Goal: Task Accomplishment & Management: Use online tool/utility

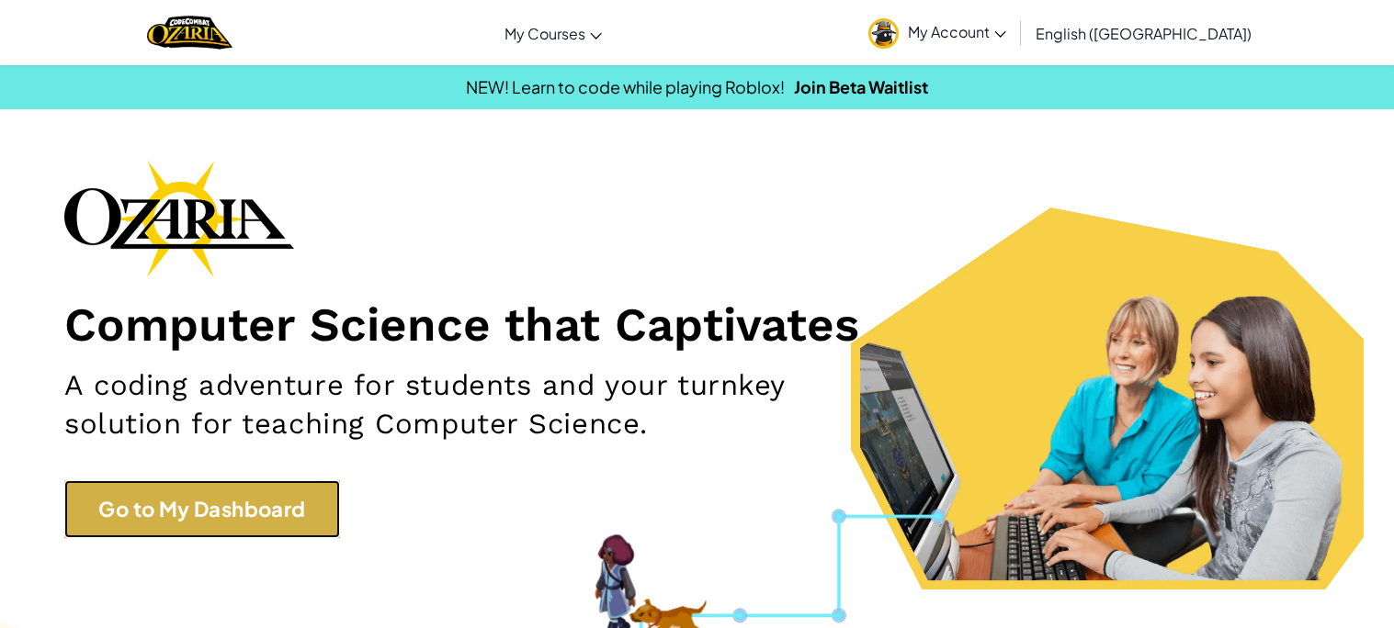
click at [157, 509] on link "Go to My Dashboard" at bounding box center [202, 509] width 276 height 58
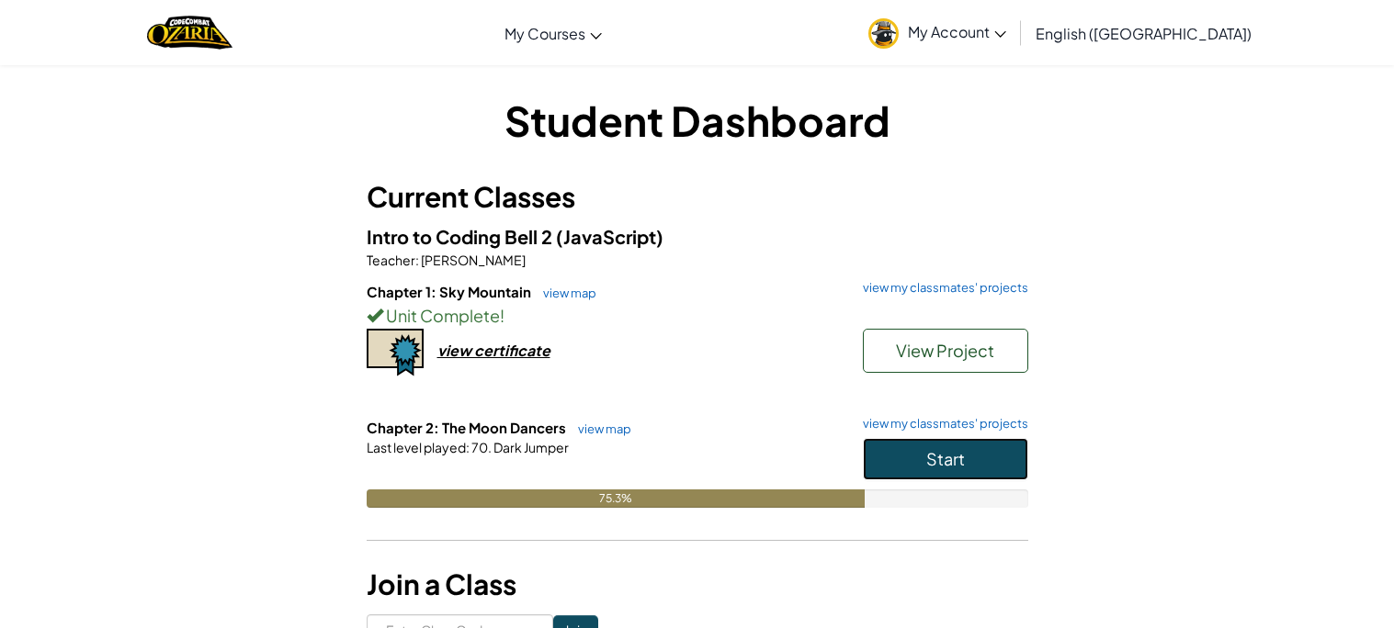
click at [935, 464] on span "Start" at bounding box center [945, 458] width 39 height 21
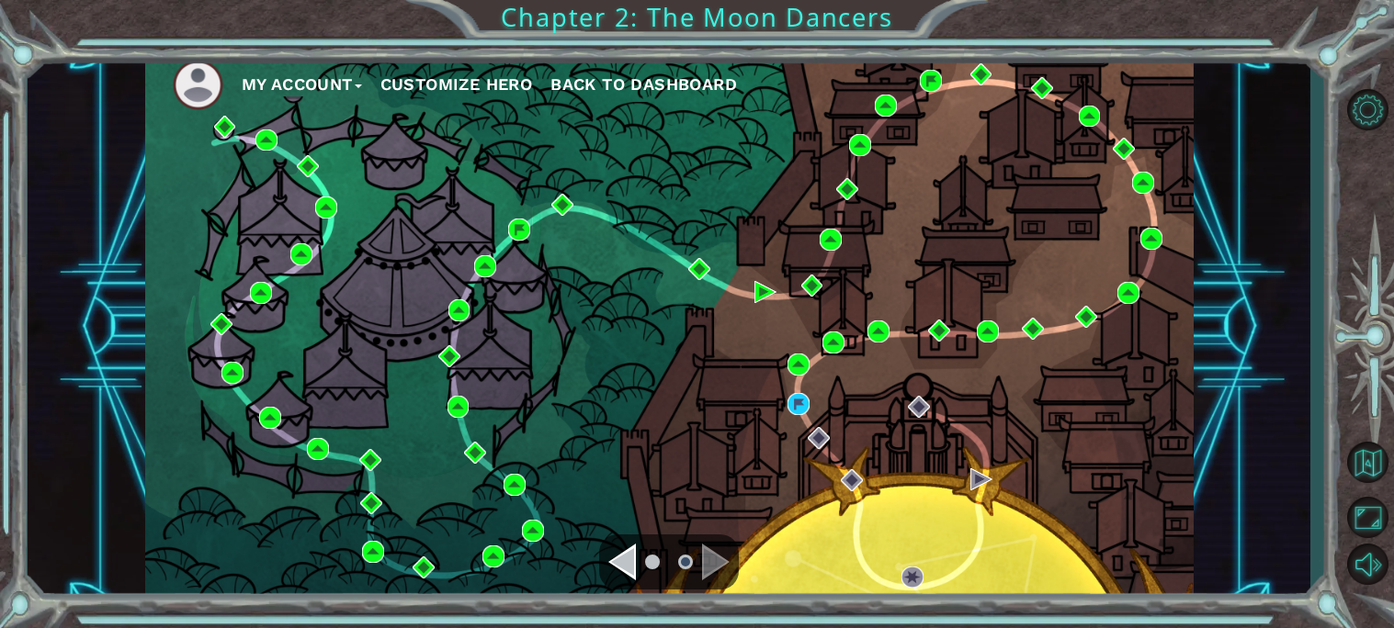
click at [106, 492] on div "My Account Customize Hero Back to Dashboard" at bounding box center [669, 327] width 1282 height 553
click at [791, 404] on img at bounding box center [798, 404] width 22 height 22
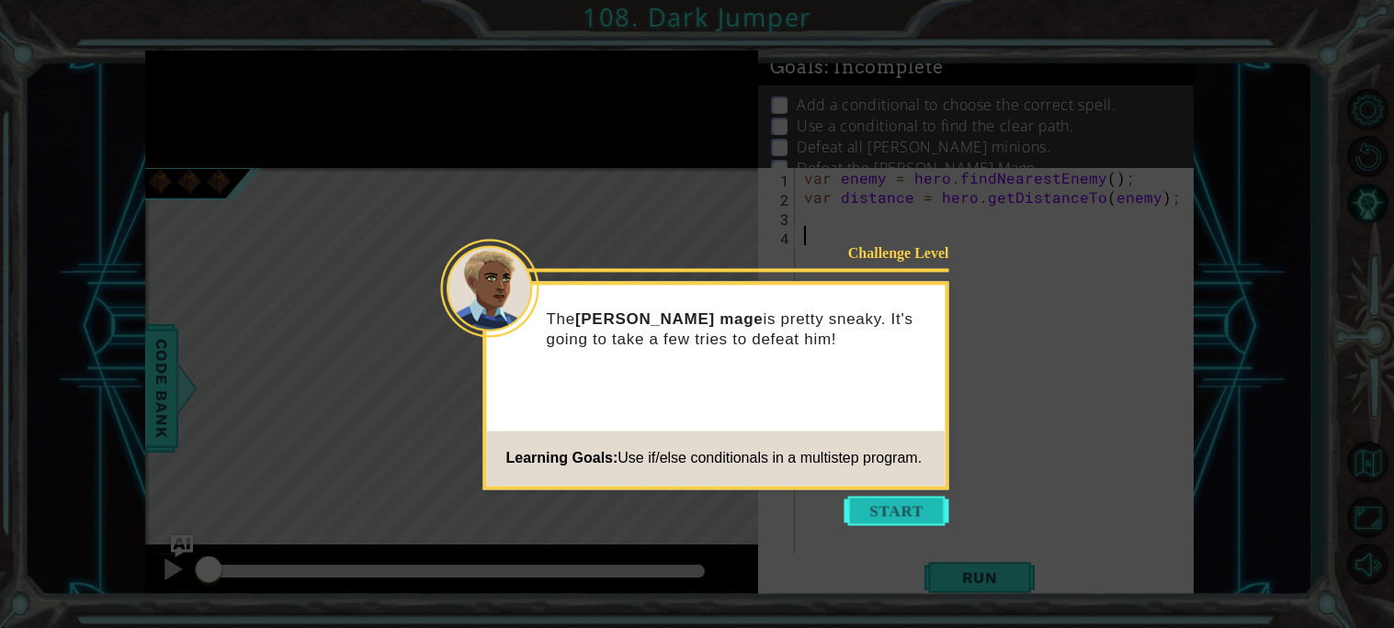
click at [876, 513] on button "Start" at bounding box center [896, 510] width 105 height 29
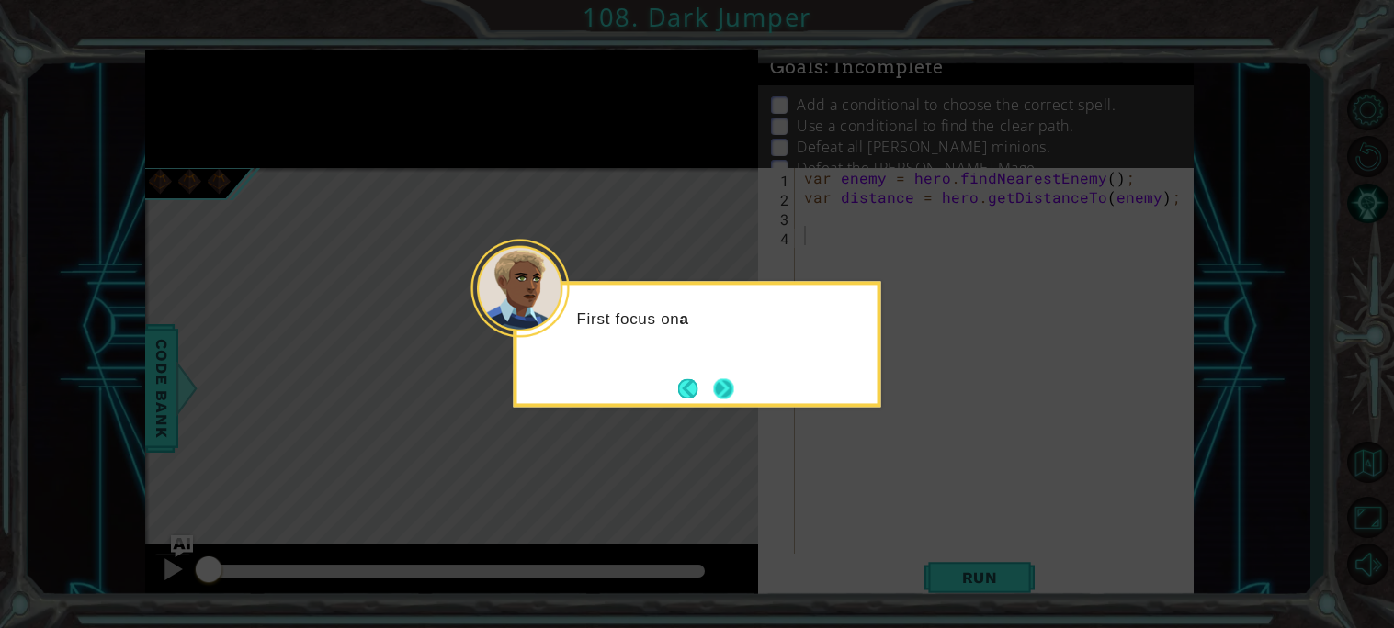
click at [733, 390] on button "Next" at bounding box center [723, 388] width 20 height 20
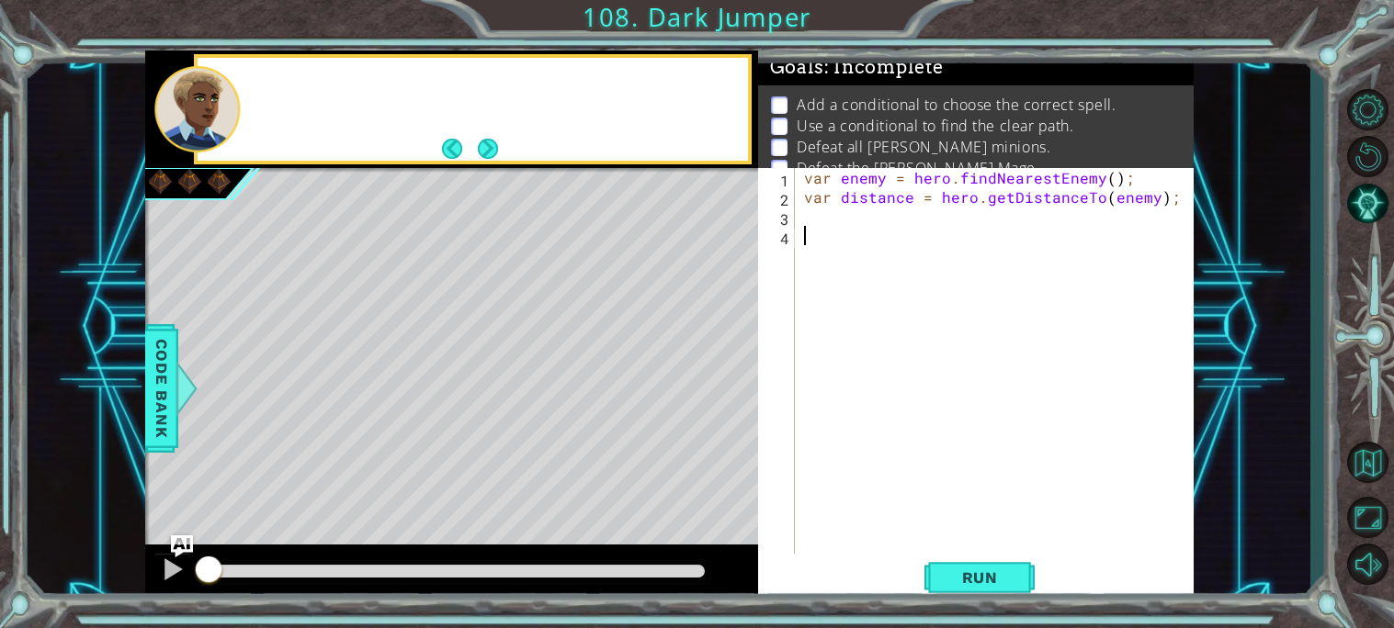
click at [733, 390] on div "Level Map" at bounding box center [569, 438] width 849 height 541
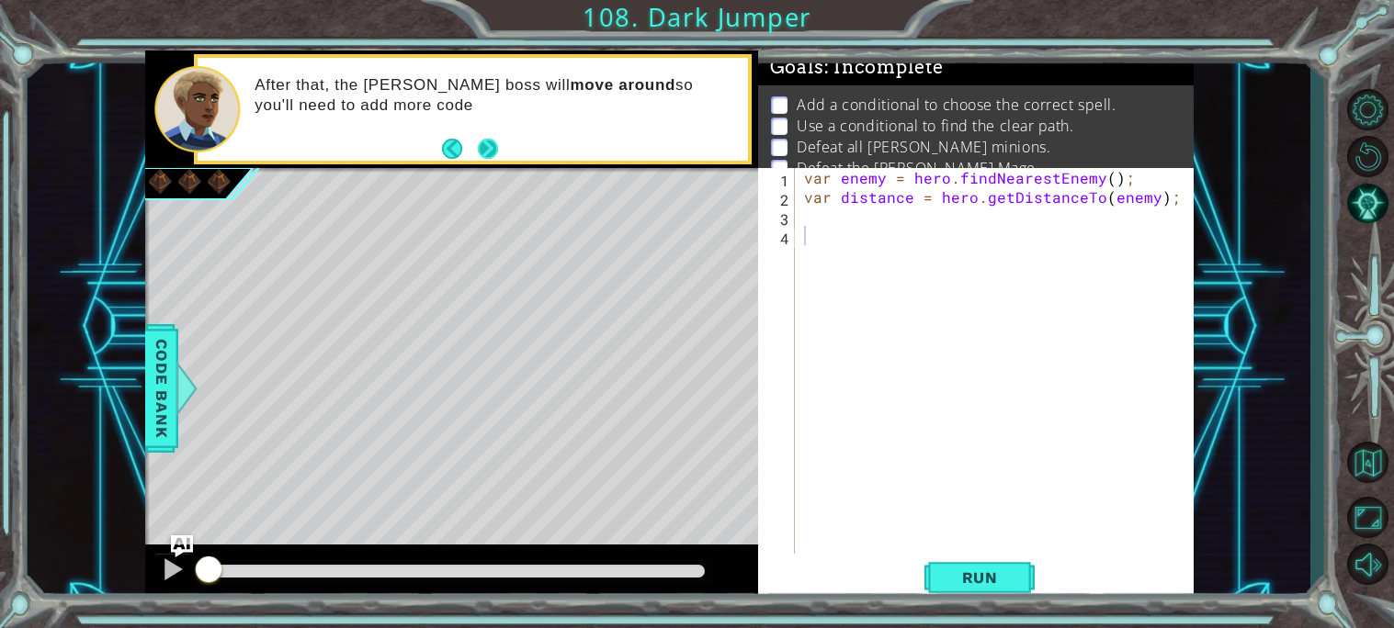
click at [496, 154] on button "Next" at bounding box center [488, 148] width 20 height 20
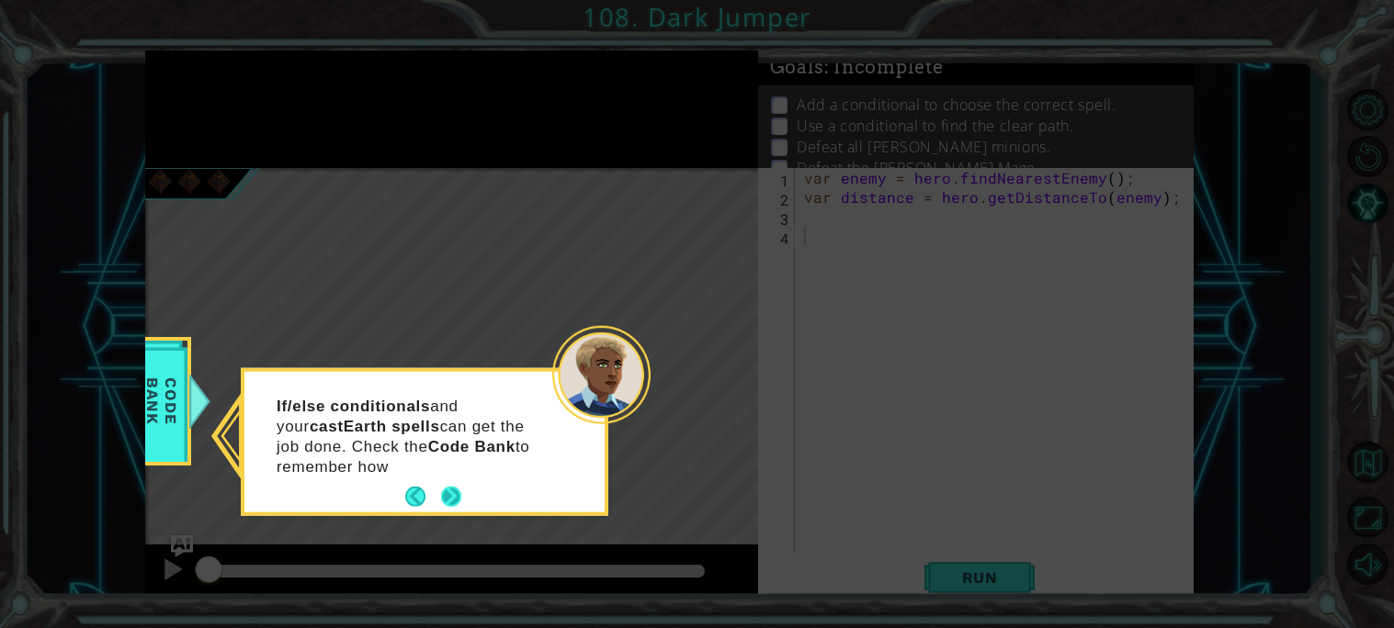
click at [460, 472] on p "If/else conditionals and your castEarth spells can get the job done. Check the …" at bounding box center [414, 436] width 275 height 81
click at [445, 500] on button "Next" at bounding box center [451, 497] width 20 height 20
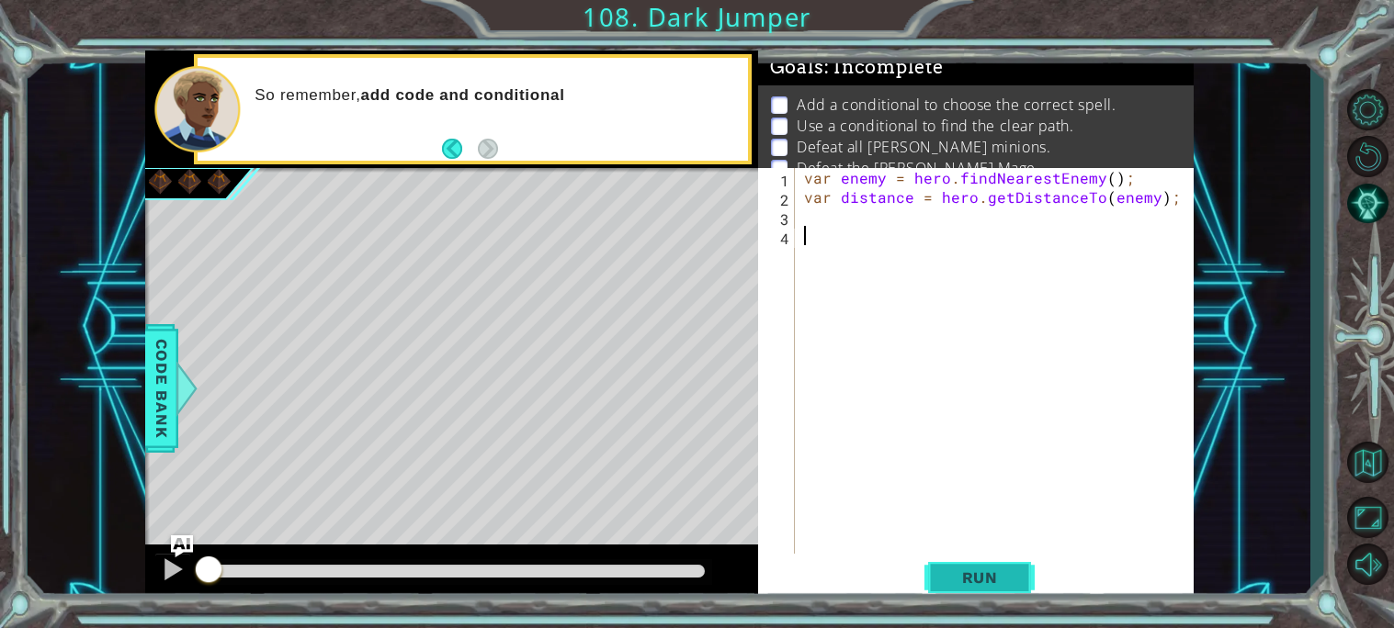
click at [1000, 586] on span "Run" at bounding box center [979, 578] width 73 height 18
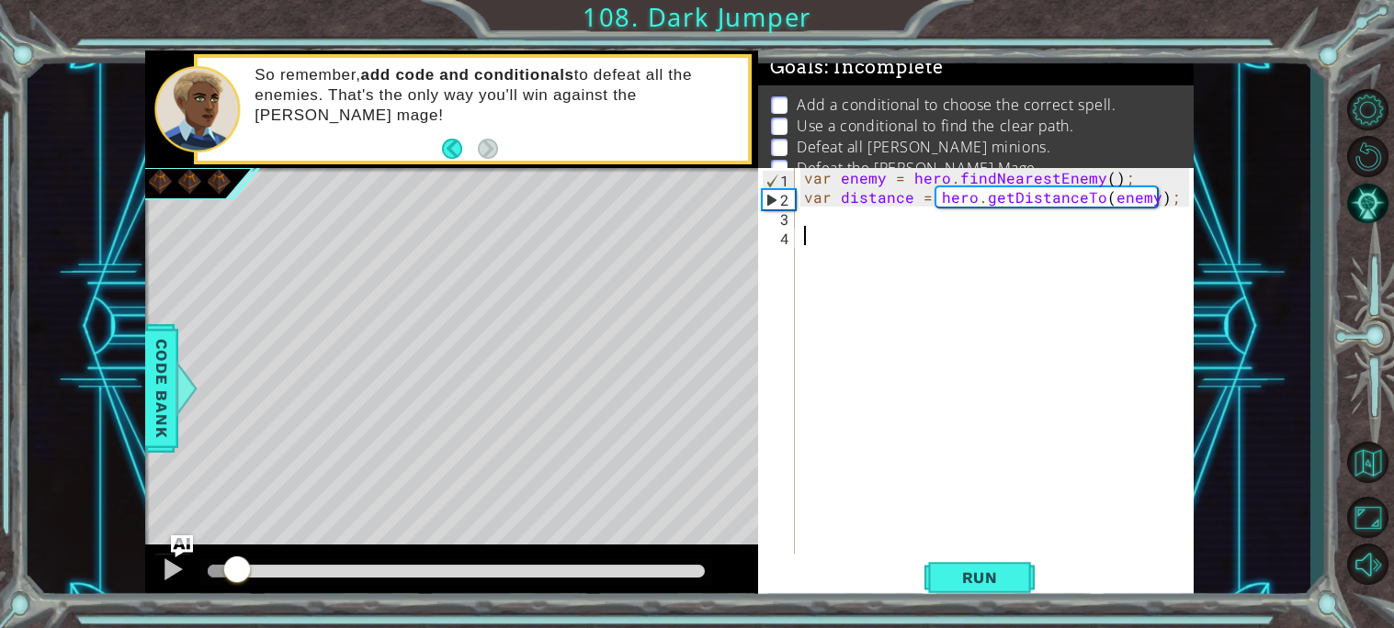
drag, startPoint x: 299, startPoint y: 564, endPoint x: 232, endPoint y: 563, distance: 67.1
click at [232, 563] on div at bounding box center [236, 571] width 33 height 33
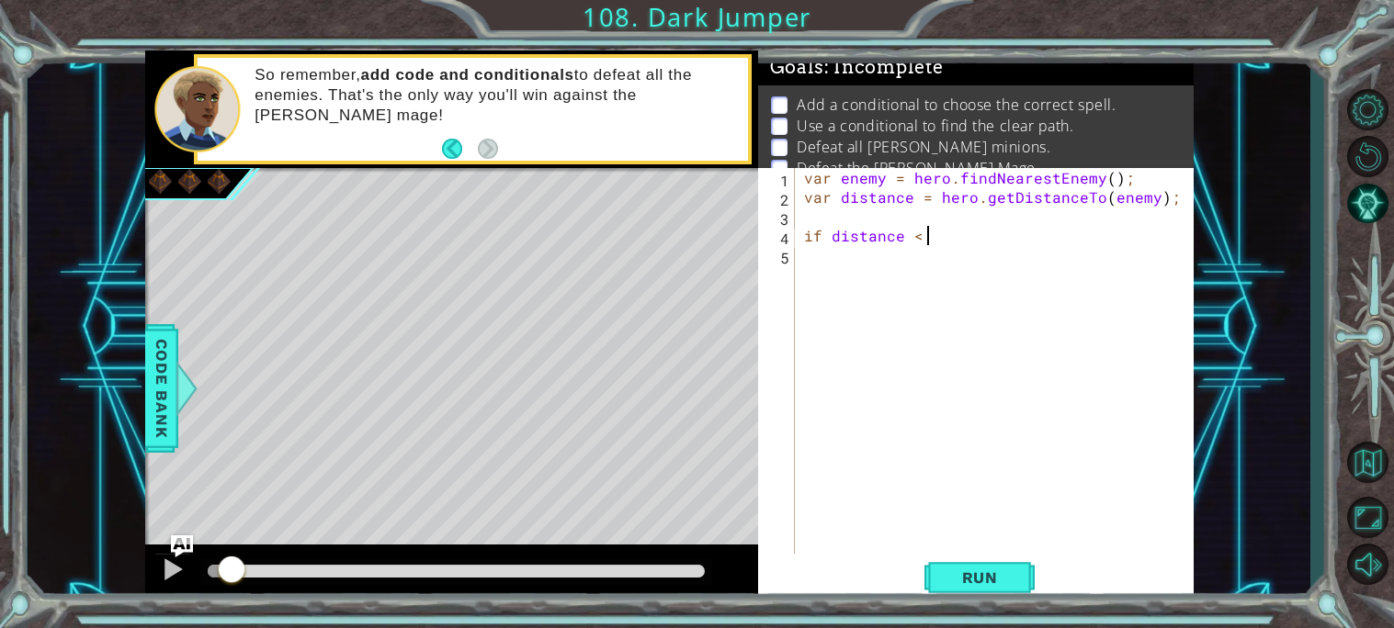
scroll to position [0, 6]
type textarea "if distance < 4"
click at [923, 236] on div "var enemy = hero . findNearestEnemy ( ) ; var distance = hero . getDistanceTo (…" at bounding box center [999, 380] width 398 height 424
click at [949, 237] on div "var enemy = hero . findNearestEnemy ( ) ; var distance = hero . getDistanceTo (…" at bounding box center [999, 380] width 398 height 424
click at [823, 241] on div "var enemy = hero . findNearestEnemy ( ) ; var distance = hero . getDistanceTo (…" at bounding box center [999, 380] width 398 height 424
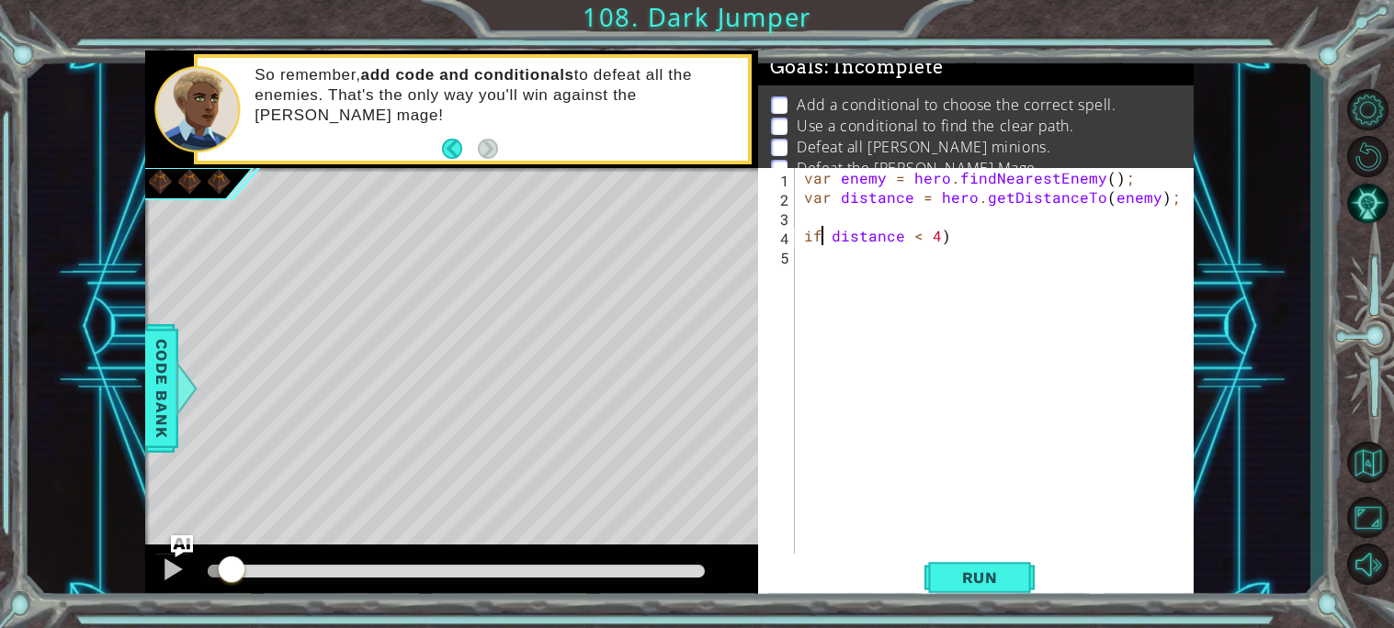
click at [828, 241] on div "var enemy = hero . findNearestEnemy ( ) ; var distance = hero . getDistanceTo (…" at bounding box center [999, 380] width 398 height 424
click at [1032, 240] on div "var enemy = hero . findNearestEnemy ( ) ; var distance = hero . getDistanceTo (…" at bounding box center [999, 380] width 398 height 424
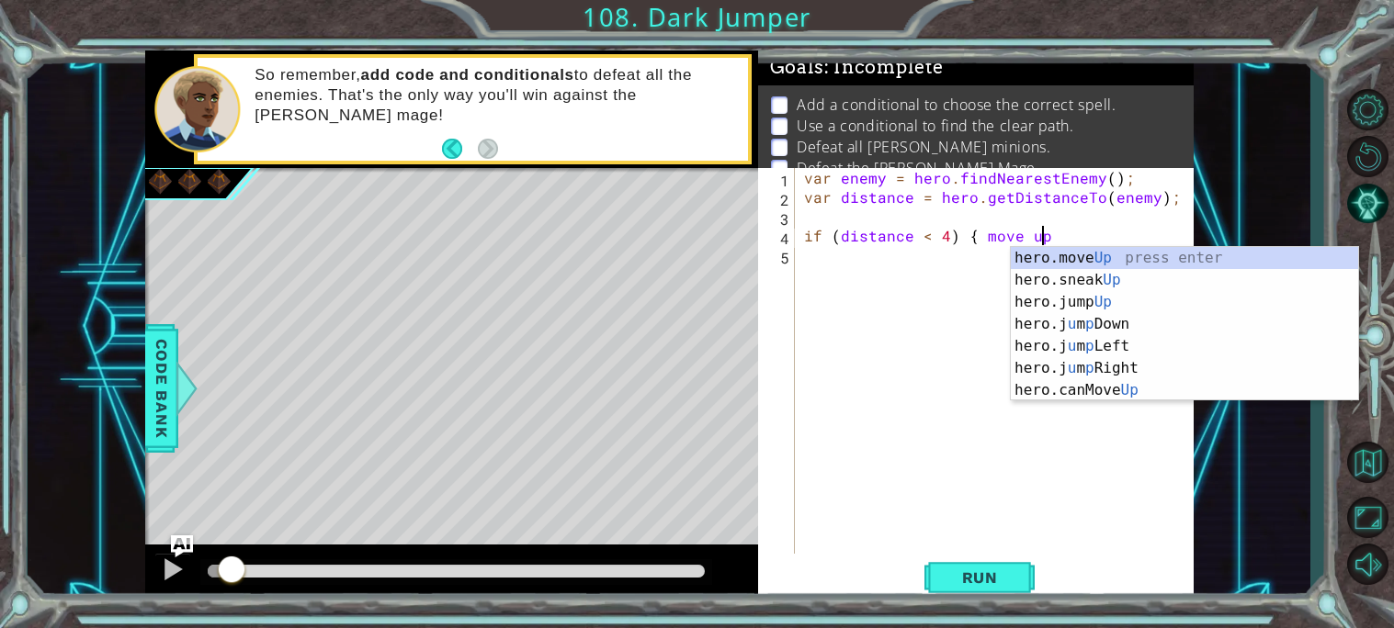
scroll to position [0, 13]
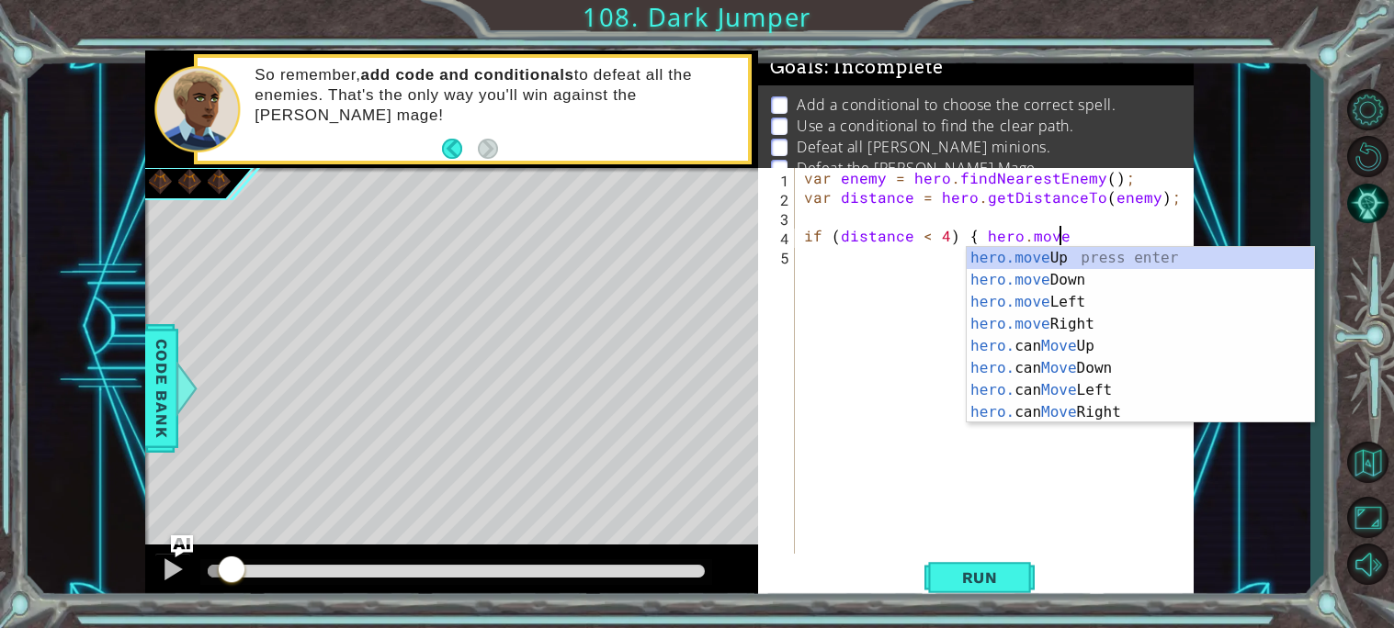
type textarea "if (distance < 4) { hero.moveu"
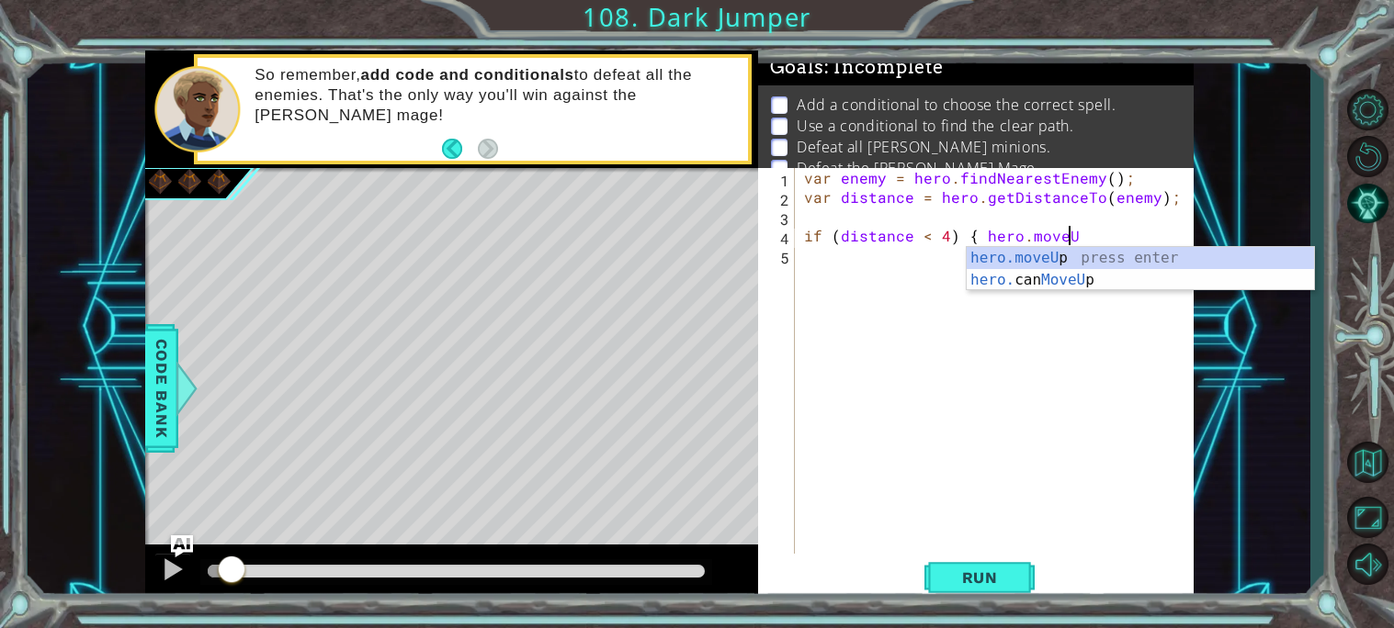
scroll to position [0, 15]
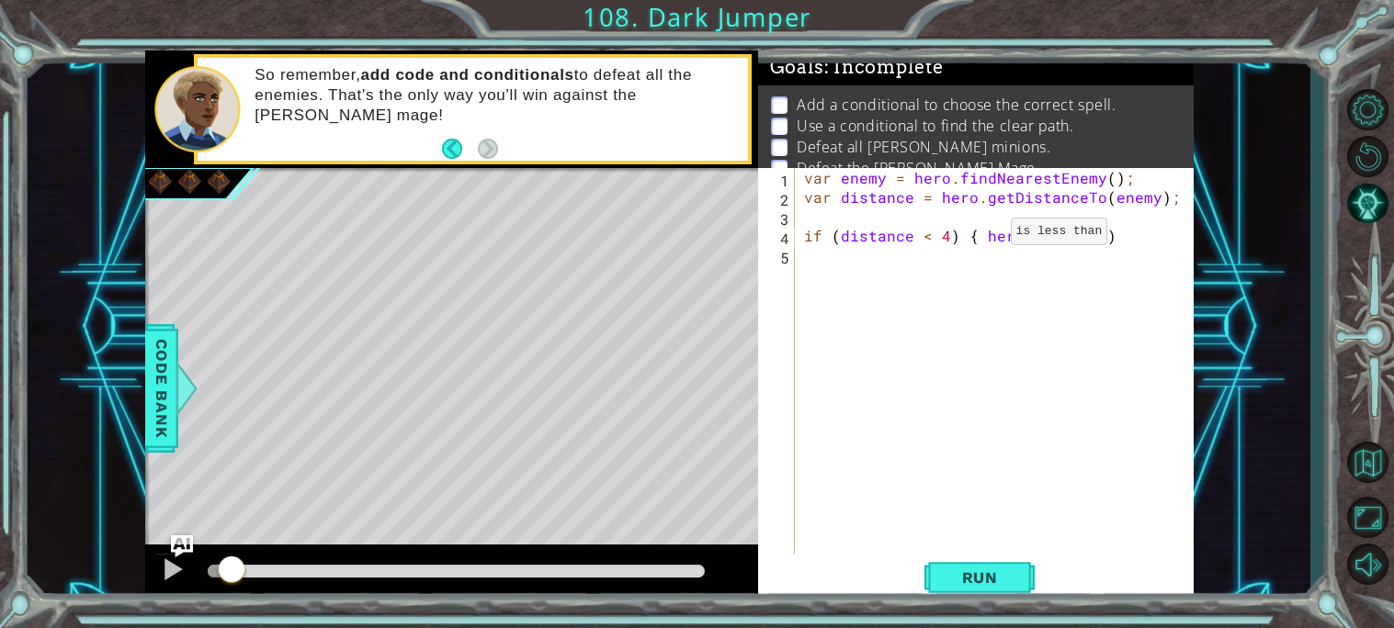
click at [978, 235] on div "var enemy = hero . findNearestEnemy ( ) ; var distance = hero . getDistanceTo (…" at bounding box center [999, 380] width 398 height 424
type textarea "hero.moveUp(1)"
click at [909, 299] on div "var enemy = hero . findNearestEnemy ( ) ; var distance = hero . getDistanceTo (…" at bounding box center [999, 380] width 398 height 424
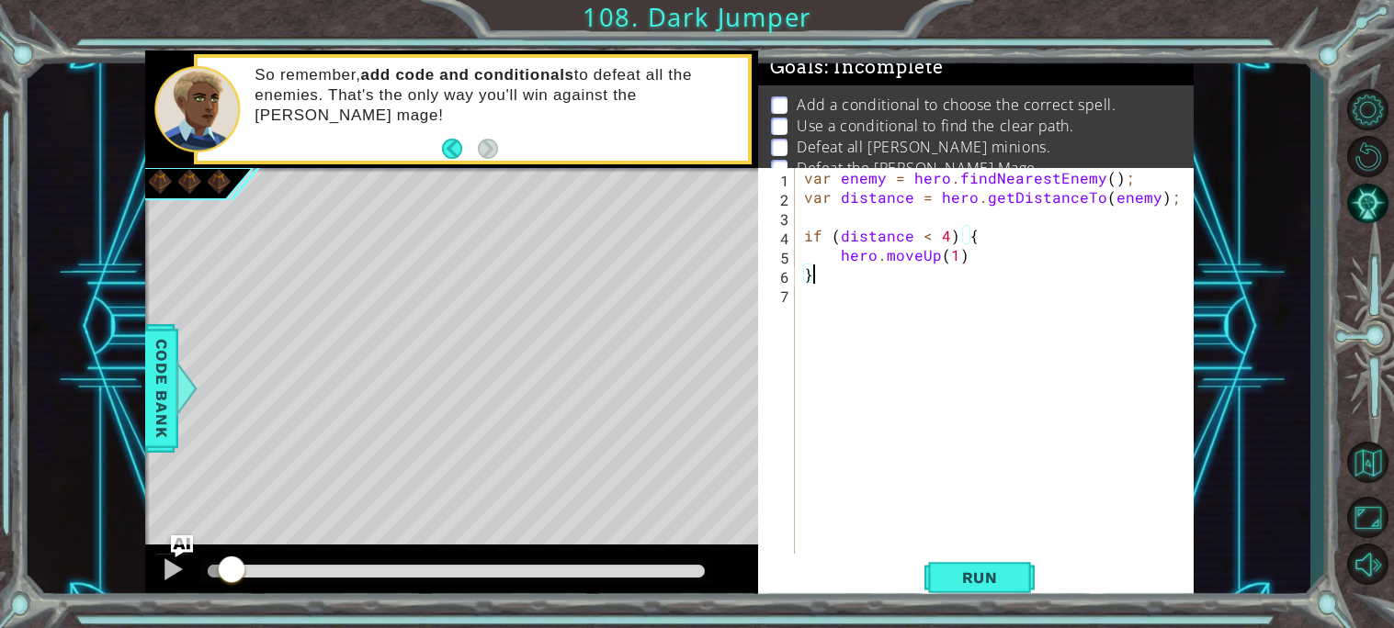
click at [966, 258] on div "var enemy = hero . findNearestEnemy ( ) ; var distance = hero . getDistanceTo (…" at bounding box center [999, 380] width 398 height 424
click at [952, 588] on button "Run" at bounding box center [979, 577] width 110 height 43
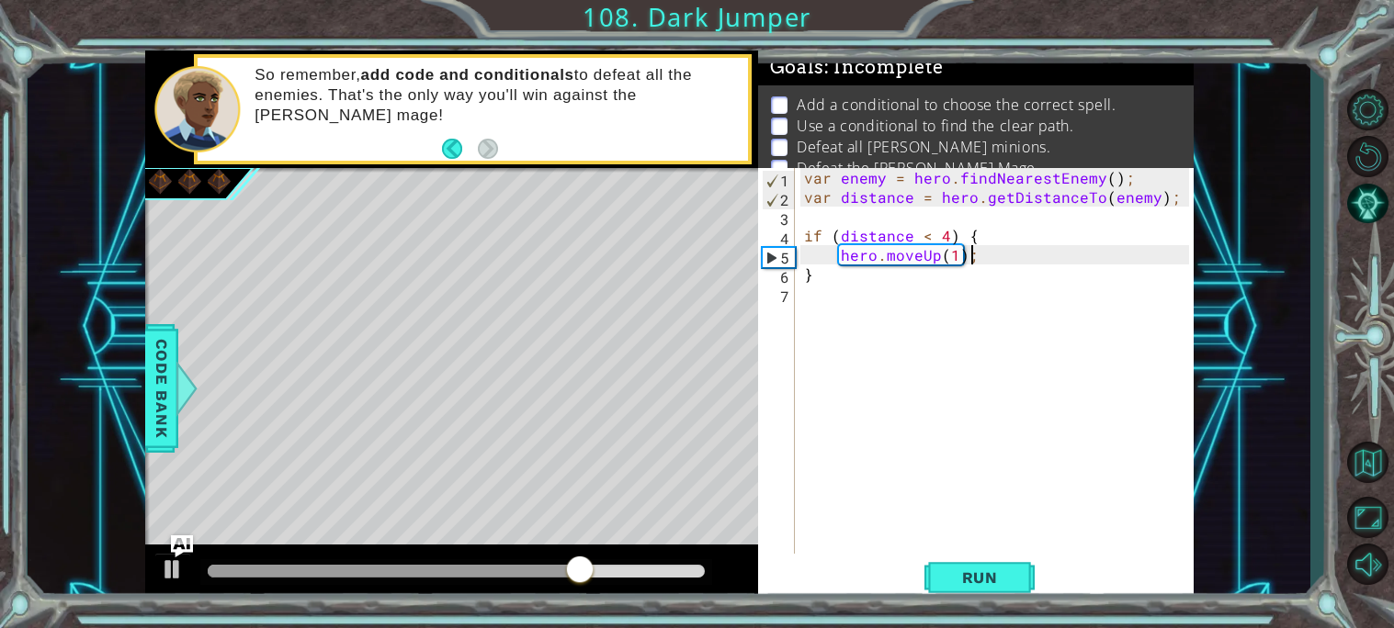
click at [929, 226] on div "var enemy = hero . findNearestEnemy ( ) ; var distance = hero . getDistanceTo (…" at bounding box center [999, 380] width 398 height 424
click at [948, 237] on div "var enemy = hero . findNearestEnemy ( ) ; var distance = hero . getDistanceTo (…" at bounding box center [999, 380] width 398 height 424
type textarea "if (distance < 3) {"
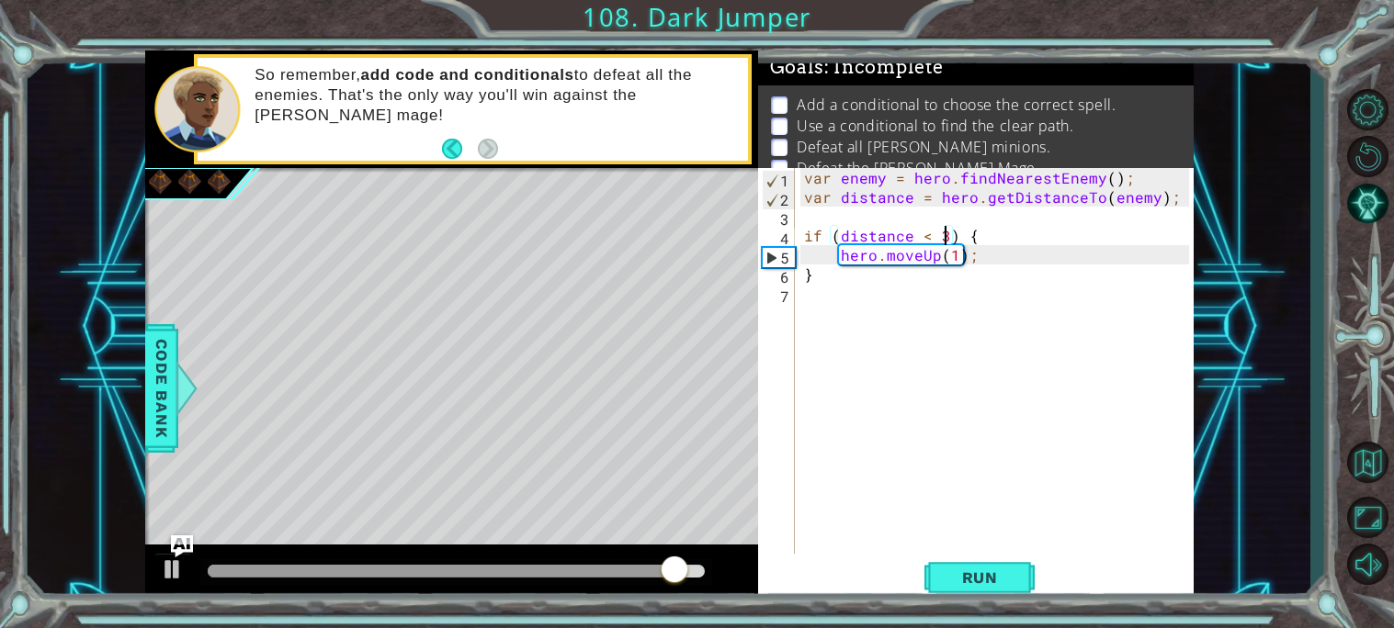
click at [894, 313] on div "var enemy = hero . findNearestEnemy ( ) ; var distance = hero . getDistanceTo (…" at bounding box center [999, 380] width 398 height 424
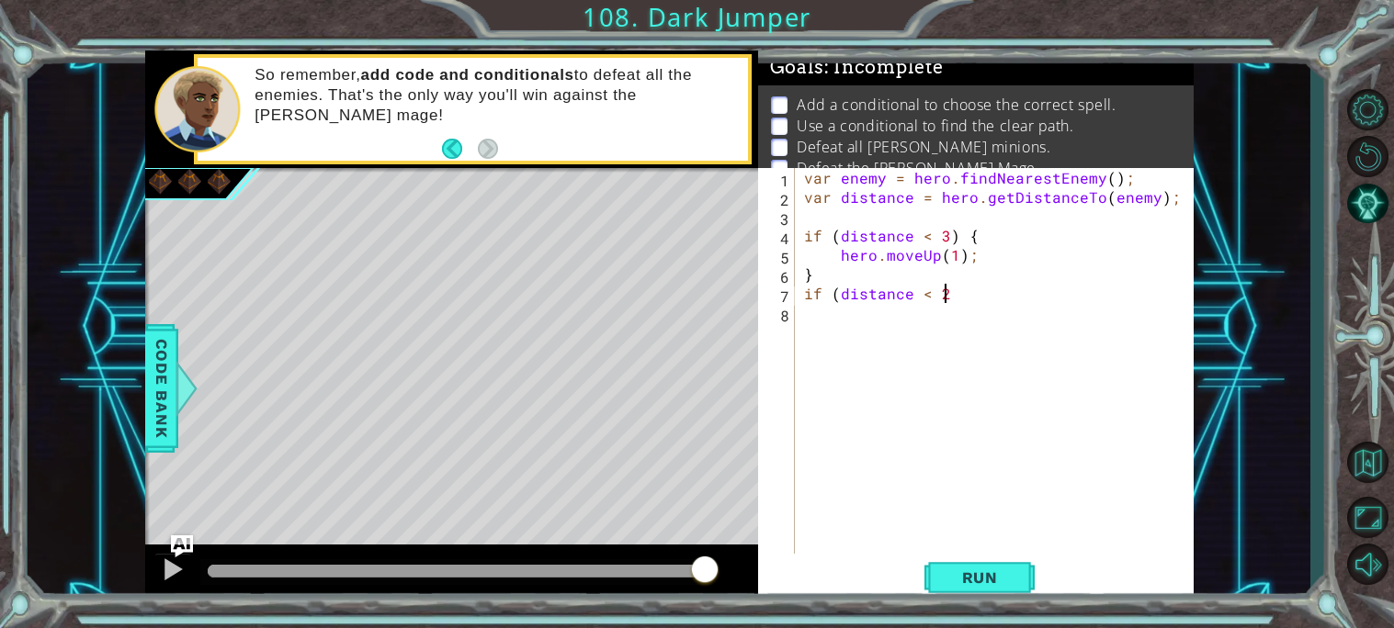
scroll to position [0, 7]
type textarea "if (distance < 2) {"
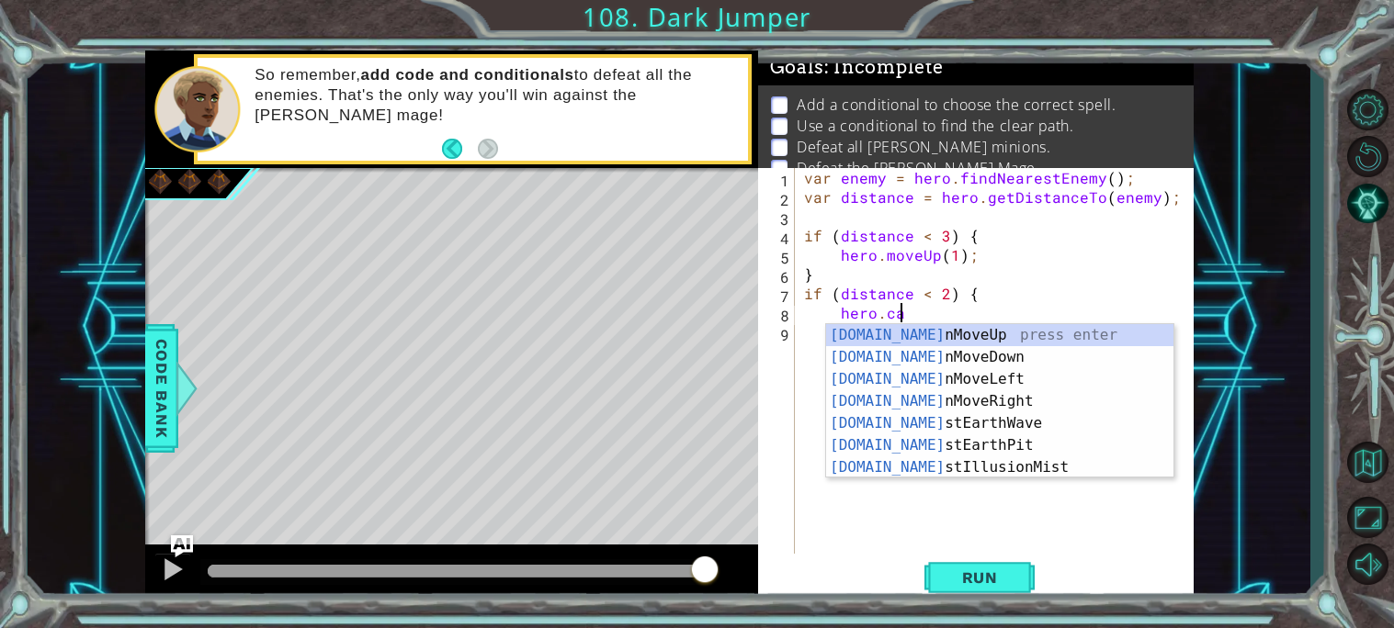
scroll to position [0, 5]
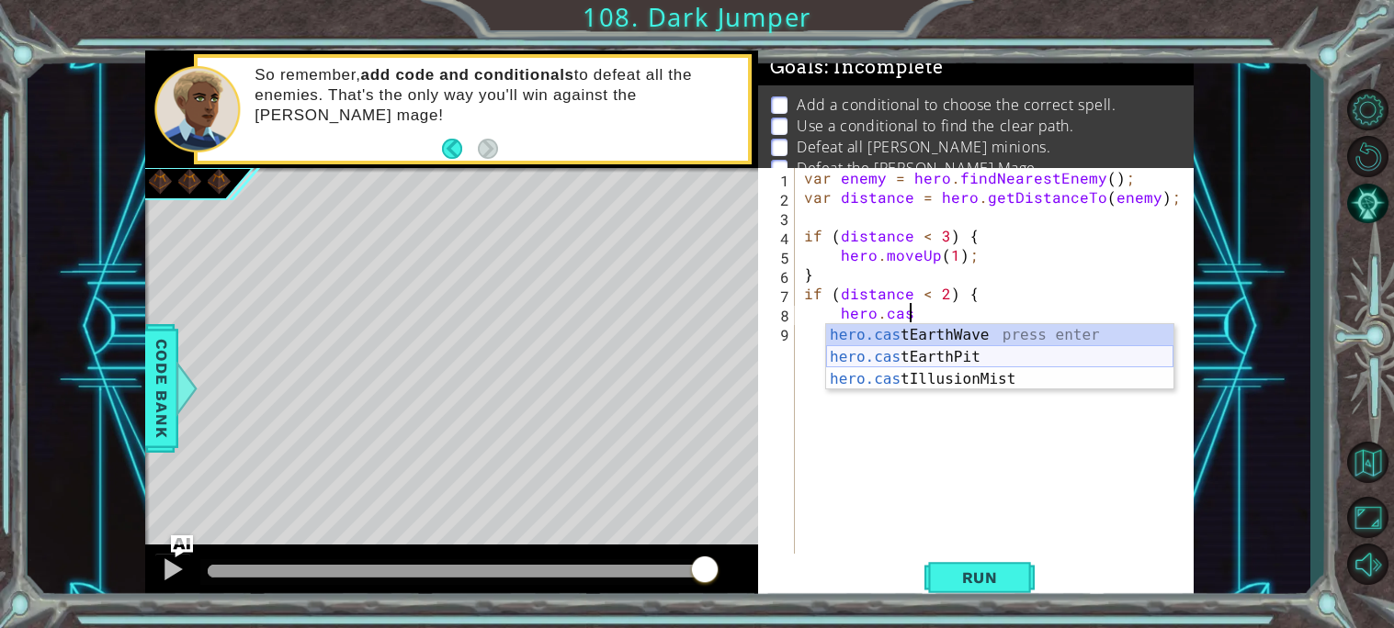
click at [974, 359] on div "hero.cas tEarthWave press enter hero.cas tEarthPit press enter hero.cas tIllusi…" at bounding box center [999, 379] width 347 height 110
type textarea "hero.castEarthPit(enemy);"
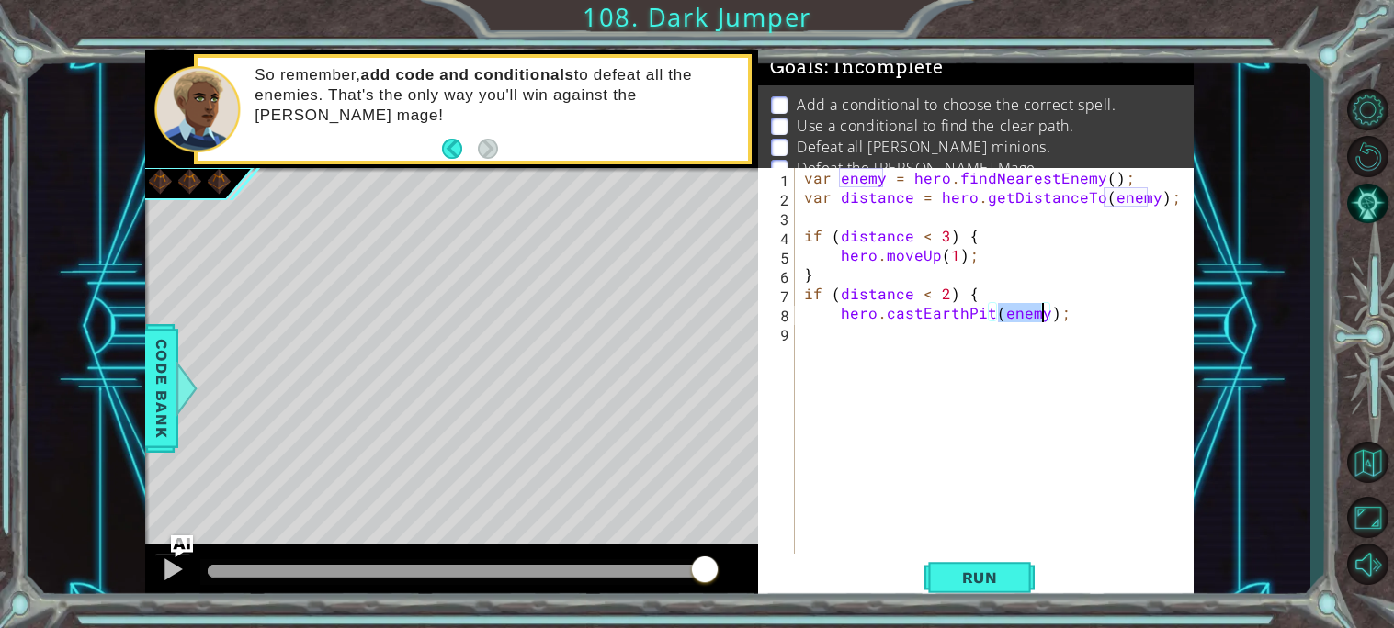
click at [855, 412] on div "var enemy = hero . findNearestEnemy ( ) ; var distance = hero . getDistanceTo (…" at bounding box center [999, 380] width 398 height 424
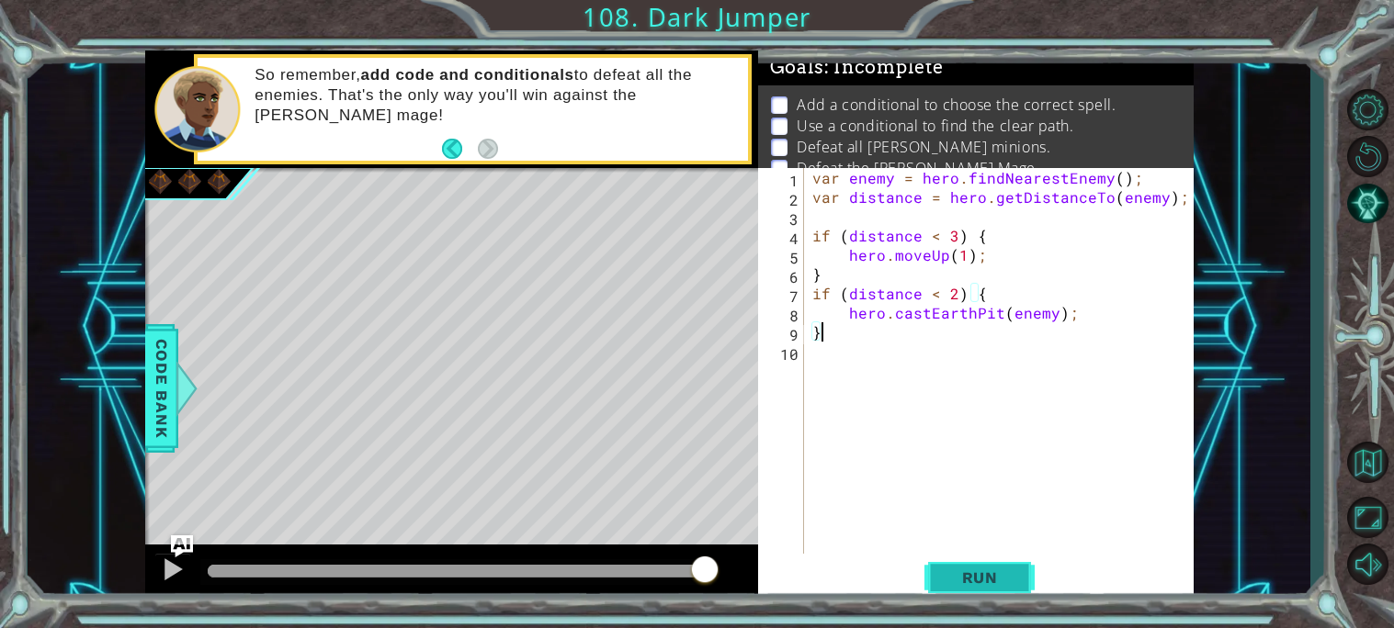
click at [990, 570] on span "Run" at bounding box center [979, 578] width 73 height 18
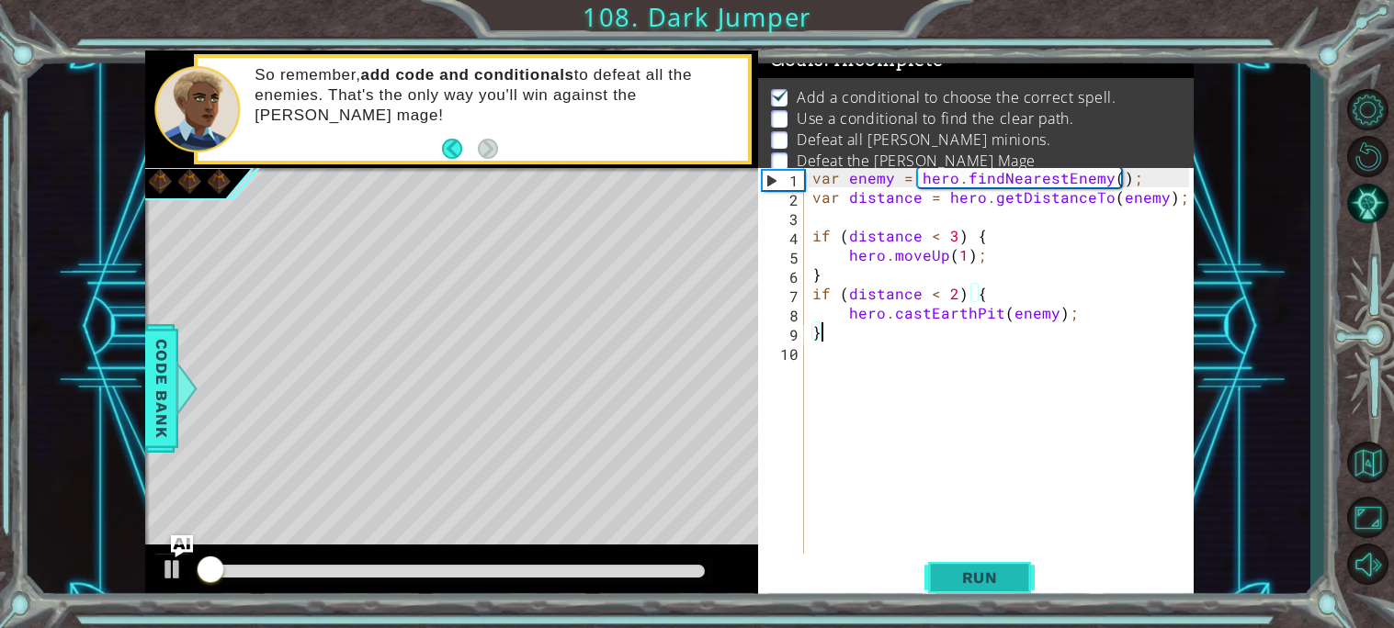
scroll to position [8, 0]
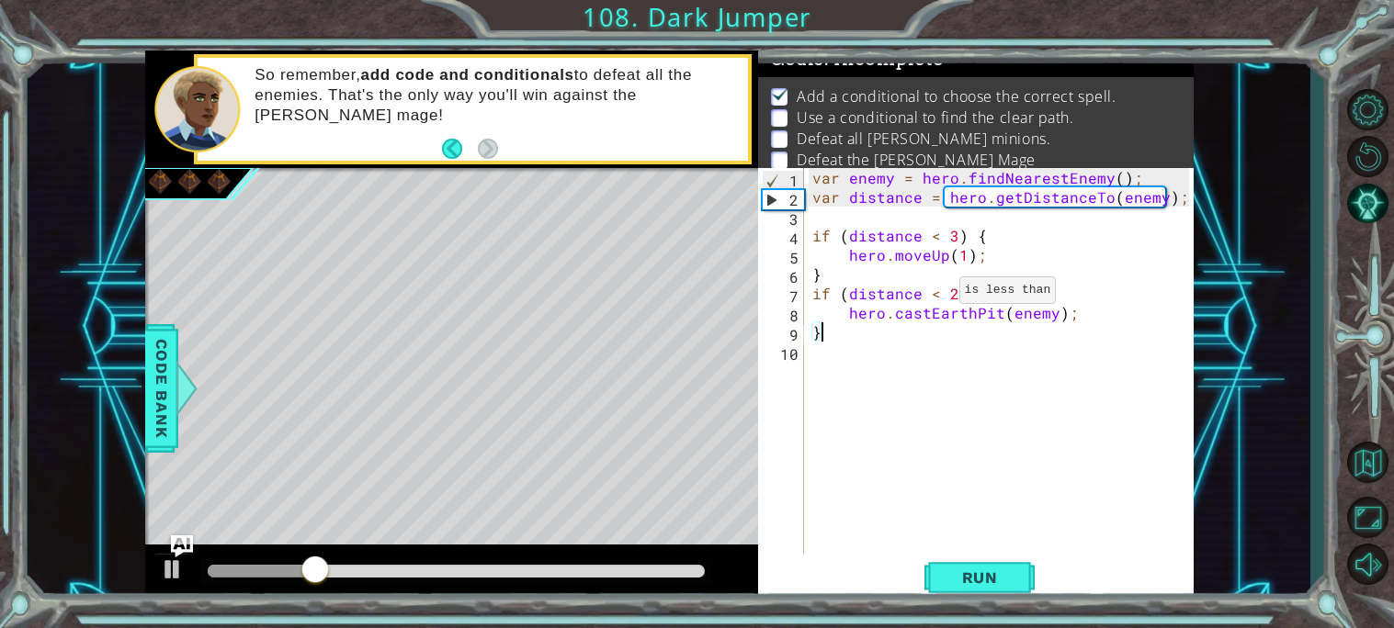
click at [936, 294] on div "var enemy = hero . findNearestEnemy ( ) ; var distance = hero . getDistanceTo (…" at bounding box center [1003, 380] width 390 height 424
click at [982, 567] on button "Run" at bounding box center [979, 577] width 110 height 43
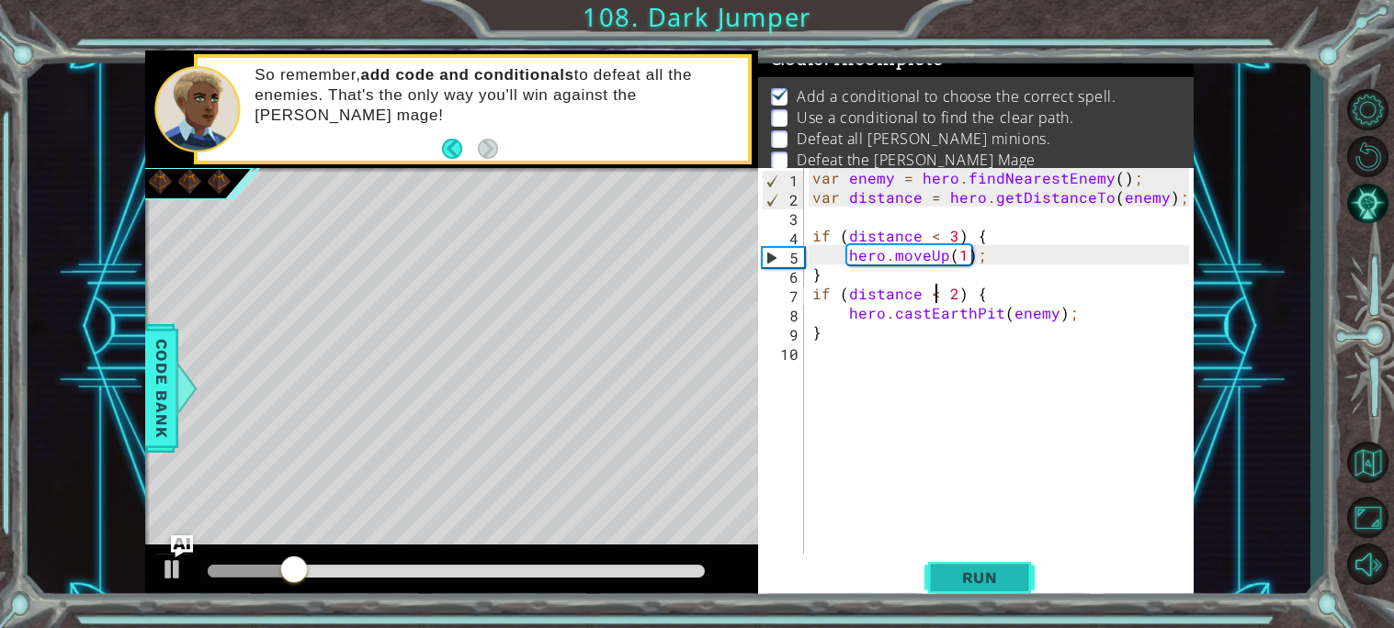
type textarea "if (distance < 2) {"
click at [976, 590] on button "Run" at bounding box center [979, 577] width 110 height 43
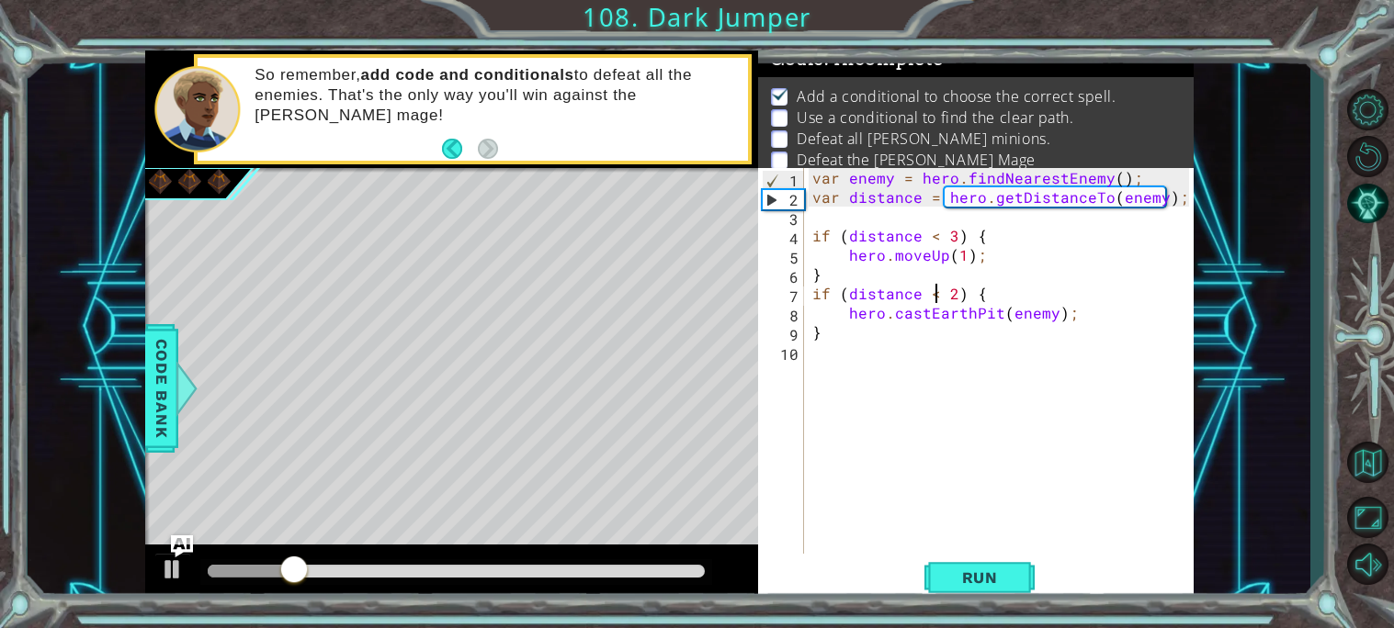
click at [983, 545] on div "var enemy = hero . findNearestEnemy ( ) ; var distance = hero . getDistanceTo (…" at bounding box center [1003, 380] width 390 height 424
click at [981, 553] on div "var enemy = hero . findNearestEnemy ( ) ; var distance = hero . getDistanceTo (…" at bounding box center [1003, 380] width 390 height 424
click at [977, 559] on button "Run" at bounding box center [979, 577] width 110 height 43
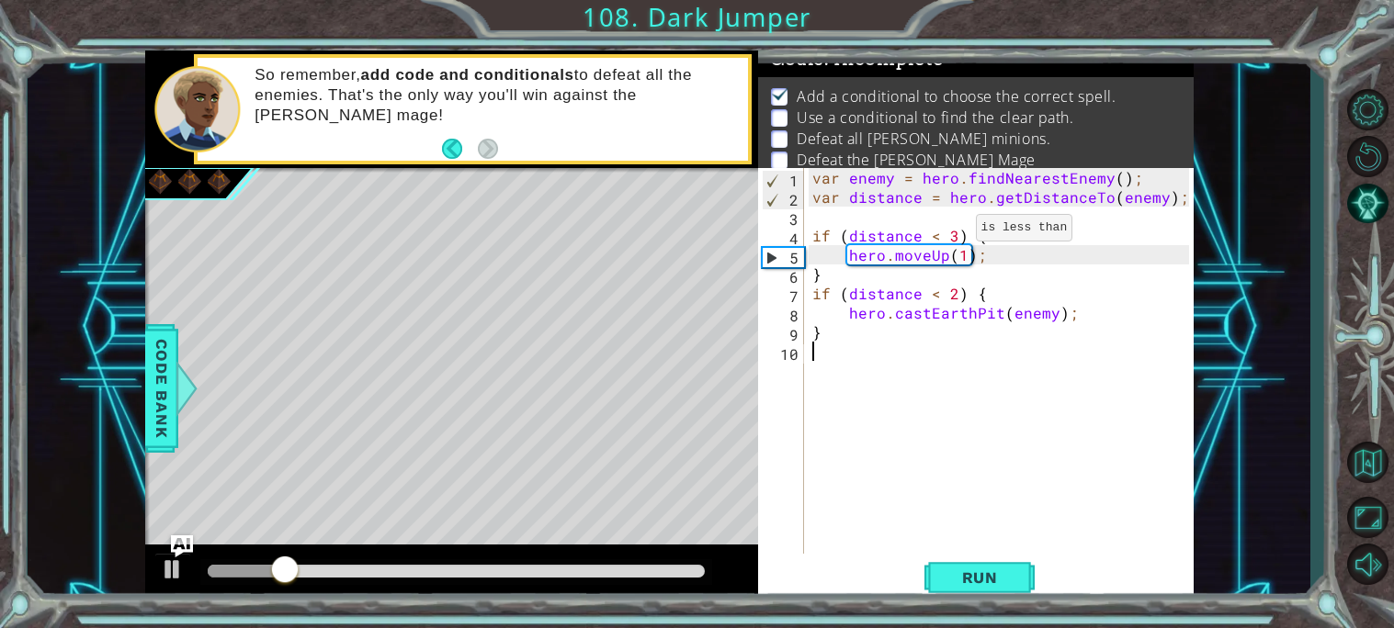
type textarea "\"
click at [955, 232] on div "var enemy = hero . findNearestEnemy ( ) ; var distance = hero . getDistanceTo (…" at bounding box center [1003, 380] width 390 height 424
click at [941, 297] on div "var enemy = hero . findNearestEnemy ( ) ; var distance = hero . getDistanceTo (…" at bounding box center [1003, 380] width 390 height 424
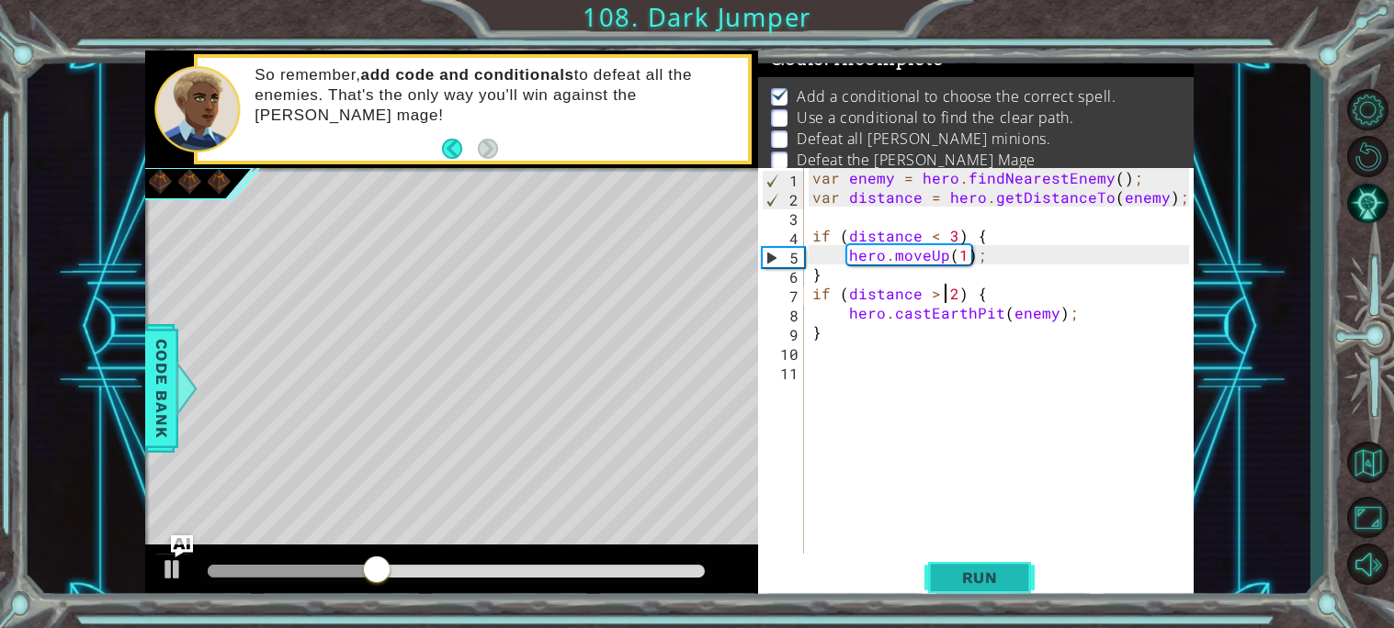
type textarea "if (distance > 2) {"
click at [976, 586] on span "Run" at bounding box center [979, 578] width 73 height 18
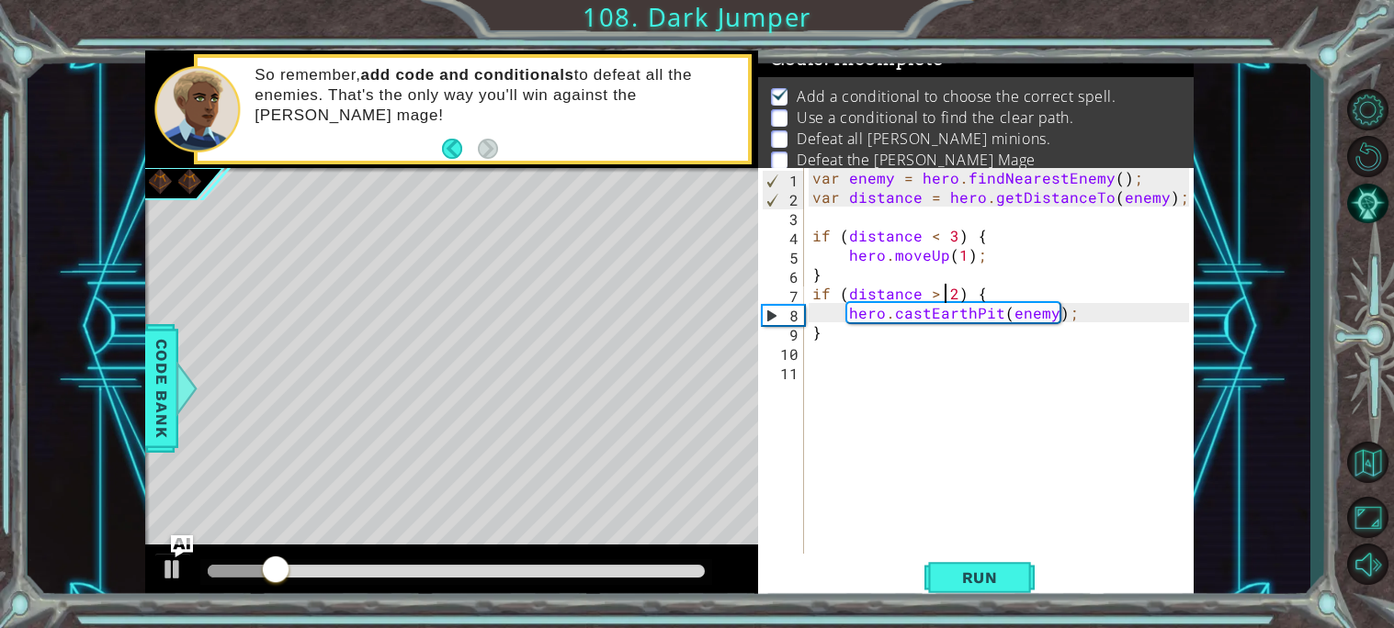
click at [825, 362] on div "var enemy = hero . findNearestEnemy ( ) ; var distance = hero . getDistanceTo (…" at bounding box center [1003, 380] width 390 height 424
click at [819, 357] on div "var enemy = hero . findNearestEnemy ( ) ; var distance = hero . getDistanceTo (…" at bounding box center [1003, 380] width 390 height 424
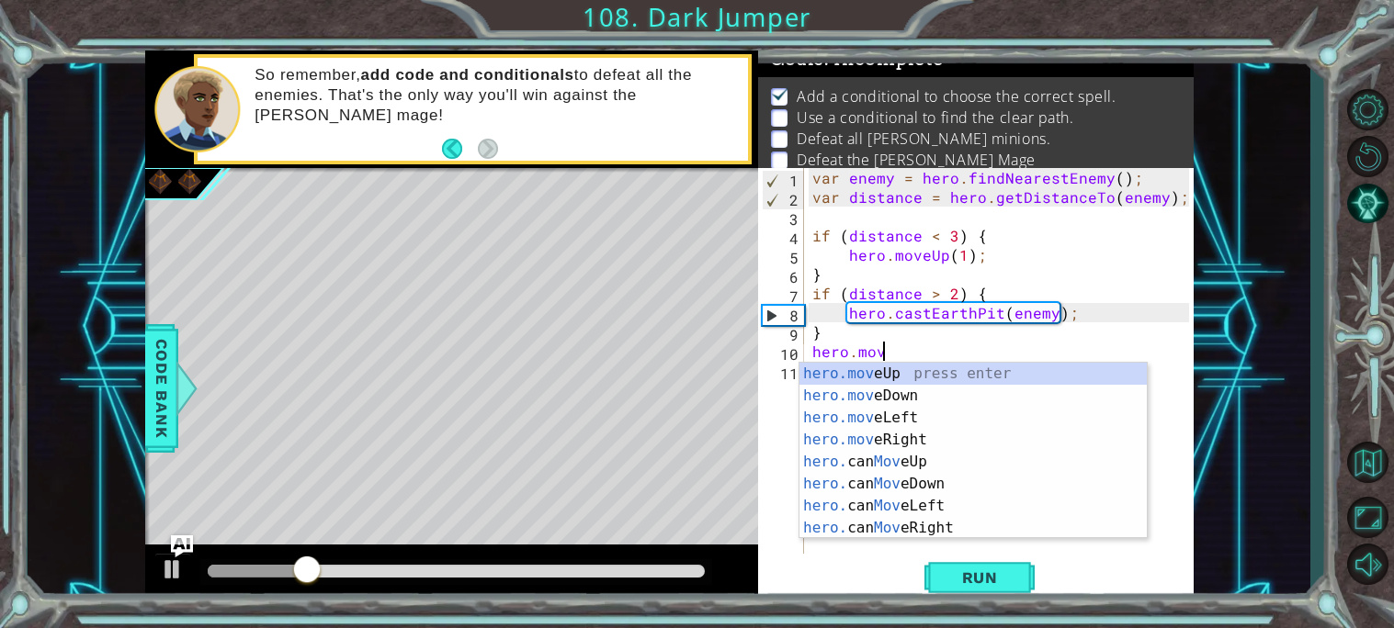
scroll to position [0, 3]
click at [861, 377] on div "hero.move Up press enter hero.move Down press enter hero.move Left press enter …" at bounding box center [972, 473] width 347 height 220
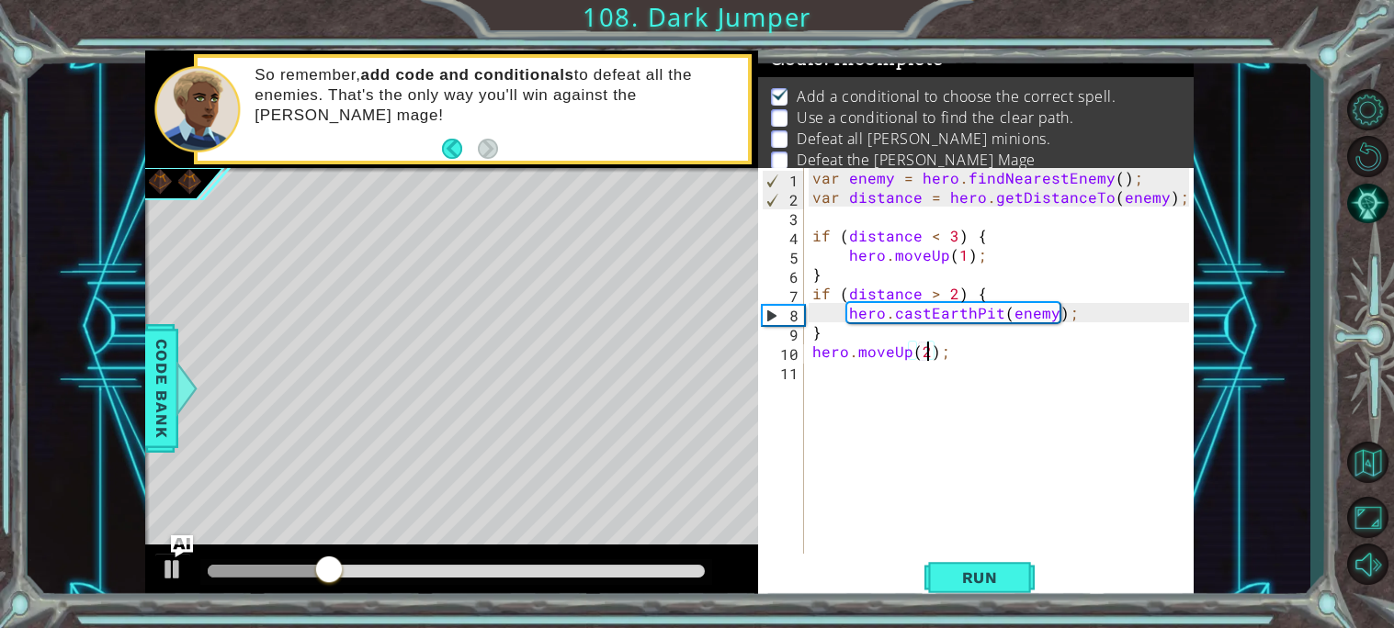
scroll to position [0, 6]
click at [932, 579] on button "Run" at bounding box center [979, 577] width 110 height 43
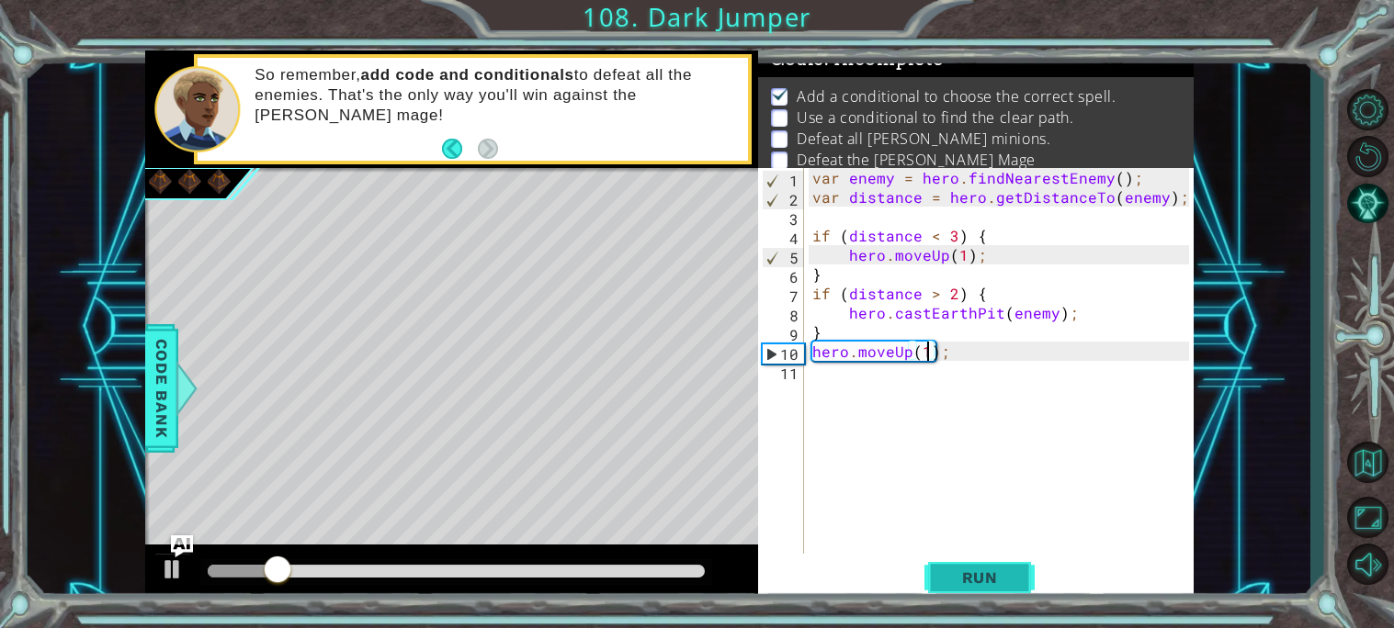
click at [969, 569] on span "Run" at bounding box center [979, 578] width 73 height 18
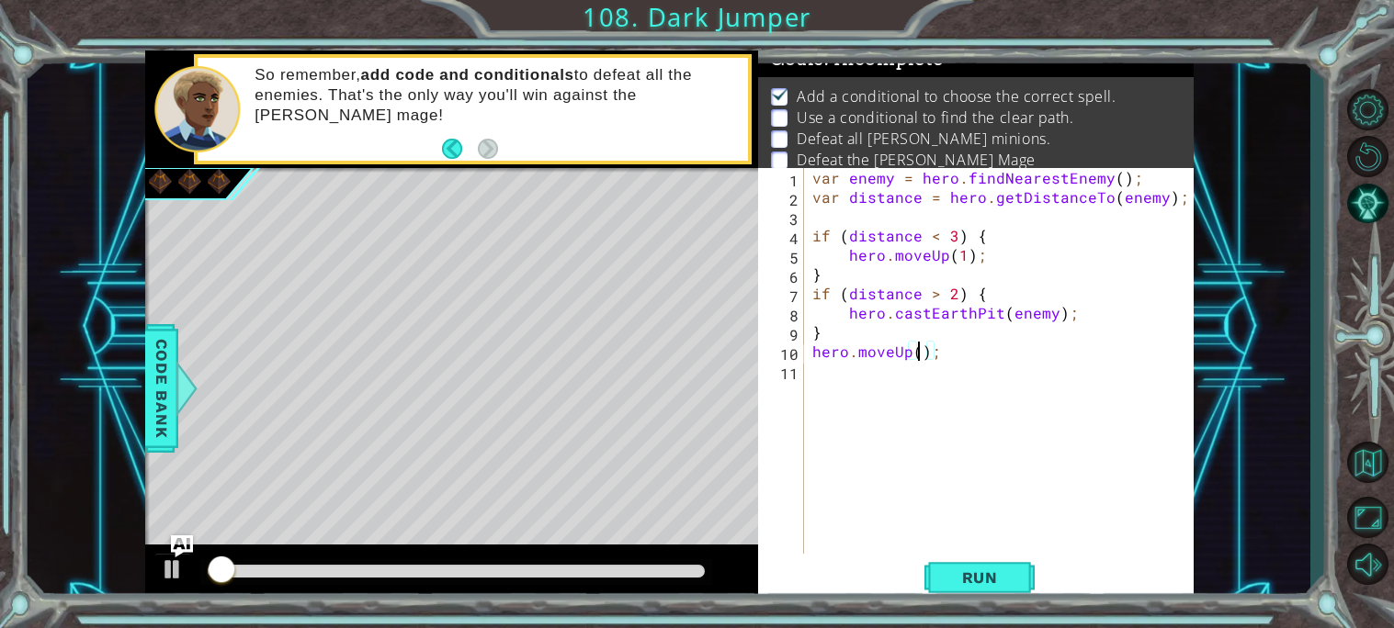
scroll to position [0, 6]
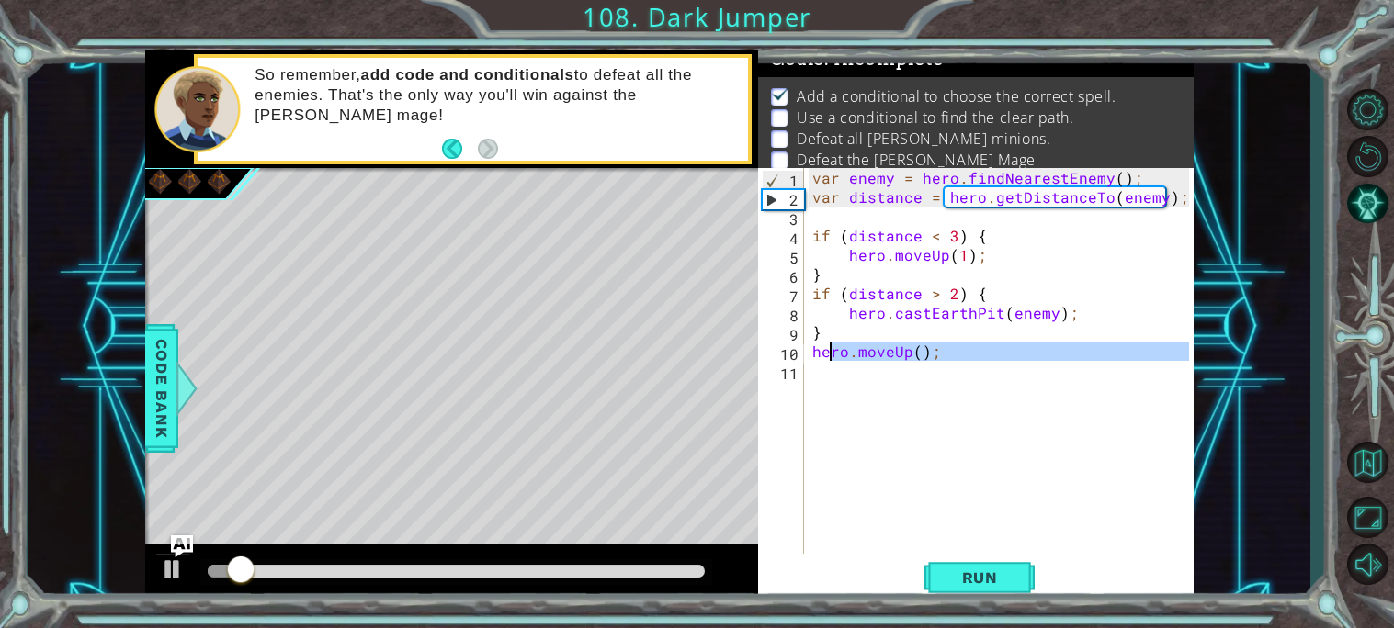
drag, startPoint x: 938, startPoint y: 365, endPoint x: 805, endPoint y: 350, distance: 134.0
click at [805, 350] on div "hero.moveUp(); 1 2 3 4 5 6 7 8 9 10 11 var enemy = hero . findNearestEnemy ( ) …" at bounding box center [973, 361] width 431 height 386
type textarea "hero.moveUp();"
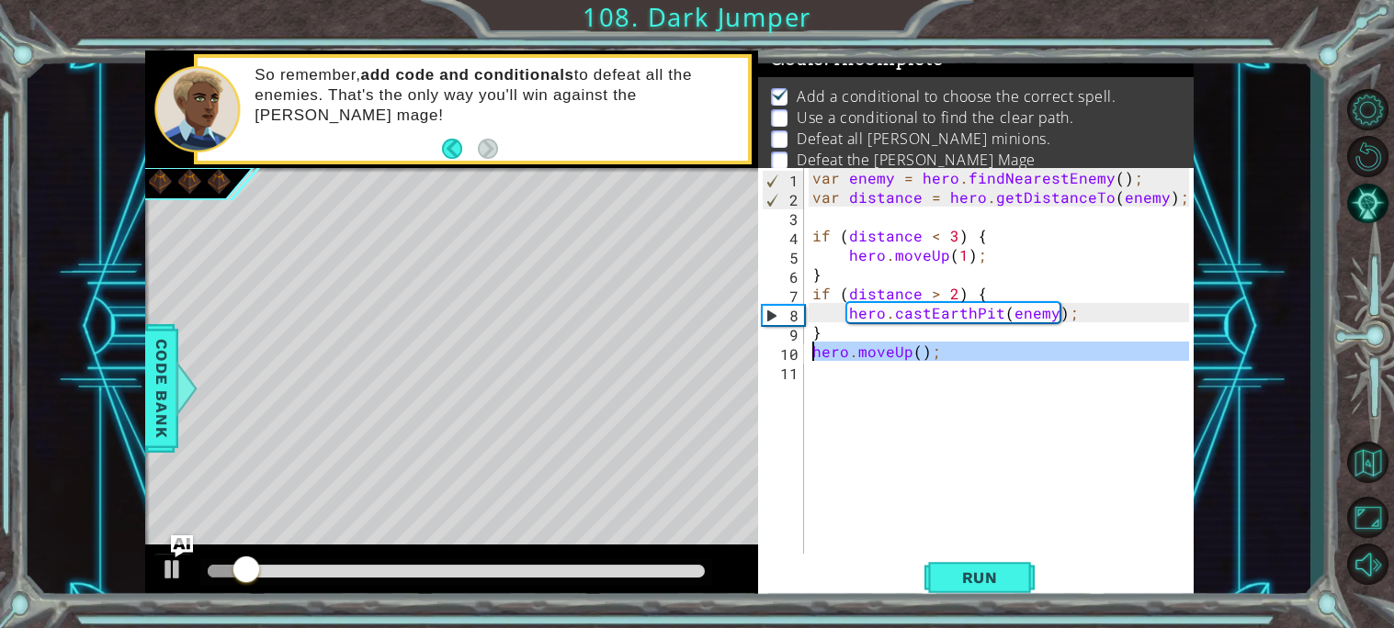
scroll to position [0, 0]
click at [809, 335] on div "var enemy = hero . findNearestEnemy ( ) ; var distance = hero . getDistanceTo (…" at bounding box center [1003, 380] width 390 height 424
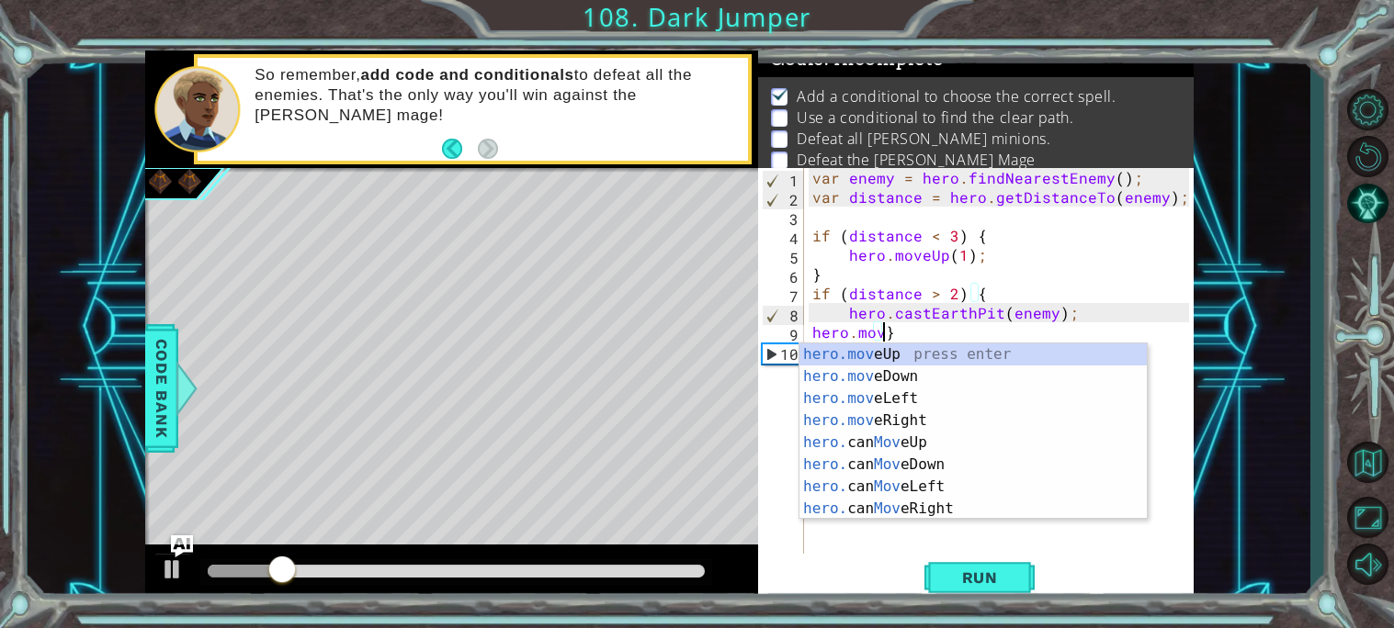
scroll to position [0, 4]
click at [870, 362] on div "hero.move Up press enter hero.move Down press enter hero.move Left press enter …" at bounding box center [972, 454] width 347 height 220
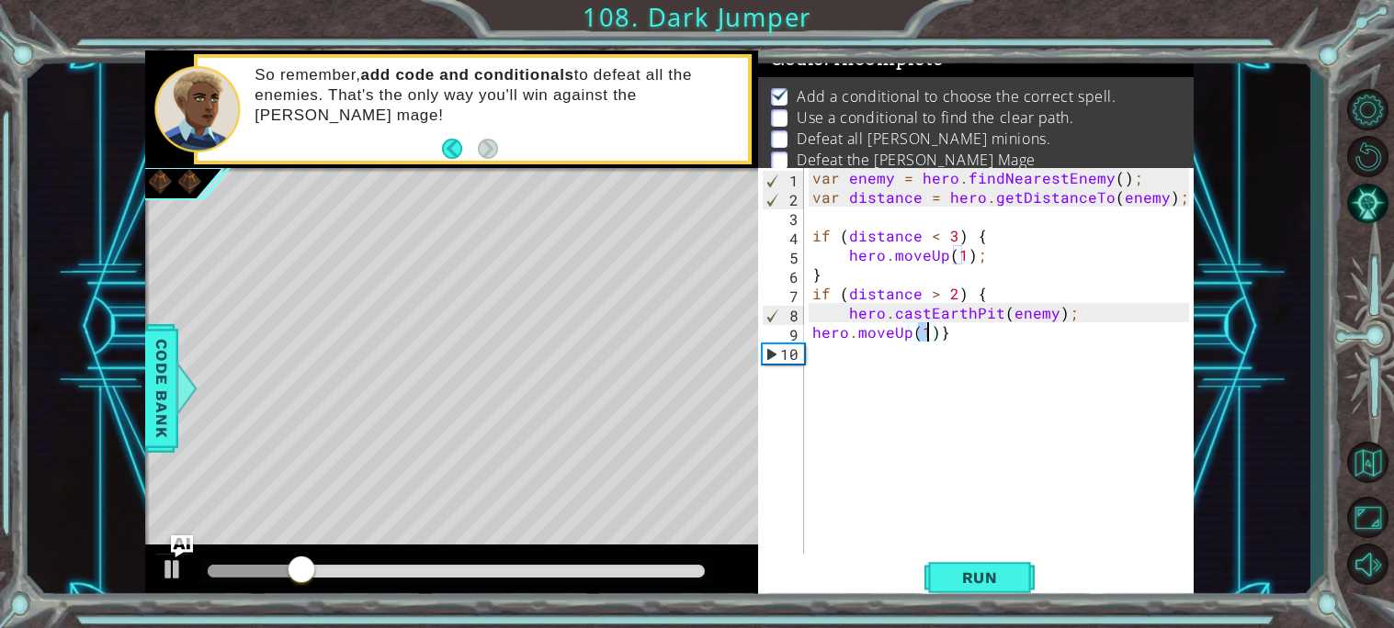
type textarea "hero.moveUp(2)}"
click at [955, 331] on div "var enemy = hero . findNearestEnemy ( ) ; var distance = hero . getDistanceTo (…" at bounding box center [1003, 380] width 390 height 424
type textarea "hero.moveUp(2)"
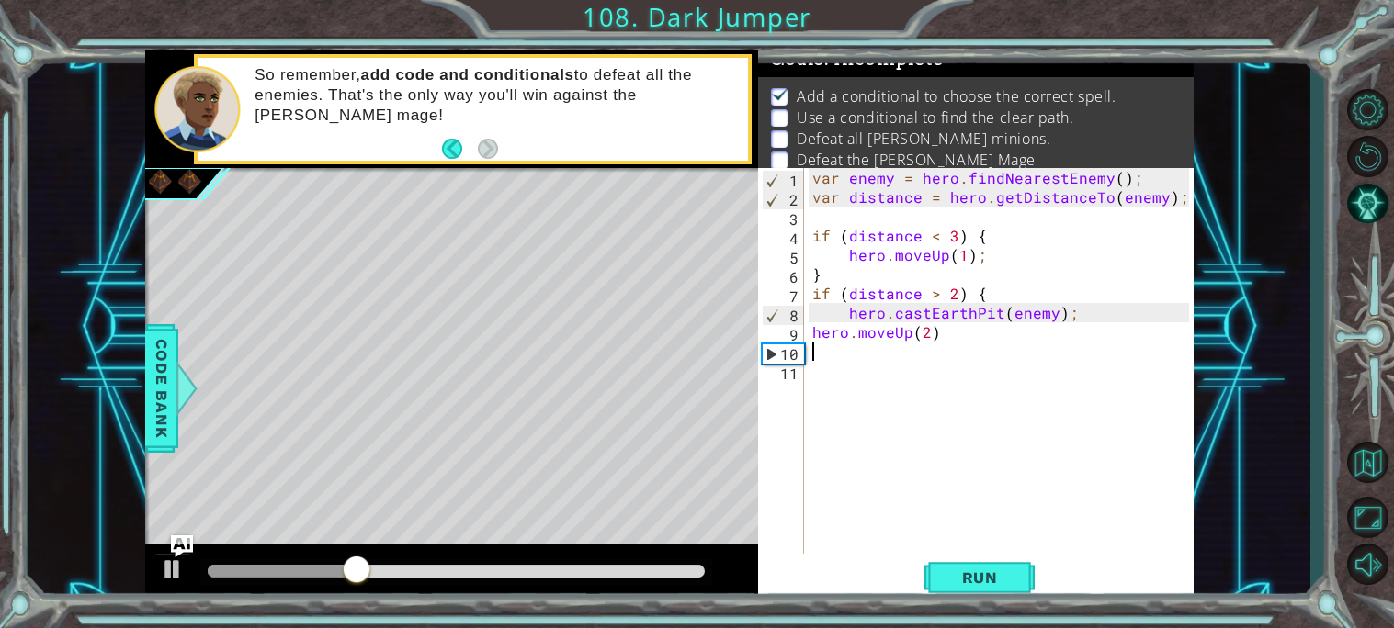
type textarea """
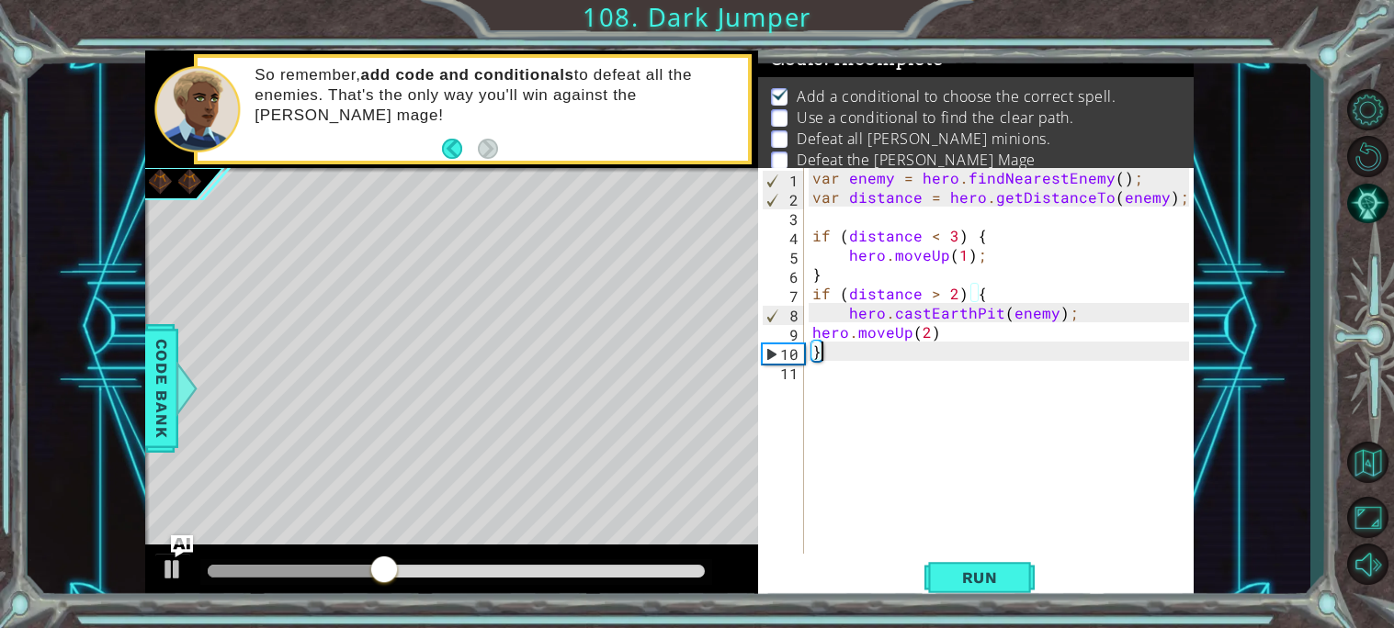
click at [808, 329] on div "var enemy = hero . findNearestEnemy ( ) ; var distance = hero . getDistanceTo (…" at bounding box center [1003, 380] width 390 height 424
click at [977, 582] on span "Run" at bounding box center [979, 578] width 73 height 18
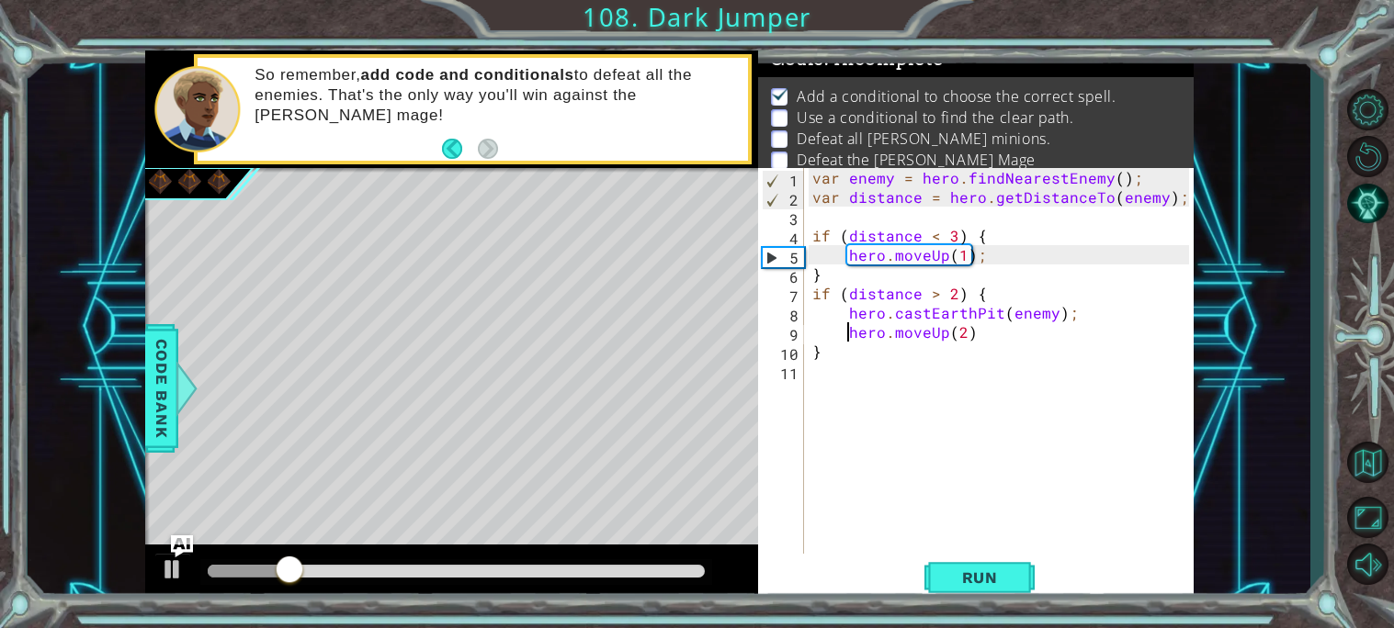
click at [982, 245] on div "var enemy = hero . findNearestEnemy ( ) ; var distance = hero . getDistanceTo (…" at bounding box center [1003, 380] width 390 height 424
click at [987, 235] on div "var enemy = hero . findNearestEnemy ( ) ; var distance = hero . getDistanceTo (…" at bounding box center [1003, 380] width 390 height 424
type textarea "if (distance < 3) {"
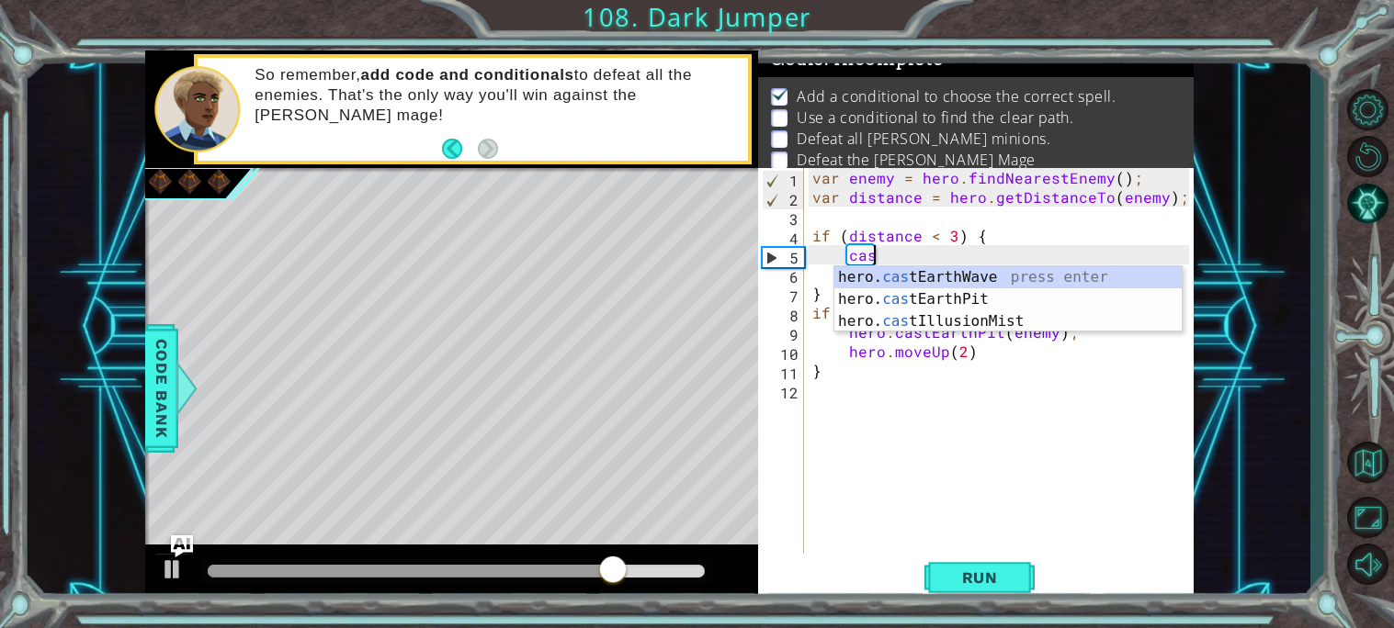
scroll to position [0, 3]
click at [939, 292] on div "hero. cast EarthWave press enter hero. cast EarthPit press enter hero. cast Ill…" at bounding box center [1007, 321] width 347 height 110
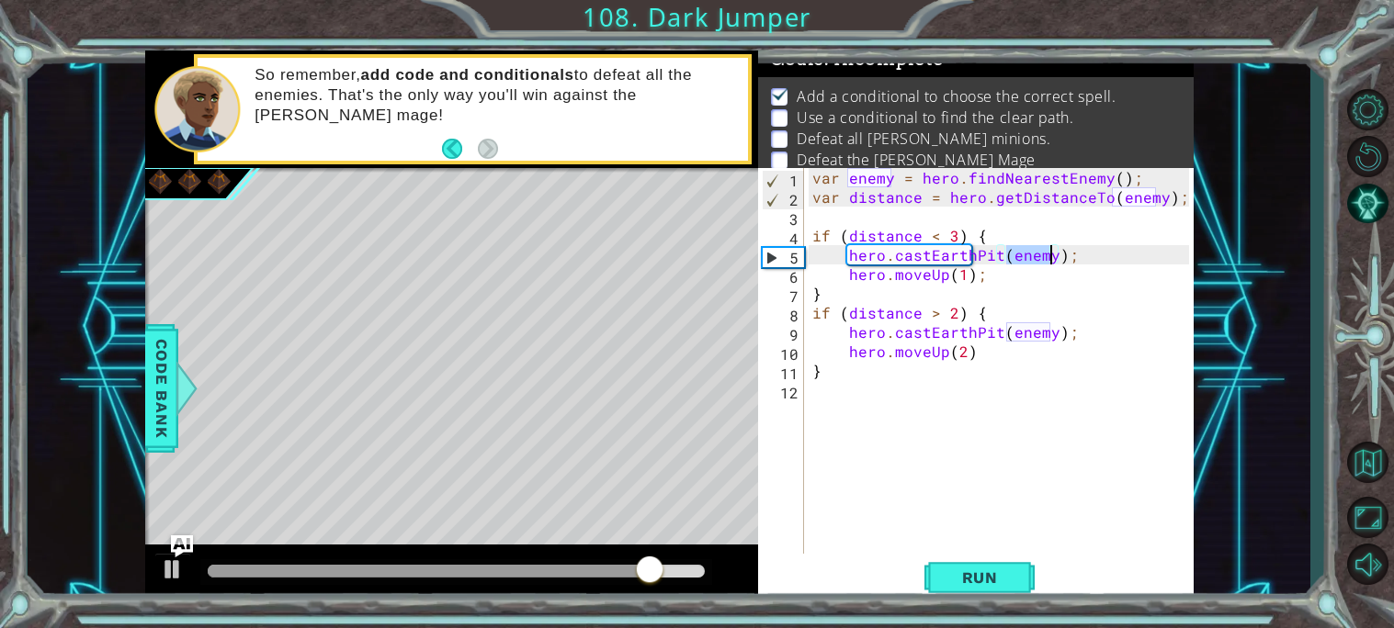
click at [957, 283] on div "var enemy = hero . findNearestEnemy ( ) ; var distance = hero . getDistanceTo (…" at bounding box center [1003, 380] width 390 height 424
type textarea "hero.moveUp(1);"
click at [988, 561] on button "Run" at bounding box center [979, 577] width 110 height 43
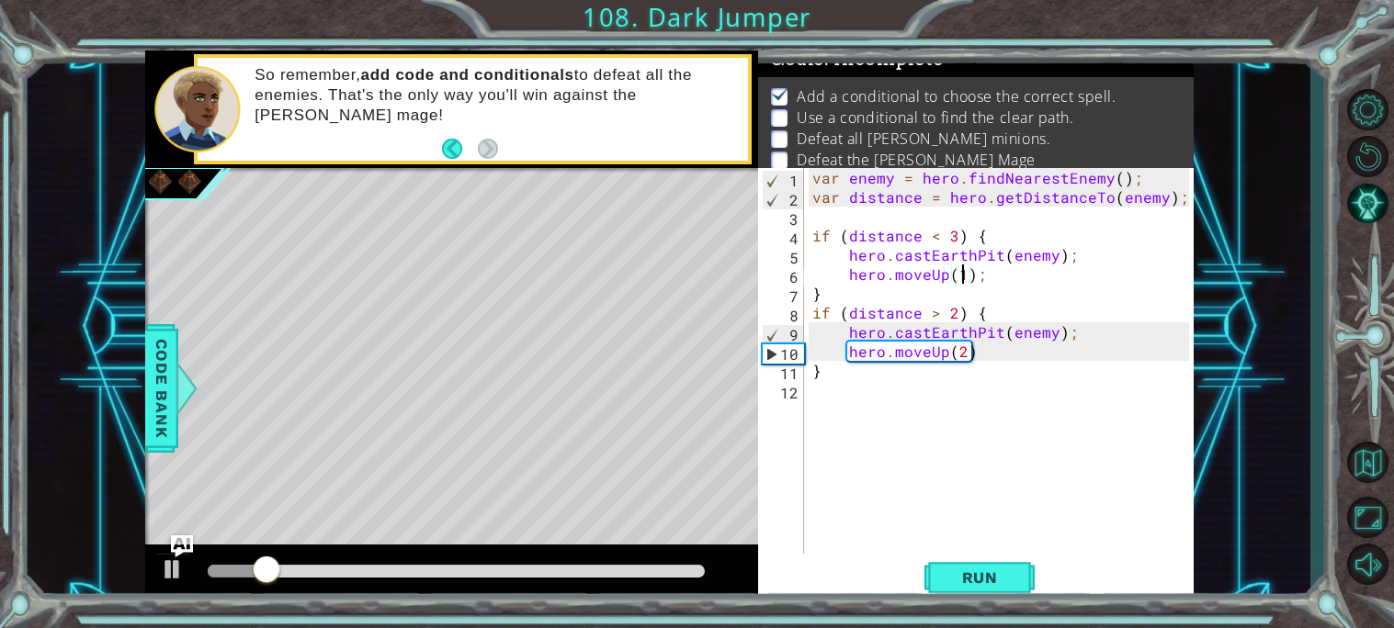
click at [831, 400] on div "var enemy = hero . findNearestEnemy ( ) ; var distance = hero . getDistanceTo (…" at bounding box center [1003, 380] width 390 height 424
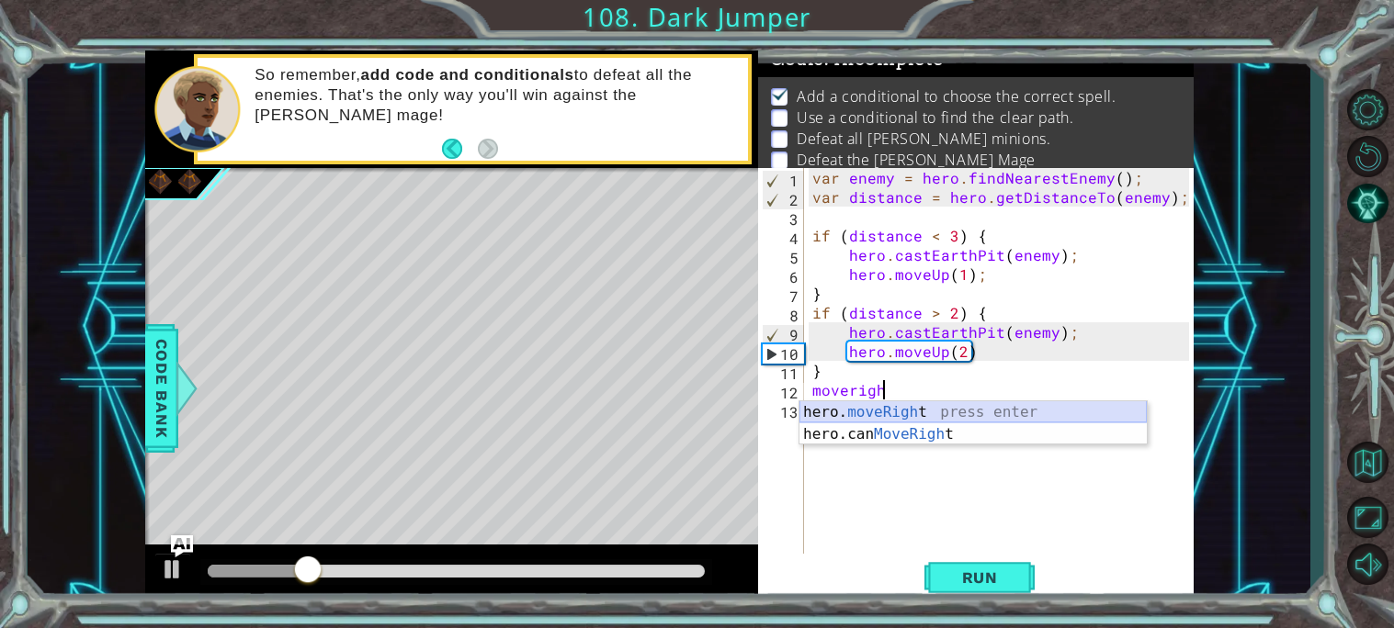
click at [949, 419] on div "hero. moveRigh t press enter hero.can MoveRigh t press enter" at bounding box center [972, 445] width 347 height 88
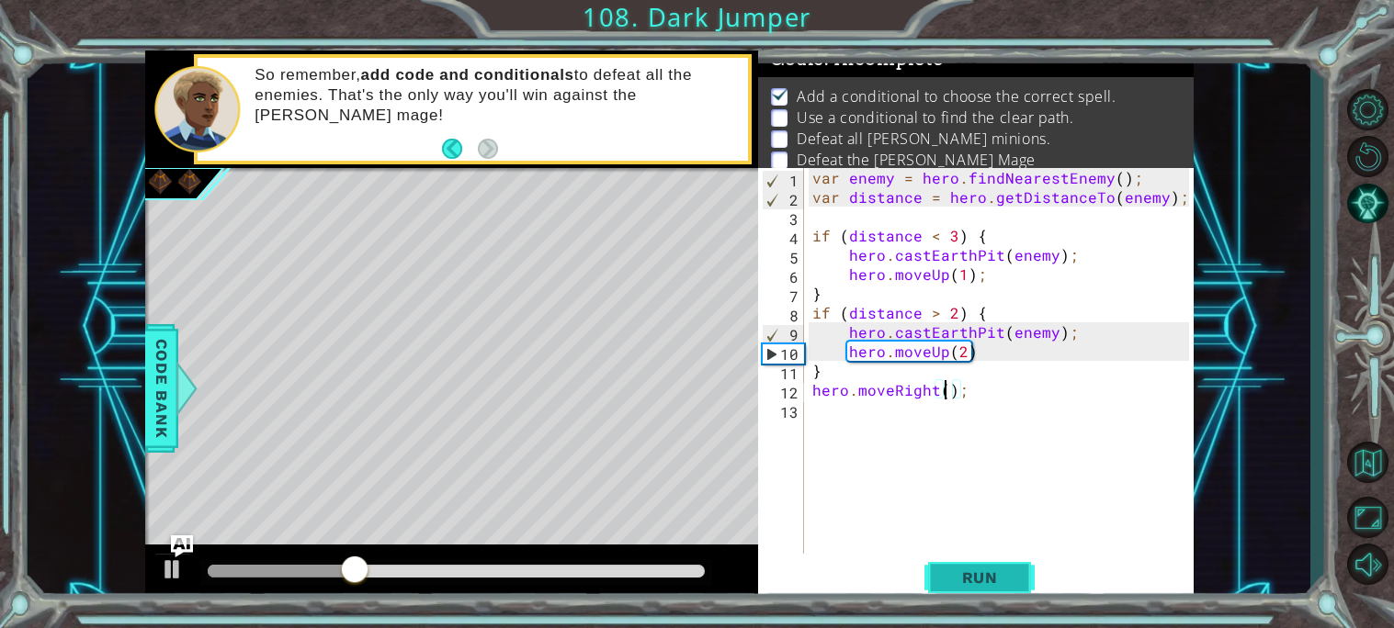
scroll to position [0, 8]
click at [981, 584] on span "Run" at bounding box center [979, 578] width 73 height 18
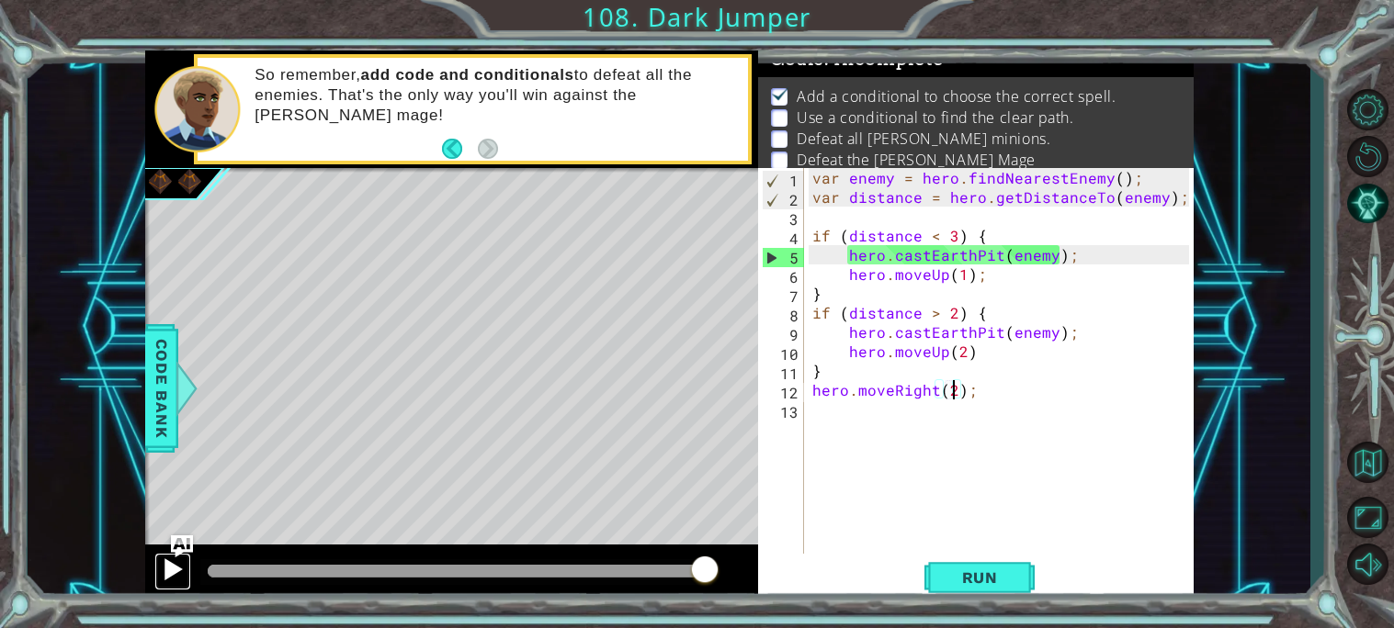
click at [170, 587] on button at bounding box center [172, 572] width 37 height 38
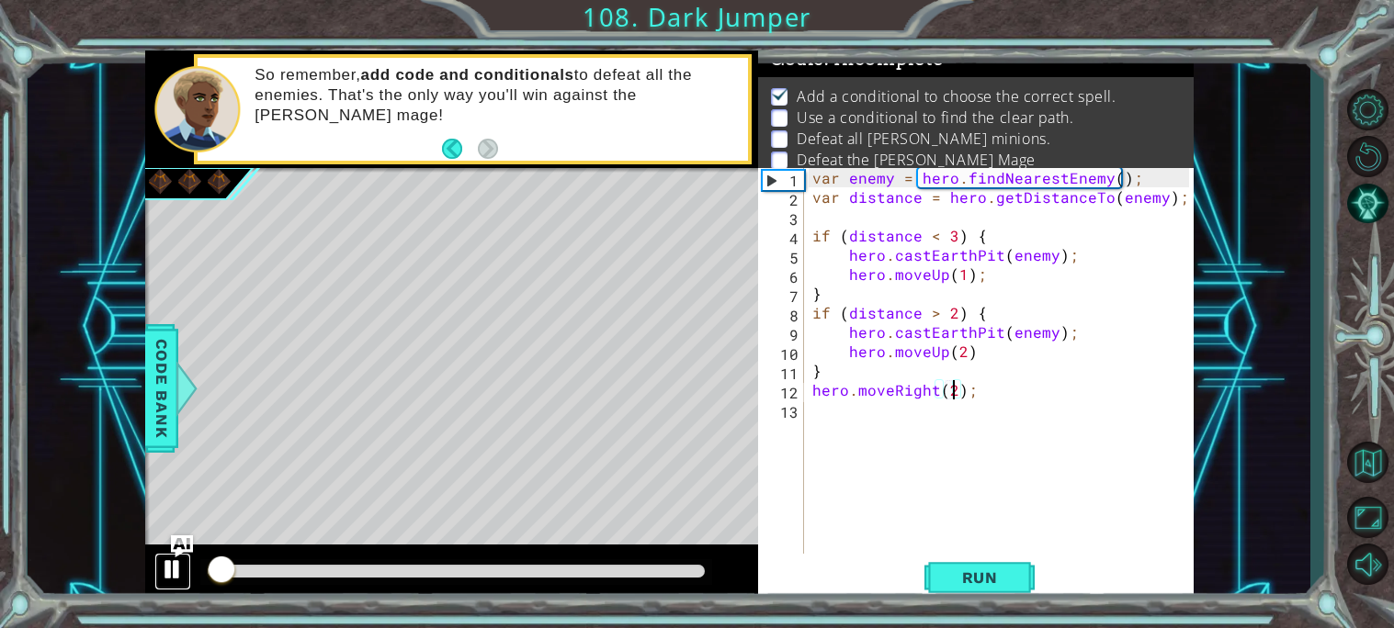
click at [170, 574] on div at bounding box center [173, 570] width 24 height 24
click at [170, 570] on div at bounding box center [173, 570] width 24 height 24
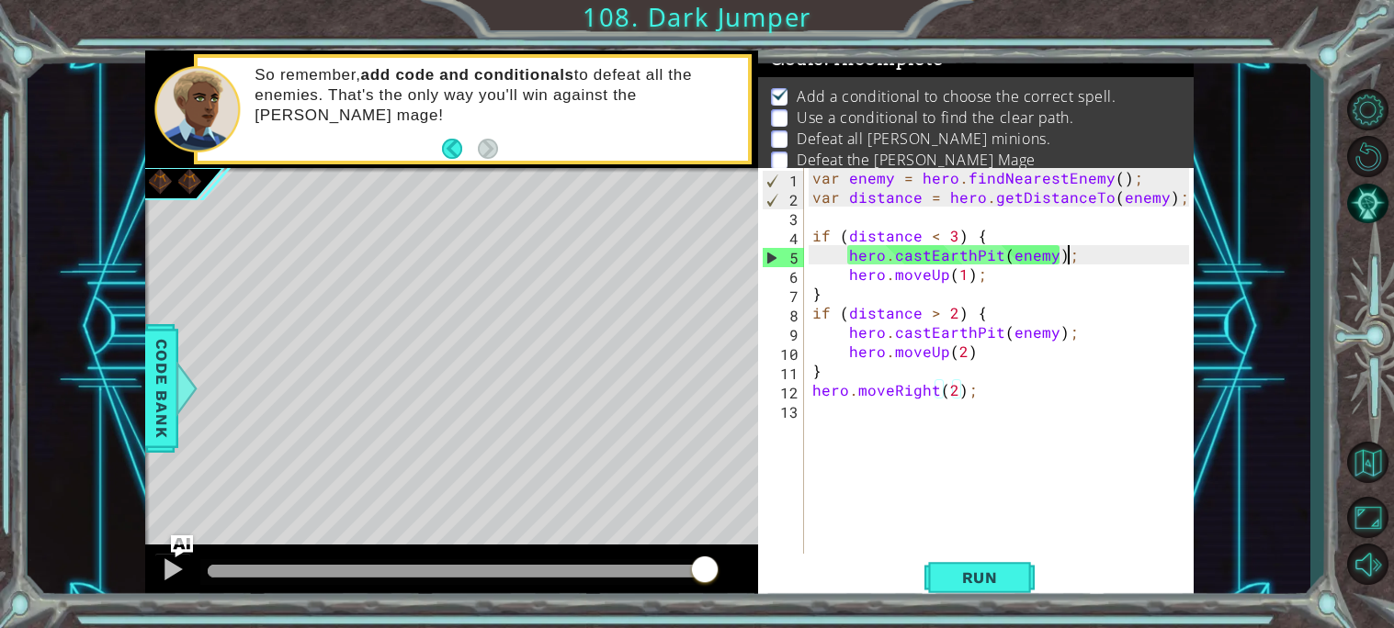
click at [1068, 257] on div "var enemy = hero . findNearestEnemy ( ) ; var distance = hero . getDistanceTo (…" at bounding box center [1003, 380] width 390 height 424
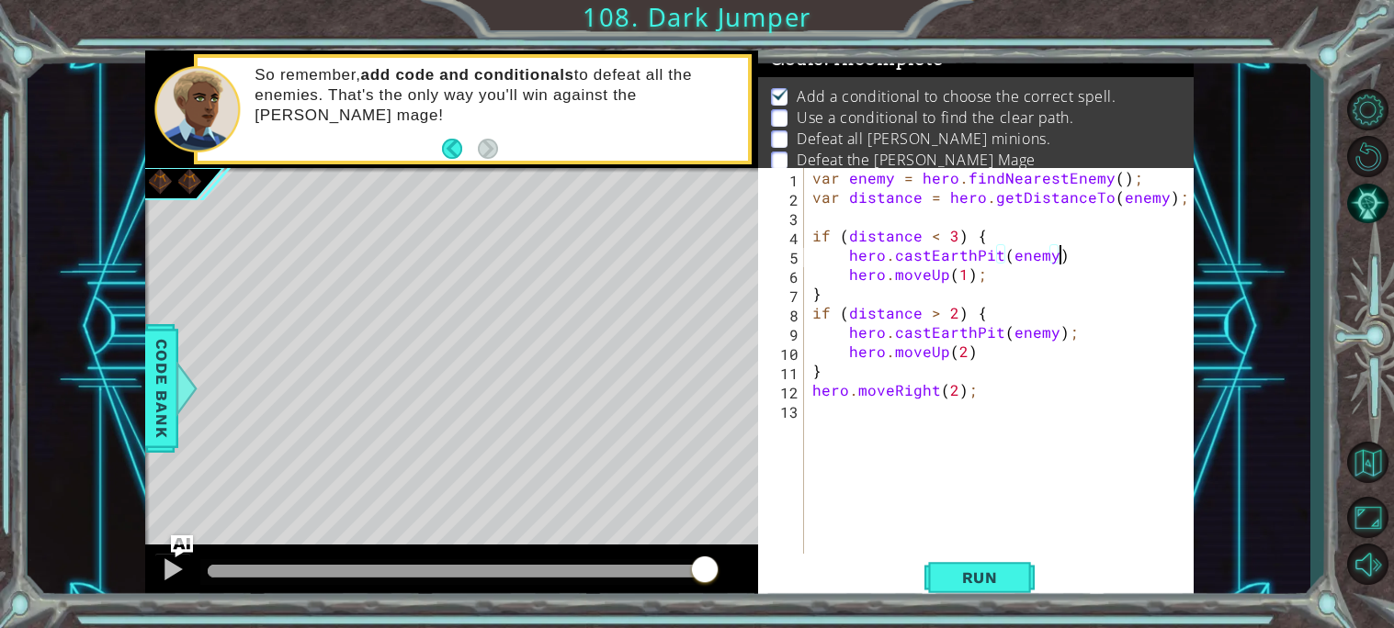
click at [982, 278] on div "var enemy = hero . findNearestEnemy ( ) ; var distance = hero . getDistanceTo (…" at bounding box center [1003, 380] width 390 height 424
click at [1068, 251] on div "var enemy = hero . findNearestEnemy ( ) ; var distance = hero . getDistanceTo (…" at bounding box center [1003, 380] width 390 height 424
type textarea "hero.castEarthPit(enemy);"
click at [939, 560] on button "Run" at bounding box center [979, 577] width 110 height 43
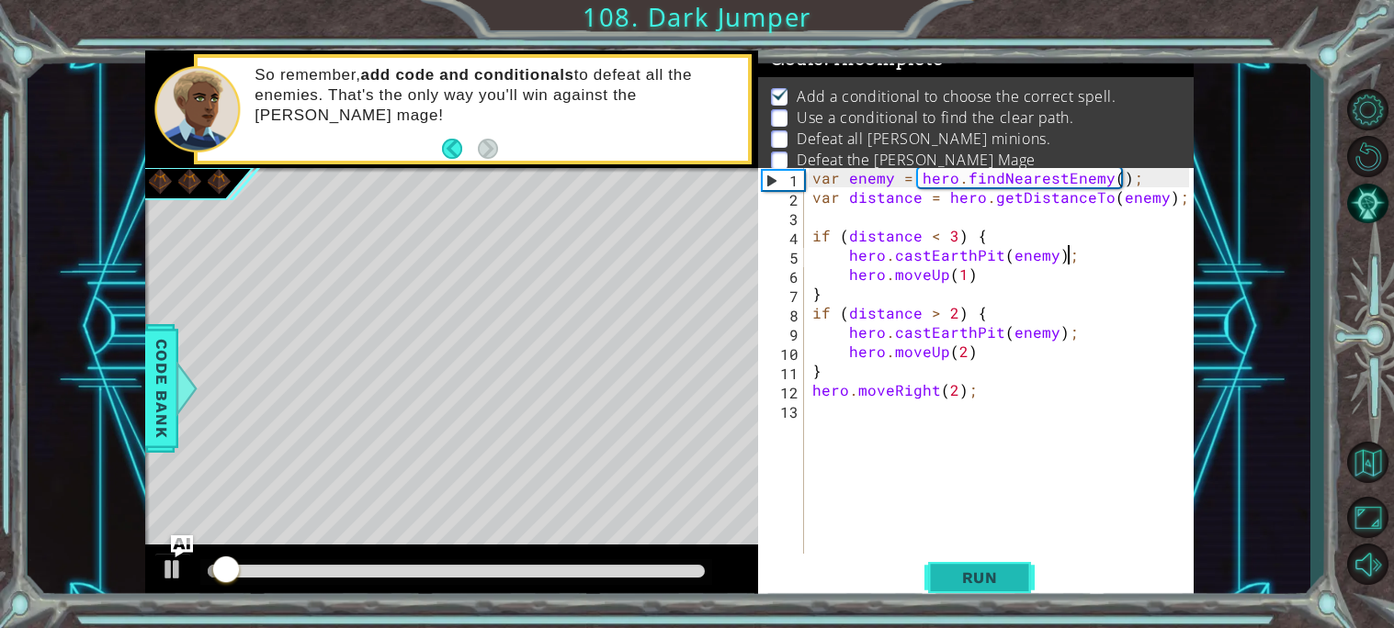
click at [948, 570] on span "Run" at bounding box center [979, 578] width 73 height 18
click at [946, 570] on span "Run" at bounding box center [979, 578] width 73 height 18
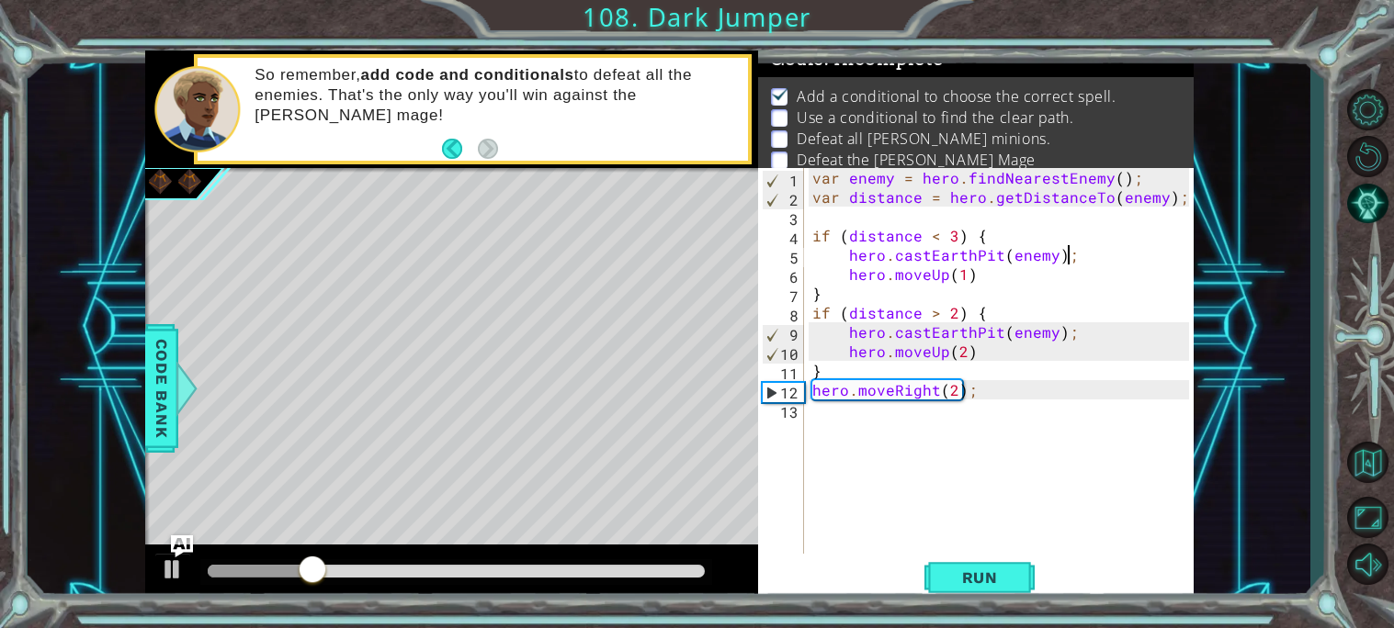
click at [844, 427] on div "var enemy = hero . findNearestEnemy ( ) ; var distance = hero . getDistanceTo (…" at bounding box center [1003, 380] width 390 height 424
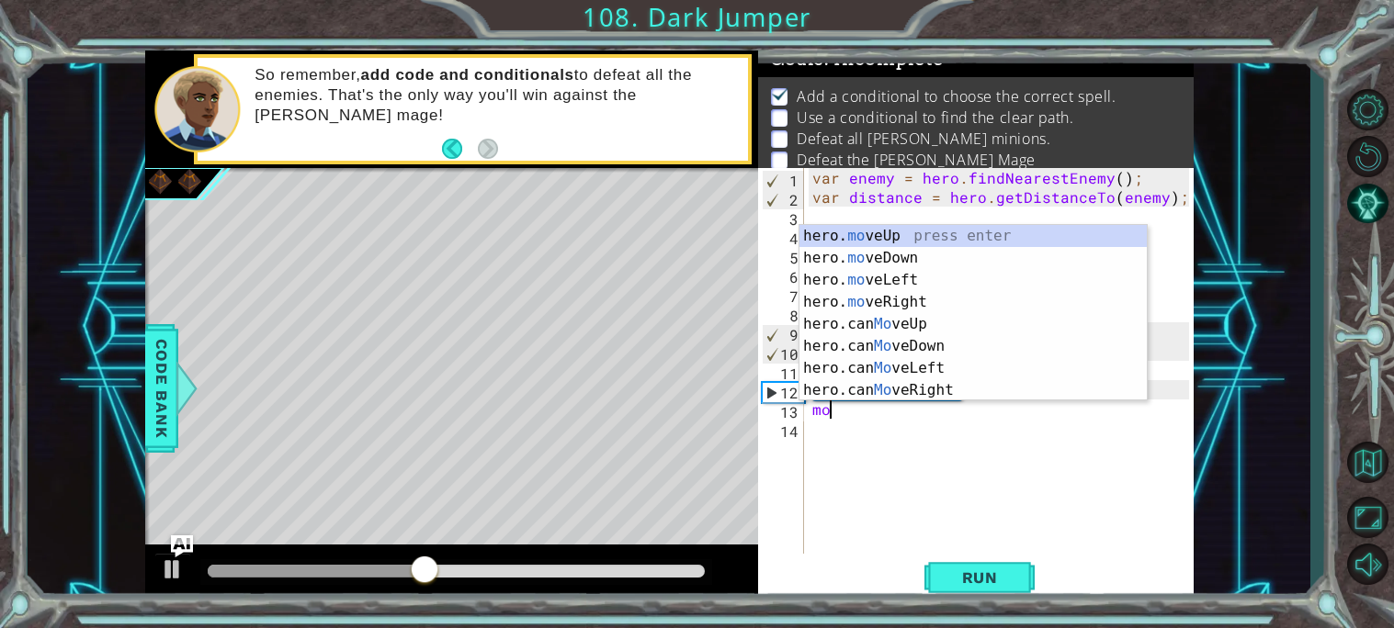
scroll to position [0, 0]
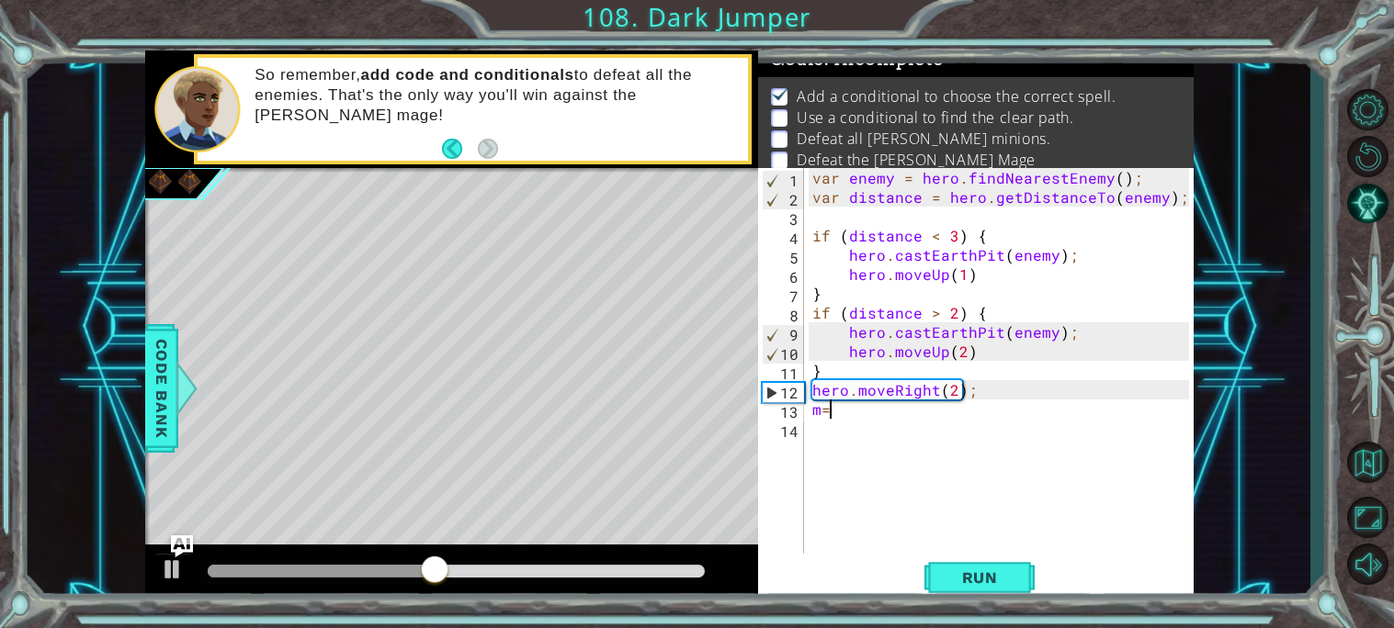
type textarea "m"
click at [966, 560] on button "Run" at bounding box center [979, 577] width 110 height 43
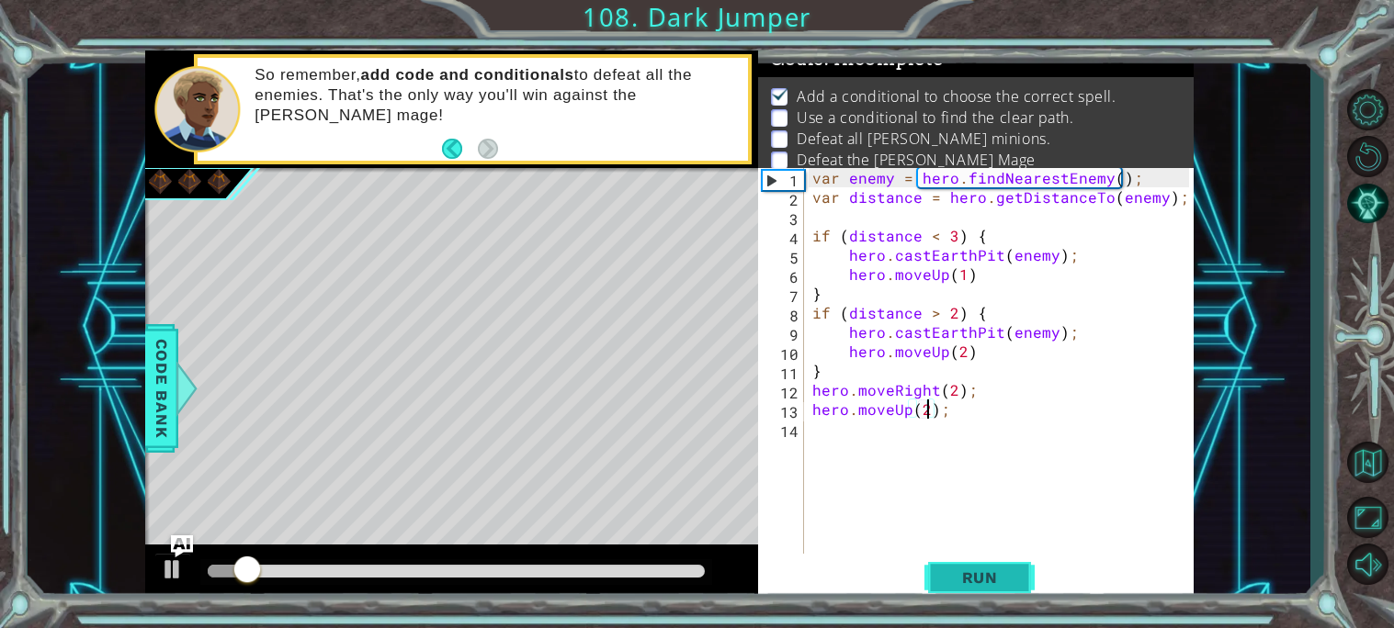
click at [965, 560] on button "Run" at bounding box center [979, 577] width 110 height 43
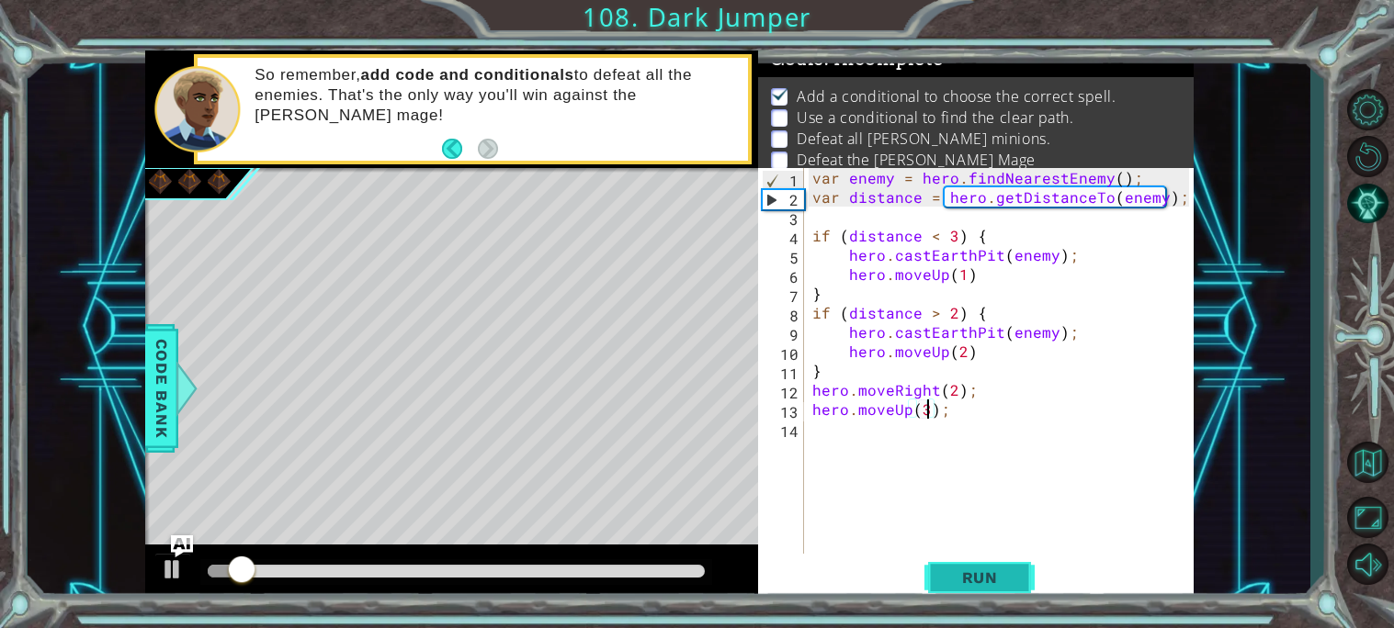
type textarea "hero.moveUp(3);"
click at [994, 559] on button "Run" at bounding box center [979, 577] width 110 height 43
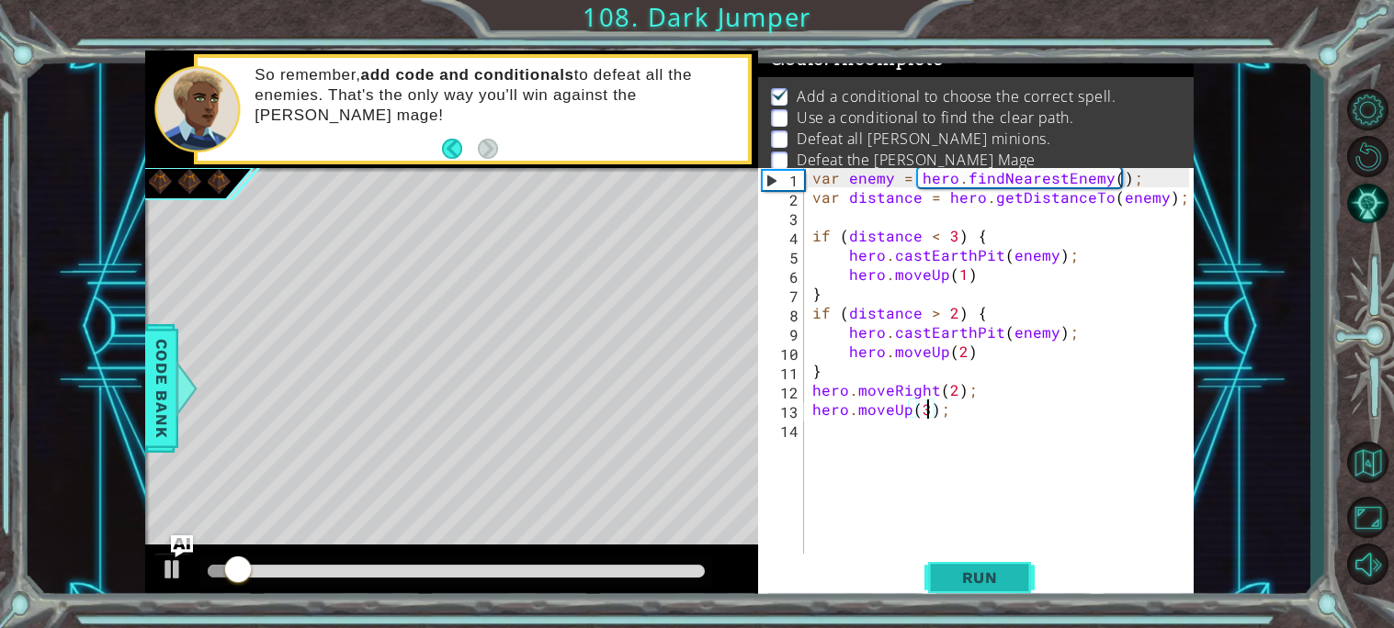
click at [994, 559] on button "Run" at bounding box center [979, 577] width 110 height 43
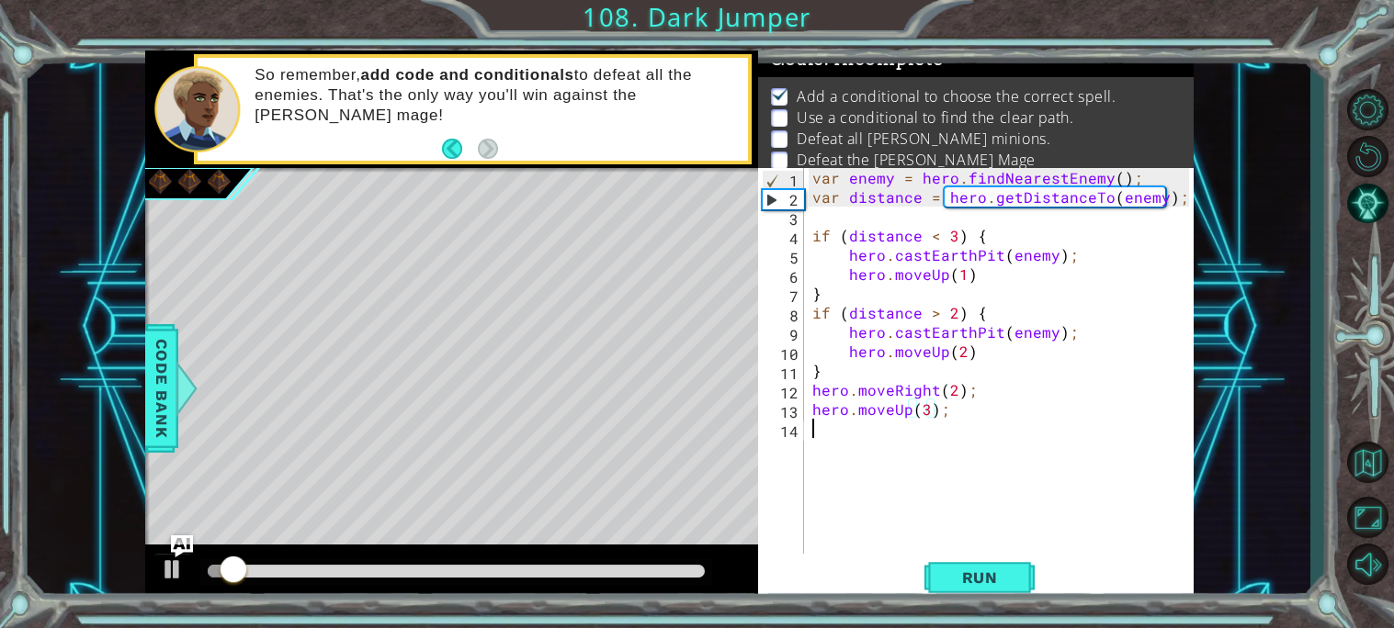
click at [853, 459] on div "var enemy = hero . findNearestEnemy ( ) ; var distance = hero . getDistanceTo (…" at bounding box center [1003, 380] width 390 height 424
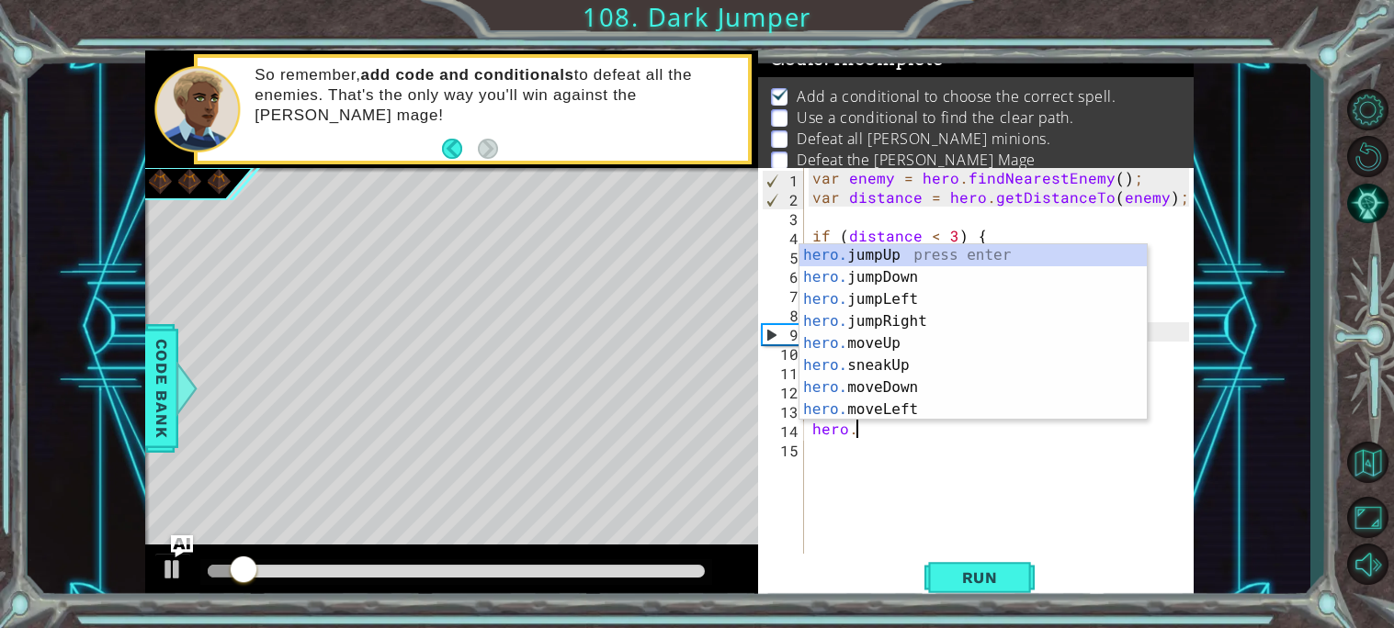
scroll to position [0, 2]
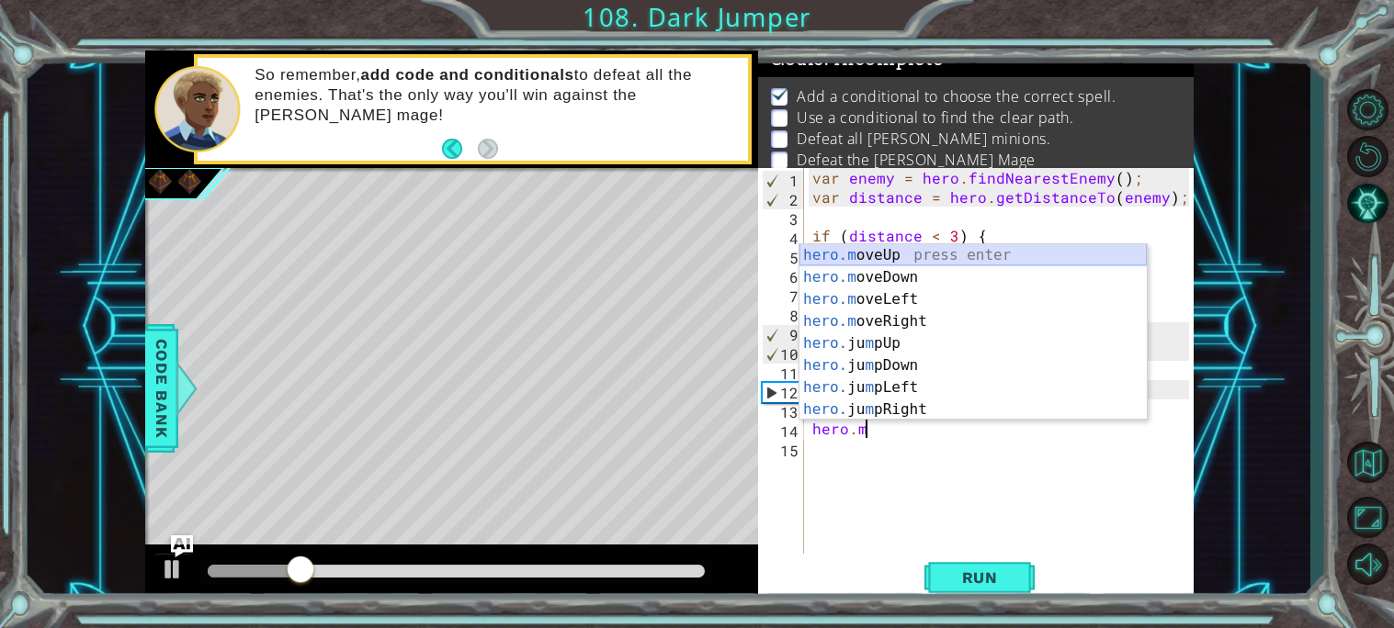
click at [880, 257] on div "hero.m oveUp press enter hero.m oveDown press enter hero.m oveLeft press enter …" at bounding box center [972, 354] width 347 height 220
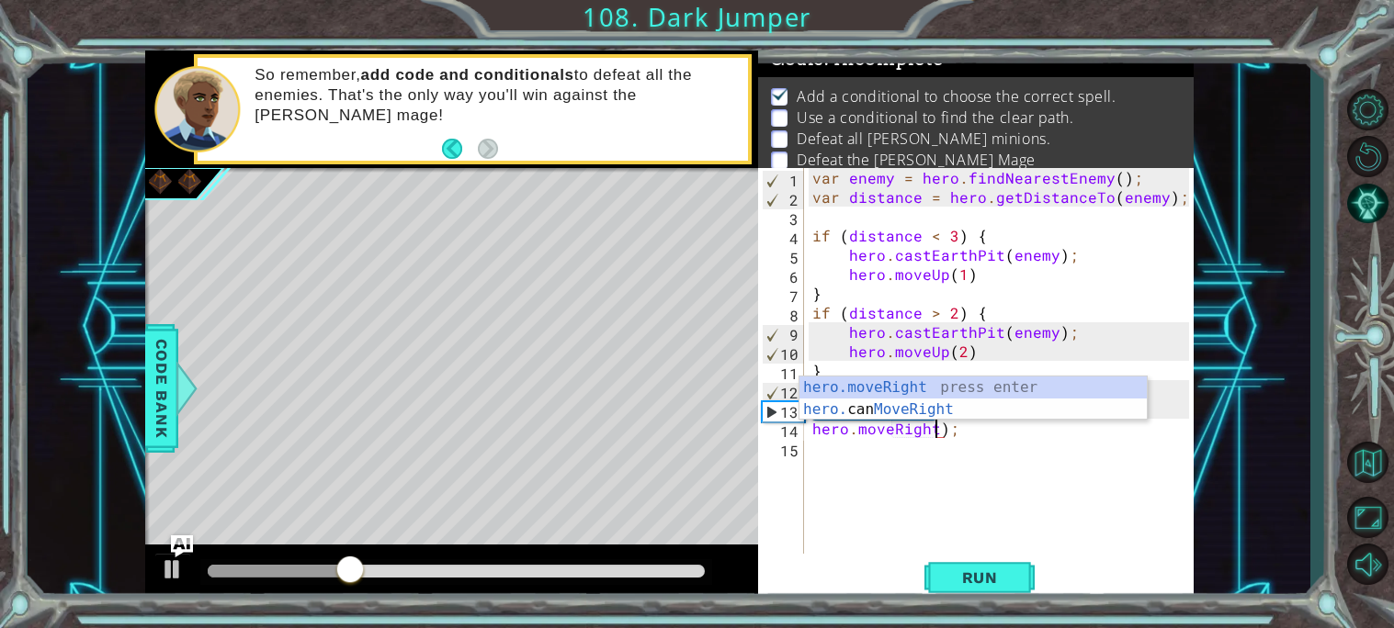
scroll to position [0, 7]
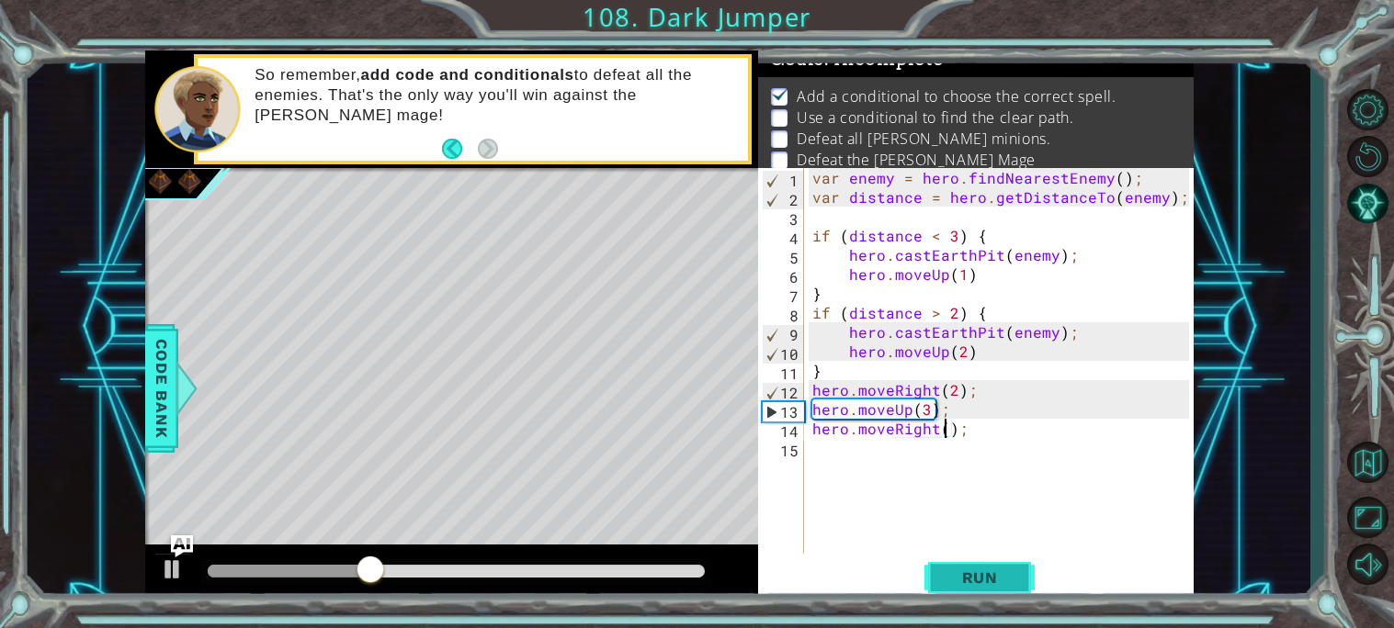
type textarea "hero.moveRight();"
click at [982, 572] on span "Run" at bounding box center [979, 578] width 73 height 18
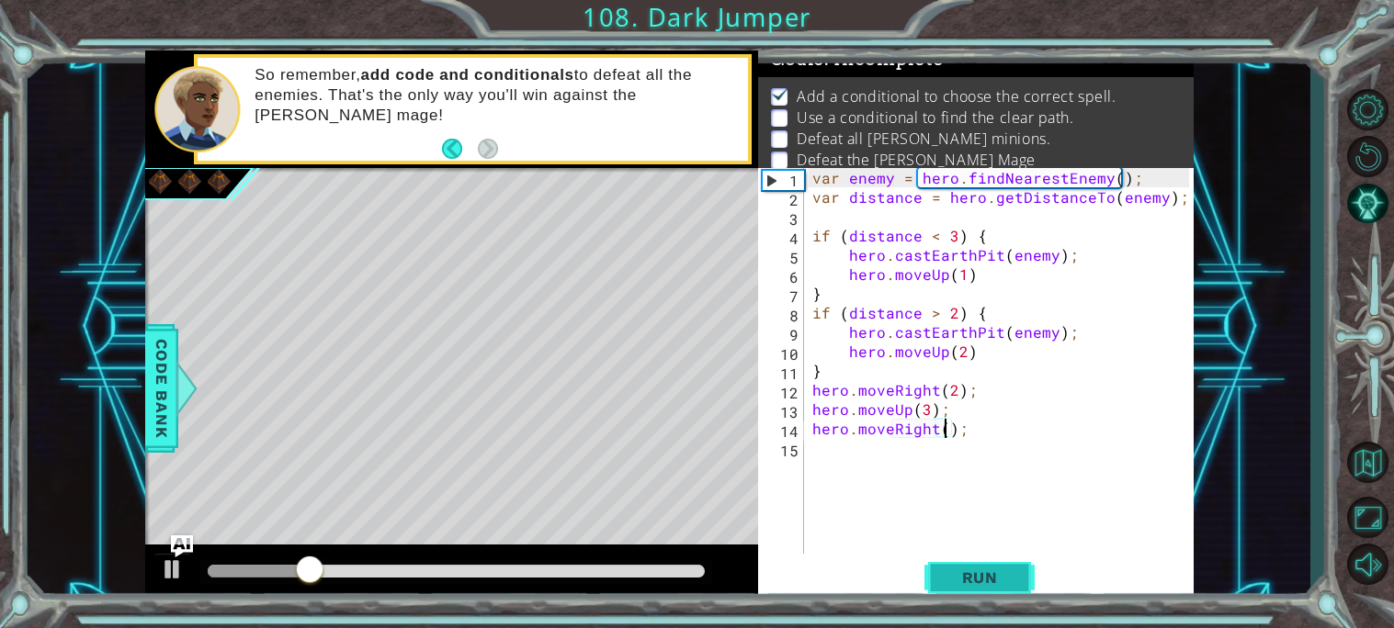
click at [983, 572] on span "Run" at bounding box center [979, 578] width 73 height 18
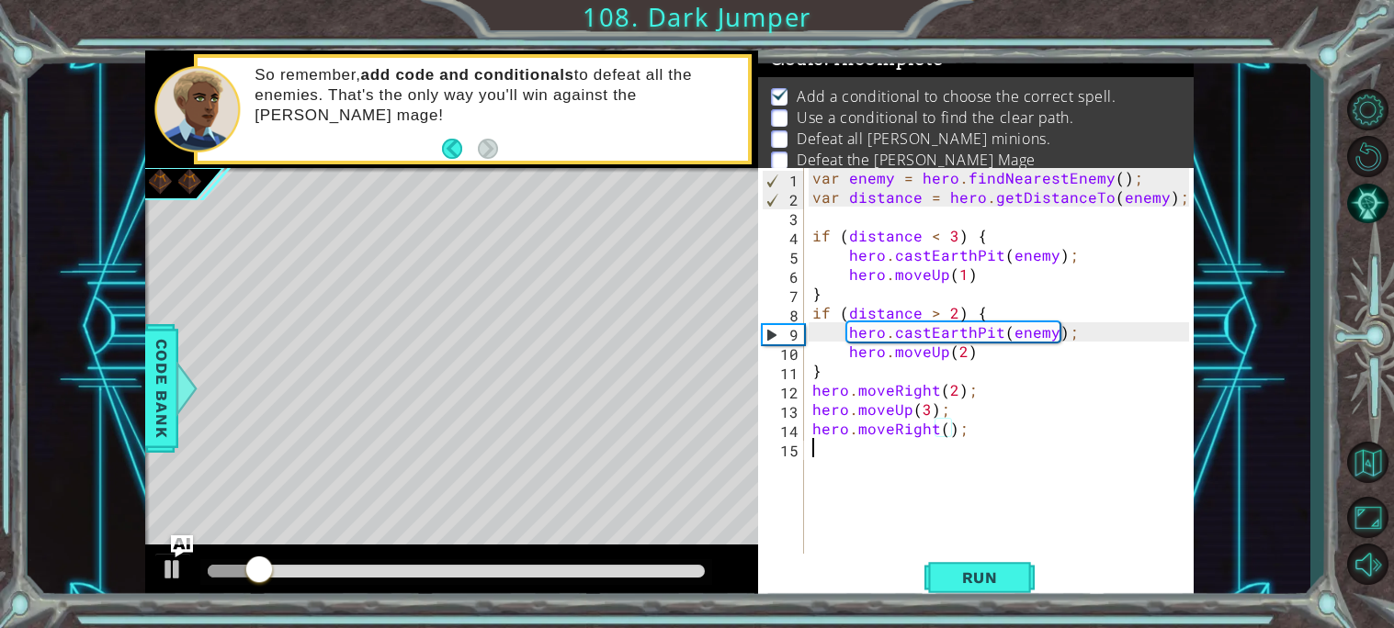
click at [835, 462] on div "var enemy = hero . findNearestEnemy ( ) ; var distance = hero . getDistanceTo (…" at bounding box center [1003, 380] width 390 height 424
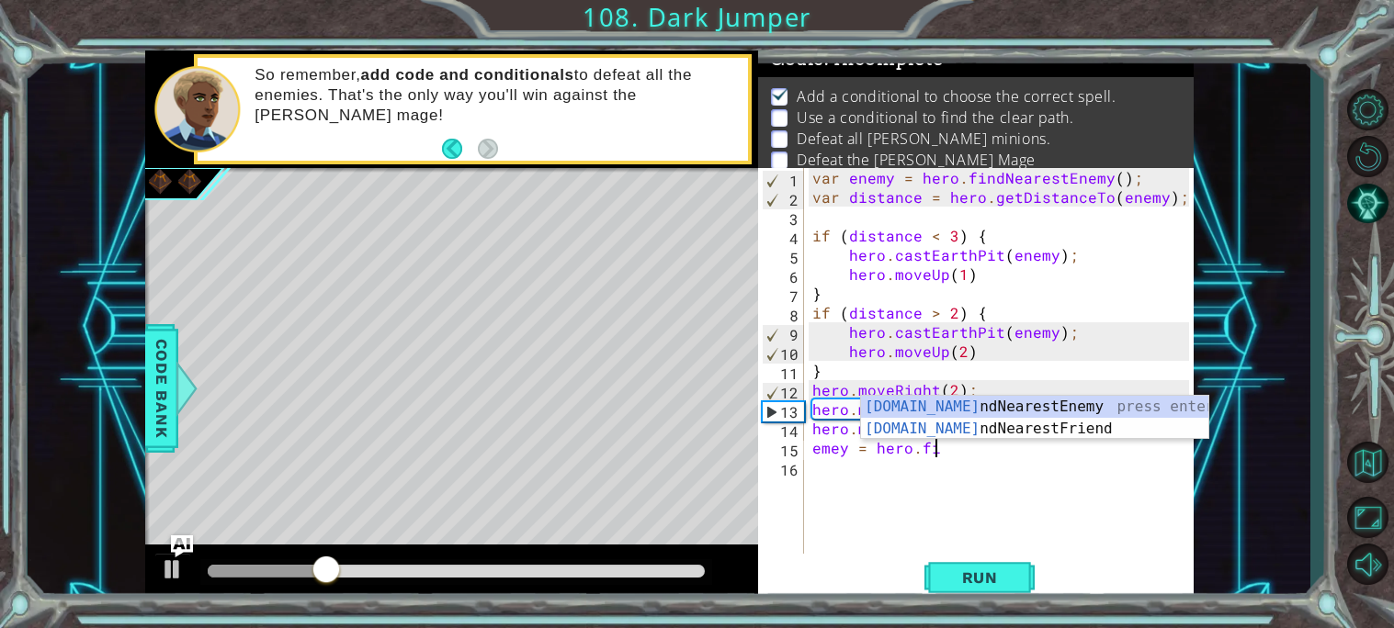
scroll to position [0, 6]
type textarea "emey = hero.find"
click at [1022, 404] on div "hero.find NearestEnemy press enter hero.find NearestFriend press enter" at bounding box center [1034, 440] width 347 height 88
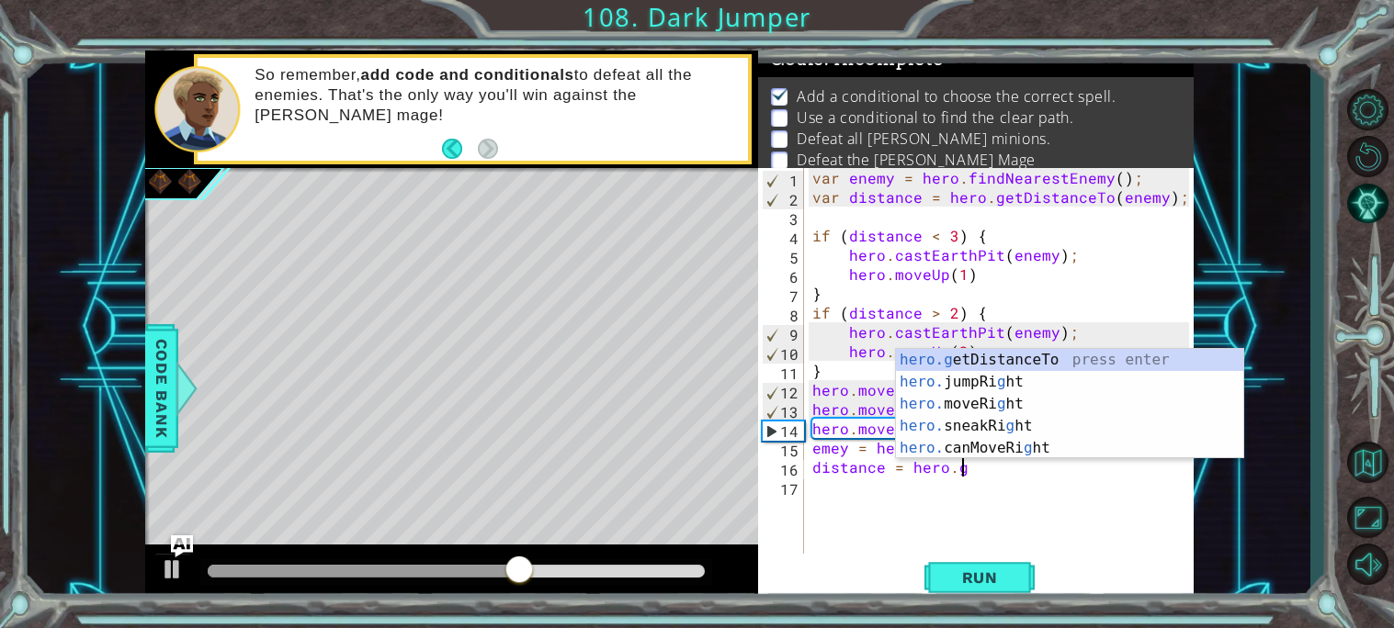
scroll to position [0, 8]
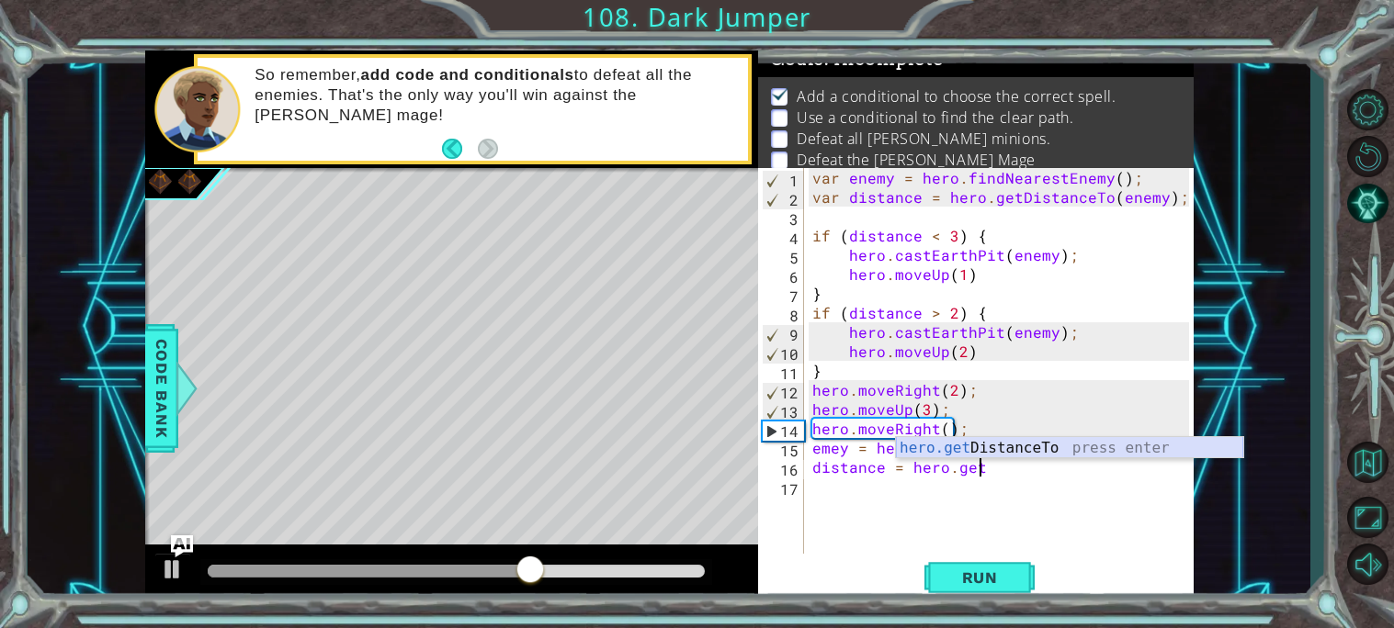
click at [980, 446] on div "hero.get DistanceTo press enter" at bounding box center [1069, 470] width 347 height 66
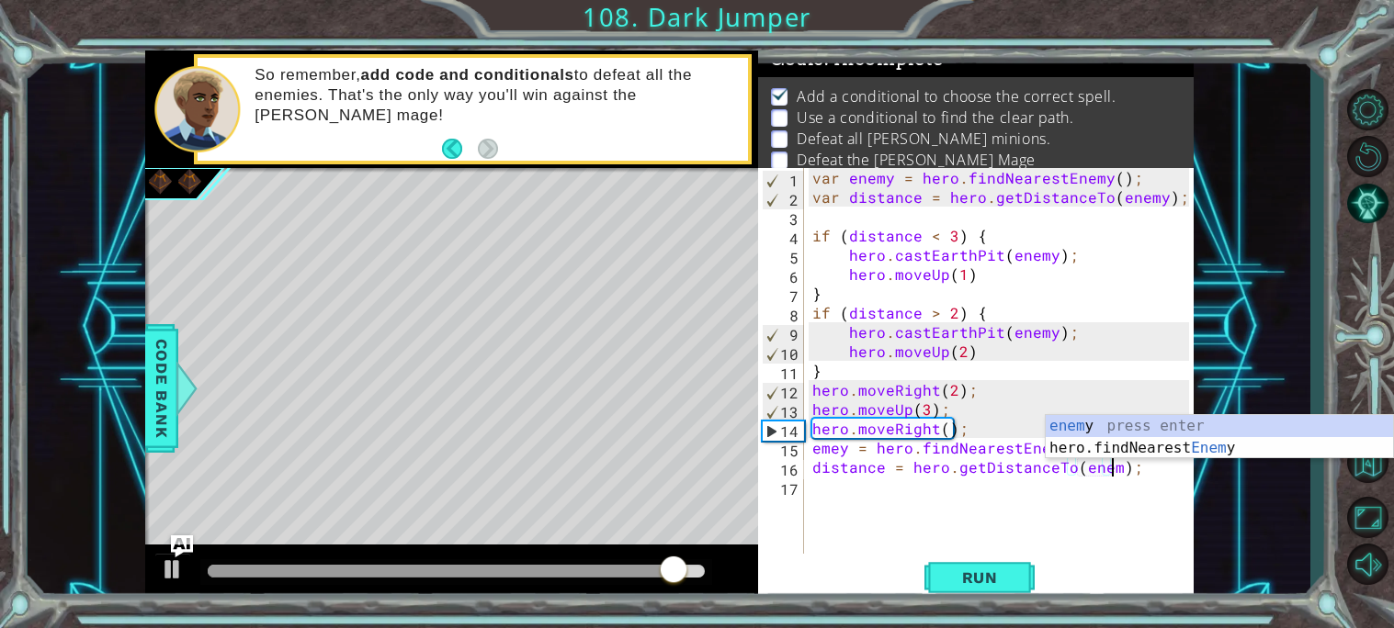
scroll to position [0, 19]
type textarea "distance = hero.getDistanceTo(enemy);"
click at [1008, 573] on span "Run" at bounding box center [979, 578] width 73 height 18
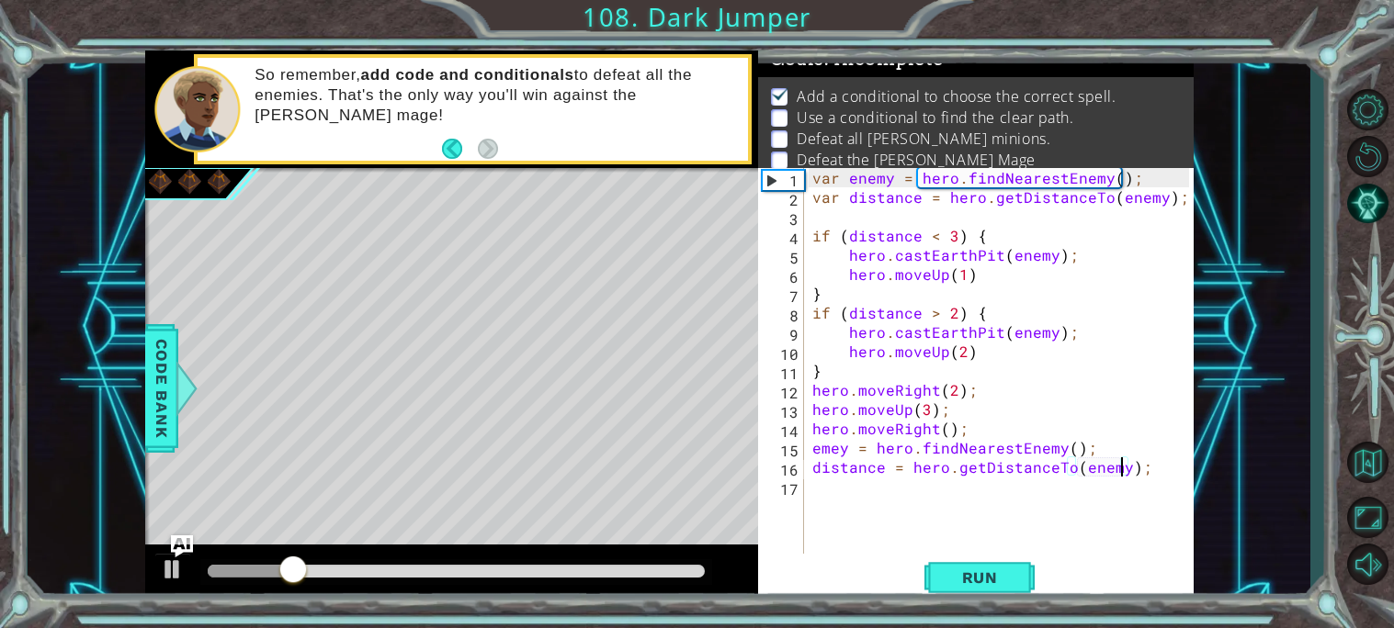
click at [953, 540] on div "var enemy = hero . findNearestEnemy ( ) ; var distance = hero . getDistanceTo (…" at bounding box center [1003, 380] width 390 height 424
click at [942, 564] on button "Run" at bounding box center [979, 577] width 110 height 43
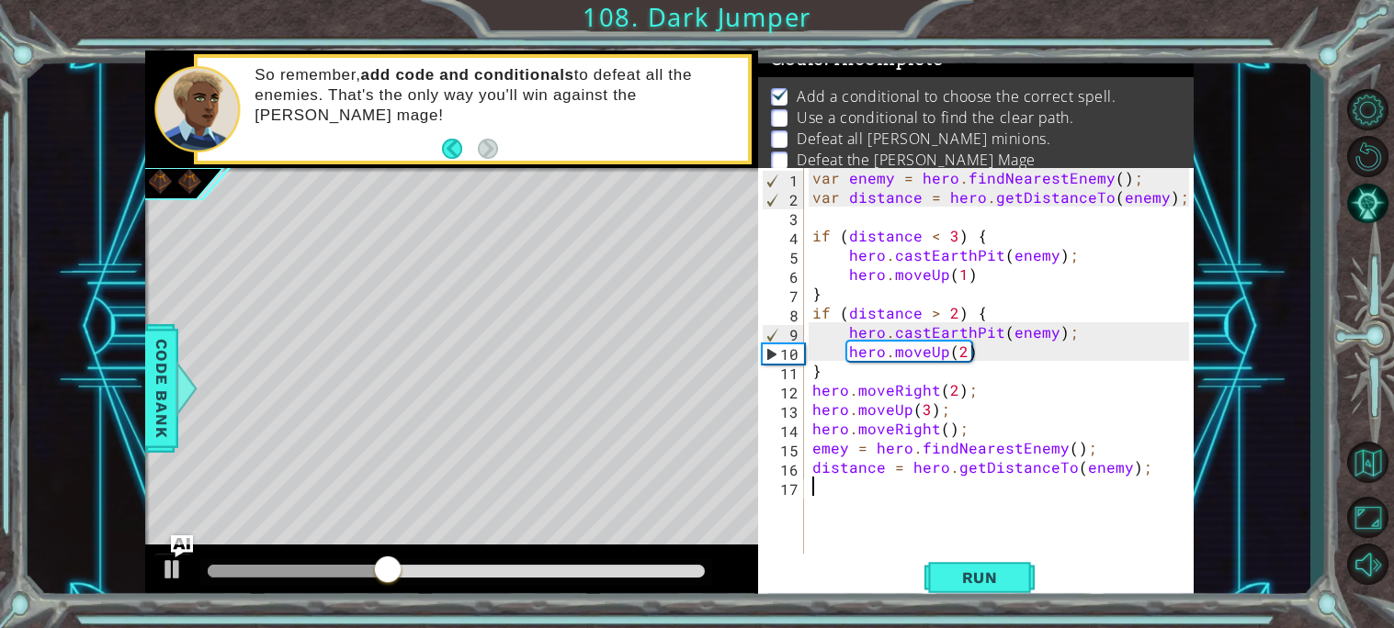
click at [821, 448] on div "var enemy = hero . findNearestEnemy ( ) ; var distance = hero . getDistanceTo (…" at bounding box center [1003, 380] width 390 height 424
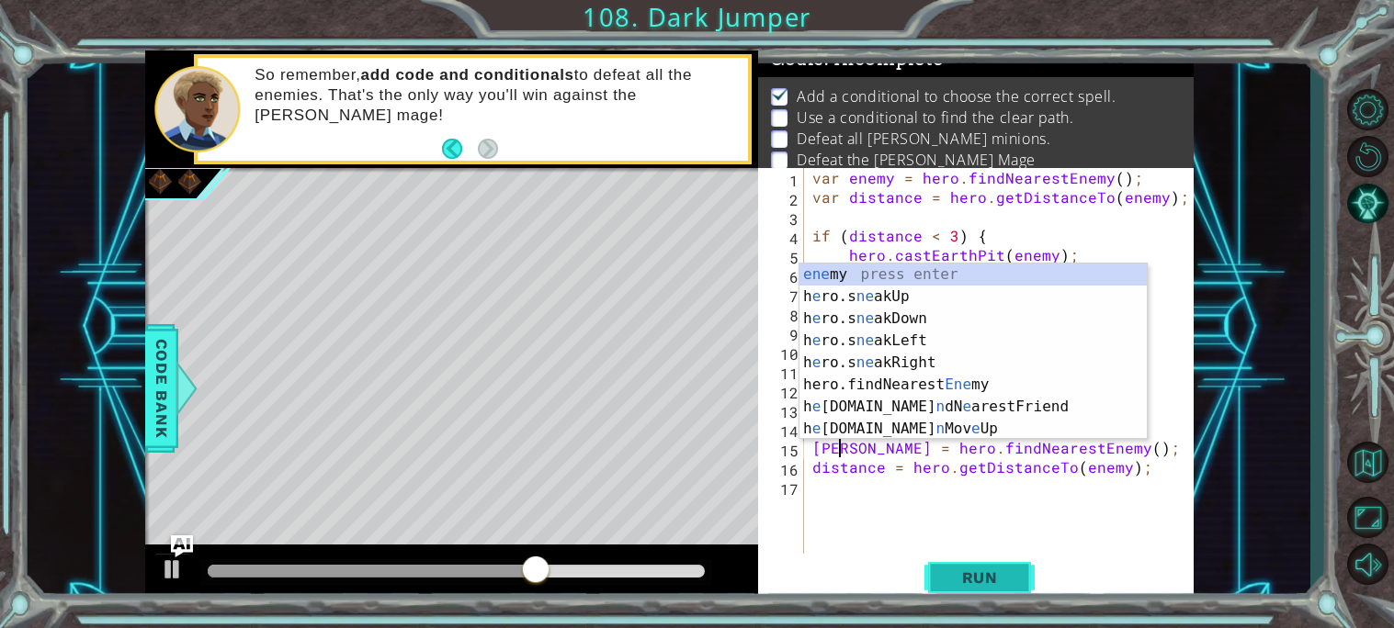
scroll to position [0, 2]
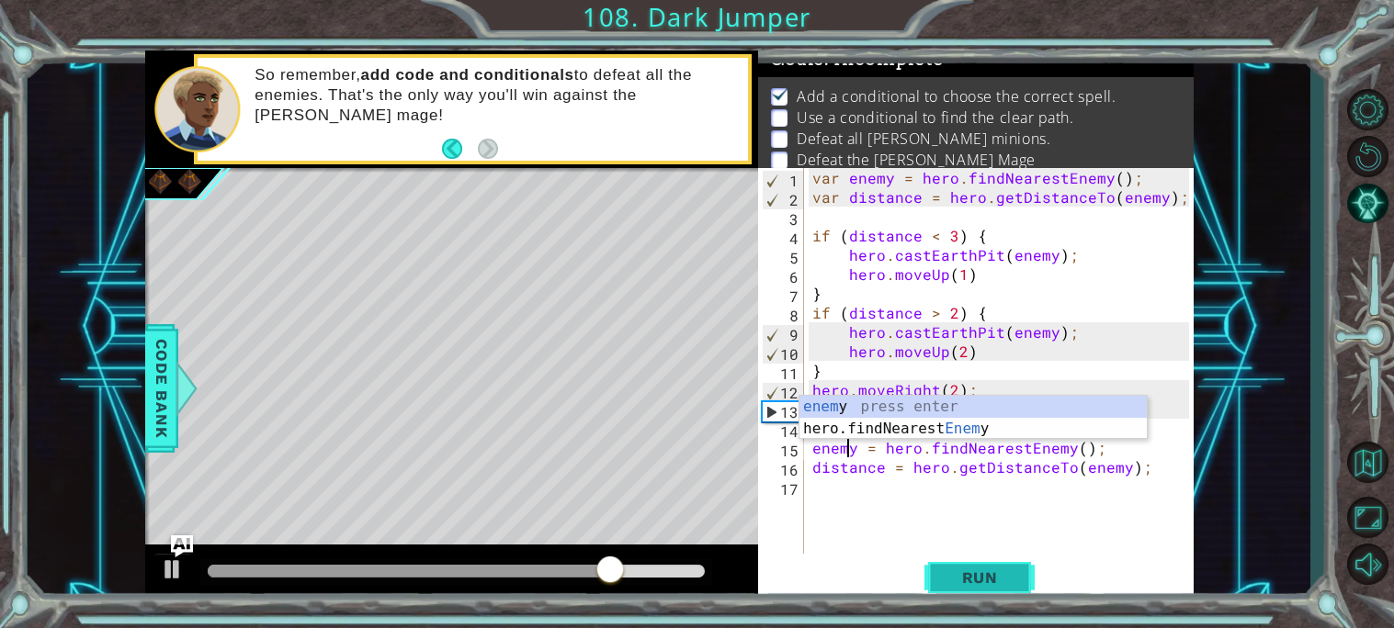
type textarea "enemy = hero.findNearestEnemy();"
click at [954, 583] on span "Run" at bounding box center [979, 578] width 73 height 18
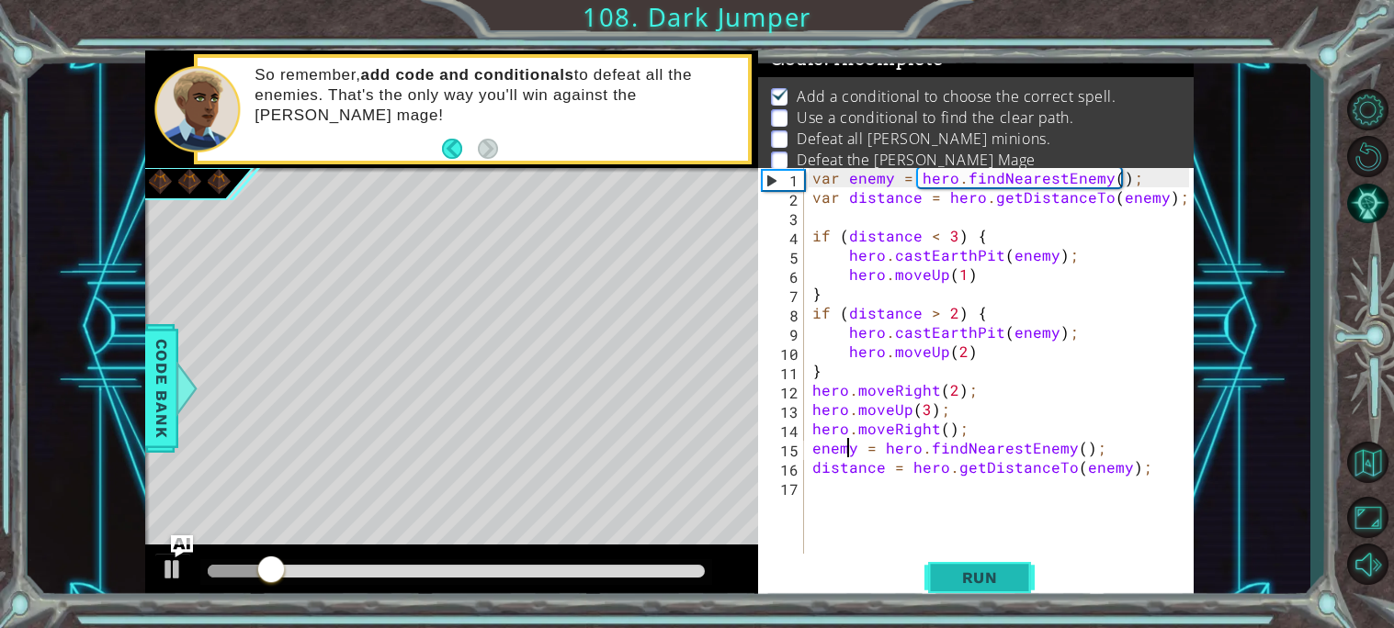
click at [954, 583] on span "Run" at bounding box center [979, 578] width 73 height 18
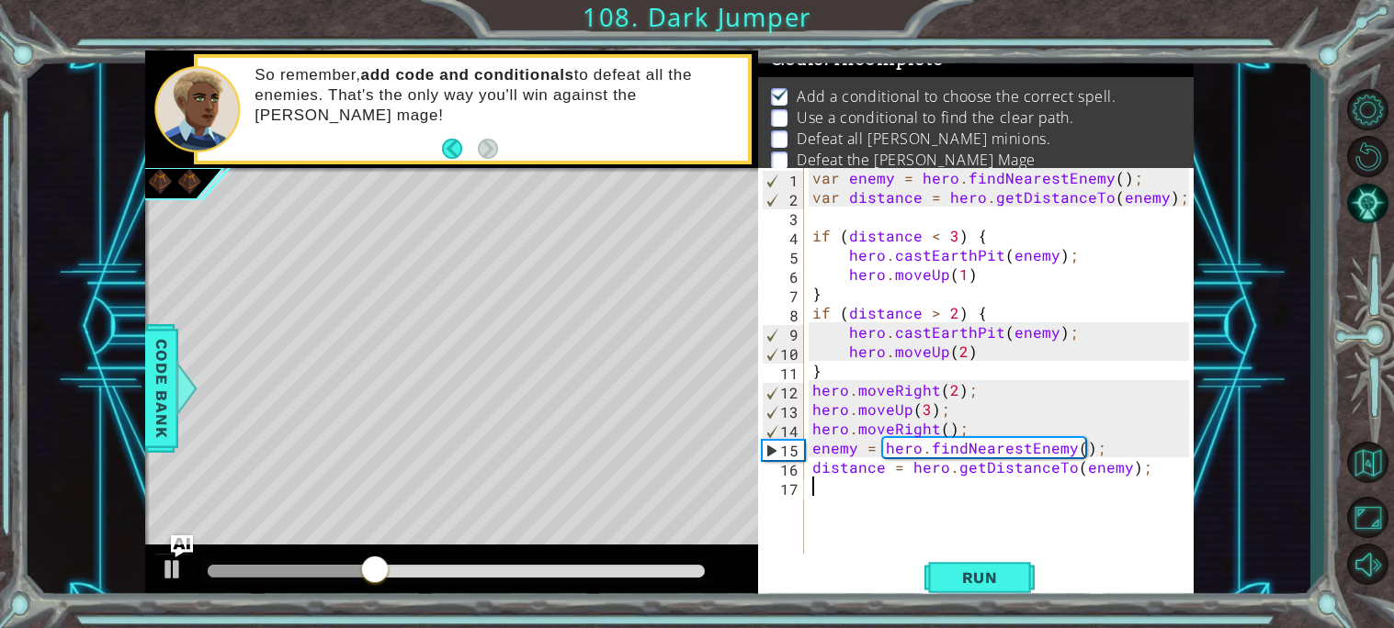
click at [847, 528] on div "var enemy = hero . findNearestEnemy ( ) ; var distance = hero . getDistanceTo (…" at bounding box center [1003, 380] width 390 height 424
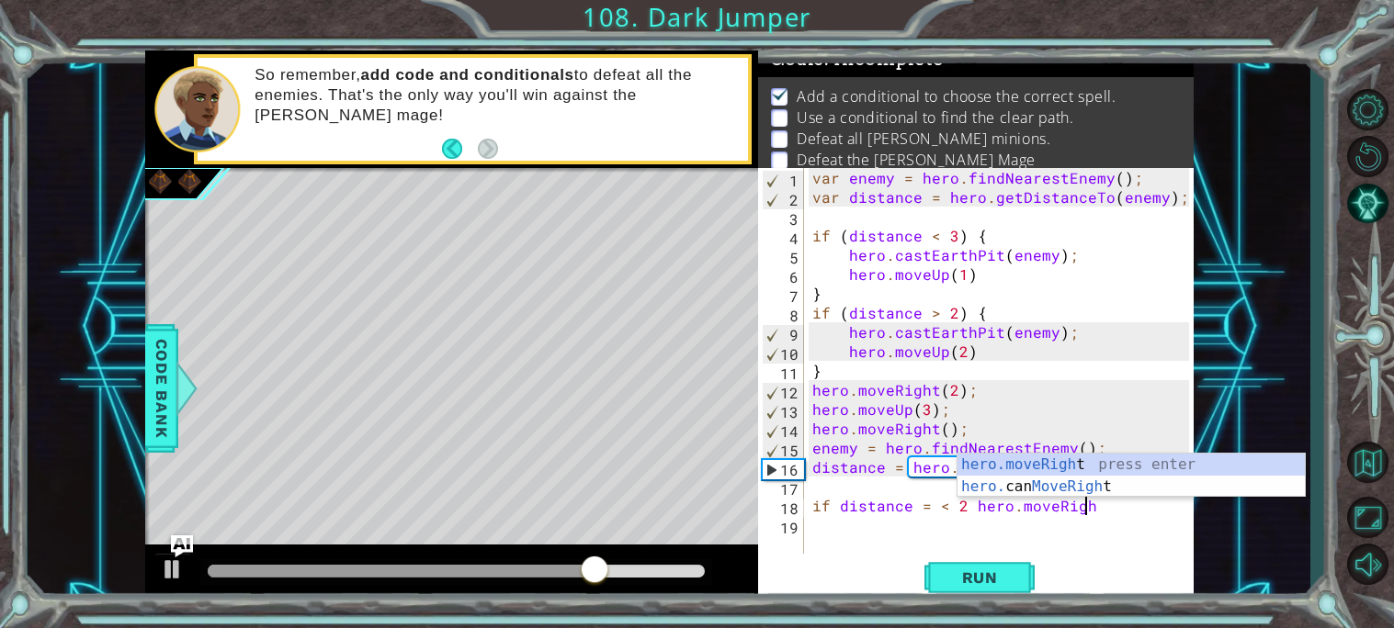
scroll to position [0, 16]
click at [1090, 466] on div "hero.moveRight press enter hero. can MoveRight press enter" at bounding box center [1130, 498] width 347 height 88
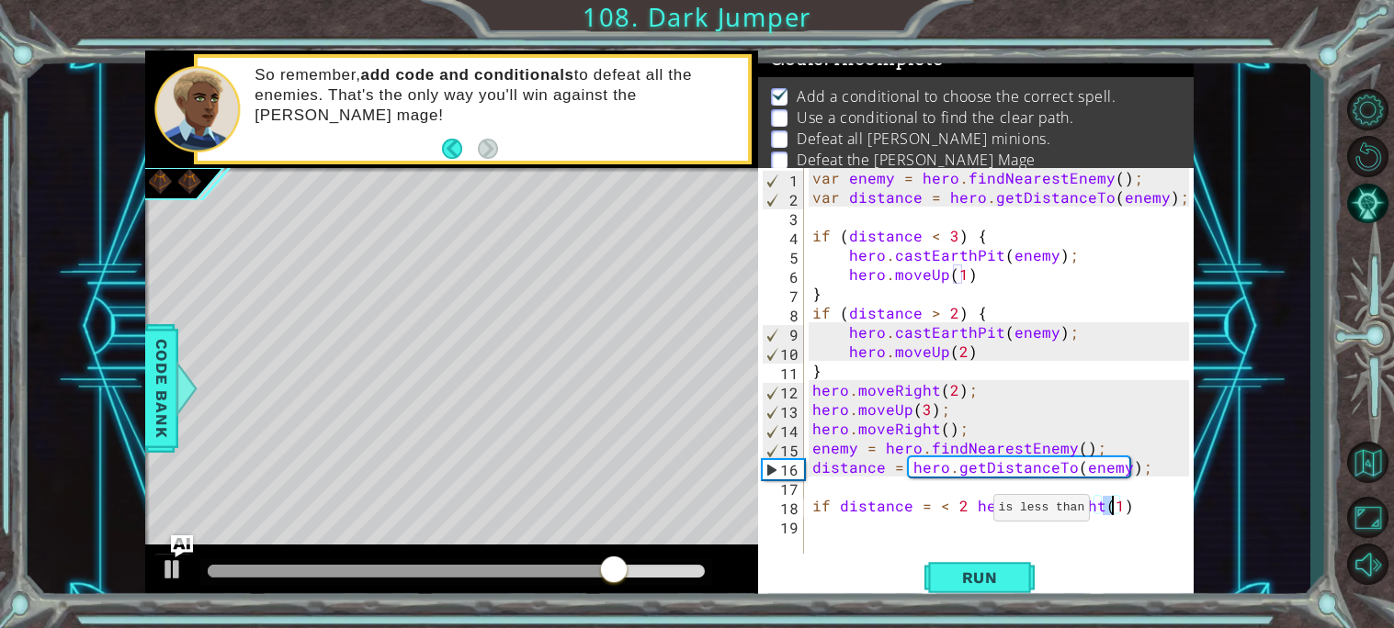
click at [967, 506] on div "var enemy = hero . findNearestEnemy ( ) ; var distance = hero . getDistanceTo (…" at bounding box center [1003, 380] width 390 height 424
click at [841, 513] on div "var enemy = hero . findNearestEnemy ( ) ; var distance = hero . getDistanceTo (…" at bounding box center [1003, 380] width 390 height 424
click at [978, 506] on div "var enemy = hero . findNearestEnemy ( ) ; var distance = hero . getDistanceTo (…" at bounding box center [1003, 380] width 390 height 424
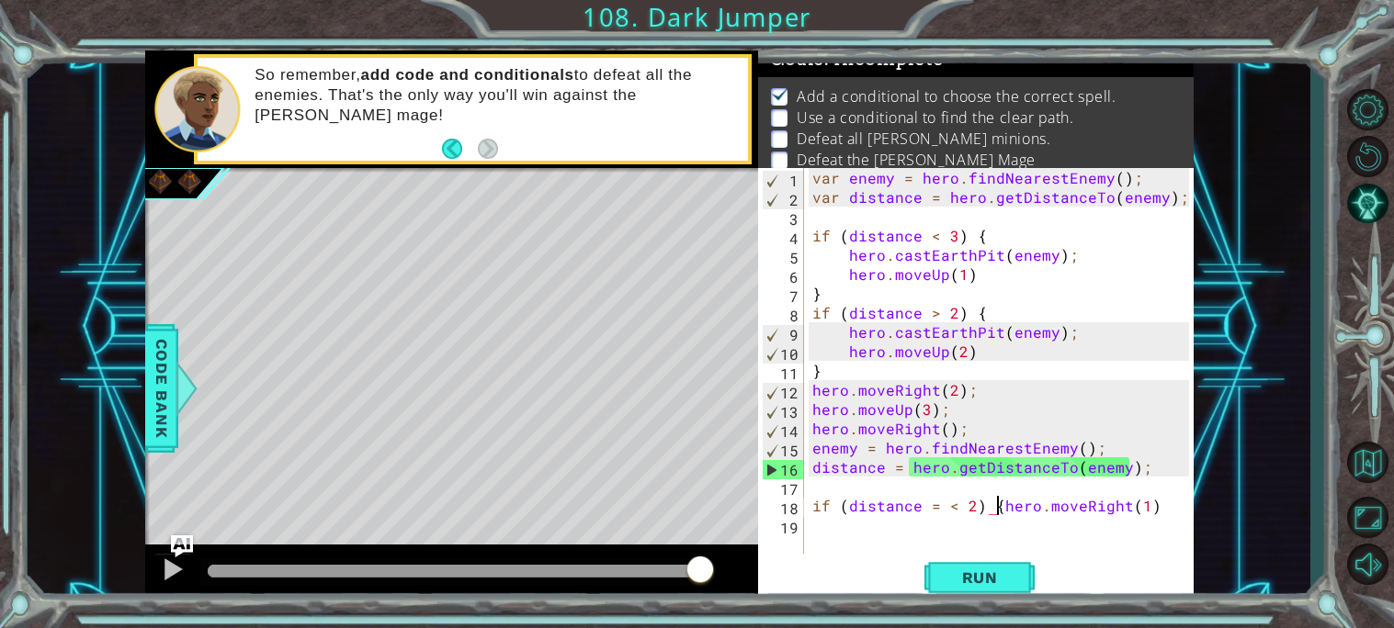
type textarea "hero.moveRight(1)"
click at [997, 536] on div "var enemy = hero . findNearestEnemy ( ) ; var distance = hero . getDistanceTo (…" at bounding box center [1003, 380] width 390 height 424
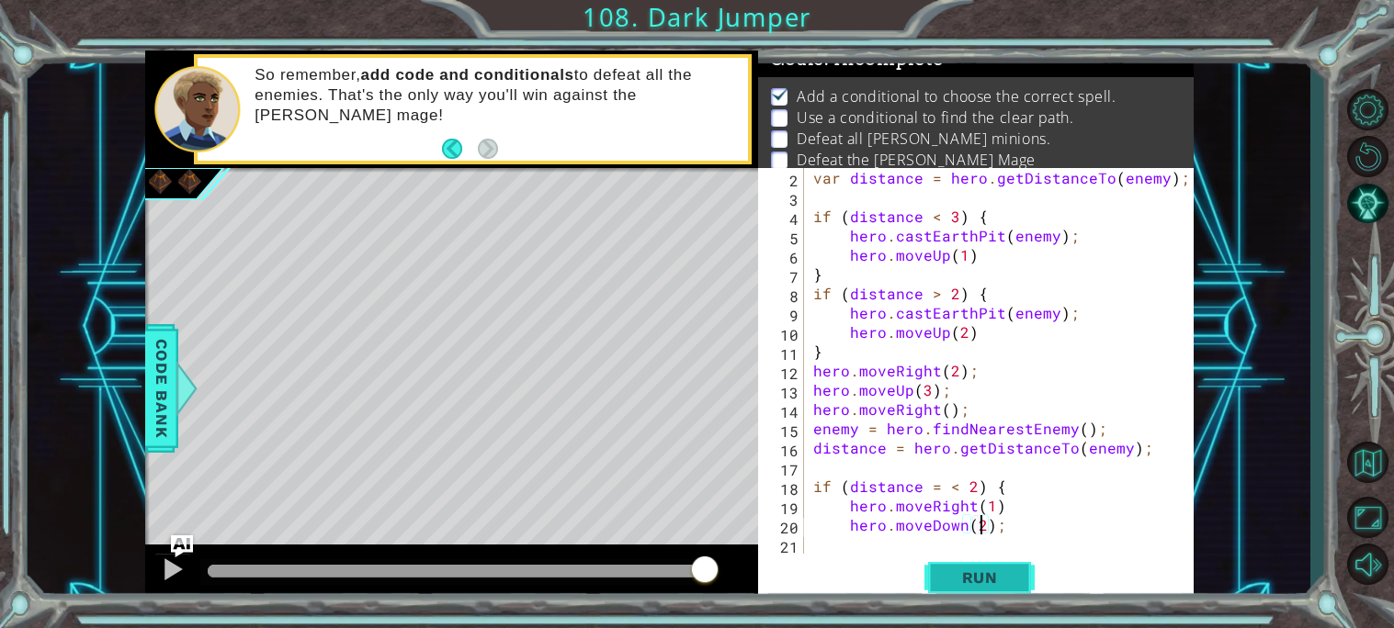
type textarea "hero.moveDown(2);"
click at [988, 573] on span "Run" at bounding box center [979, 578] width 73 height 18
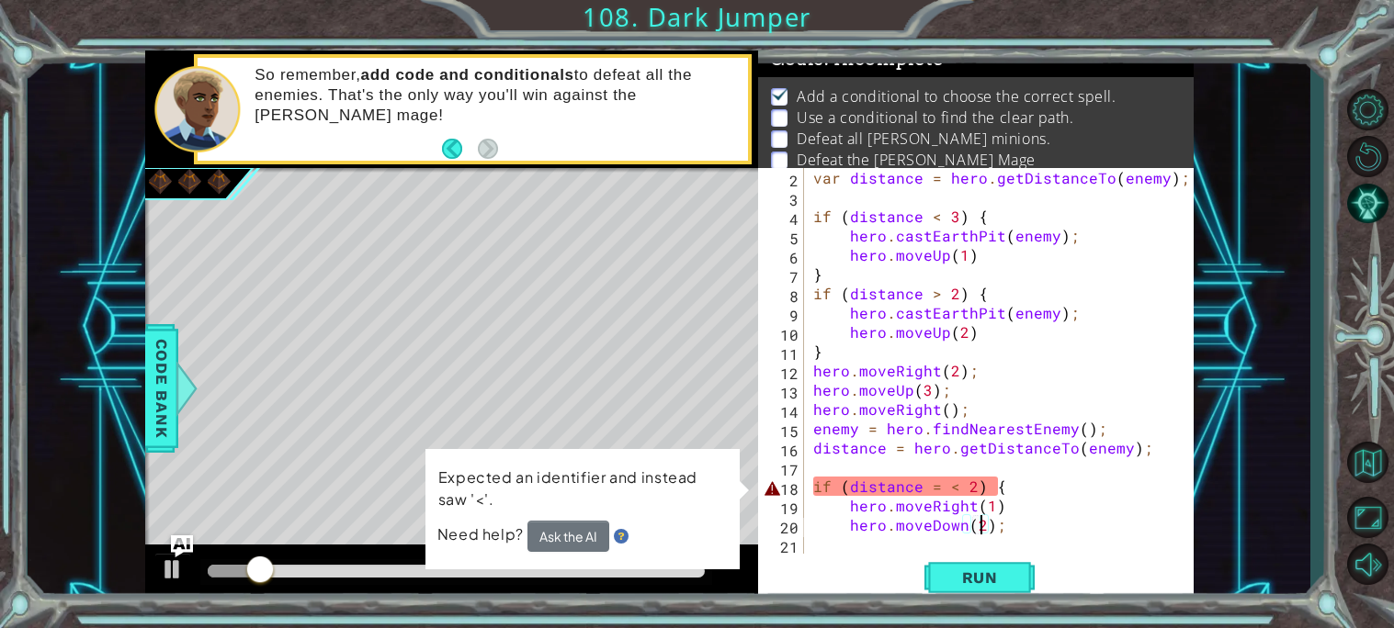
click at [921, 545] on div "var distance = hero . getDistanceTo ( enemy ) ; if ( distance < 3 ) { hero . ca…" at bounding box center [1003, 380] width 389 height 424
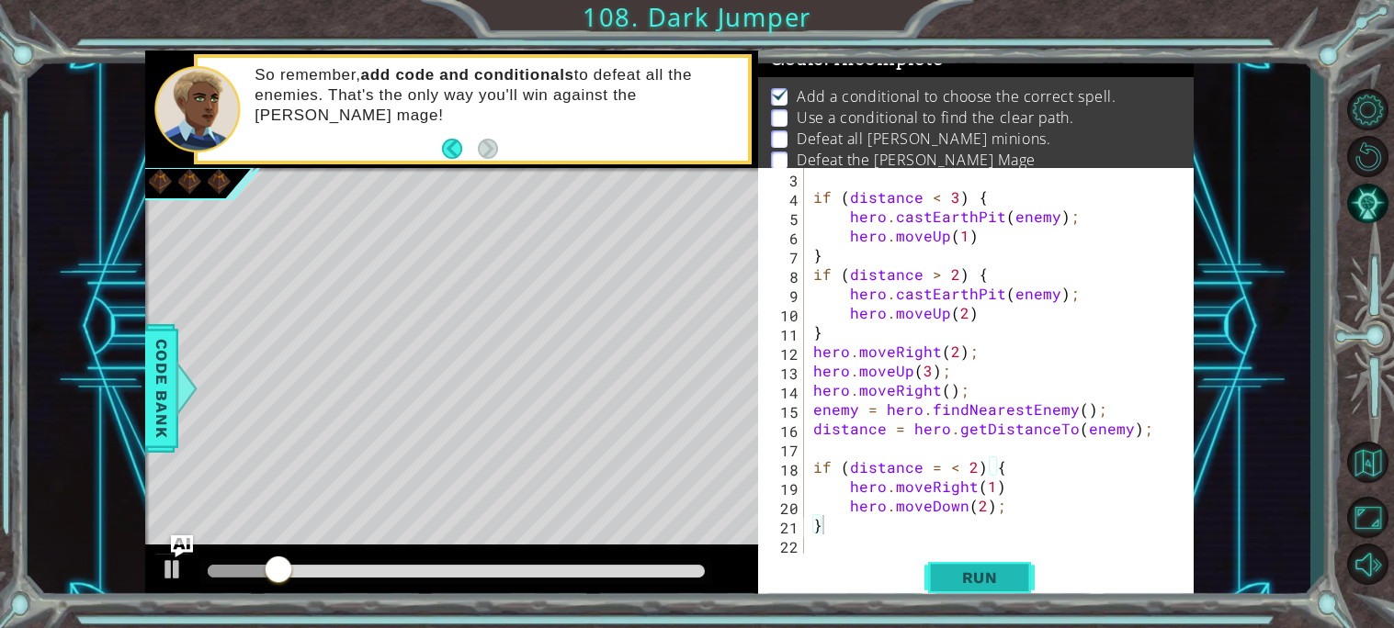
click at [980, 567] on button "Run" at bounding box center [979, 577] width 110 height 43
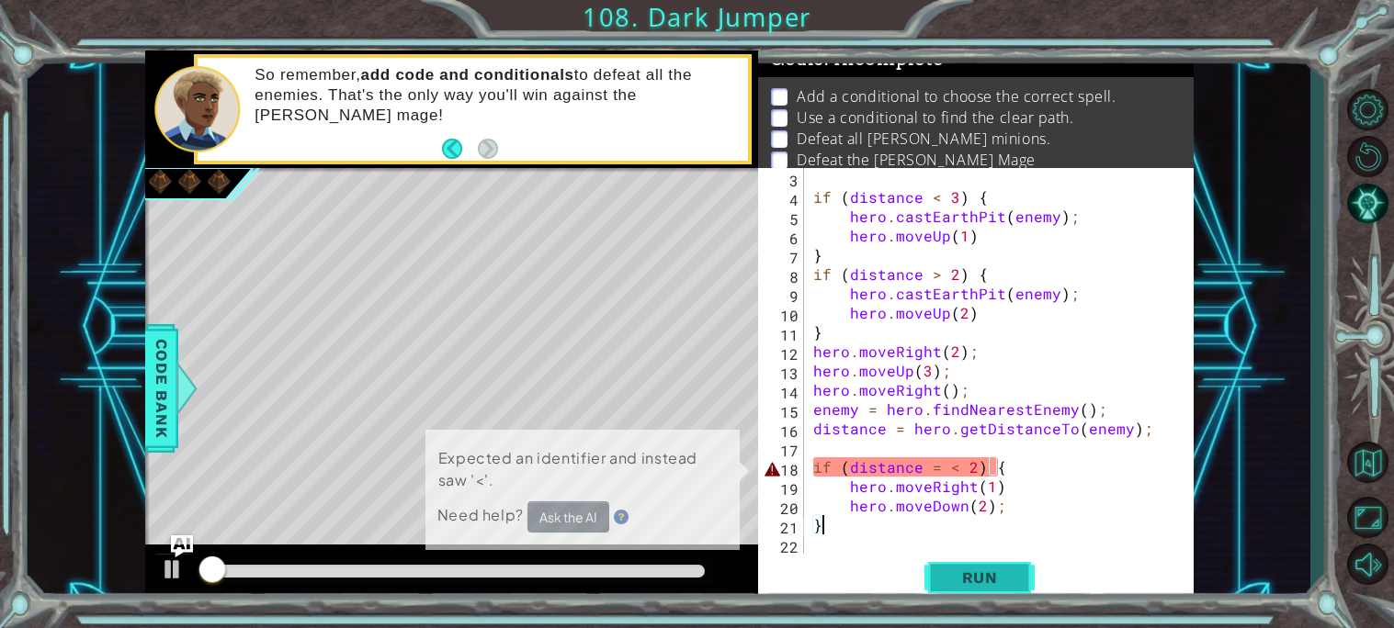
click at [980, 567] on button "Run" at bounding box center [979, 577] width 110 height 43
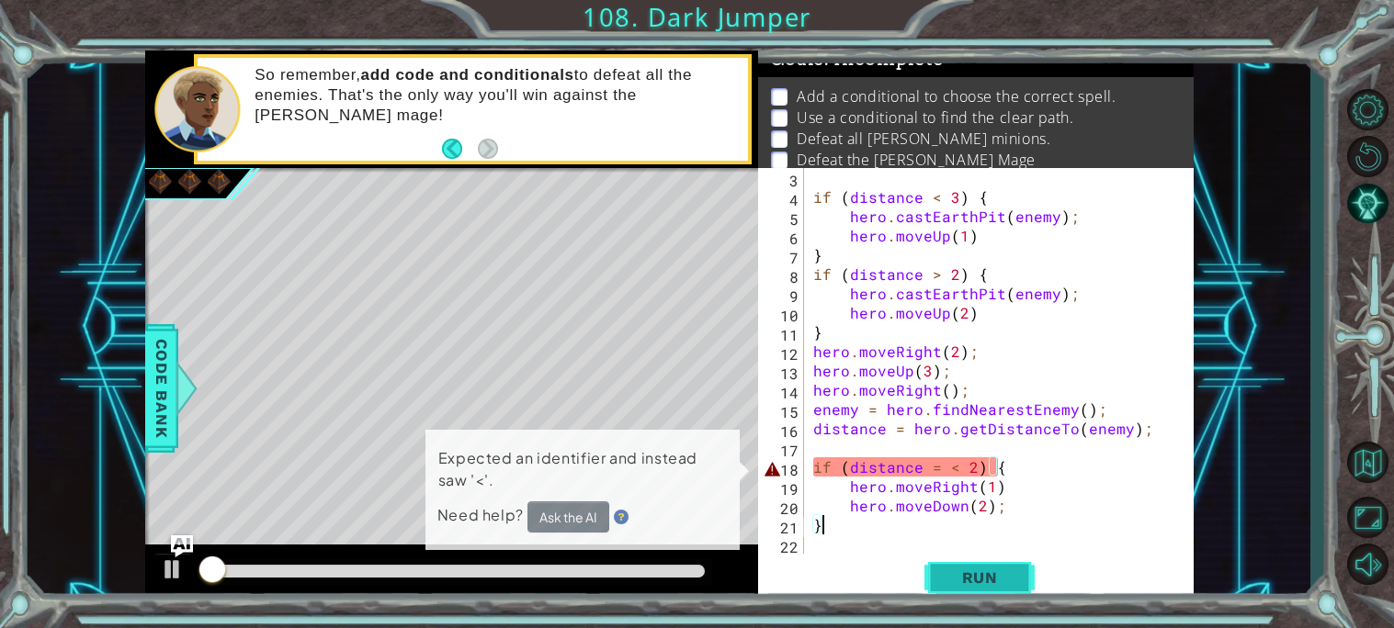
click at [978, 566] on button "Run" at bounding box center [979, 577] width 110 height 43
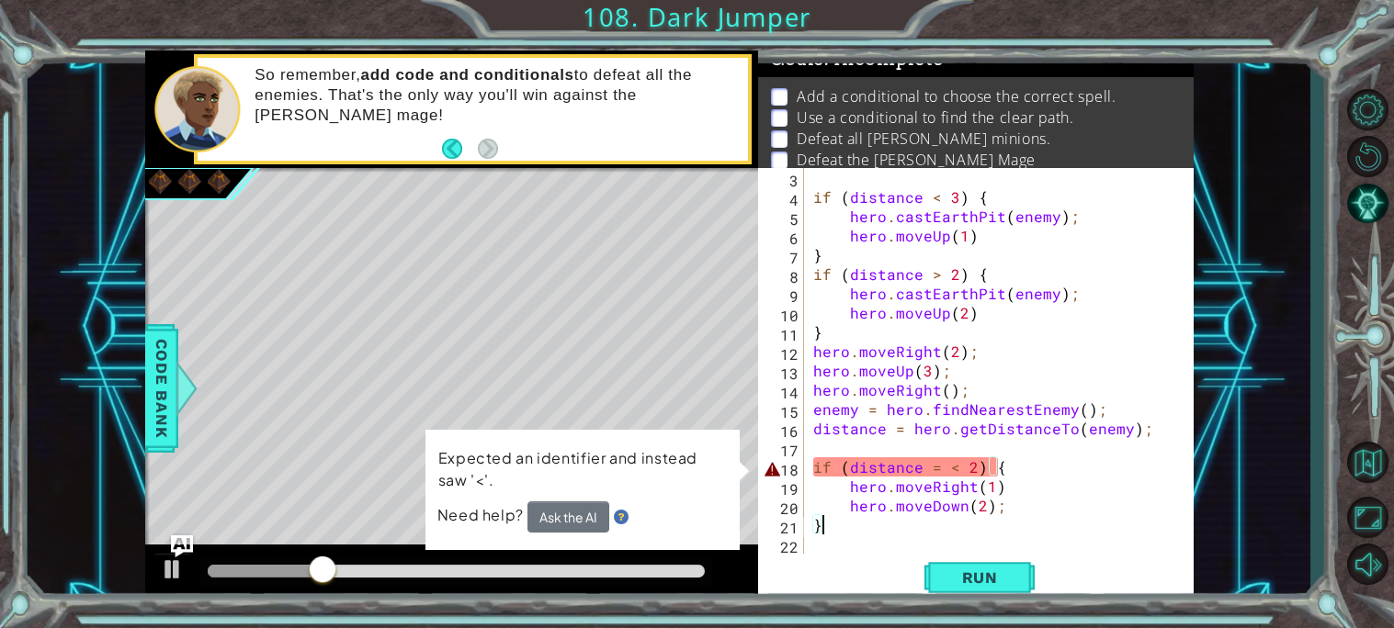
click at [1003, 503] on div "if ( distance < 3 ) { hero . castEarthPit ( enemy ) ; hero . moveUp ( 1 ) } if …" at bounding box center [1003, 380] width 389 height 424
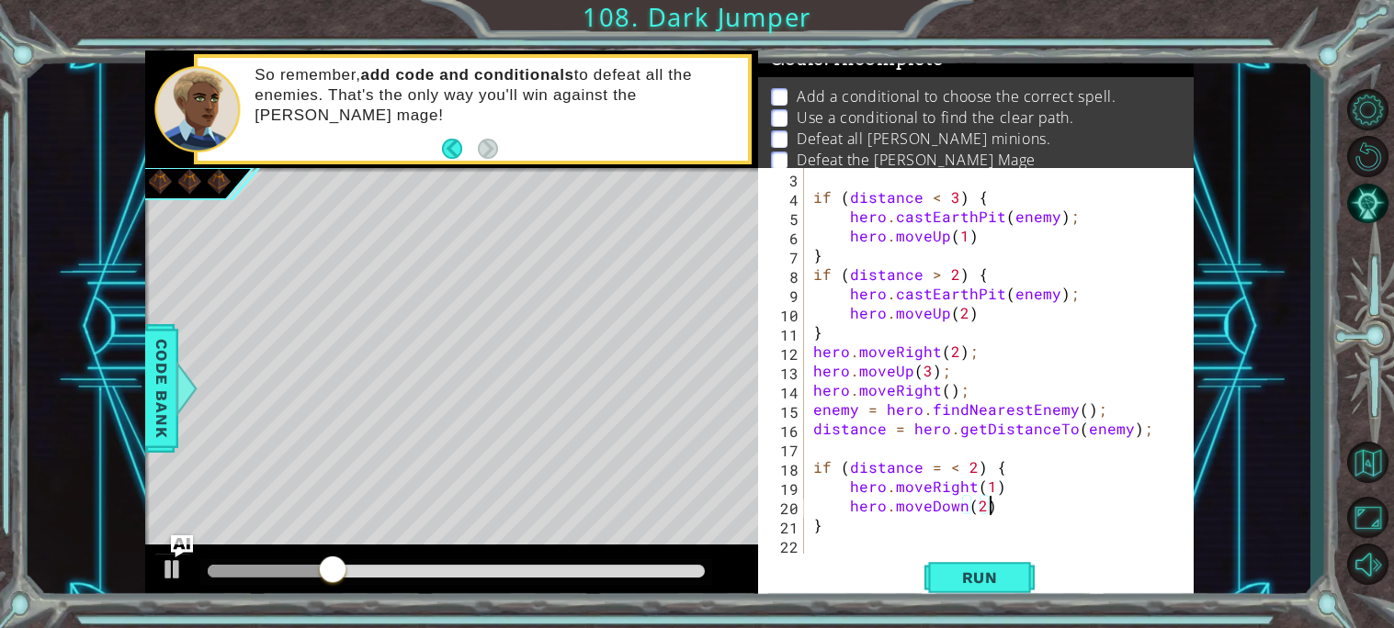
click at [1004, 494] on div "if ( distance < 3 ) { hero . castEarthPit ( enemy ) ; hero . moveUp ( 1 ) } if …" at bounding box center [1003, 380] width 389 height 424
click at [988, 589] on button "Run" at bounding box center [979, 577] width 110 height 43
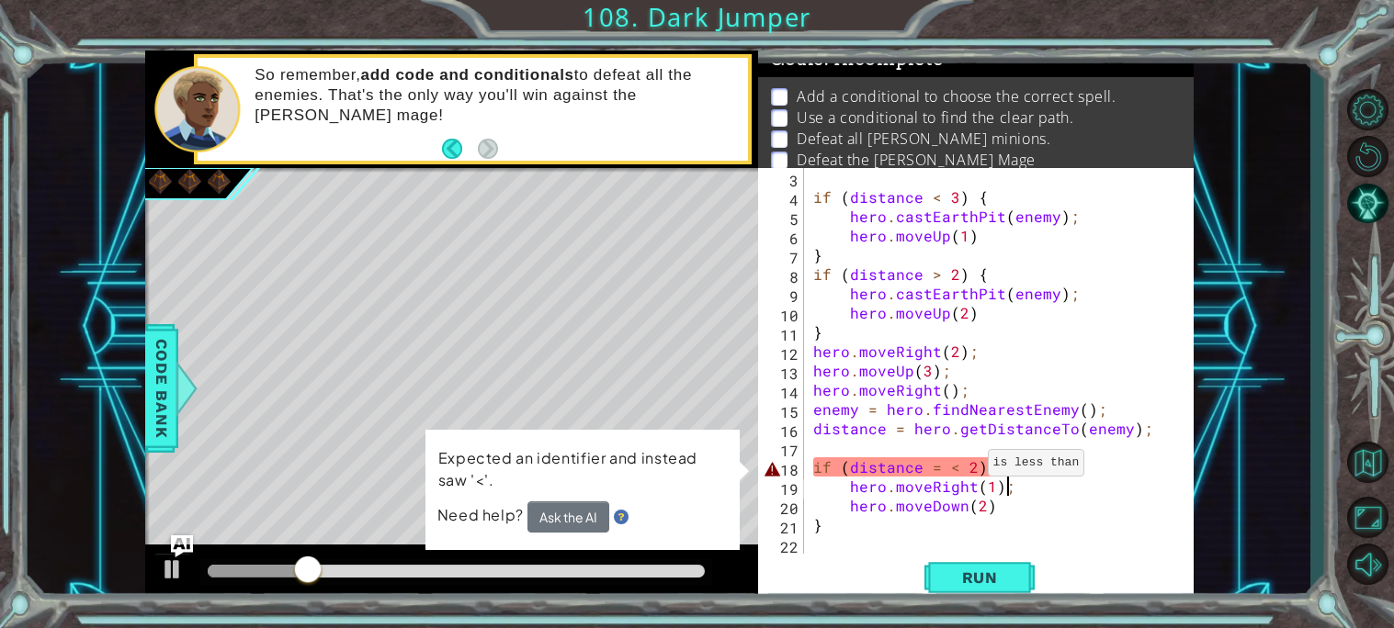
click at [966, 468] on div "if ( distance < 3 ) { hero . castEarthPit ( enemy ) ; hero . moveUp ( 1 ) } if …" at bounding box center [1003, 380] width 389 height 424
click at [961, 466] on div "if ( distance < 3 ) { hero . castEarthPit ( enemy ) ; hero . moveUp ( 1 ) } if …" at bounding box center [1003, 380] width 389 height 424
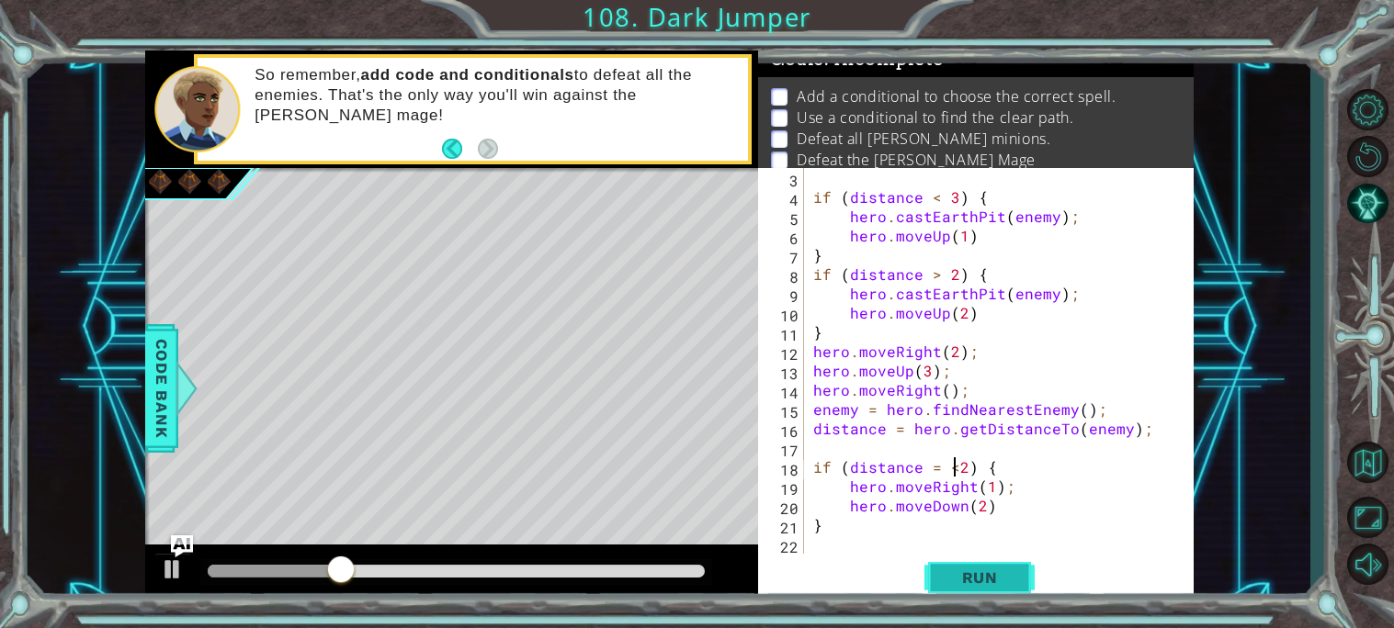
click at [981, 569] on span "Run" at bounding box center [979, 578] width 73 height 18
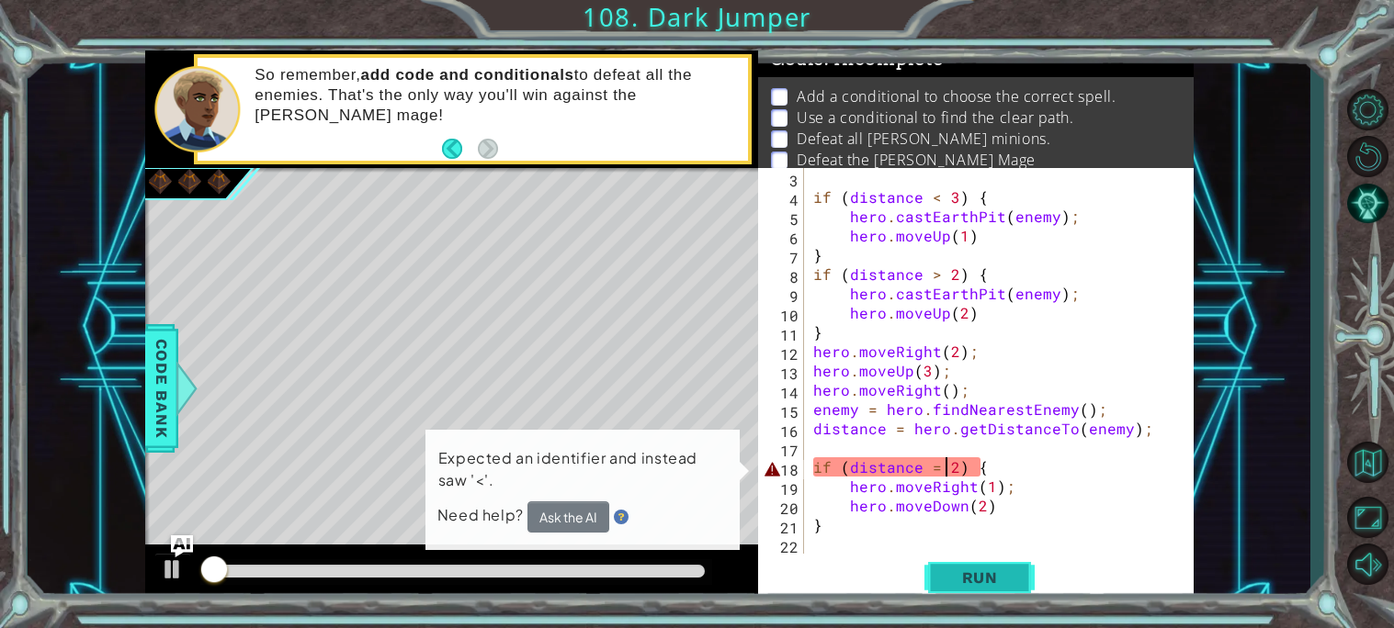
scroll to position [0, 8]
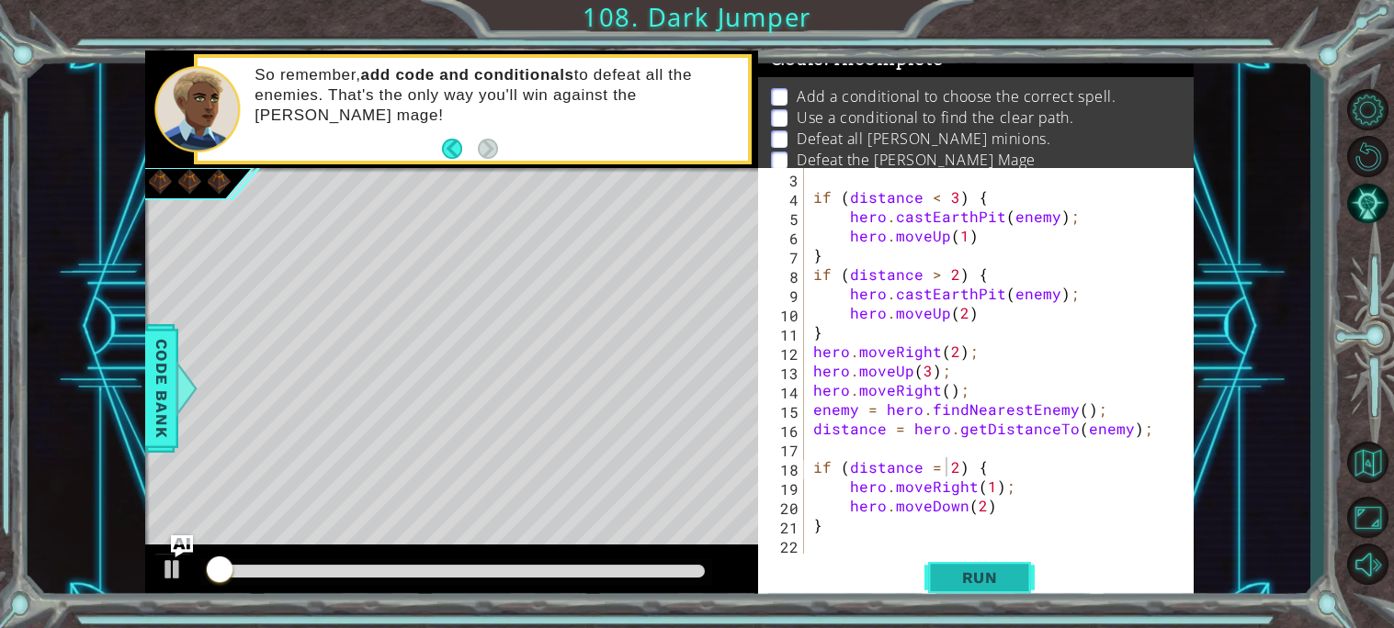
click at [976, 556] on button "Run" at bounding box center [979, 577] width 110 height 43
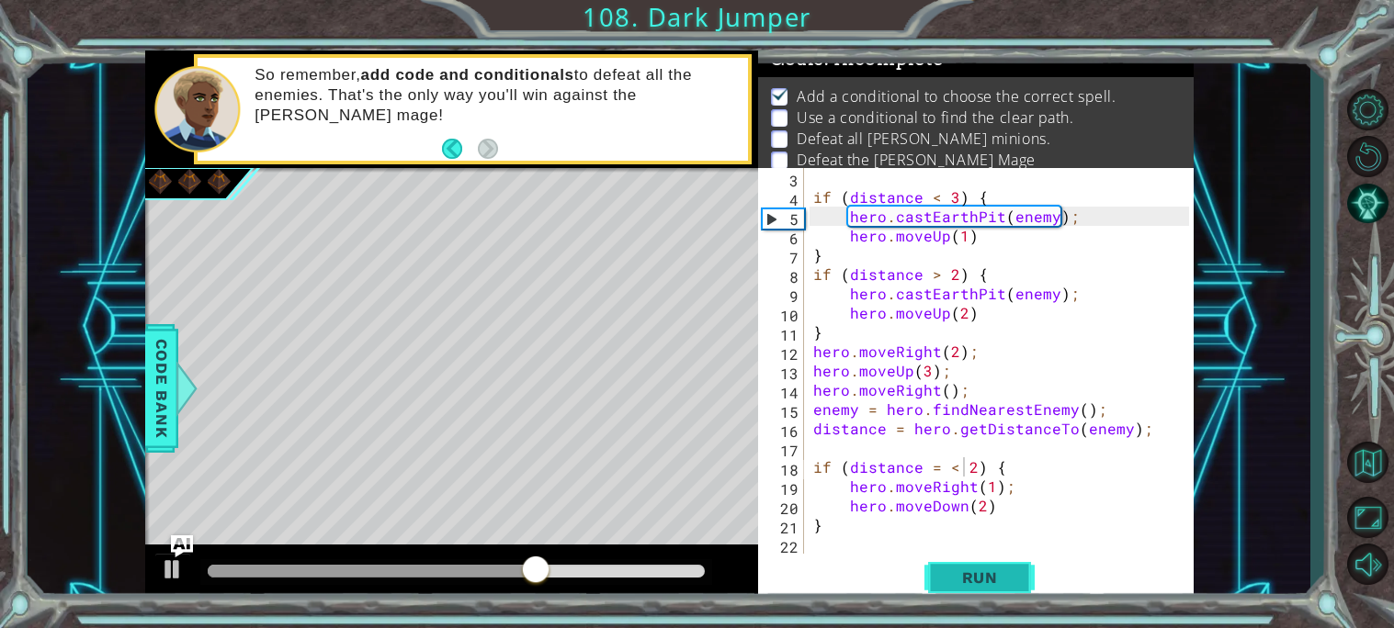
click at [975, 569] on span "Run" at bounding box center [979, 578] width 73 height 18
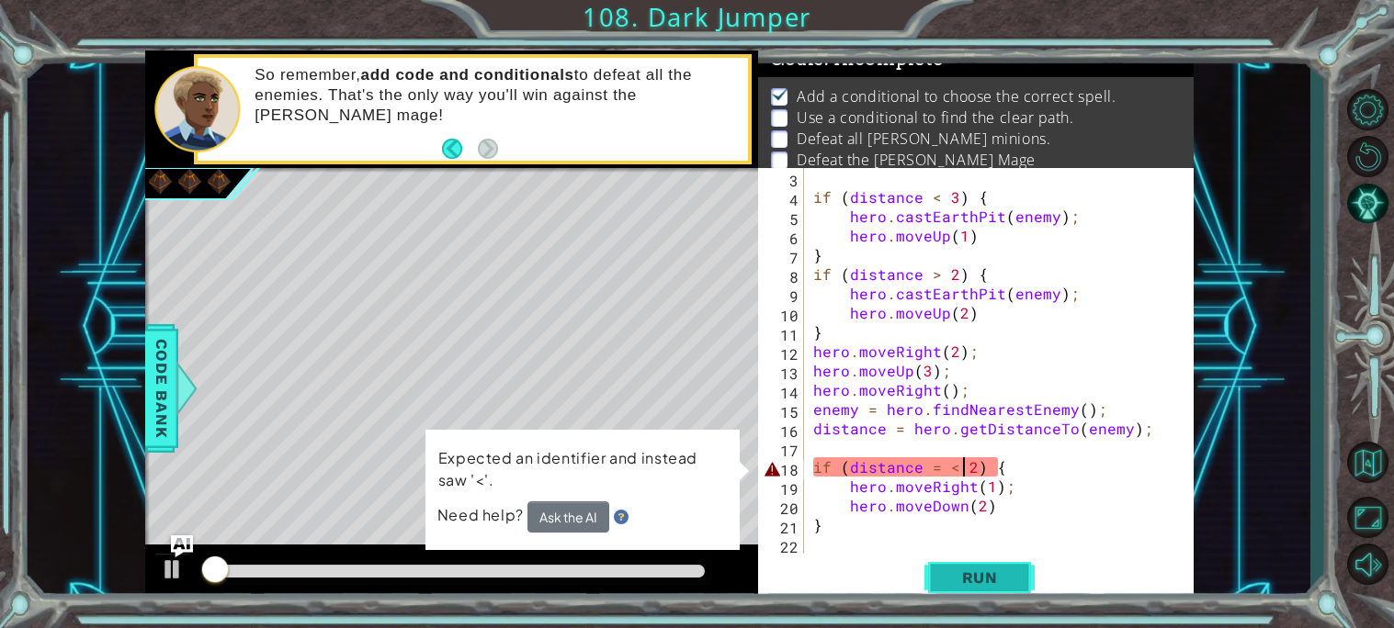
click at [974, 567] on button "Run" at bounding box center [979, 577] width 110 height 43
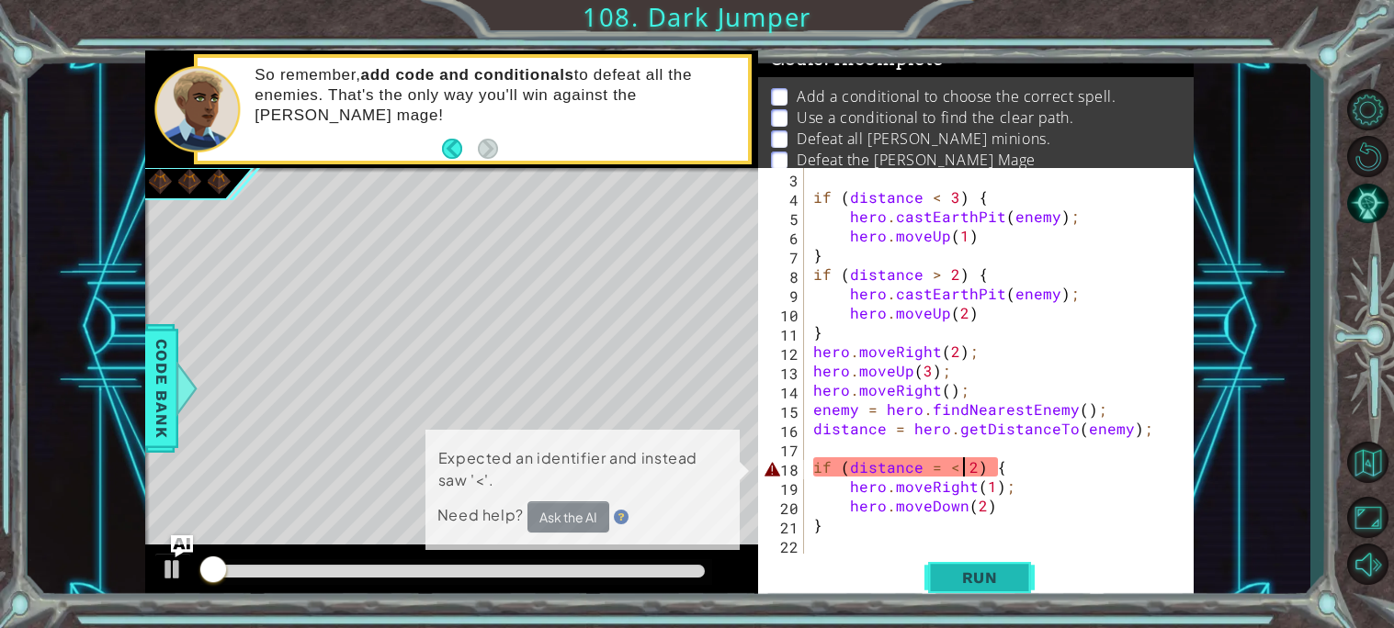
click at [972, 563] on button "Run" at bounding box center [979, 577] width 110 height 43
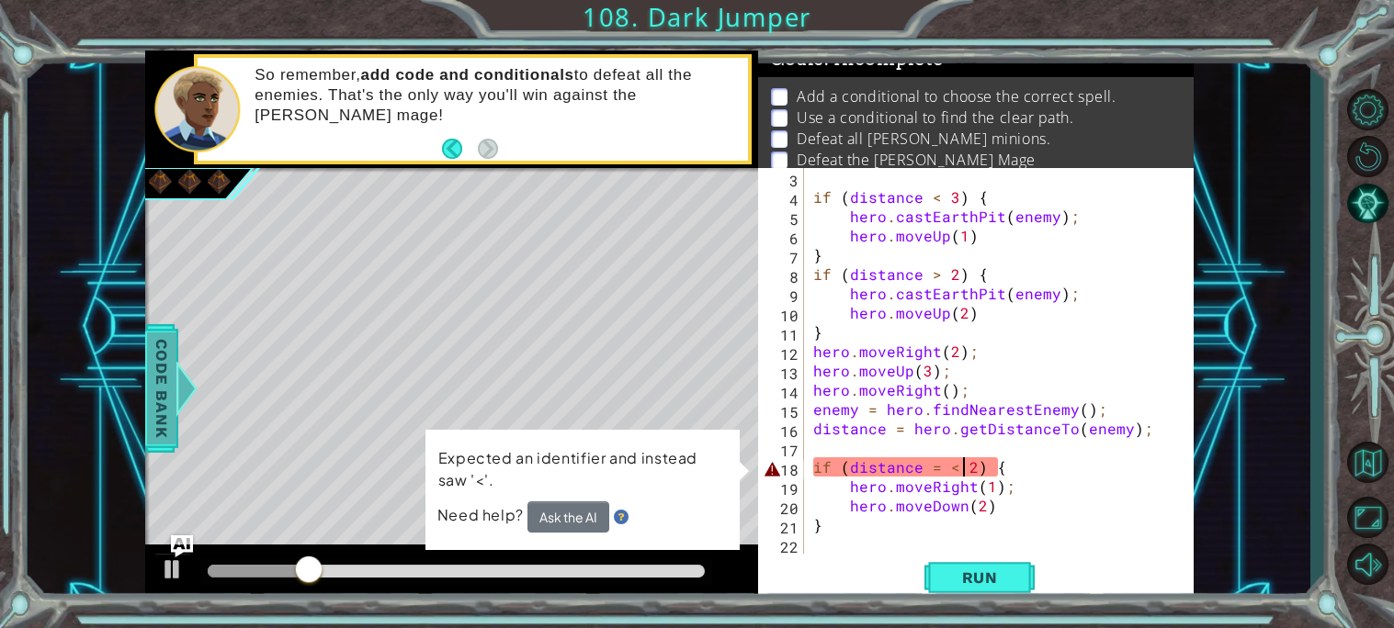
click at [157, 408] on span "Code Bank" at bounding box center [161, 389] width 29 height 112
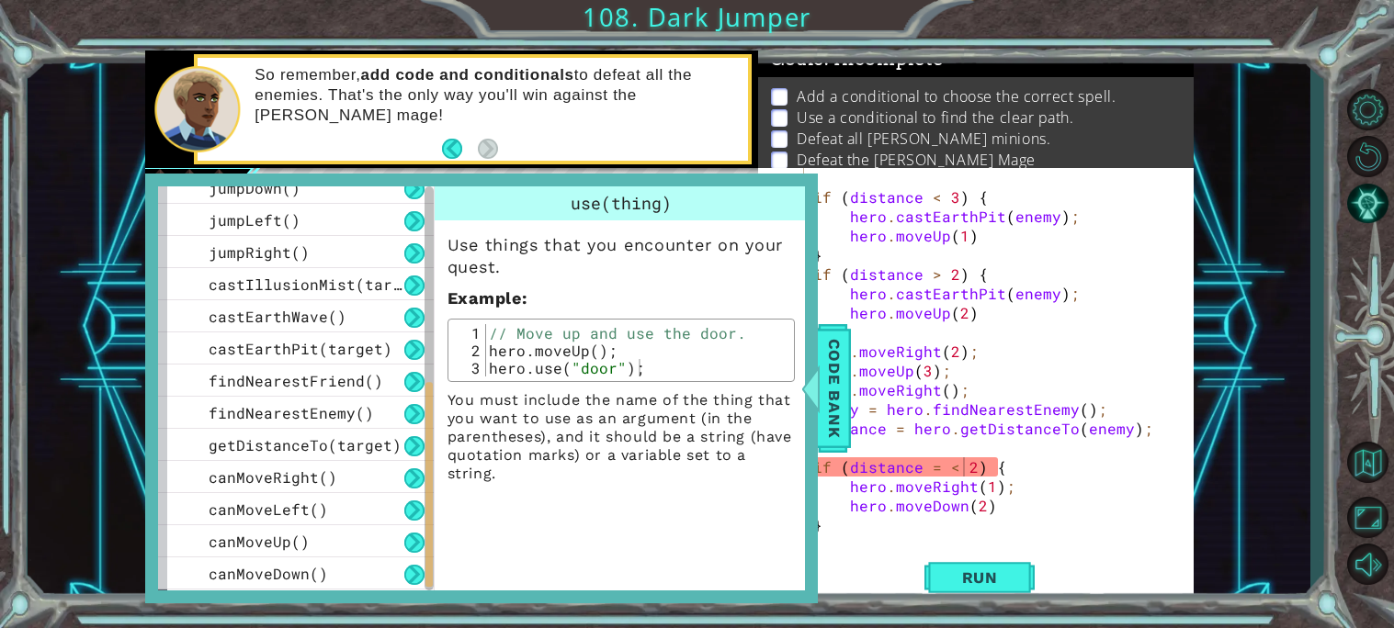
scroll to position [494, 0]
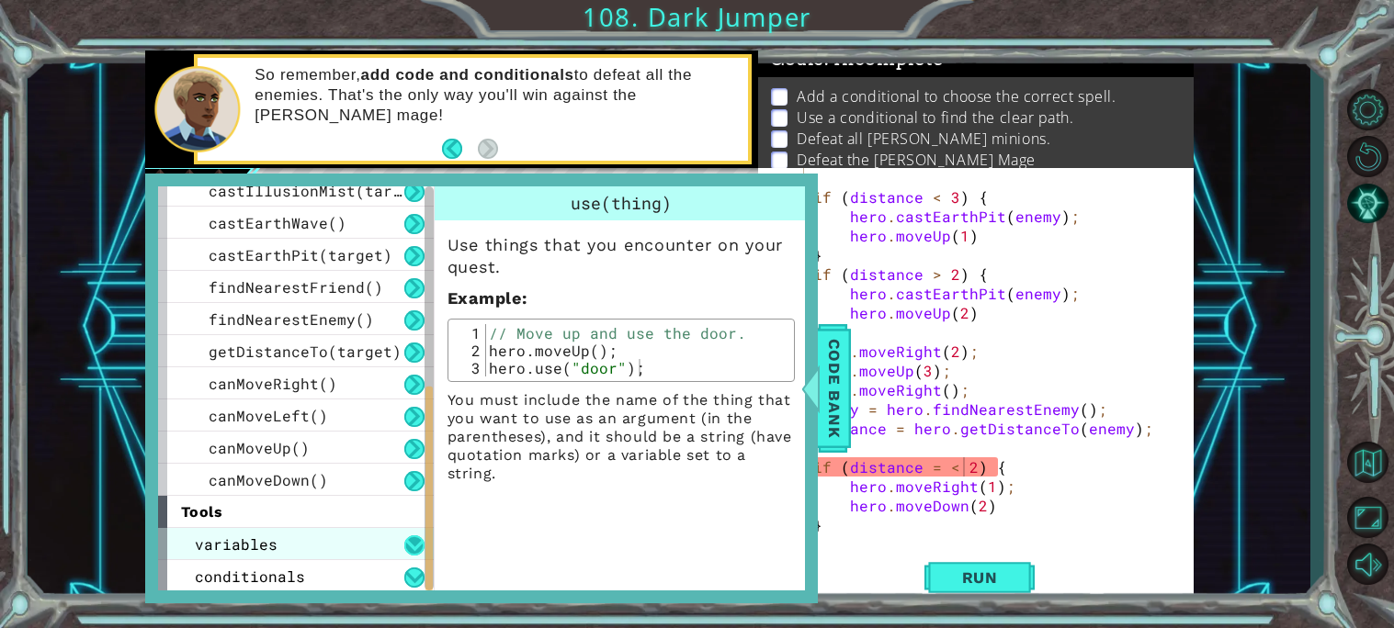
click at [409, 538] on button at bounding box center [414, 546] width 20 height 20
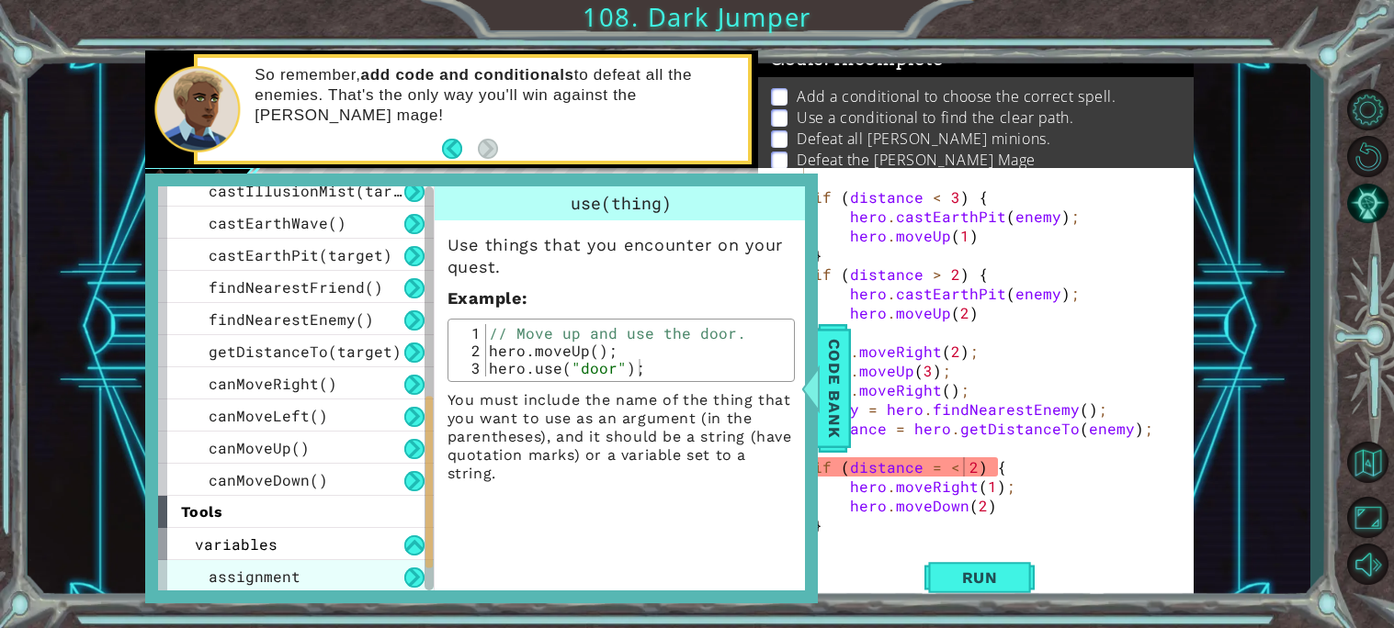
click at [408, 564] on div "assignment" at bounding box center [296, 576] width 276 height 32
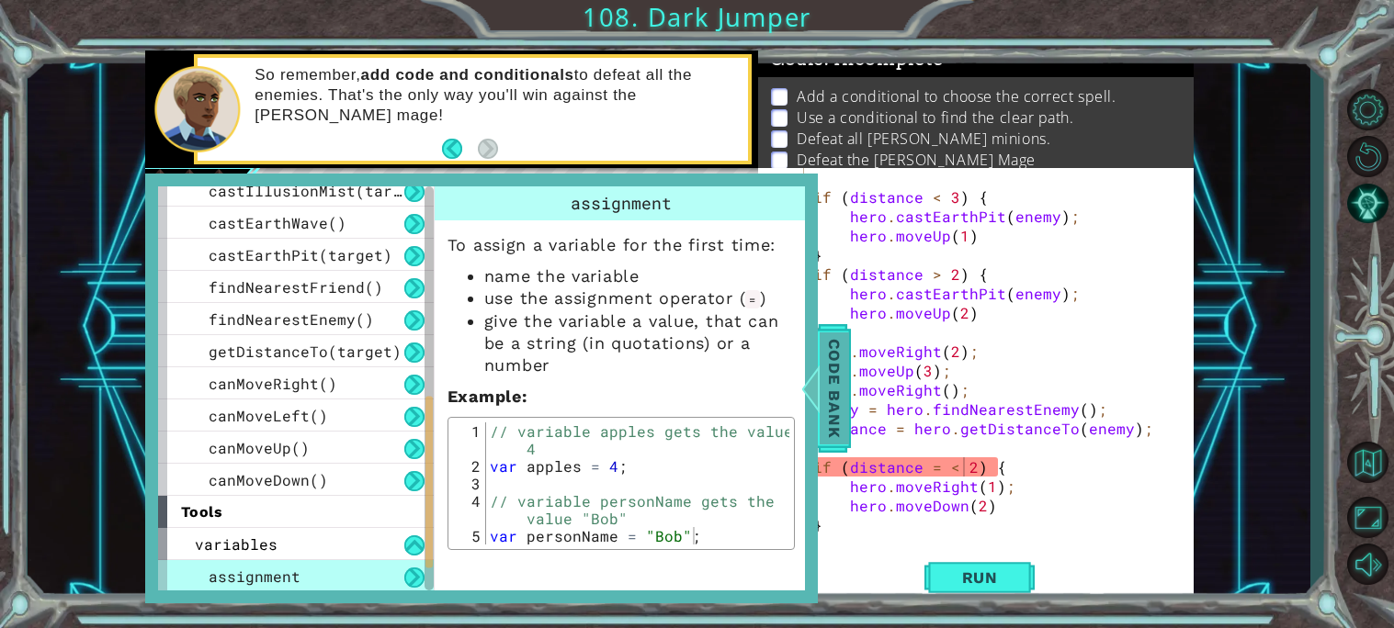
click at [837, 396] on span "Code Bank" at bounding box center [833, 389] width 29 height 112
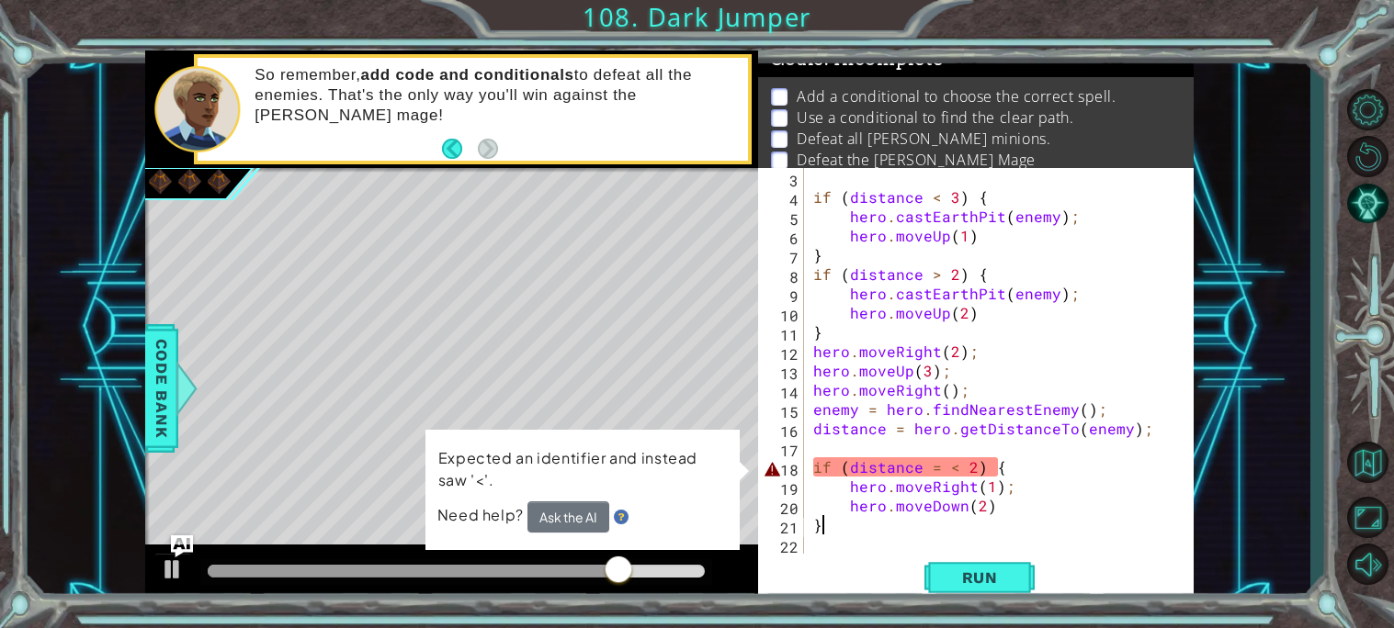
scroll to position [0, 0]
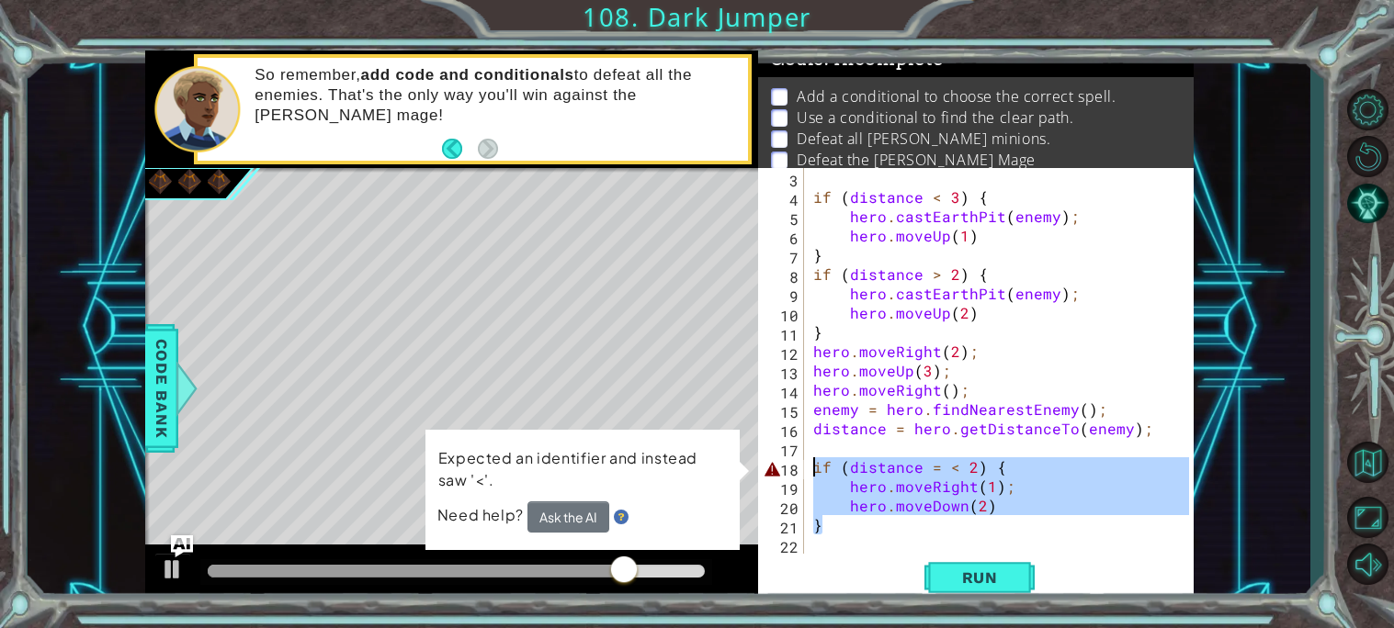
drag, startPoint x: 1022, startPoint y: 515, endPoint x: 801, endPoint y: 460, distance: 228.2
click at [801, 460] on div "} 3 4 5 6 7 8 9 10 11 12 13 14 15 16 17 18 19 20 21 22 if ( distance < 3 ) { he…" at bounding box center [973, 361] width 431 height 386
type textarea "if (distance = < 2) { hero.moveRight(1);"
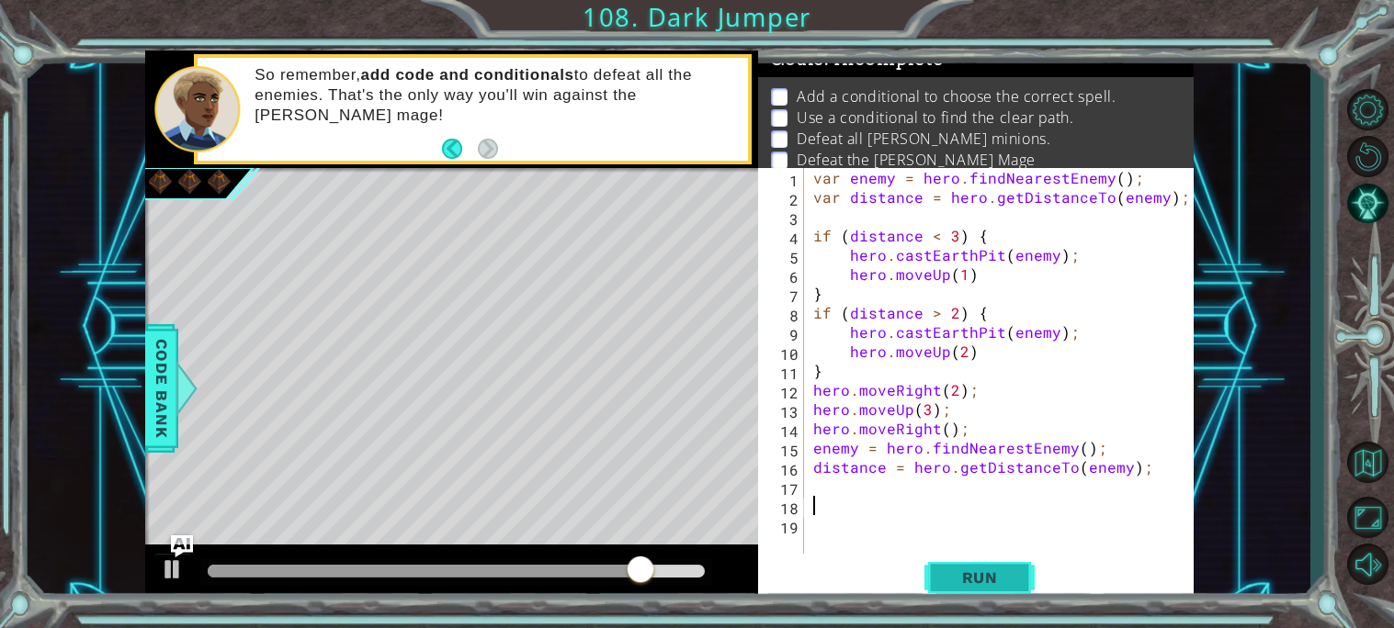
click at [939, 591] on button "Run" at bounding box center [979, 577] width 110 height 43
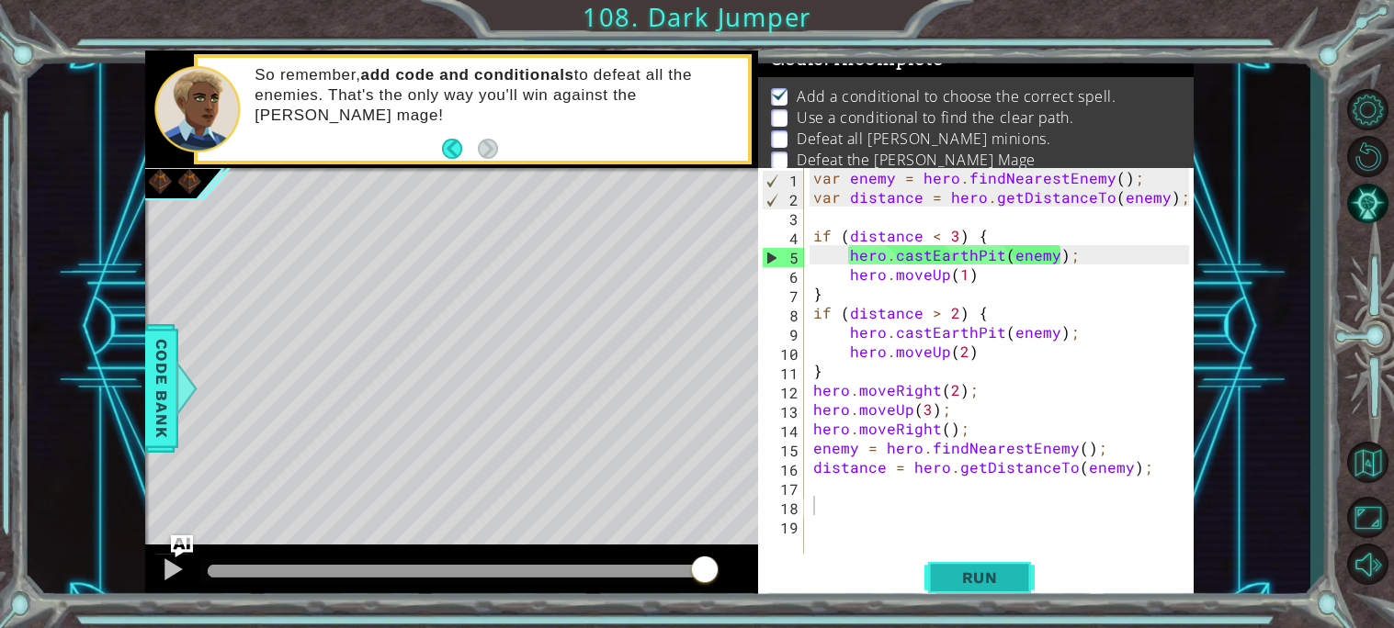
click at [937, 589] on button "Run" at bounding box center [979, 577] width 110 height 43
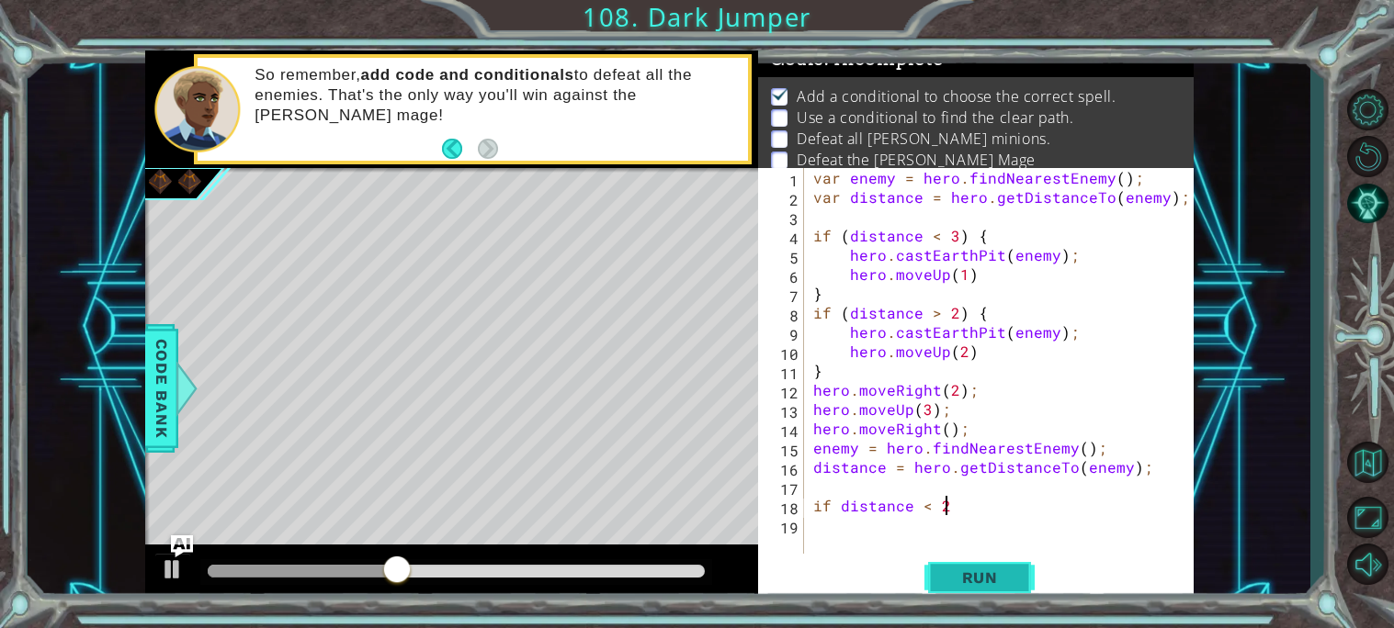
scroll to position [0, 6]
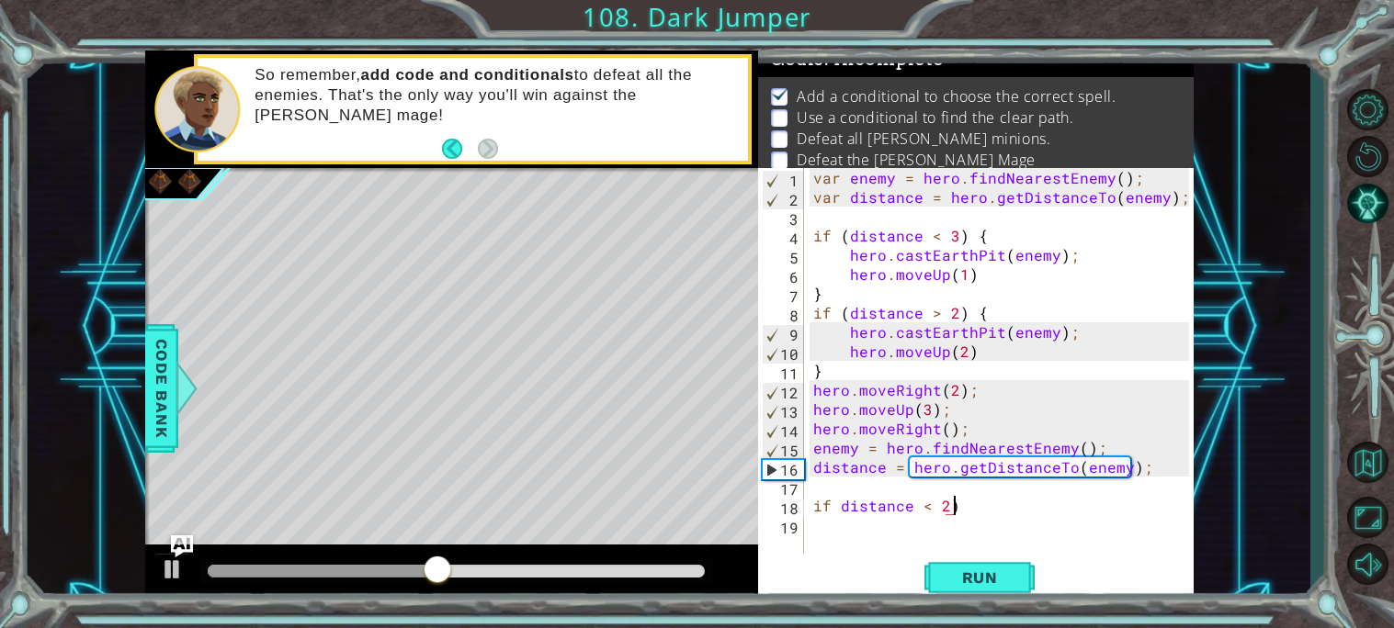
click at [835, 503] on div "var enemy = hero . findNearestEnemy ( ) ; var distance = hero . getDistanceTo (…" at bounding box center [1003, 380] width 389 height 424
type textarea "if (distance < 2)"
click at [1004, 517] on div "var enemy = hero . findNearestEnemy ( ) ; var distance = hero . getDistanceTo (…" at bounding box center [1003, 380] width 389 height 424
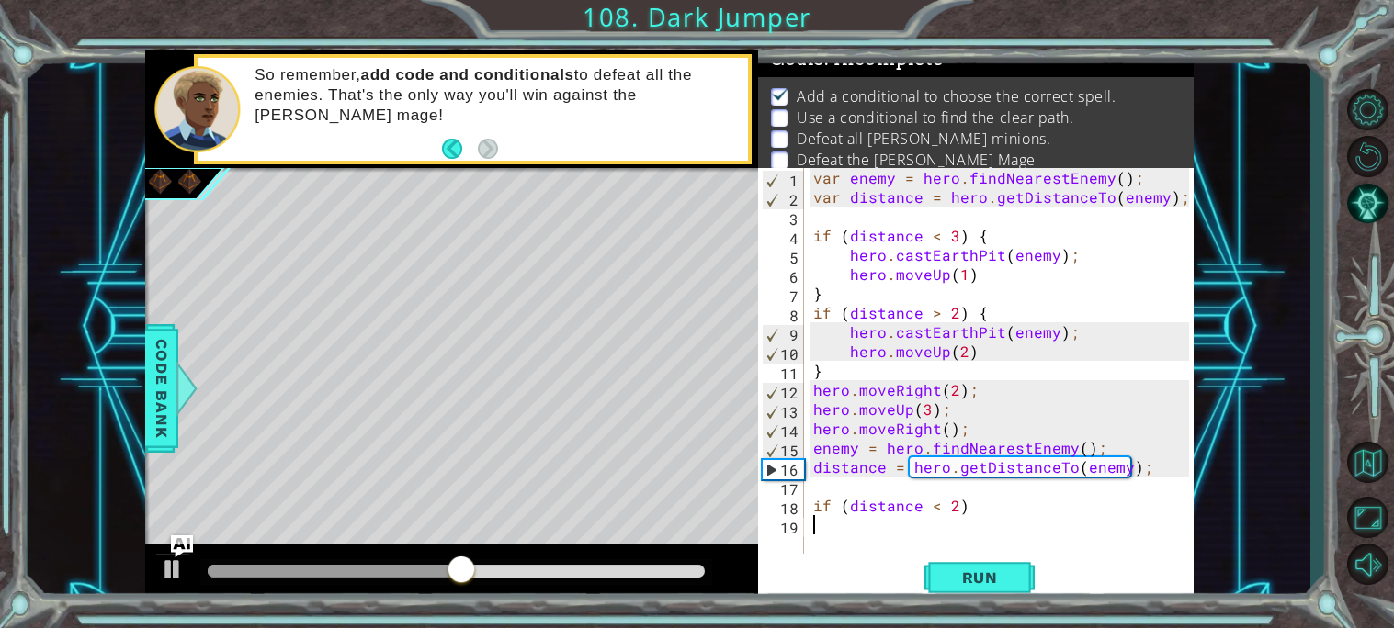
click at [1000, 513] on div "var enemy = hero . findNearestEnemy ( ) ; var distance = hero . getDistanceTo (…" at bounding box center [1003, 380] width 389 height 424
type textarea "if (distance < 2)"
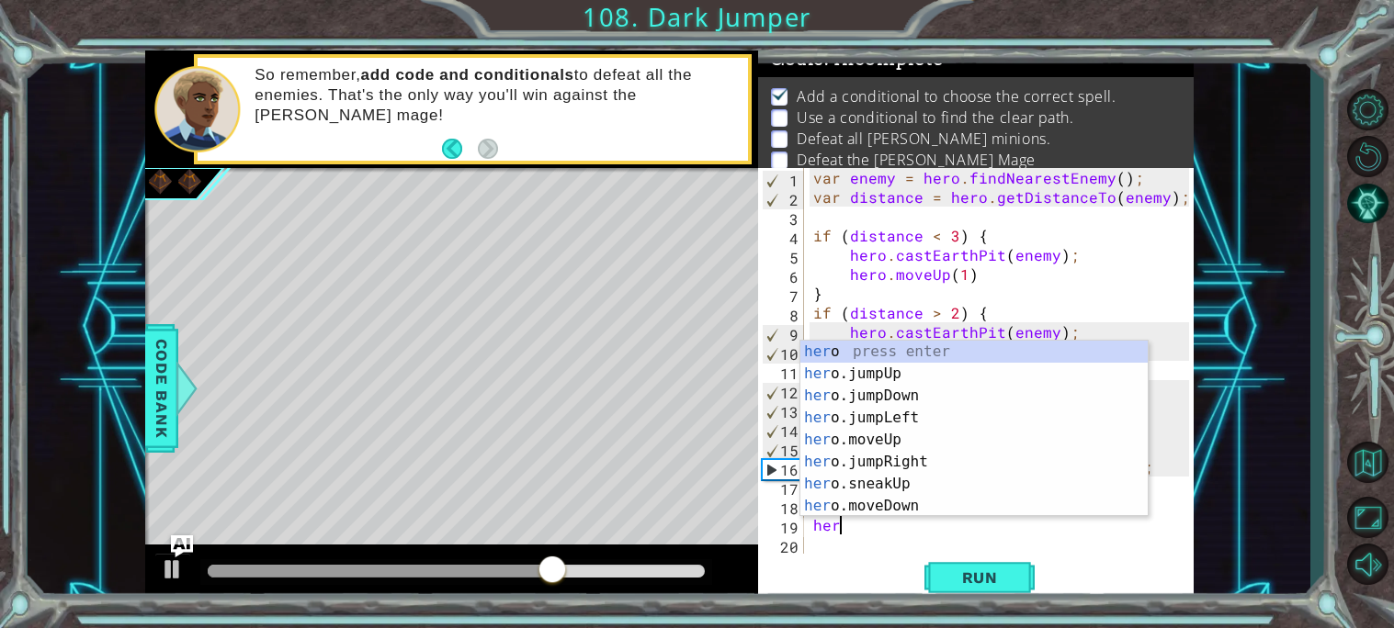
scroll to position [0, 0]
type textarea "h"
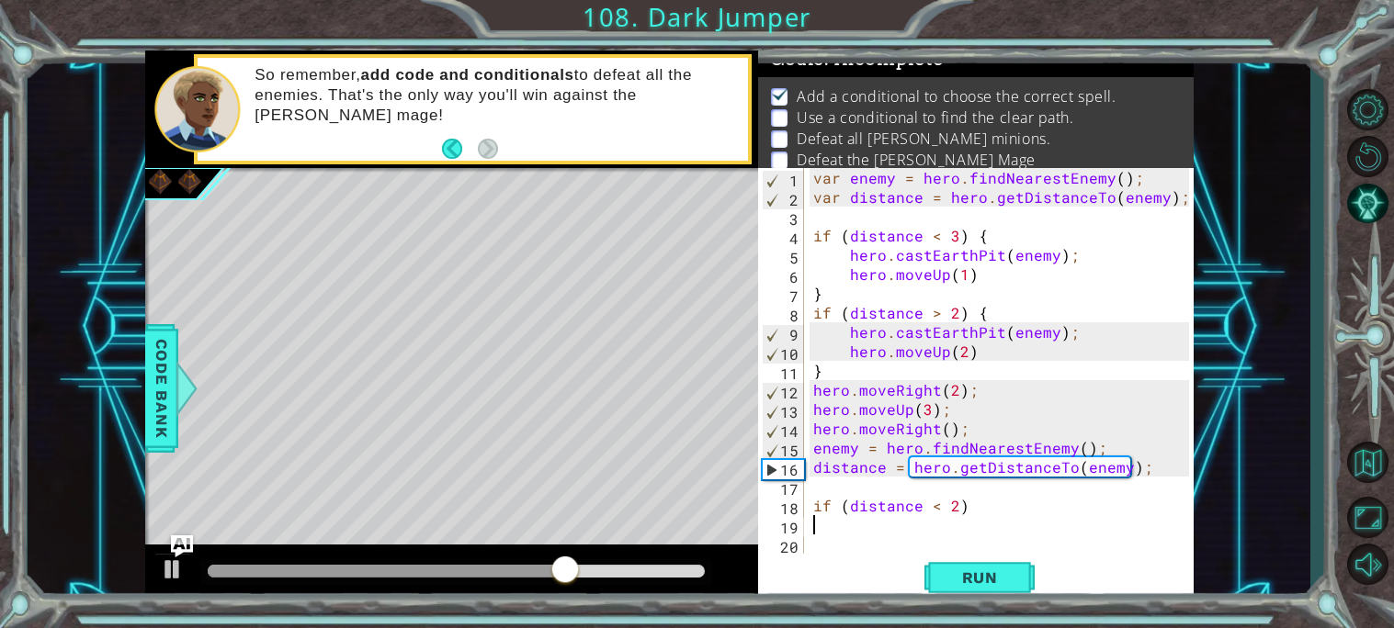
click at [1045, 511] on div "var enemy = hero . findNearestEnemy ( ) ; var distance = hero . getDistanceTo (…" at bounding box center [1003, 380] width 389 height 424
type textarea "if (distance < 2) {"
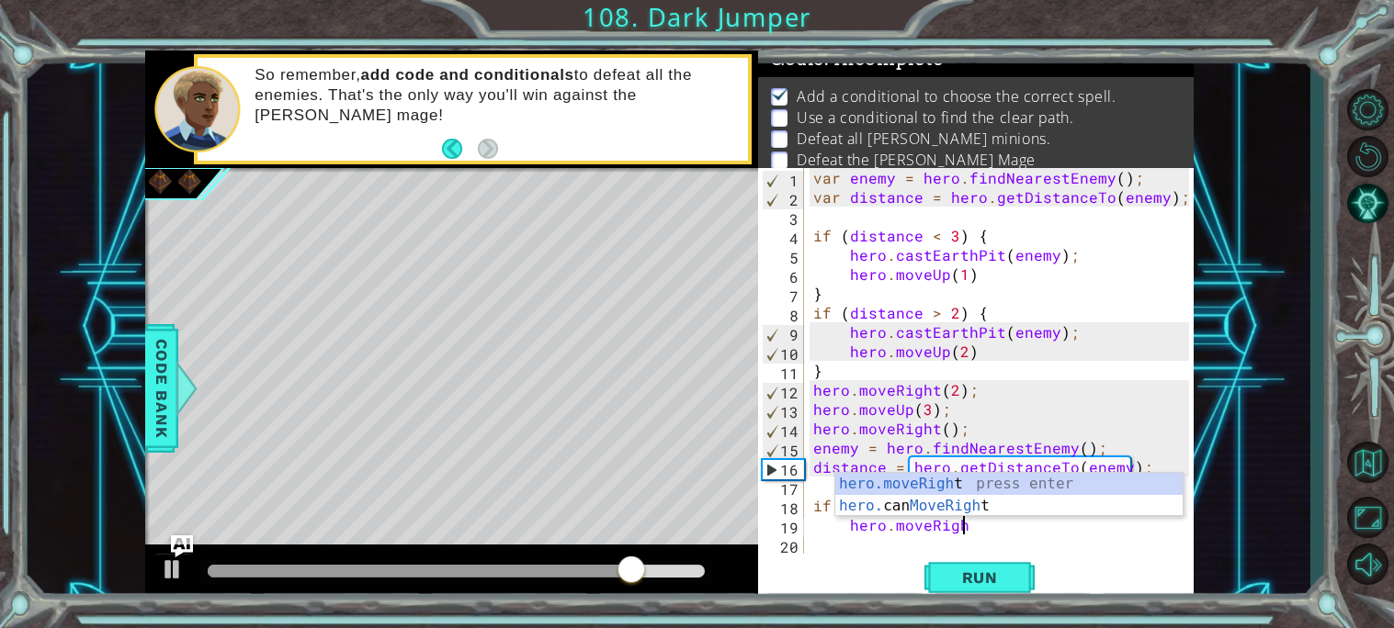
scroll to position [0, 8]
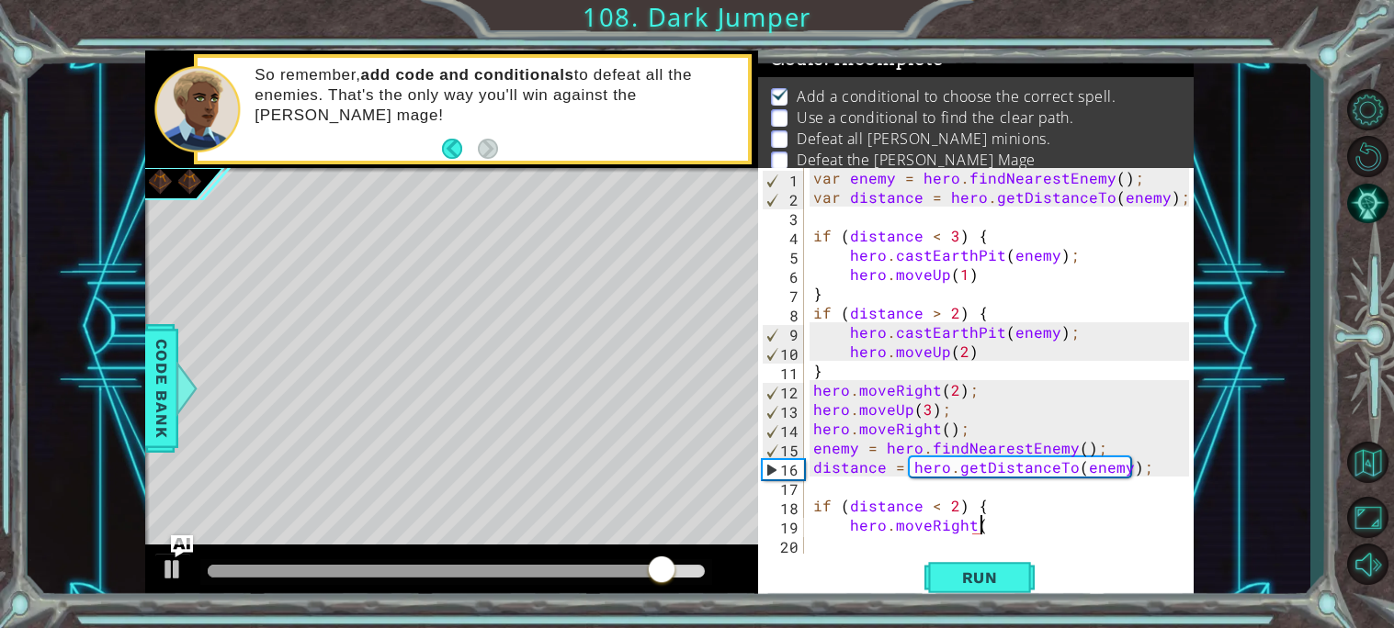
type textarea "hero.moveRight()"
click at [985, 535] on div "var enemy = hero . findNearestEnemy ( ) ; var distance = hero . getDistanceTo (…" at bounding box center [1003, 380] width 389 height 424
click at [980, 532] on div "var enemy = hero . findNearestEnemy ( ) ; var distance = hero . getDistanceTo (…" at bounding box center [1003, 380] width 389 height 424
type textarea "hero.moveRight()"
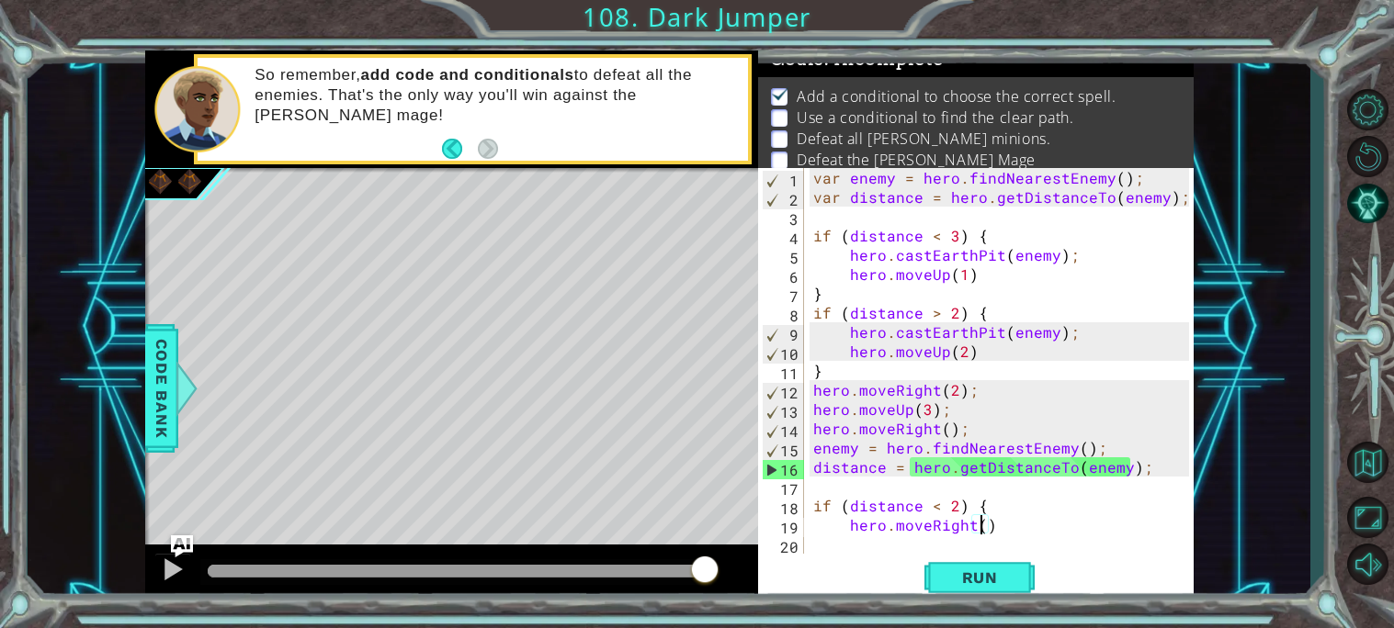
click at [877, 553] on div "var enemy = hero . findNearestEnemy ( ) ; var distance = hero . getDistanceTo (…" at bounding box center [1003, 380] width 389 height 424
type textarea "q"
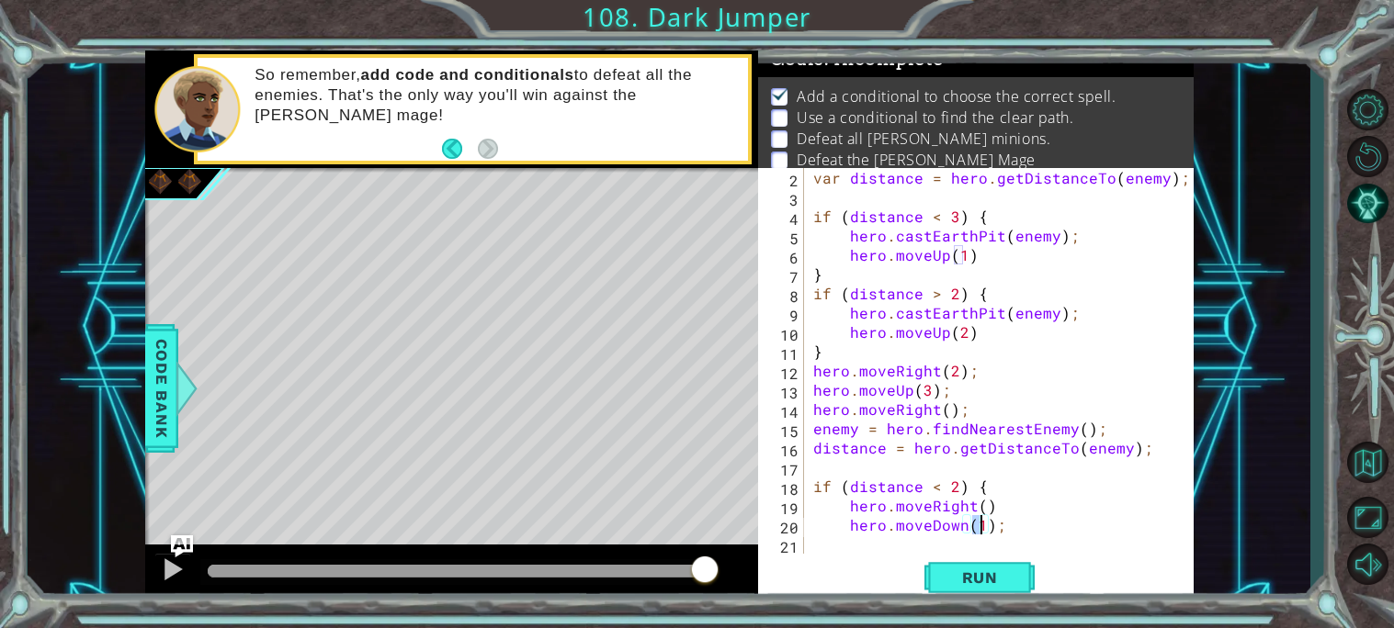
scroll to position [0, 10]
click at [970, 584] on span "Run" at bounding box center [979, 578] width 73 height 18
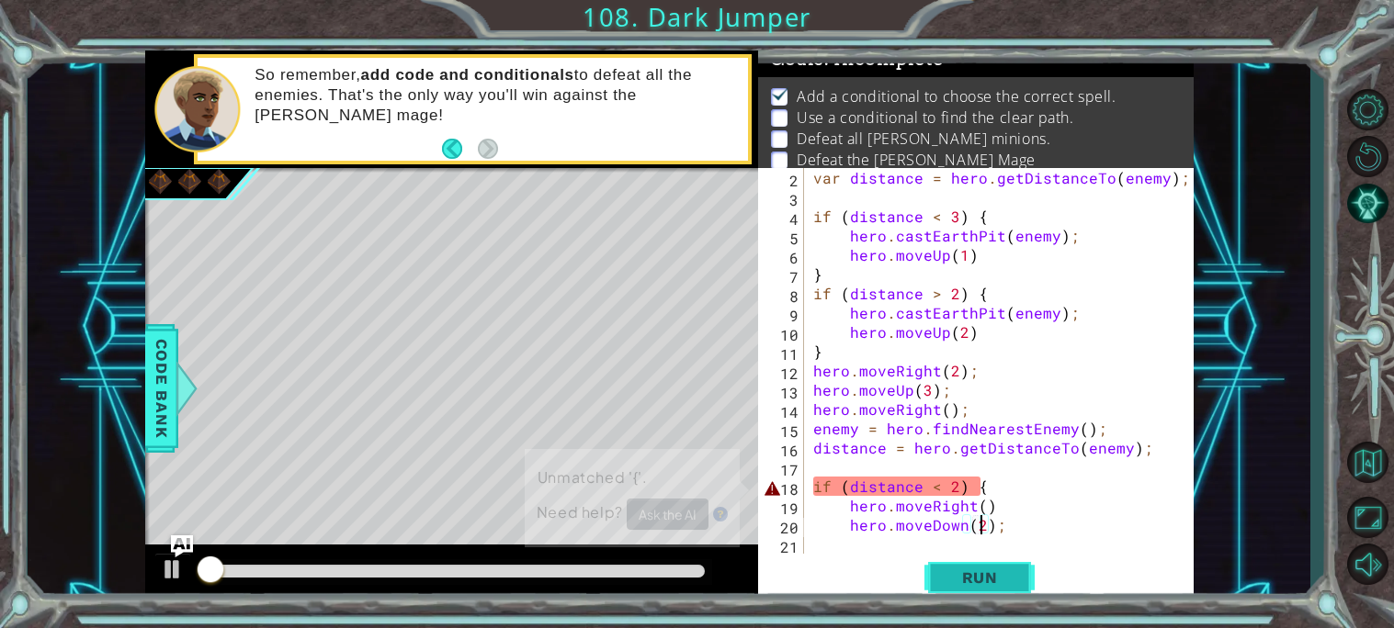
click at [970, 584] on span "Run" at bounding box center [979, 578] width 73 height 18
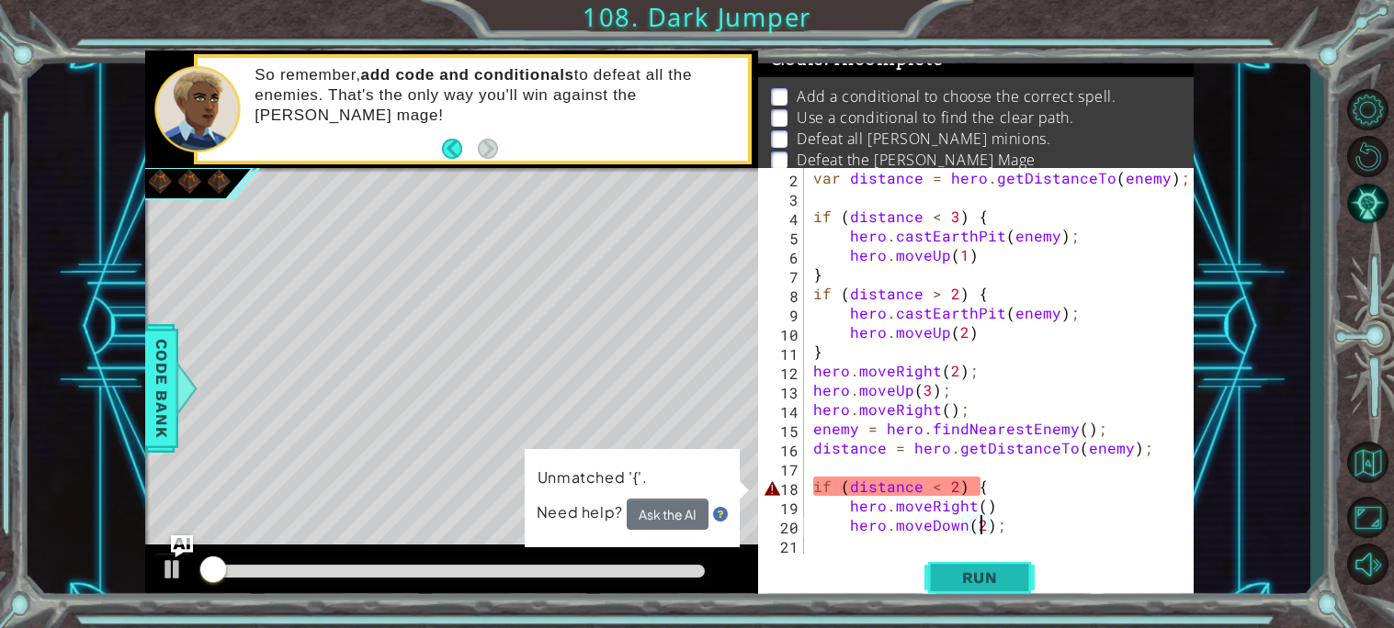
click at [970, 584] on span "Run" at bounding box center [979, 578] width 73 height 18
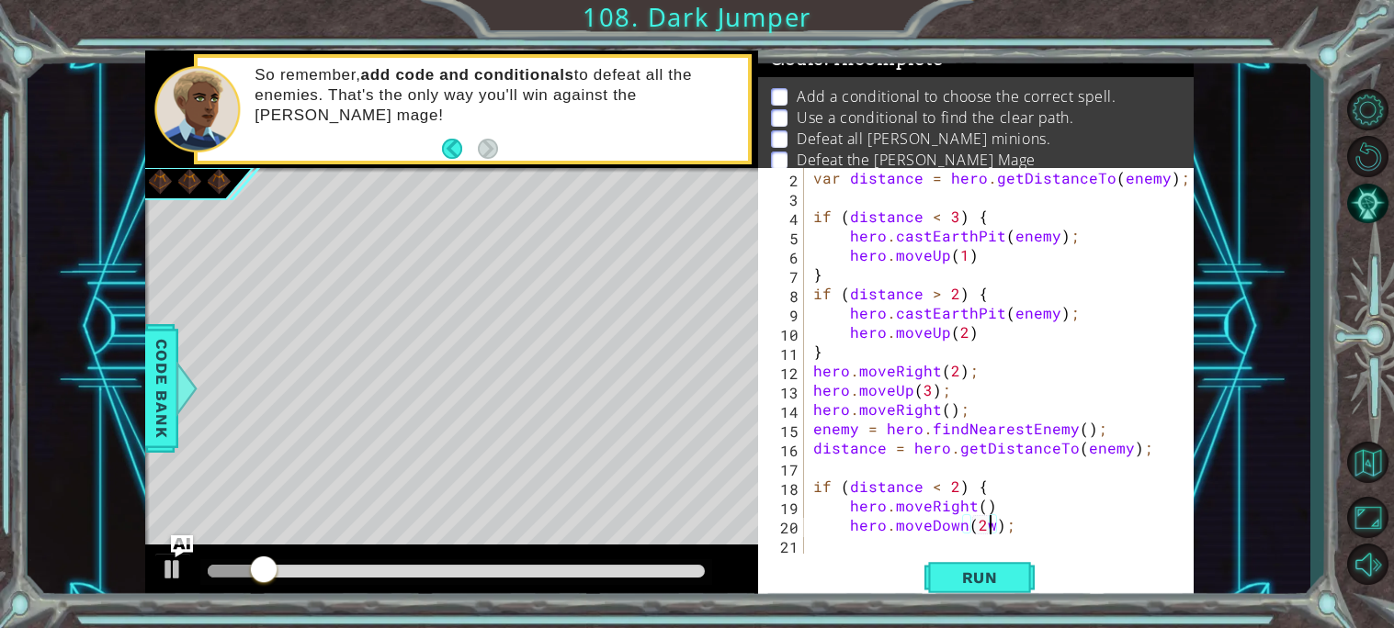
type textarea "hero.moveDown(2);"
click at [1008, 535] on div "var distance = hero . getDistanceTo ( enemy ) ; if ( distance < 3 ) { hero . ca…" at bounding box center [1003, 380] width 389 height 424
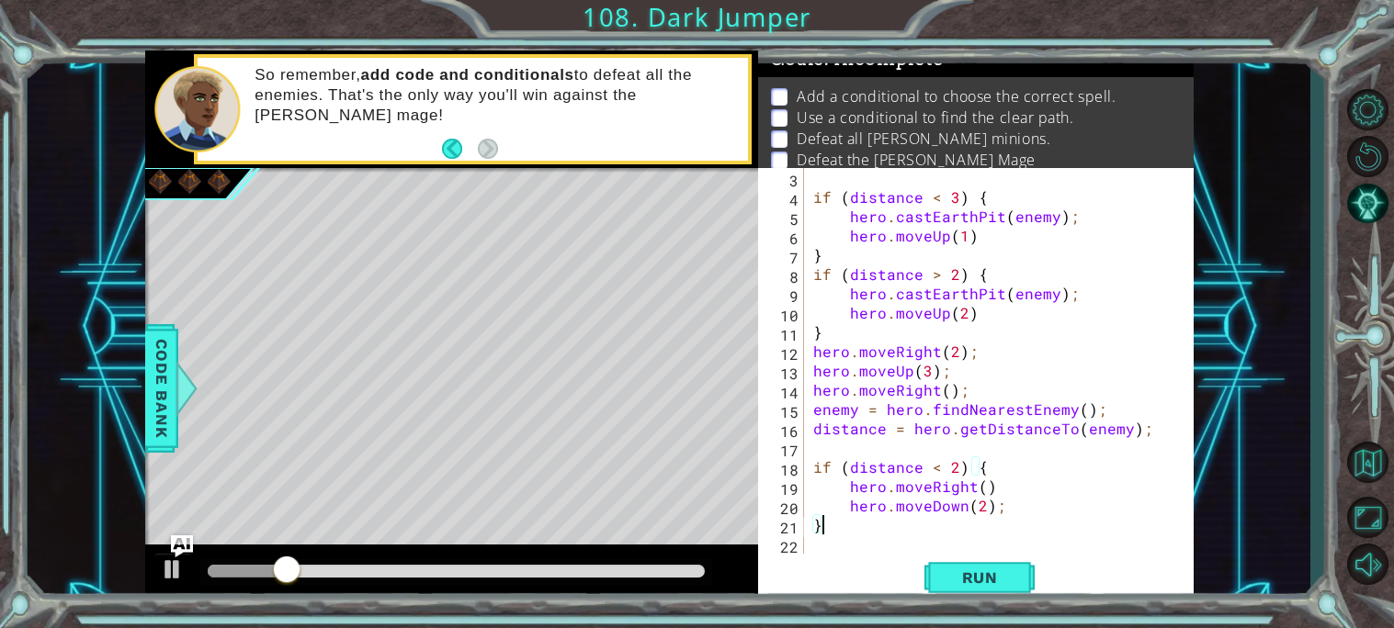
scroll to position [38, 0]
click at [1006, 563] on button "Run" at bounding box center [979, 577] width 110 height 43
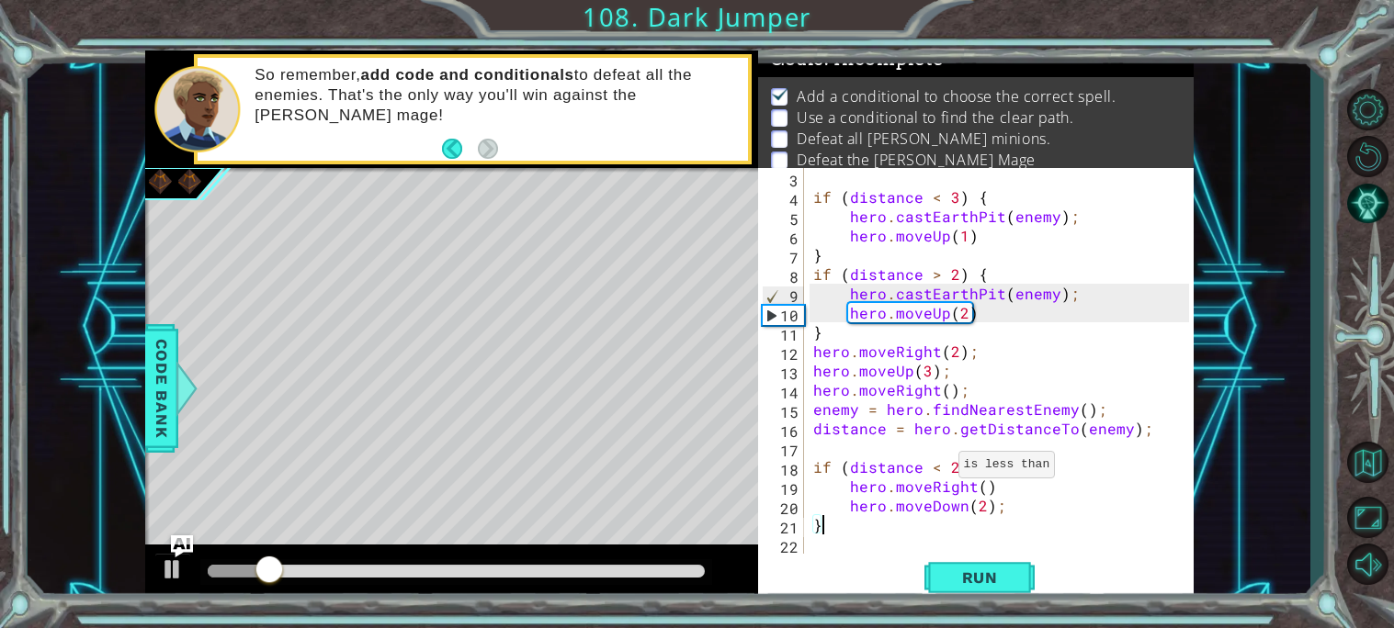
click at [934, 469] on div "if ( distance < 3 ) { hero . castEarthPit ( enemy ) ; hero . moveUp ( 1 ) } if …" at bounding box center [1003, 380] width 389 height 424
click at [950, 467] on div "if ( distance < 3 ) { hero . castEarthPit ( enemy ) ; hero . moveUp ( 1 ) } if …" at bounding box center [1003, 380] width 389 height 424
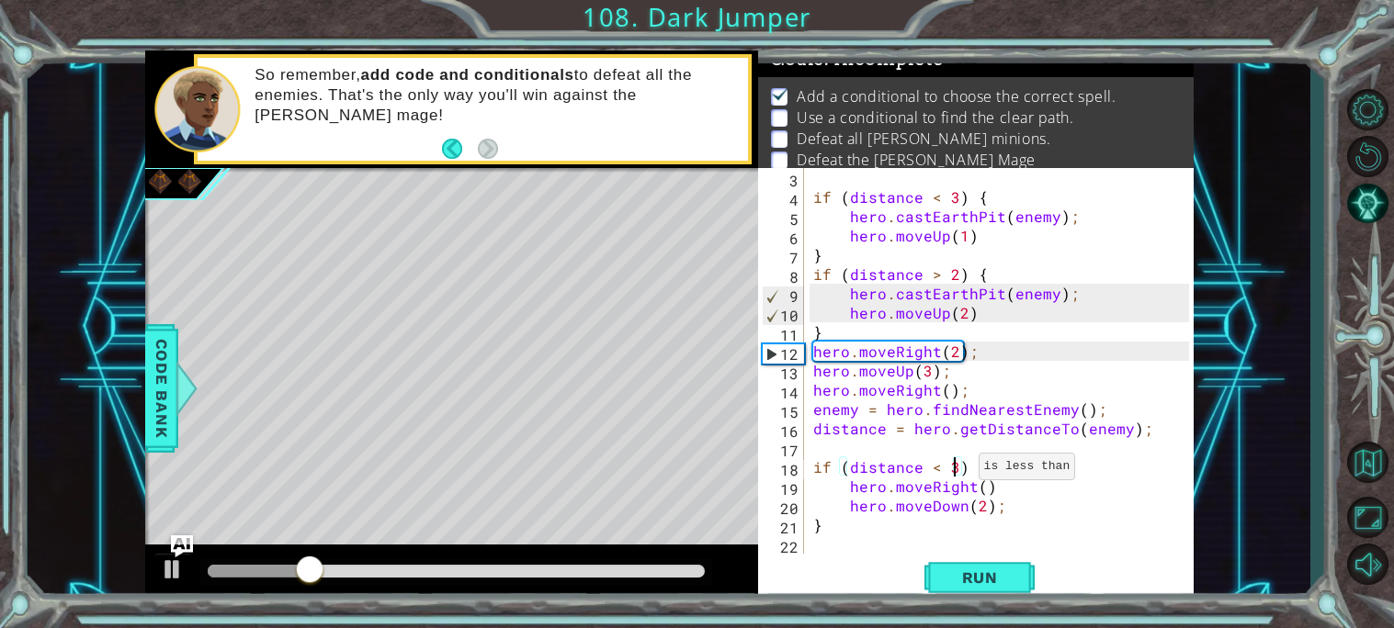
scroll to position [0, 8]
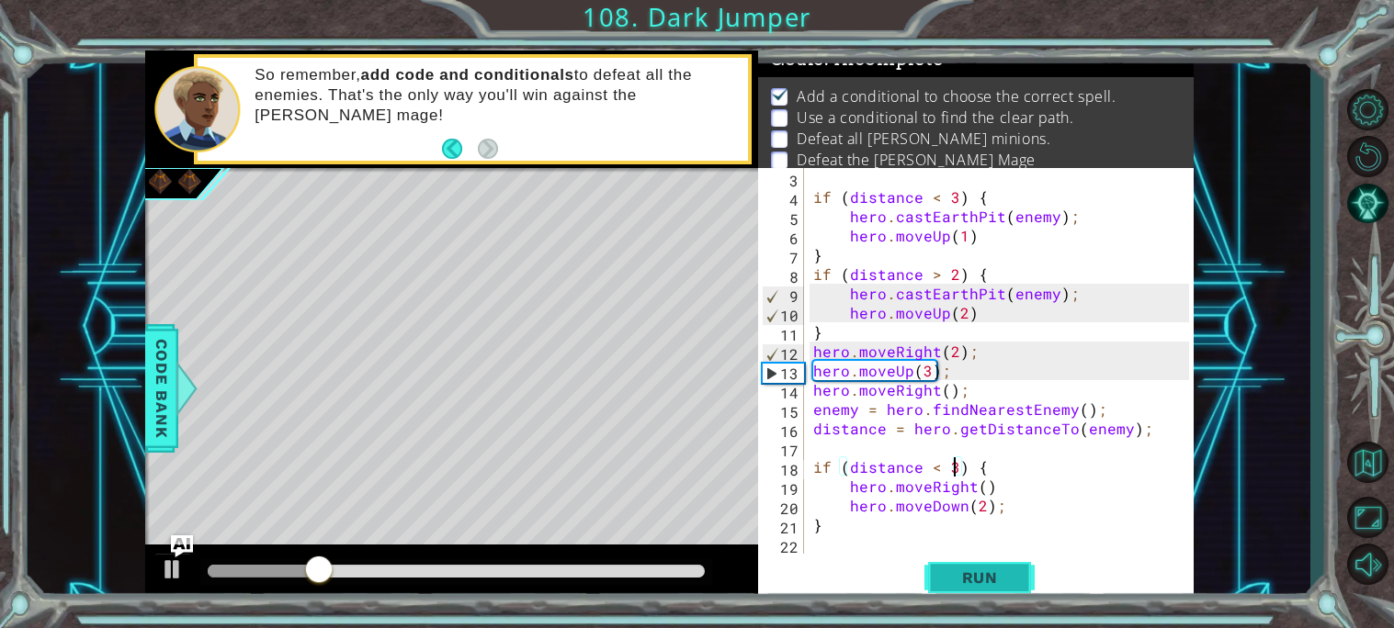
click at [943, 589] on button "Run" at bounding box center [979, 577] width 110 height 43
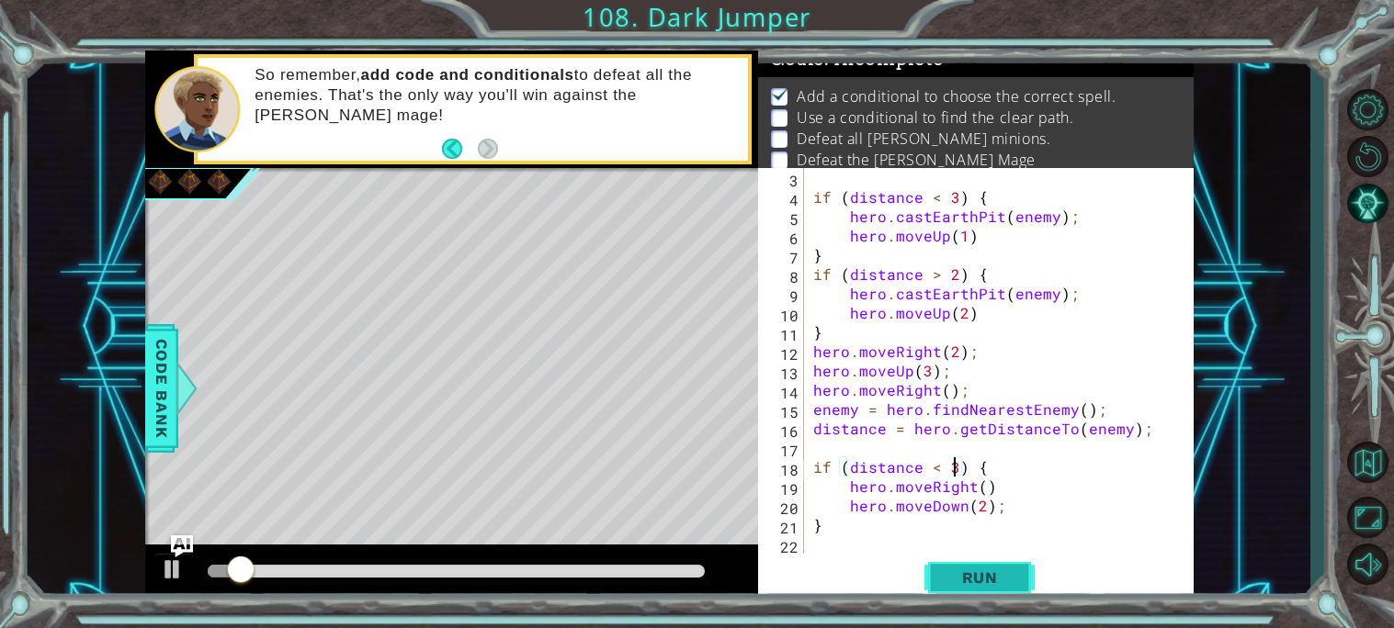
click at [943, 588] on button "Run" at bounding box center [979, 577] width 110 height 43
type textarea "if (distance < 4) {"
click at [961, 584] on span "Run" at bounding box center [979, 578] width 73 height 18
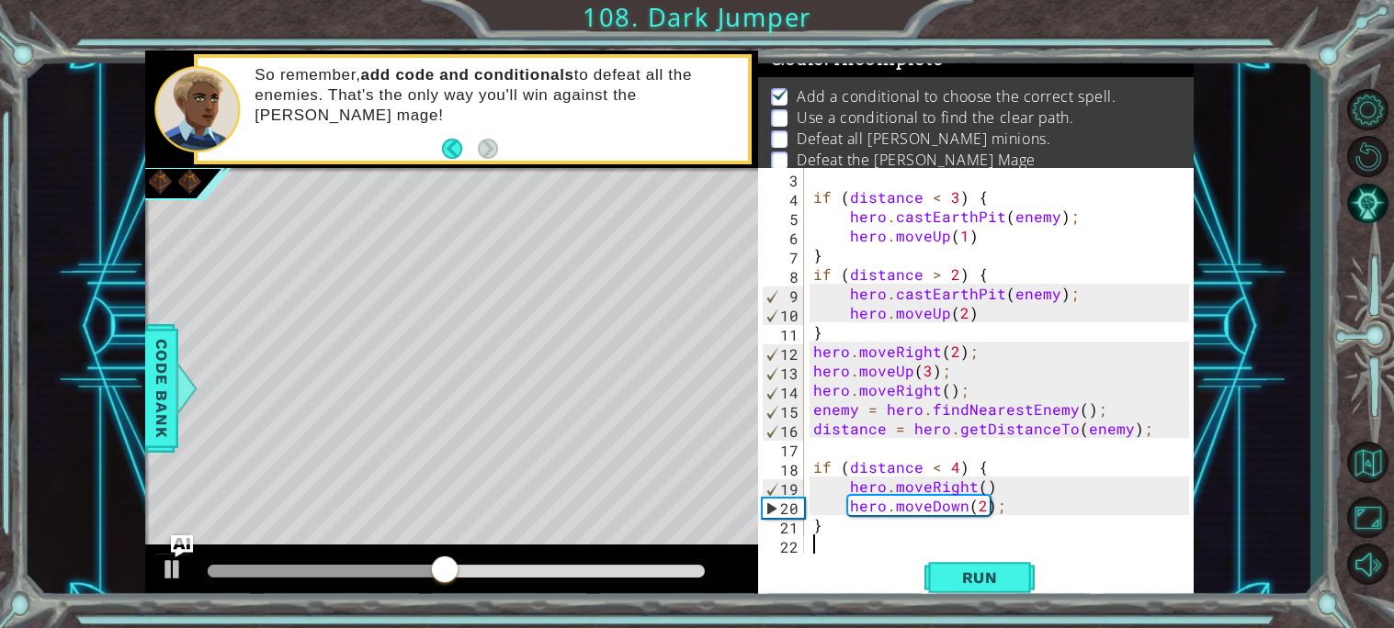
click at [842, 550] on div "if ( distance < 3 ) { hero . castEarthPit ( enemy ) ; hero . moveUp ( 1 ) } if …" at bounding box center [1003, 380] width 389 height 424
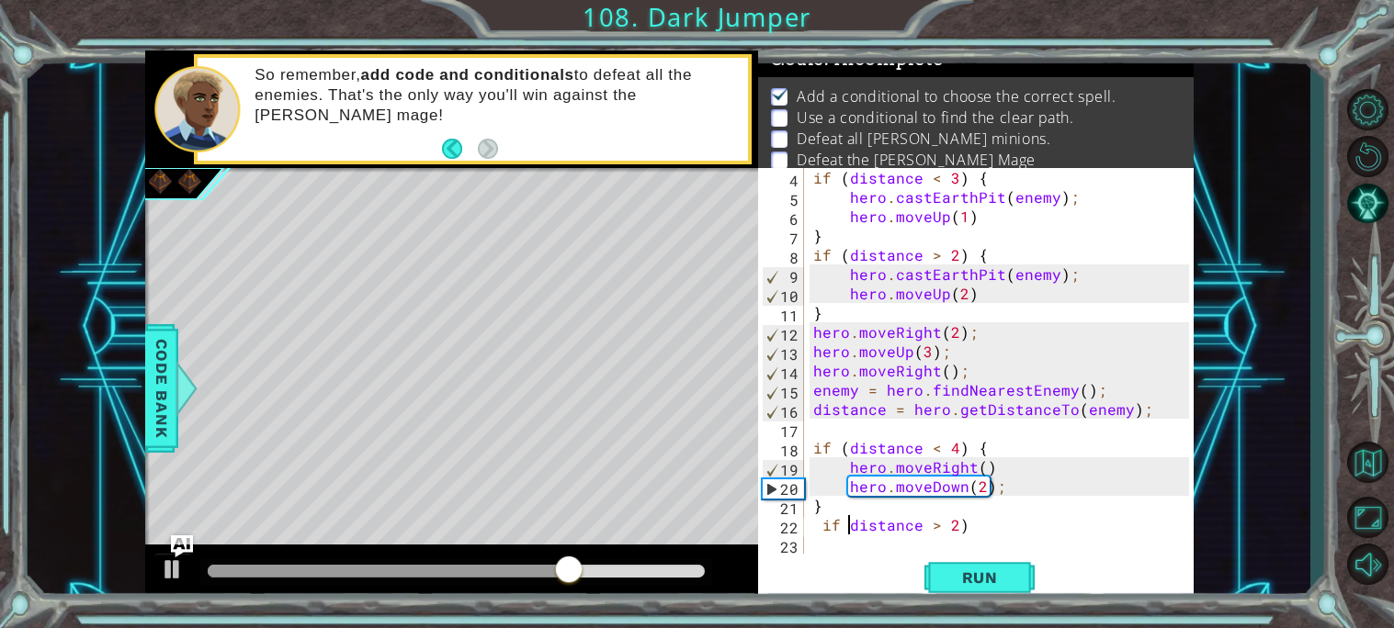
scroll to position [0, 2]
type textarea "if (distance > 2){"
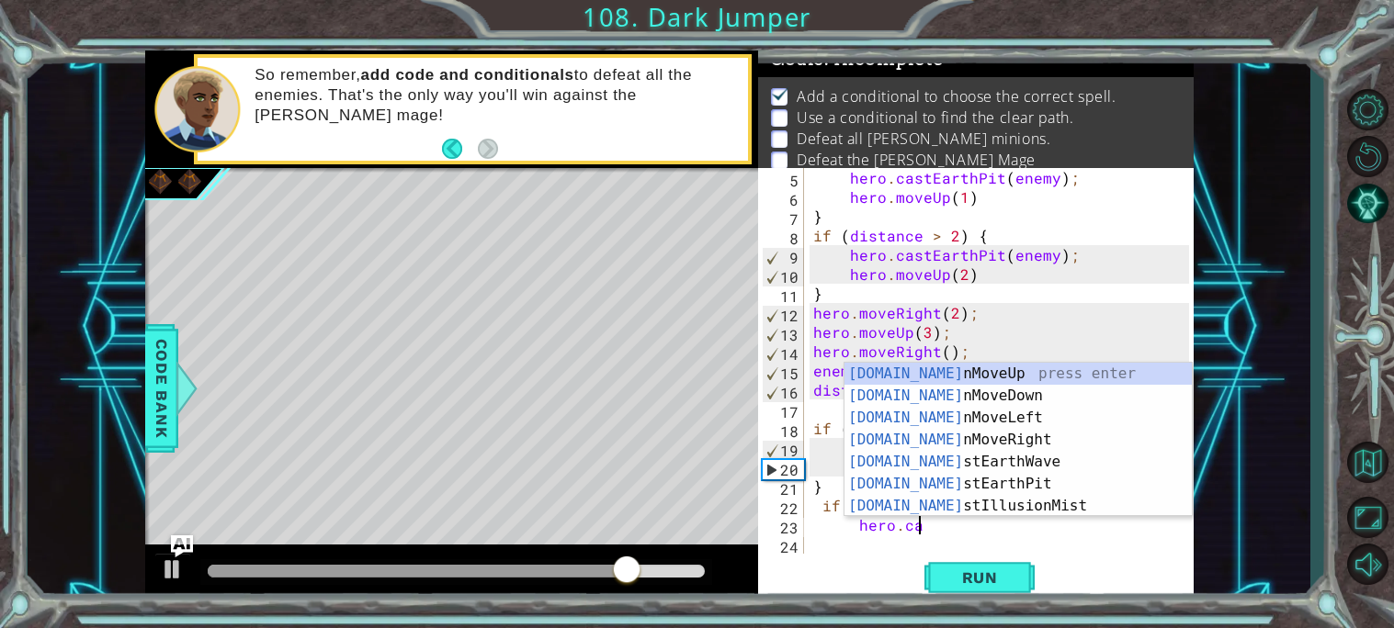
scroll to position [0, 6]
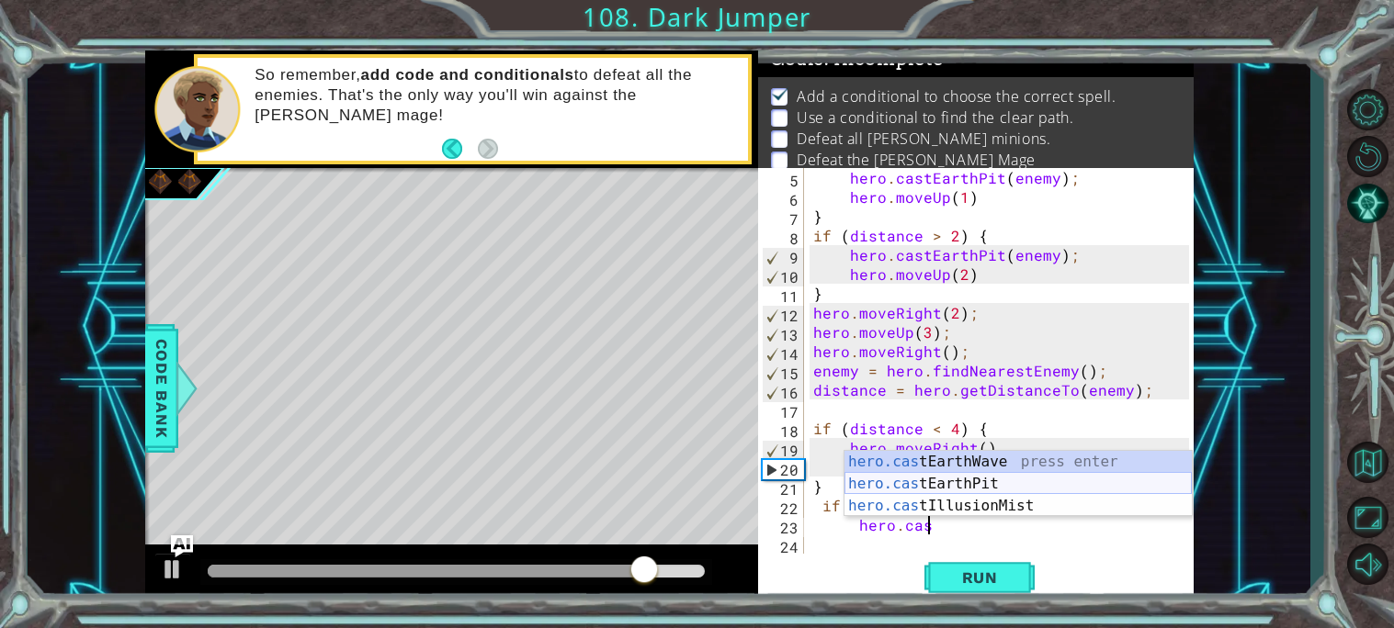
click at [973, 479] on div "hero.cas tEarthWave press enter hero.cas tEarthPit press enter hero.cas tIllusi…" at bounding box center [1017, 506] width 347 height 110
type textarea "hero.castEarthPit(enemy);"
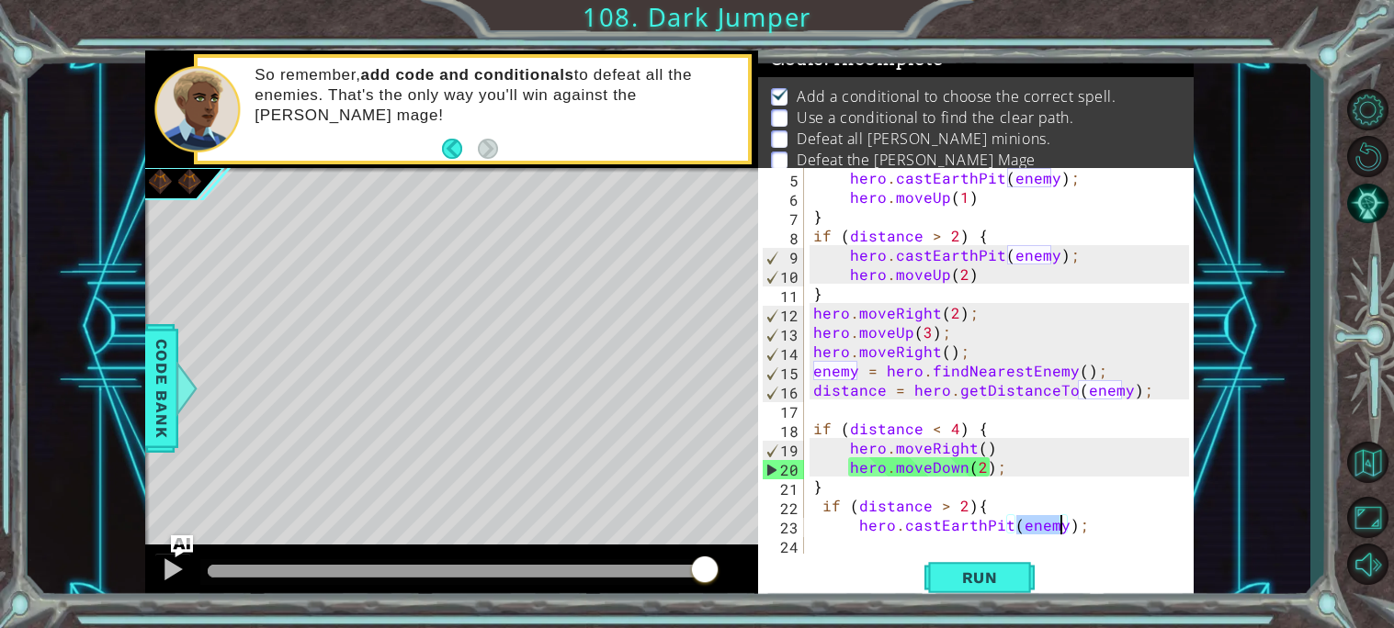
click at [1078, 534] on div "hero . castEarthPit ( enemy ) ; hero . moveUp ( 1 ) } if ( distance > 2 ) { her…" at bounding box center [1003, 380] width 389 height 424
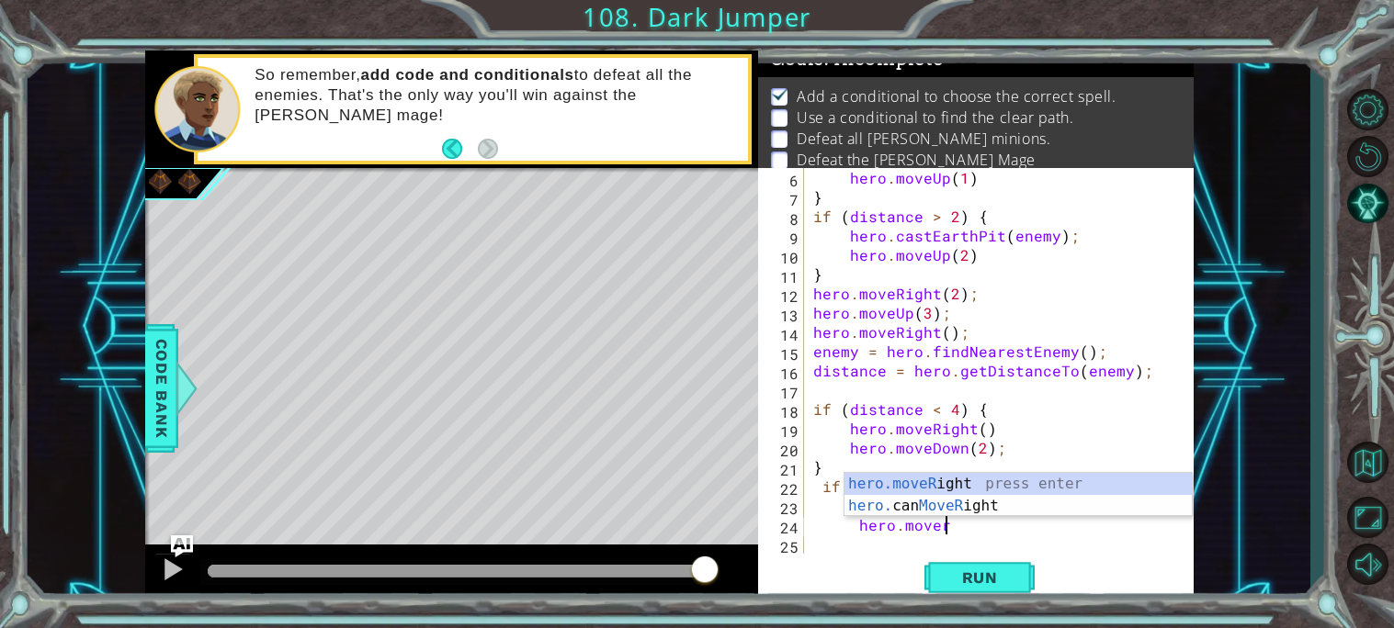
scroll to position [0, 6]
type textarea "hero.moveRight(1);"
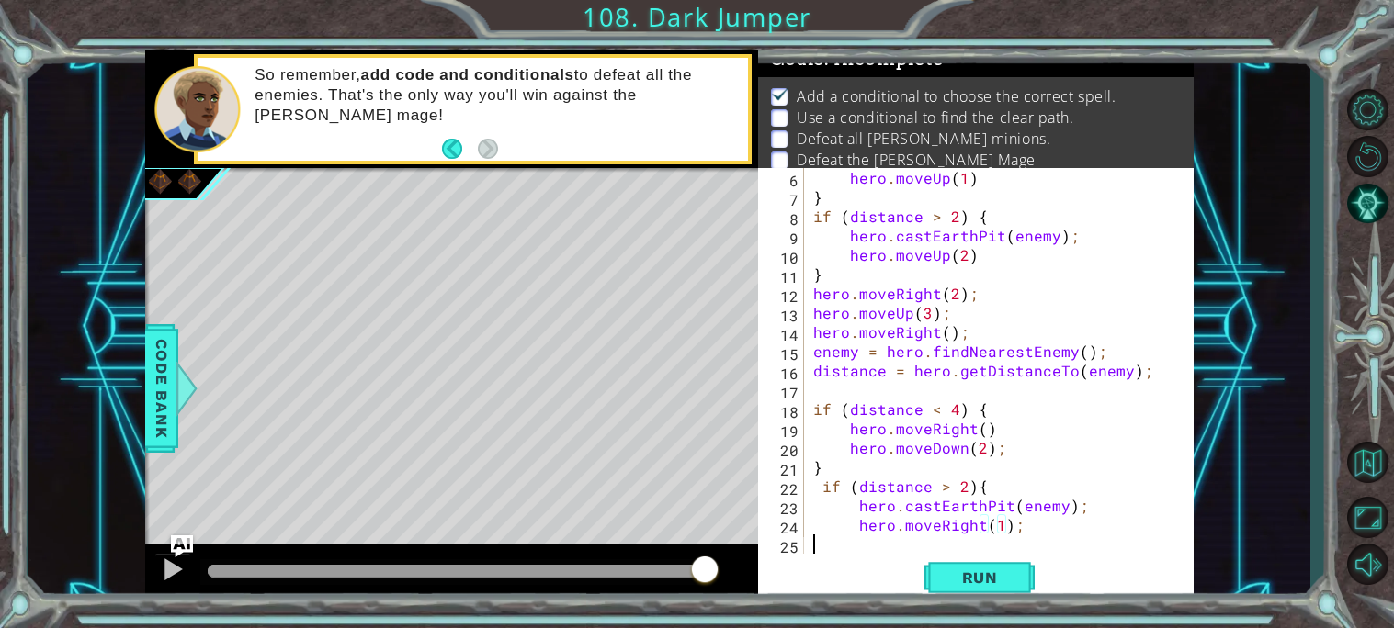
click at [1011, 537] on div "hero . moveUp ( 1 ) } if ( distance > 2 ) { hero . castEarthPit ( enemy ) ; her…" at bounding box center [1003, 380] width 389 height 424
click at [1022, 531] on div "hero . moveUp ( 1 ) } if ( distance > 2 ) { hero . castEarthPit ( enemy ) ; her…" at bounding box center [1003, 380] width 389 height 424
type textarea "hero.moveRight(1);"
click at [909, 541] on div "hero . moveUp ( 1 ) } if ( distance > 2 ) { hero . castEarthPit ( enemy ) ; her…" at bounding box center [1003, 380] width 389 height 424
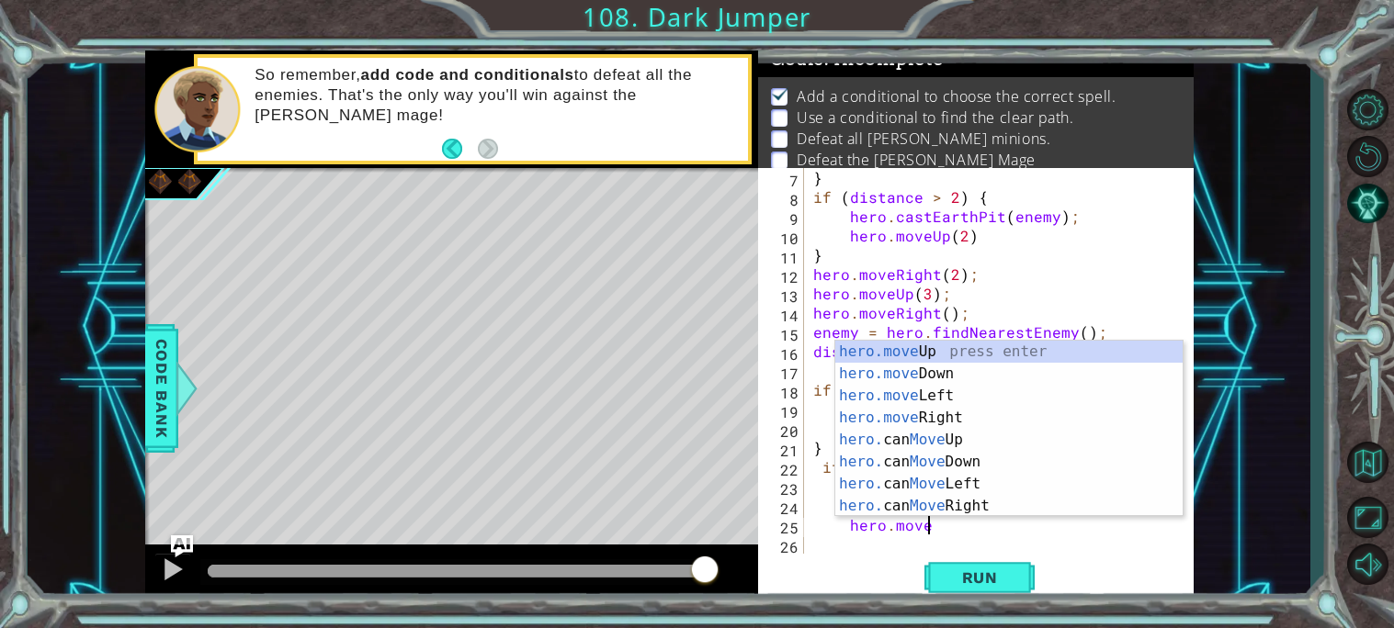
scroll to position [0, 6]
click at [936, 376] on div "hero.move Up press enter hero.move Down press enter hero.move Left press enter …" at bounding box center [1008, 451] width 347 height 220
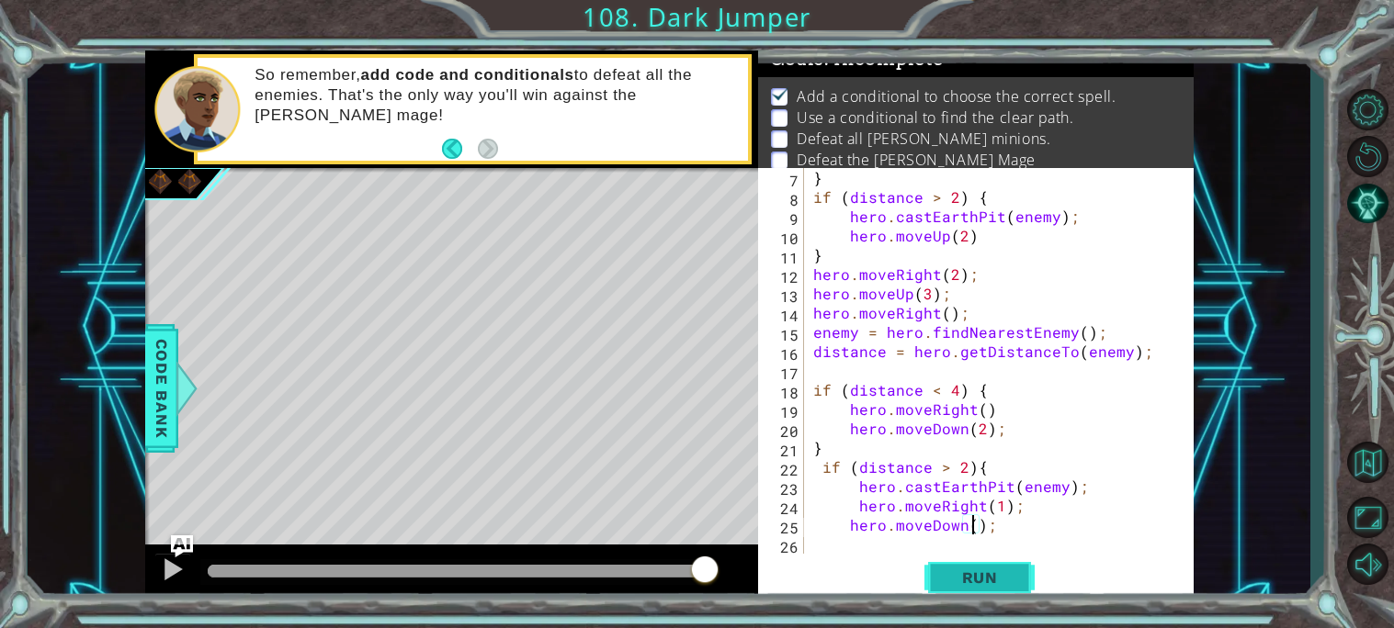
scroll to position [0, 10]
click at [1003, 525] on div "} if ( distance > 2 ) { hero . castEarthPit ( enemy ) ; hero . moveUp ( 2 ) } h…" at bounding box center [1003, 380] width 389 height 424
type textarea "hero.moveDown(2);"
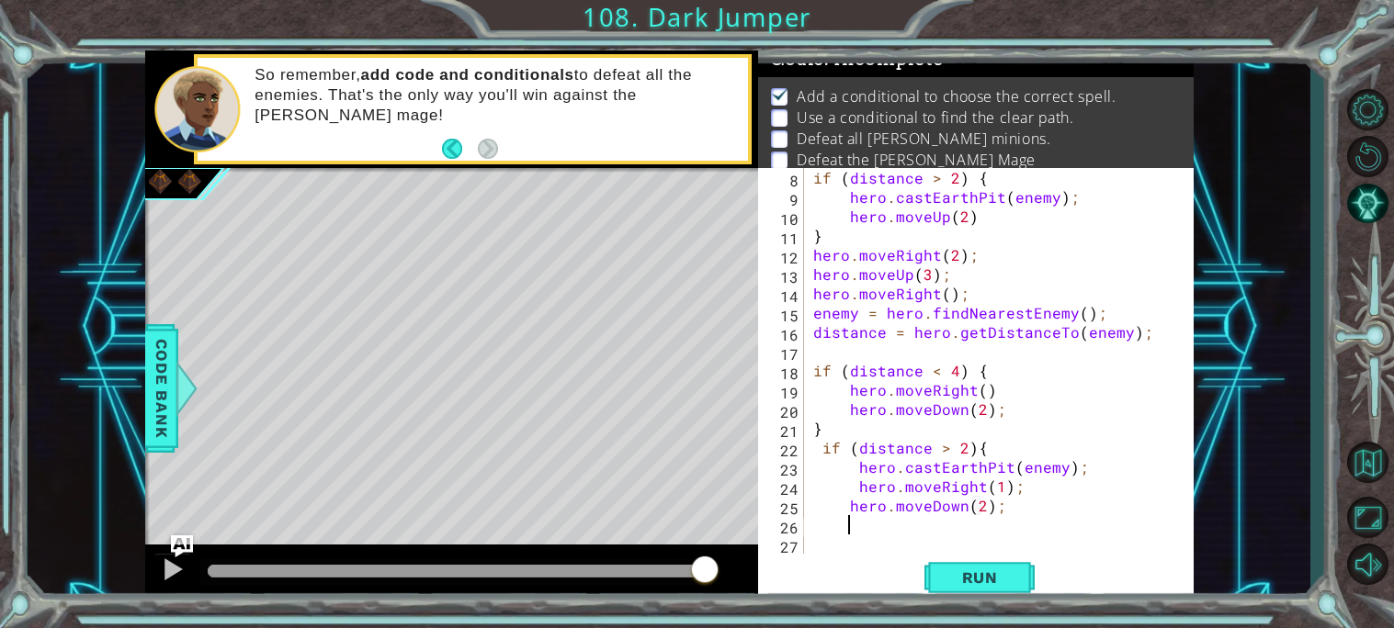
scroll to position [134, 0]
click at [964, 585] on span "Run" at bounding box center [979, 578] width 73 height 18
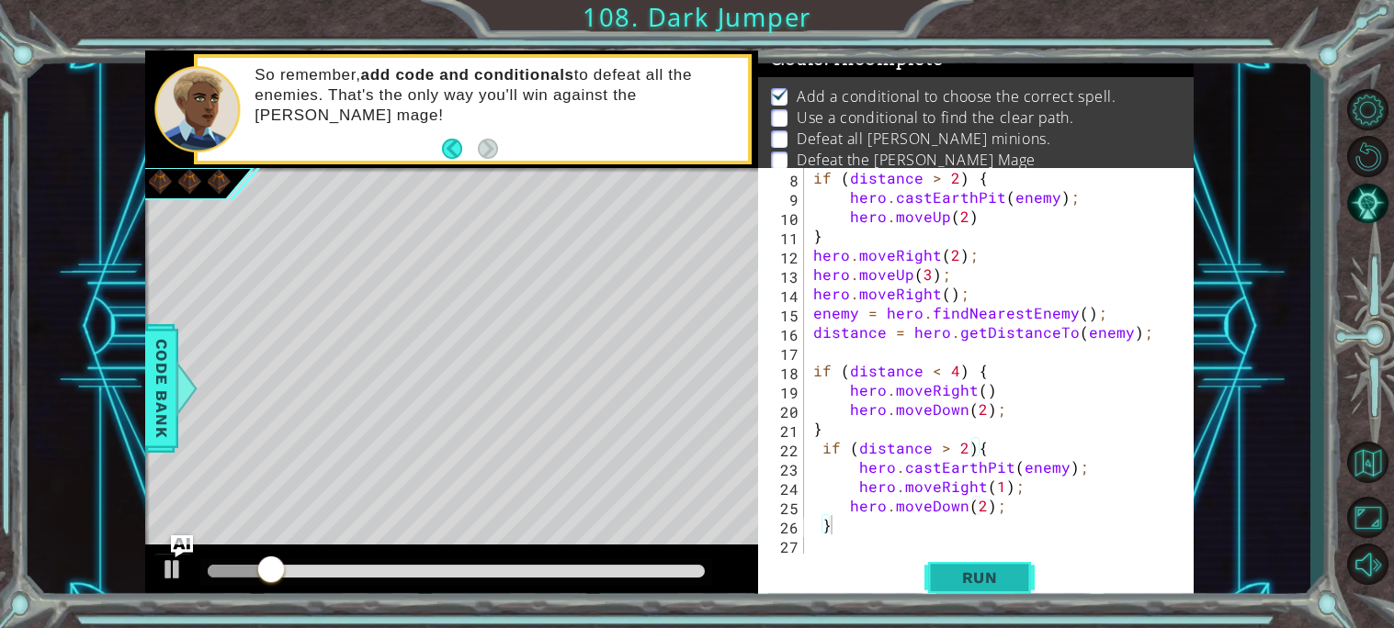
click at [964, 585] on span "Run" at bounding box center [979, 578] width 73 height 18
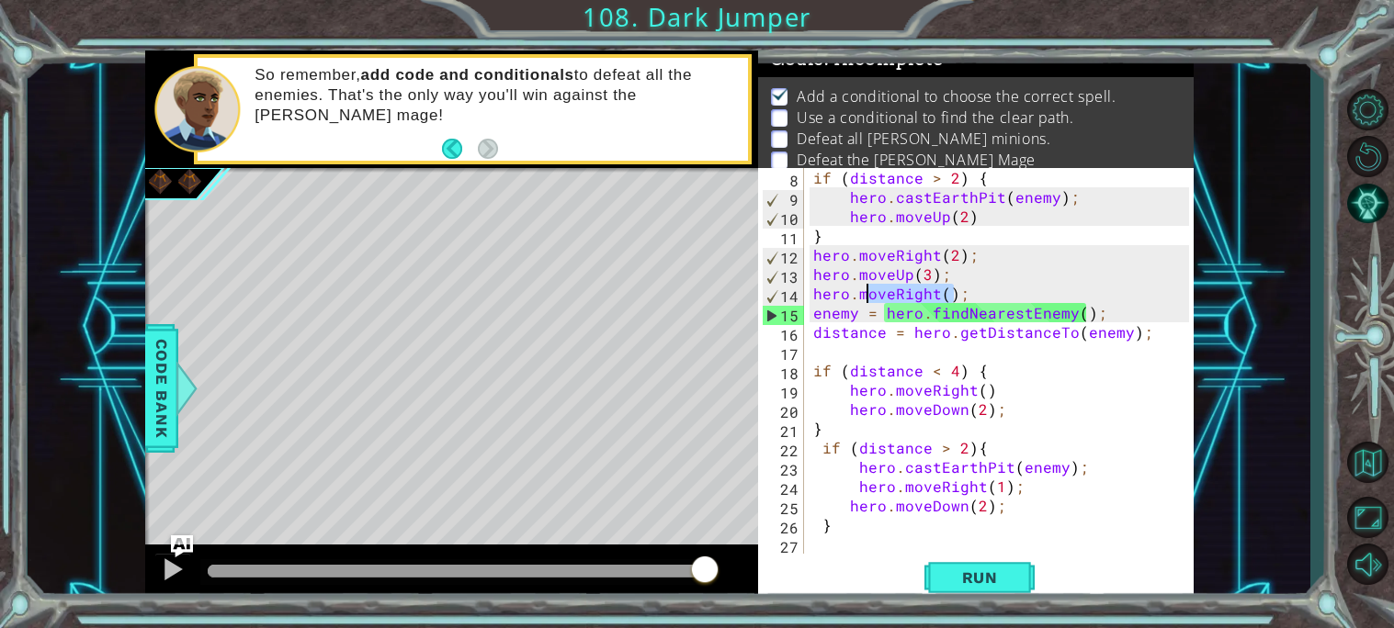
drag, startPoint x: 953, startPoint y: 292, endPoint x: 870, endPoint y: 293, distance: 82.7
click at [870, 293] on div "if ( distance > 2 ) { hero . castEarthPit ( enemy ) ; hero . moveUp ( 2 ) } her…" at bounding box center [1003, 380] width 389 height 424
drag, startPoint x: 960, startPoint y: 285, endPoint x: 825, endPoint y: 293, distance: 135.3
click at [825, 293] on div "if ( distance > 2 ) { hero . castEarthPit ( enemy ) ; hero . moveUp ( 2 ) } her…" at bounding box center [1003, 380] width 389 height 424
type textarea "h"
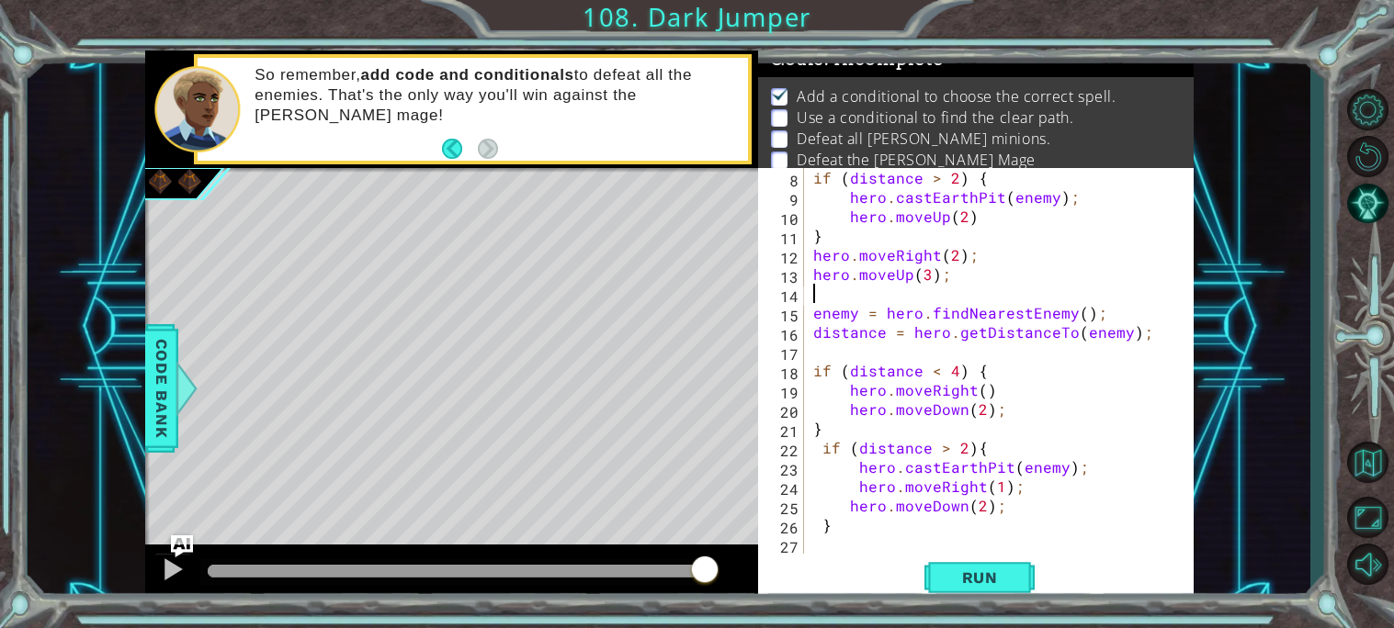
type textarea "\"
click at [987, 575] on span "Run" at bounding box center [979, 578] width 73 height 18
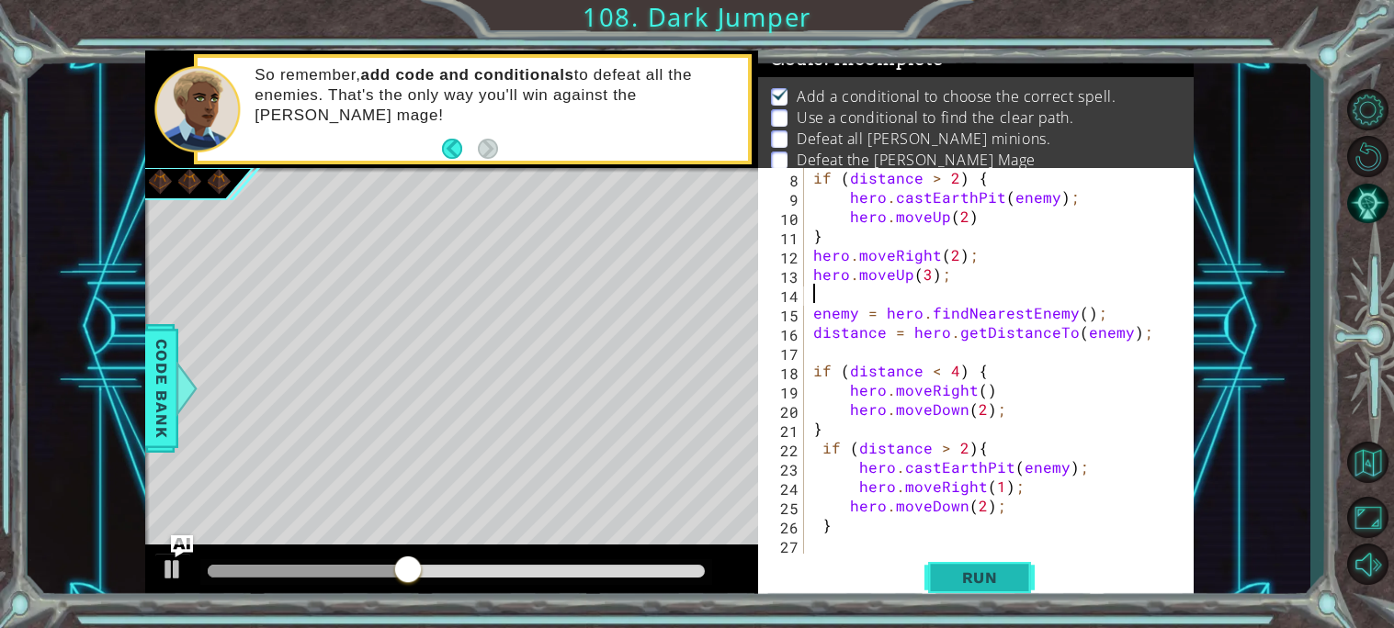
click at [987, 575] on span "Run" at bounding box center [979, 578] width 73 height 18
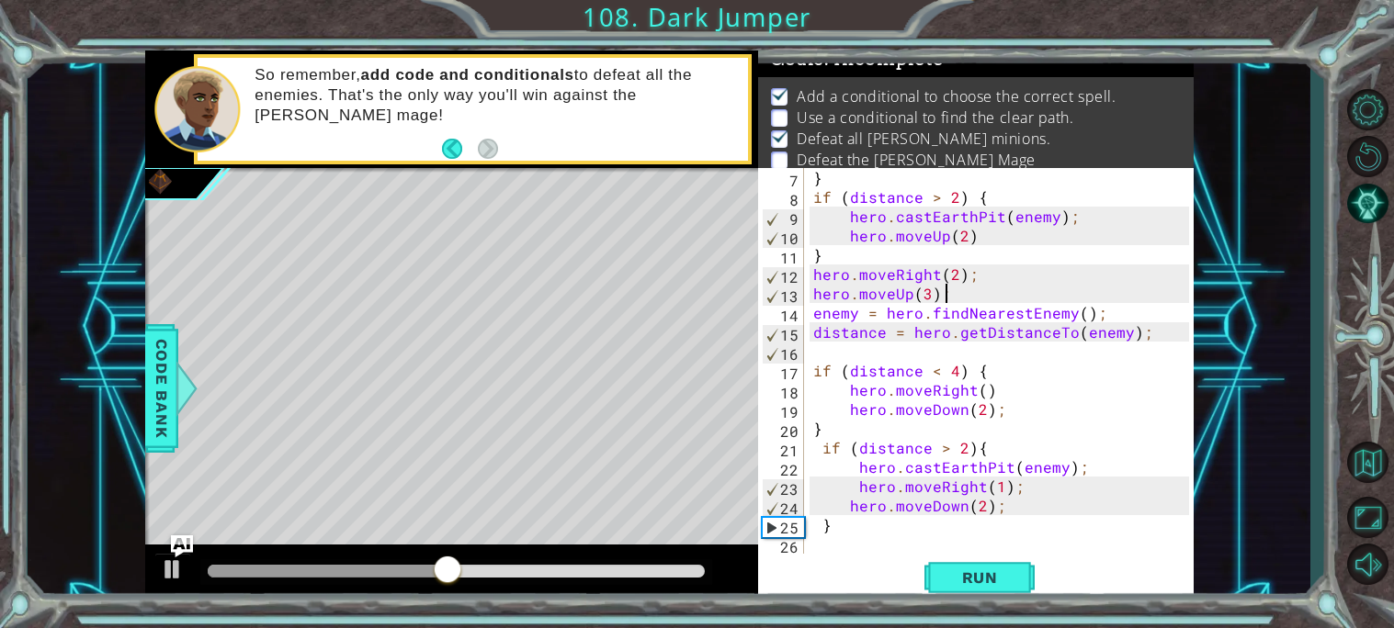
click at [1000, 490] on div "} if ( distance > 2 ) { hero . castEarthPit ( enemy ) ; hero . moveUp ( 2 ) } h…" at bounding box center [1003, 380] width 389 height 424
type textarea "hero.moveRight(2);"
click at [988, 582] on span "Run" at bounding box center [979, 578] width 73 height 18
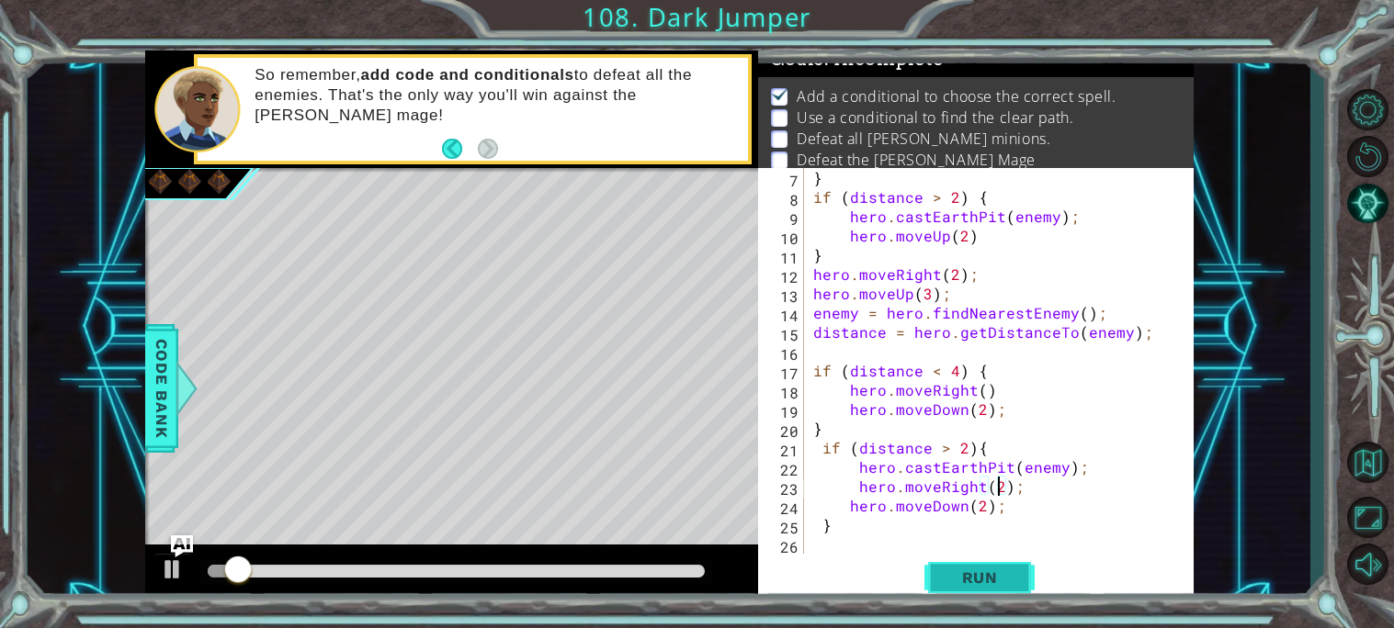
click at [989, 582] on span "Run" at bounding box center [979, 578] width 73 height 18
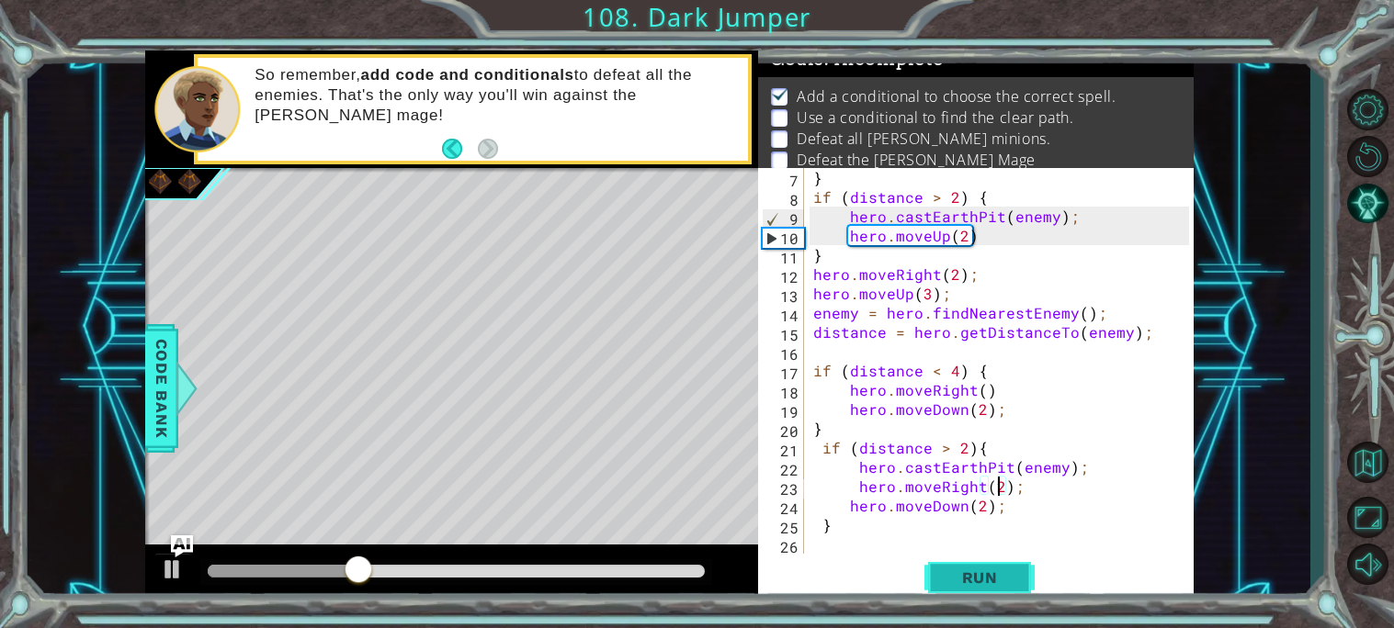
click at [989, 581] on span "Run" at bounding box center [979, 578] width 73 height 18
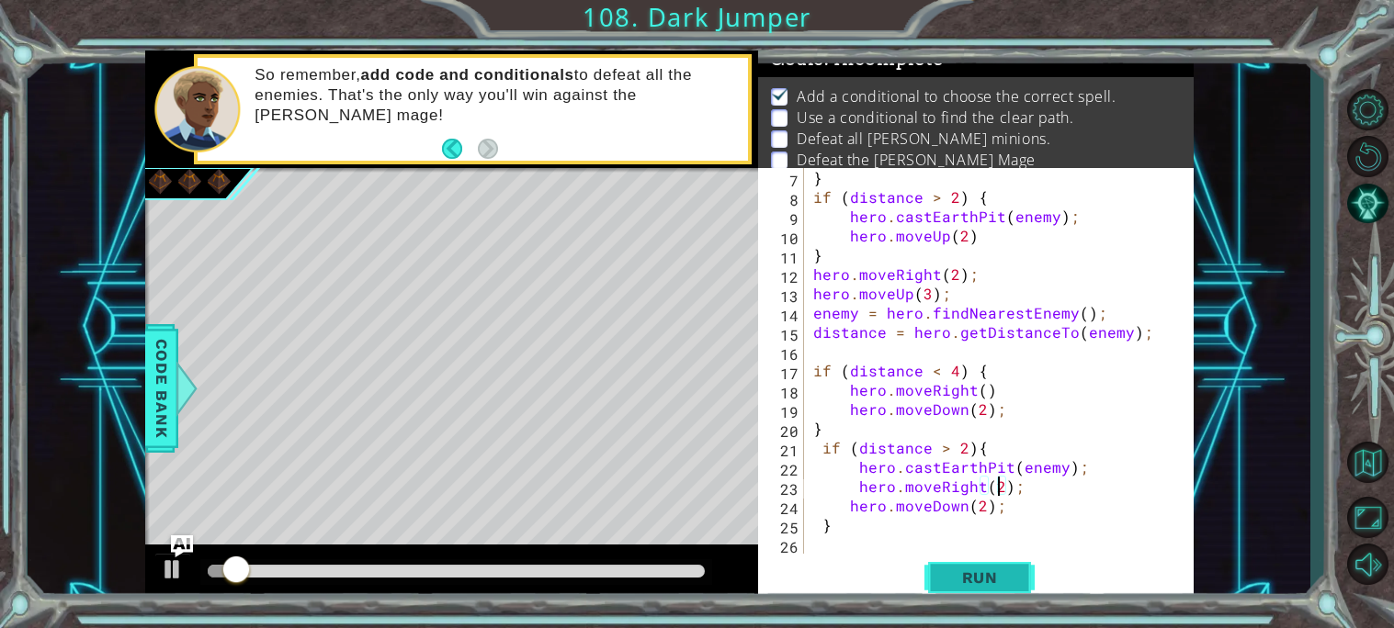
click at [989, 581] on span "Run" at bounding box center [979, 578] width 73 height 18
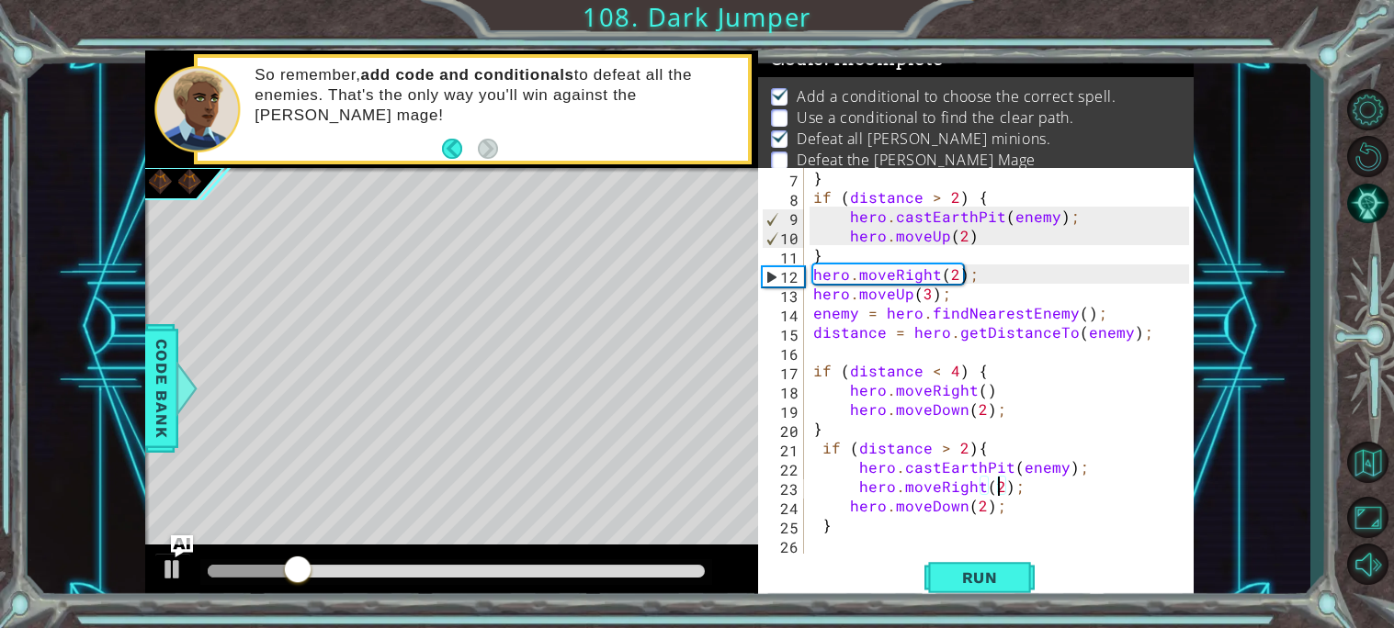
click at [819, 549] on div "} if ( distance > 2 ) { hero . castEarthPit ( enemy ) ; hero . moveUp ( 2 ) } h…" at bounding box center [1003, 380] width 389 height 424
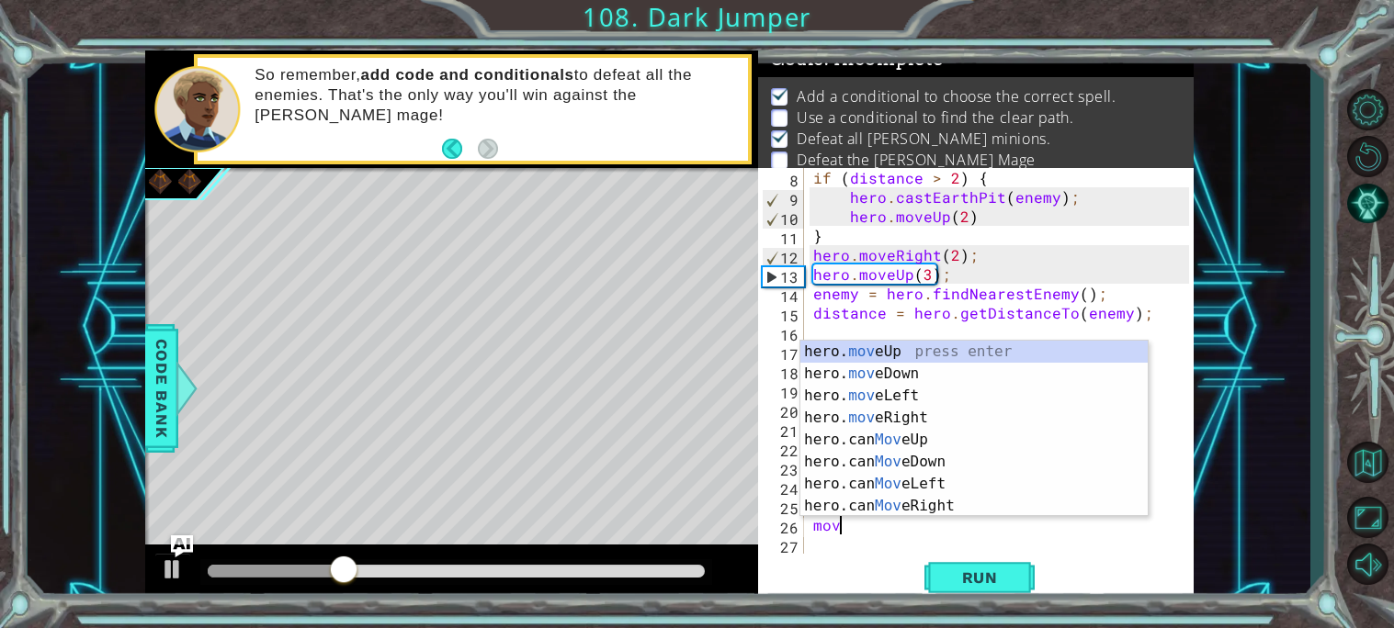
scroll to position [0, 0]
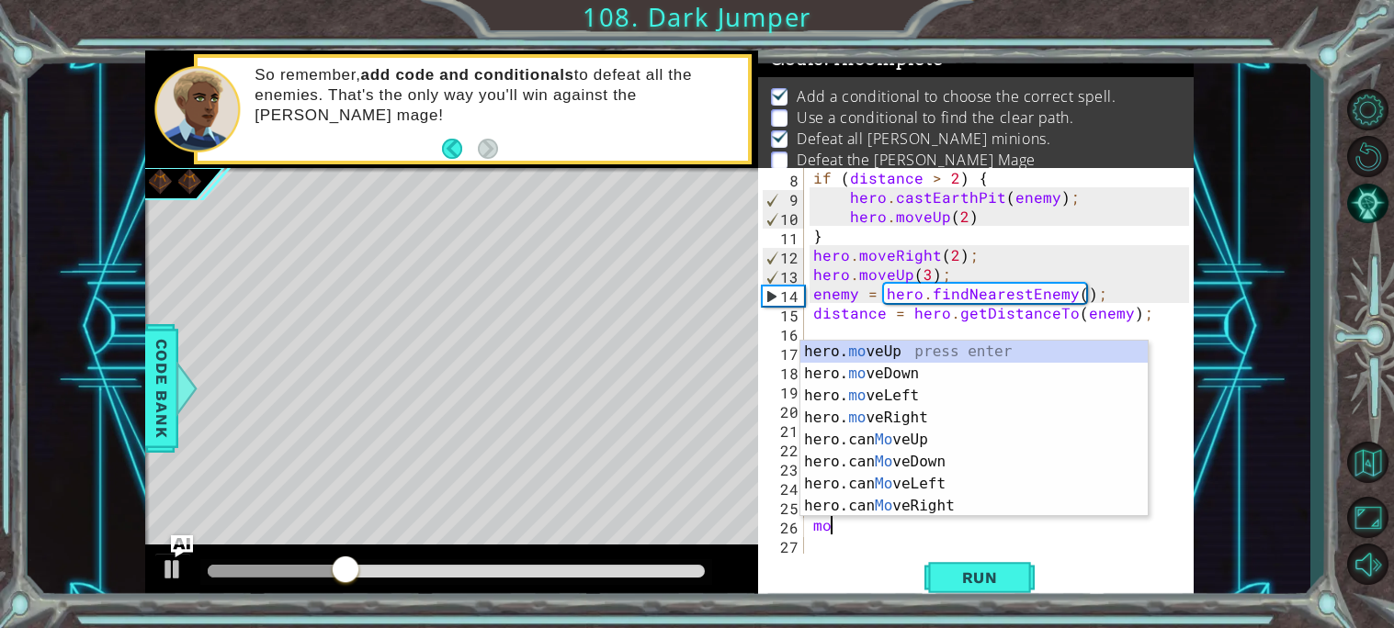
type textarea "m"
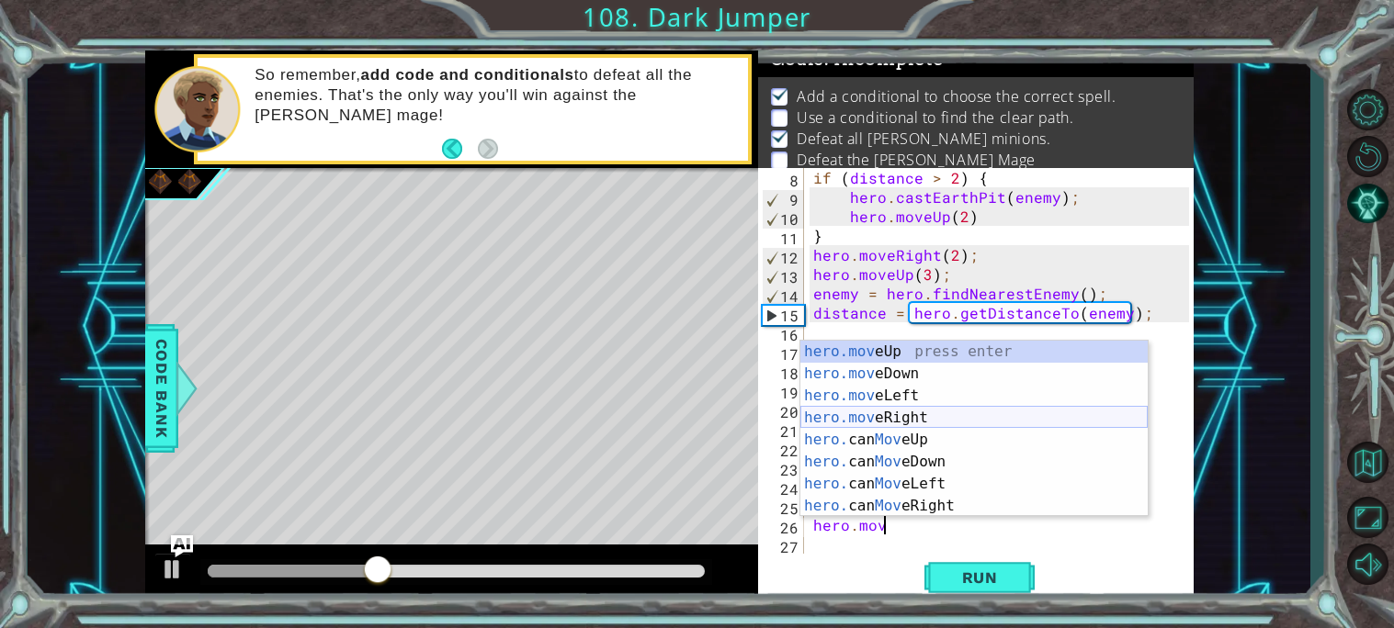
click at [909, 418] on div "hero.mov eUp press enter hero.mov eDown press enter hero.mov eLeft press enter …" at bounding box center [973, 451] width 347 height 220
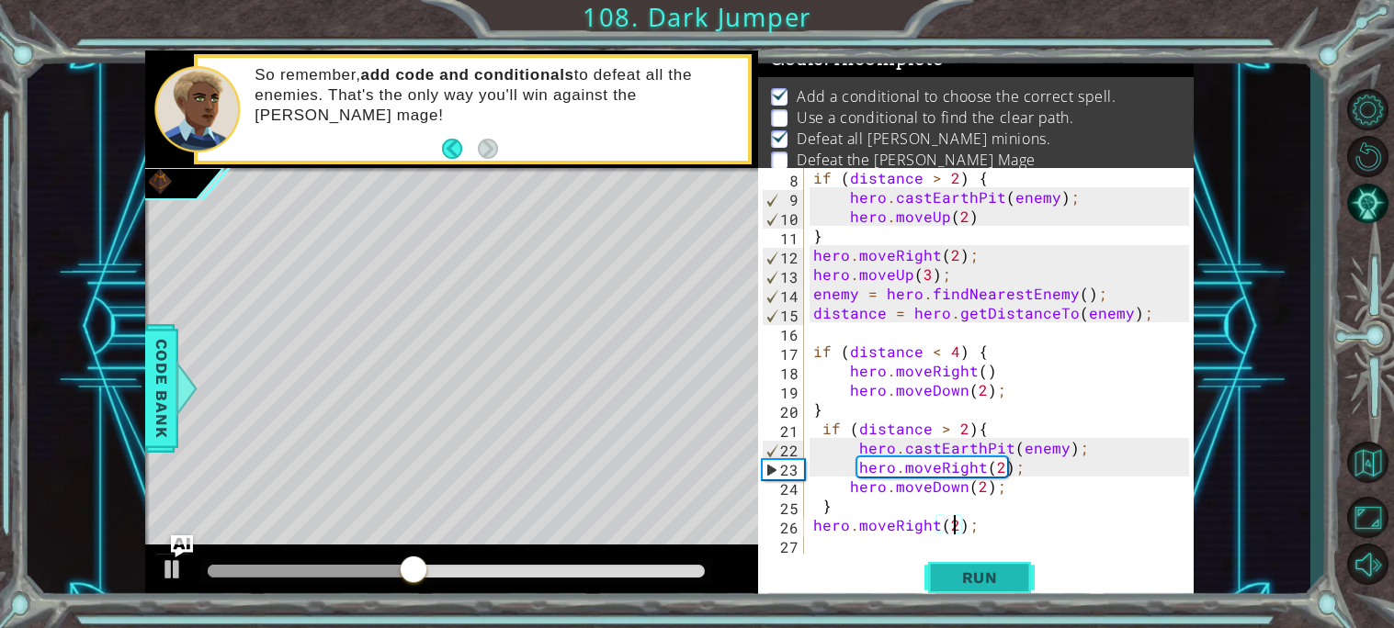
scroll to position [0, 8]
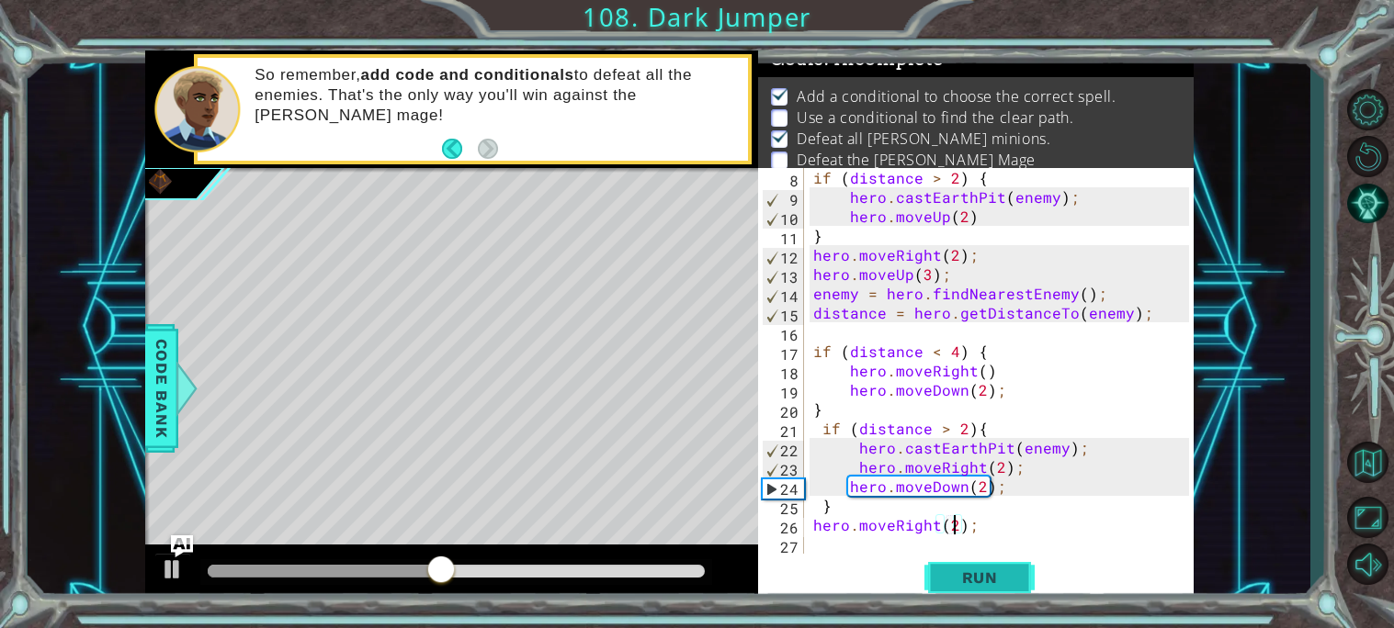
type textarea "hero.moveRight(2);"
click at [965, 575] on span "Run" at bounding box center [979, 578] width 73 height 18
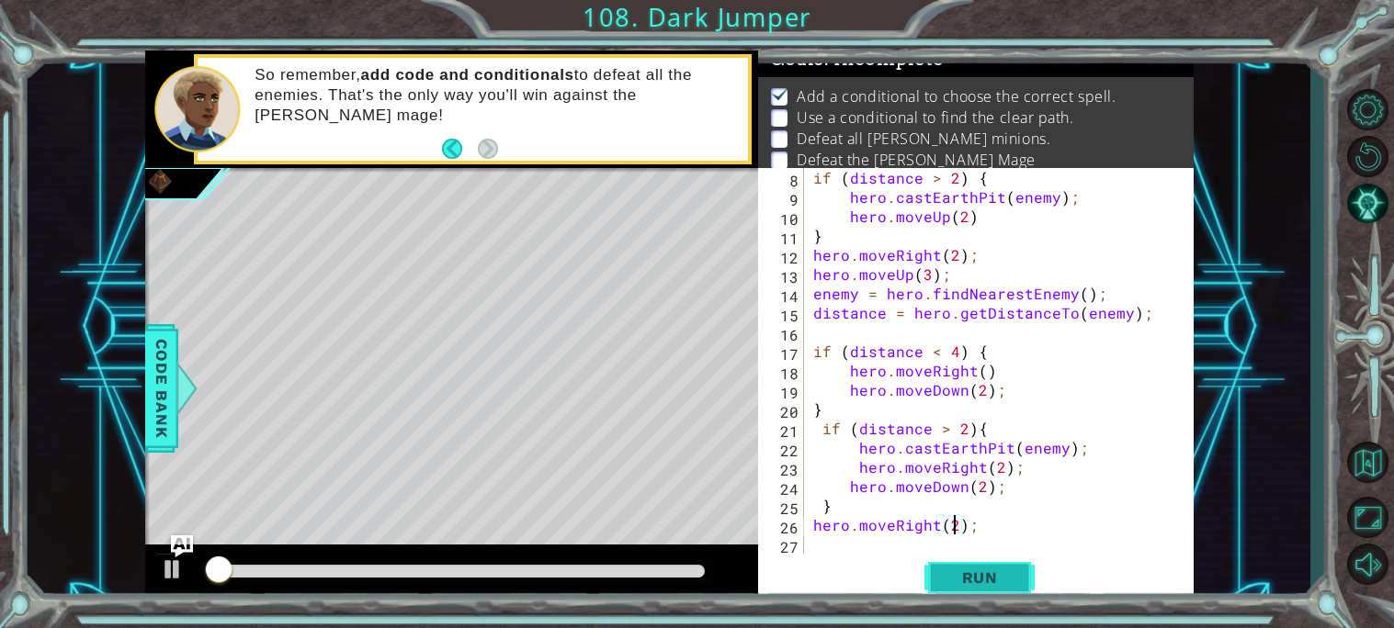
click at [965, 575] on span "Run" at bounding box center [979, 578] width 73 height 18
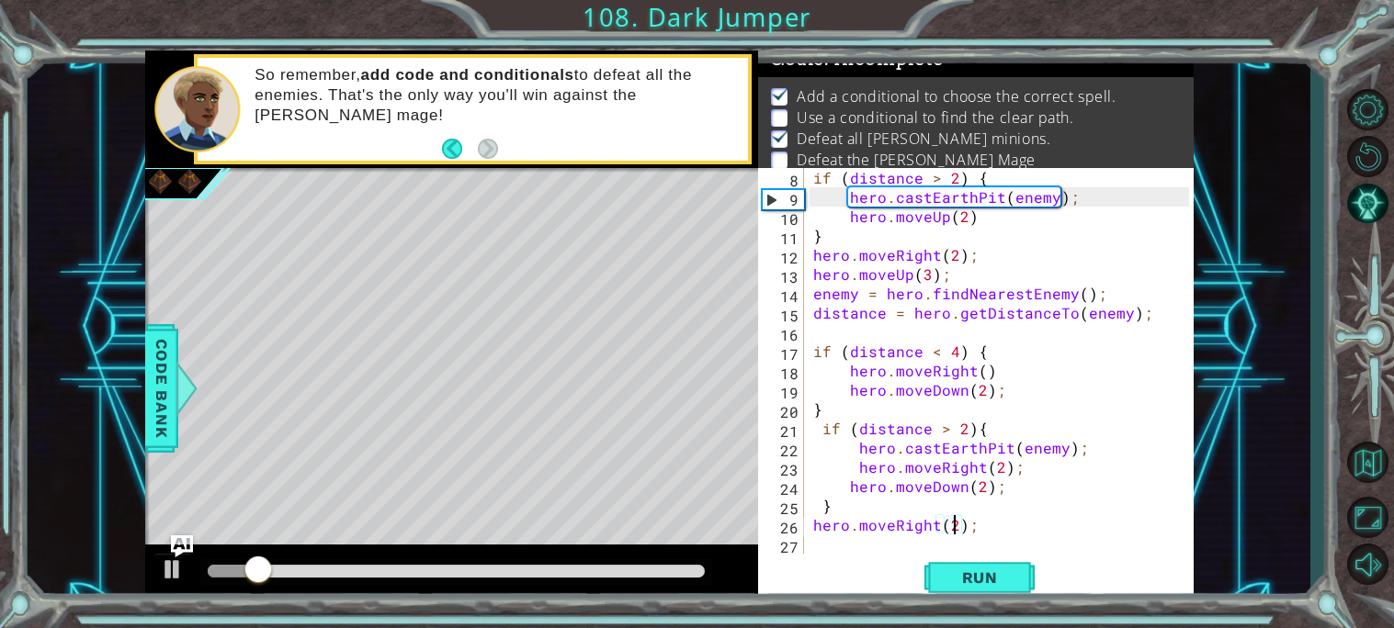
click at [840, 542] on div "if ( distance > 2 ) { hero . castEarthPit ( enemy ) ; hero . moveUp ( 2 ) } her…" at bounding box center [1003, 380] width 389 height 424
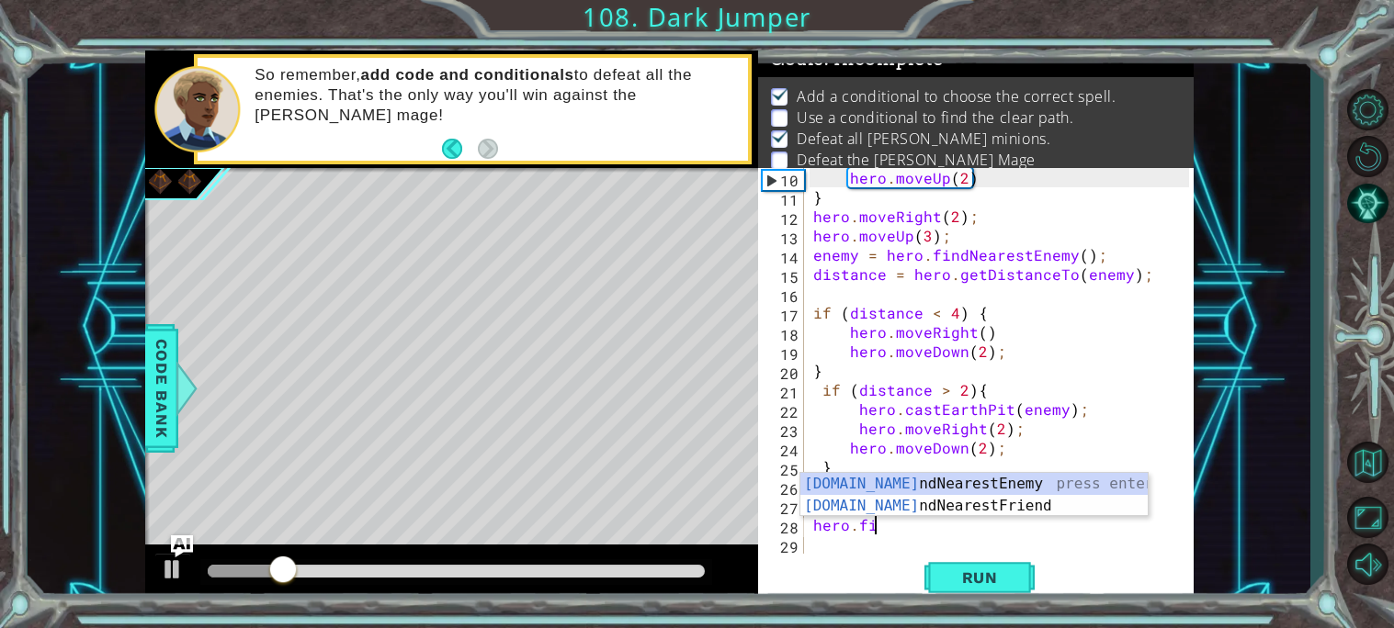
scroll to position [0, 3]
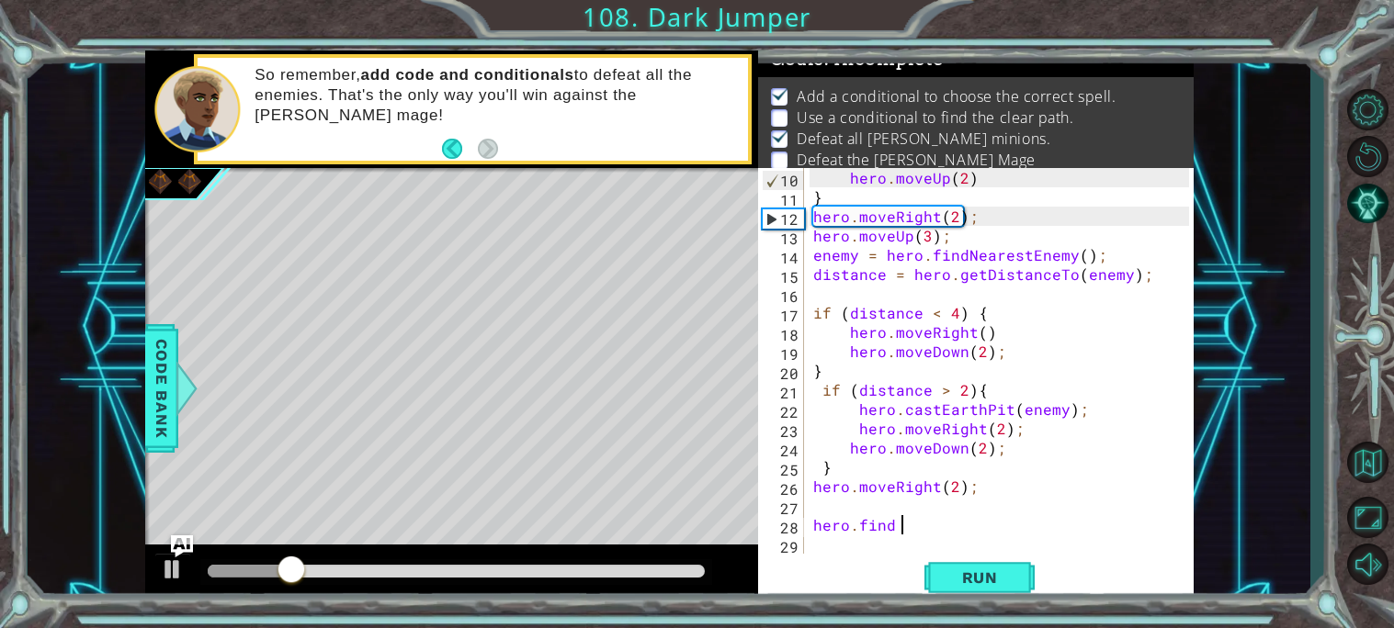
type textarea "hero.find"
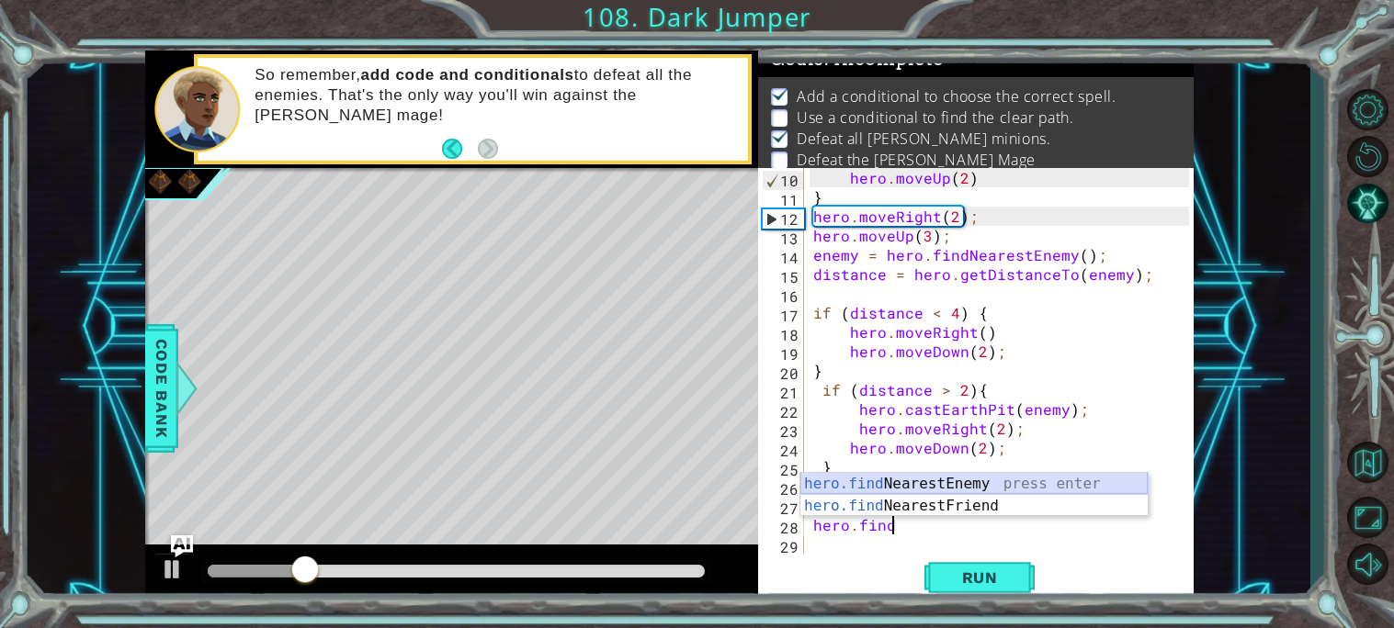
click at [955, 474] on div "hero.find NearestEnemy press enter hero.find NearestFriend press enter" at bounding box center [973, 517] width 347 height 88
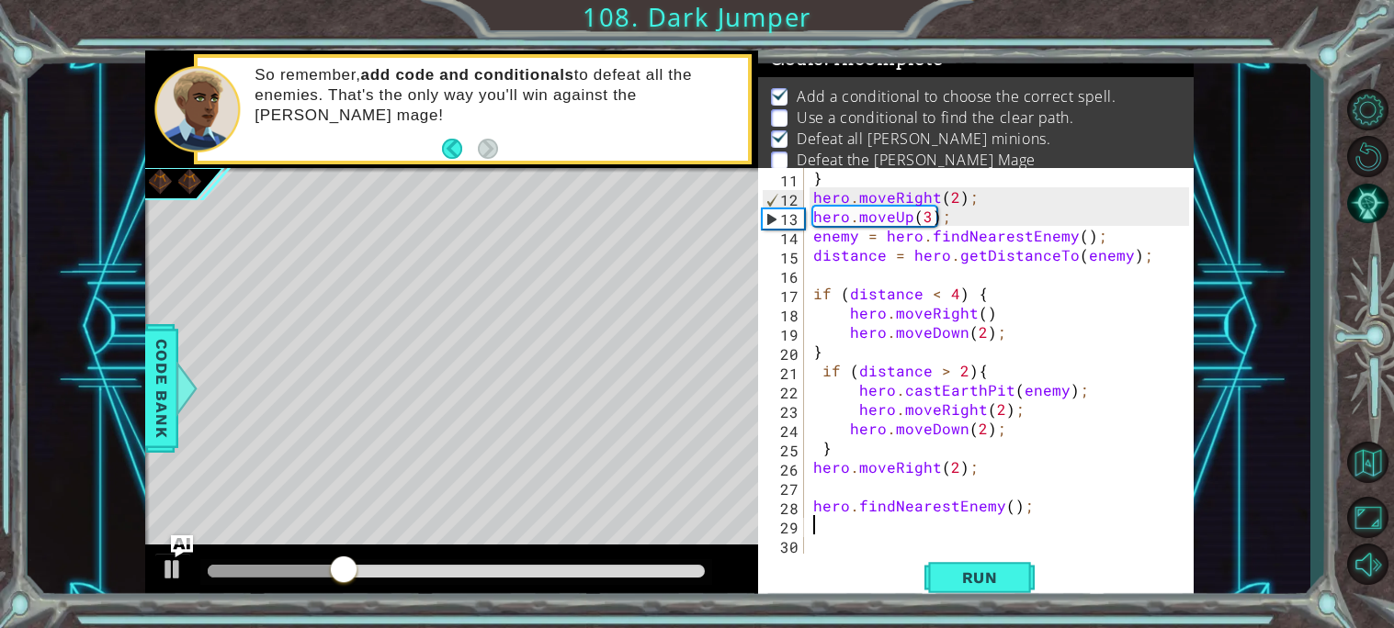
scroll to position [192, 0]
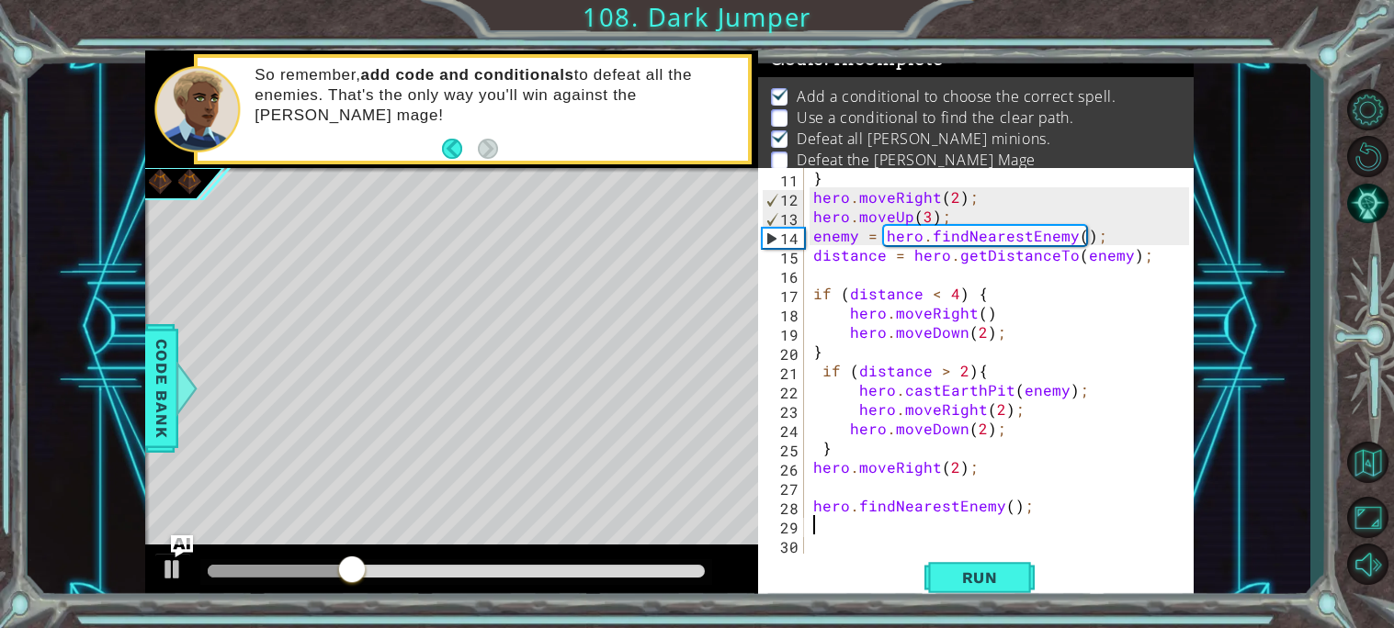
click at [811, 510] on div "} hero . moveRight ( 2 ) ; hero . moveUp ( 3 ) ; enemy = hero . findNearestEnem…" at bounding box center [1003, 380] width 389 height 424
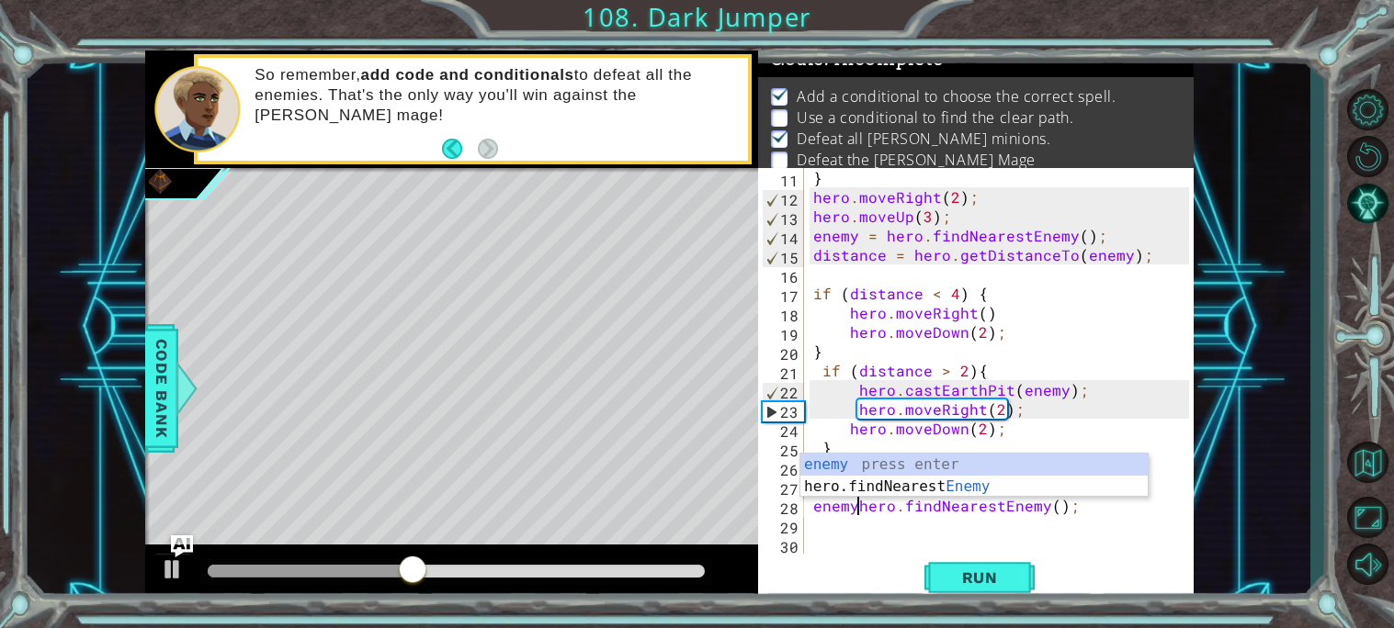
scroll to position [0, 3]
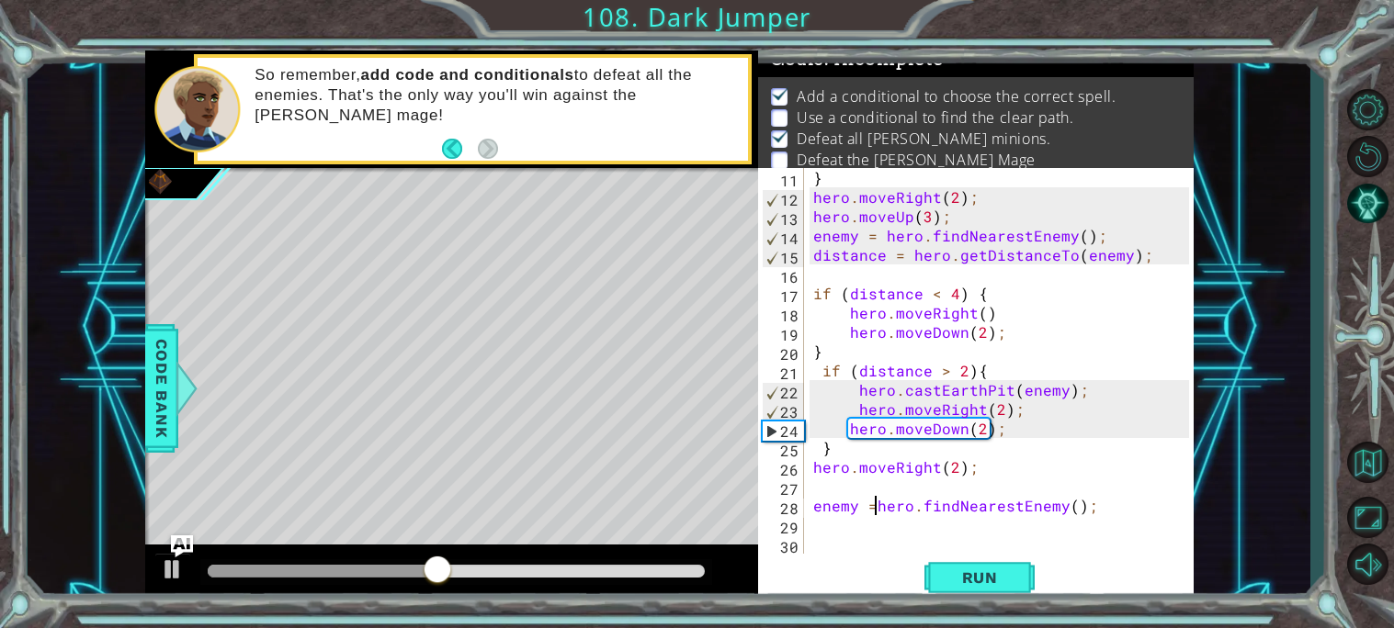
type textarea "enemy = hero.findNearestEnemy();"
click at [827, 527] on div "} hero . moveRight ( 2 ) ; hero . moveUp ( 3 ) ; enemy = hero . findNearestEnem…" at bounding box center [1003, 380] width 389 height 424
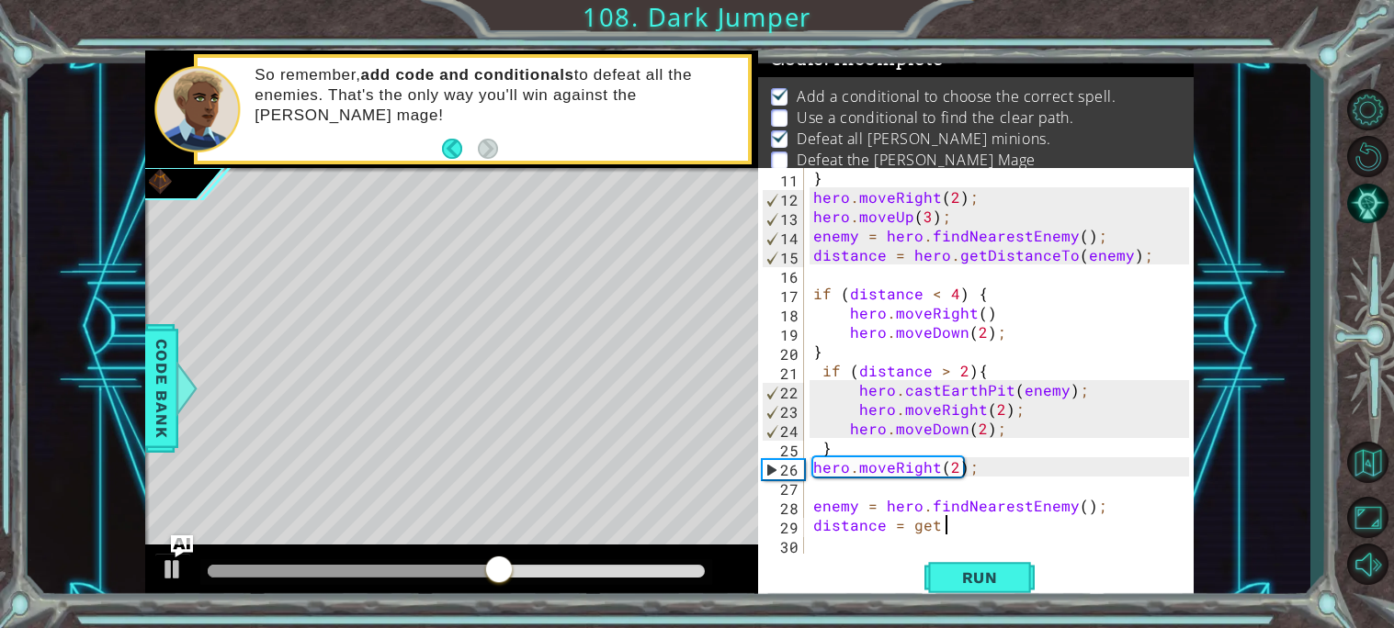
scroll to position [0, 7]
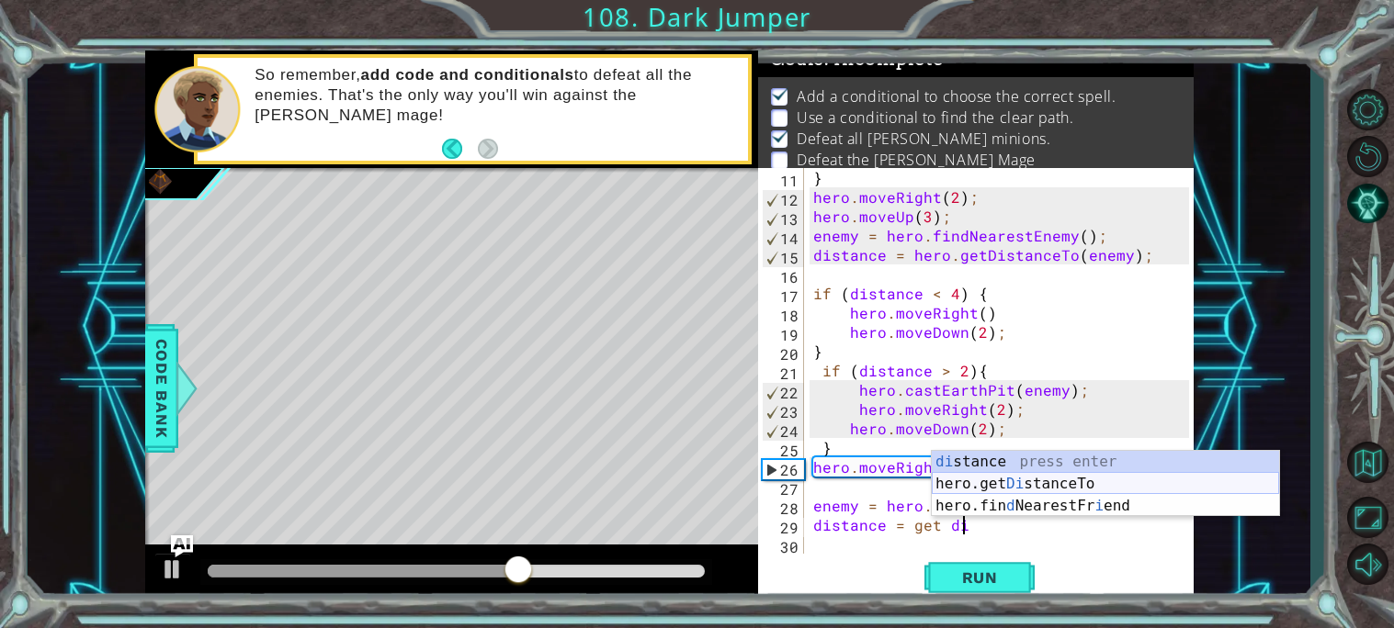
click at [1005, 487] on div "di stance press enter hero.get Di stanceTo press enter hero.fin d NearestFr i e…" at bounding box center [1105, 506] width 347 height 110
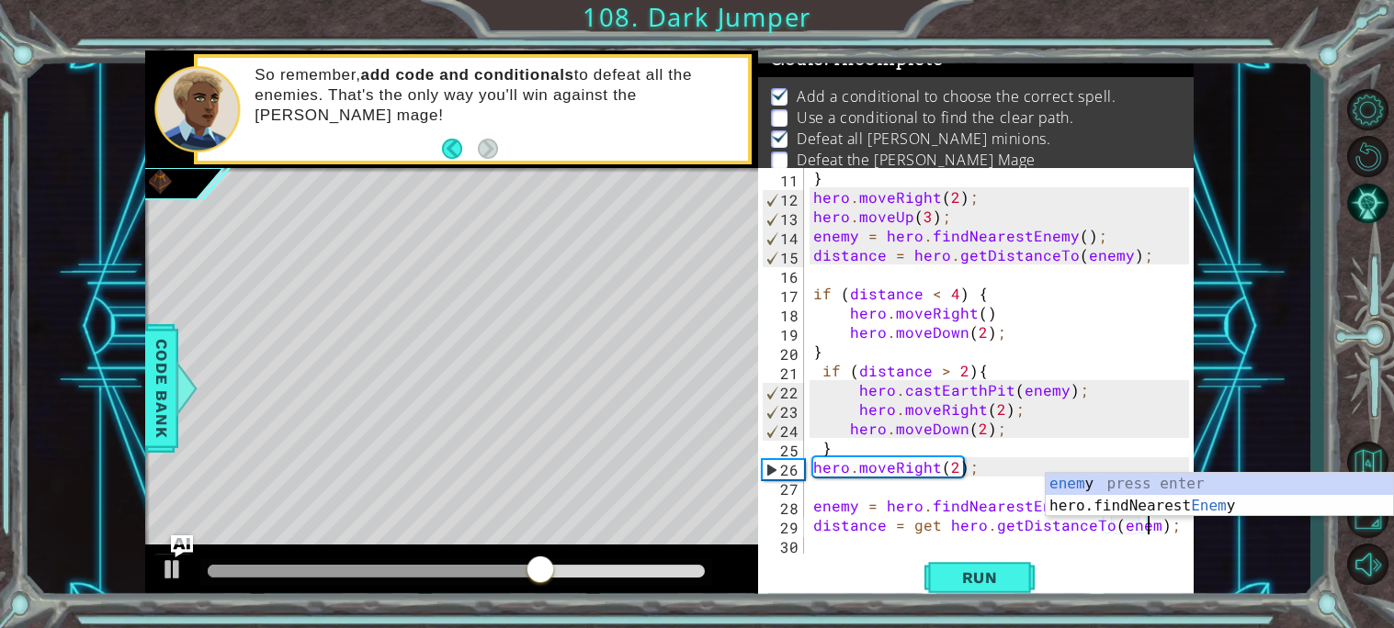
type textarea "distance = get hero.getDistanceTo(enemy);"
click at [1075, 542] on div "} hero . moveRight ( 2 ) ; hero . moveUp ( 3 ) ; enemy = hero . findNearestEnem…" at bounding box center [1003, 380] width 389 height 424
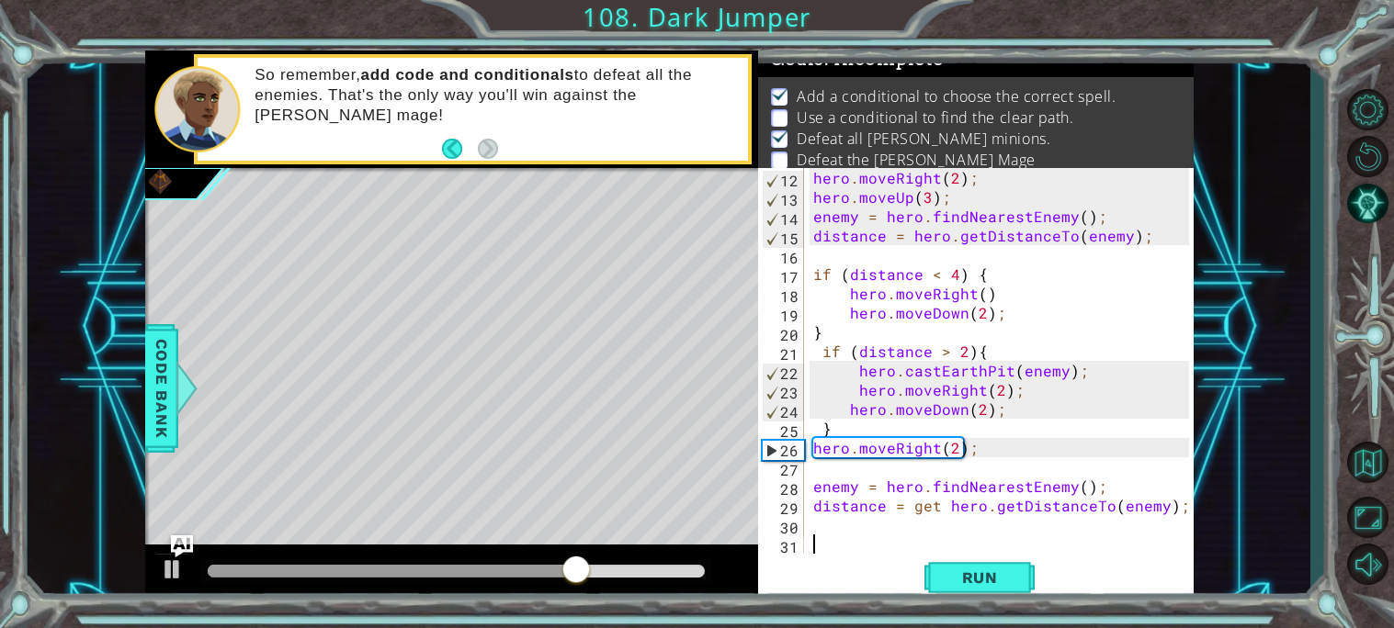
scroll to position [211, 0]
click at [957, 561] on button "Run" at bounding box center [979, 577] width 110 height 43
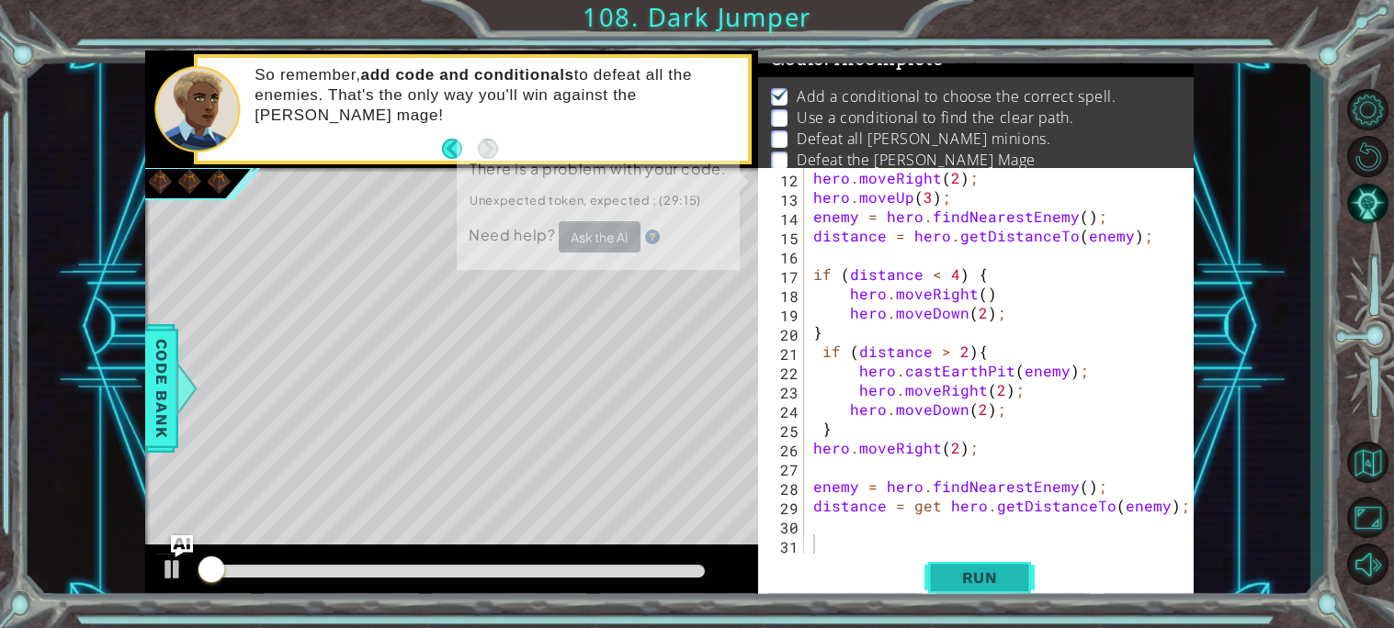
click at [957, 561] on button "Run" at bounding box center [979, 577] width 110 height 43
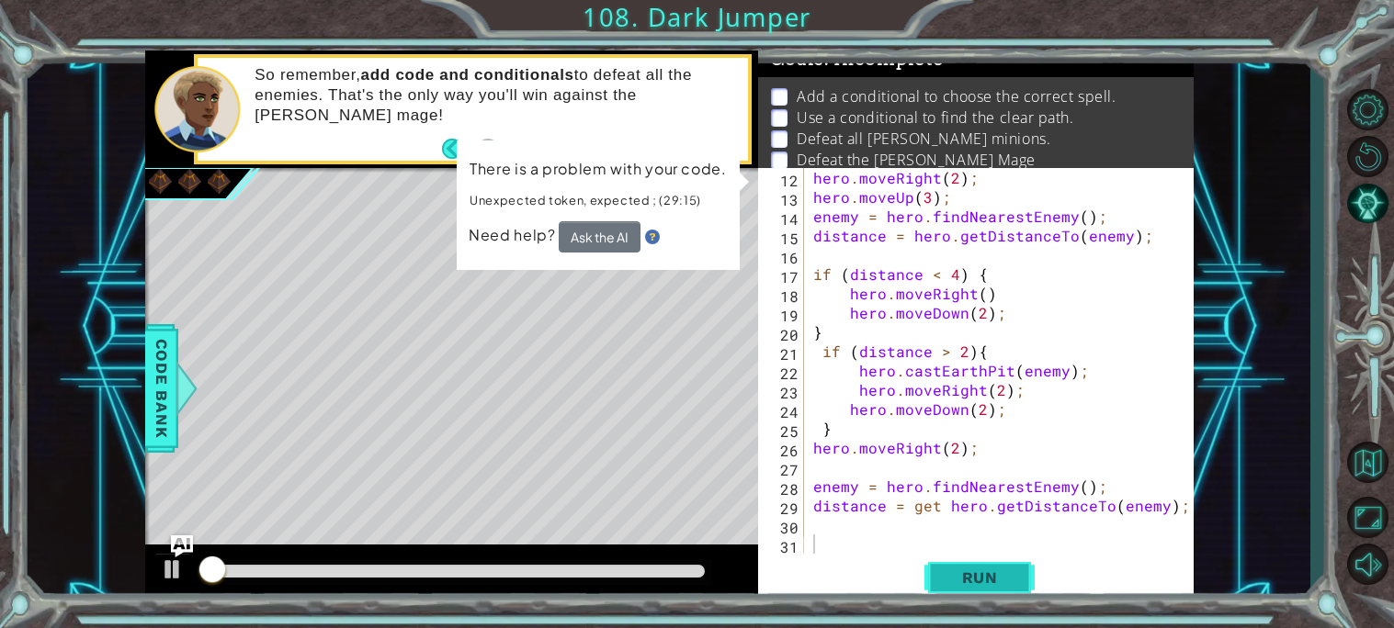
click at [957, 561] on button "Run" at bounding box center [979, 577] width 110 height 43
click at [944, 509] on div "hero . moveRight ( 2 ) ; hero . moveUp ( 3 ) ; enemy = hero . findNearestEnemy …" at bounding box center [1003, 380] width 389 height 424
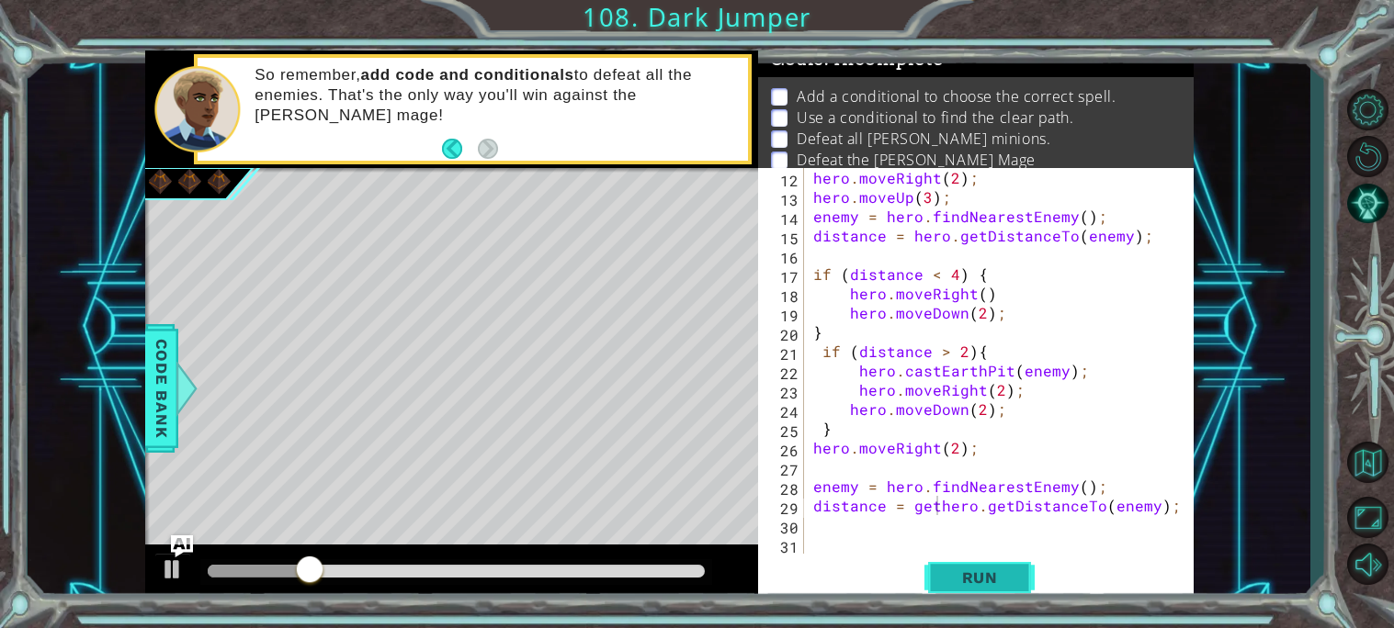
click at [966, 581] on span "Run" at bounding box center [979, 578] width 73 height 18
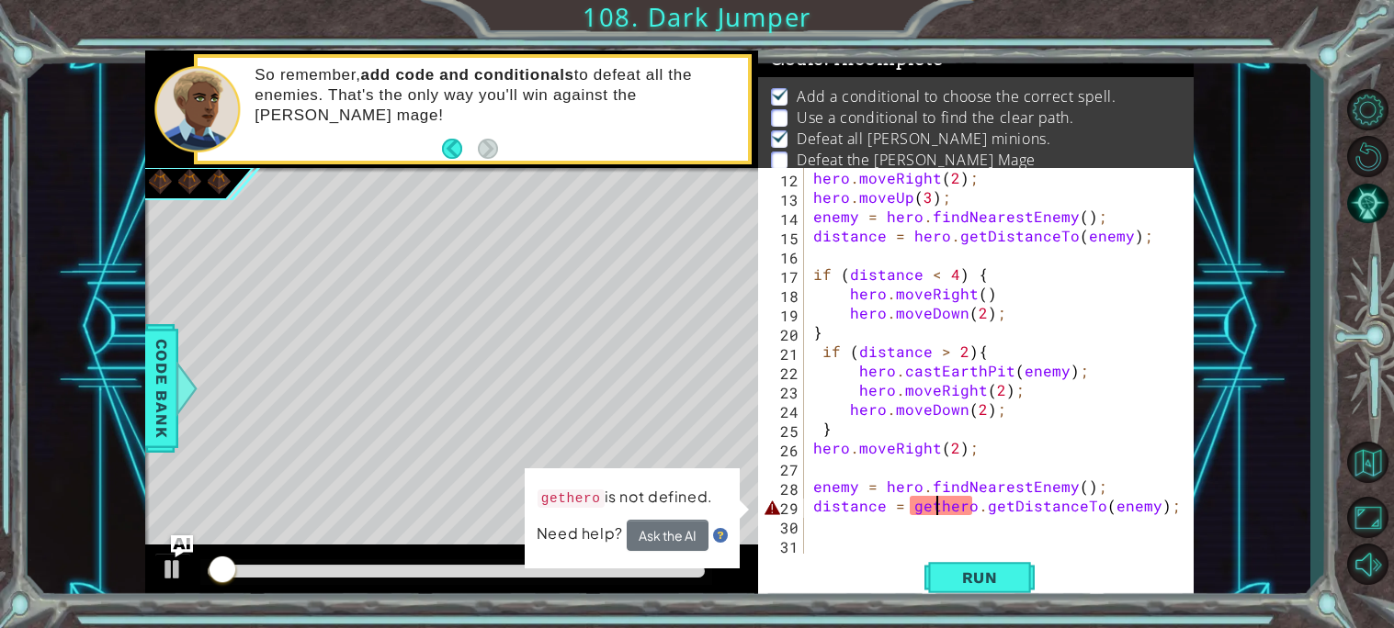
scroll to position [0, 8]
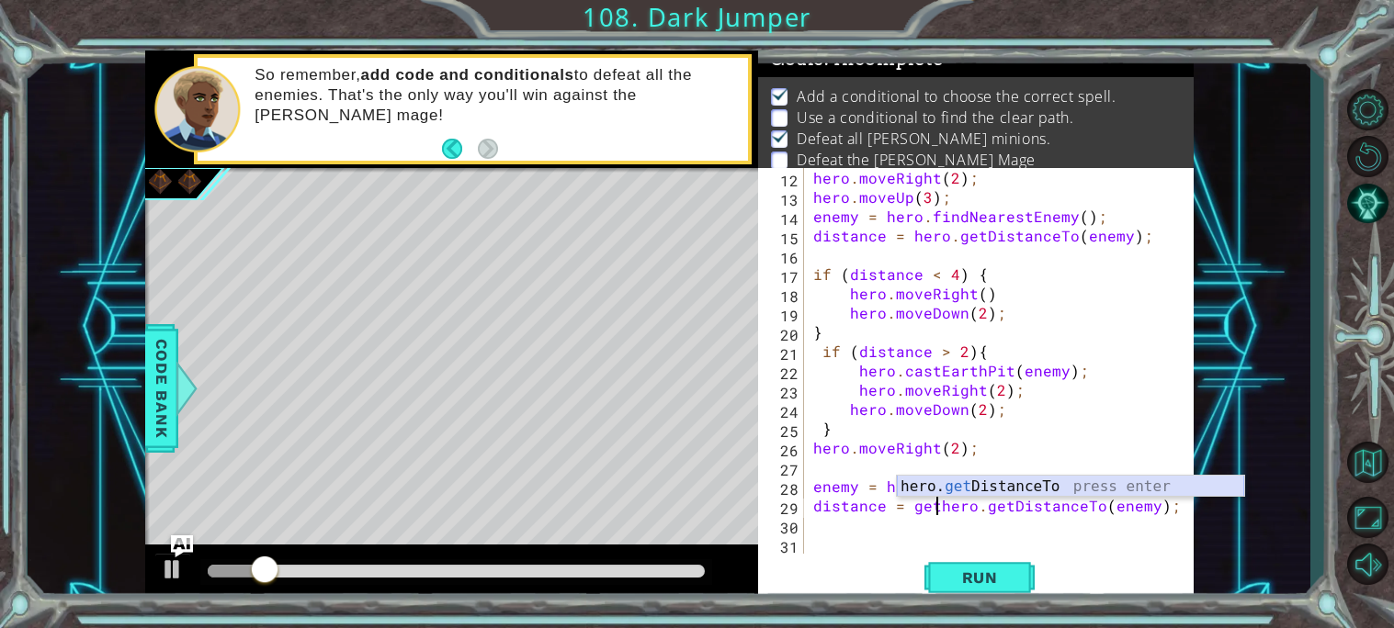
click at [984, 487] on div "hero. get DistanceTo press enter" at bounding box center [1070, 509] width 347 height 66
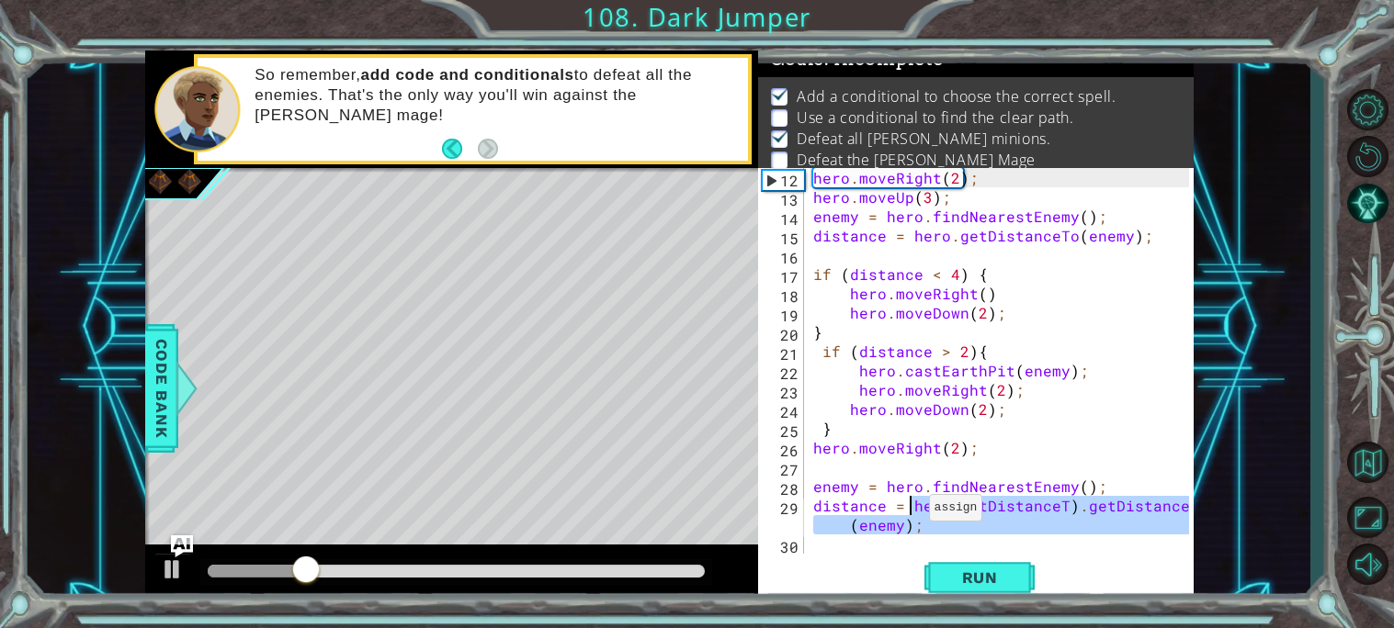
drag, startPoint x: 975, startPoint y: 547, endPoint x: 909, endPoint y: 509, distance: 75.3
click at [909, 509] on div "hero . moveRight ( 2 ) ; hero . moveUp ( 3 ) ; enemy = hero . findNearestEnemy …" at bounding box center [1003, 380] width 389 height 424
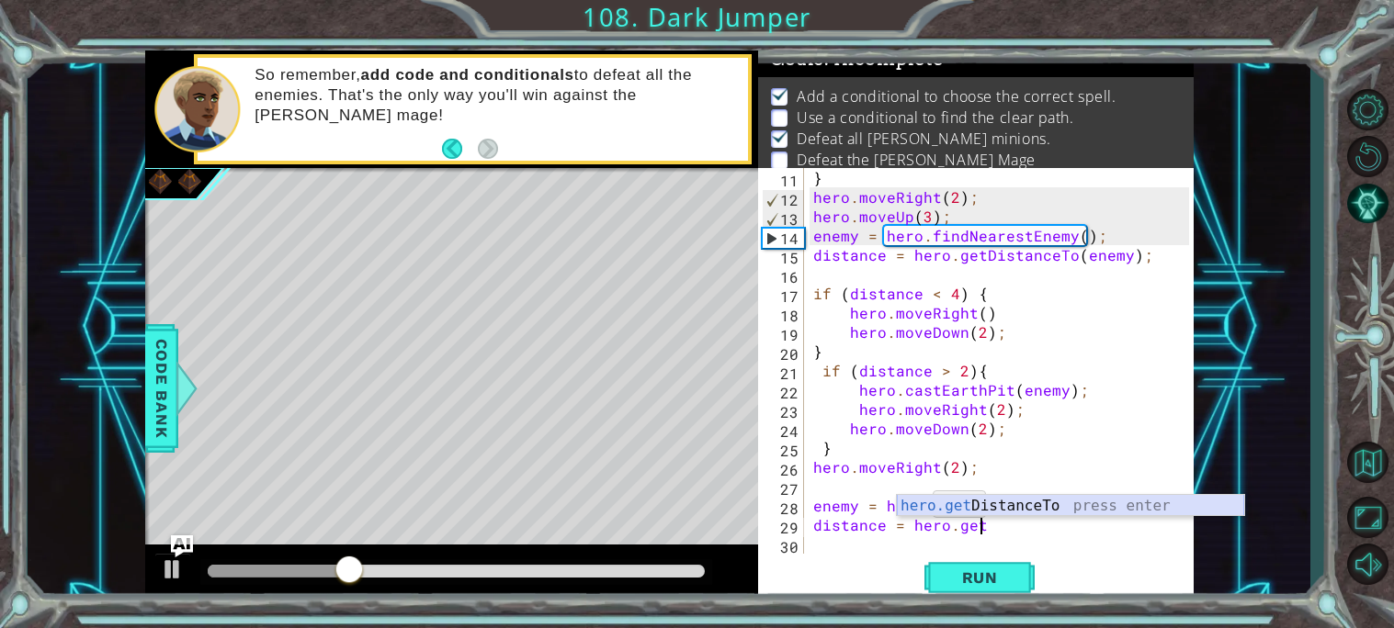
click at [936, 500] on div "hero.get DistanceTo press enter" at bounding box center [1070, 528] width 347 height 66
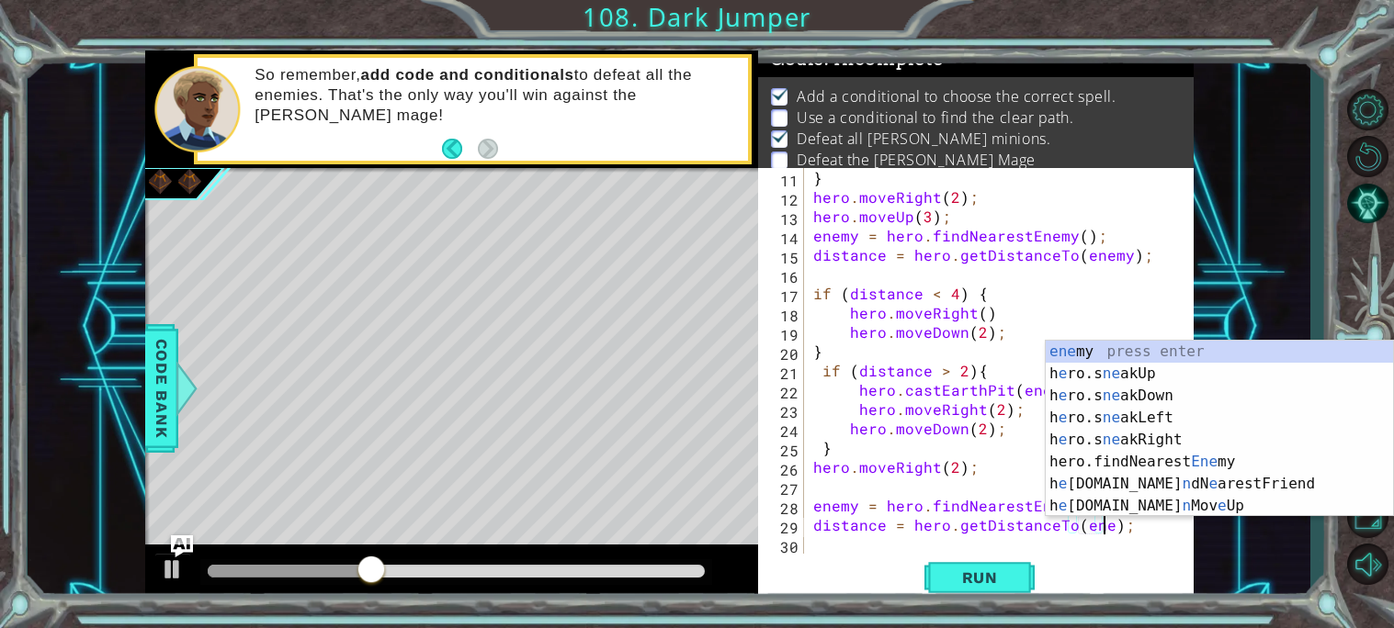
scroll to position [0, 19]
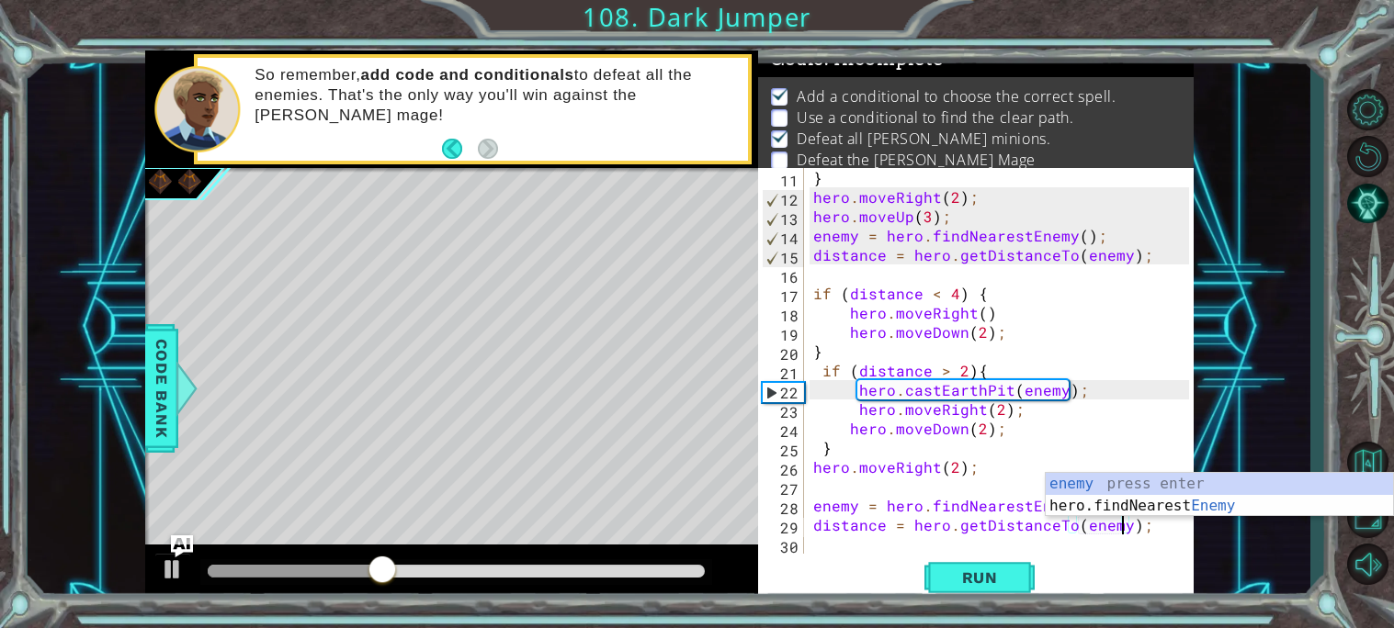
type textarea "distance = hero.getDistanceTo(enemy);"
click at [1062, 559] on div "Run" at bounding box center [979, 577] width 435 height 43
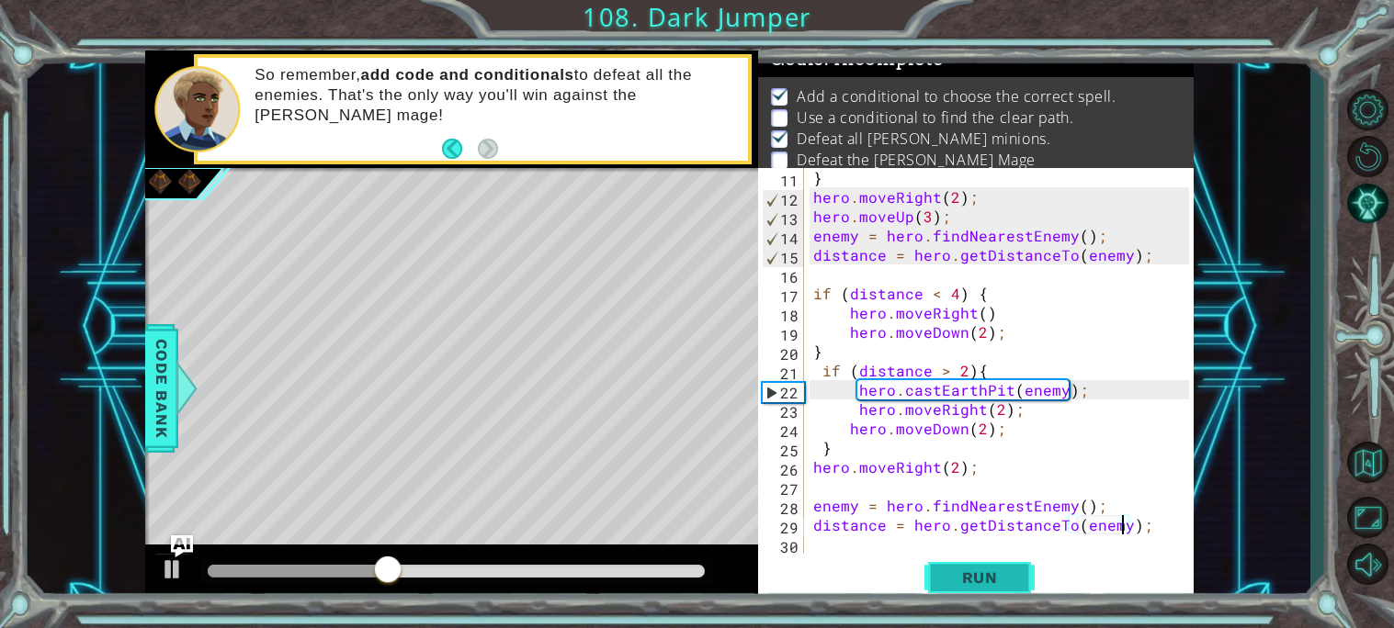
click at [1028, 563] on button "Run" at bounding box center [979, 577] width 110 height 43
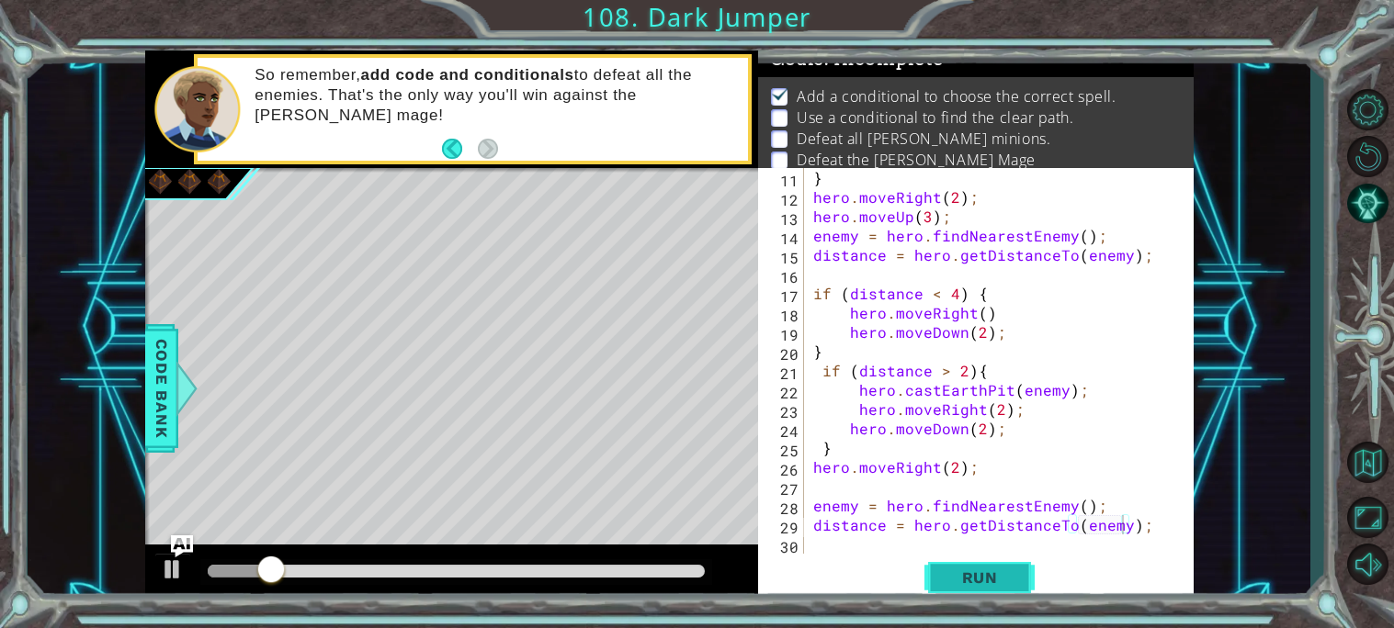
click at [1028, 563] on button "Run" at bounding box center [979, 577] width 110 height 43
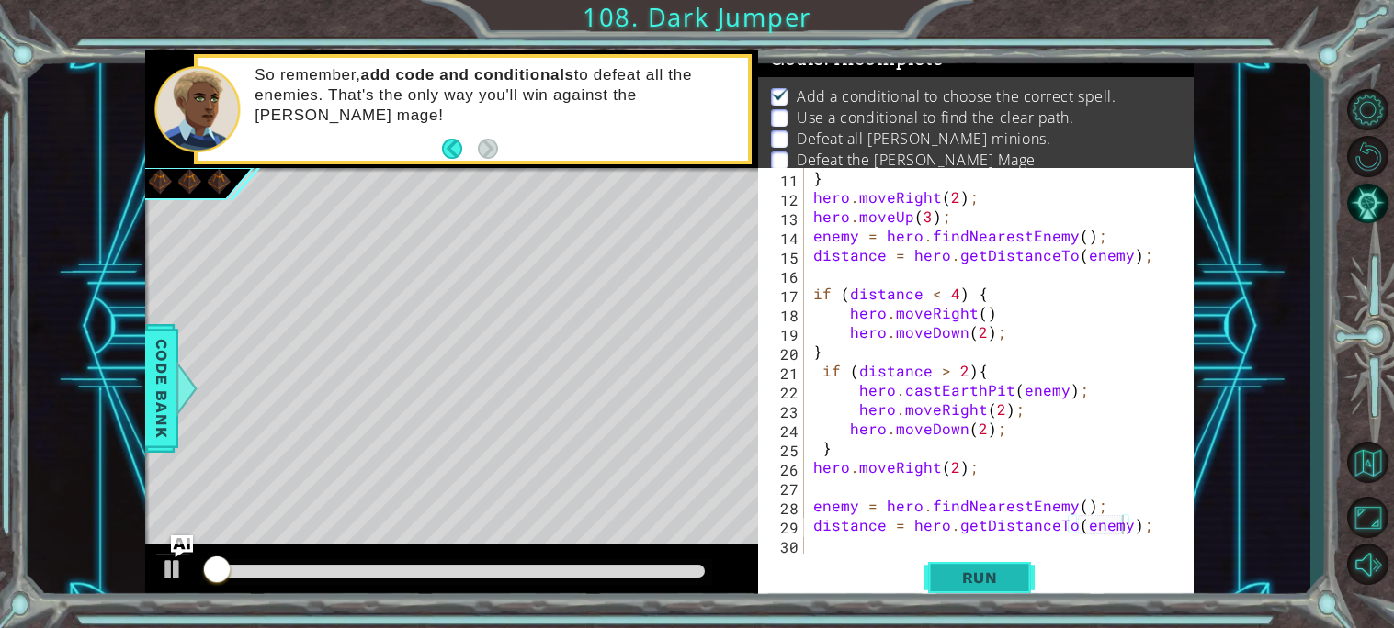
click at [1028, 563] on button "Run" at bounding box center [979, 577] width 110 height 43
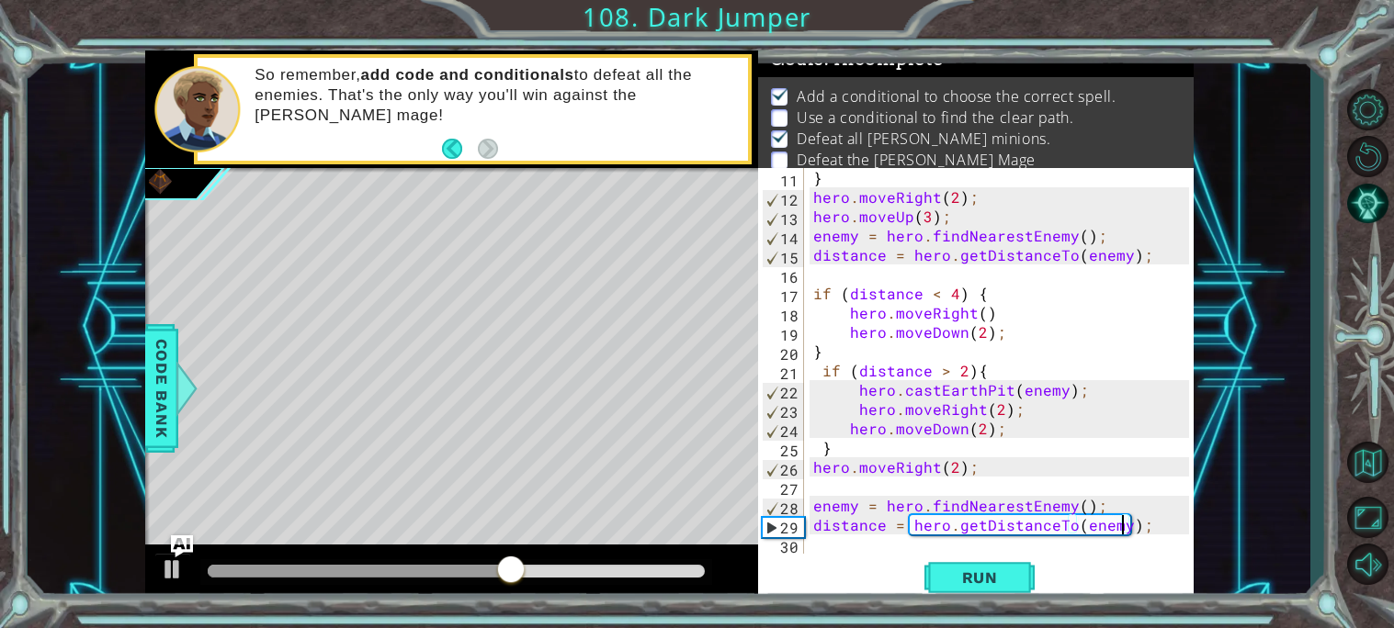
click at [787, 535] on div "29" at bounding box center [783, 527] width 41 height 19
type textarea "\"
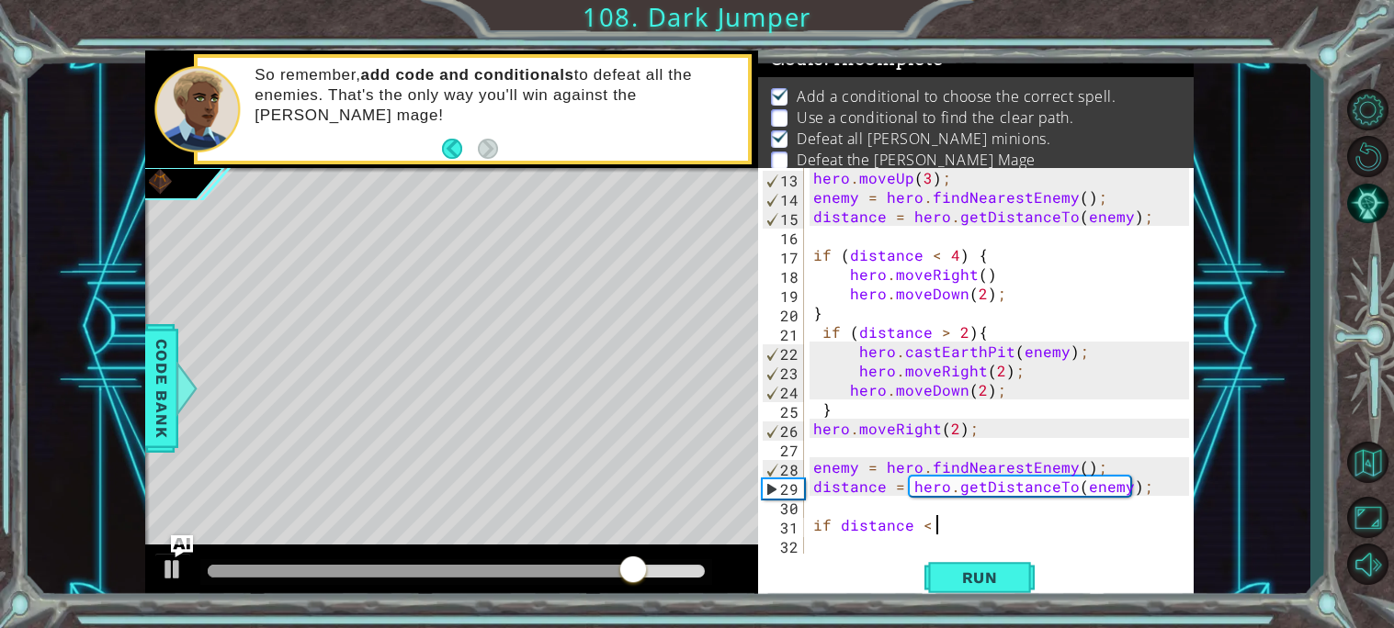
scroll to position [0, 6]
drag, startPoint x: 648, startPoint y: 576, endPoint x: 557, endPoint y: 572, distance: 91.0
click at [560, 572] on div at bounding box center [576, 571] width 33 height 33
drag, startPoint x: 557, startPoint y: 572, endPoint x: 499, endPoint y: 575, distance: 57.9
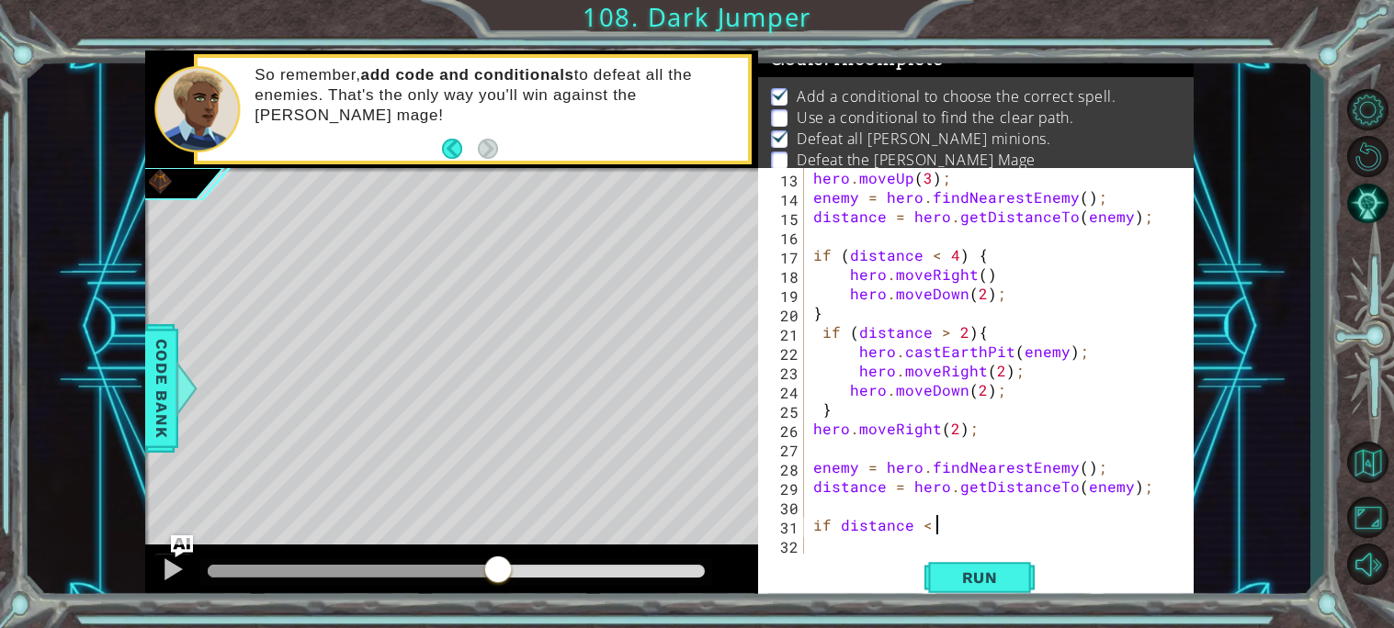
type textarea "if distance < 2"
type textarea "if (distance < 2) {"
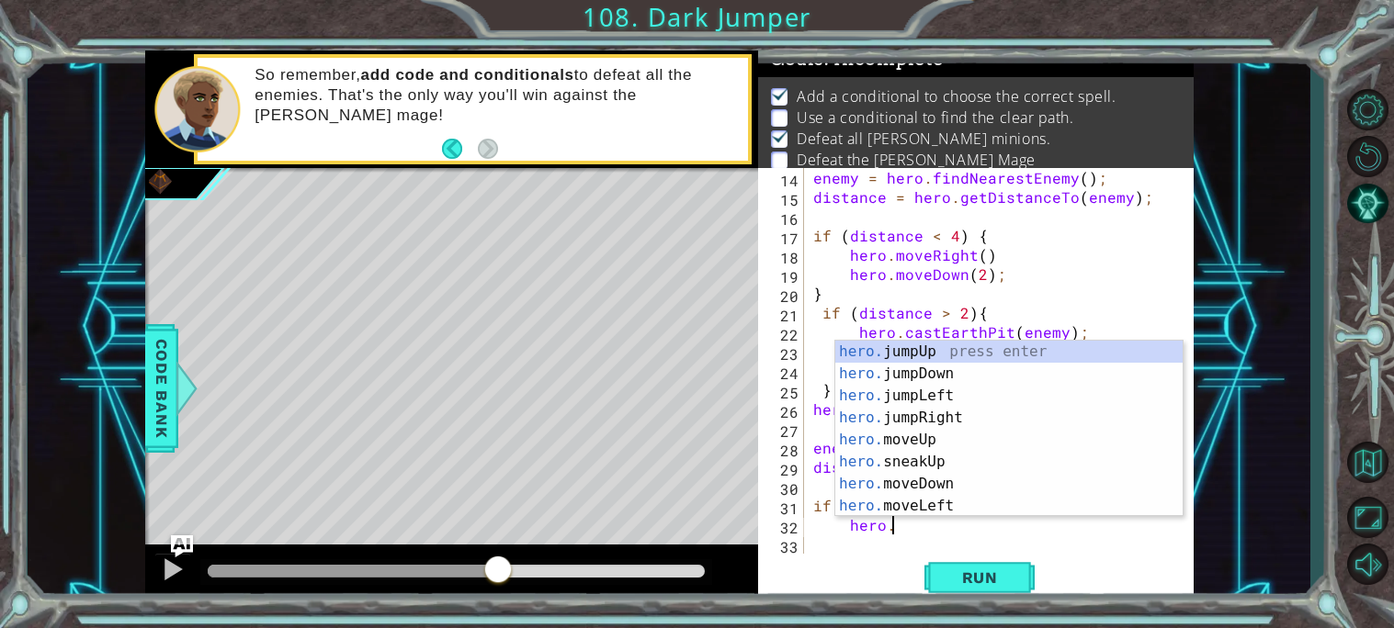
scroll to position [0, 4]
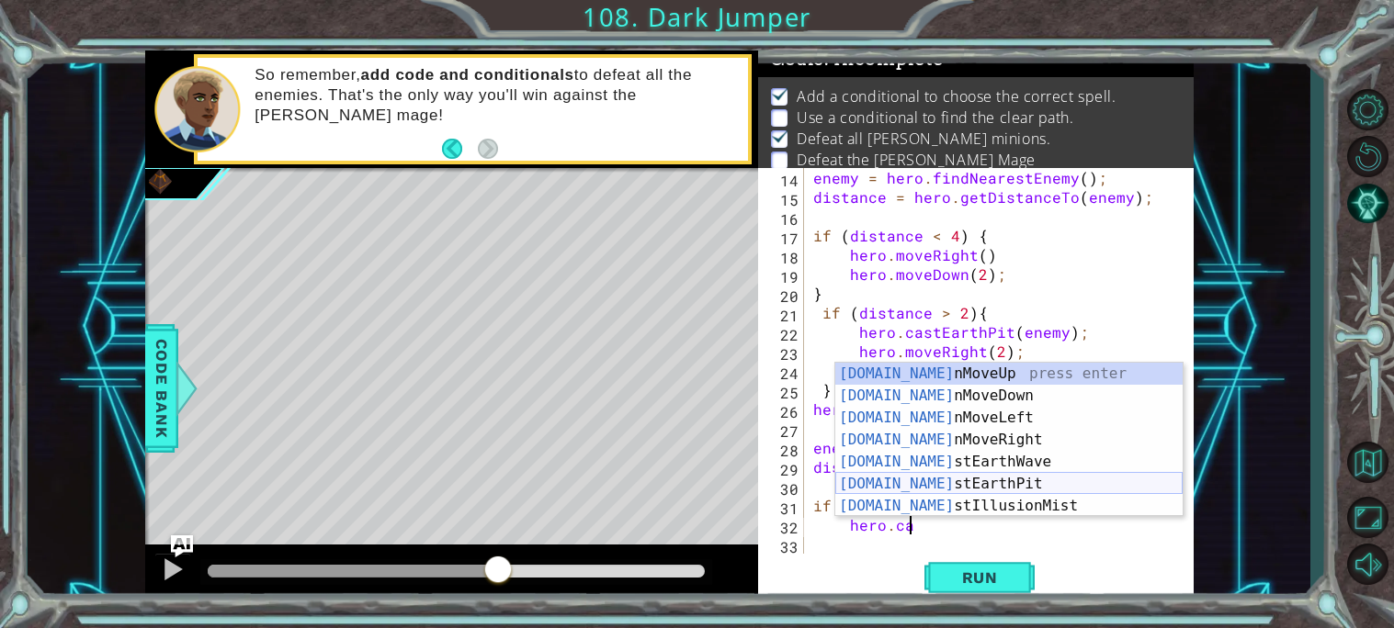
click at [964, 480] on div "[DOMAIN_NAME] nMoveUp press enter [DOMAIN_NAME] nMoveDown press enter [DOMAIN_N…" at bounding box center [1008, 462] width 347 height 198
type textarea "hero.castEarthPit(enemy);"
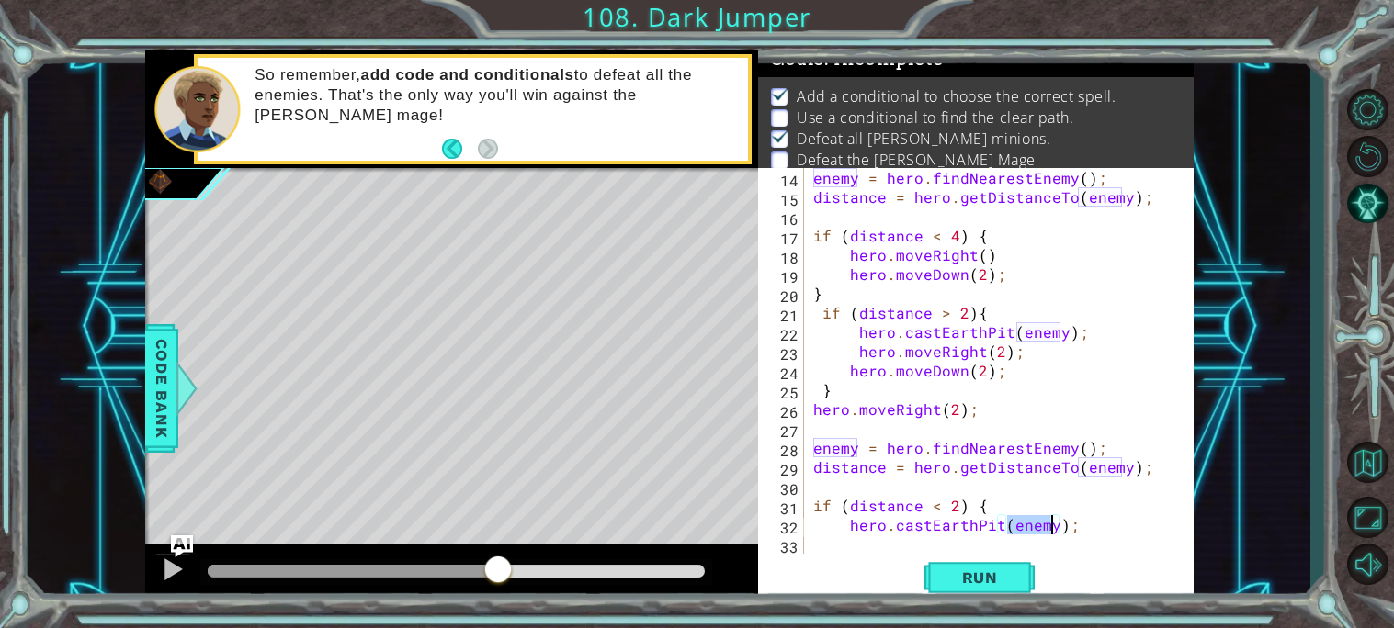
click at [1080, 543] on div "enemy = hero . findNearestEnemy ( ) ; distance = hero . getDistanceTo ( enemy )…" at bounding box center [1003, 380] width 389 height 424
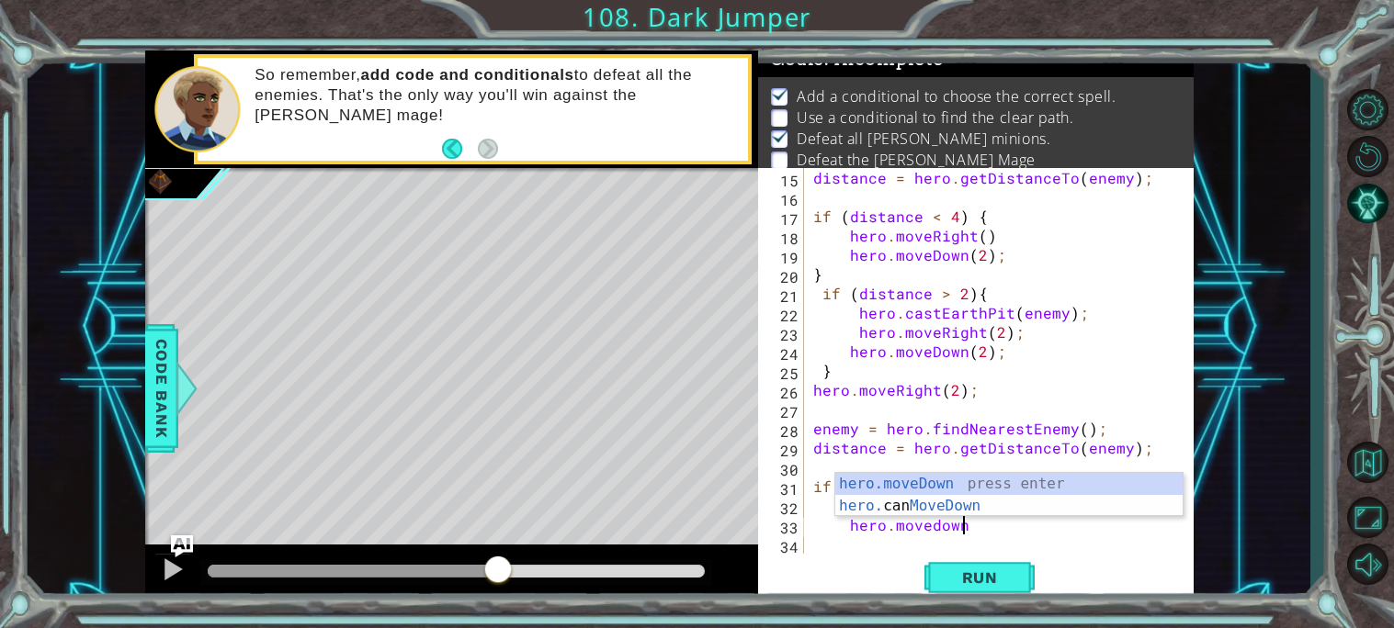
scroll to position [0, 7]
click at [981, 485] on div "hero.moveDown press enter hero. can MoveDown press enter" at bounding box center [1008, 517] width 347 height 88
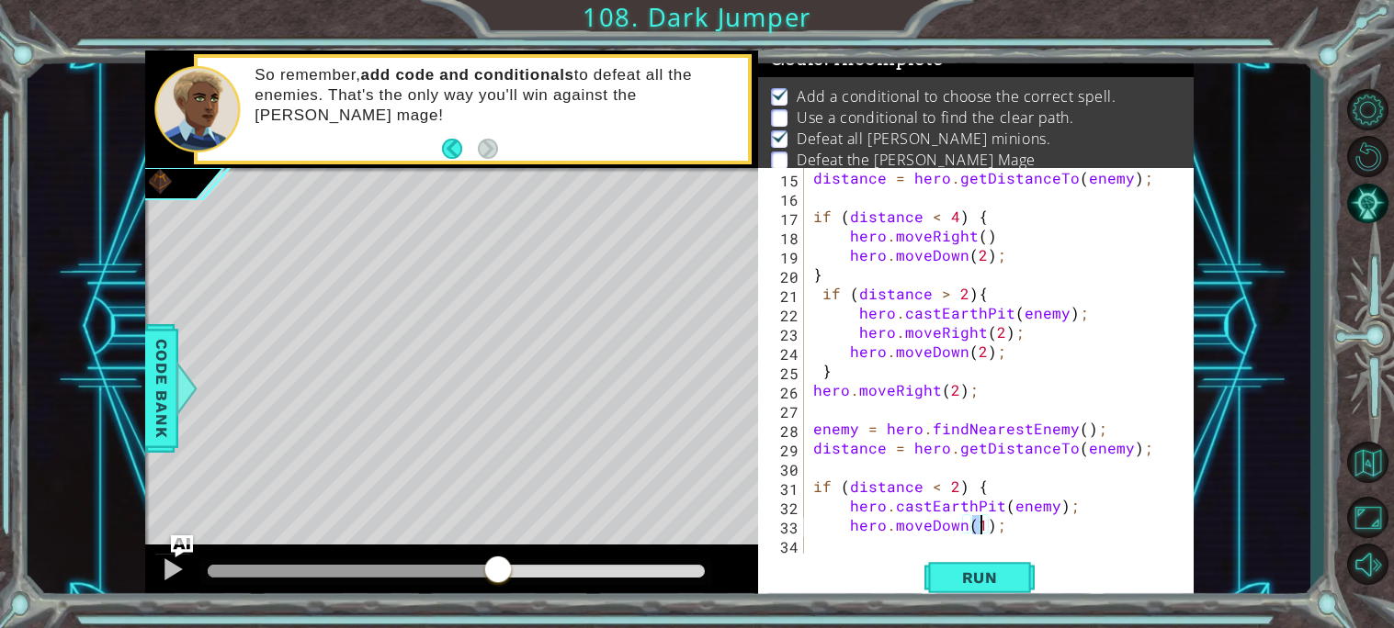
type textarea "hero.moveDown(2);"
click at [1004, 545] on div "distance = hero . getDistanceTo ( enemy ) ; if ( distance < 4 ) { hero . moveRi…" at bounding box center [1003, 380] width 389 height 424
type textarea "}"
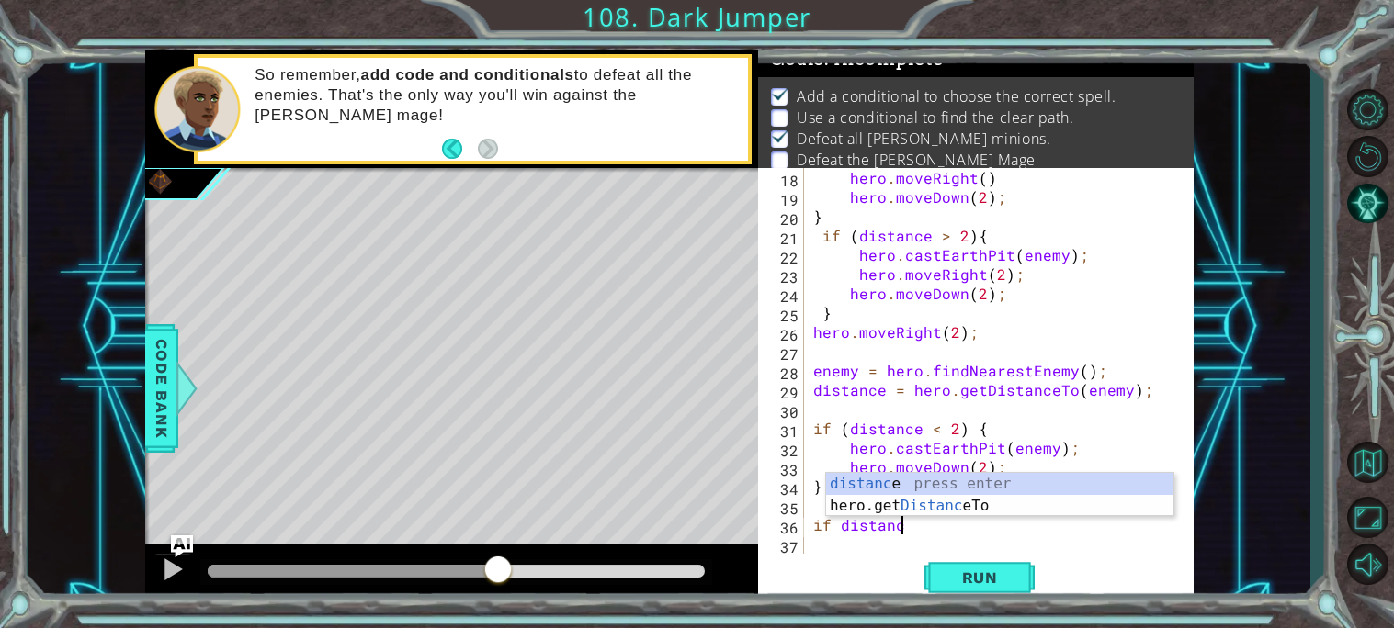
scroll to position [0, 4]
type textarea "if distance"
click at [961, 588] on button "Run" at bounding box center [979, 577] width 110 height 43
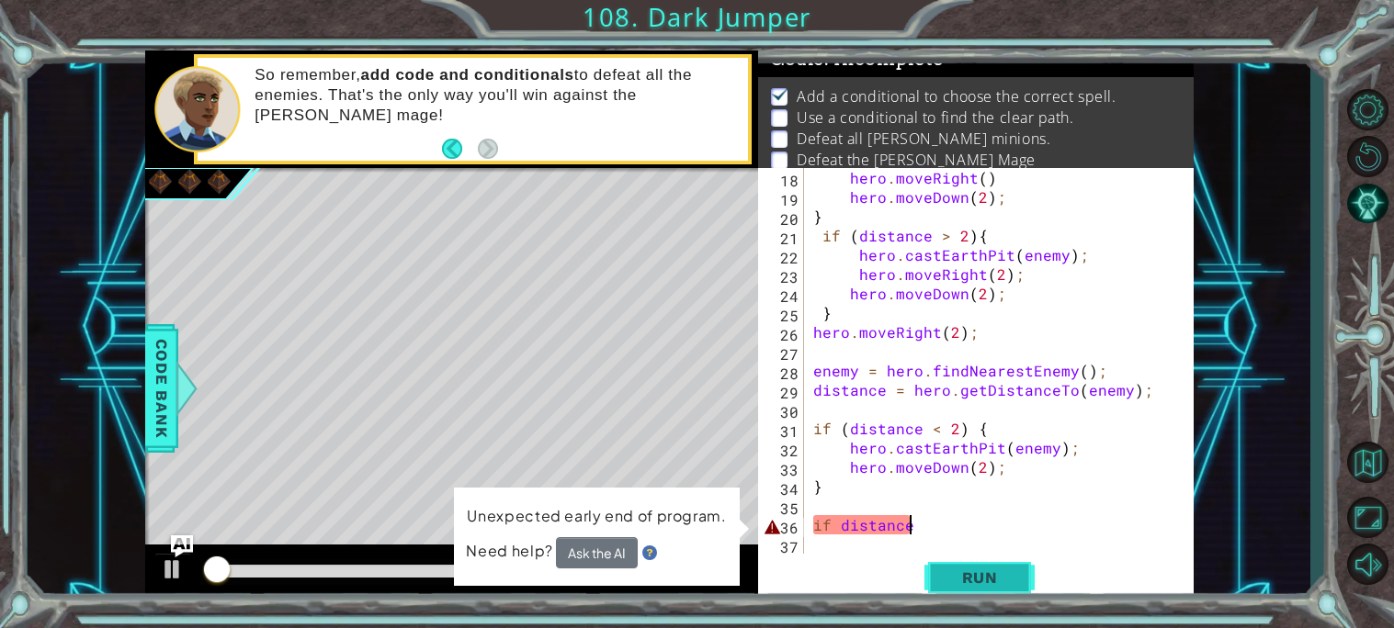
click at [961, 588] on button "Run" at bounding box center [979, 577] width 110 height 43
drag, startPoint x: 936, startPoint y: 523, endPoint x: 805, endPoint y: 523, distance: 131.4
click at [805, 523] on div "if distance 18 19 20 21 22 23 24 25 26 27 28 29 30 31 32 33 34 35 36 37 hero . …" at bounding box center [973, 361] width 431 height 386
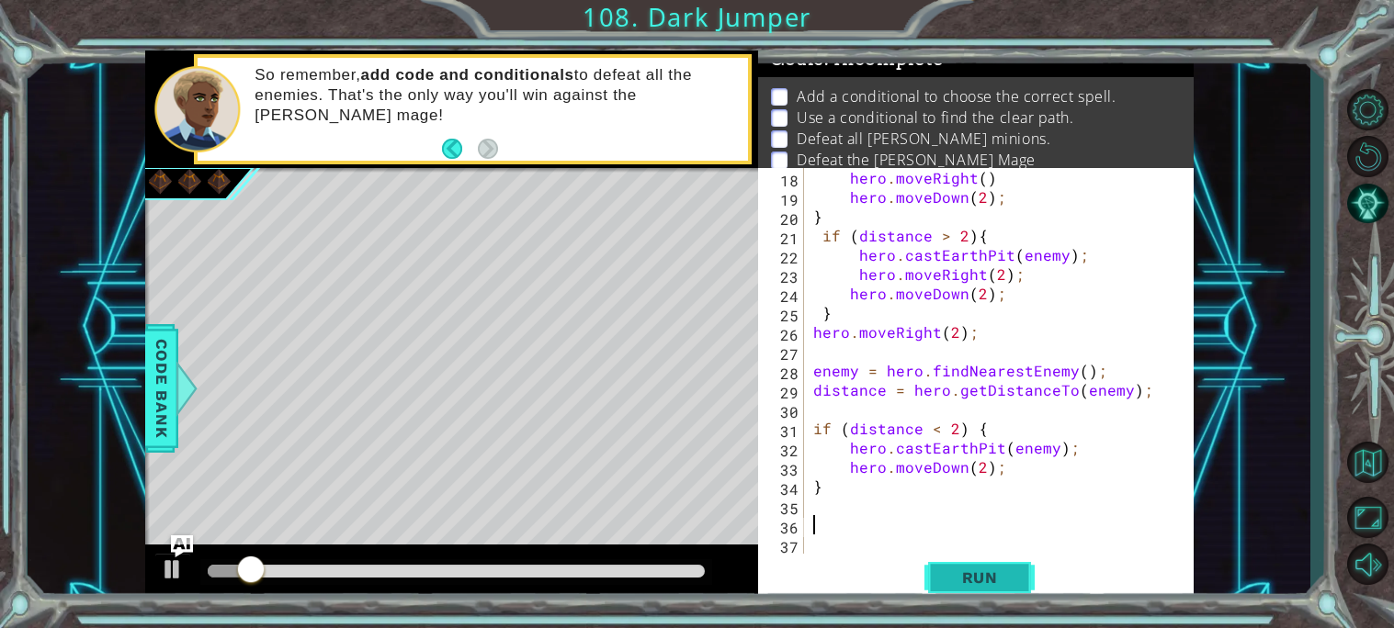
click at [941, 567] on button "Run" at bounding box center [979, 577] width 110 height 43
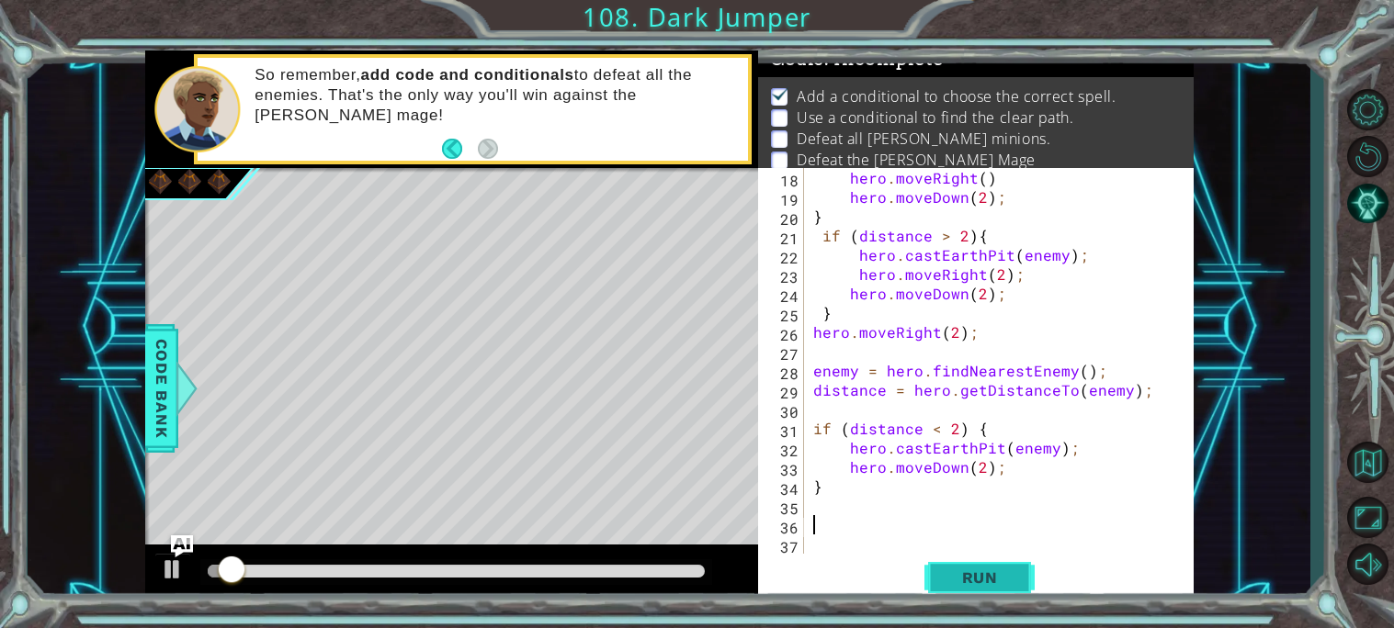
click at [941, 567] on button "Run" at bounding box center [979, 577] width 110 height 43
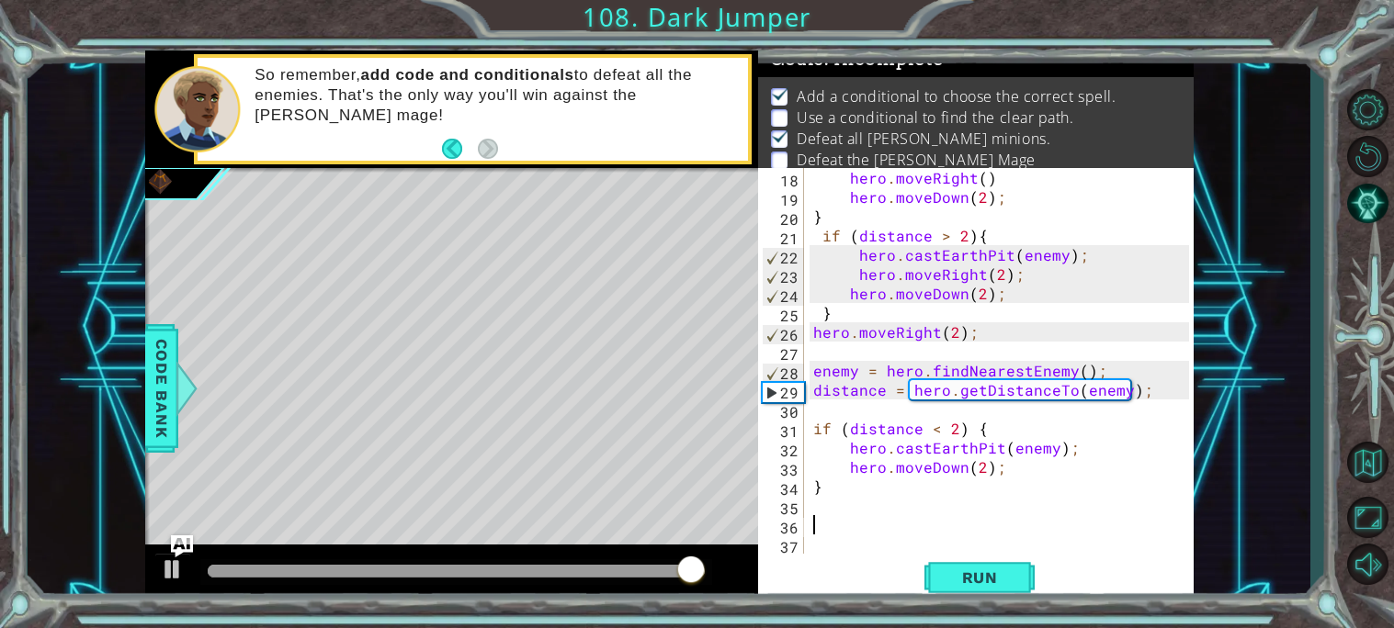
click at [815, 372] on div "hero . moveRight ( ) hero . moveDown ( 2 ) ; } if ( distance > 2 ) { hero . cas…" at bounding box center [1003, 380] width 389 height 424
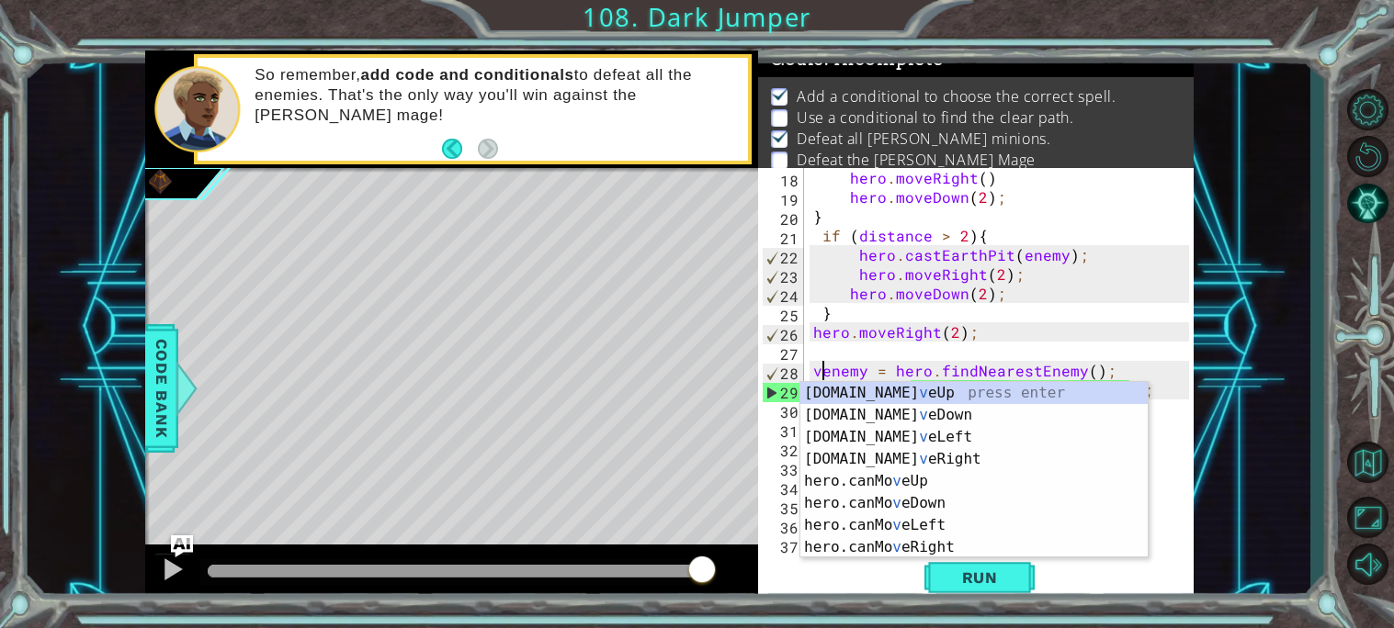
scroll to position [0, 1]
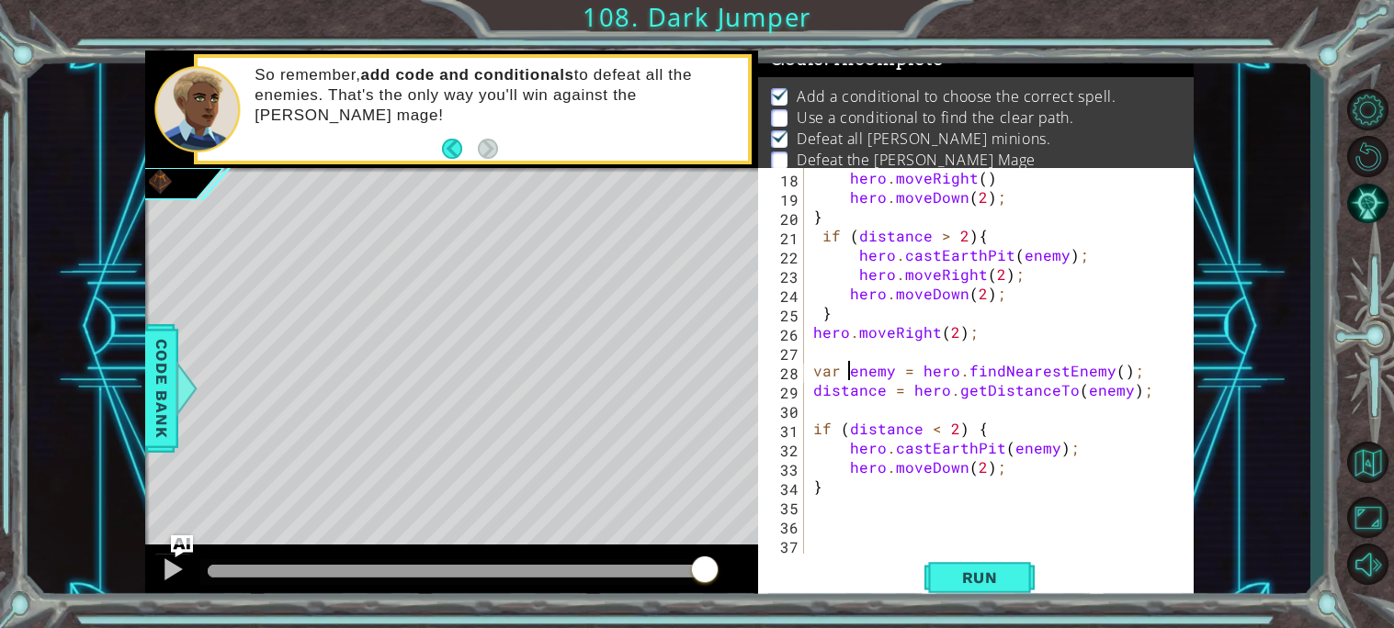
click at [810, 397] on div "hero . moveRight ( ) hero . moveDown ( 2 ) ; } if ( distance > 2 ) { hero . cas…" at bounding box center [1003, 380] width 389 height 424
click at [952, 560] on button "Run" at bounding box center [979, 577] width 110 height 43
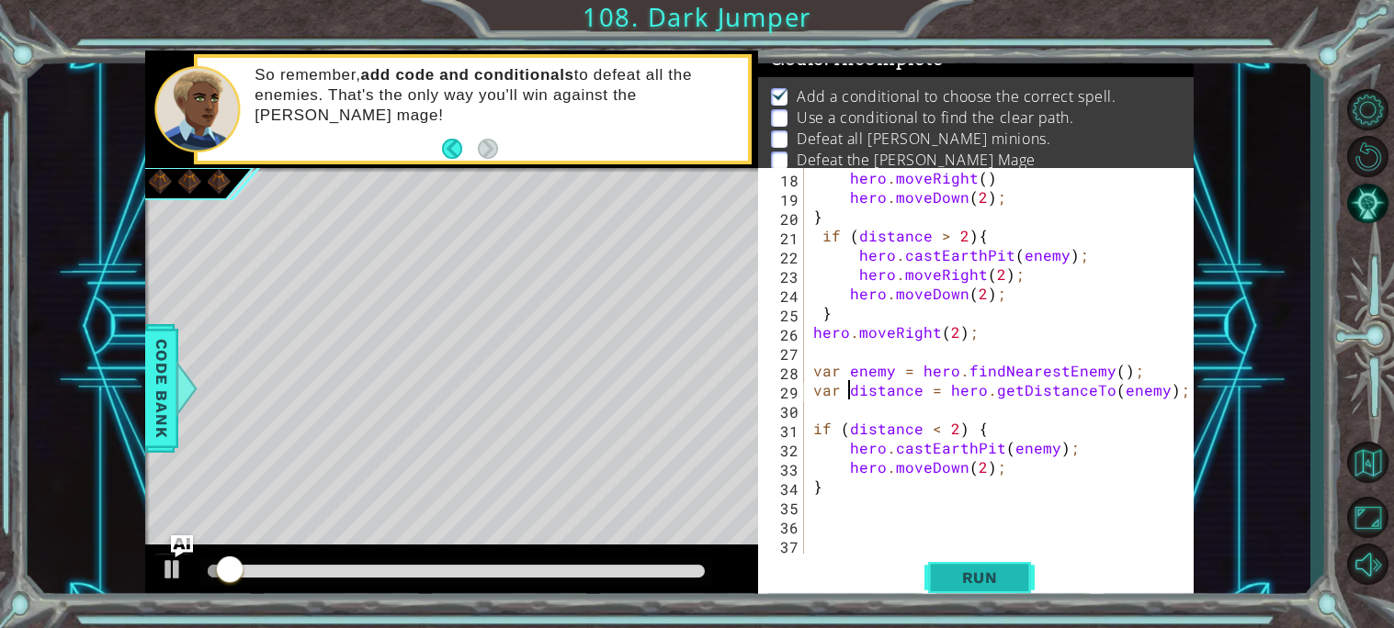
click at [952, 560] on button "Run" at bounding box center [979, 577] width 110 height 43
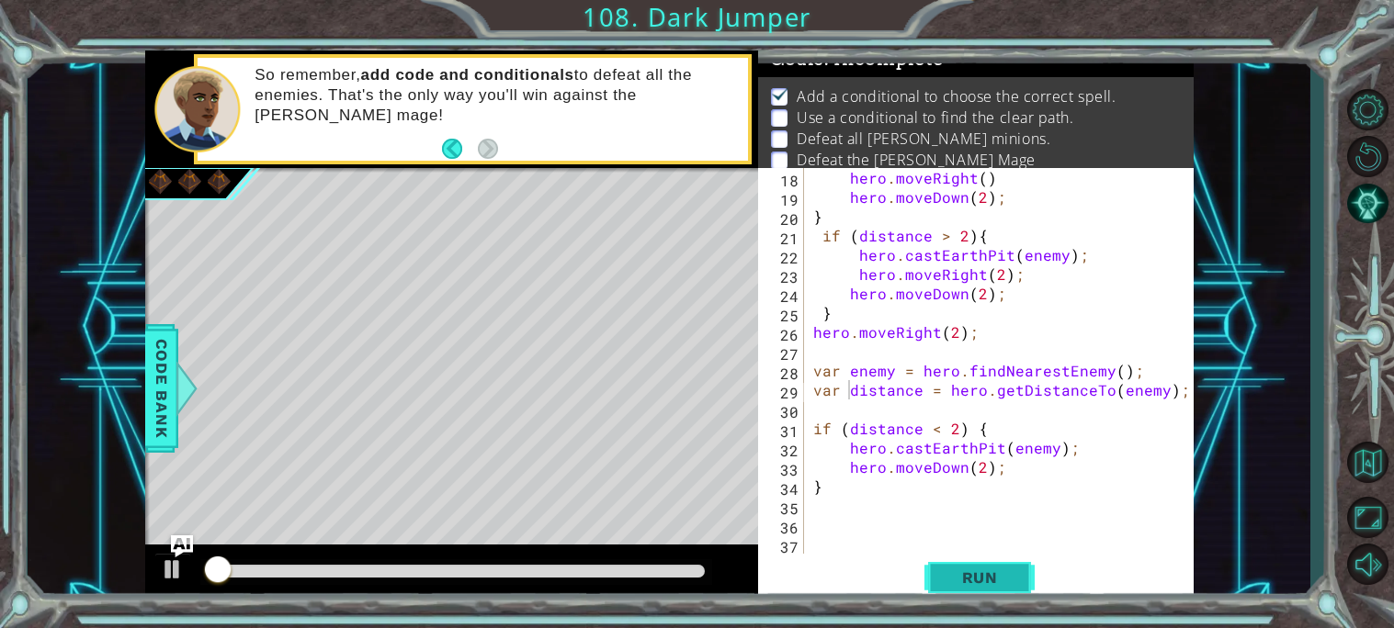
click at [952, 560] on button "Run" at bounding box center [979, 577] width 110 height 43
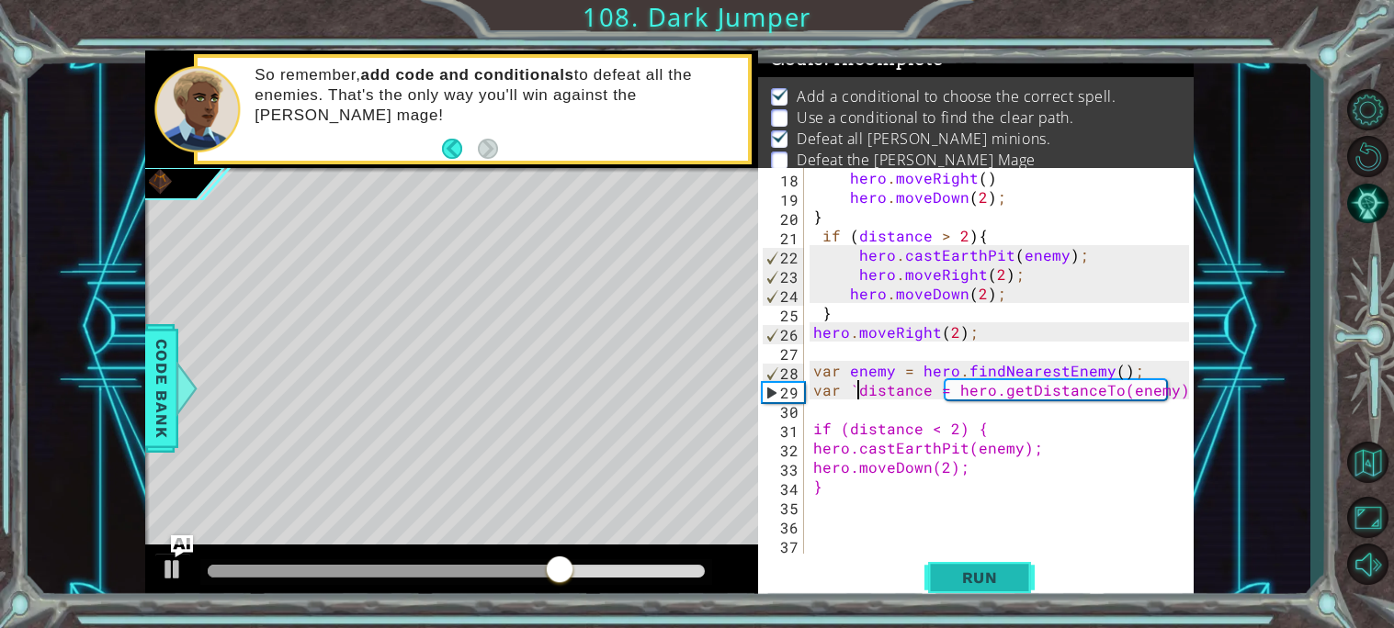
scroll to position [0, 3]
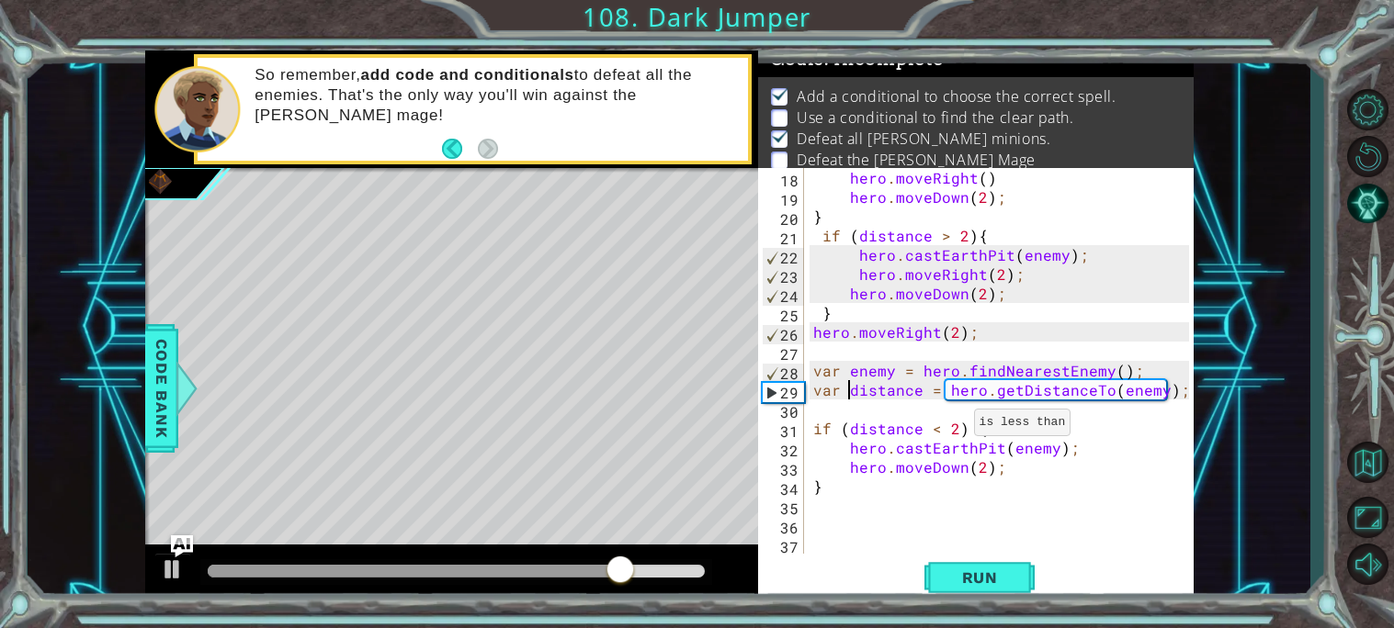
click at [941, 431] on div "hero . moveRight ( ) hero . moveDown ( 2 ) ; } if ( distance > 2 ) { hero . cas…" at bounding box center [1003, 380] width 389 height 424
click at [959, 591] on button "Run" at bounding box center [979, 577] width 110 height 43
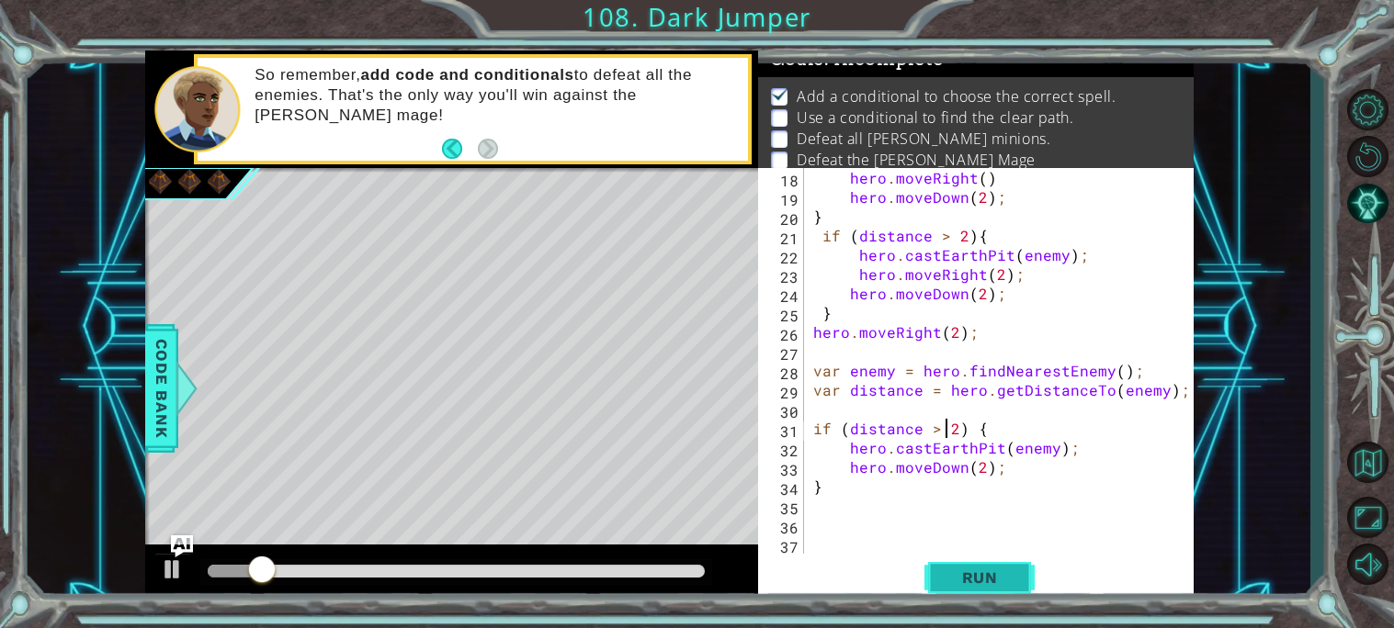
click at [959, 592] on button "Run" at bounding box center [979, 577] width 110 height 43
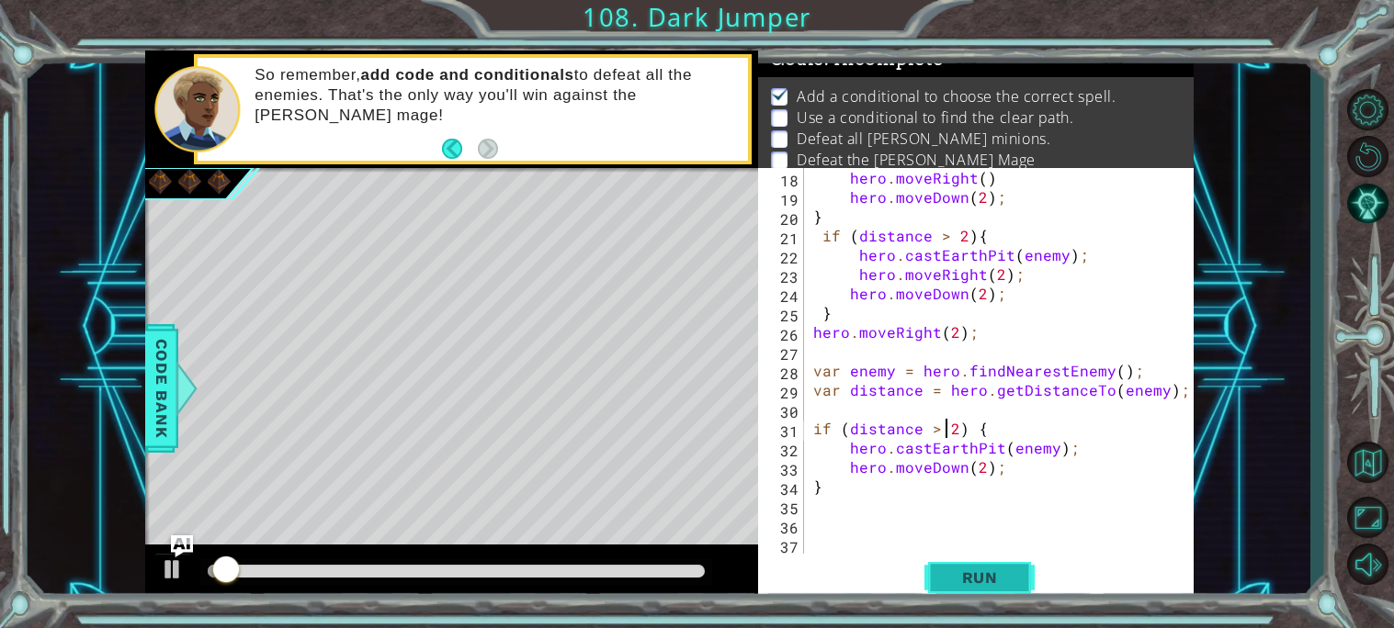
click at [959, 592] on button "Run" at bounding box center [979, 577] width 110 height 43
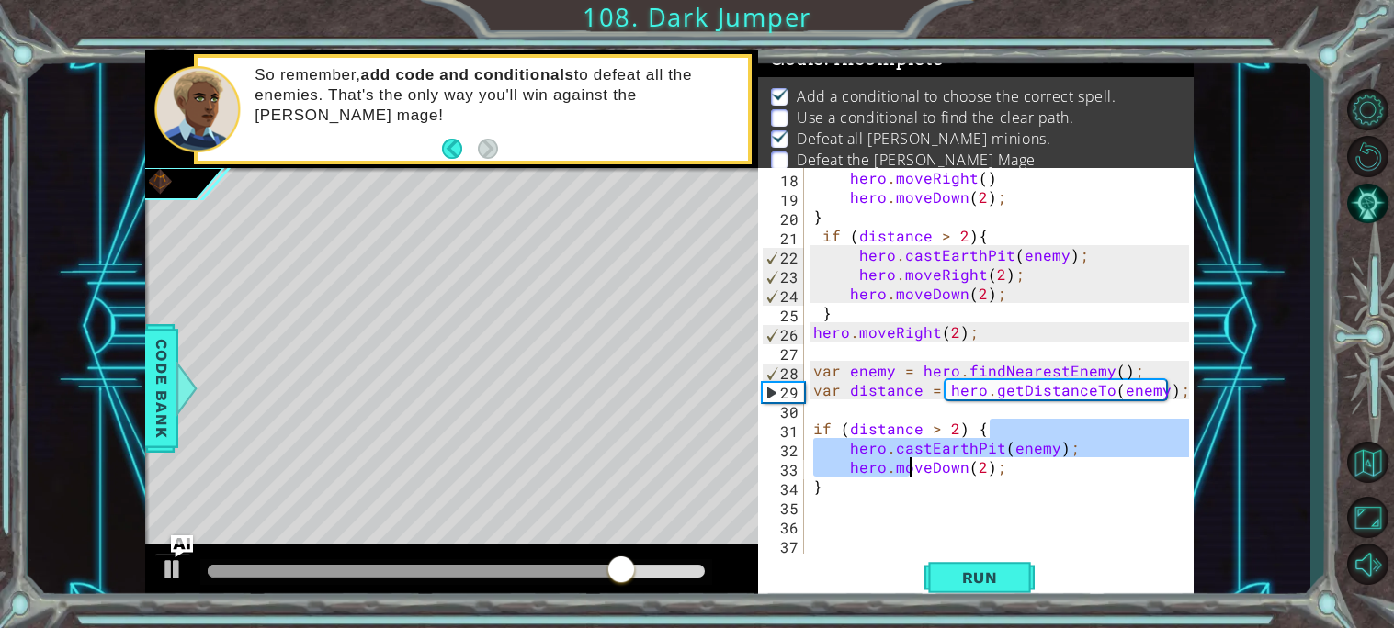
drag, startPoint x: 1009, startPoint y: 429, endPoint x: 919, endPoint y: 481, distance: 104.2
click at [919, 481] on div "hero . moveRight ( ) hero . moveDown ( 2 ) ; } if ( distance > 2 ) { hero . cas…" at bounding box center [1003, 380] width 389 height 424
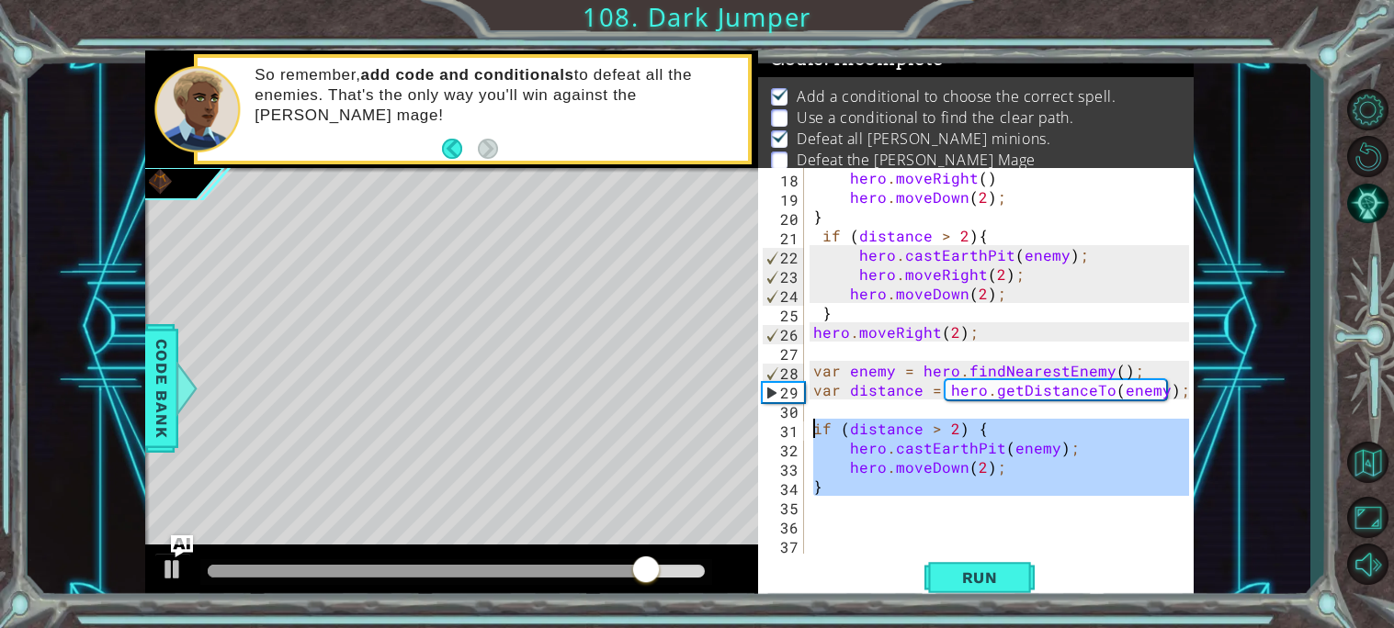
drag, startPoint x: 872, startPoint y: 510, endPoint x: 813, endPoint y: 433, distance: 97.0
click at [813, 433] on div "hero . moveRight ( ) hero . moveDown ( 2 ) ; } if ( distance > 2 ) { hero . cas…" at bounding box center [1003, 380] width 389 height 424
type textarea "if (distance > 2) { hero.castEarthPit(enemy);"
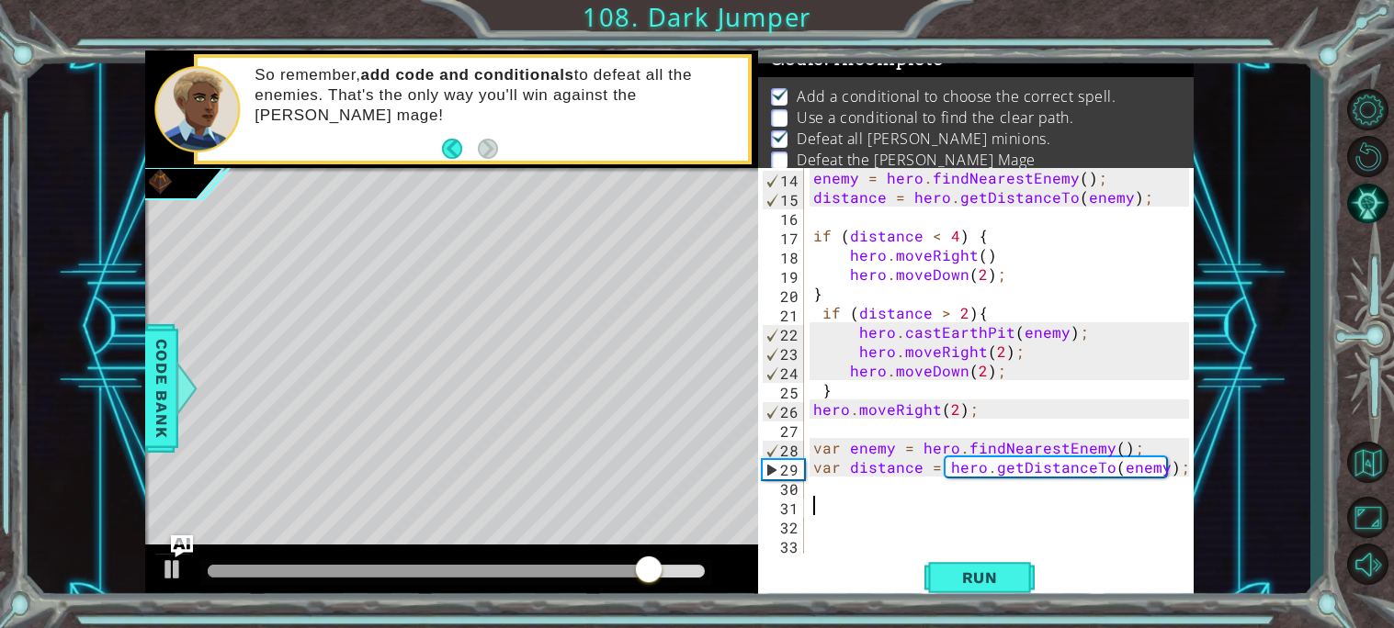
scroll to position [250, 0]
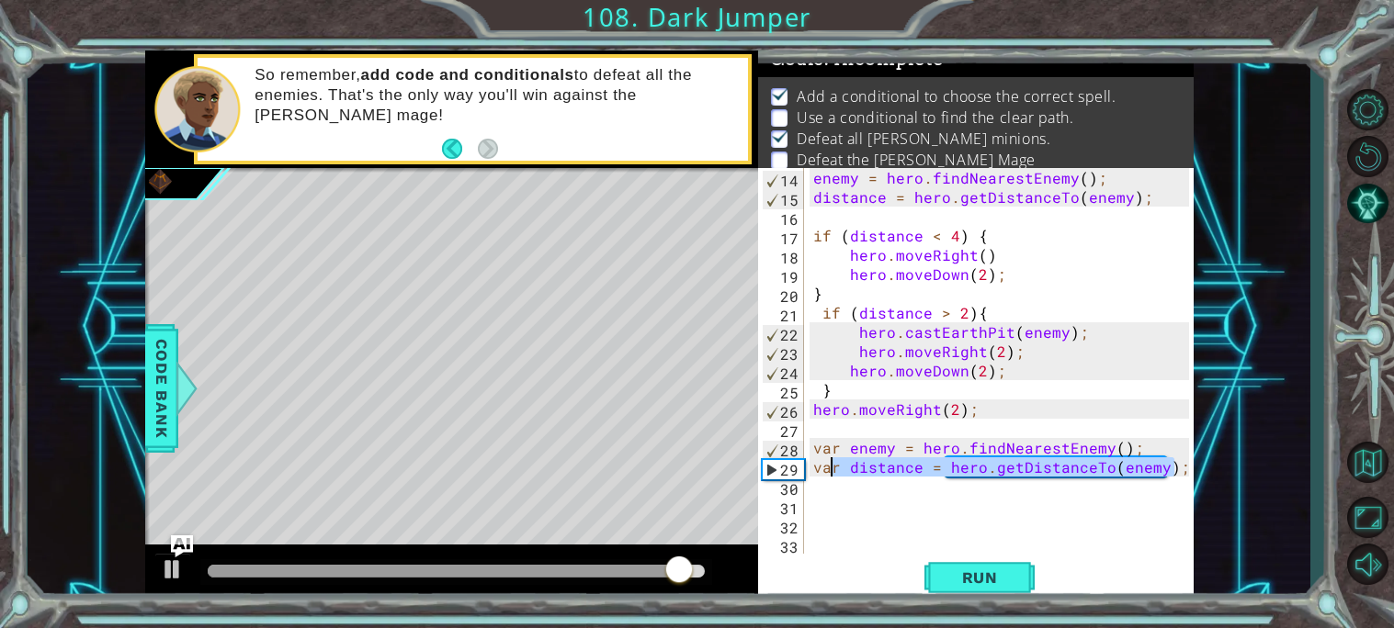
drag, startPoint x: 1180, startPoint y: 468, endPoint x: 830, endPoint y: 465, distance: 350.0
click at [830, 465] on div "14 15 16 17 18 19 20 21 22 23 24 25 26 27 28 29 30 31 32 33 enemy = hero . find…" at bounding box center [973, 361] width 431 height 386
type textarea "v"
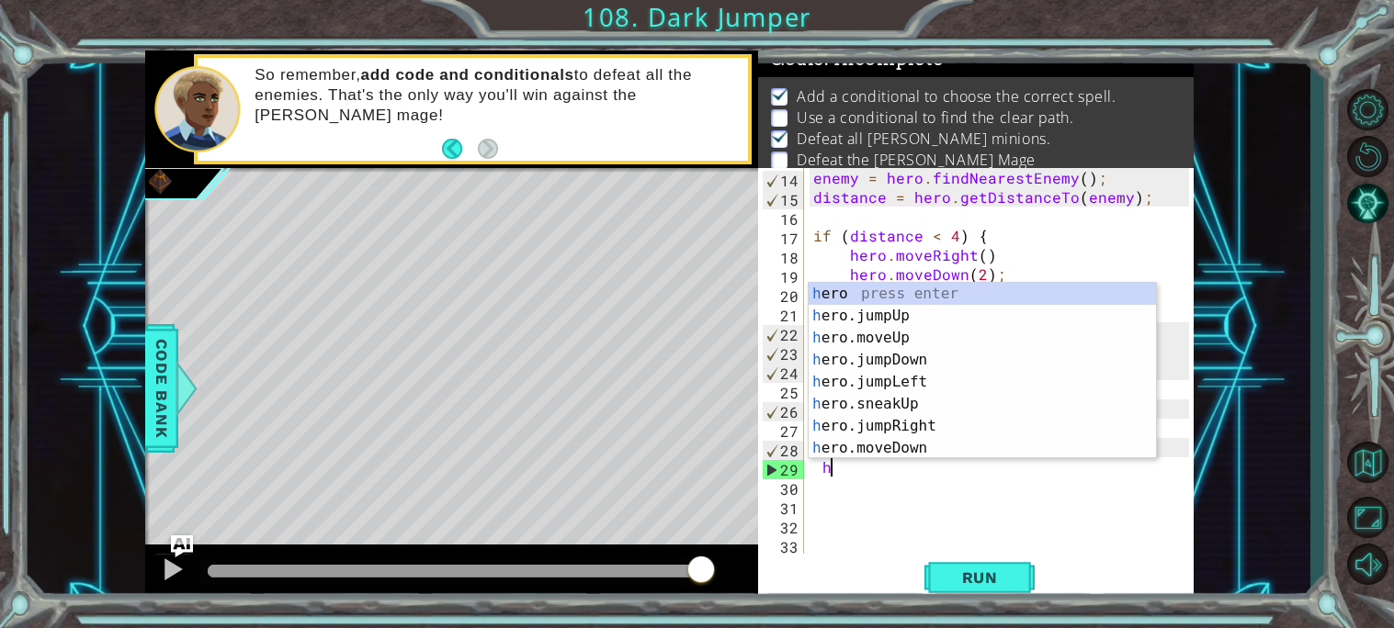
scroll to position [0, 1]
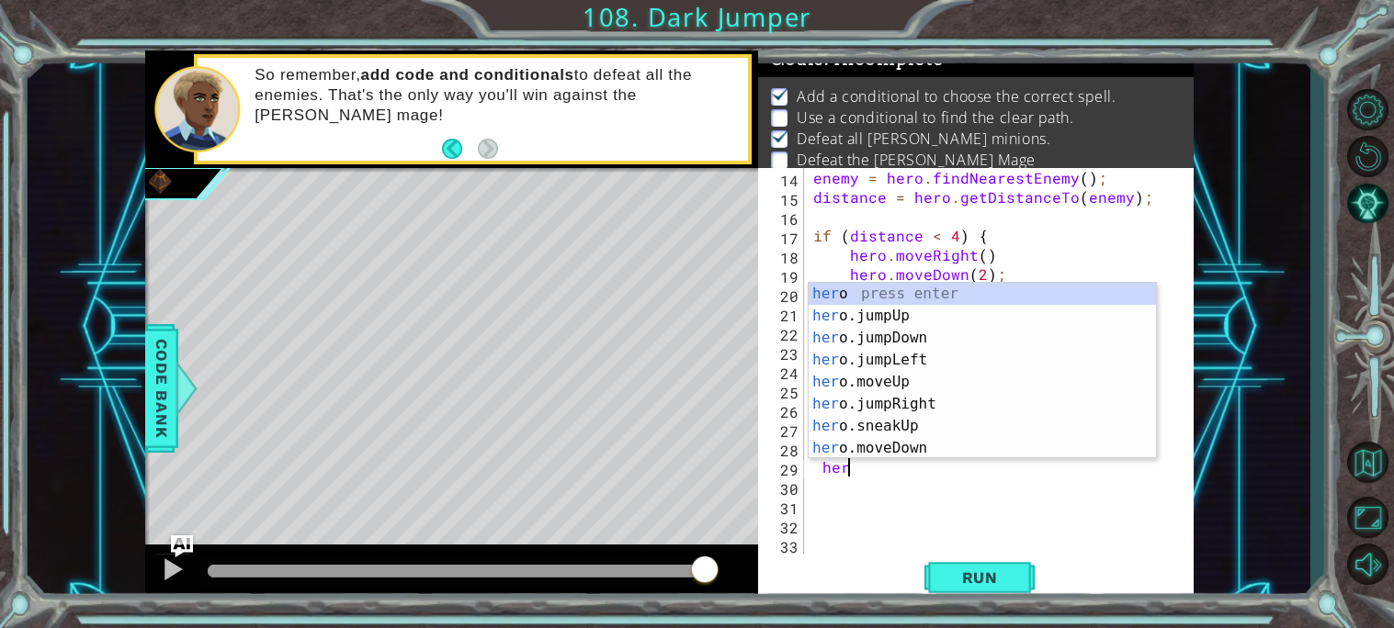
type textarea "h"
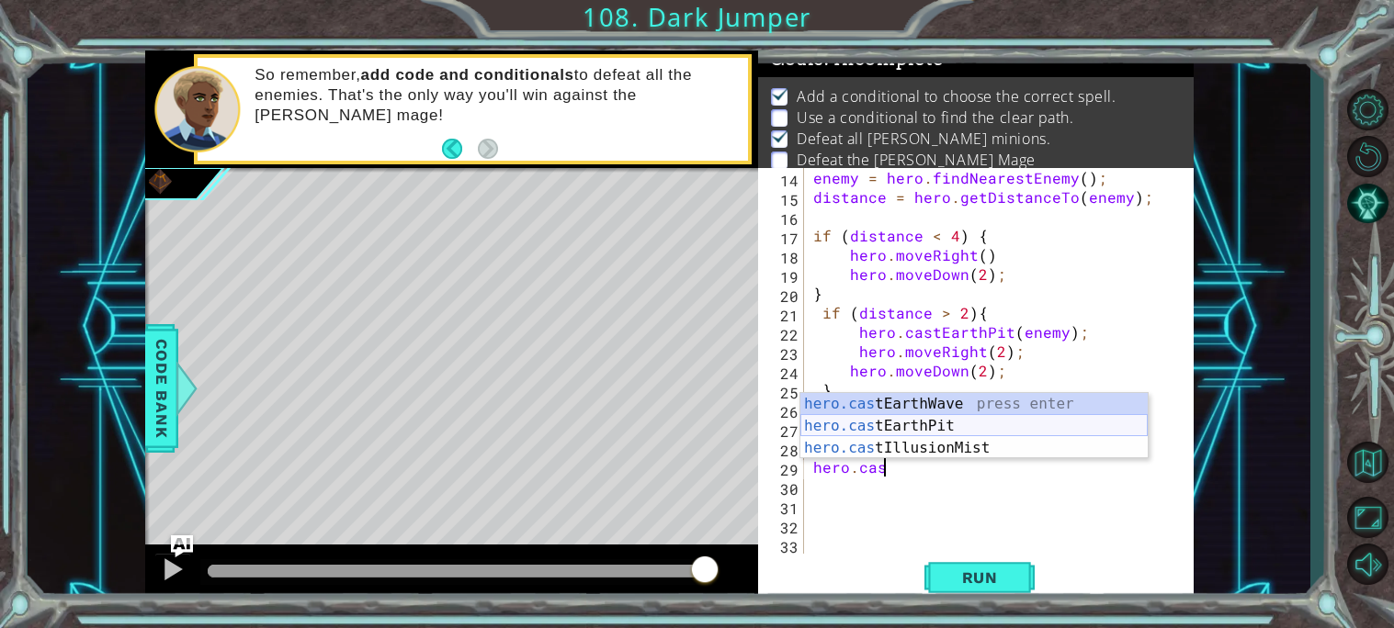
scroll to position [0, 3]
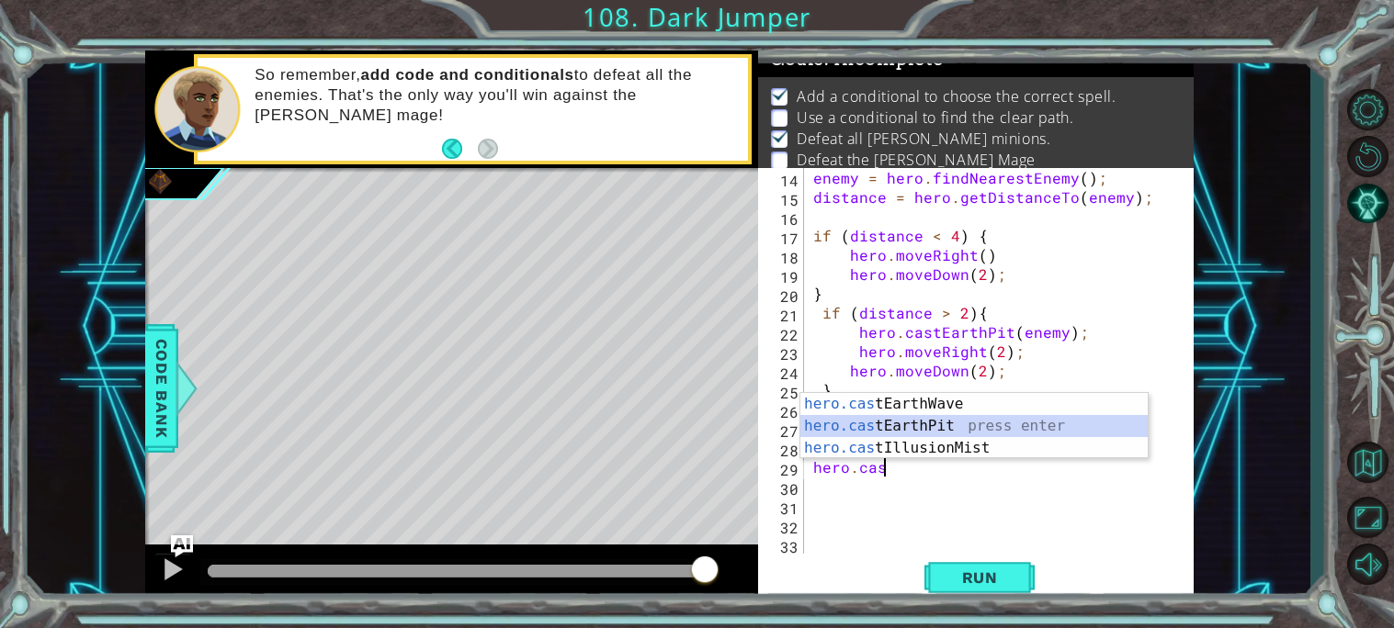
click at [945, 424] on div "hero.cas tEarthWave press enter hero.cas tEarthPit press enter hero.cas tIllusi…" at bounding box center [973, 448] width 347 height 110
type textarea "hero.castEarthPit(enemy);"
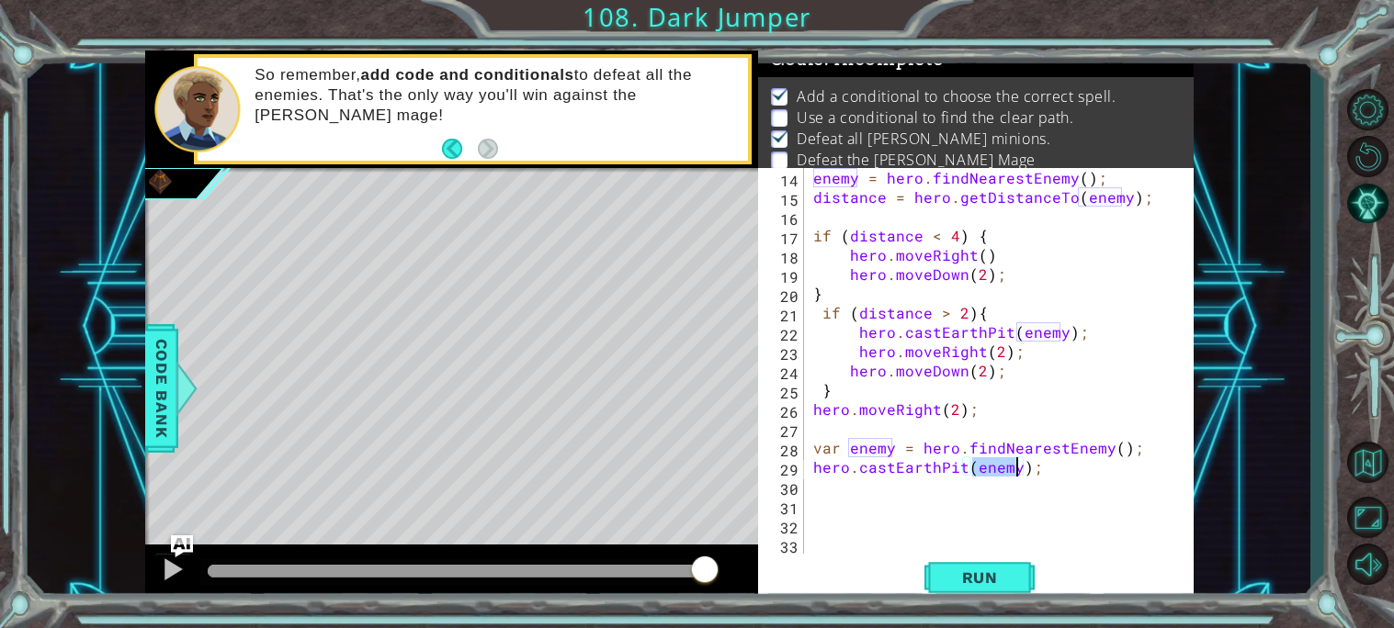
click at [940, 510] on div "enemy = hero . findNearestEnemy ( ) ; distance = hero . getDistanceTo ( enemy )…" at bounding box center [1003, 380] width 389 height 424
click at [847, 495] on div "enemy = hero . findNearestEnemy ( ) ; distance = hero . getDistanceTo ( enemy )…" at bounding box center [1003, 380] width 389 height 424
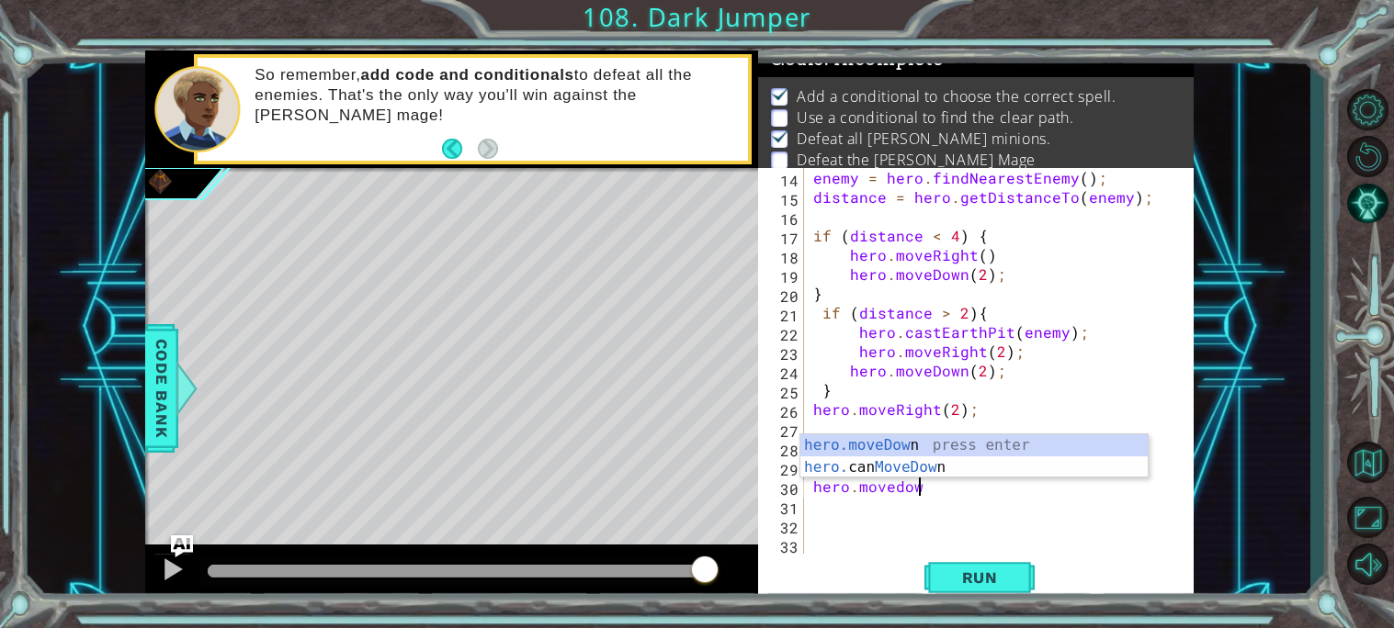
scroll to position [0, 5]
click at [884, 445] on div "hero.moveDow n press enter hero. can MoveDow n press enter" at bounding box center [973, 479] width 347 height 88
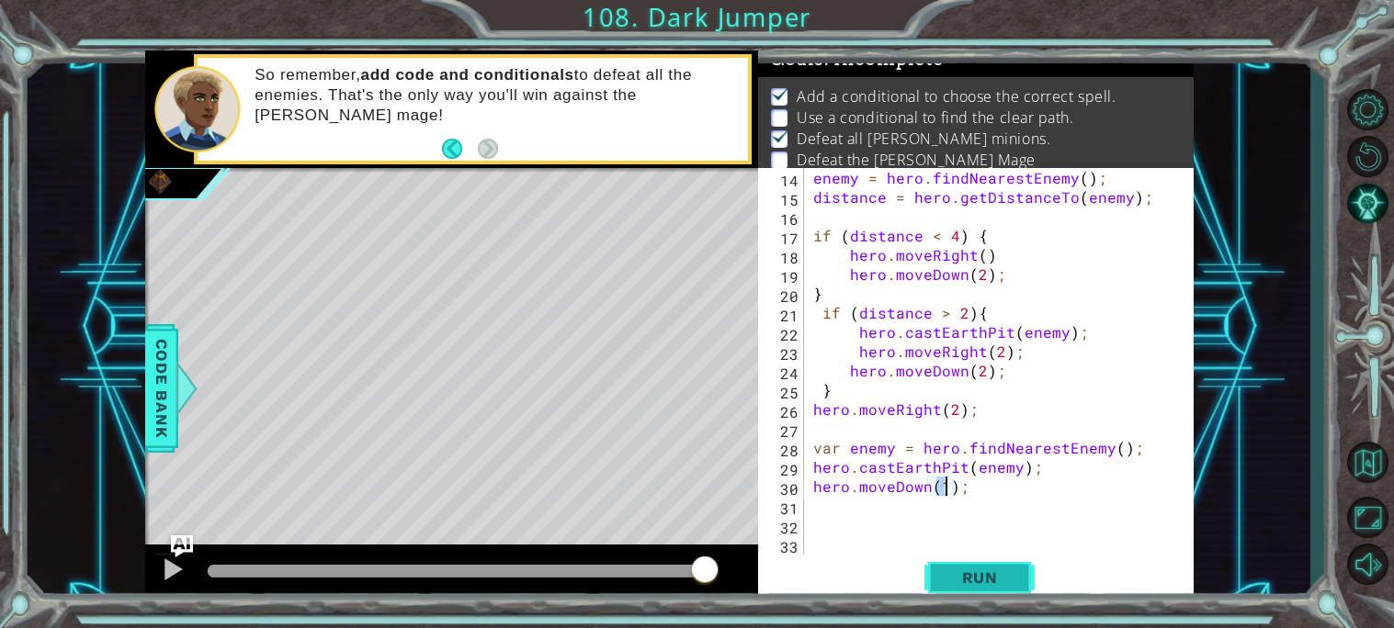
click at [950, 582] on span "Run" at bounding box center [979, 578] width 73 height 18
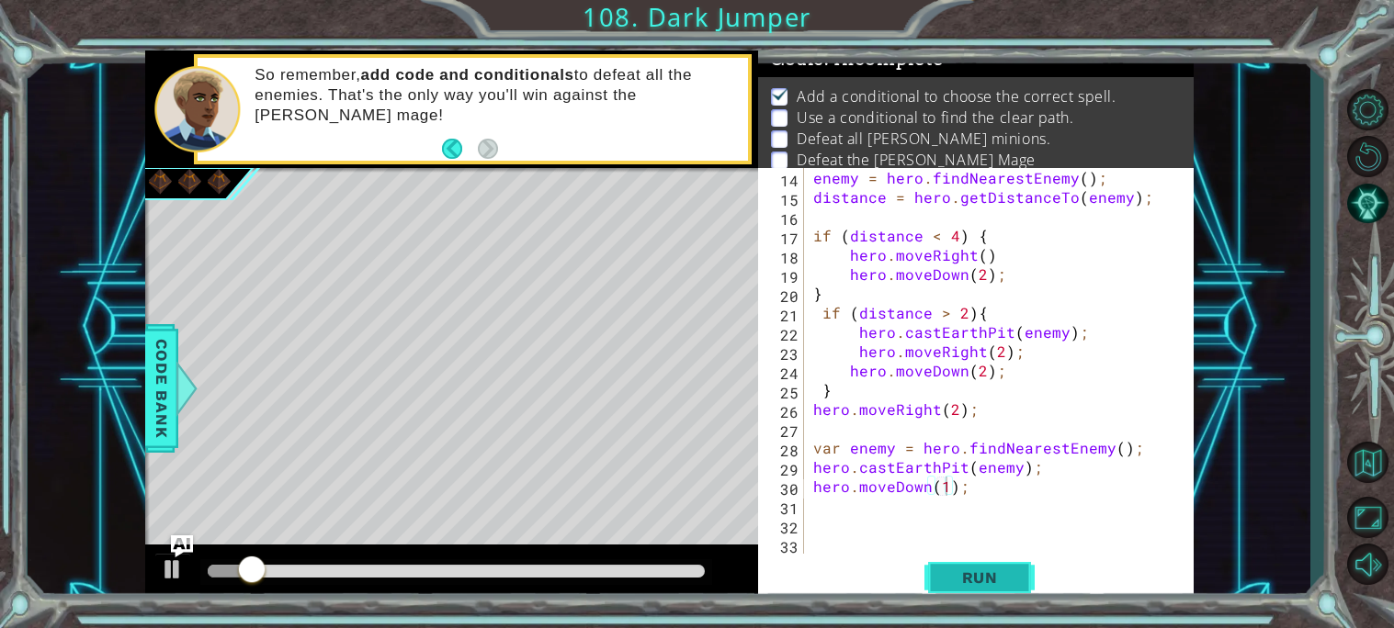
click at [950, 582] on span "Run" at bounding box center [979, 578] width 73 height 18
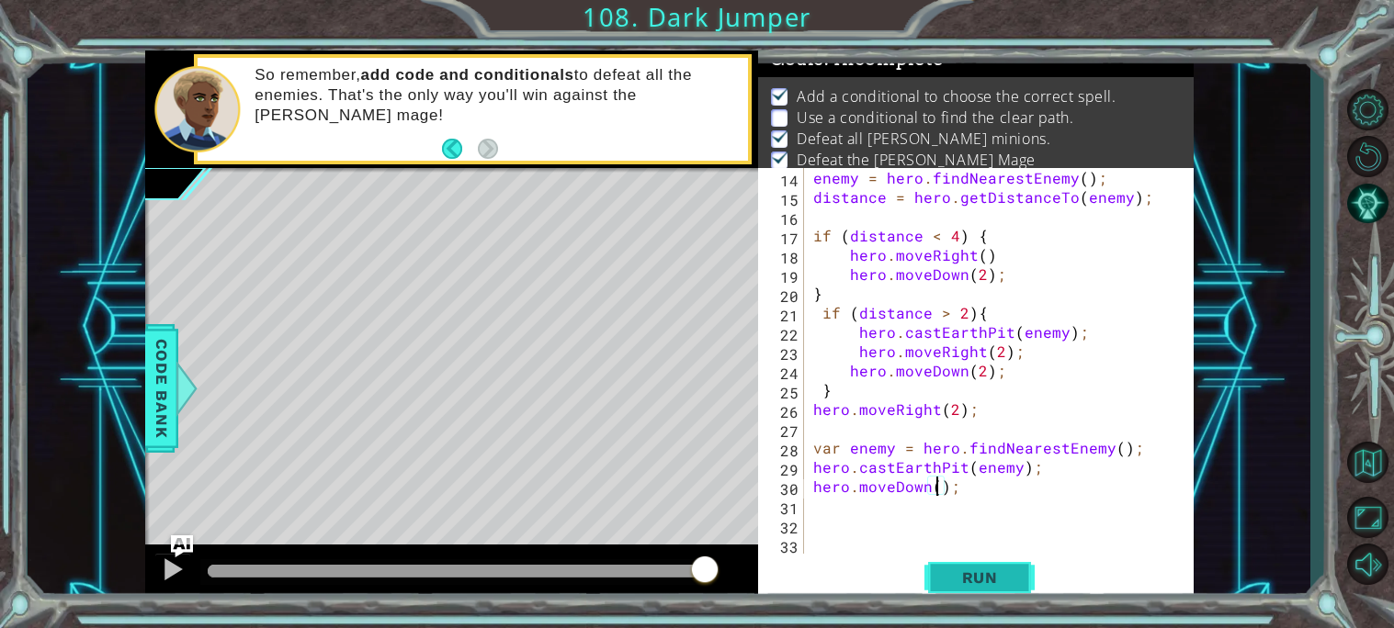
scroll to position [0, 7]
click at [955, 562] on button "Run" at bounding box center [979, 577] width 110 height 43
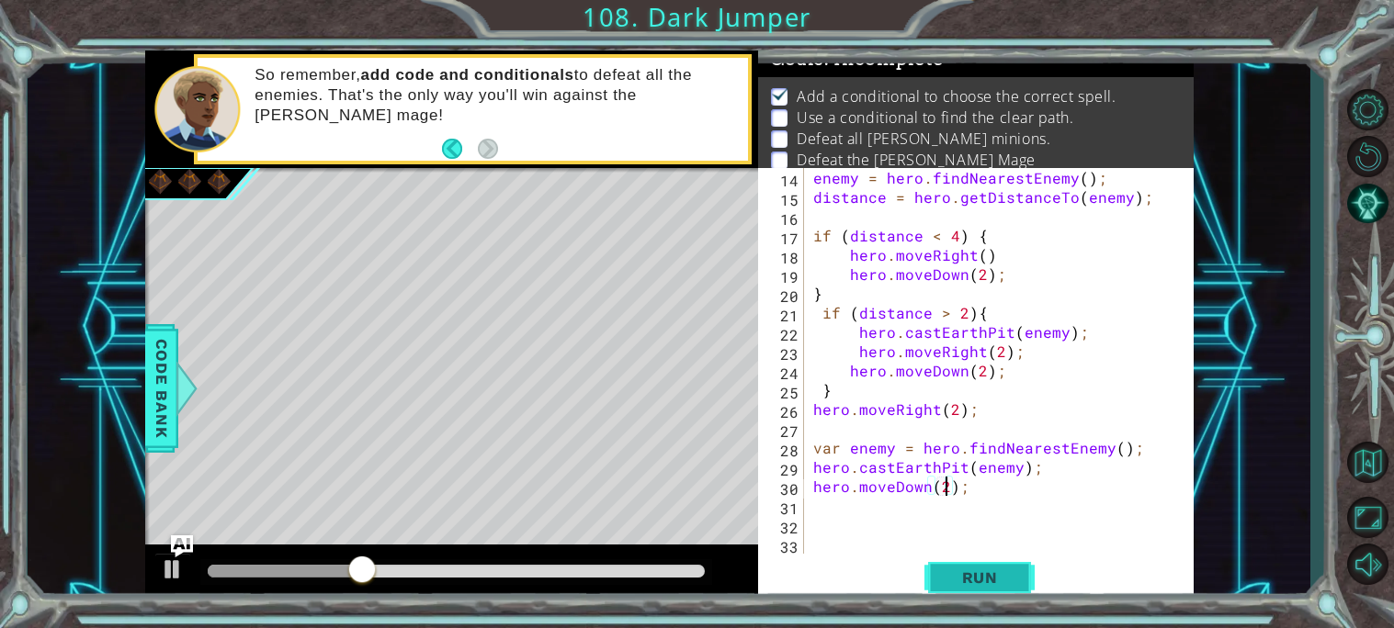
click at [961, 570] on span "Run" at bounding box center [979, 578] width 73 height 18
click at [961, 567] on button "Run" at bounding box center [979, 577] width 110 height 43
click at [955, 572] on span "Run" at bounding box center [979, 578] width 73 height 18
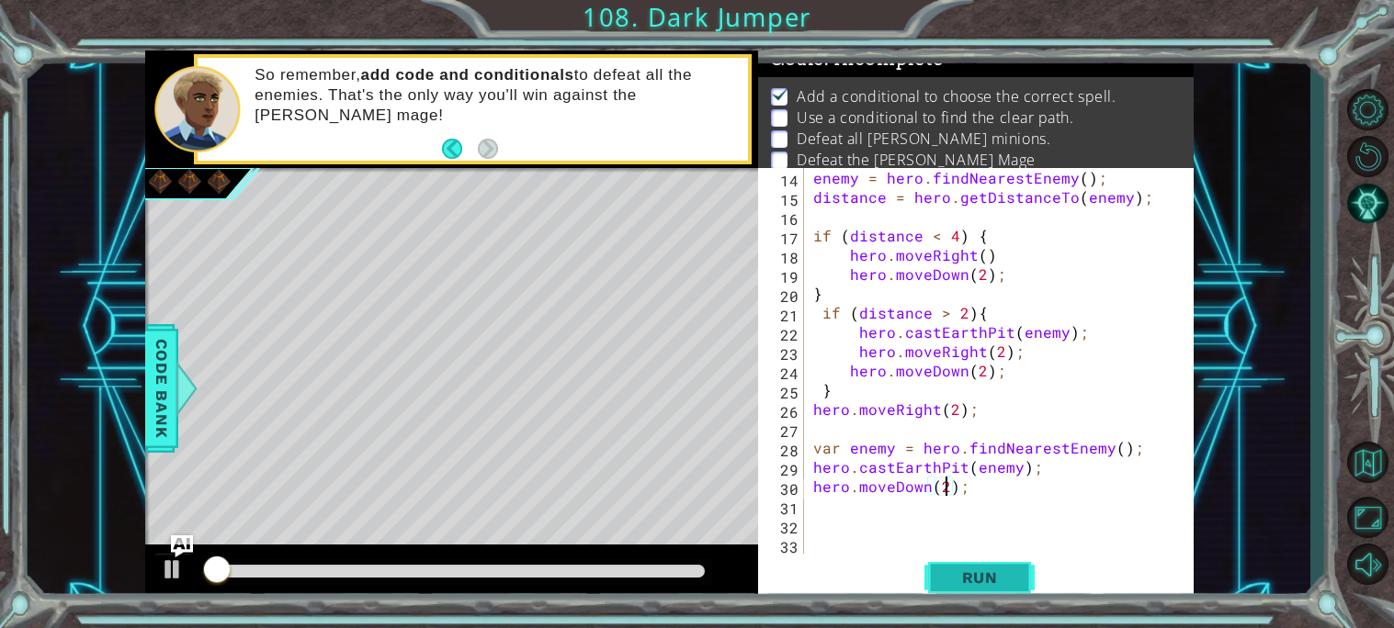
click at [955, 572] on span "Run" at bounding box center [979, 578] width 73 height 18
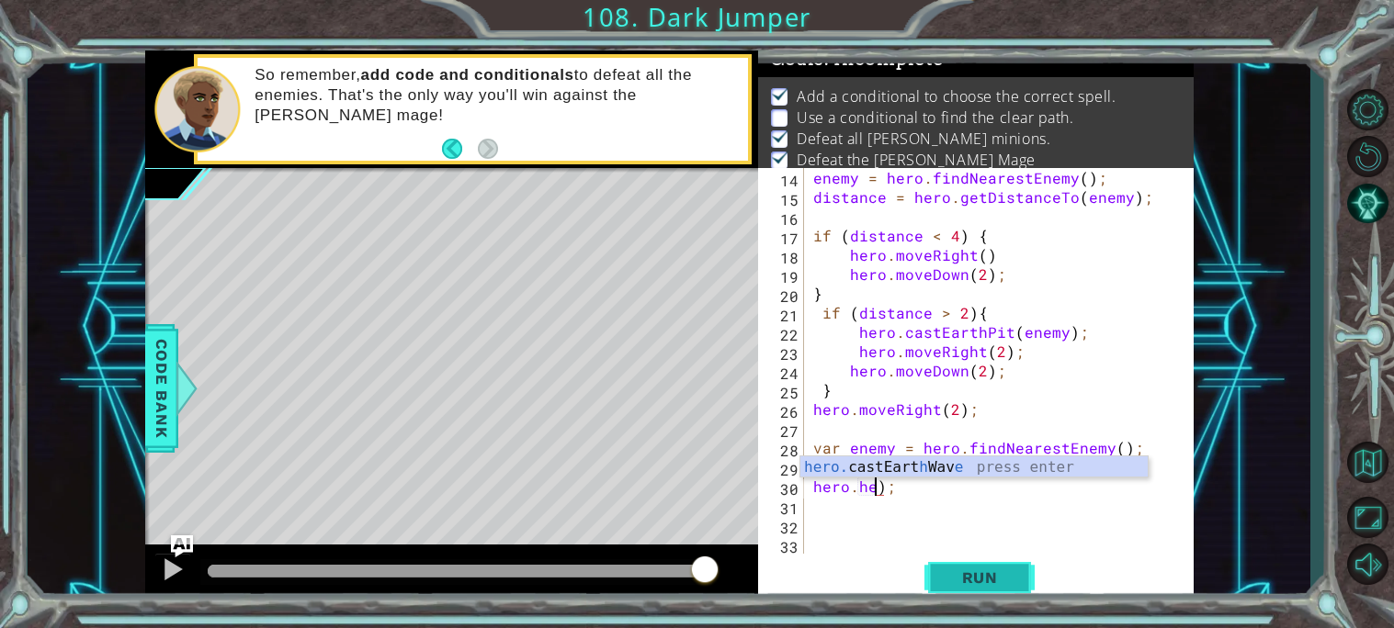
scroll to position [0, 1]
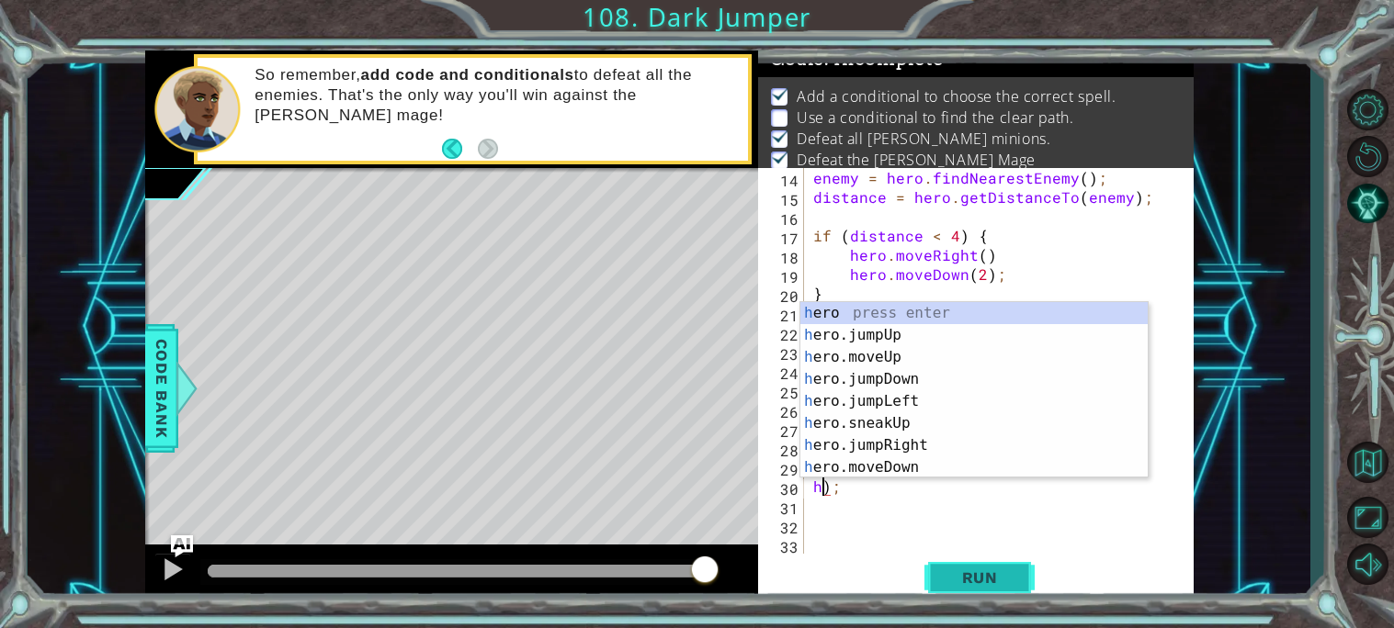
type textarea ");"
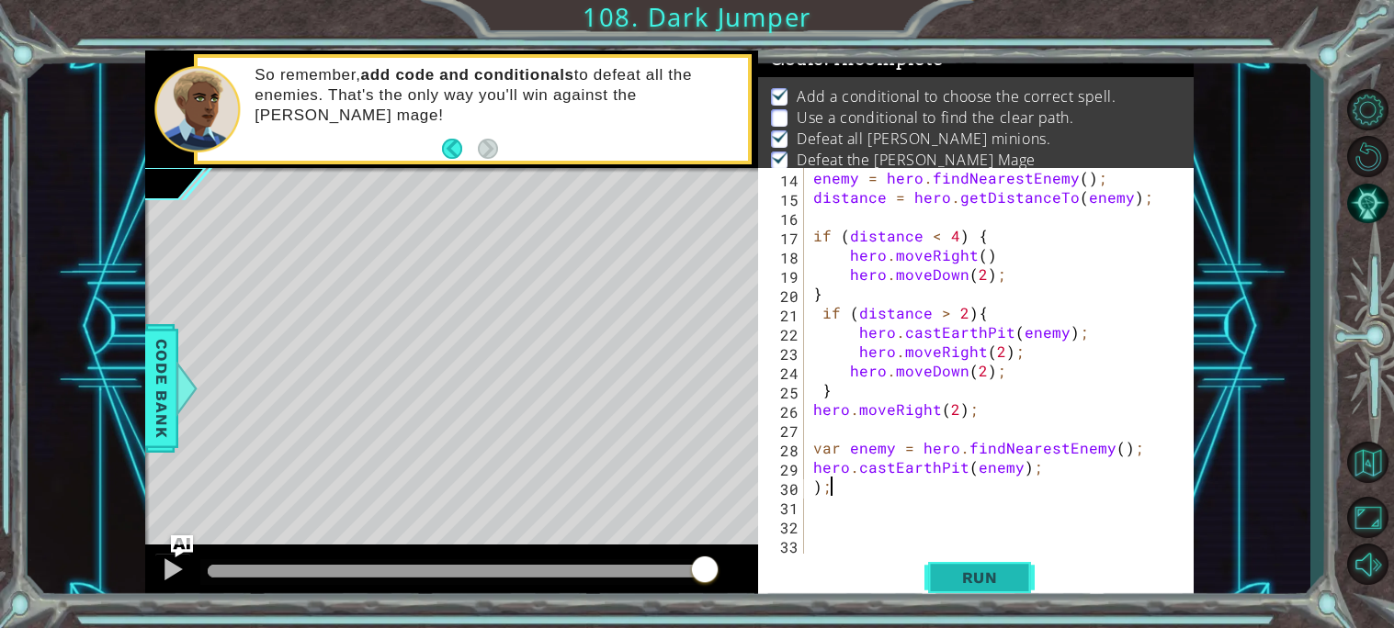
type textarea ")"
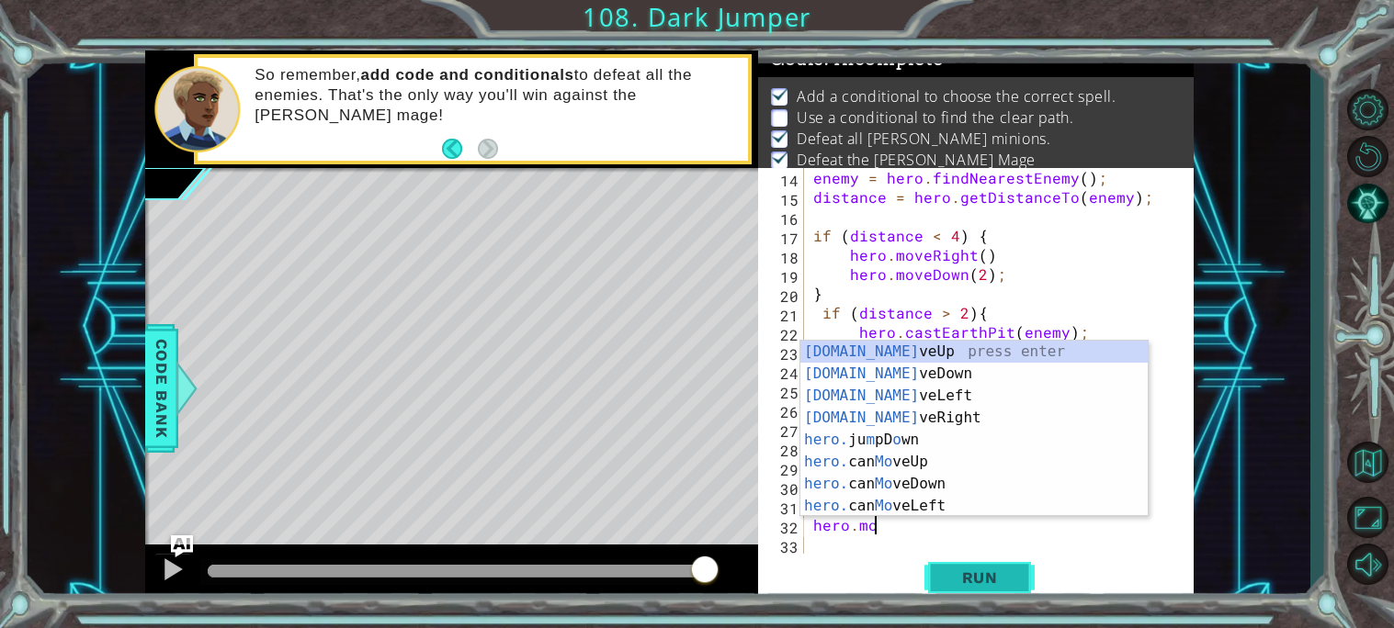
scroll to position [0, 3]
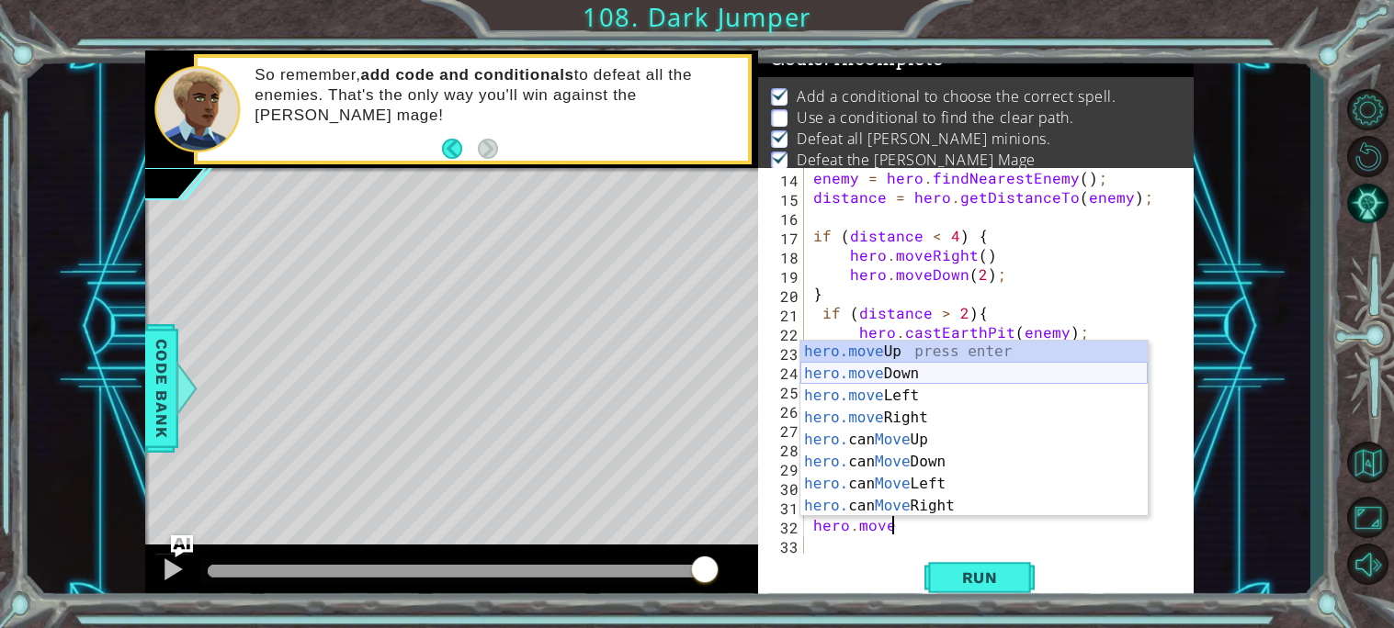
click at [923, 379] on div "hero.move Up press enter hero.move Down press enter hero.move Left press enter …" at bounding box center [973, 451] width 347 height 220
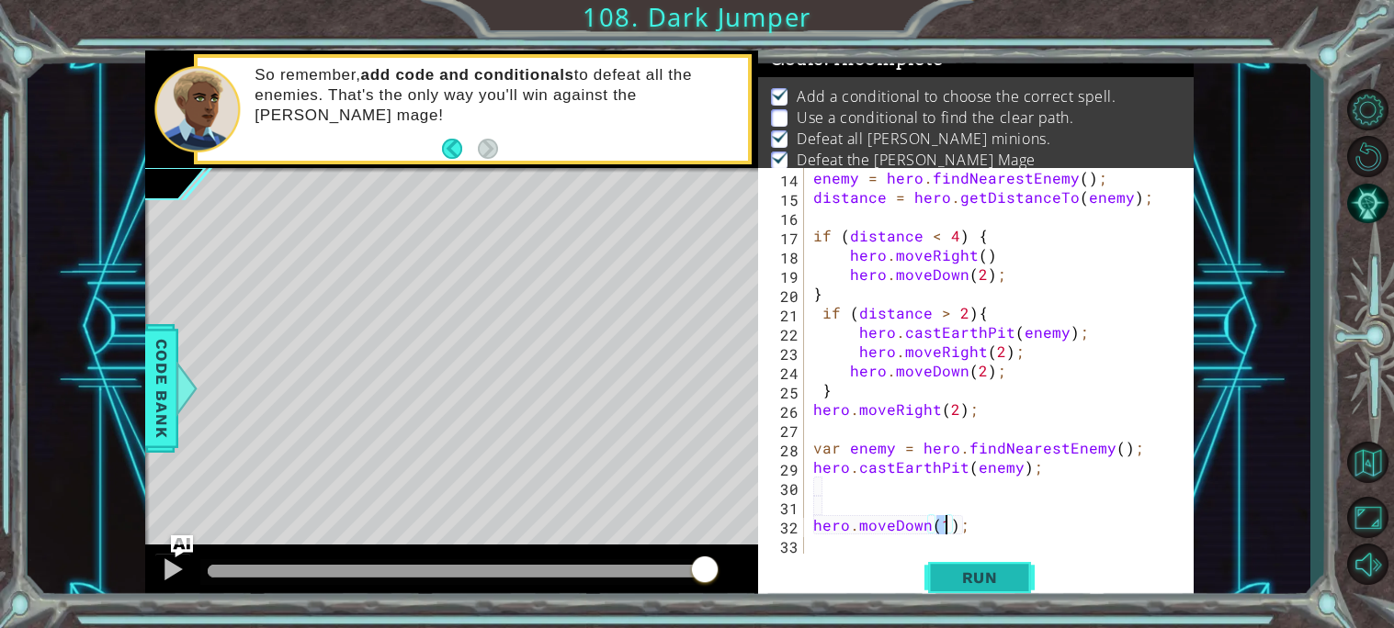
click at [959, 574] on span "Run" at bounding box center [979, 578] width 73 height 18
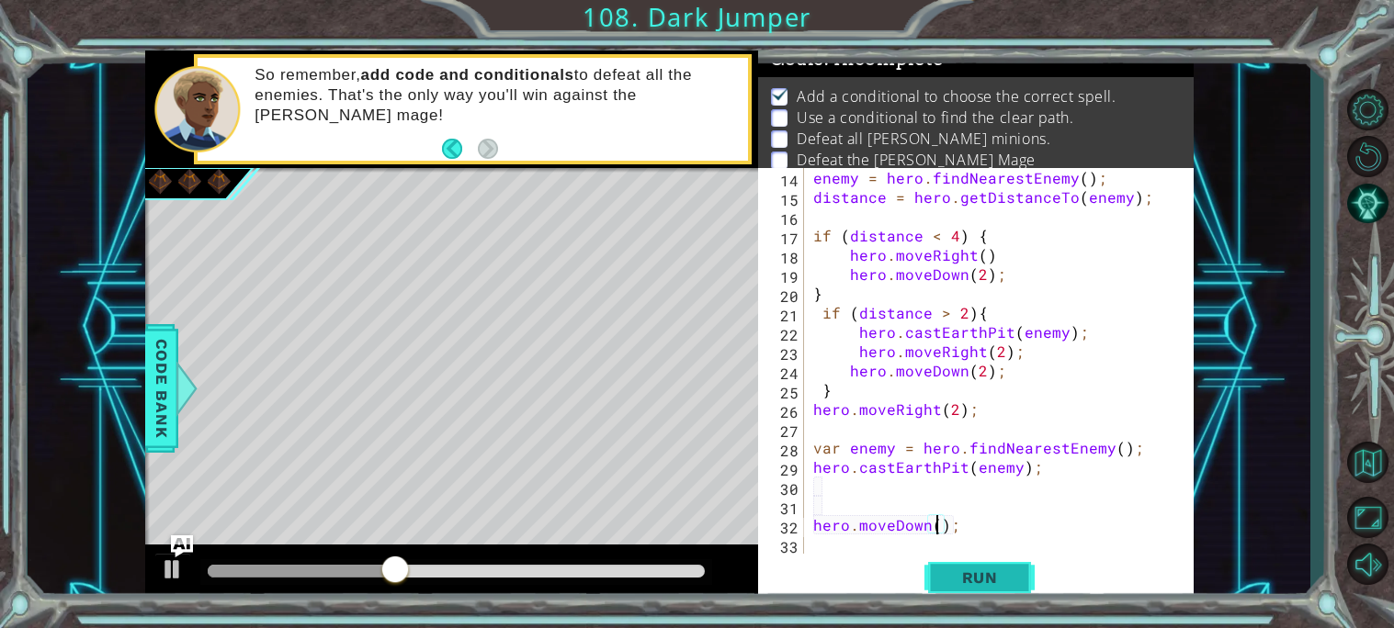
scroll to position [0, 7]
type textarea "hero.moveDown(2);"
click at [953, 582] on span "Run" at bounding box center [979, 578] width 73 height 18
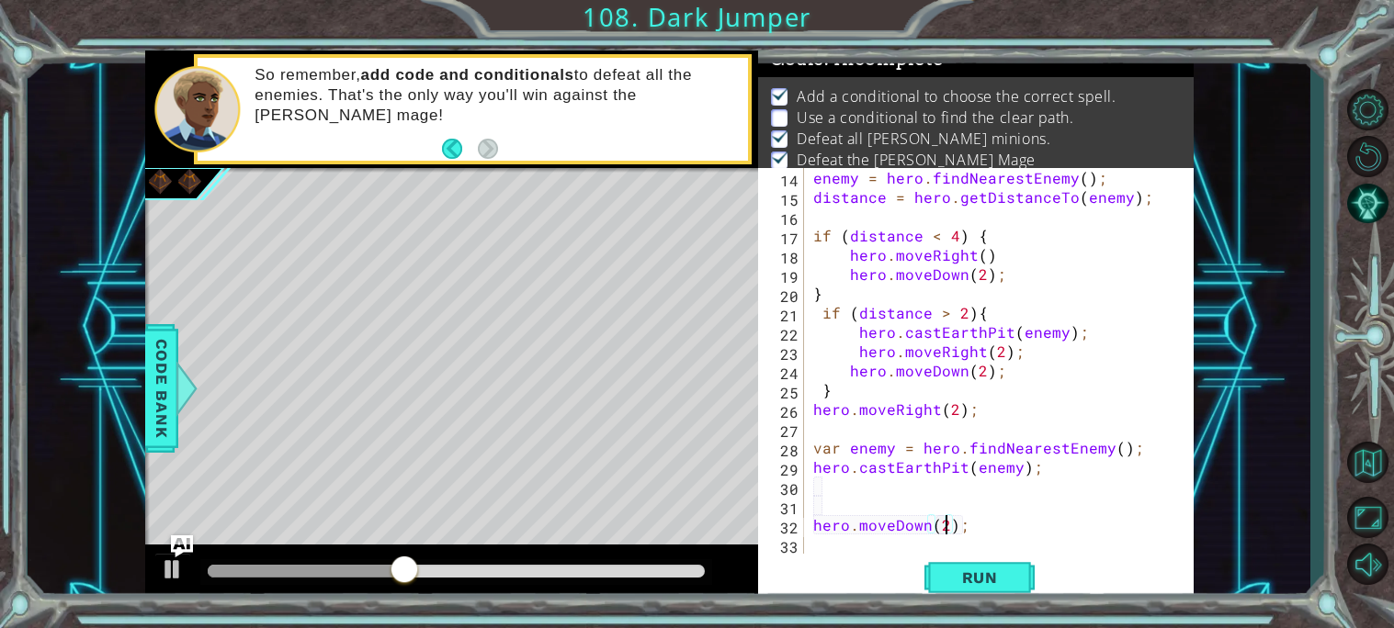
click at [827, 510] on div "enemy = hero . findNearestEnemy ( ) ; distance = hero . getDistanceTo ( enemy )…" at bounding box center [1003, 380] width 389 height 424
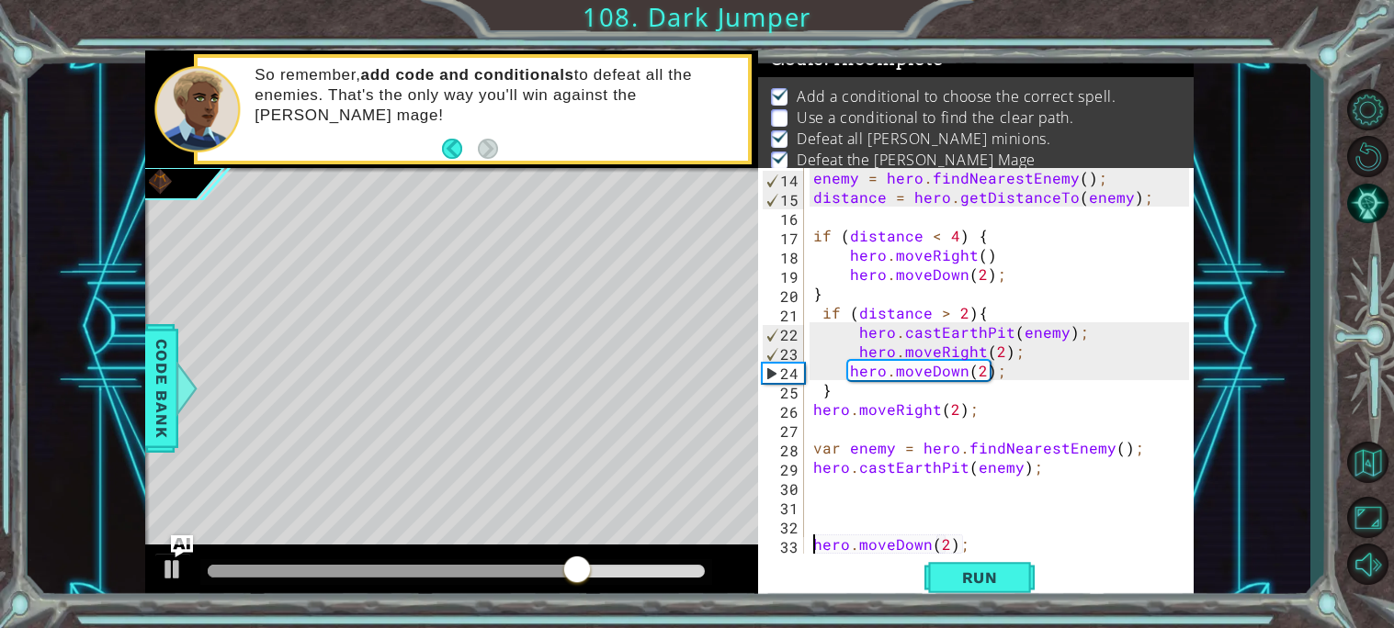
scroll to position [250, 0]
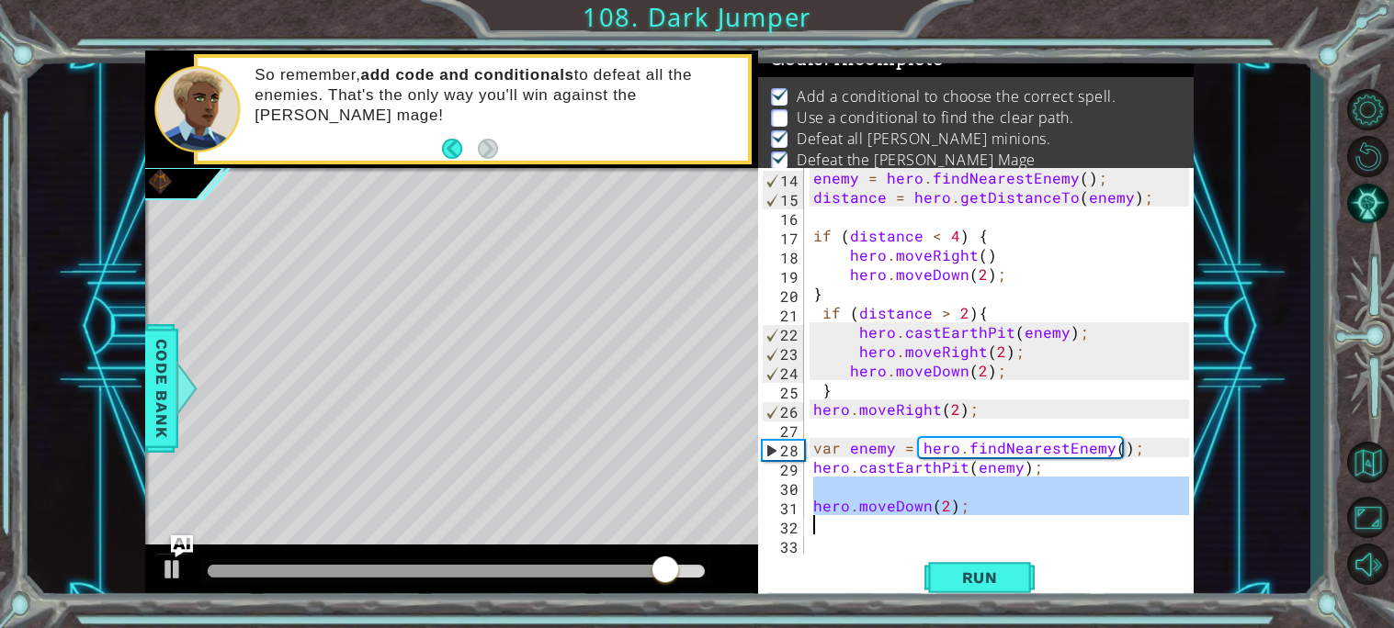
drag, startPoint x: 1018, startPoint y: 491, endPoint x: 817, endPoint y: 517, distance: 202.8
click at [817, 517] on div "enemy = hero . findNearestEnemy ( ) ; distance = hero . getDistanceTo ( enemy )…" at bounding box center [1003, 380] width 389 height 424
type textarea "hero.moveDown(2);"
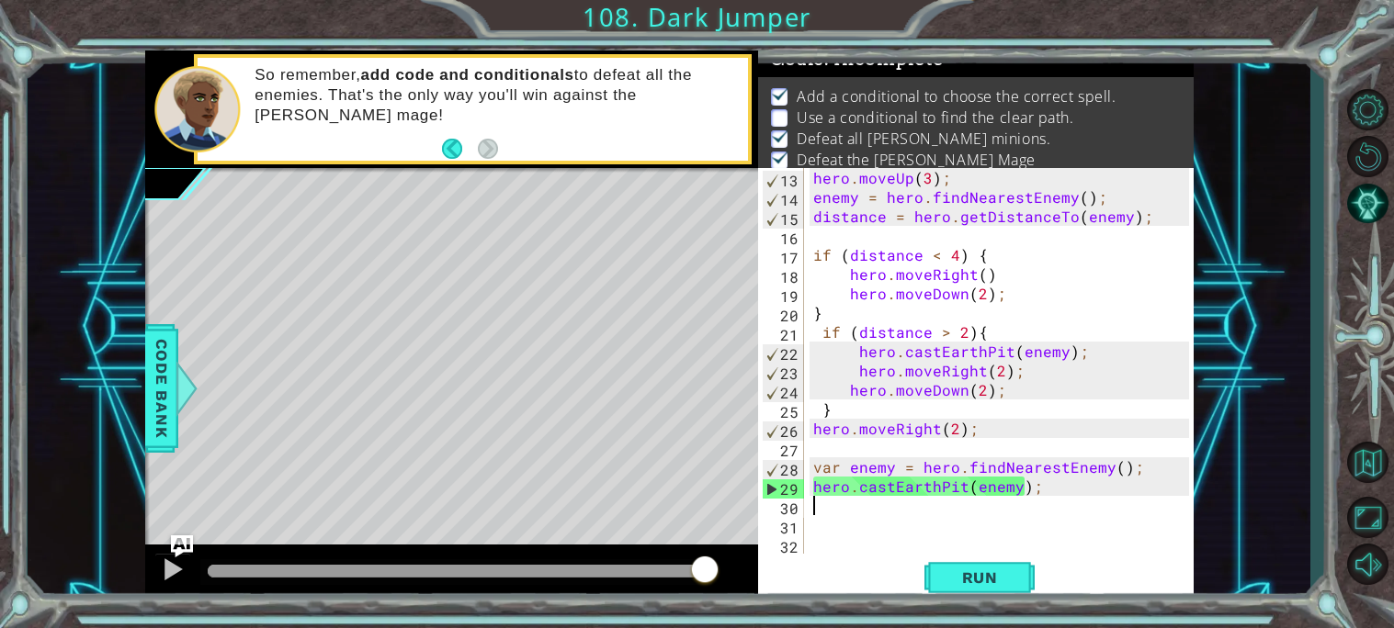
scroll to position [19, 0]
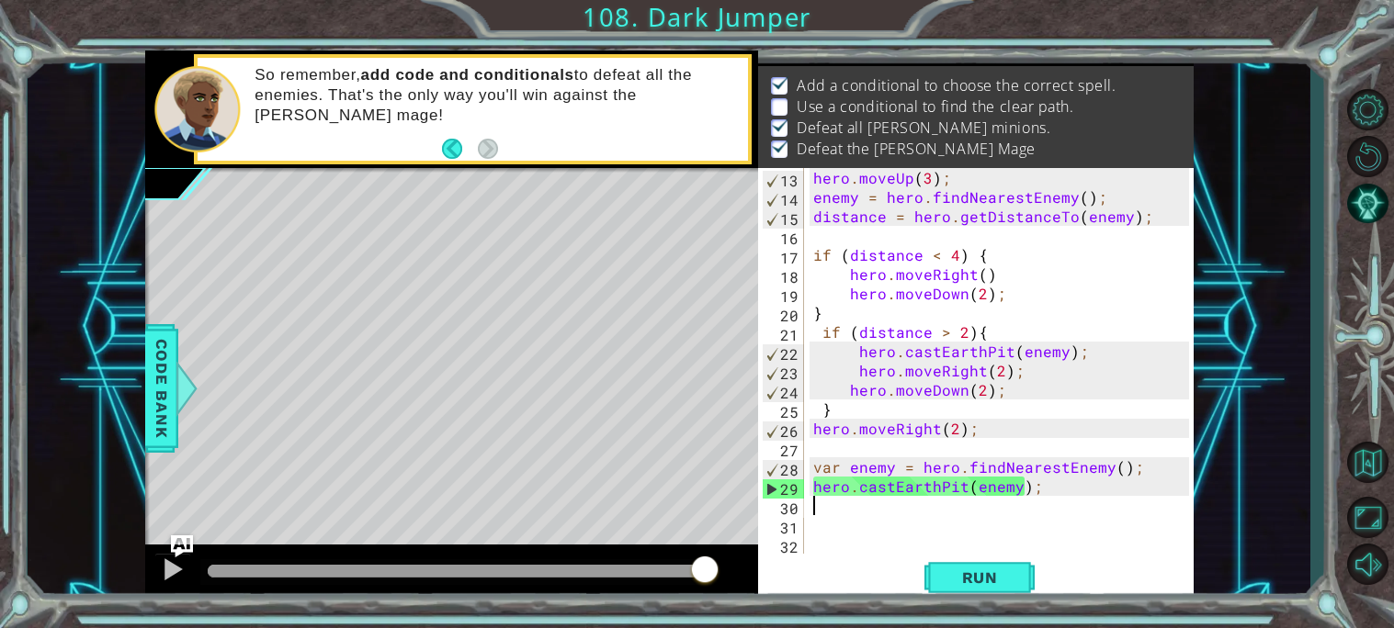
click at [1039, 503] on div "hero . moveUp ( 3 ) ; enemy = hero . findNearestEnemy ( ) ; distance = hero . g…" at bounding box center [1003, 380] width 389 height 424
click at [1038, 503] on div "hero . moveUp ( 3 ) ; enemy = hero . findNearestEnemy ( ) ; distance = hero . g…" at bounding box center [1003, 380] width 389 height 424
click at [1035, 493] on div "hero . moveUp ( 3 ) ; enemy = hero . findNearestEnemy ( ) ; distance = hero . g…" at bounding box center [1003, 380] width 389 height 424
type textarea "hero.castEarthPit(enemy);"
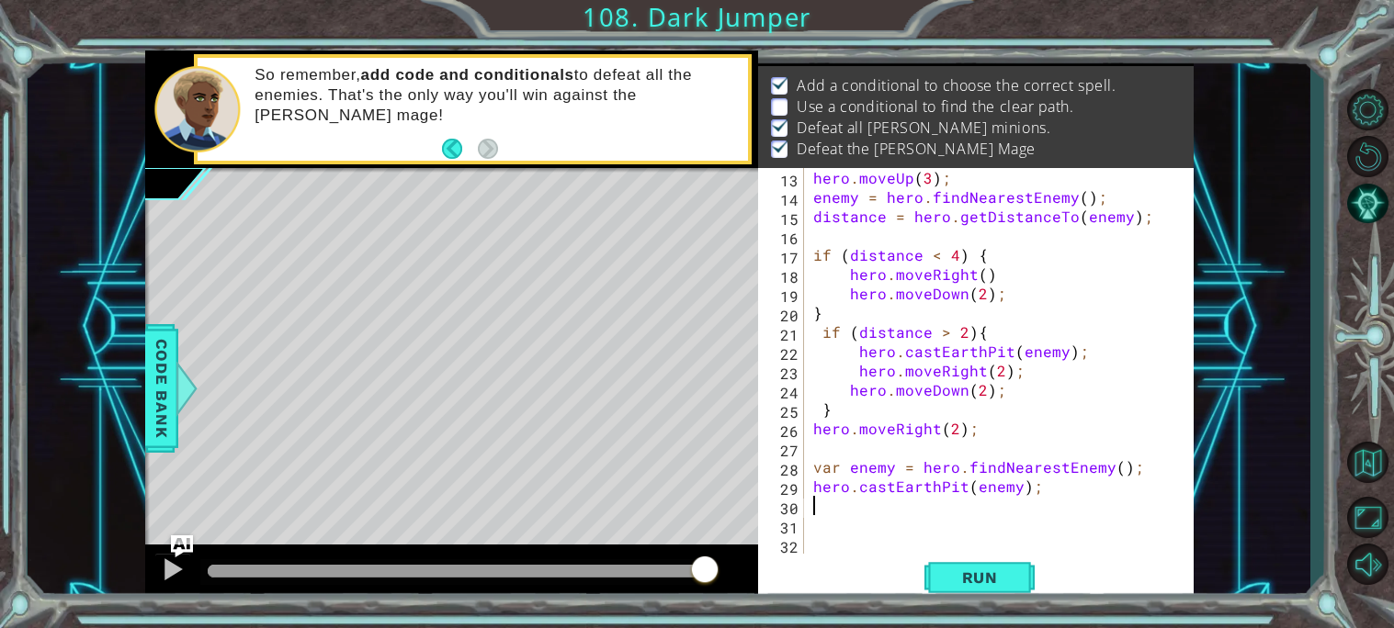
click at [842, 469] on div "hero . moveUp ( 3 ) ; enemy = hero . findNearestEnemy ( ) ; distance = hero . g…" at bounding box center [1003, 380] width 389 height 424
type textarea "enemy = hero.findNearestEnemy();"
click at [873, 503] on div "hero . moveUp ( 3 ) ; enemy = hero . findNearestEnemy ( ) ; distance = hero . g…" at bounding box center [1003, 380] width 389 height 424
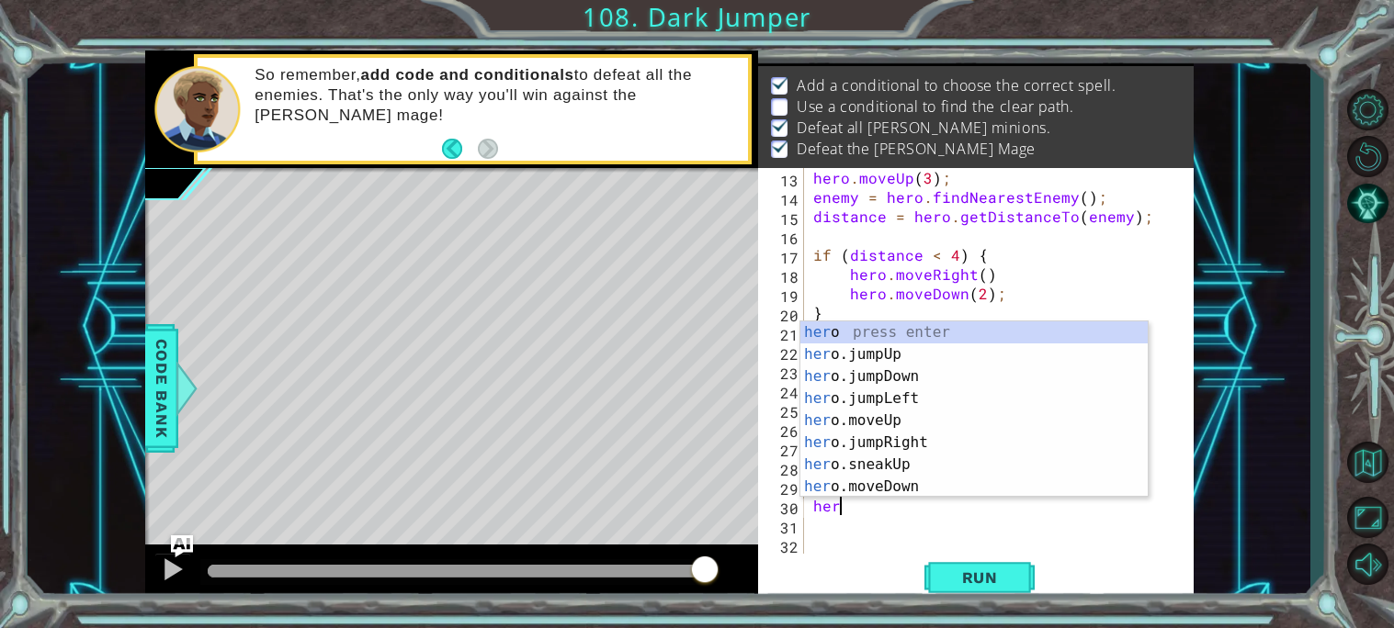
scroll to position [0, 0]
type textarea "h"
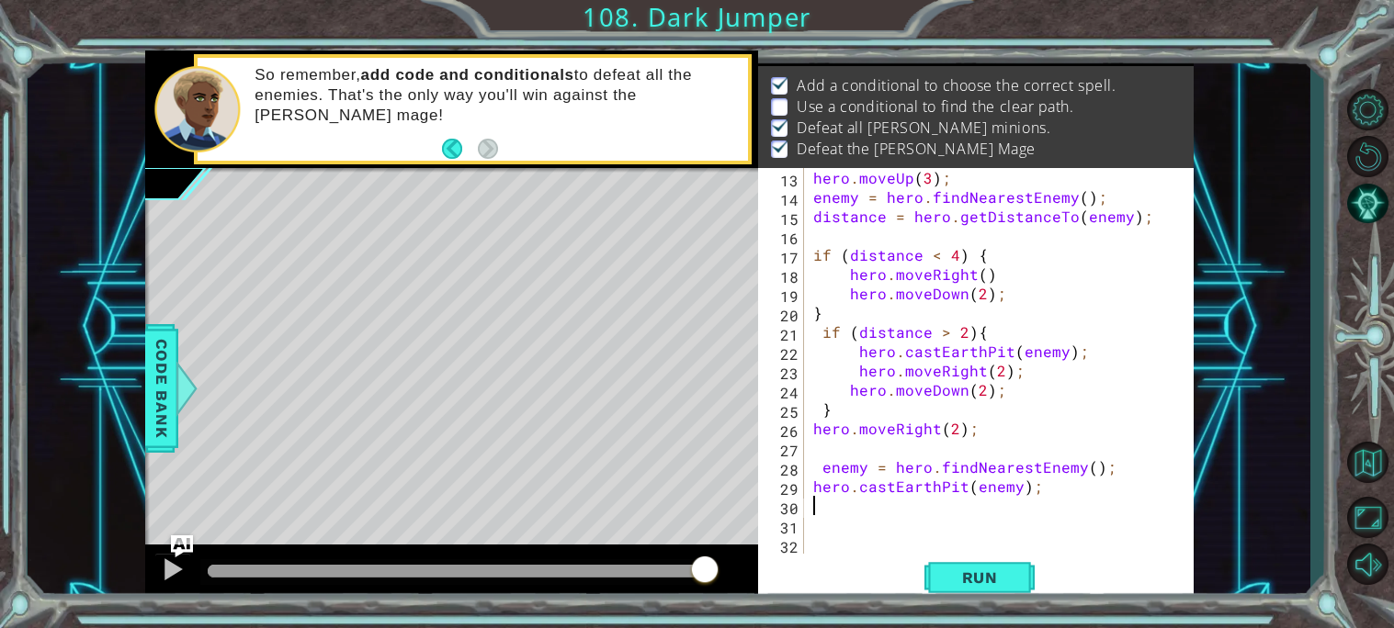
click at [1049, 488] on div "hero . moveUp ( 3 ) ; enemy = hero . findNearestEnemy ( ) ; distance = hero . g…" at bounding box center [1003, 380] width 389 height 424
type textarea "hero.castEarthPit(enemy);"
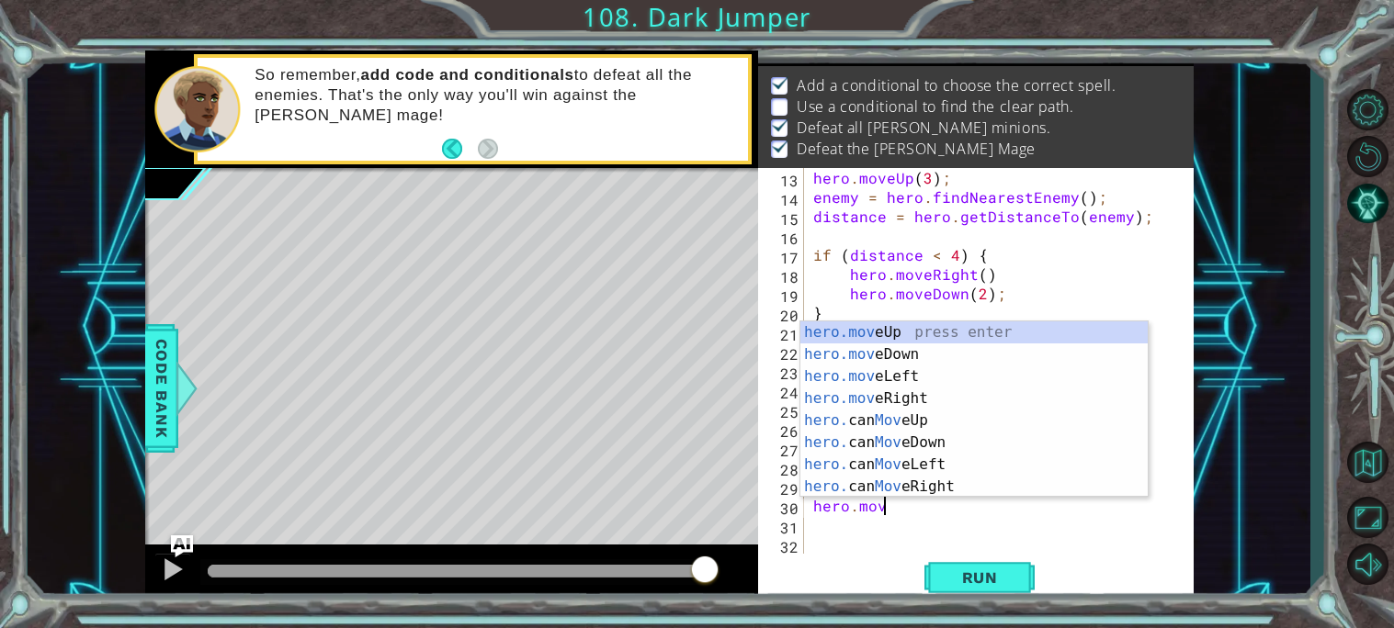
scroll to position [0, 3]
click at [977, 356] on div "hero.move Up press enter hero.move Down press enter hero.move Left press enter …" at bounding box center [973, 432] width 347 height 220
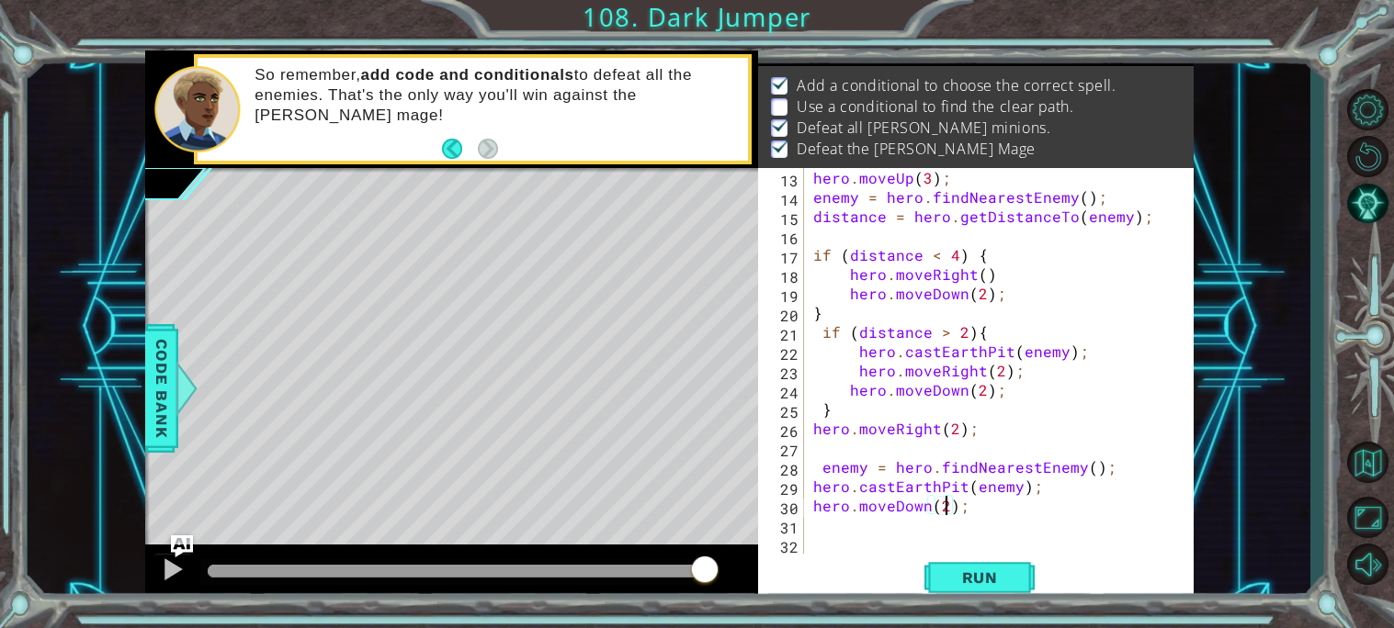
scroll to position [0, 7]
click at [955, 570] on span "Run" at bounding box center [979, 578] width 73 height 18
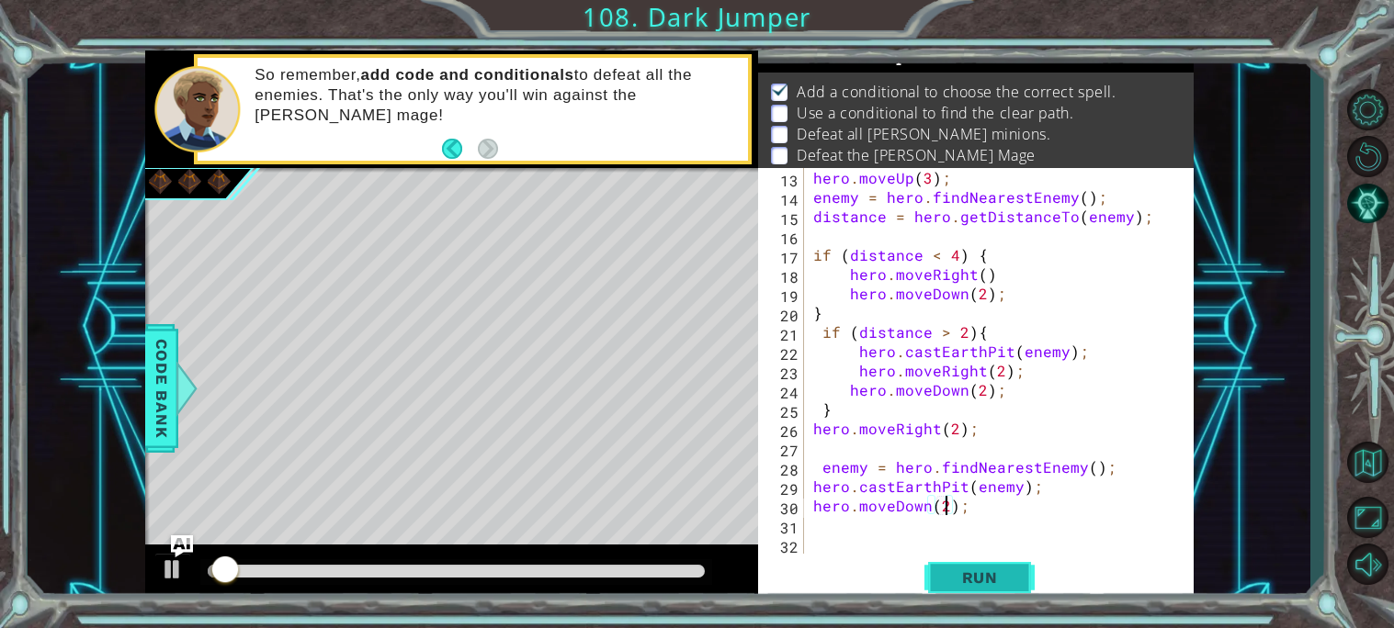
click at [955, 570] on span "Run" at bounding box center [979, 578] width 73 height 18
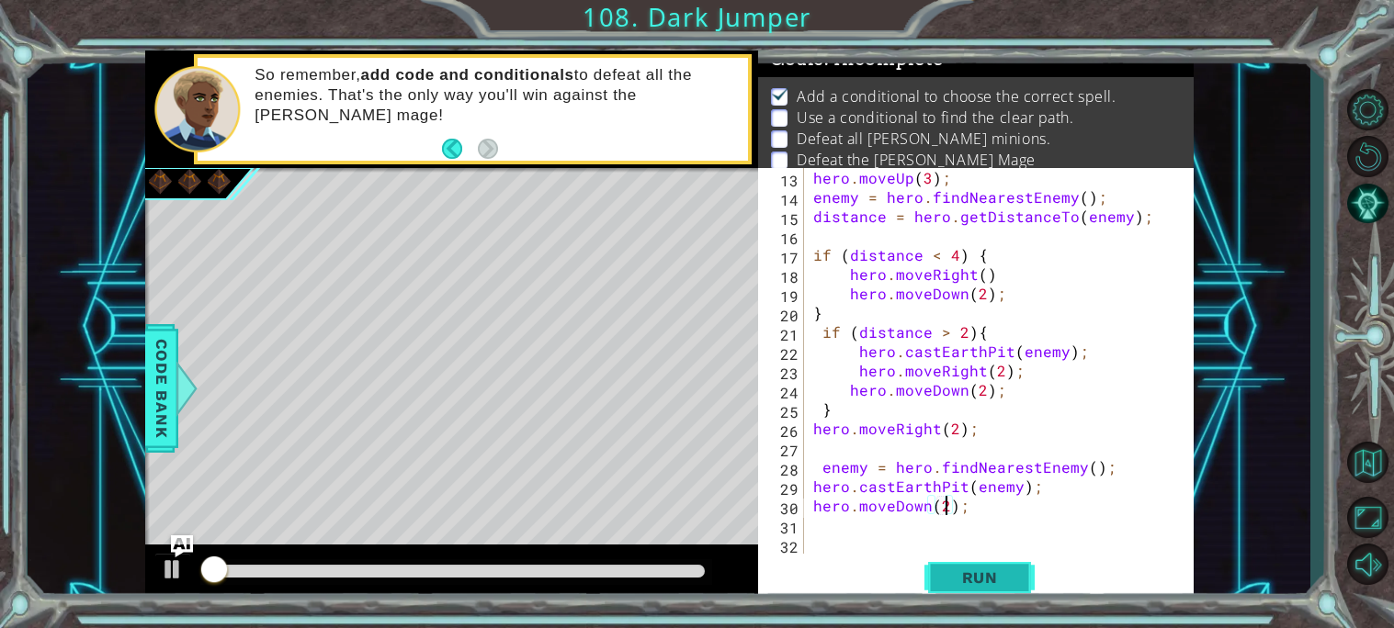
click at [954, 570] on span "Run" at bounding box center [979, 578] width 73 height 18
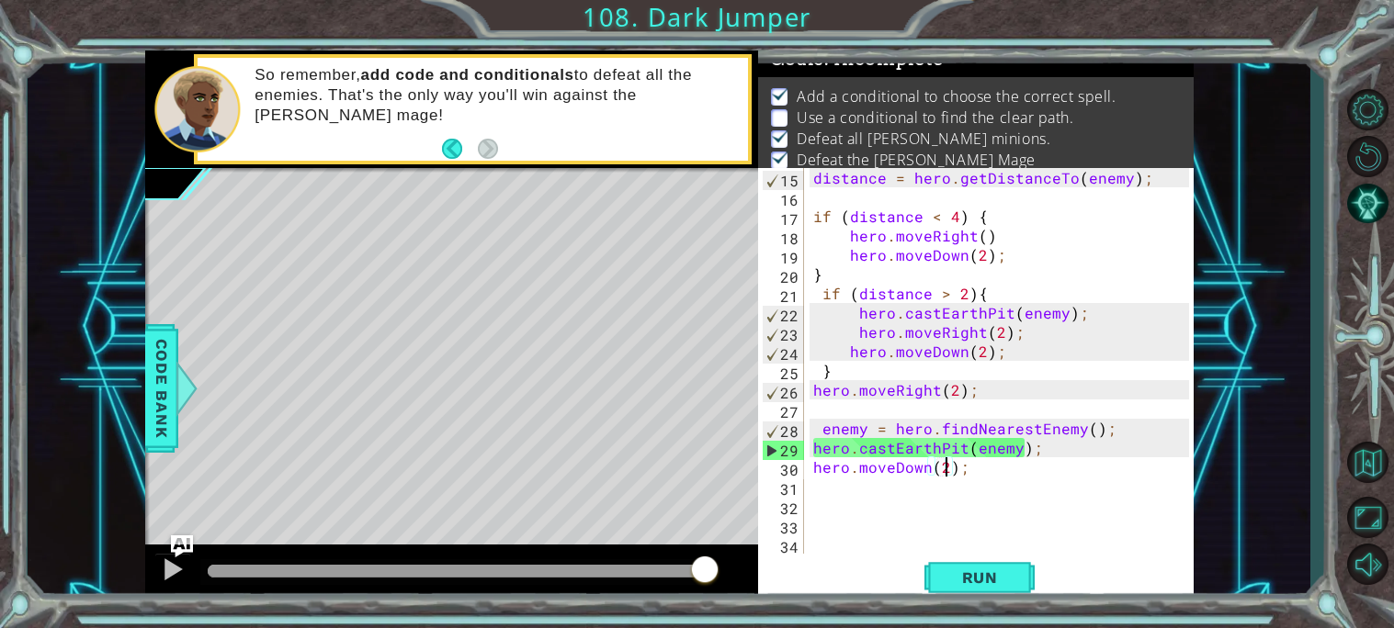
scroll to position [269, 0]
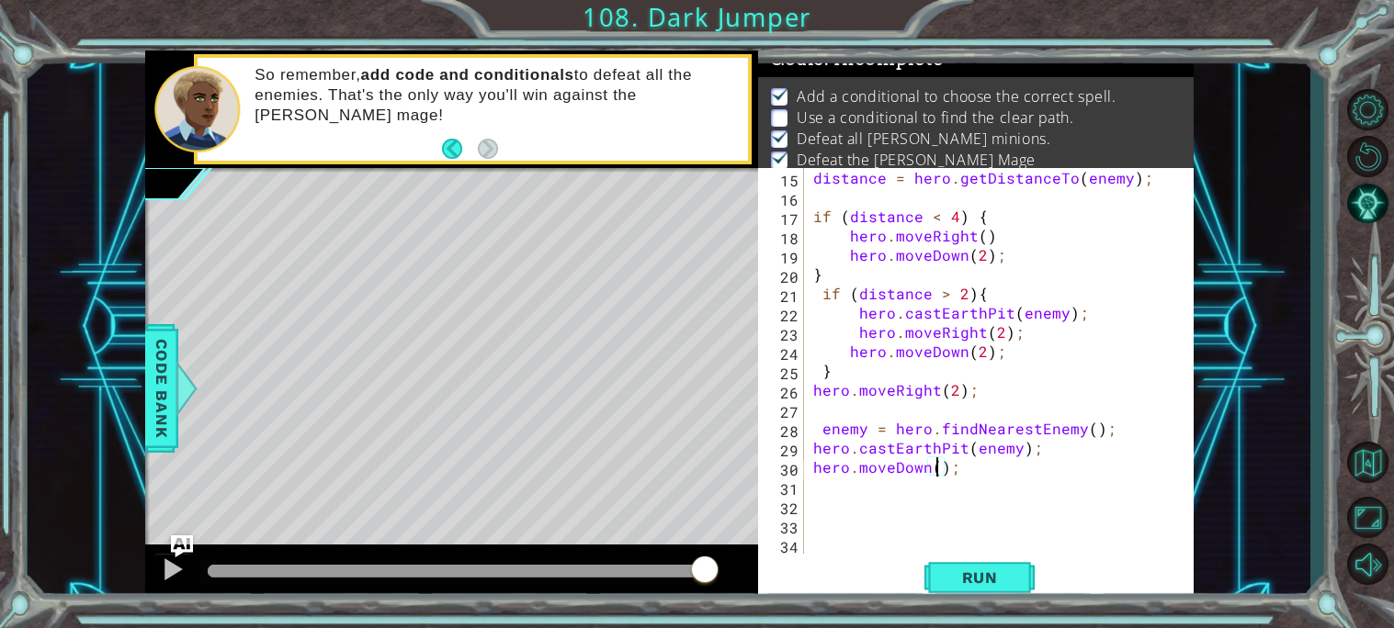
type textarea "hero.moveDow);"
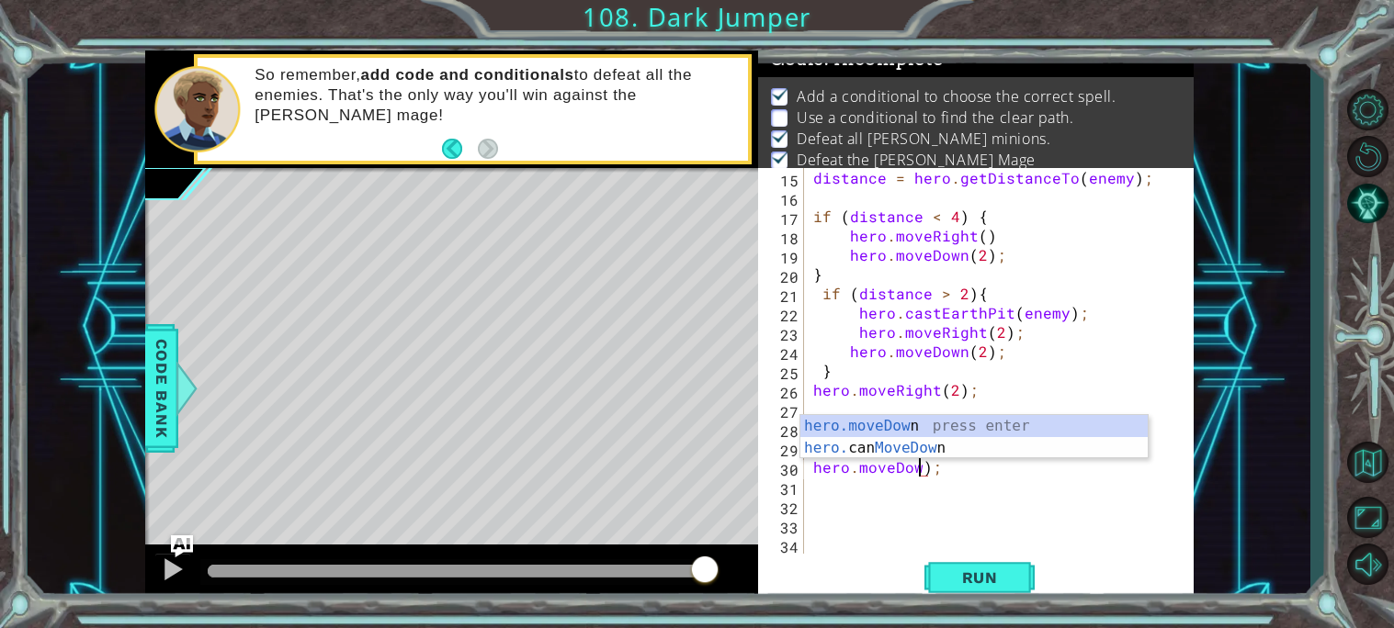
click at [944, 480] on div "distance = hero . getDistanceTo ( enemy ) ; if ( distance < 4 ) { hero . moveRi…" at bounding box center [1003, 380] width 389 height 424
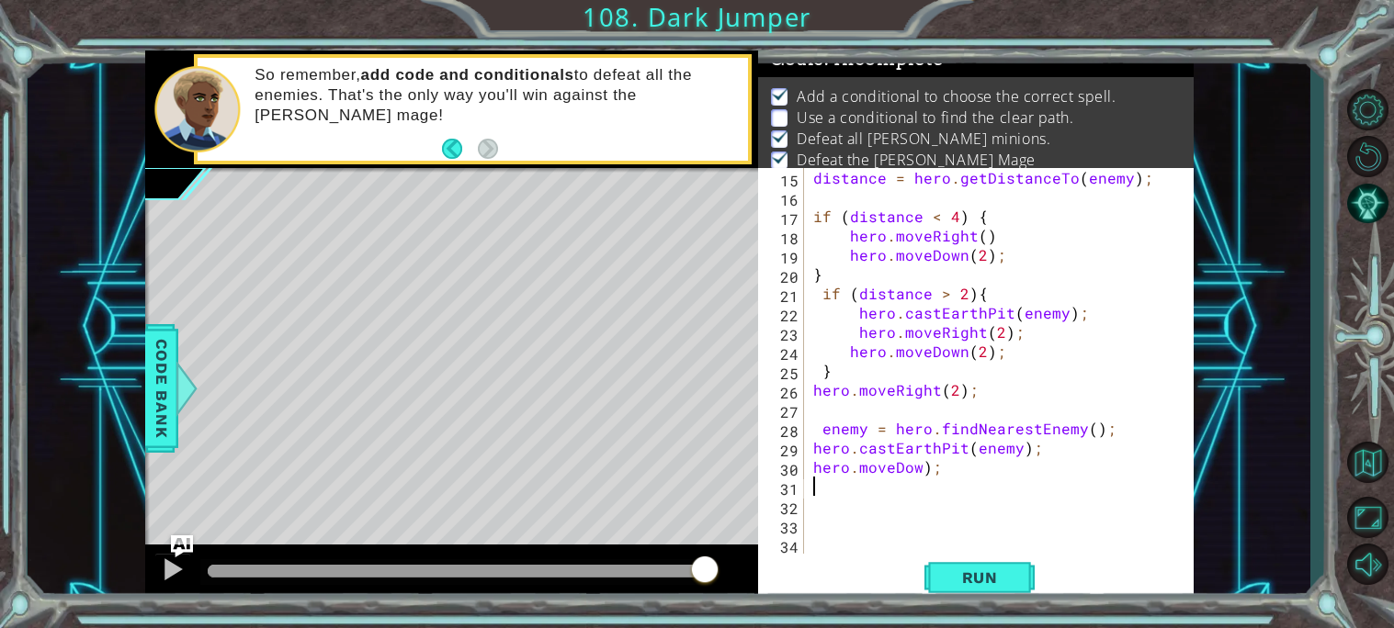
type textarea "\"
click at [943, 478] on div "distance = hero . getDistanceTo ( enemy ) ; if ( distance < 4 ) { hero . moveRi…" at bounding box center [1003, 380] width 389 height 424
click at [932, 466] on div "distance = hero . getDistanceTo ( enemy ) ; if ( distance < 4 ) { hero . moveRi…" at bounding box center [1003, 380] width 389 height 424
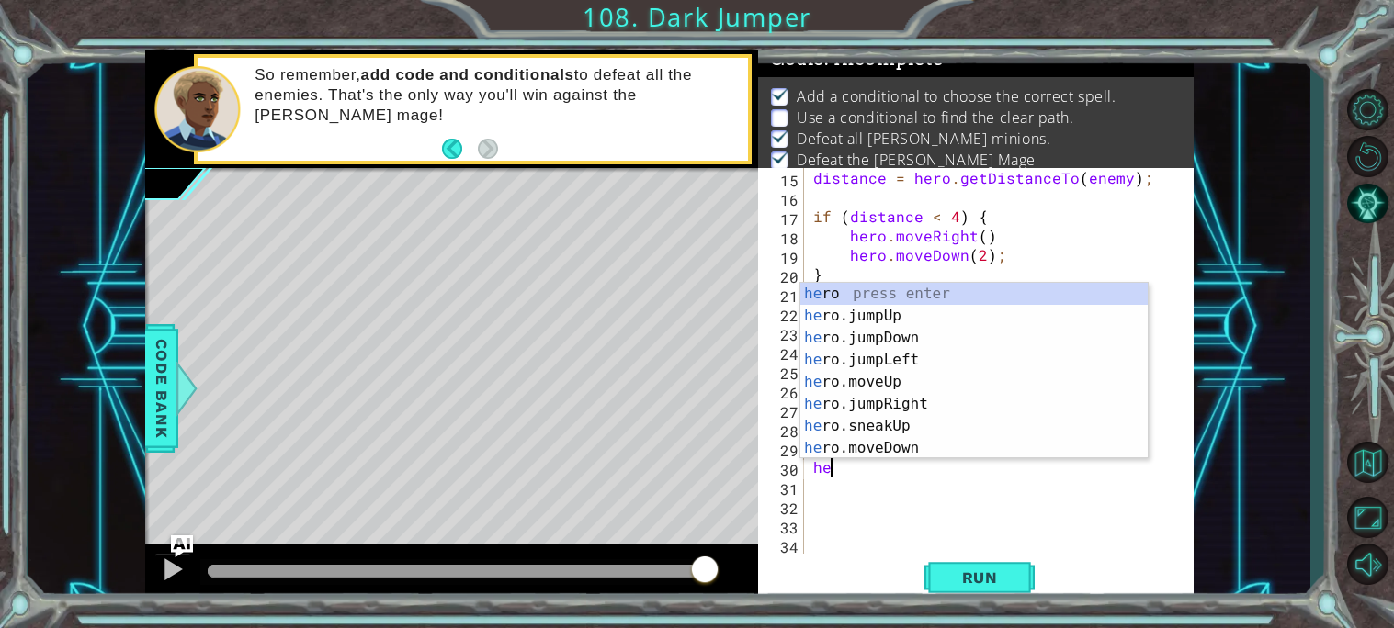
type textarea "h"
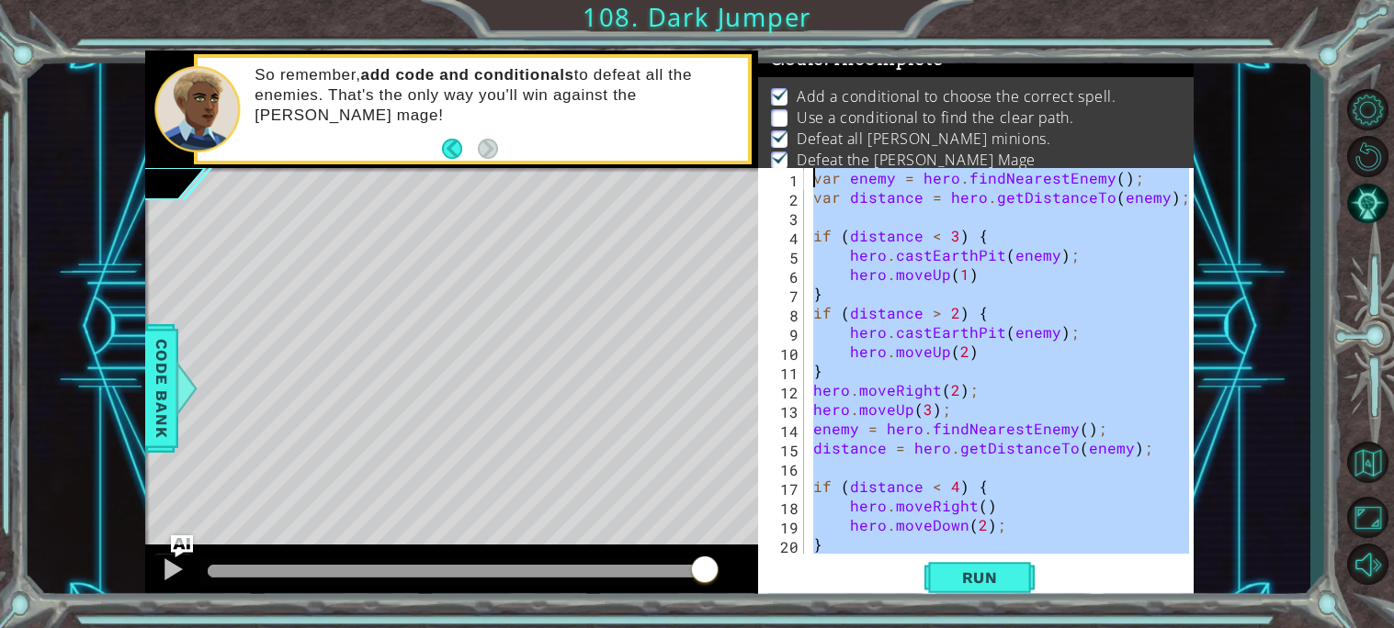
drag, startPoint x: 1130, startPoint y: 475, endPoint x: 824, endPoint y: -27, distance: 587.5
click at [824, 0] on html "1 ההההההההההההההההההההההההההההההההההההההההההההההההההההההההההההההההההההההההההההה…" at bounding box center [697, 314] width 1394 height 628
type textarea "var enemy = hero.findNearestEnemy(); var distance = hero.getDistanceTo(enemy);"
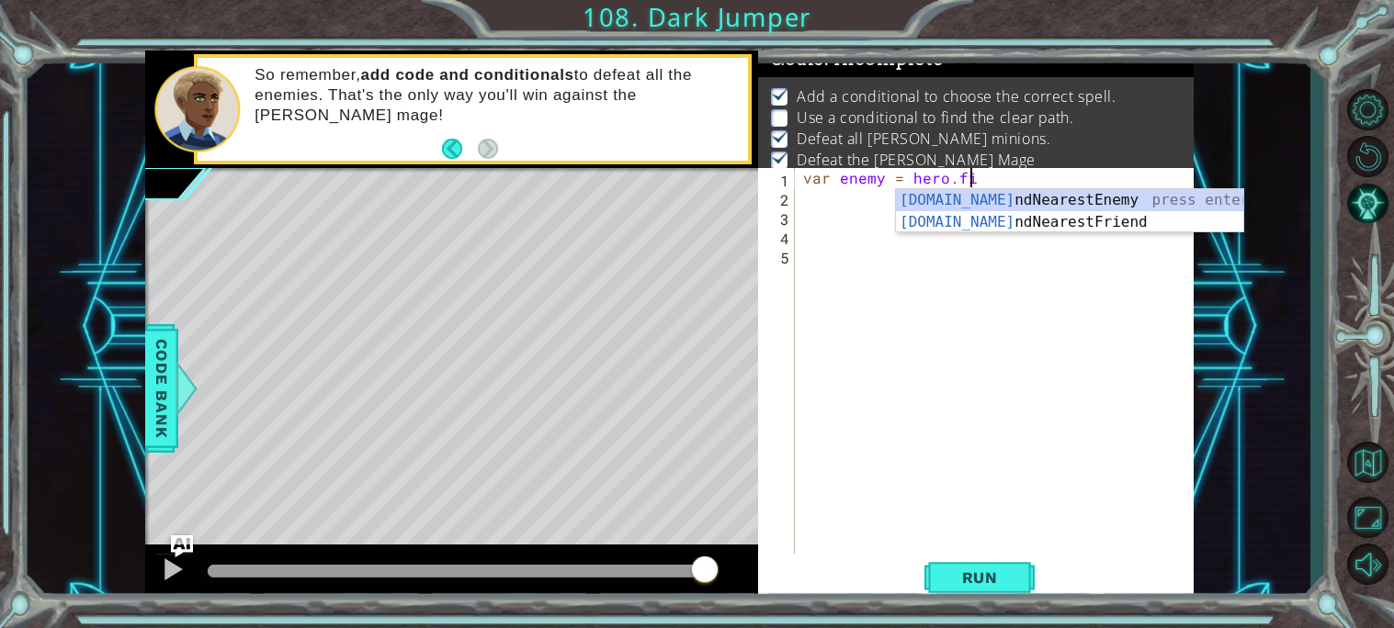
scroll to position [0, 10]
type textarea "var enemy = hero.find"
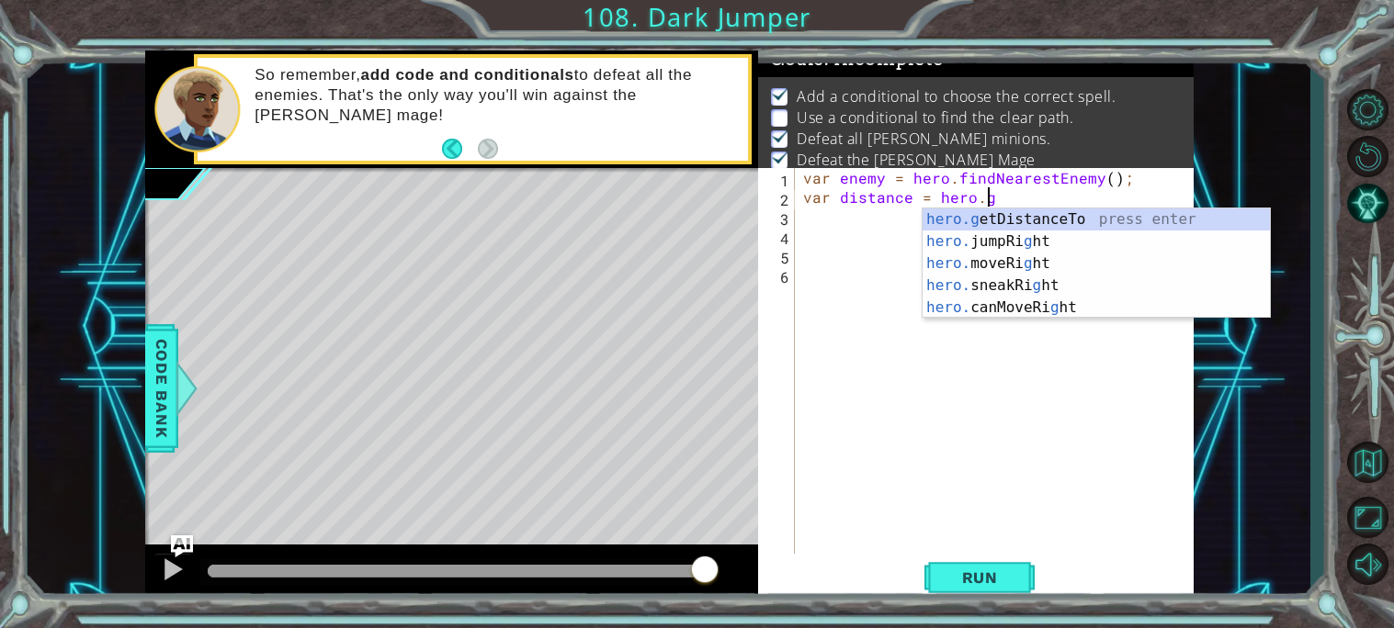
scroll to position [0, 11]
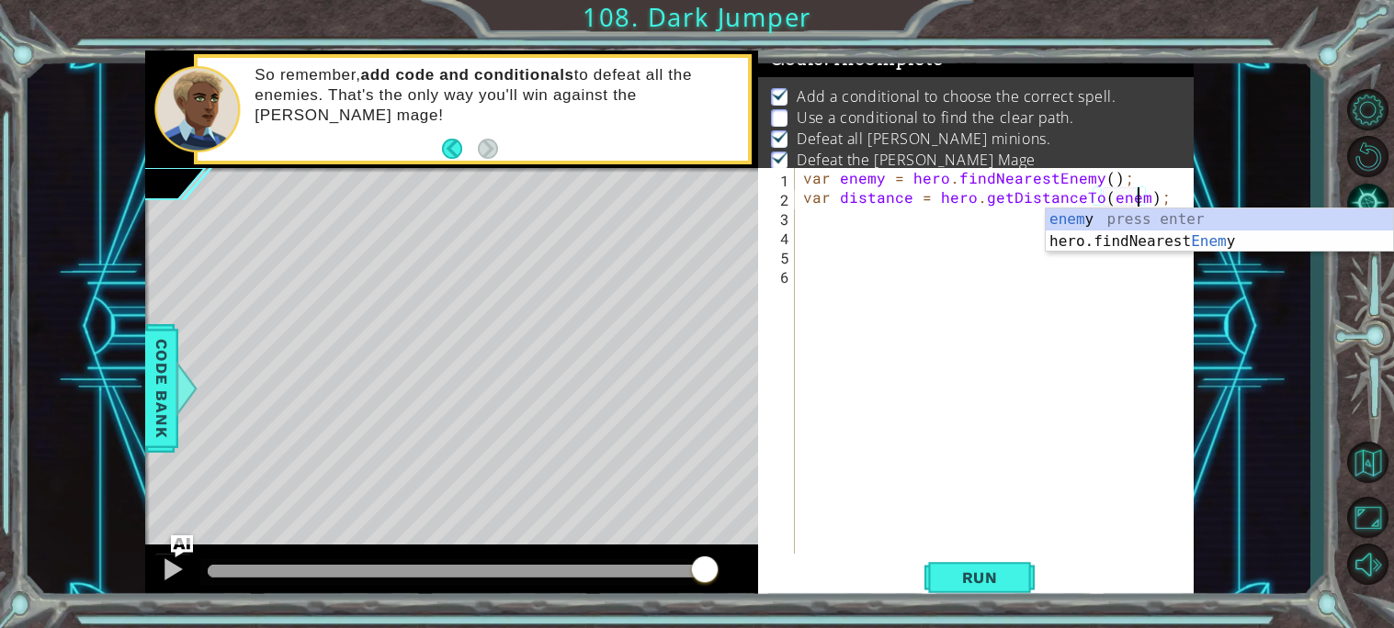
type textarea "var distance = hero.getDistanceTo(enemy);"
click at [801, 221] on div "var enemy = hero . findNearestEnemy ( ) ; var distance = hero . getDistanceTo (…" at bounding box center [998, 380] width 398 height 424
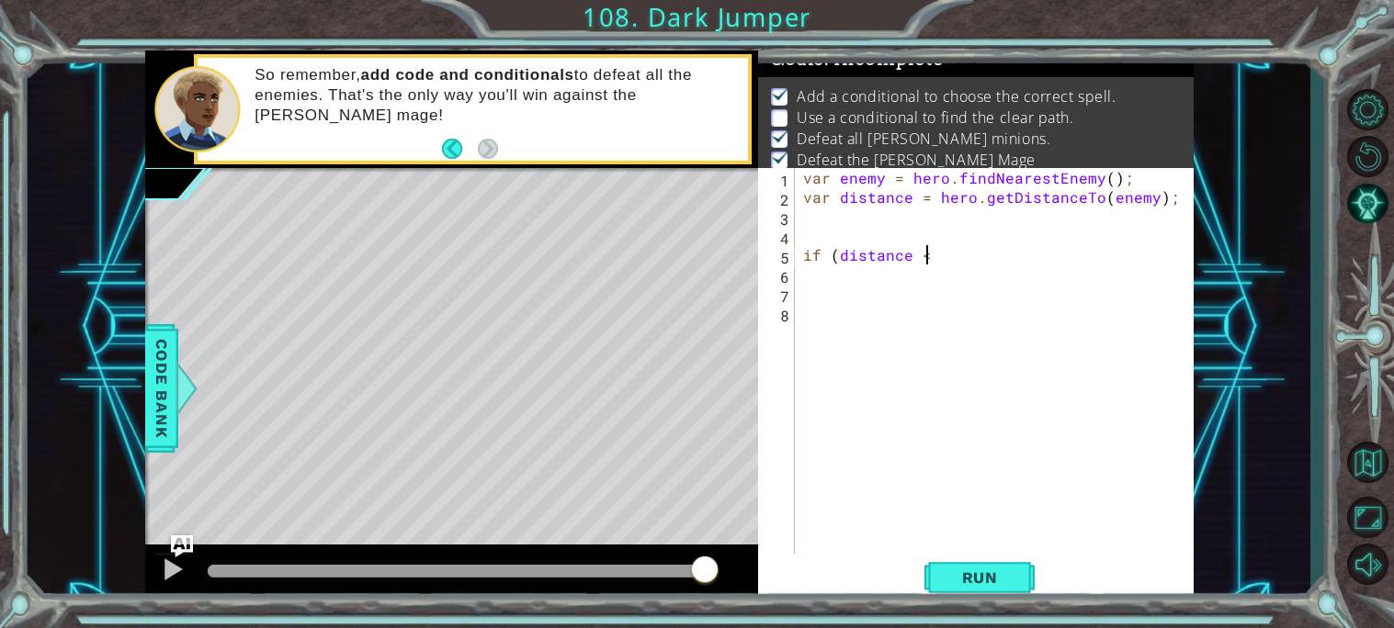
scroll to position [0, 6]
type textarea "if (distance < 3 {"
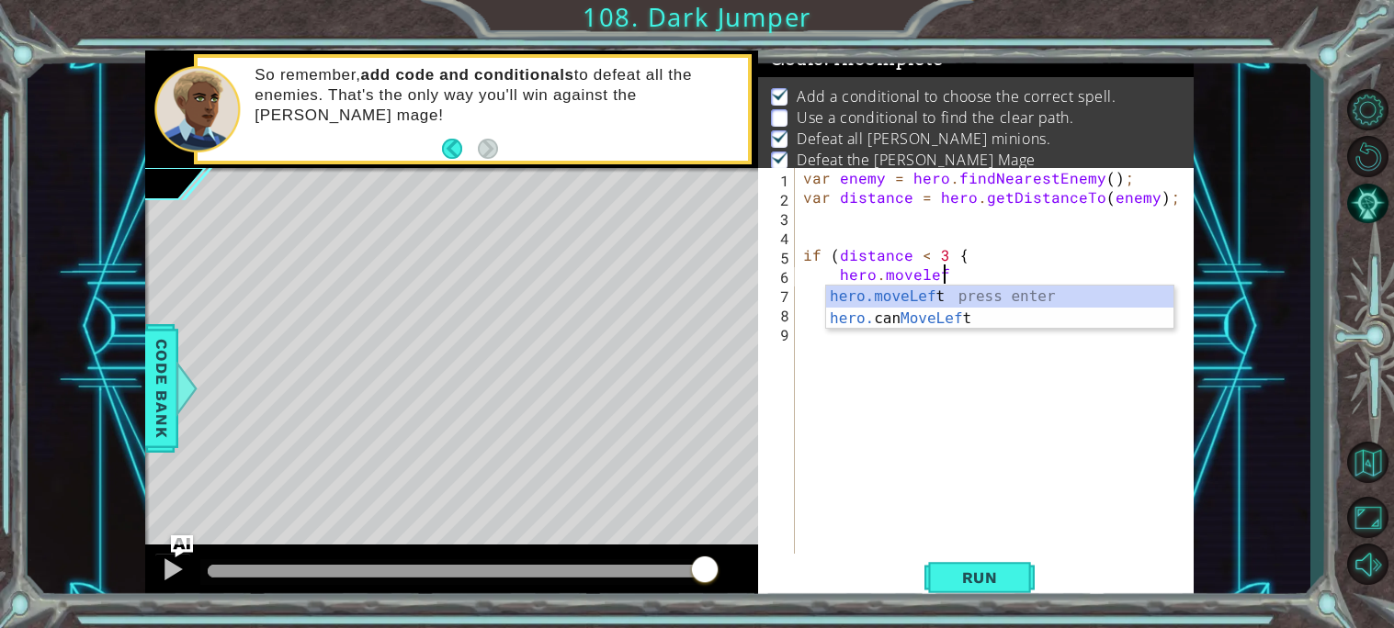
scroll to position [0, 7]
type textarea "hero.moveLeft(1);"
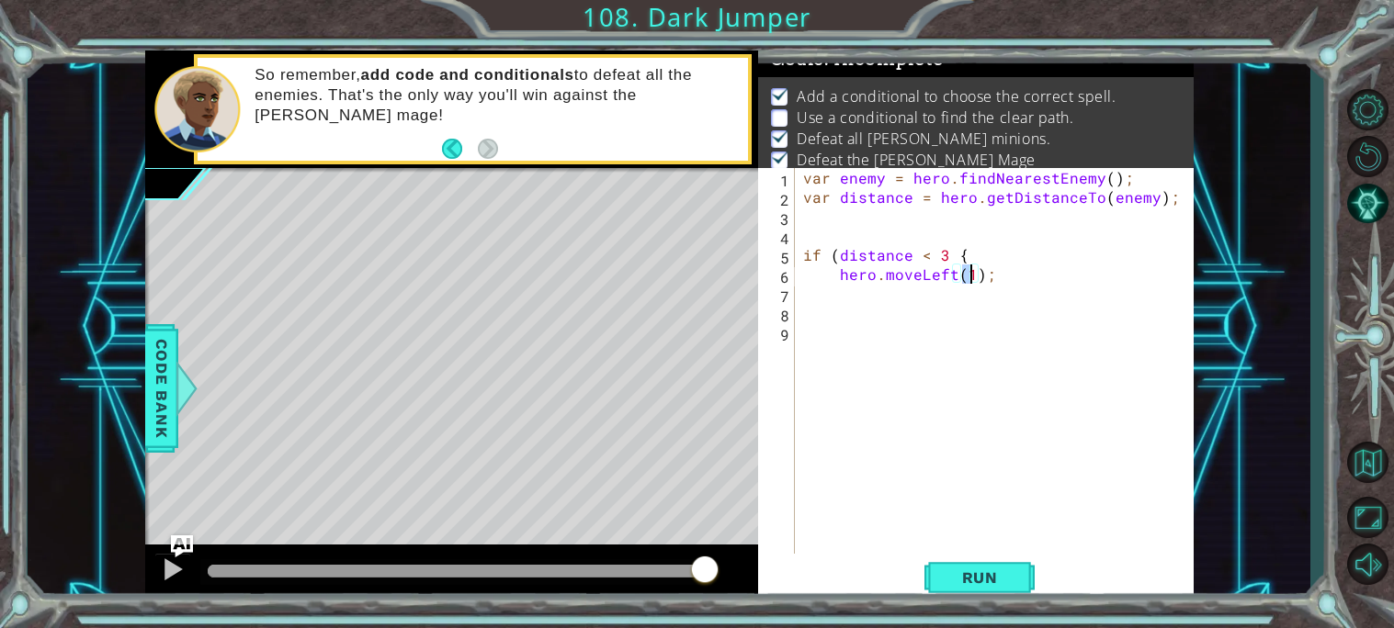
click at [1022, 305] on div "var enemy = hero . findNearestEnemy ( ) ; var distance = hero . getDistanceTo (…" at bounding box center [998, 380] width 398 height 424
type textarea "}"
type textarea "if (distance < 2 )"
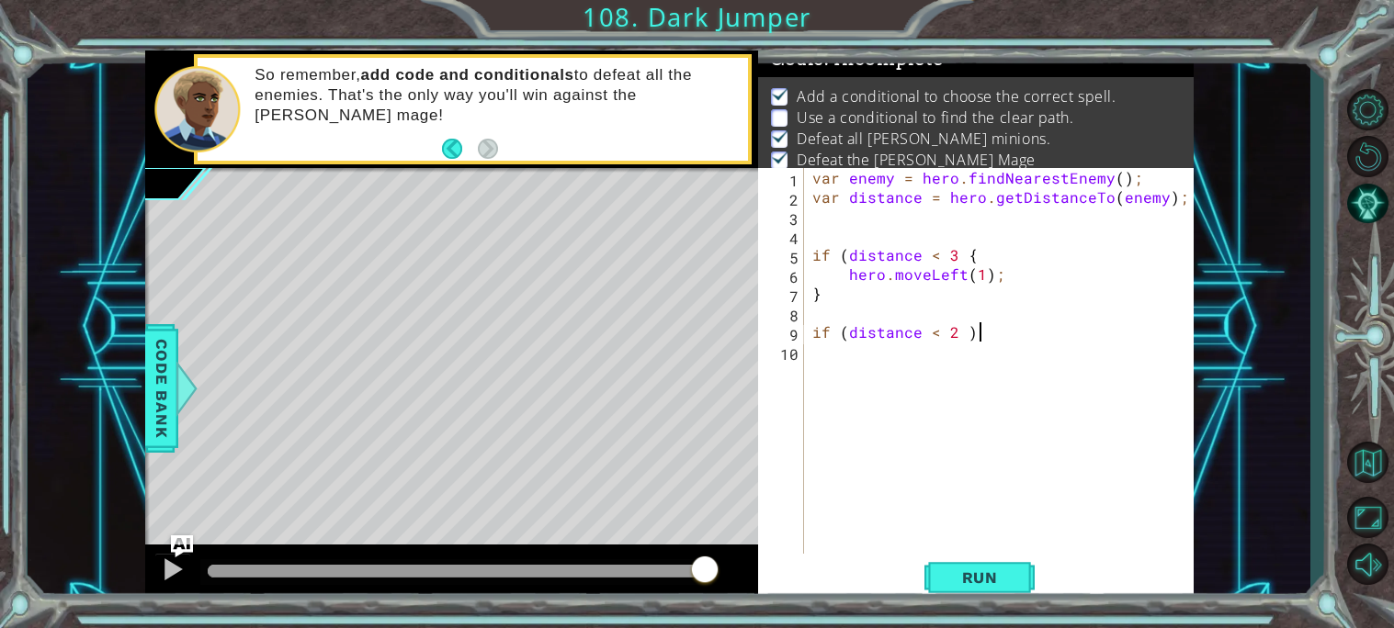
scroll to position [0, 8]
type textarea "if (distance < 2 ) {"
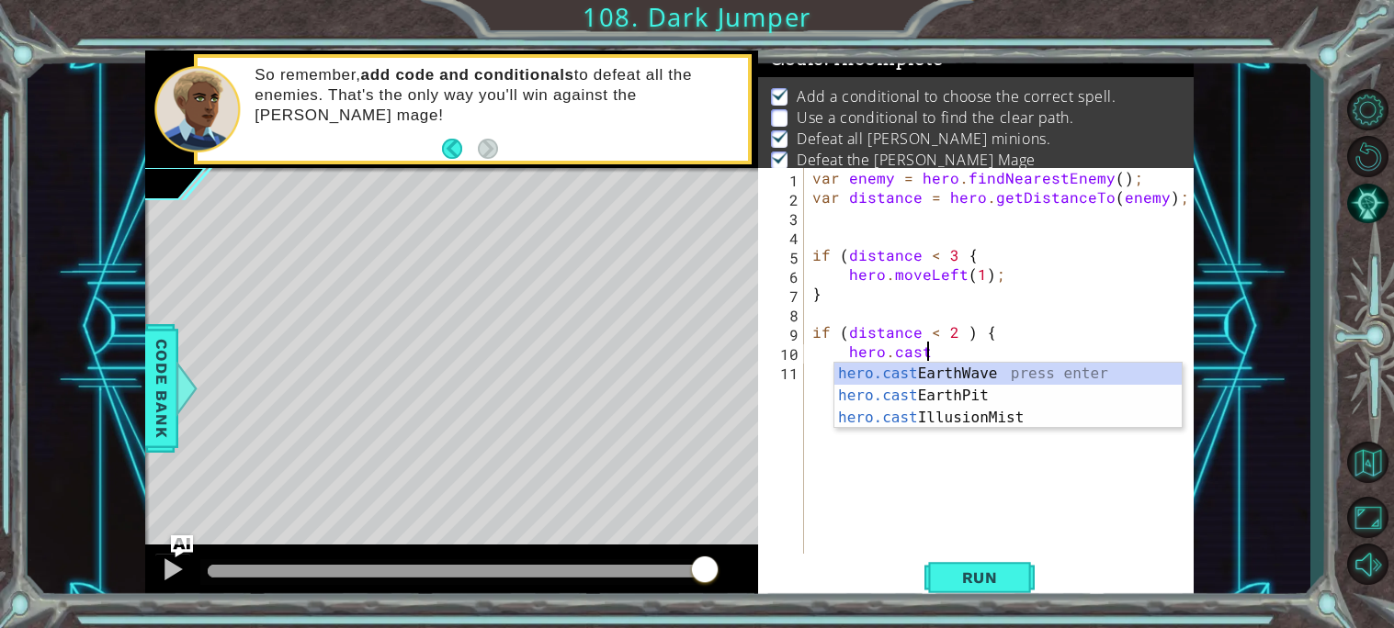
scroll to position [0, 6]
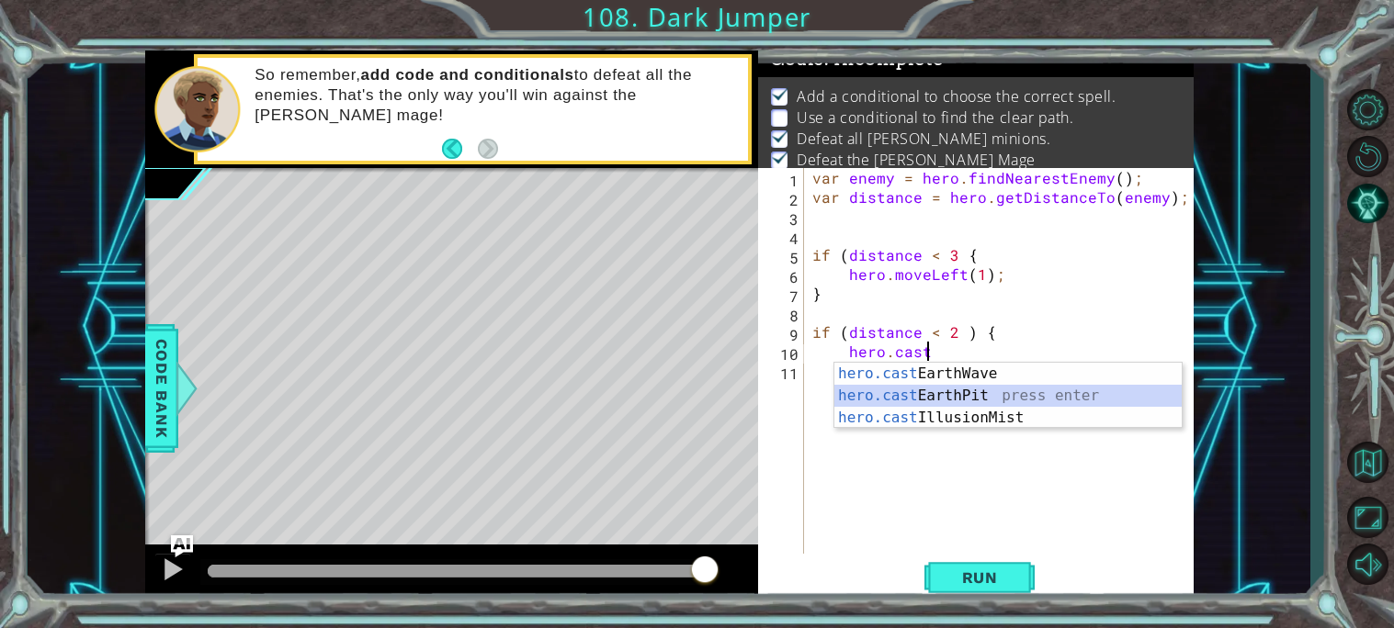
click at [996, 398] on div "hero.cast EarthWave press enter hero.cast EarthPit press enter hero.cast Illusi…" at bounding box center [1007, 418] width 347 height 110
type textarea "hero.castEarthPit(enemy);"
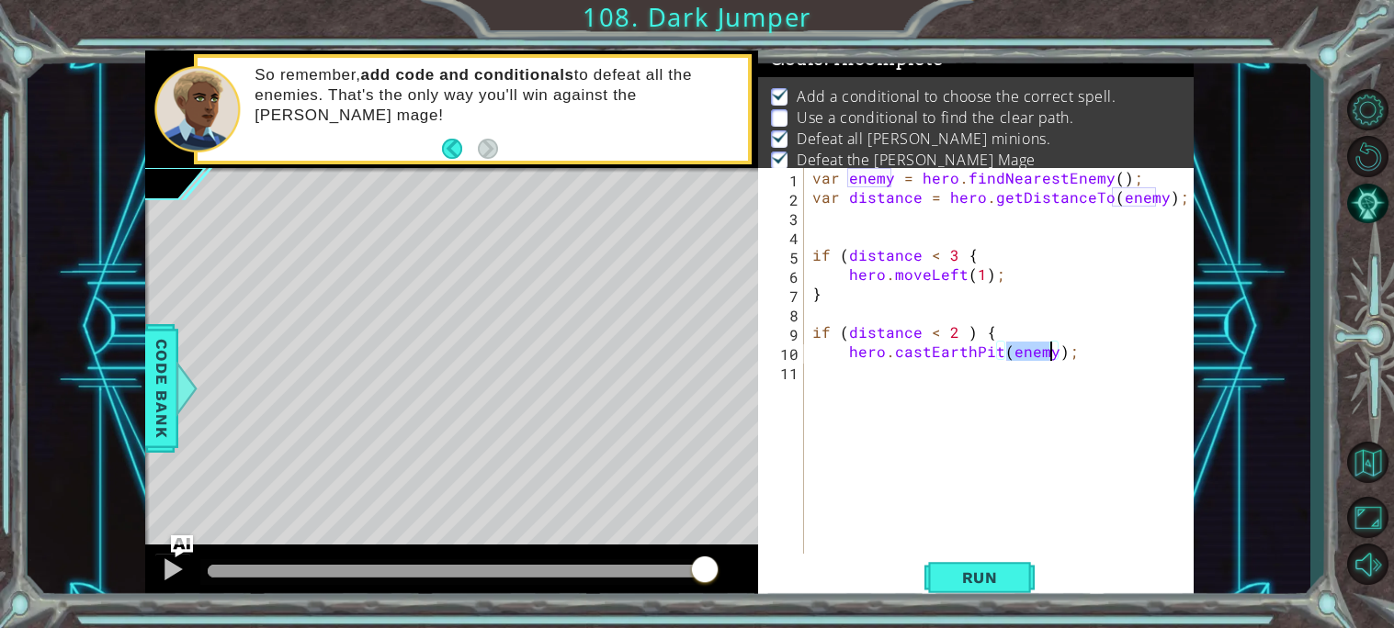
click at [1125, 380] on div "var enemy = hero . findNearestEnemy ( ) ; var distance = hero . getDistanceTo (…" at bounding box center [1003, 380] width 390 height 424
type textarea "}"
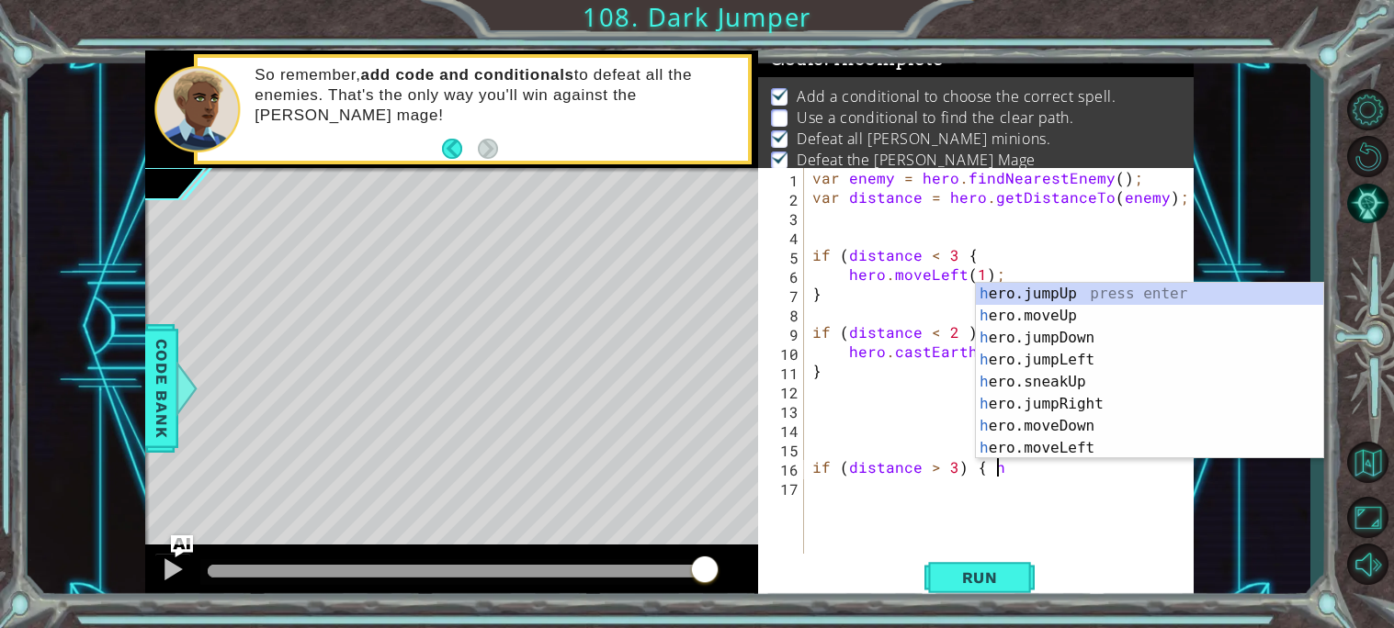
scroll to position [0, 10]
type textarea "if (distance > 3) {"
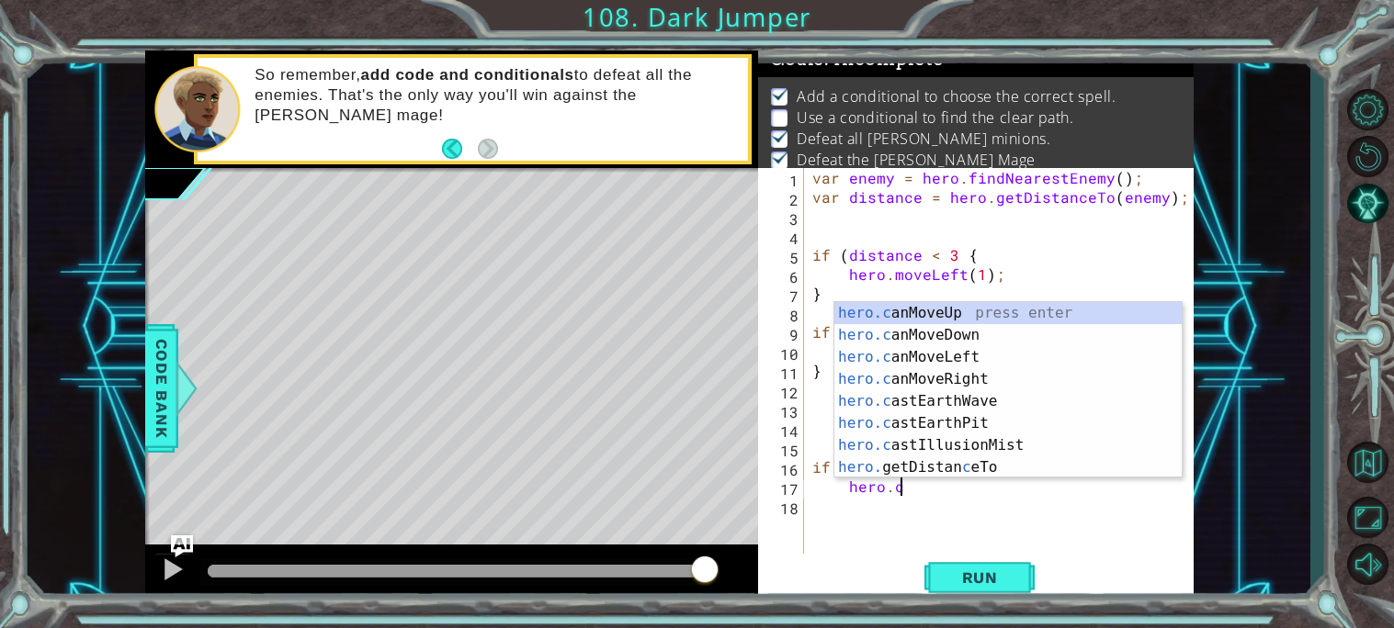
scroll to position [0, 5]
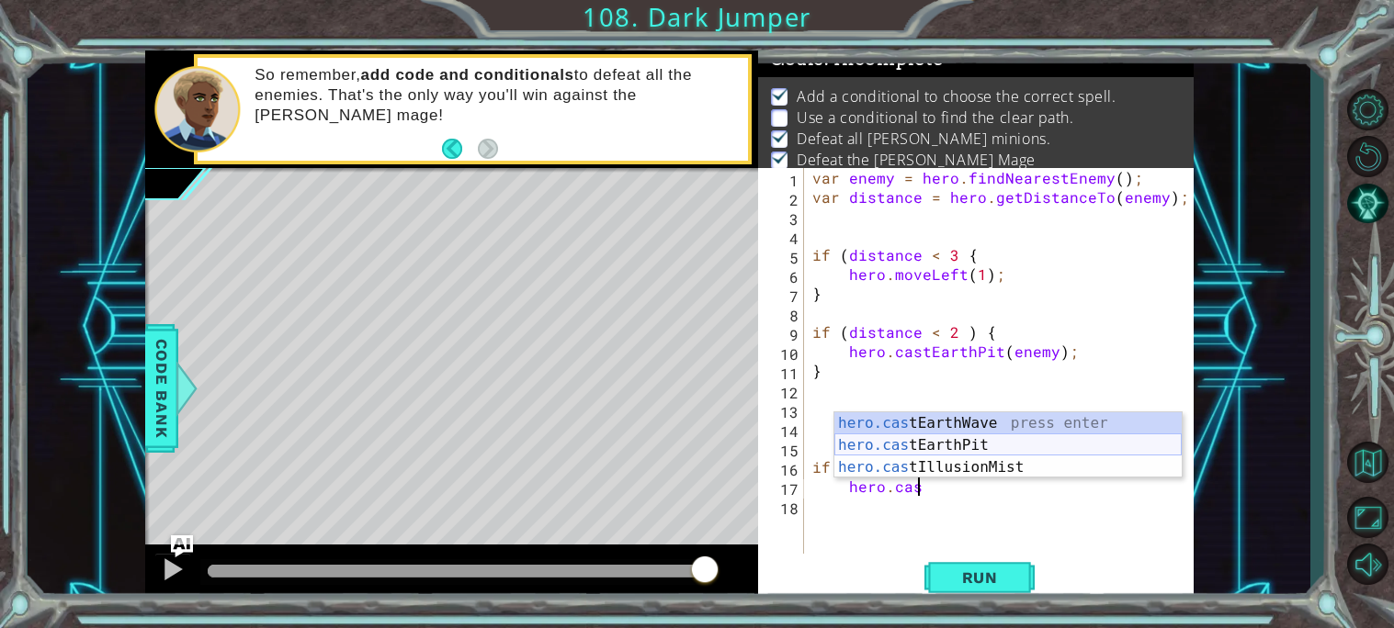
click at [990, 446] on div "hero.cas tEarthWave press enter hero.cas tEarthPit press enter hero.cas tIllusi…" at bounding box center [1007, 467] width 347 height 110
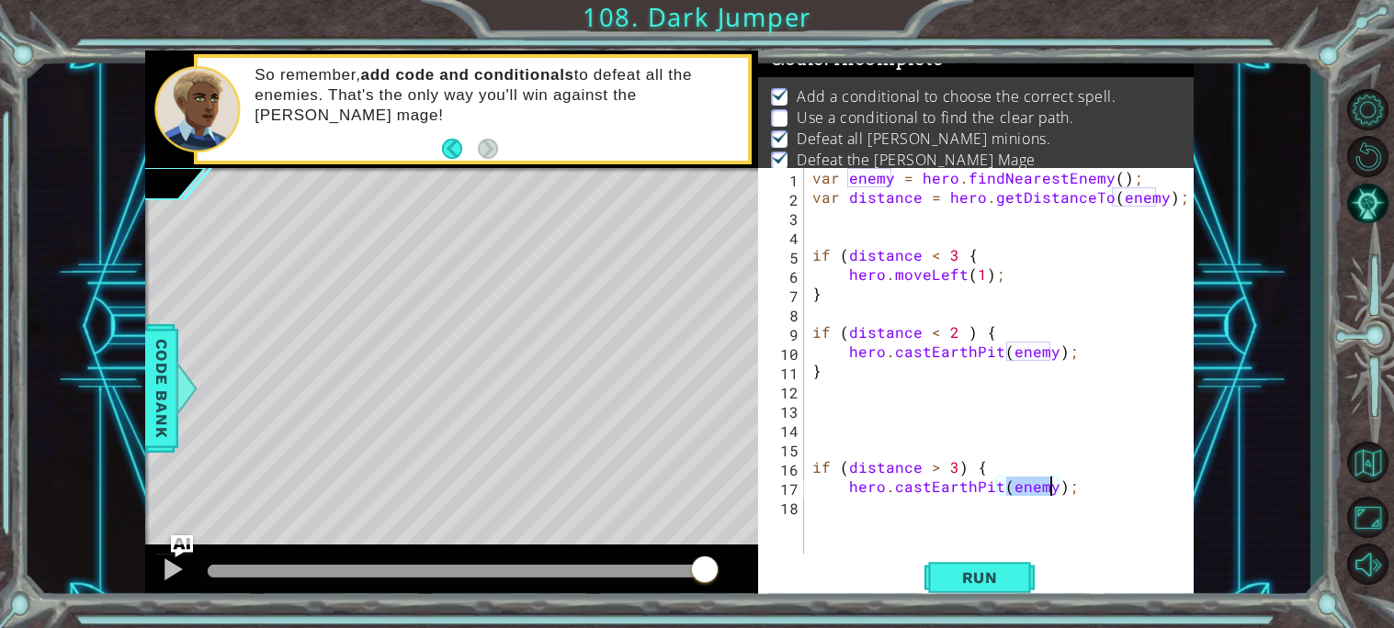
type textarea "hero.castEarthPit(enemy);"
click at [1038, 480] on div "var enemy = hero . findNearestEnemy ( ) ; var distance = hero . getDistanceTo (…" at bounding box center [998, 361] width 380 height 386
click at [1071, 492] on div "var enemy = hero . findNearestEnemy ( ) ; var distance = hero . getDistanceTo (…" at bounding box center [1003, 380] width 390 height 424
type textarea "}"
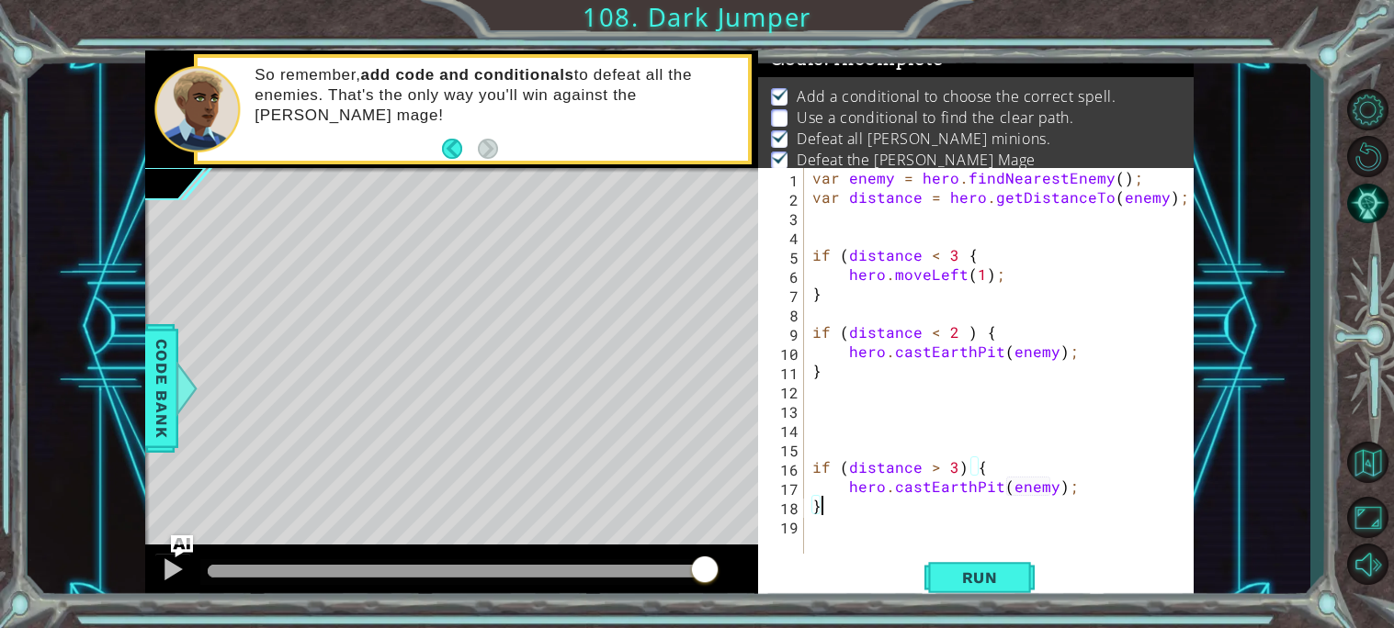
click at [890, 526] on div "var enemy = hero . findNearestEnemy ( ) ; var distance = hero . getDistanceTo (…" at bounding box center [1003, 380] width 390 height 424
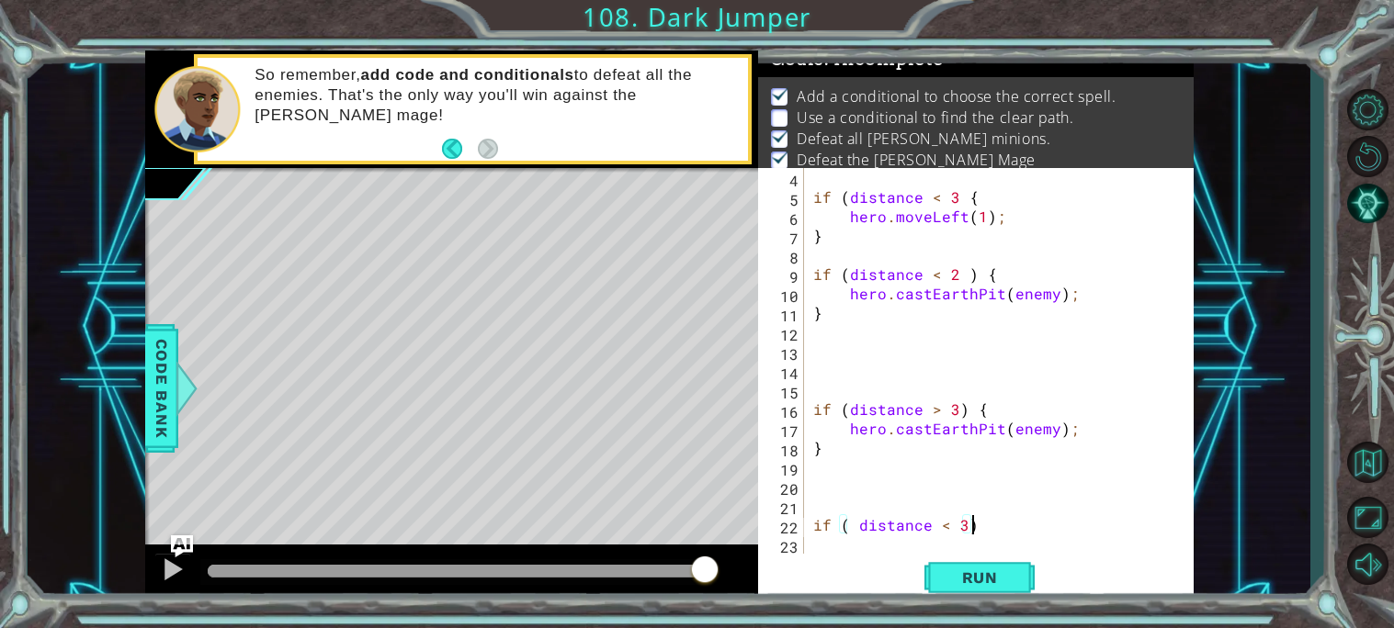
scroll to position [0, 8]
type textarea "if ( distance < 3) {"
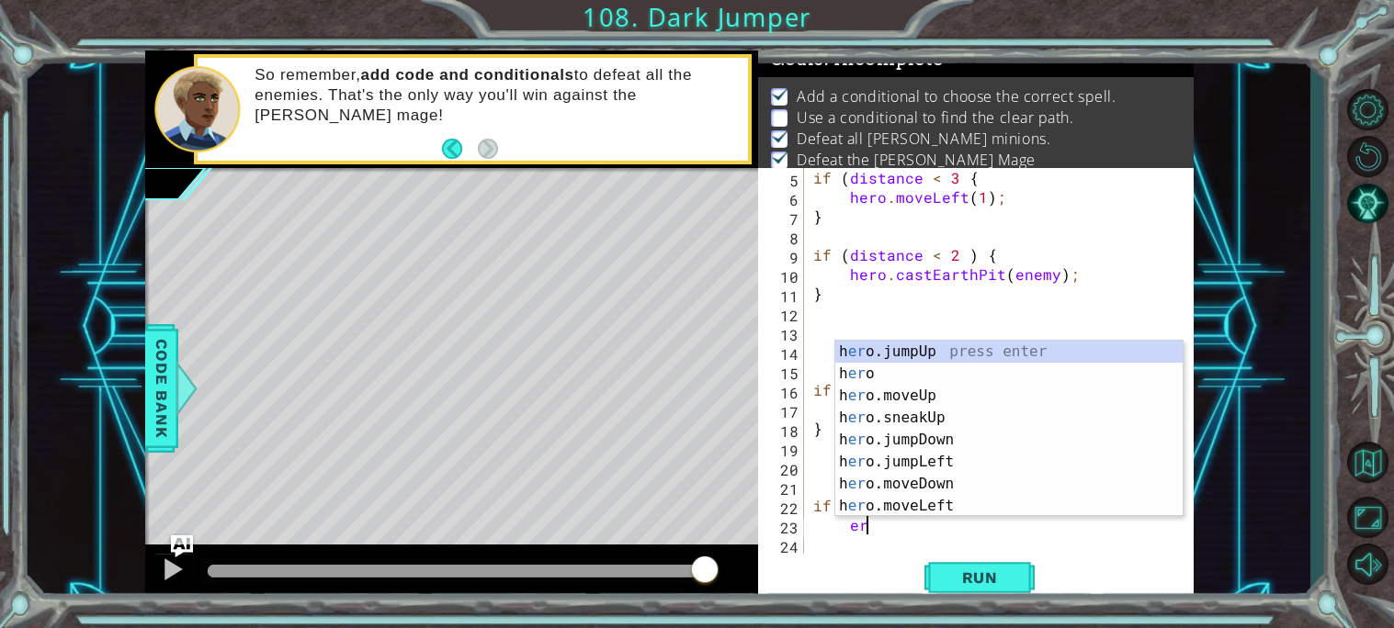
type textarea "e"
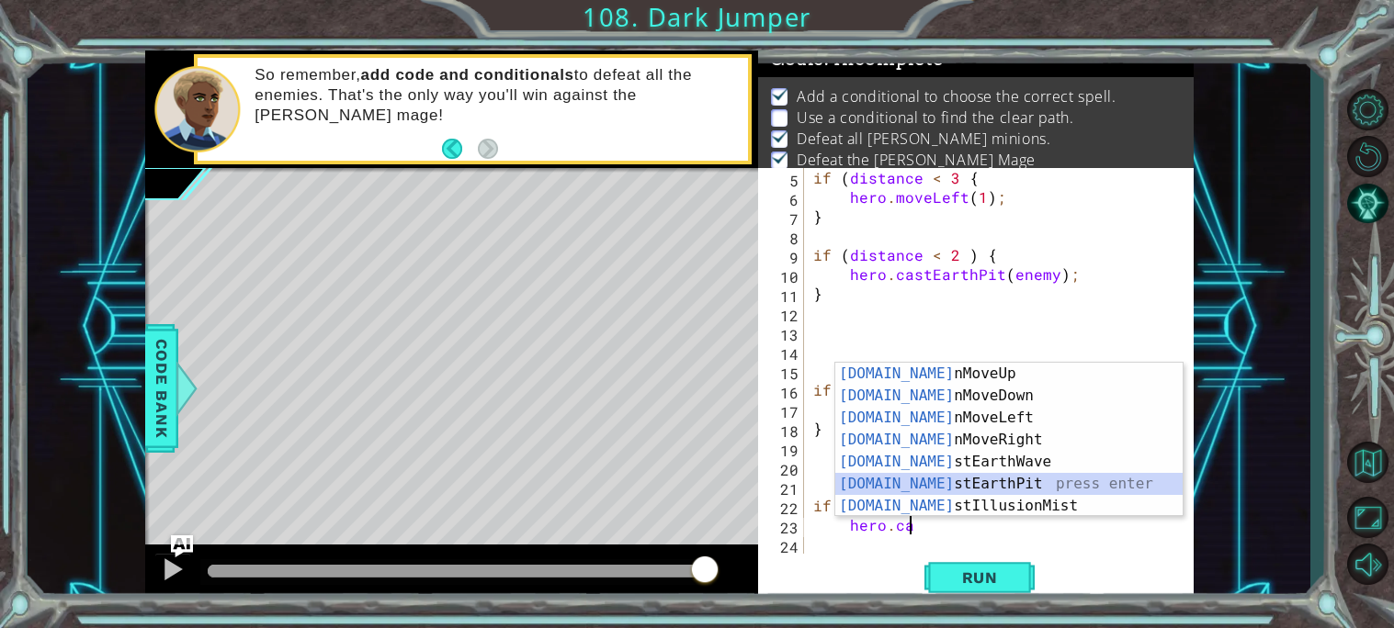
click at [988, 485] on div "[DOMAIN_NAME] nMoveUp press enter [DOMAIN_NAME] nMoveDown press enter [DOMAIN_N…" at bounding box center [1008, 462] width 347 height 198
type textarea "hero.castEarthPit(enemy);"
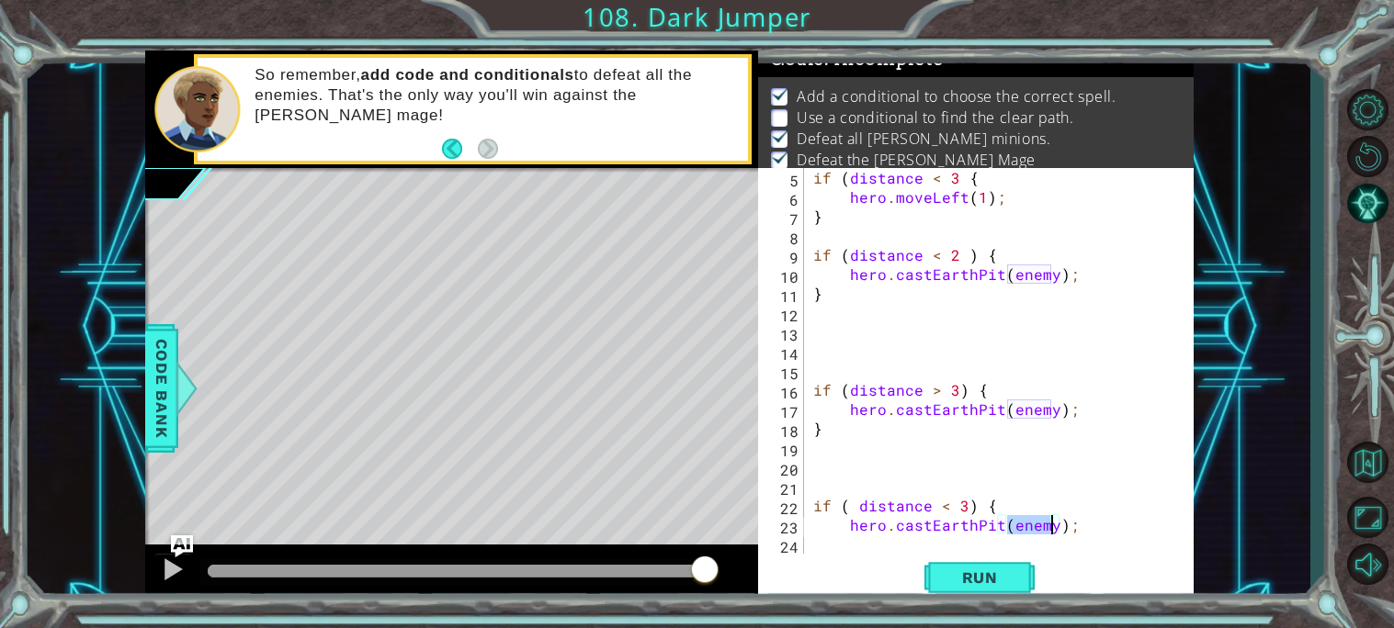
click at [1117, 531] on div "if ( distance < 3 { hero . moveLeft ( 1 ) ; } if ( distance < 2 ) { hero . cast…" at bounding box center [1003, 380] width 389 height 424
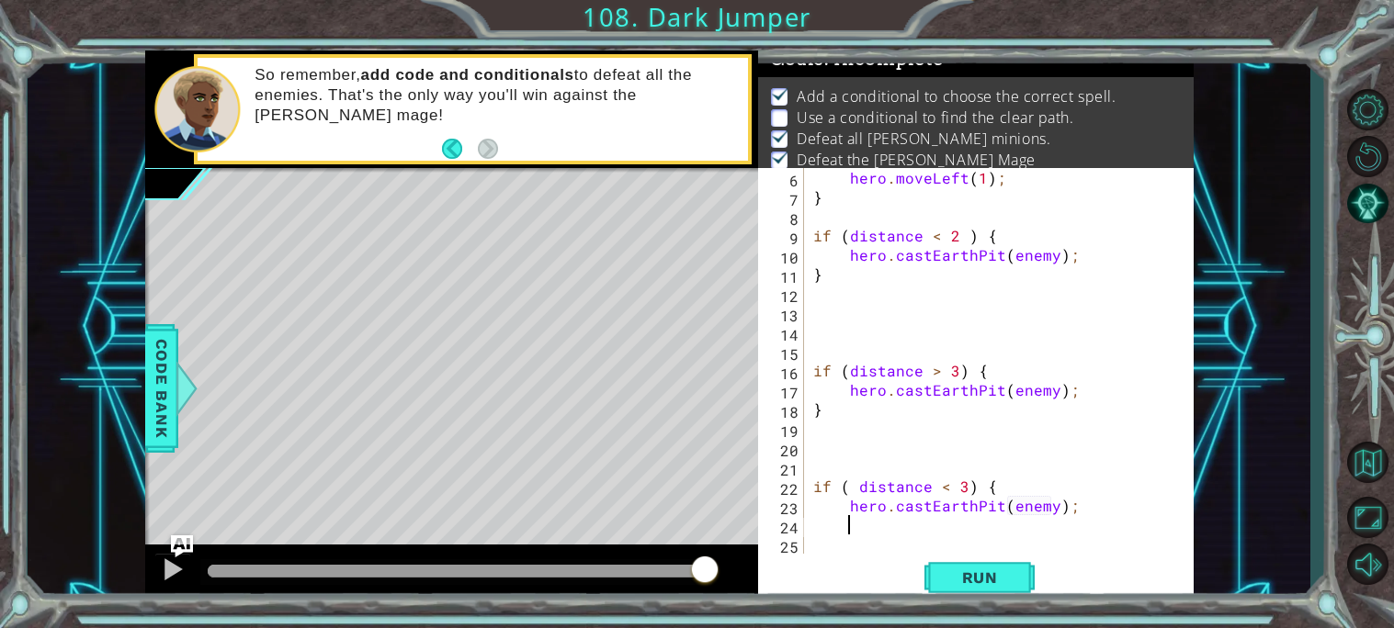
scroll to position [0, 0]
type textarea "}"
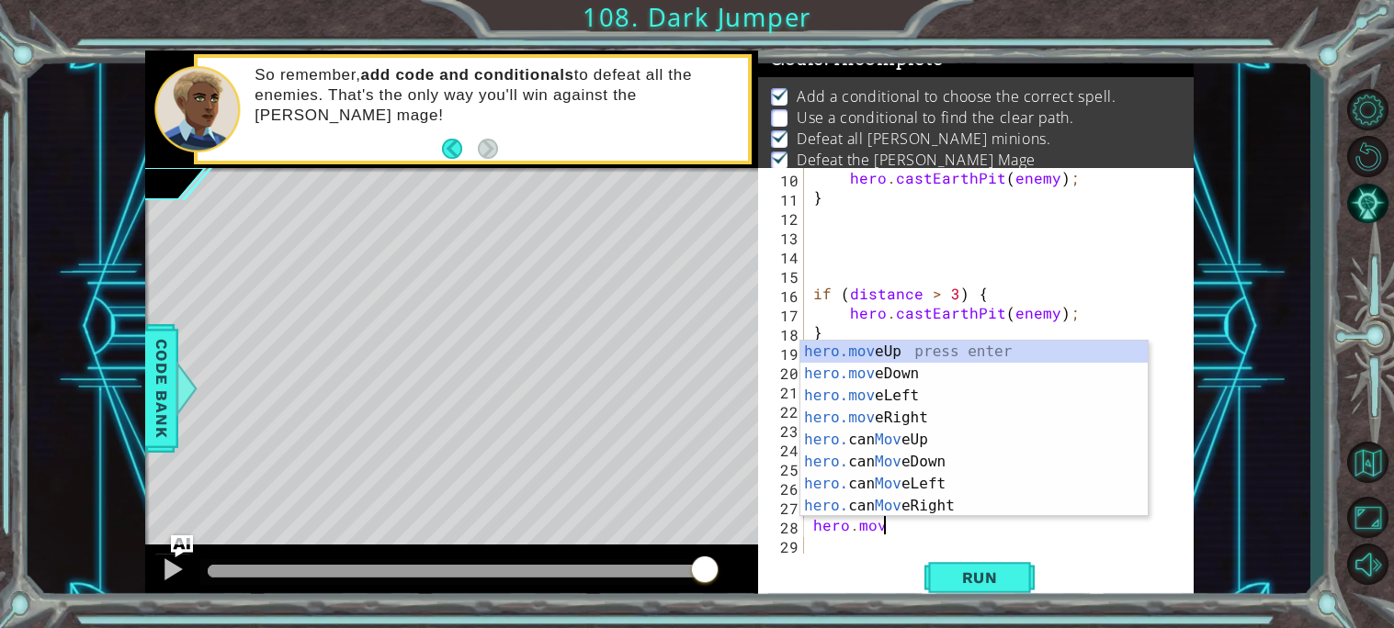
scroll to position [0, 3]
click at [893, 345] on div "hero.move Up press enter hero.move Down press enter hero.move Left press enter …" at bounding box center [973, 451] width 347 height 220
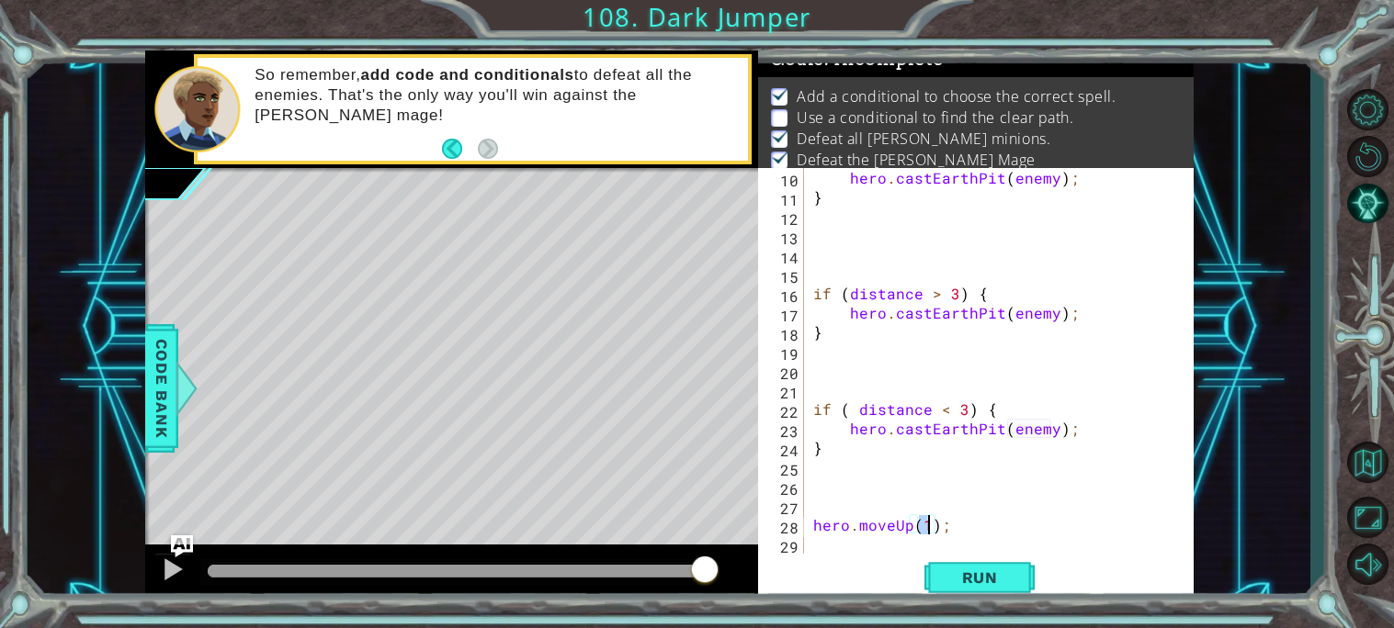
type textarea "hero.moveUp(2);"
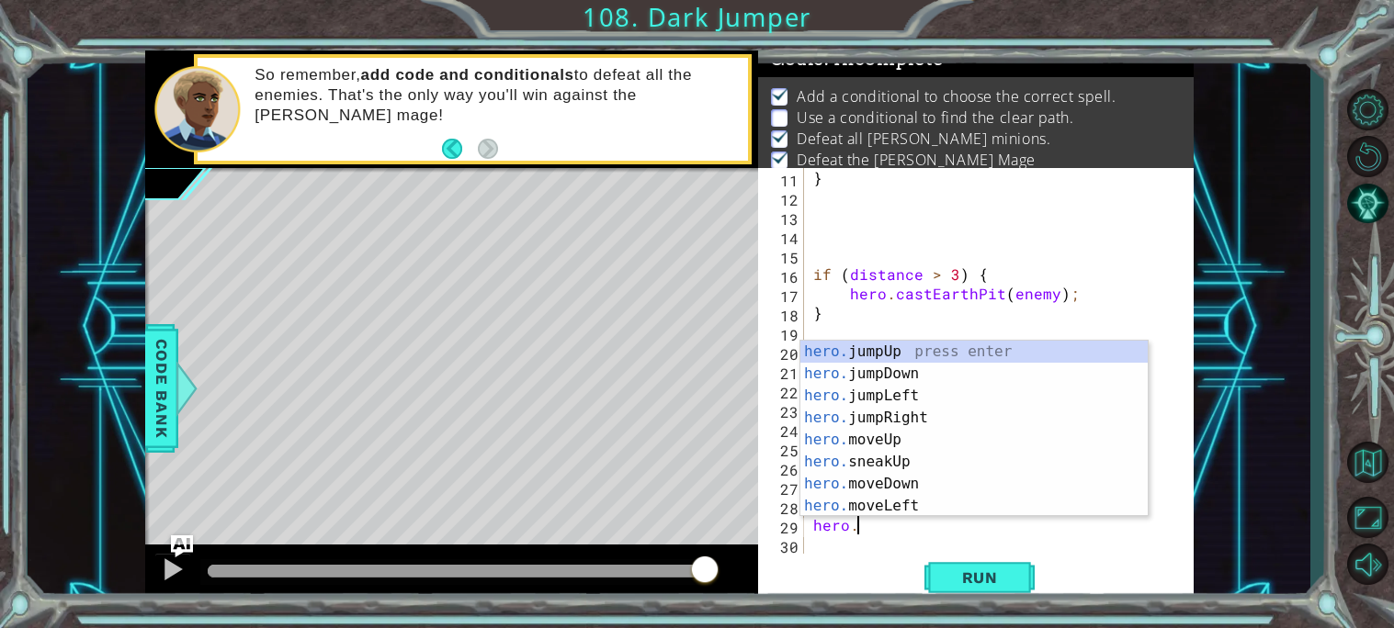
scroll to position [0, 2]
type textarea "[DOMAIN_NAME]"
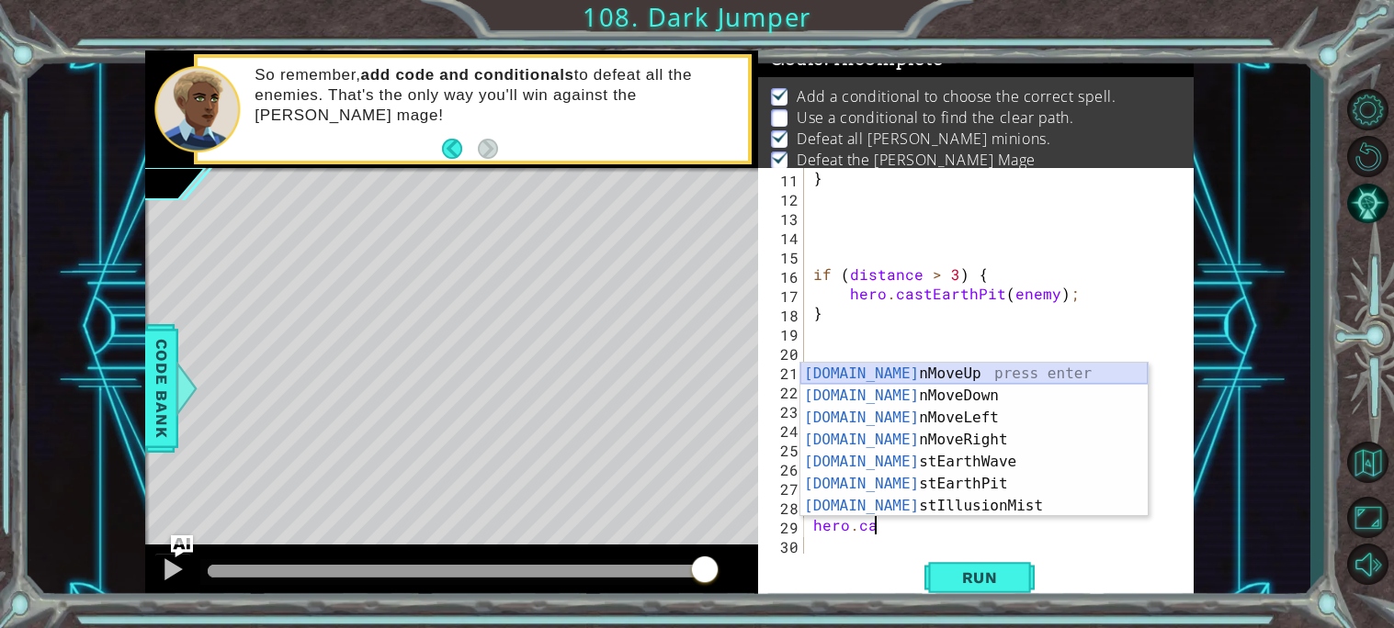
click at [890, 370] on div "[DOMAIN_NAME] nMoveUp press enter [DOMAIN_NAME] nMoveDown press enter [DOMAIN_N…" at bounding box center [973, 462] width 347 height 198
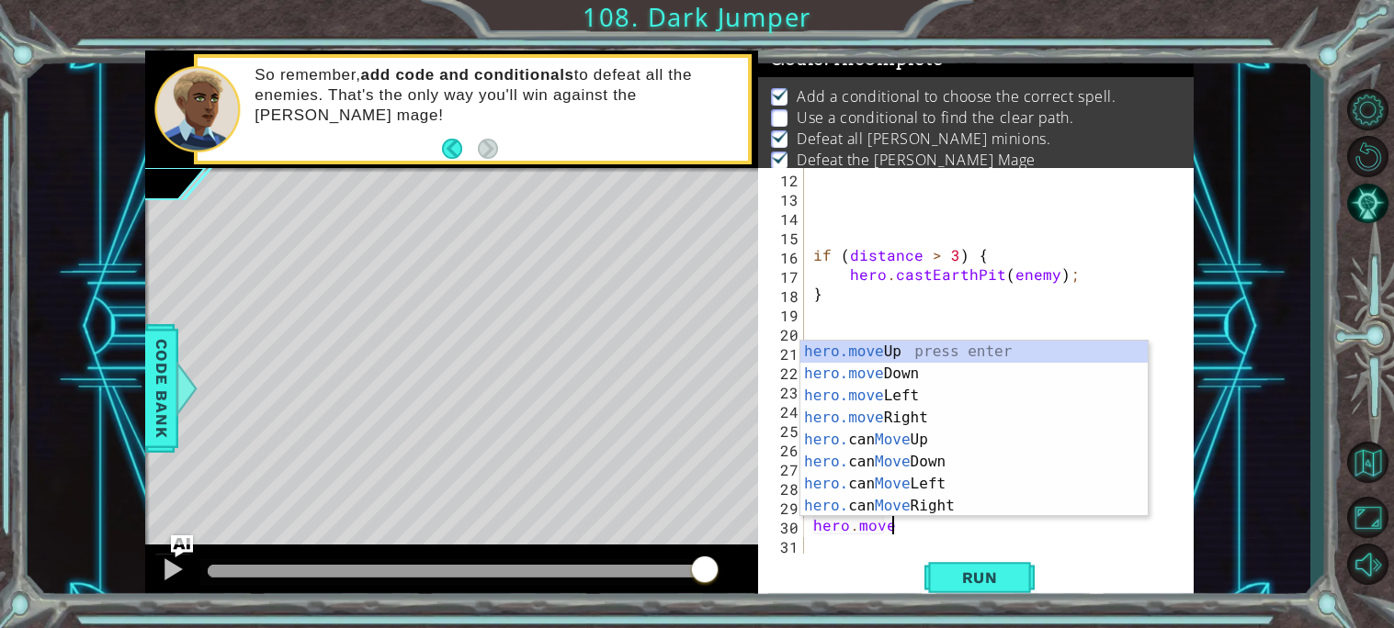
scroll to position [0, 3]
click at [909, 424] on div "hero.move Up press enter hero.move Down press enter hero.move Left press enter …" at bounding box center [973, 451] width 347 height 220
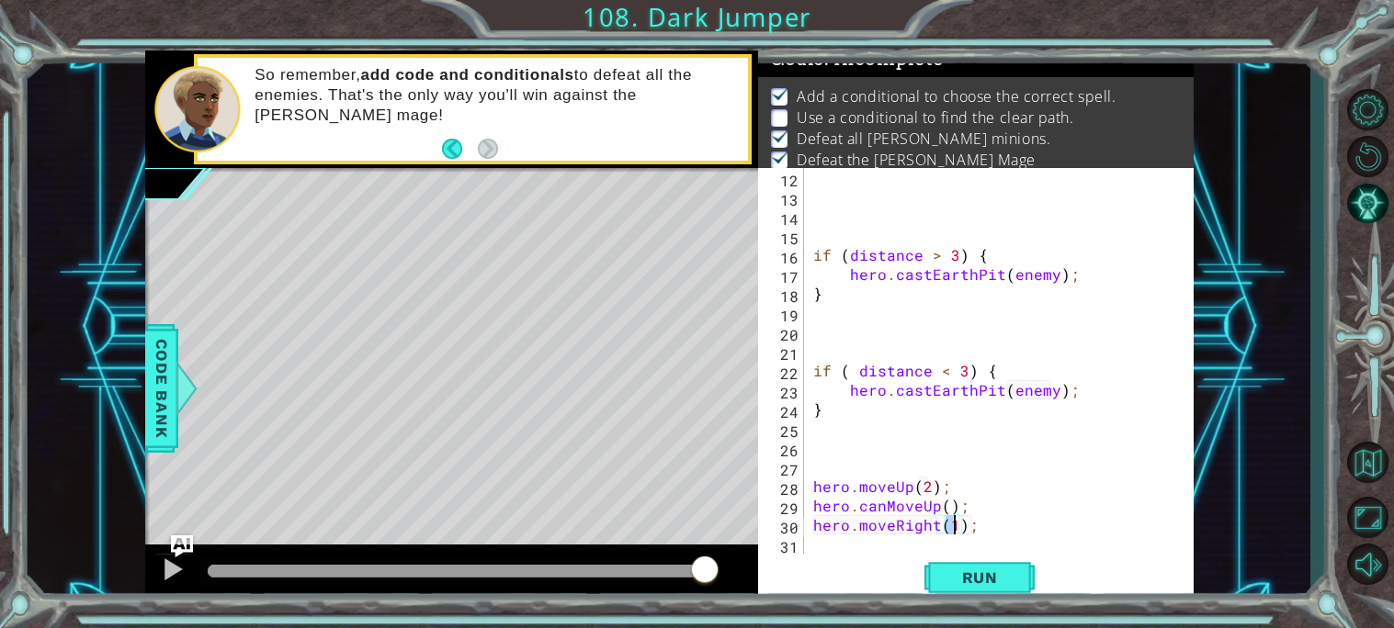
type textarea "hero.moveRight(3);"
click at [951, 530] on div "if ( distance > 3 ) { hero . castEarthPit ( enemy ) ; } if ( distance < 3 ) { h…" at bounding box center [1003, 380] width 389 height 424
type textarea "hero.moveRight(2);"
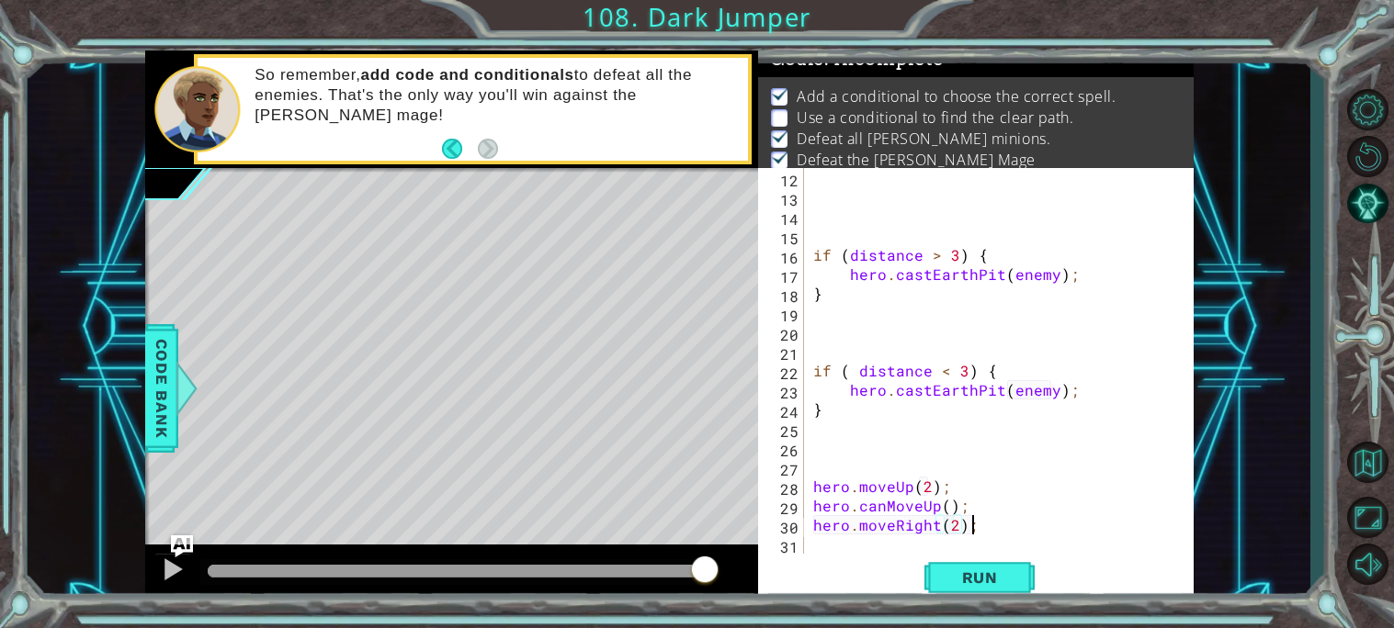
click at [969, 527] on div "if ( distance > 3 ) { hero . castEarthPit ( enemy ) ; } if ( distance < 3 ) { h…" at bounding box center [1003, 380] width 389 height 424
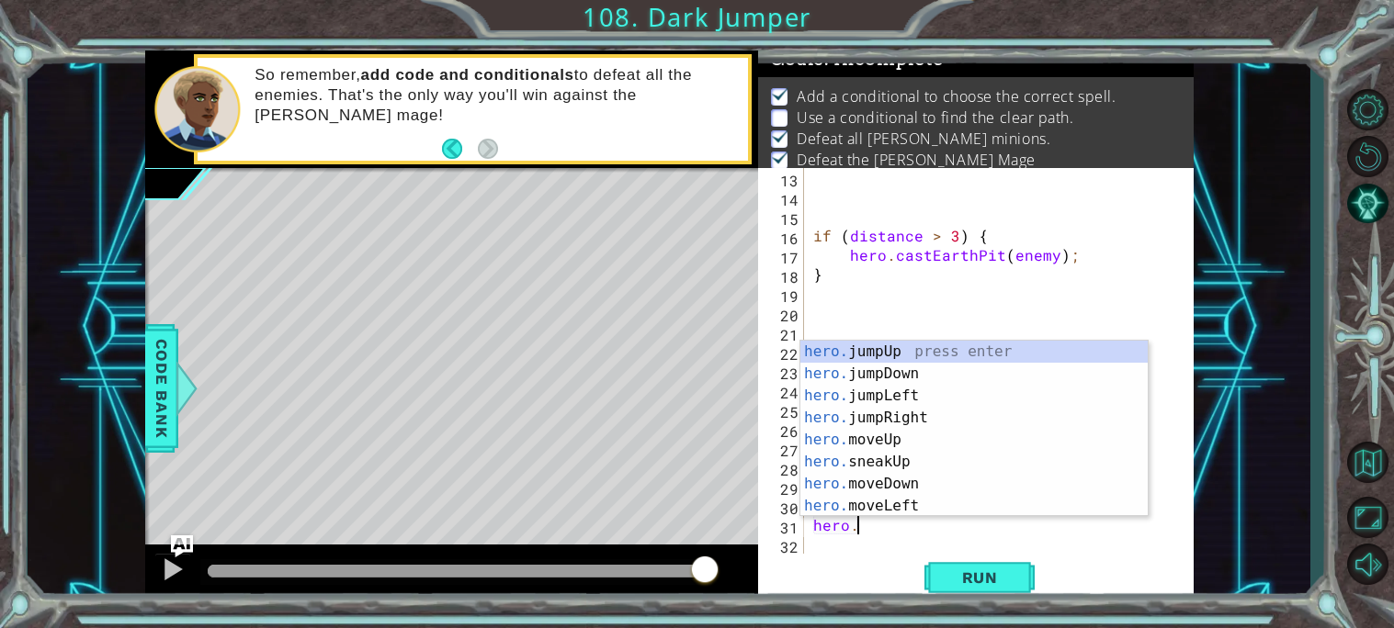
scroll to position [0, 2]
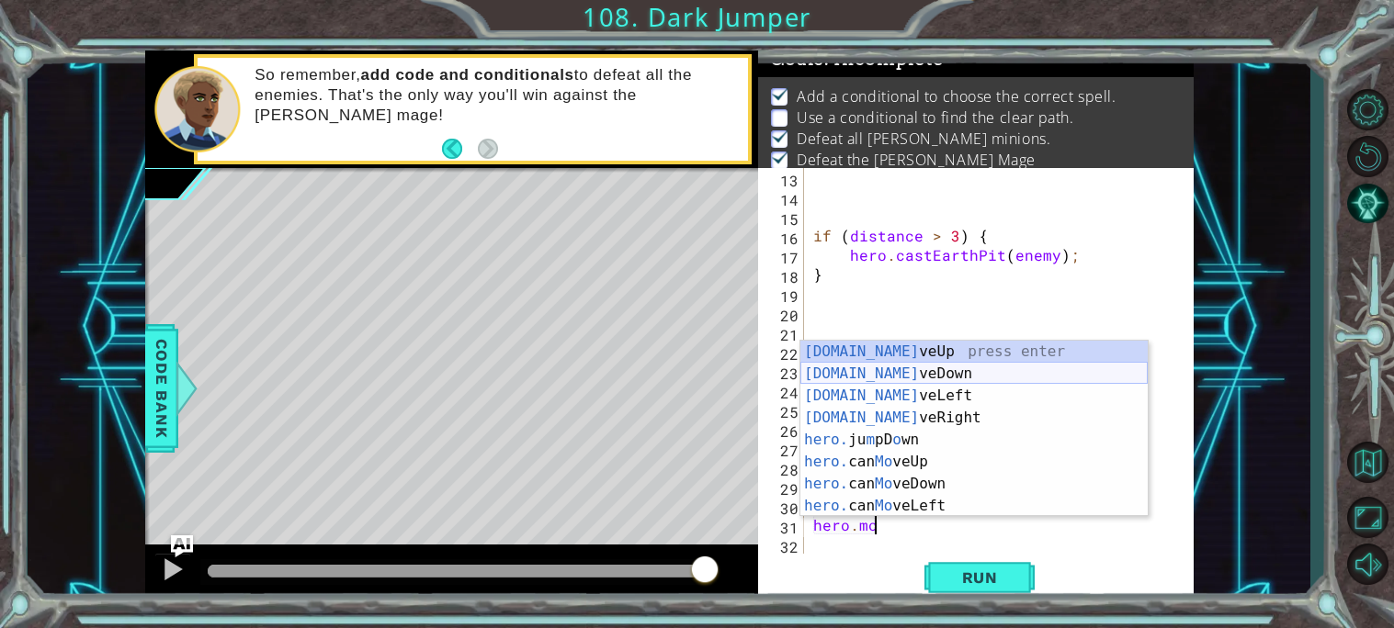
click at [888, 364] on div "[DOMAIN_NAME] veUp press enter [DOMAIN_NAME] veDown press enter [DOMAIN_NAME] v…" at bounding box center [973, 451] width 347 height 220
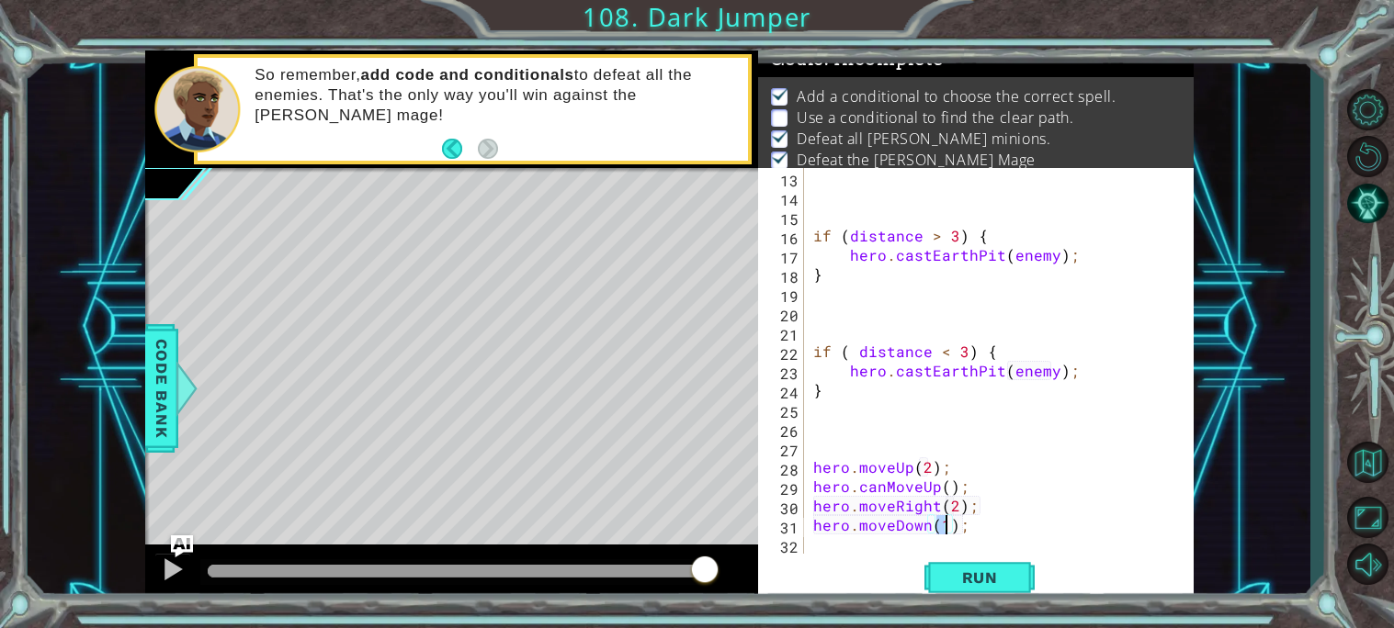
click at [932, 532] on div "if ( distance > 3 ) { hero . castEarthPit ( enemy ) ; } if ( distance < 3 ) { h…" at bounding box center [998, 361] width 379 height 386
type textarea "hero.moveUp(3);"
click at [977, 524] on div "if ( distance > 3 ) { hero . castEarthPit ( enemy ) ; } if ( distance < 3 ) { h…" at bounding box center [1003, 380] width 389 height 424
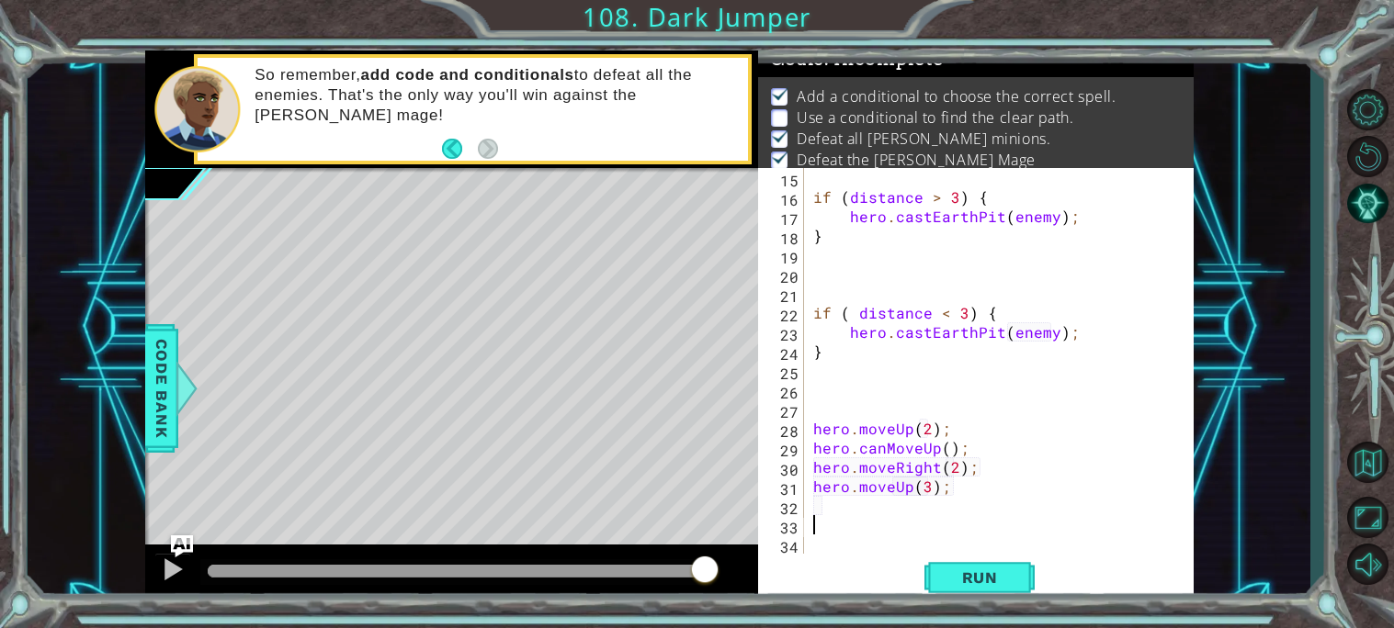
scroll to position [269, 0]
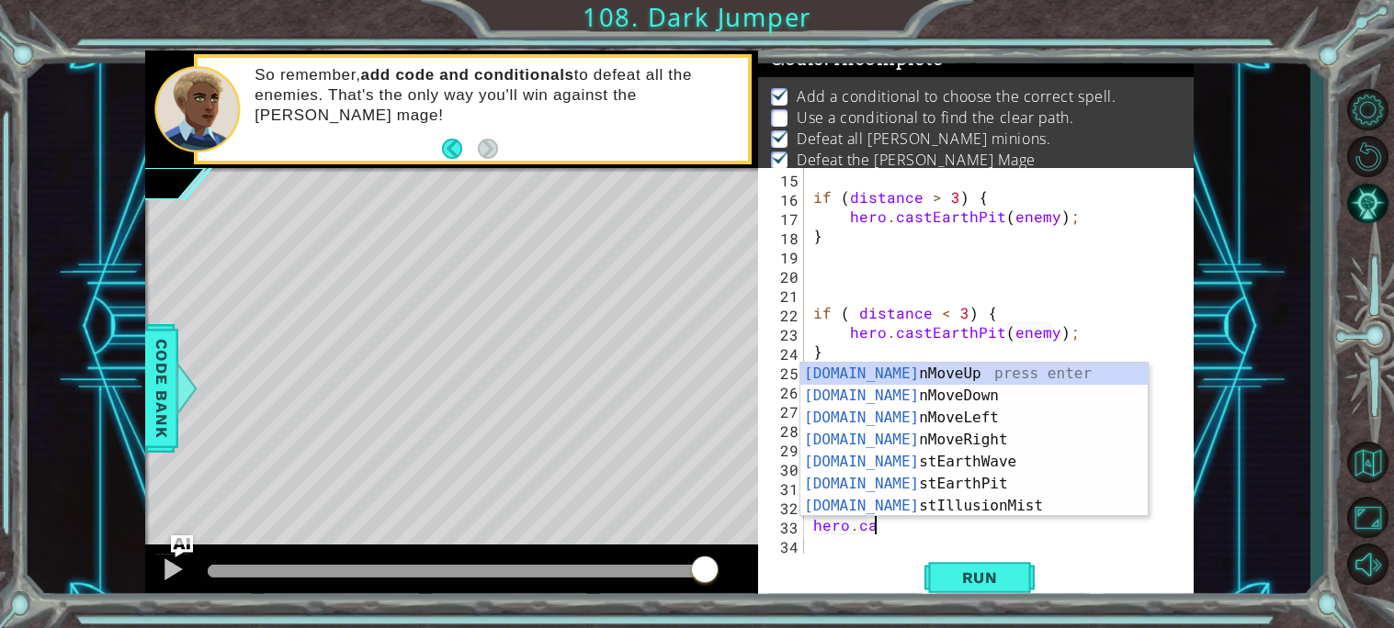
type textarea "hero.cas"
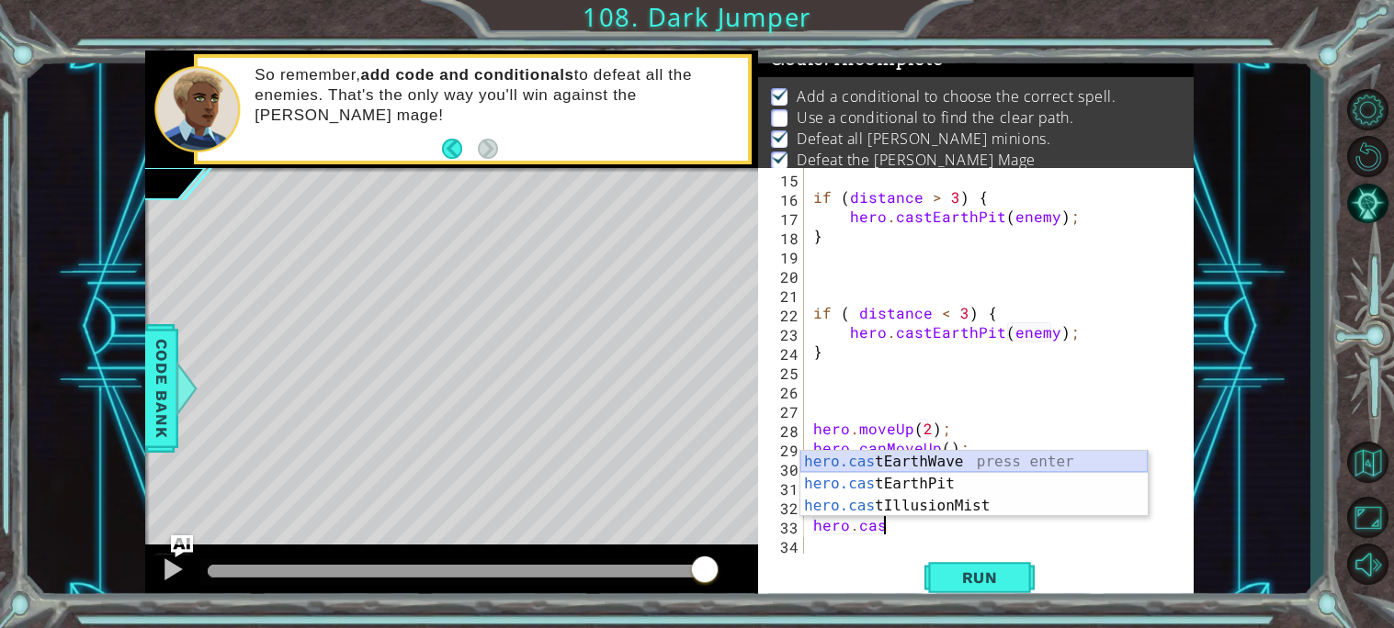
click at [935, 465] on div "hero.cas tEarthWave press enter hero.cas tEarthPit press enter hero.cas tIllusi…" at bounding box center [973, 506] width 347 height 110
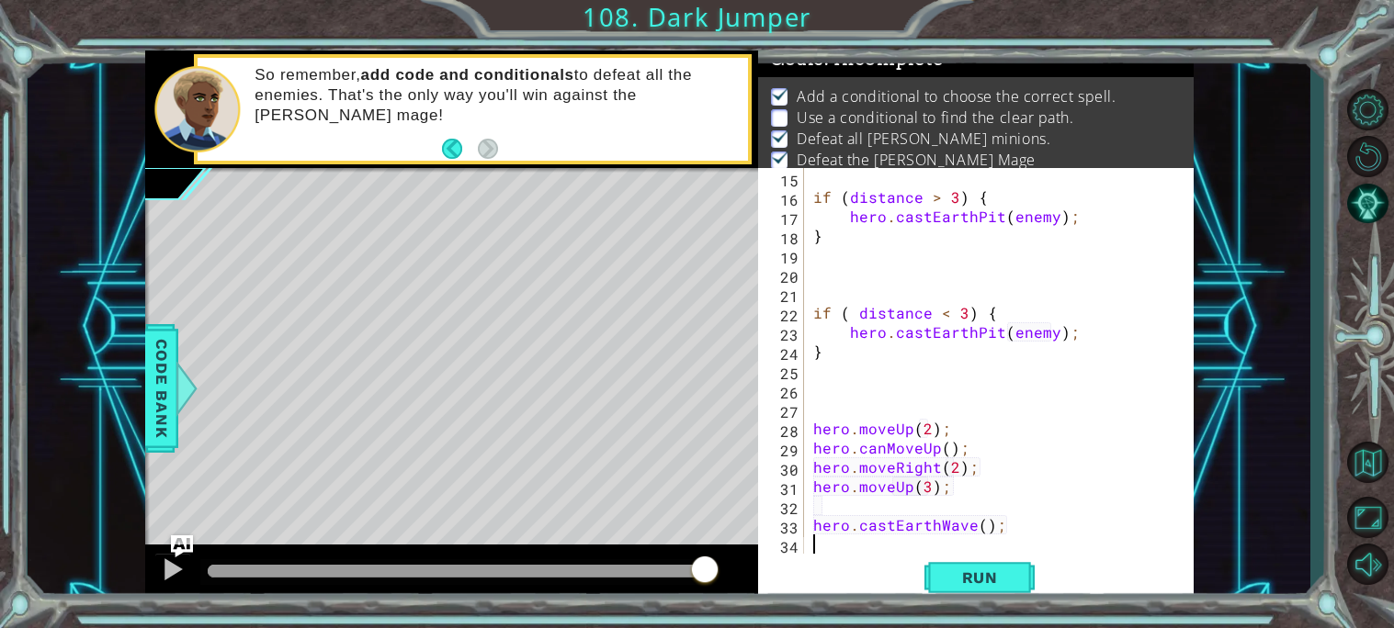
scroll to position [0, 0]
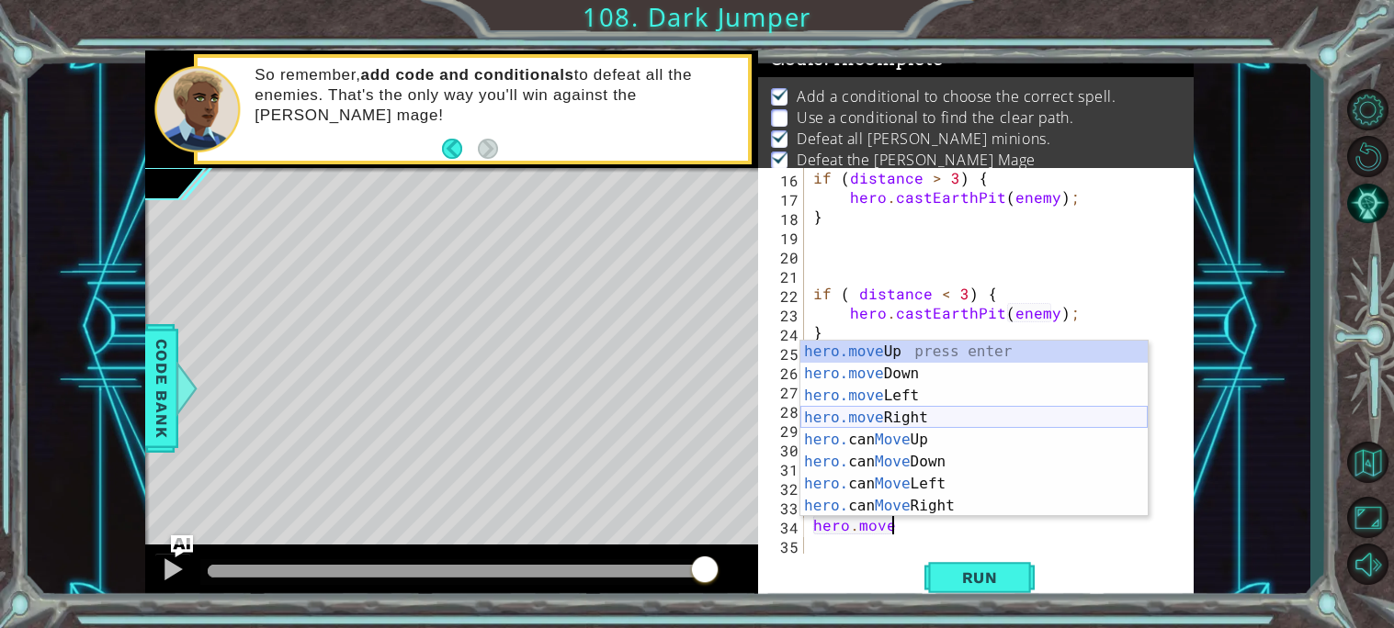
click at [919, 412] on div "hero.move Up press enter hero.move Down press enter hero.move Left press enter …" at bounding box center [973, 451] width 347 height 220
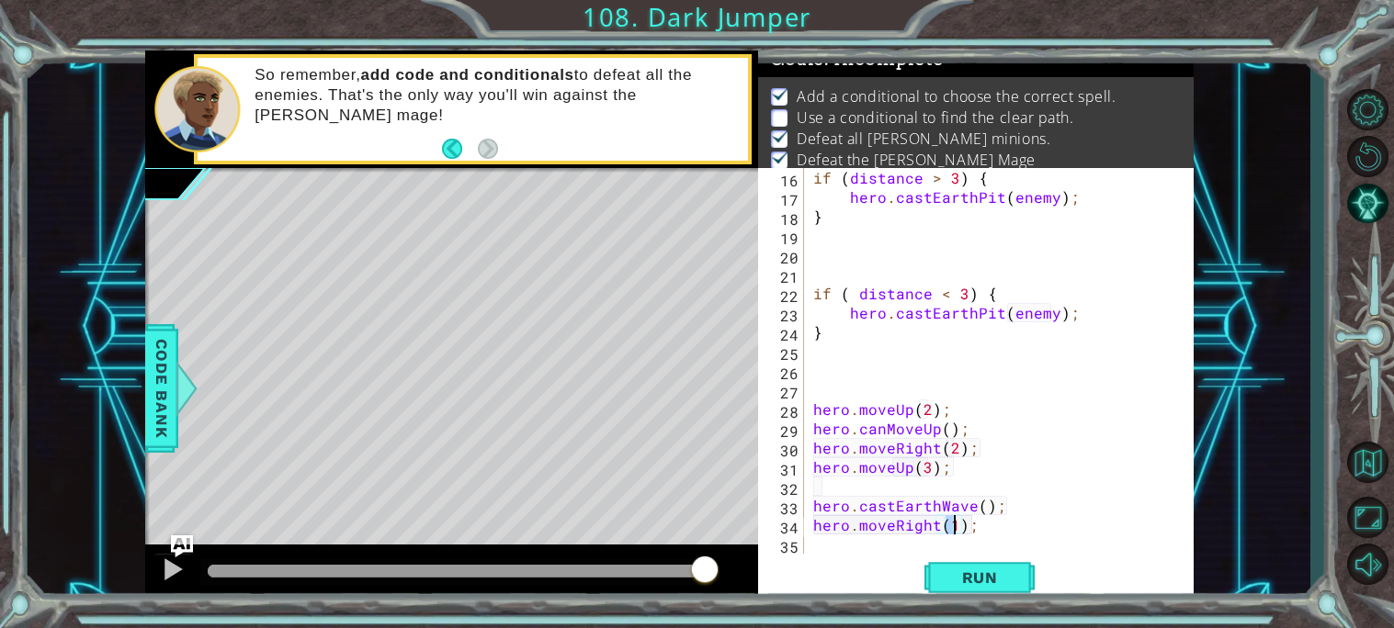
type textarea "hero.moveRight(4);"
click at [1010, 541] on div "if ( distance > 3 ) { hero . castEarthPit ( enemy ) ; } if ( distance < 3 ) { h…" at bounding box center [1003, 380] width 389 height 424
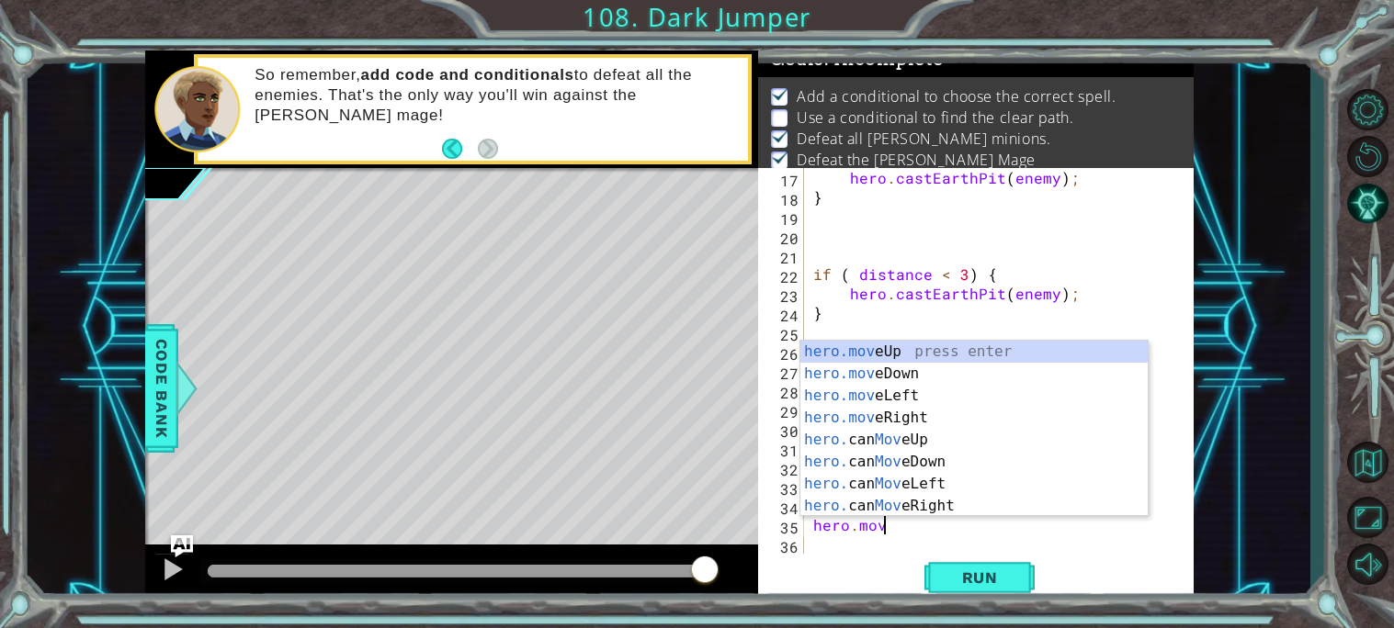
scroll to position [0, 3]
click at [897, 370] on div "hero.move Up press enter hero.move Down press enter hero.move Left press enter …" at bounding box center [973, 451] width 347 height 220
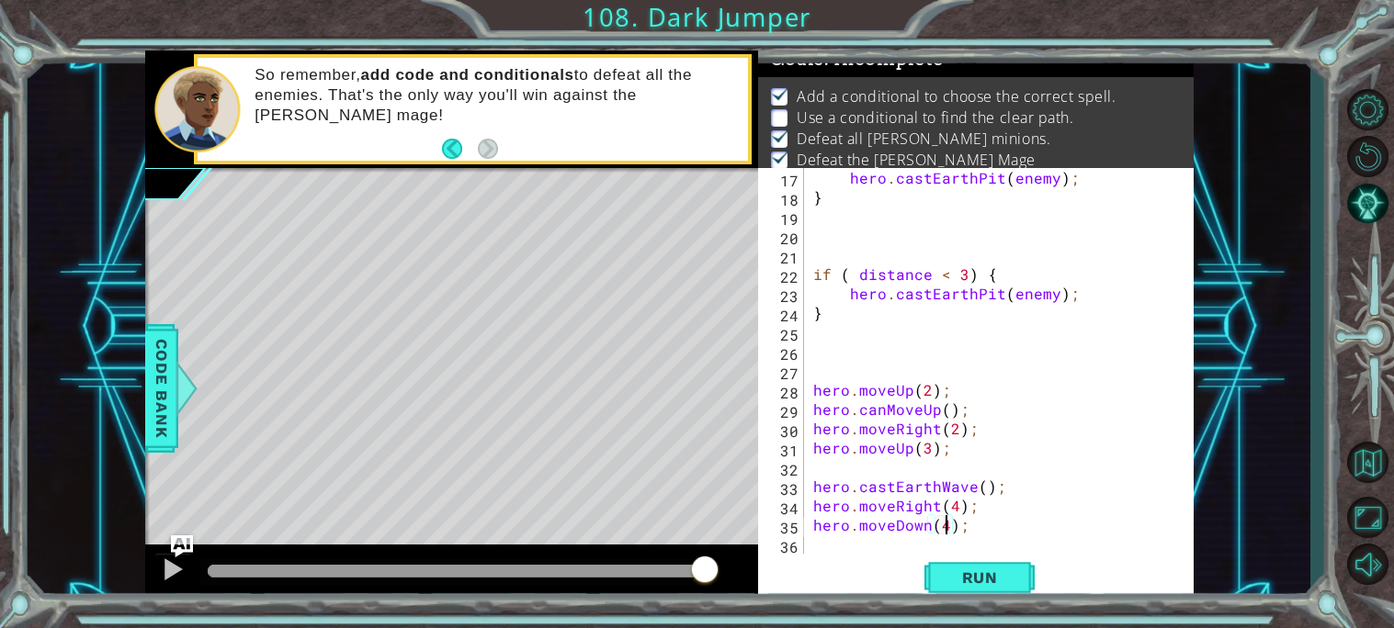
scroll to position [0, 7]
type textarea "hero.moveDown(2);"
click at [1132, 529] on div "hero . castEarthPit ( enemy ) ; } if ( distance < 3 ) { hero . castEarthPit ( e…" at bounding box center [1003, 380] width 389 height 424
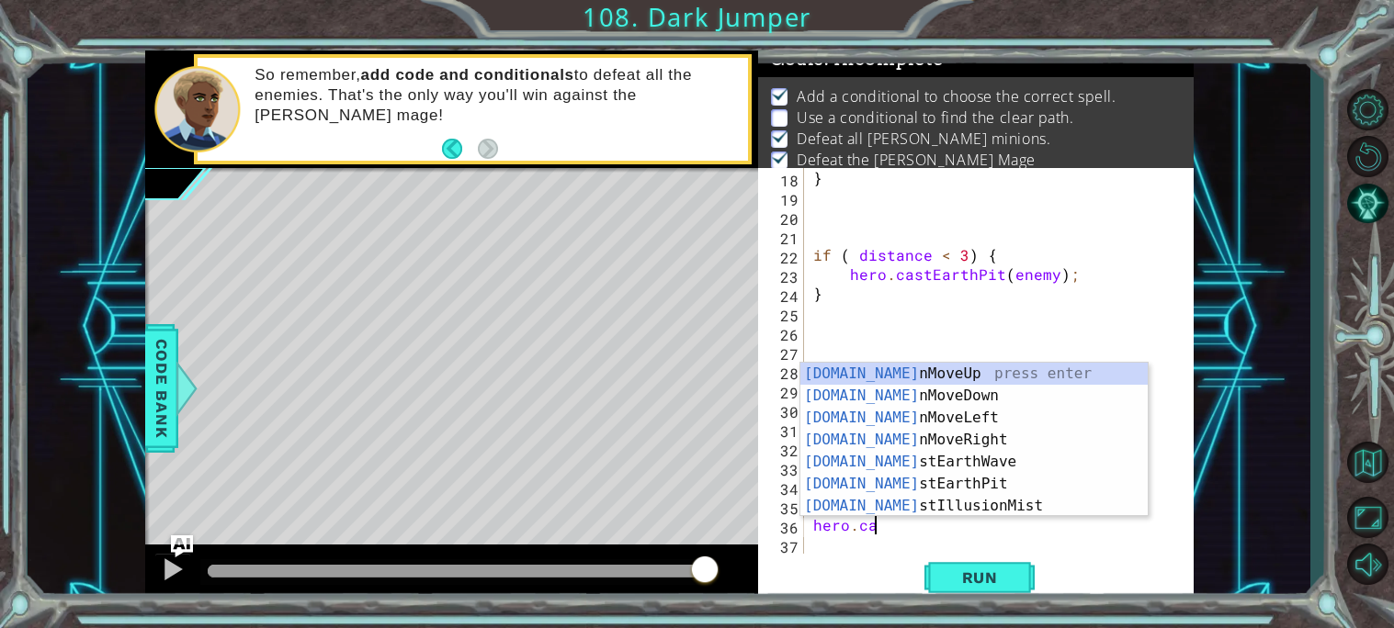
type textarea "hero.cas"
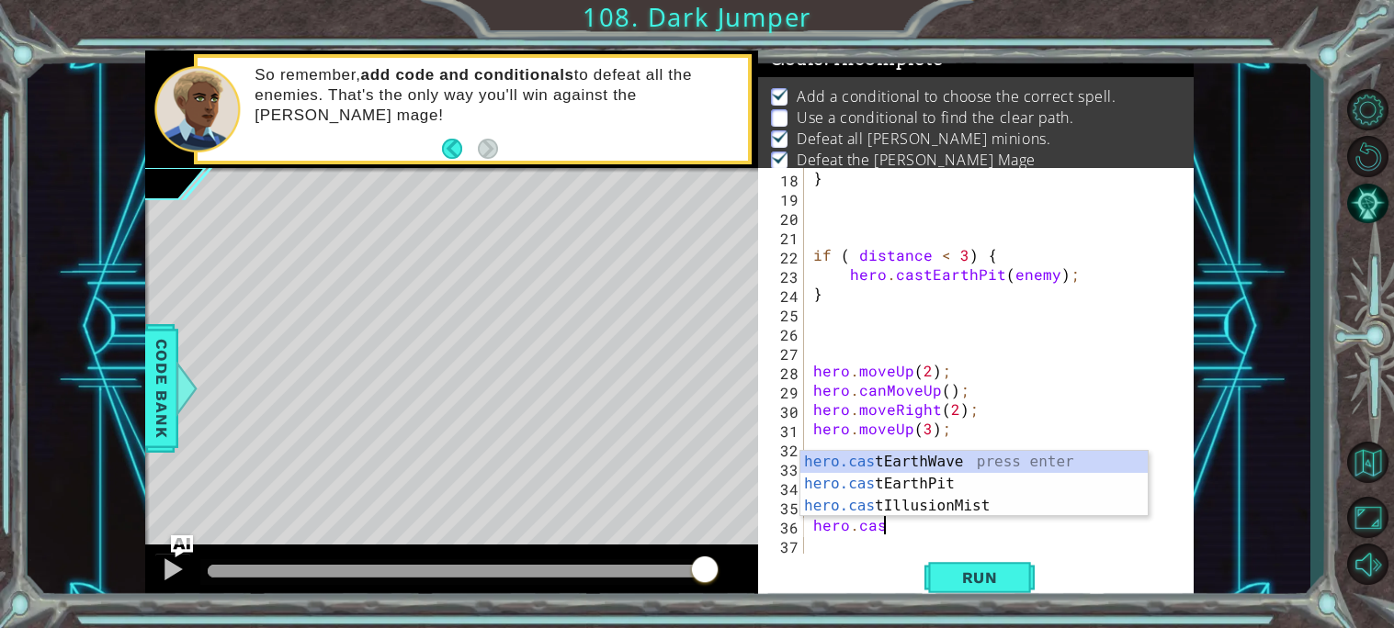
scroll to position [0, 3]
click at [946, 460] on div "hero.cas tEarthWave press enter hero.cas tEarthPit press enter hero.cas tIllusi…" at bounding box center [973, 506] width 347 height 110
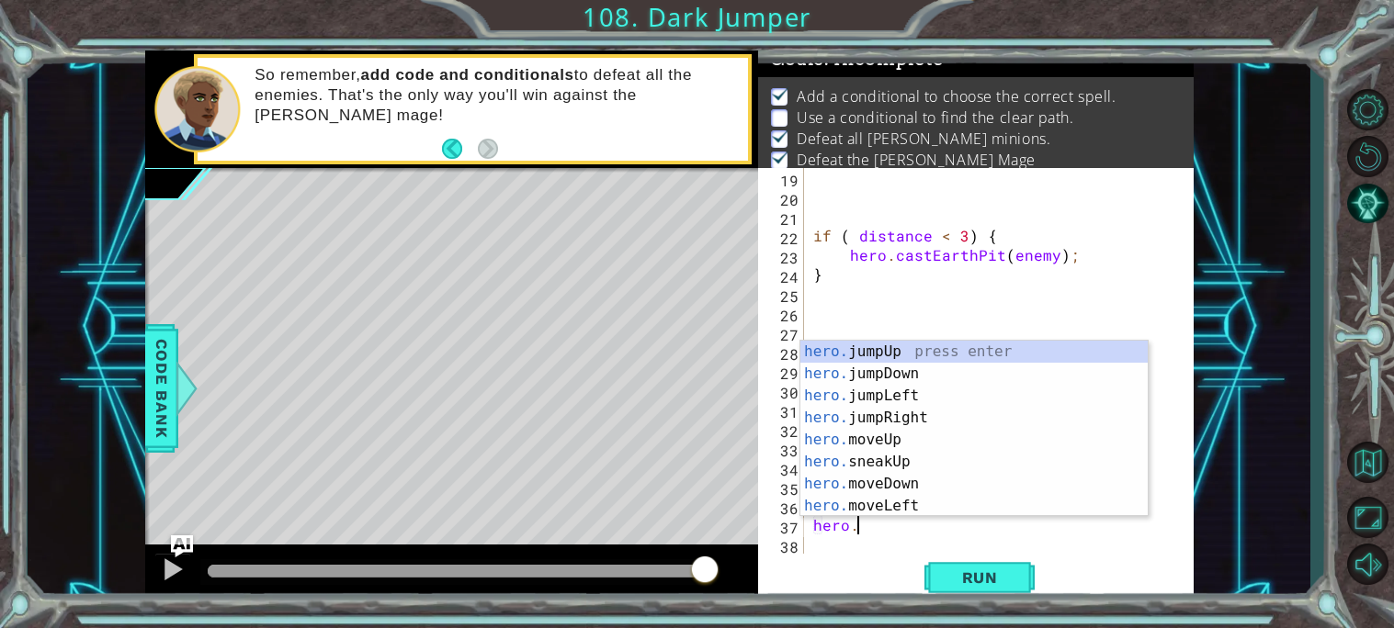
scroll to position [0, 1]
click at [931, 480] on div "hero. jumpUp press enter hero. jumpDown press enter hero. jumpLeft press enter …" at bounding box center [973, 451] width 347 height 220
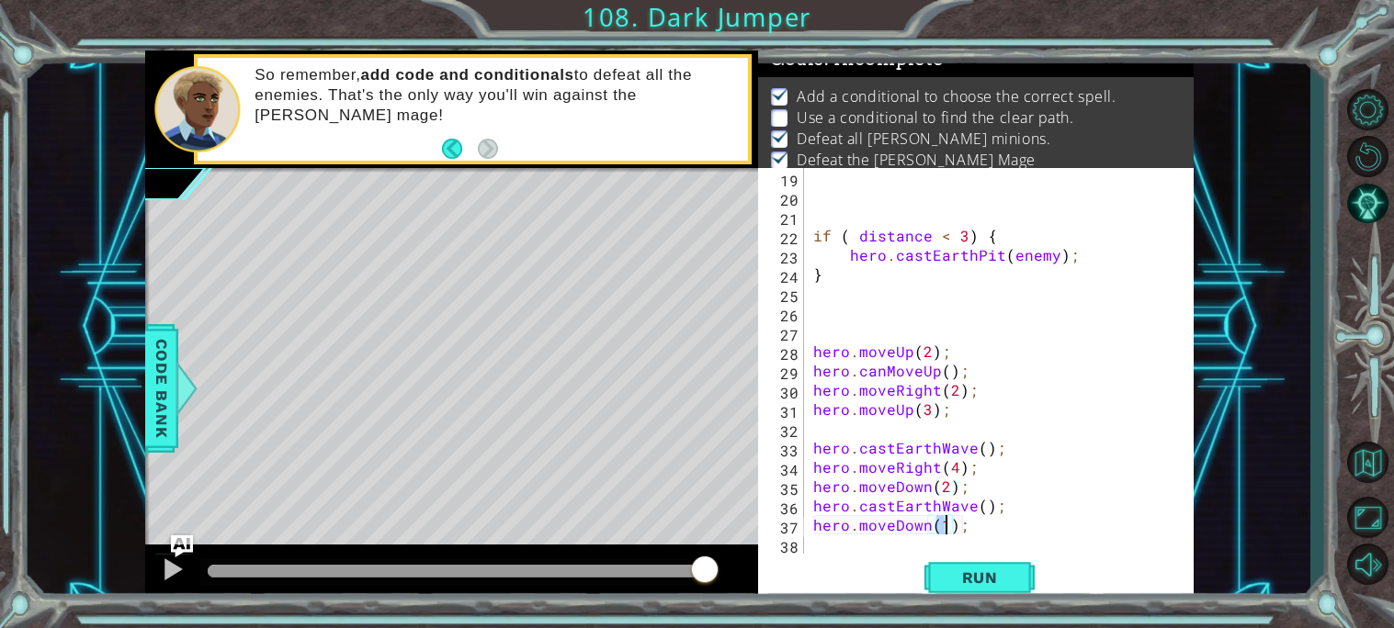
scroll to position [0, 7]
click at [953, 573] on span "Run" at bounding box center [979, 578] width 73 height 18
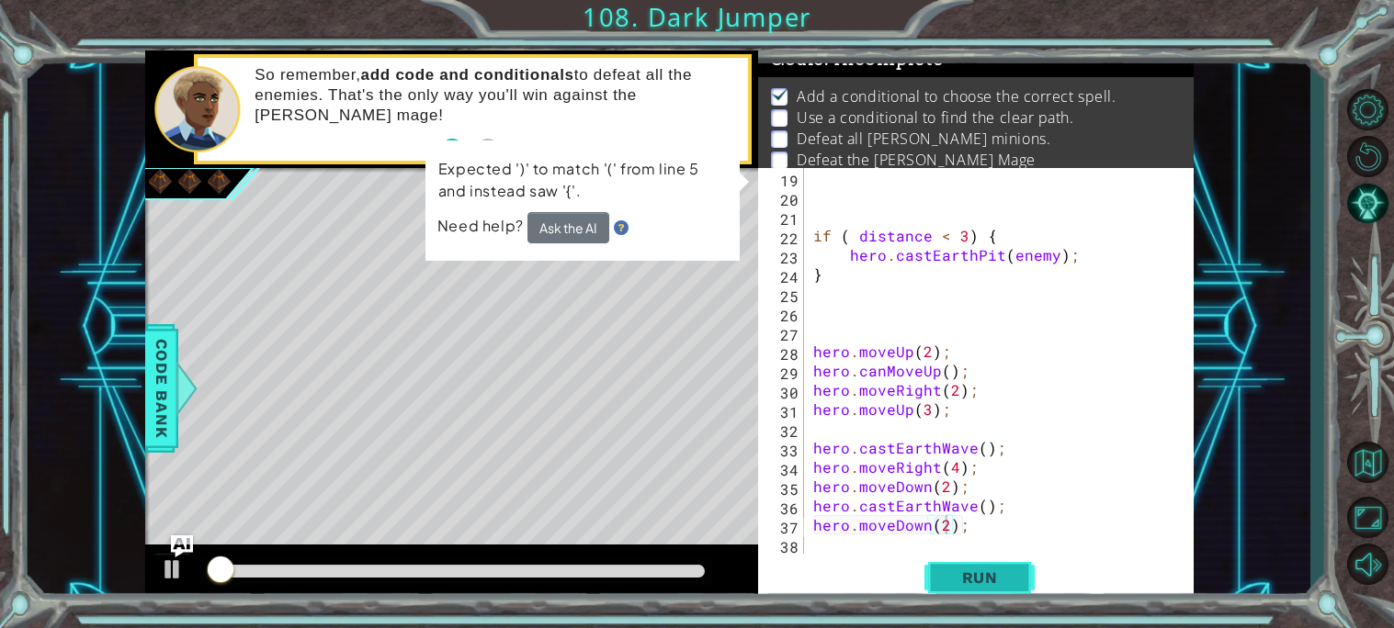
click at [953, 573] on span "Run" at bounding box center [979, 578] width 73 height 18
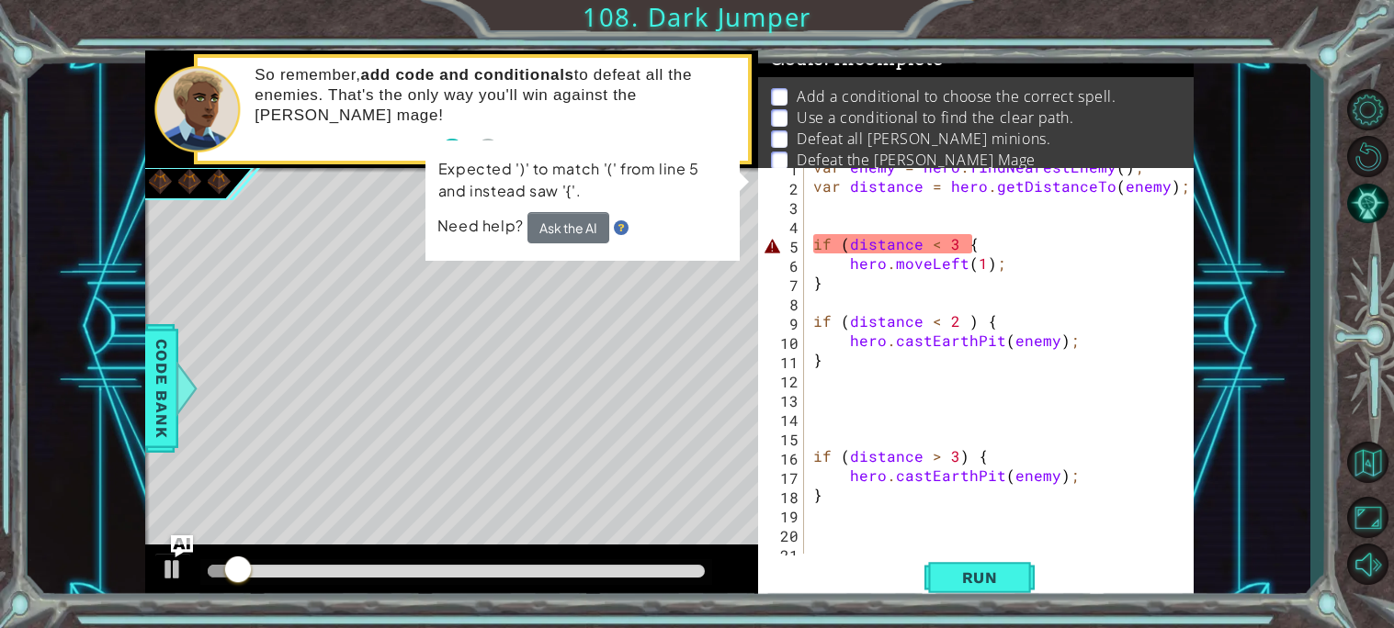
scroll to position [10, 0]
click at [959, 248] on div "var enemy = hero . findNearestEnemy ( ) ; var distance = hero . getDistanceTo (…" at bounding box center [1003, 370] width 389 height 424
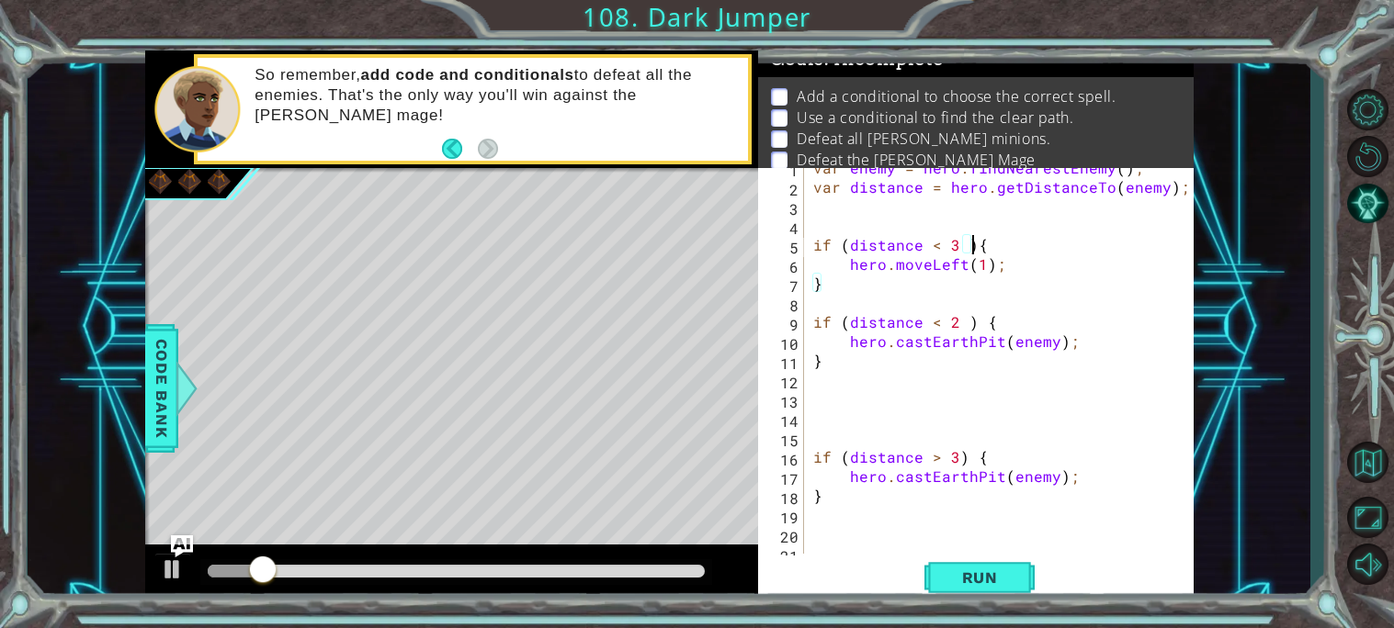
scroll to position [0, 8]
type textarea "if (distance < 3 ){"
click at [970, 559] on button "Run" at bounding box center [979, 577] width 110 height 43
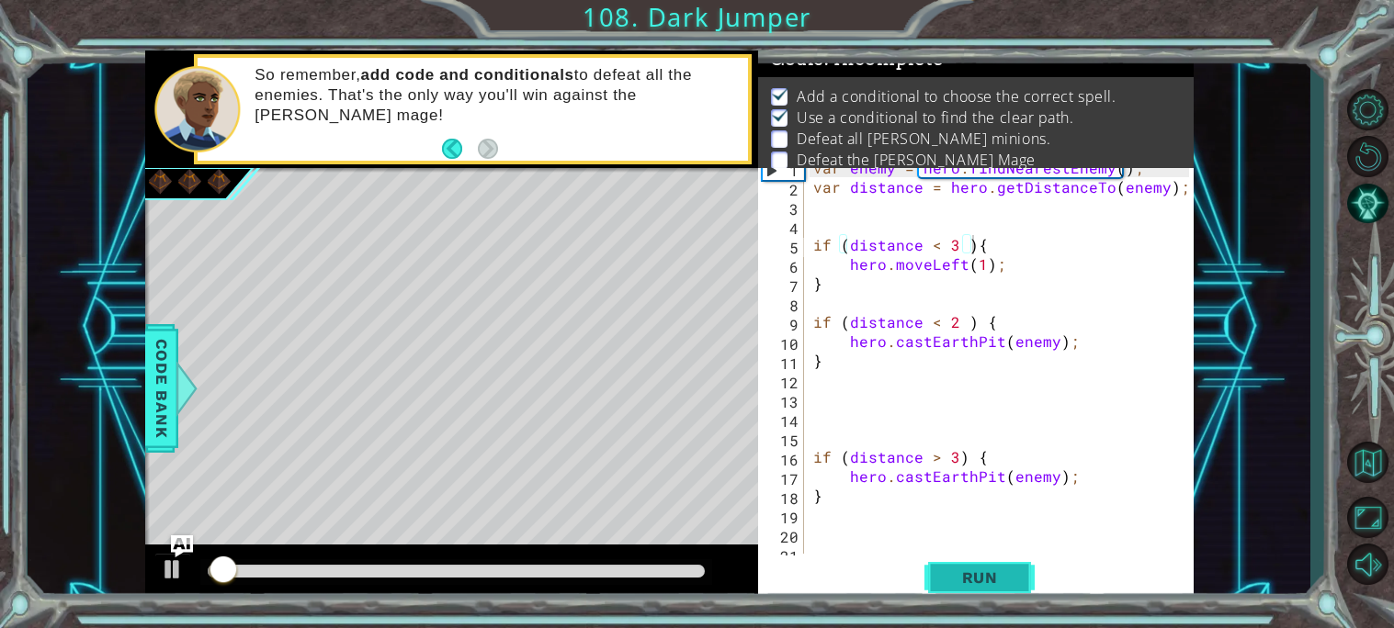
click at [970, 559] on button "Run" at bounding box center [979, 577] width 110 height 43
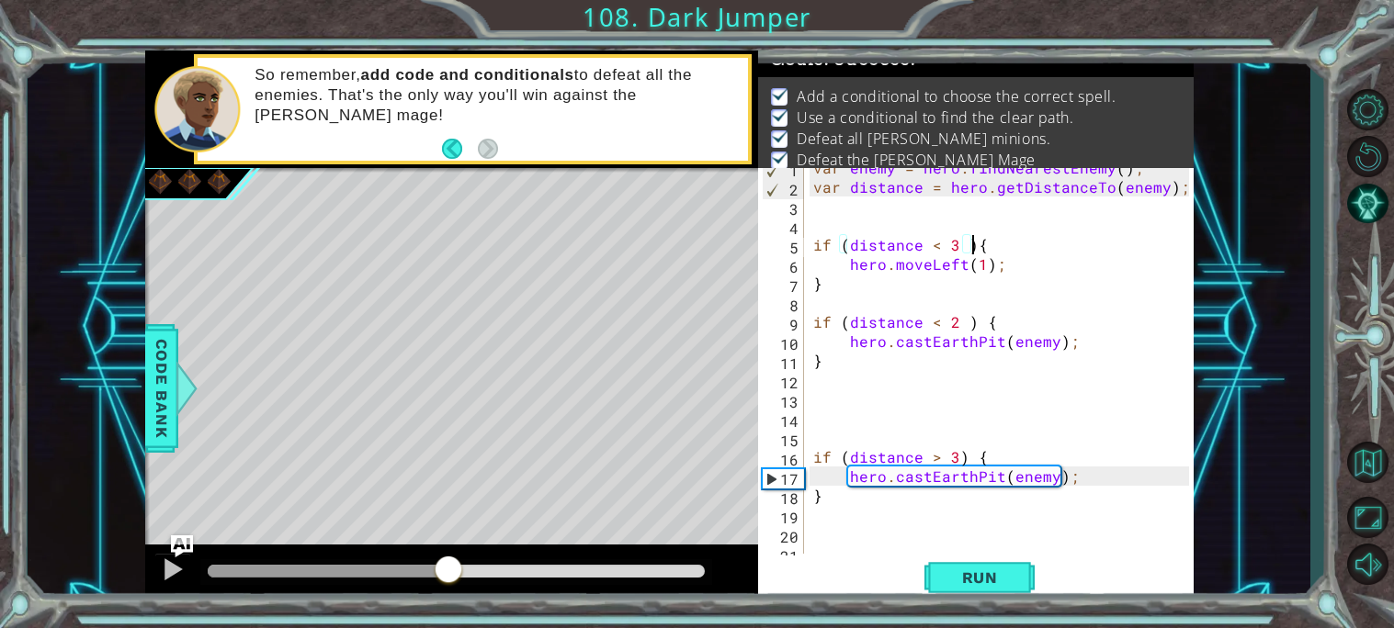
click at [1231, 582] on body "1 ההההההההההההההההההההההההההההההההההההההההההההההההההההההההההההההההההההההההההההה…" at bounding box center [697, 314] width 1394 height 628
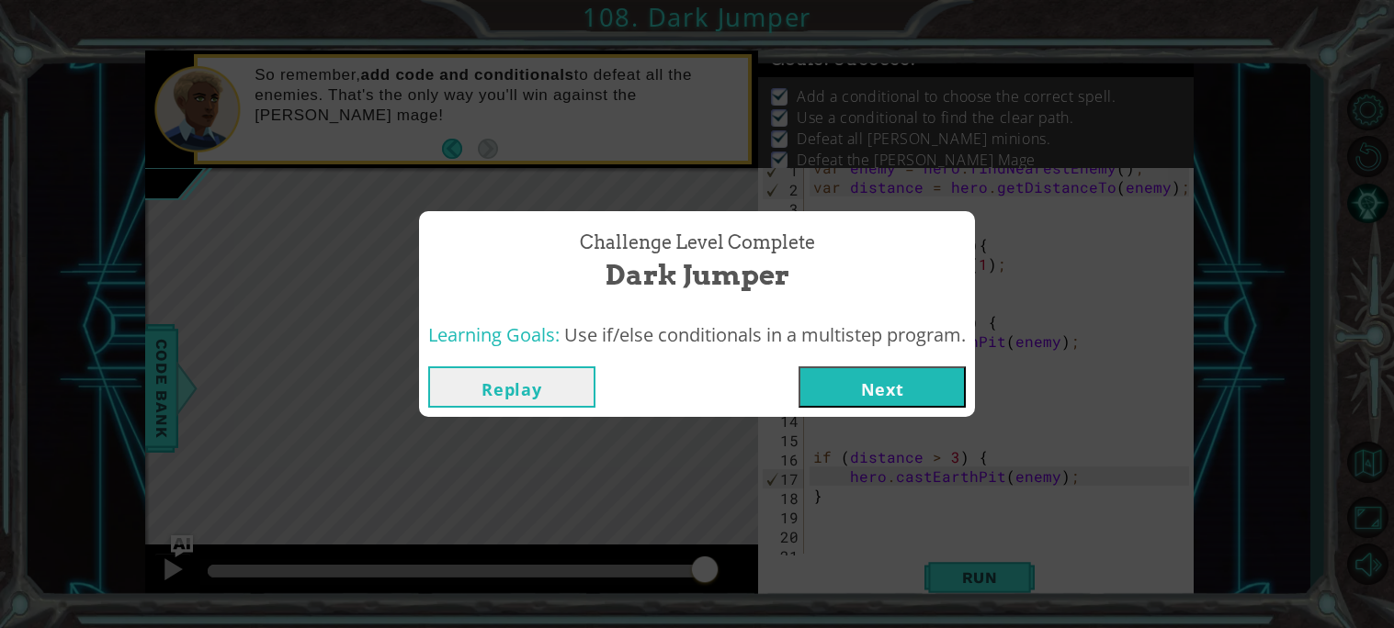
click at [924, 380] on button "Next" at bounding box center [881, 387] width 167 height 41
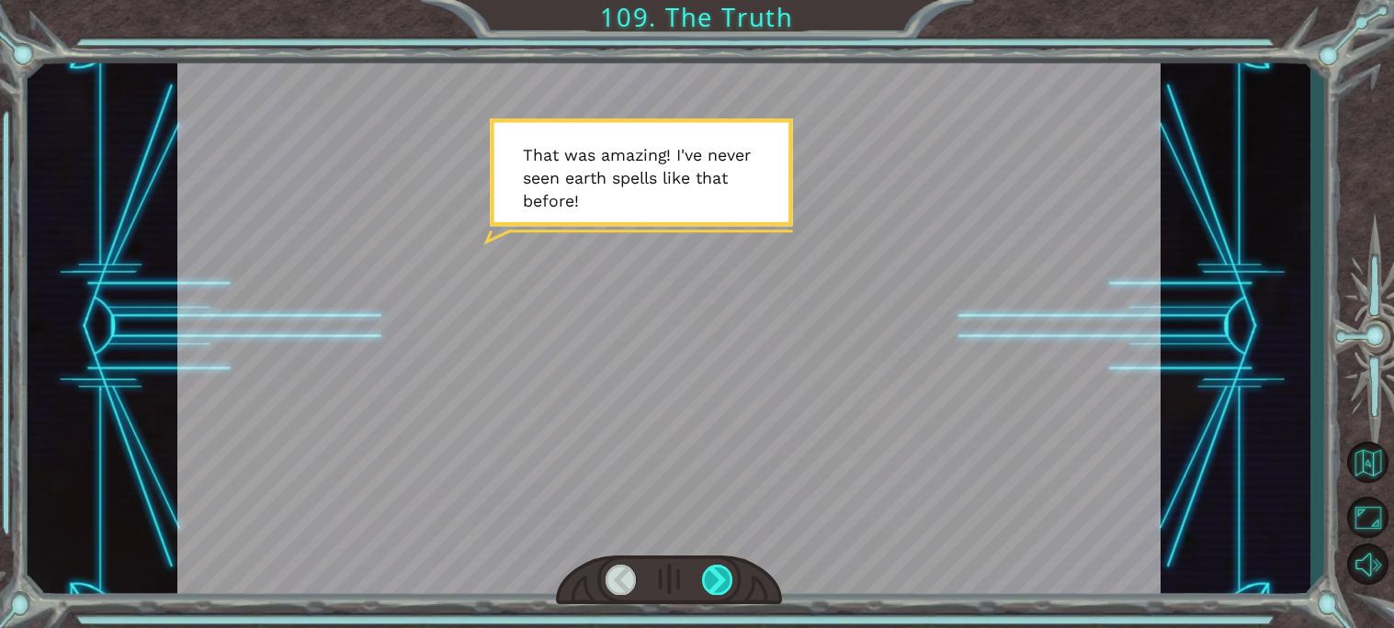
click at [720, 573] on div at bounding box center [717, 580] width 31 height 30
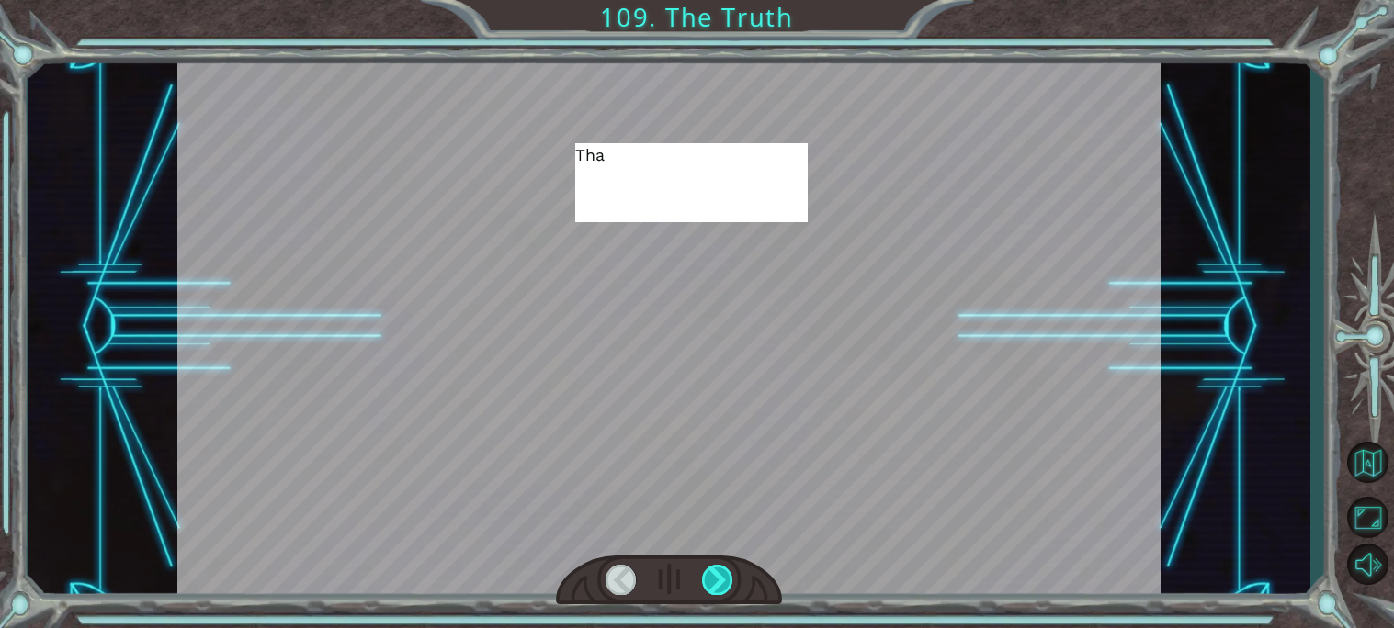
click at [720, 573] on div at bounding box center [717, 580] width 31 height 30
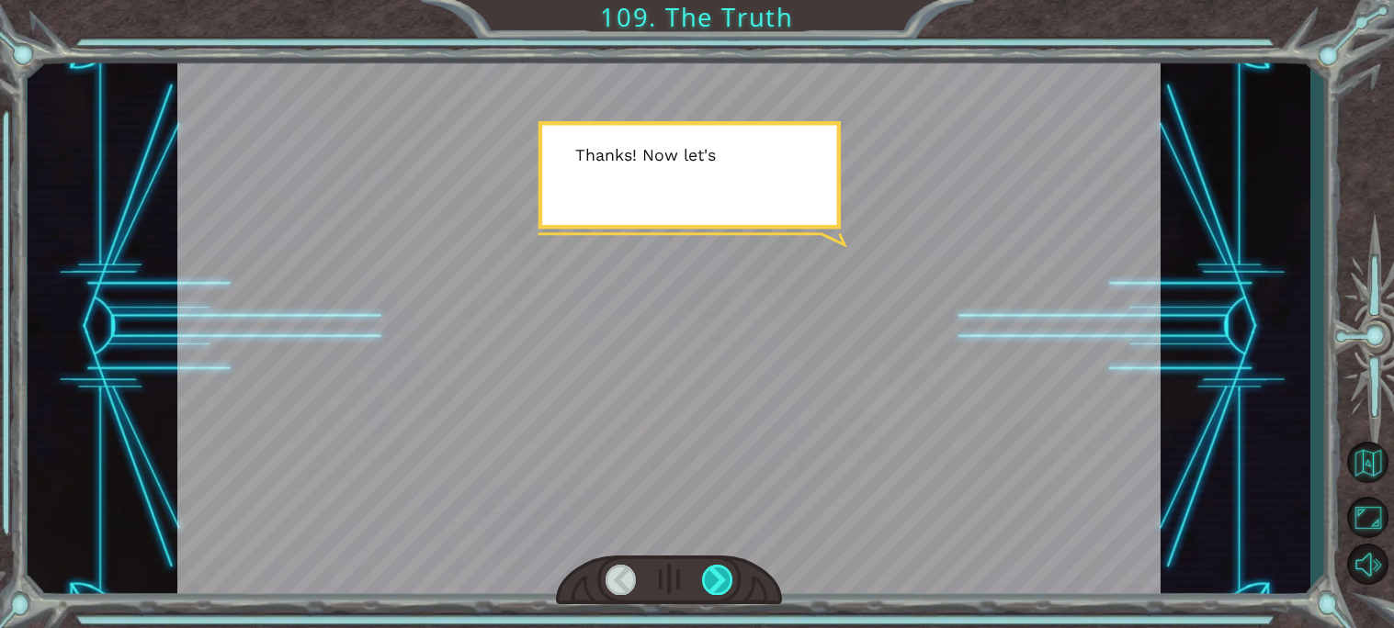
click at [720, 573] on div at bounding box center [717, 580] width 31 height 30
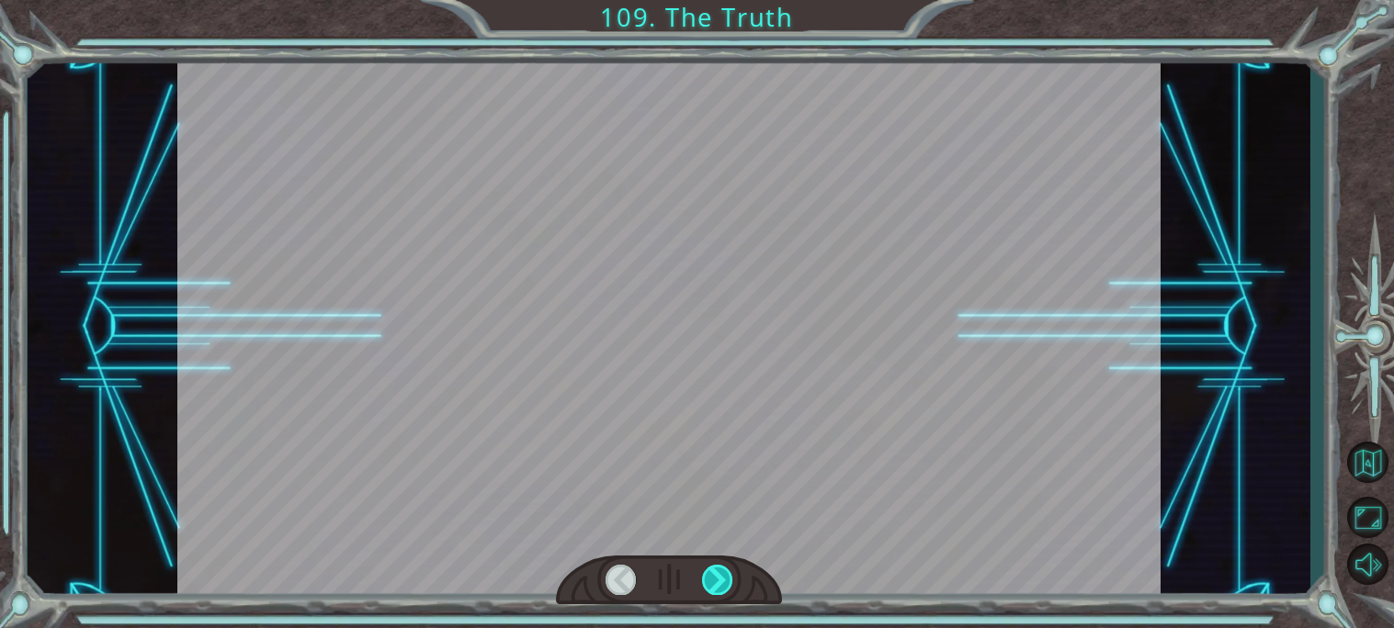
click at [720, 573] on div at bounding box center [717, 580] width 31 height 30
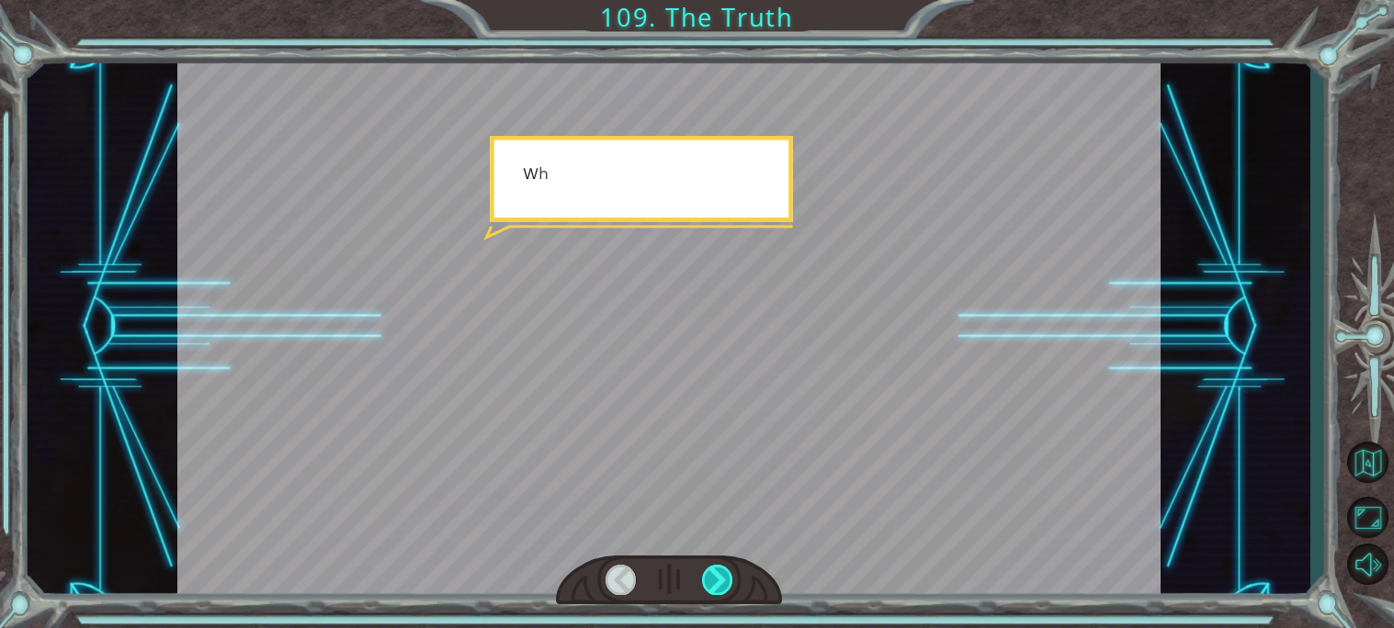
click at [720, 573] on div at bounding box center [717, 580] width 31 height 30
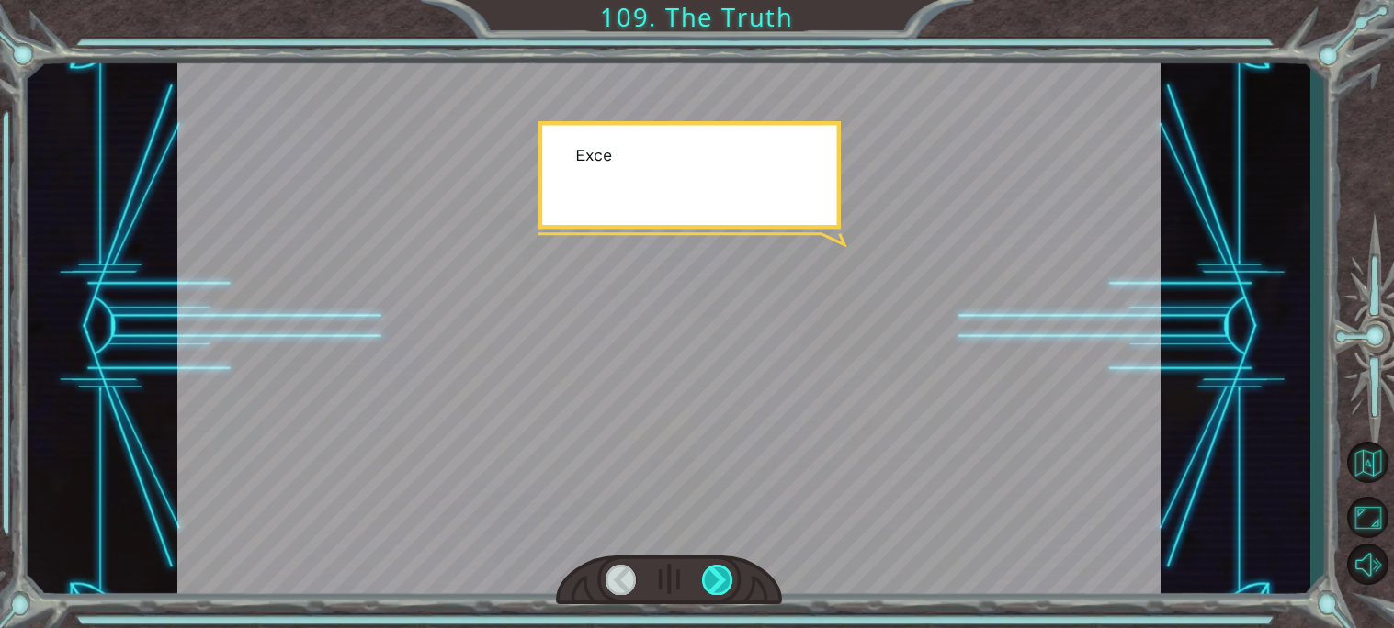
click at [720, 573] on div at bounding box center [717, 580] width 31 height 30
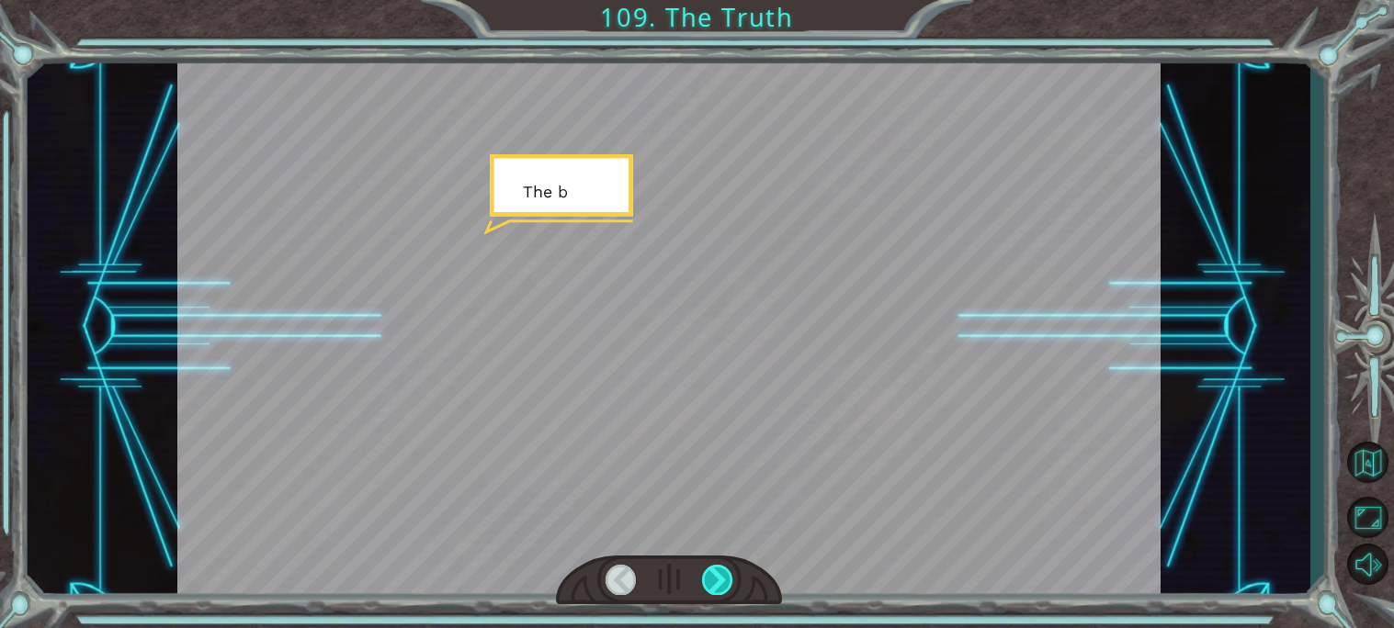
click at [720, 573] on div at bounding box center [717, 580] width 31 height 30
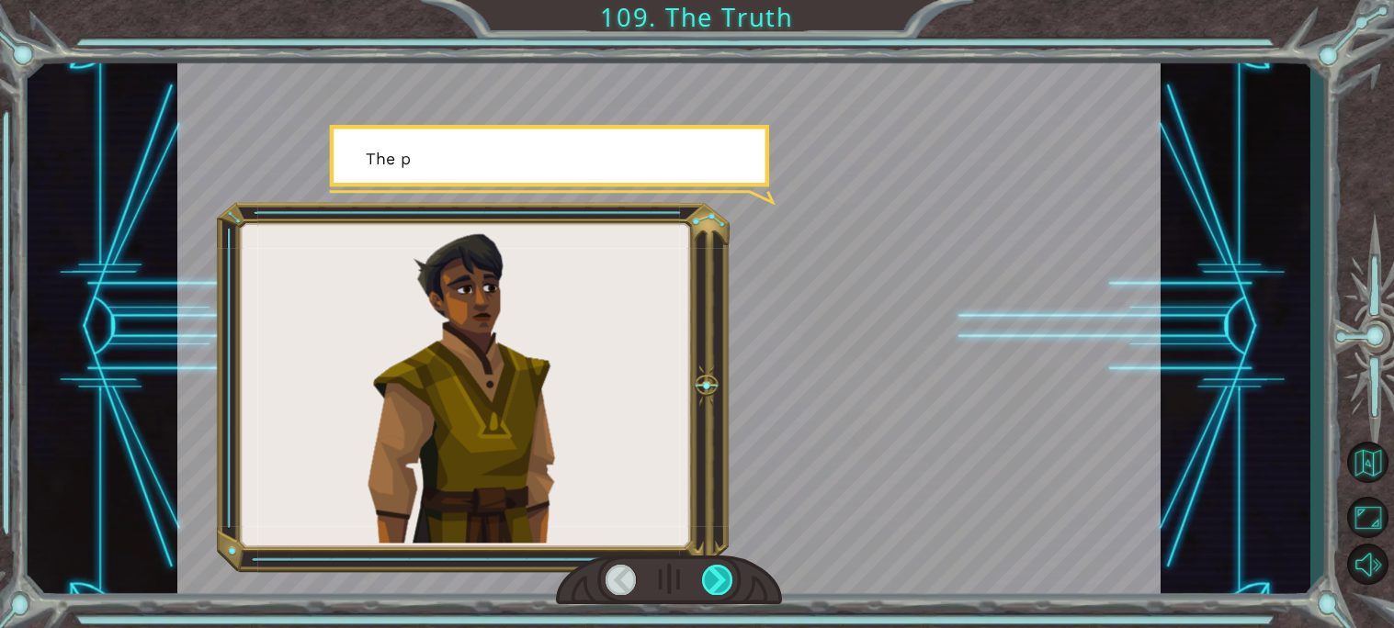
click at [720, 573] on div at bounding box center [717, 580] width 31 height 30
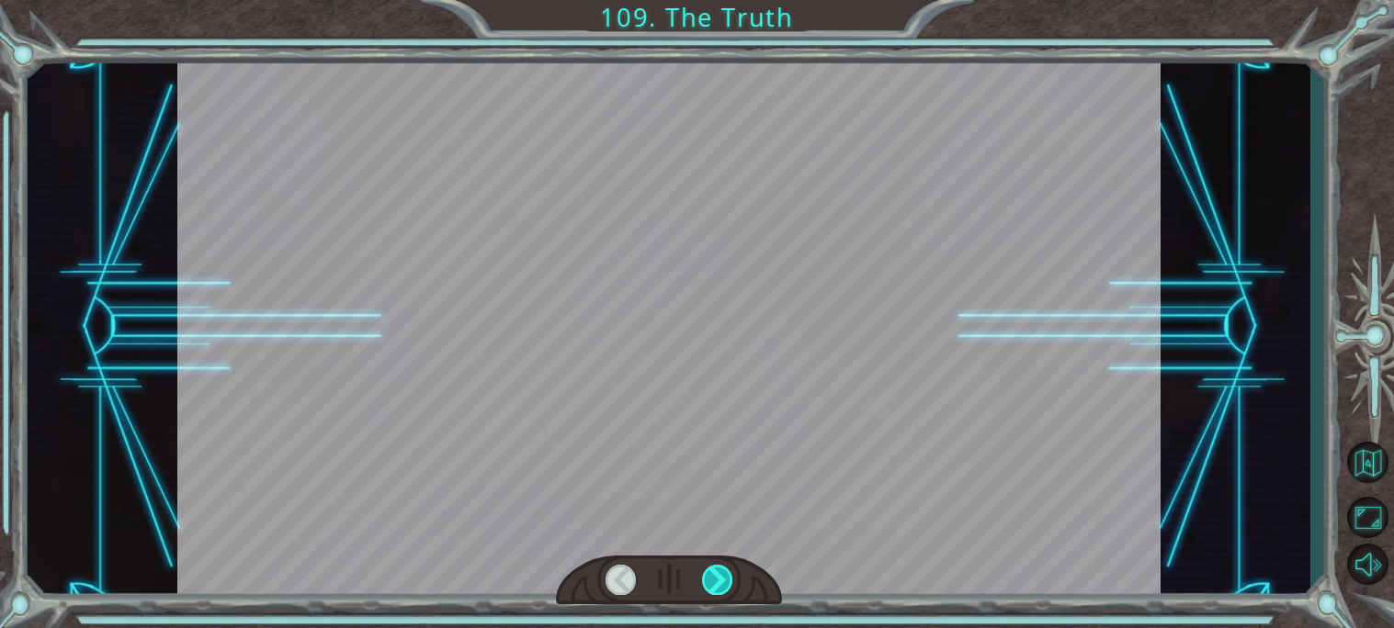
click at [720, 573] on div at bounding box center [717, 580] width 31 height 30
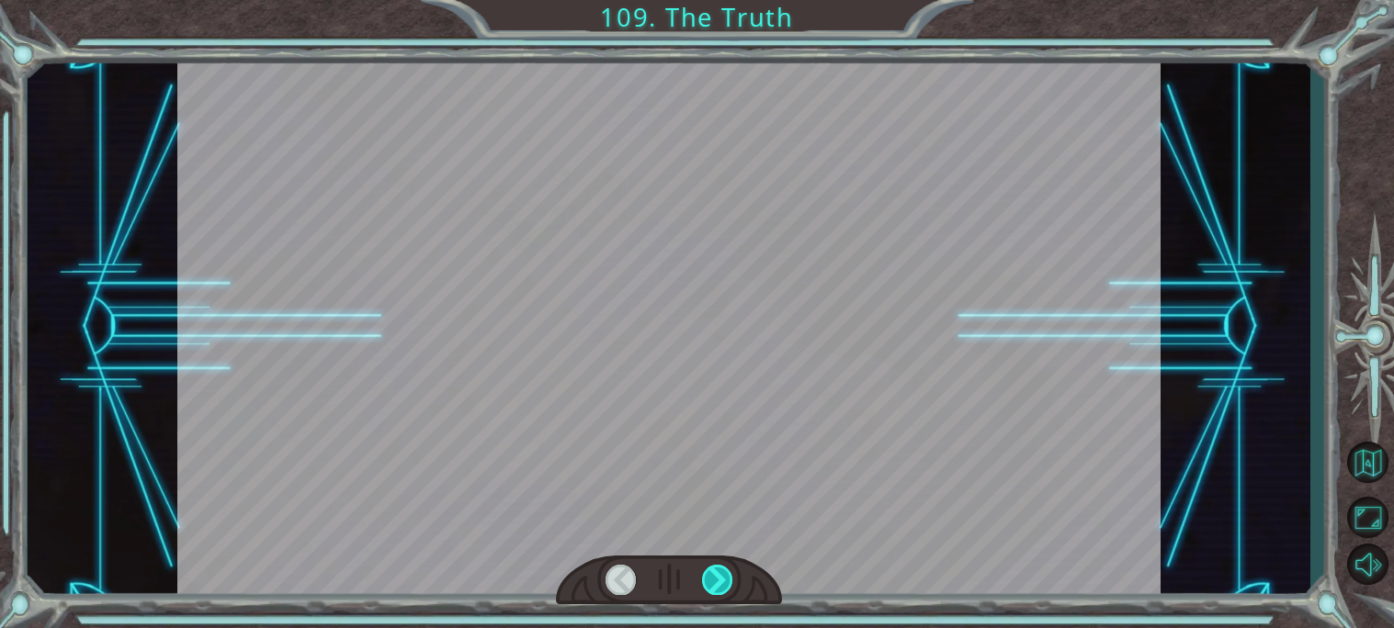
click at [720, 573] on div at bounding box center [717, 580] width 31 height 30
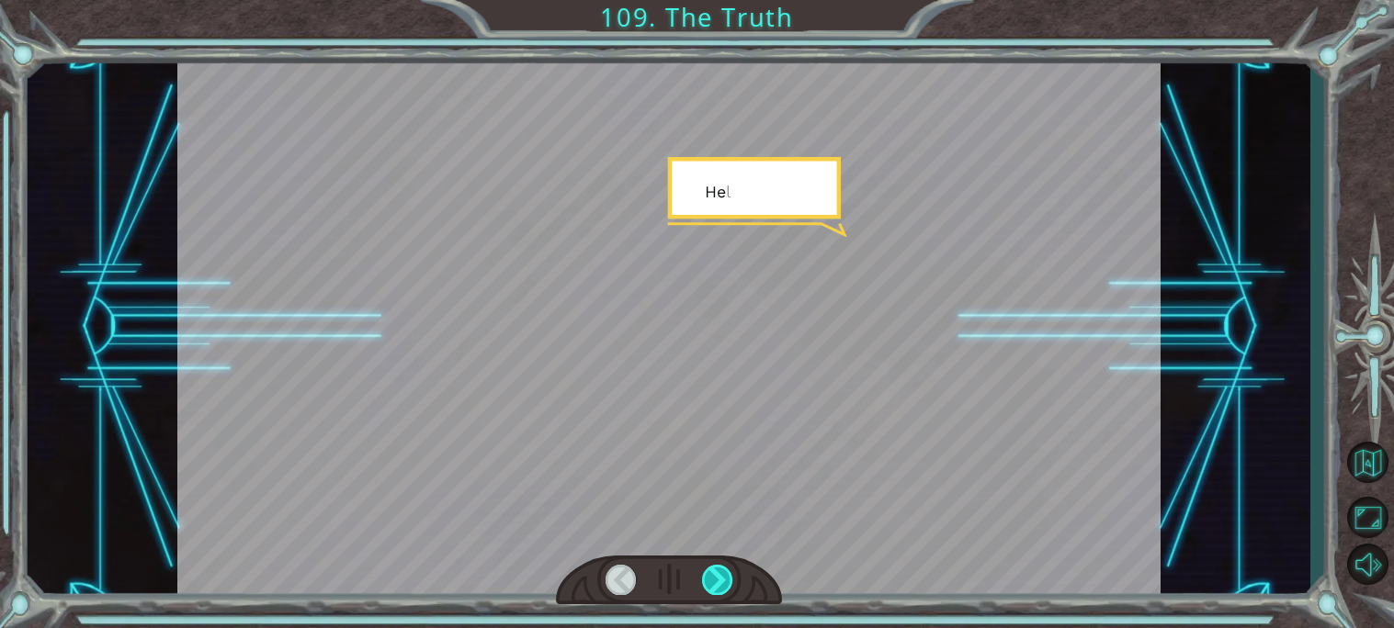
click at [720, 573] on div at bounding box center [717, 580] width 31 height 30
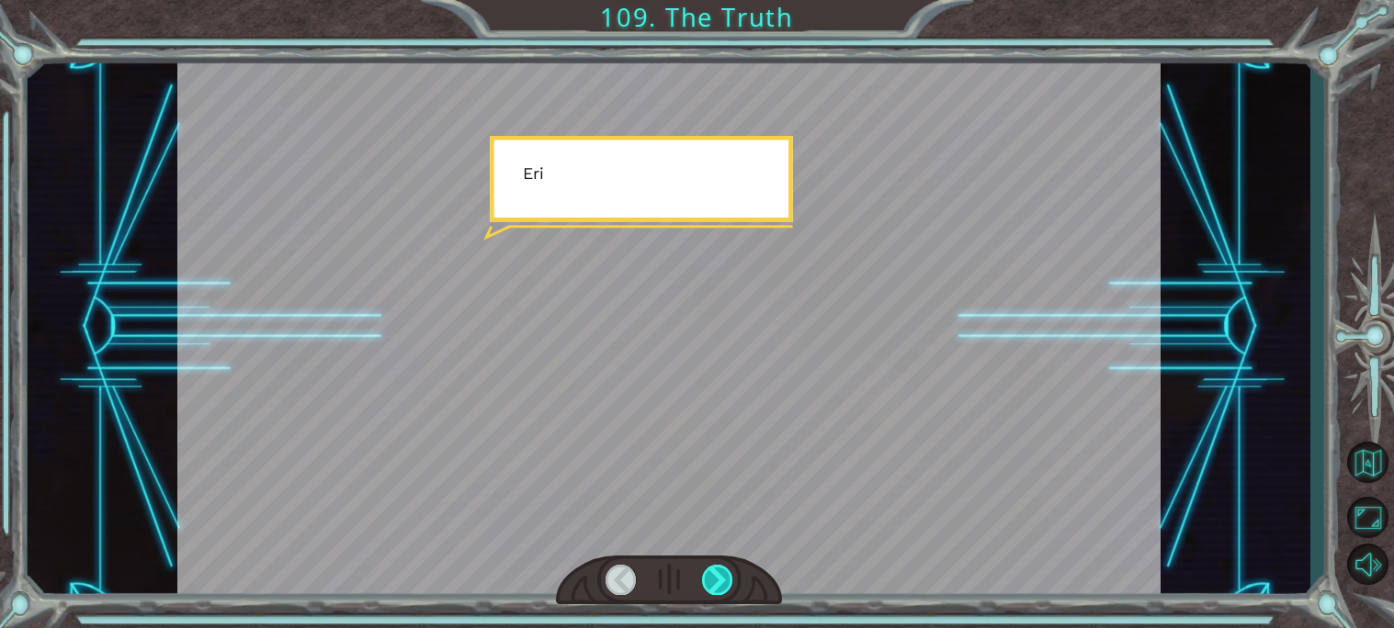
click at [720, 573] on div at bounding box center [717, 580] width 31 height 30
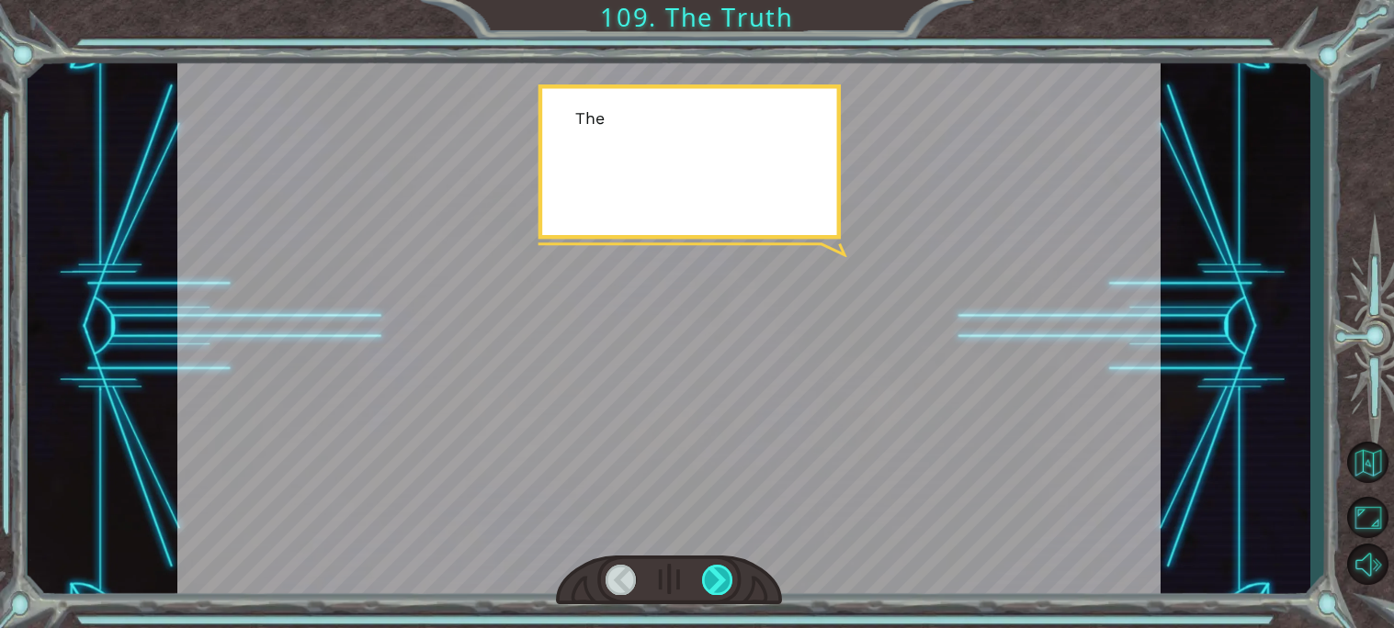
click at [720, 573] on div at bounding box center [717, 580] width 31 height 30
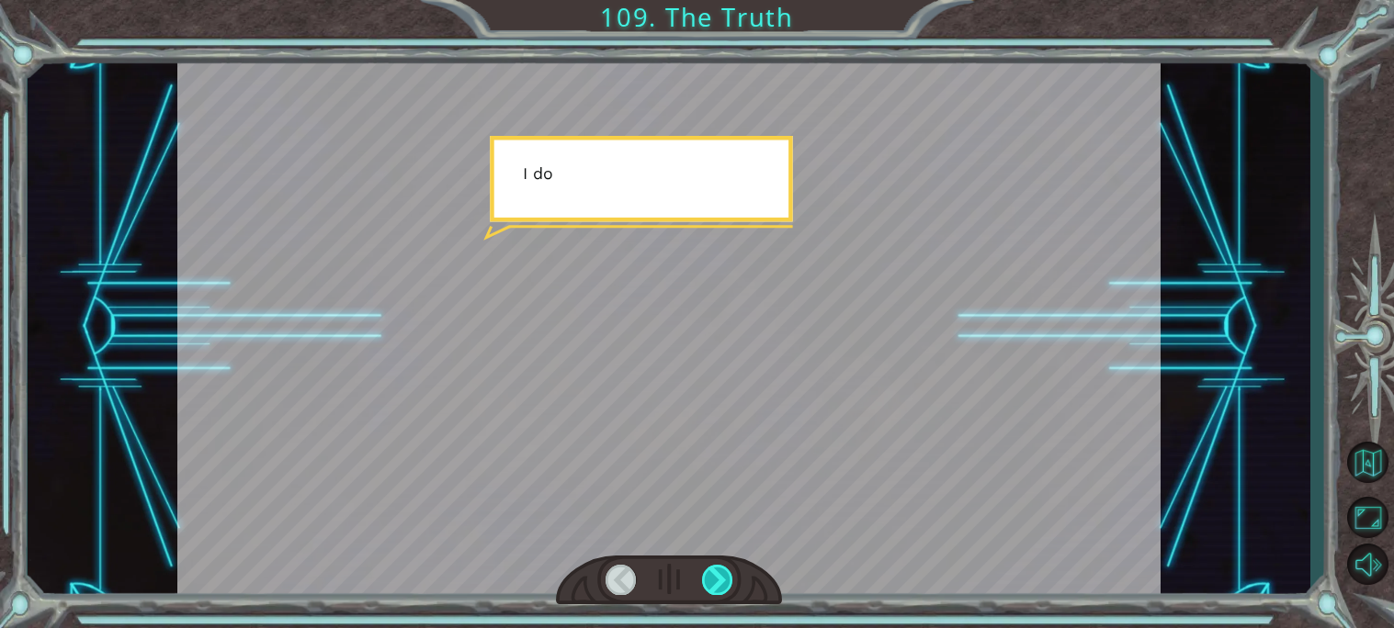
click at [720, 573] on div at bounding box center [717, 580] width 31 height 30
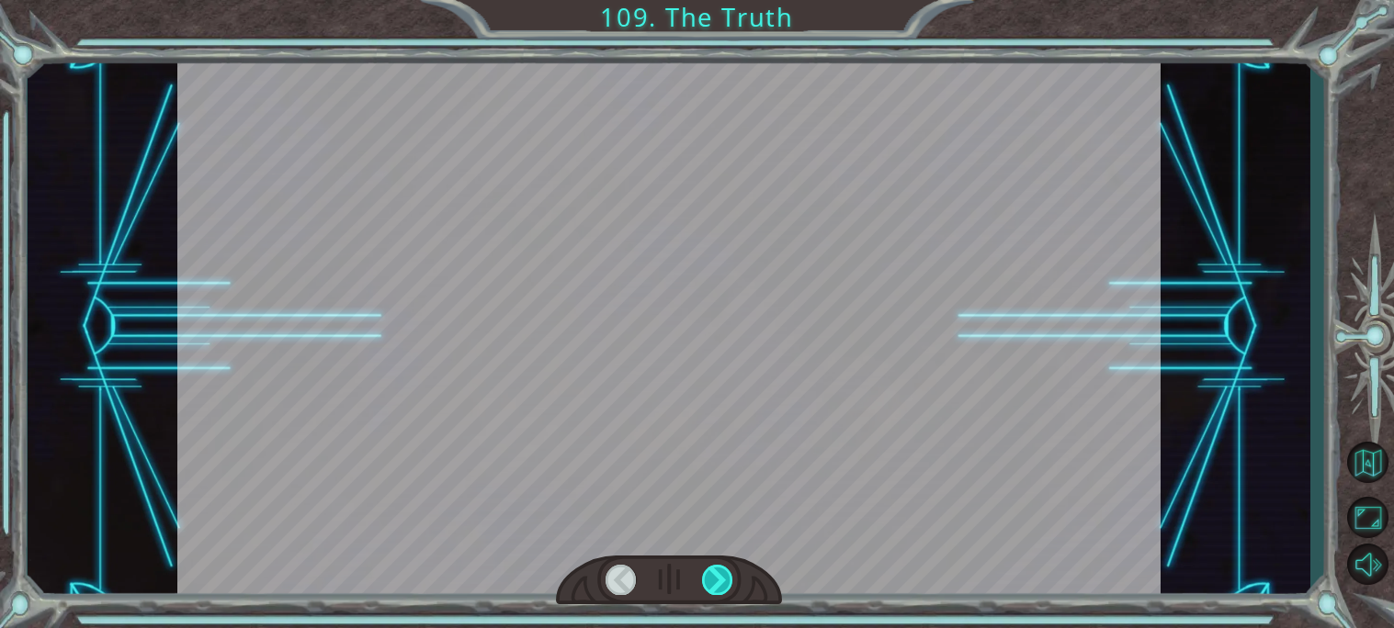
click at [720, 573] on div at bounding box center [717, 580] width 31 height 30
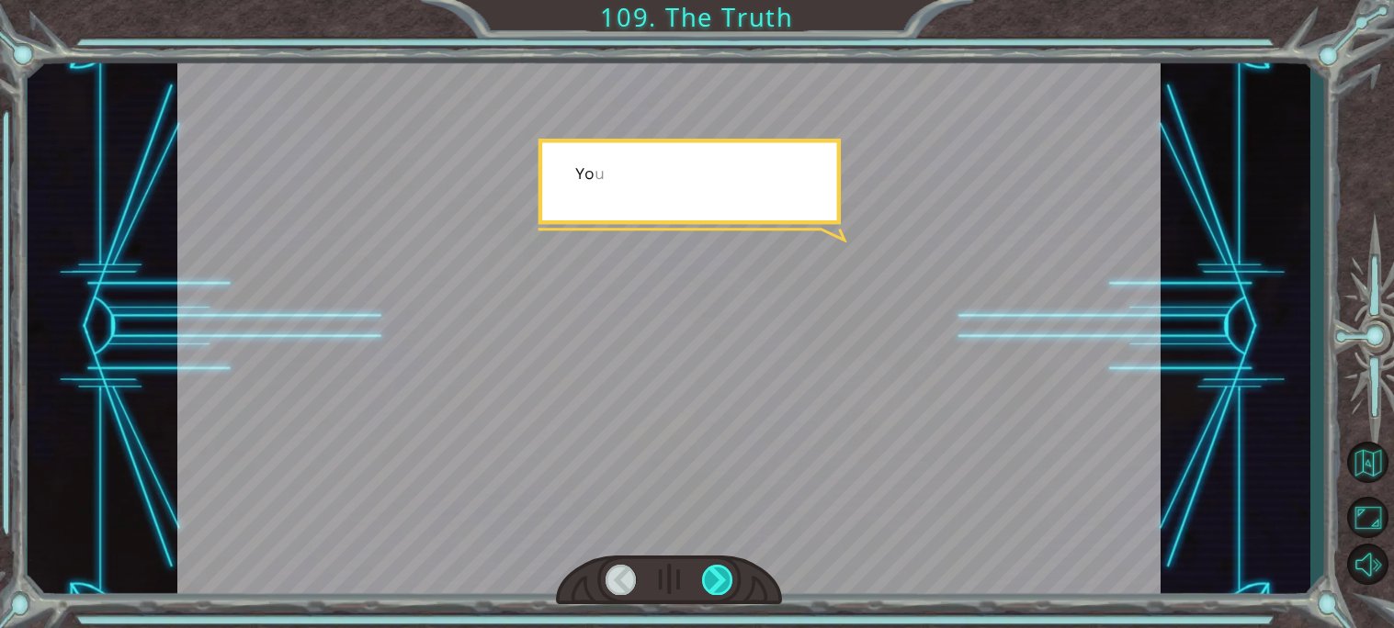
click at [720, 573] on div at bounding box center [717, 580] width 31 height 30
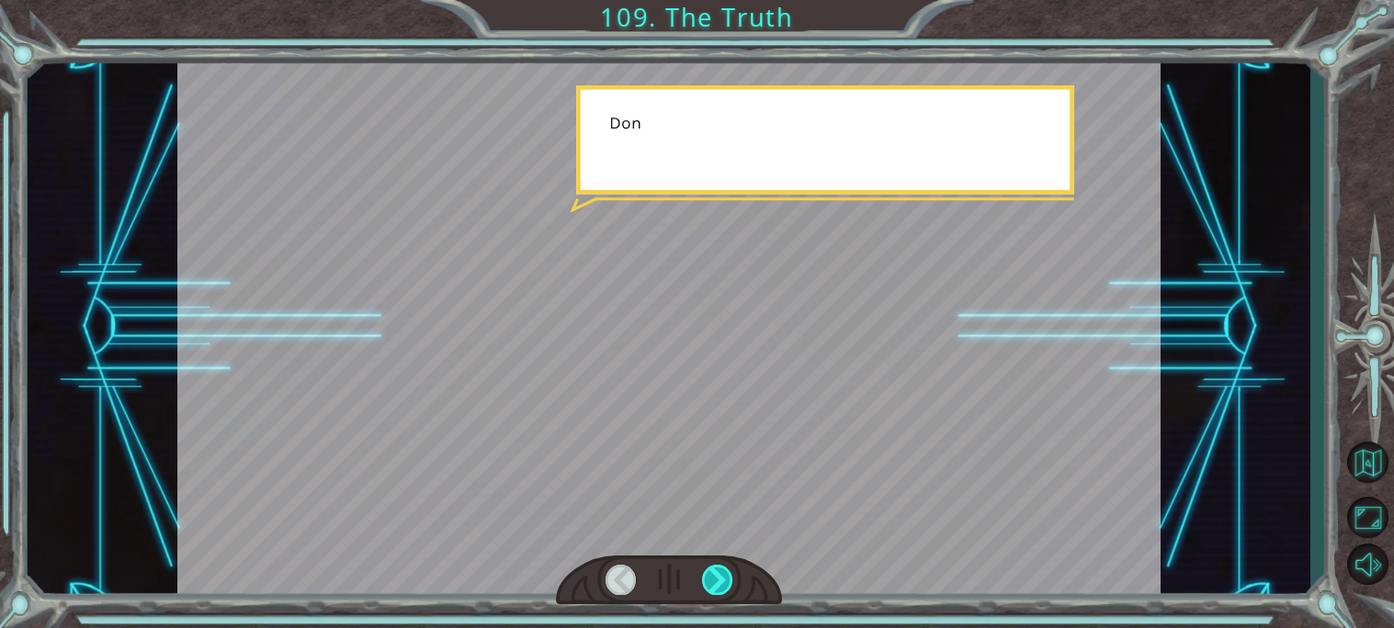
click at [720, 573] on div at bounding box center [717, 580] width 31 height 30
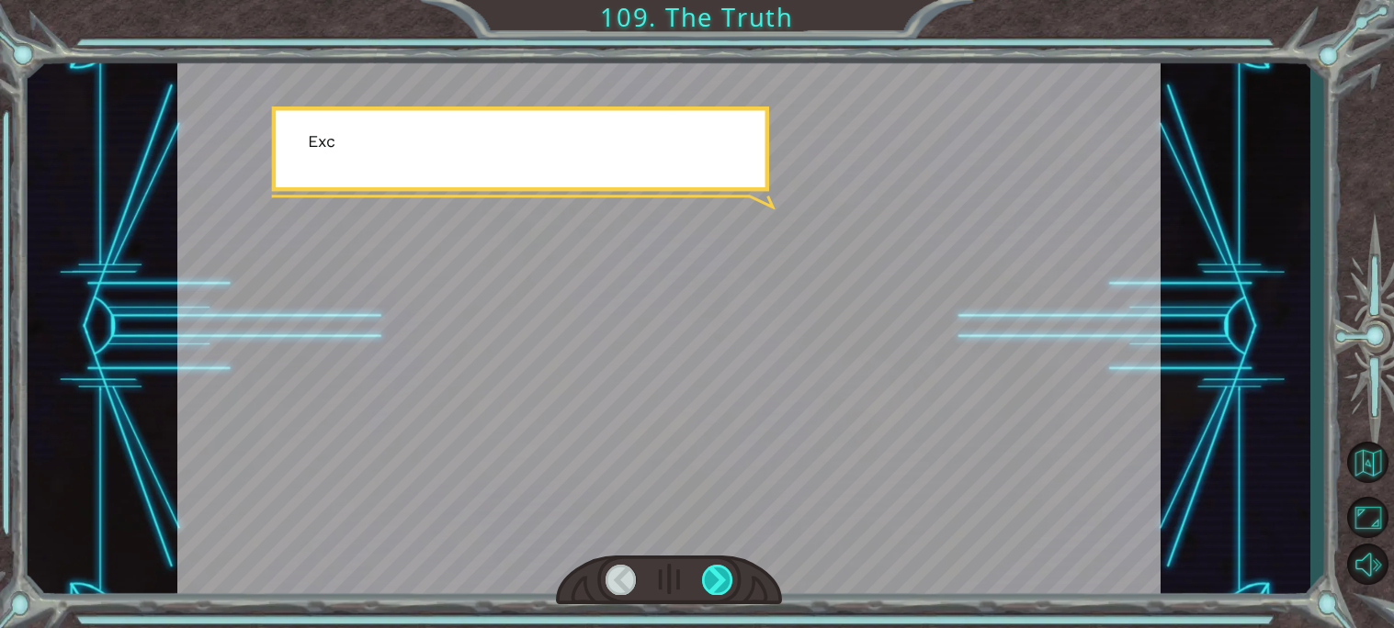
click at [720, 573] on div at bounding box center [717, 580] width 31 height 30
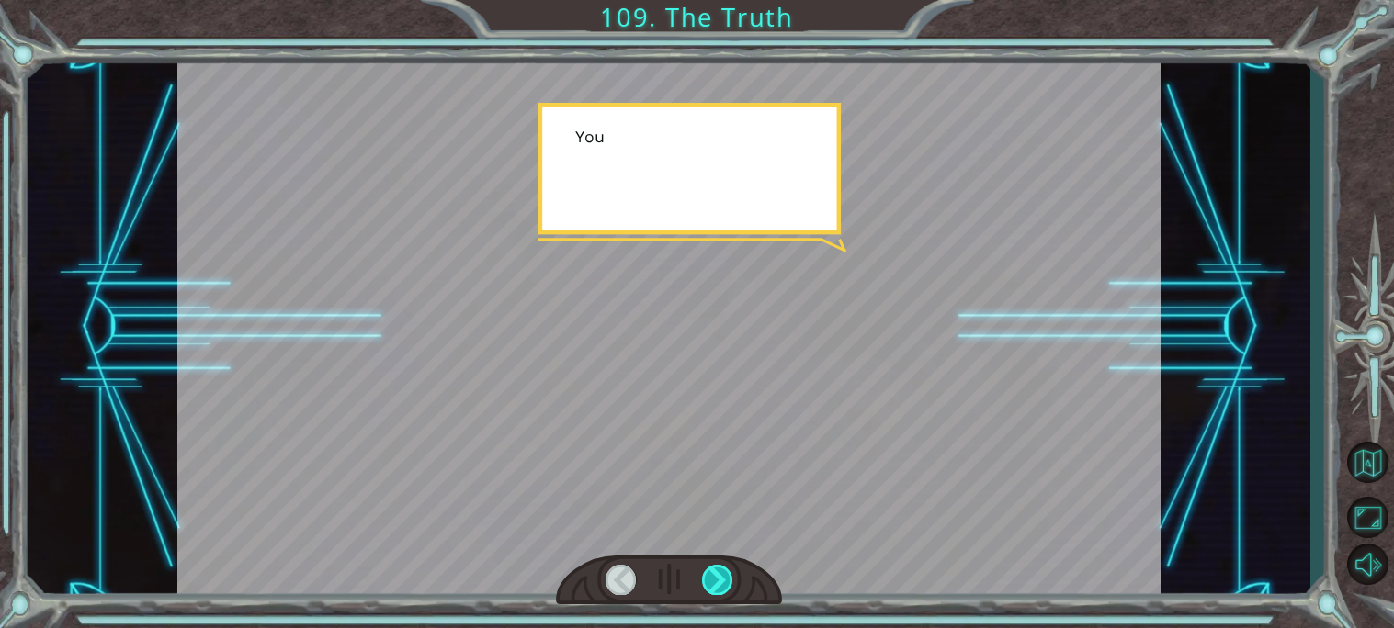
click at [720, 573] on div at bounding box center [717, 580] width 31 height 30
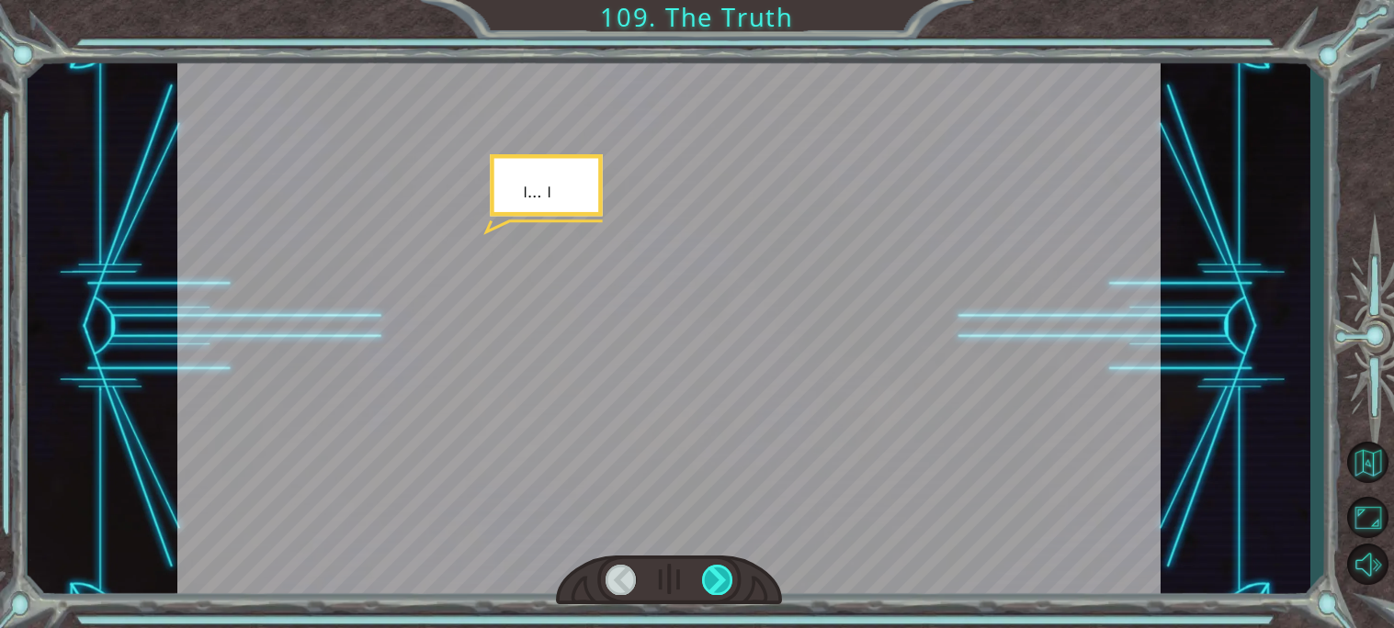
click at [720, 573] on div at bounding box center [717, 580] width 31 height 30
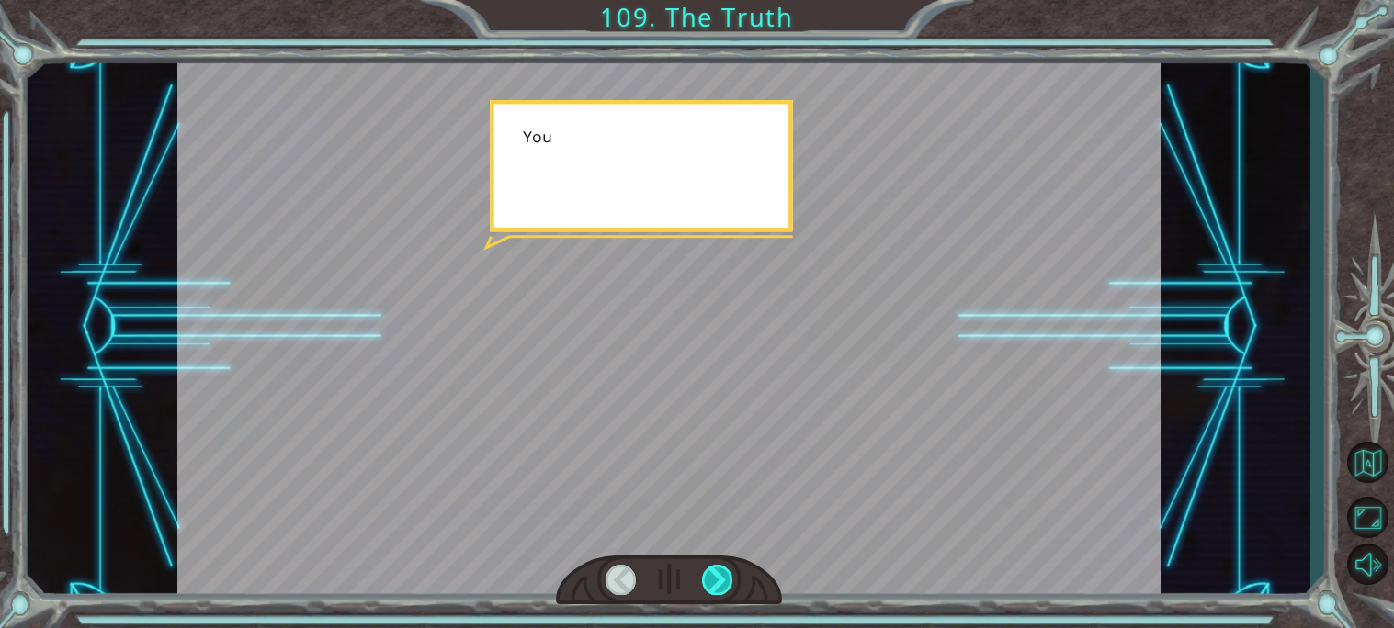
click at [720, 573] on div at bounding box center [717, 580] width 31 height 30
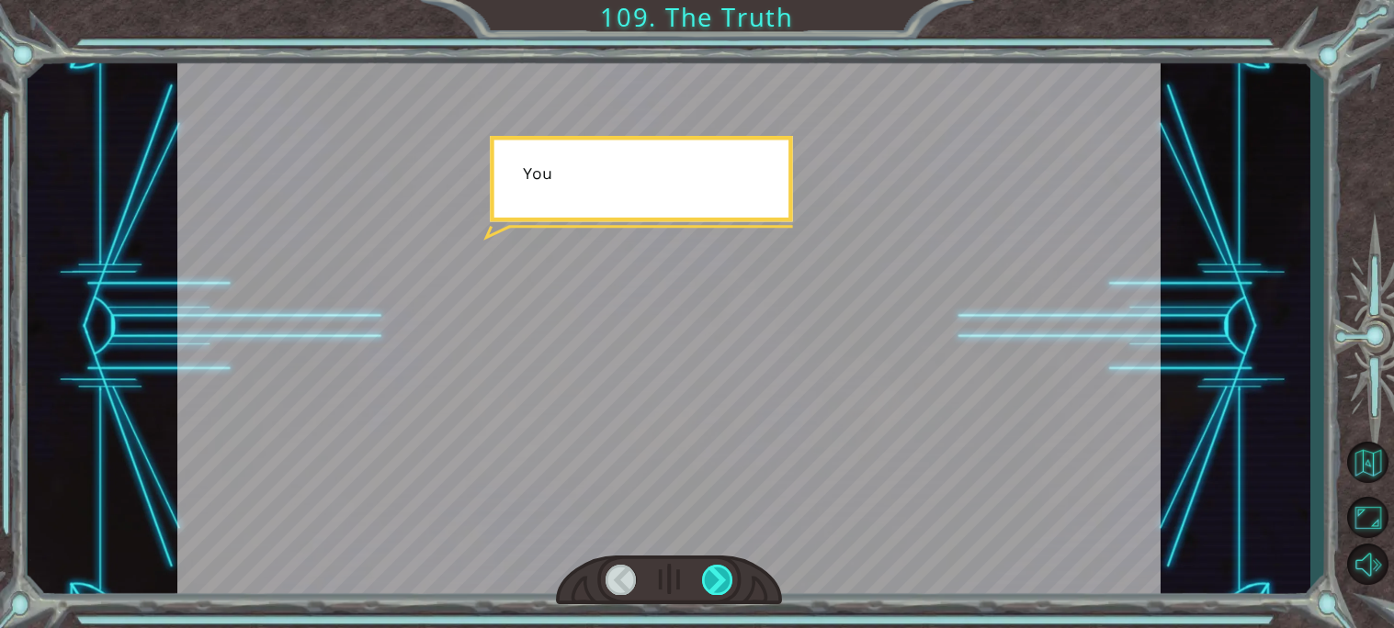
click at [720, 573] on div at bounding box center [717, 580] width 31 height 30
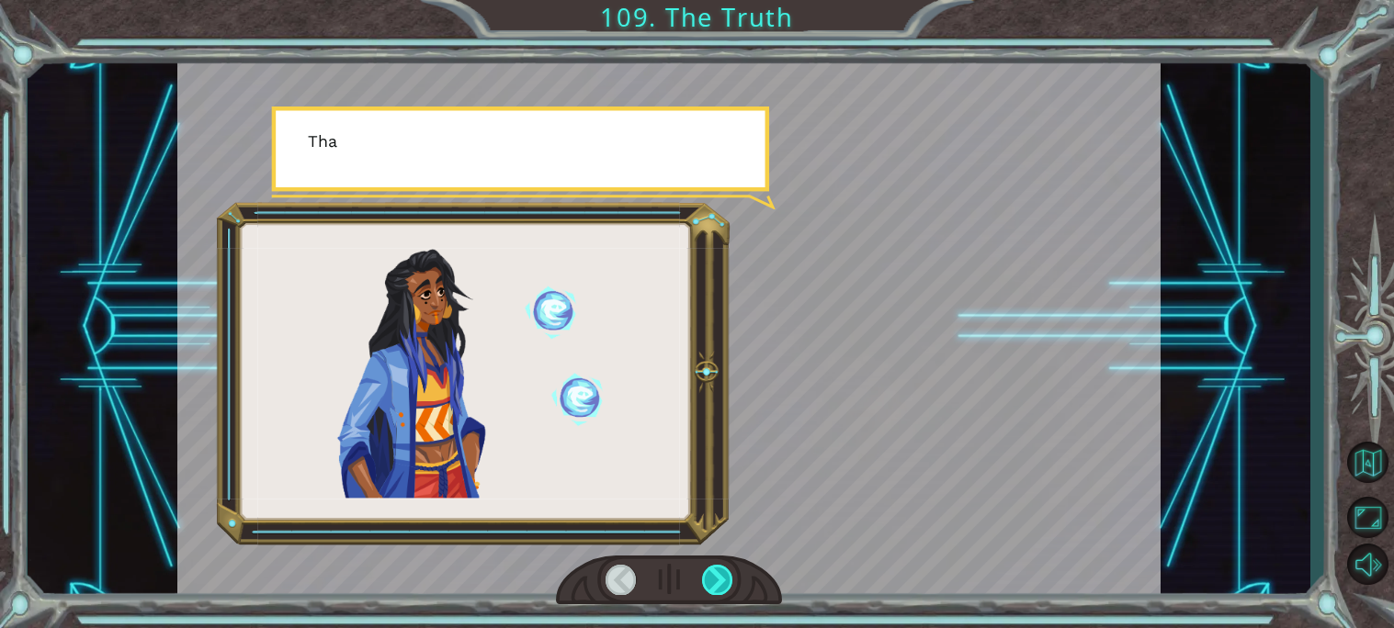
click at [720, 573] on div at bounding box center [717, 580] width 31 height 30
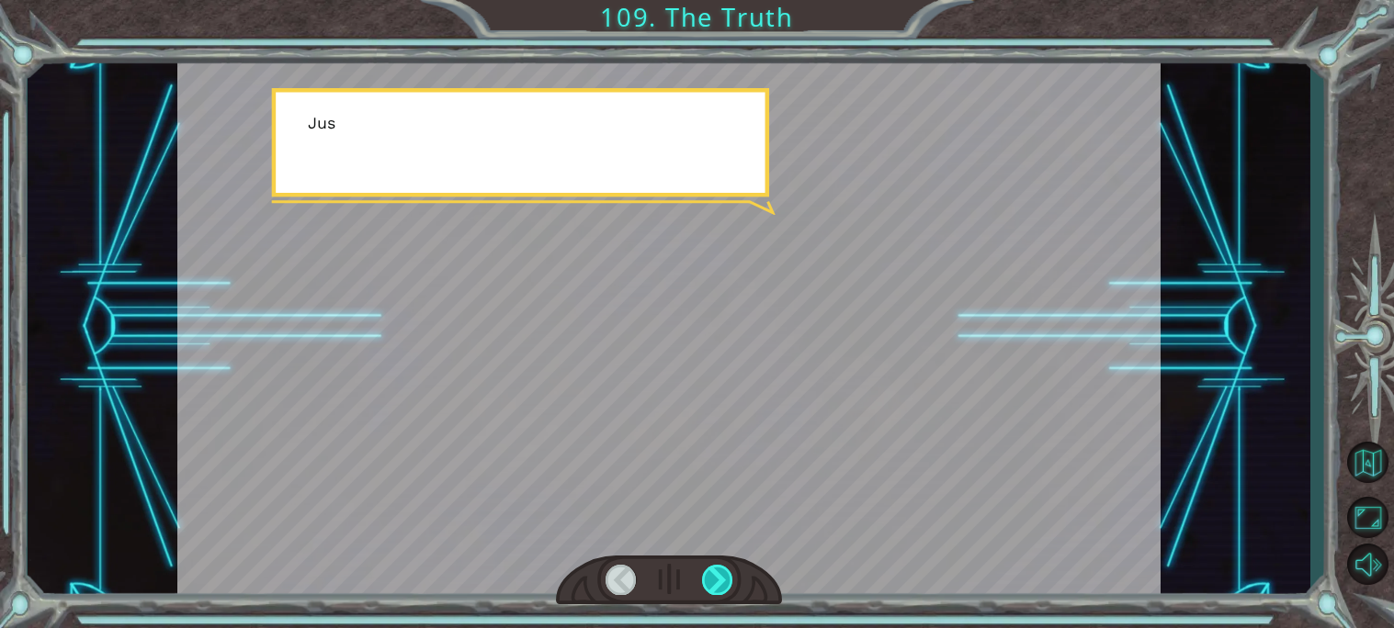
click at [720, 573] on div at bounding box center [717, 580] width 31 height 30
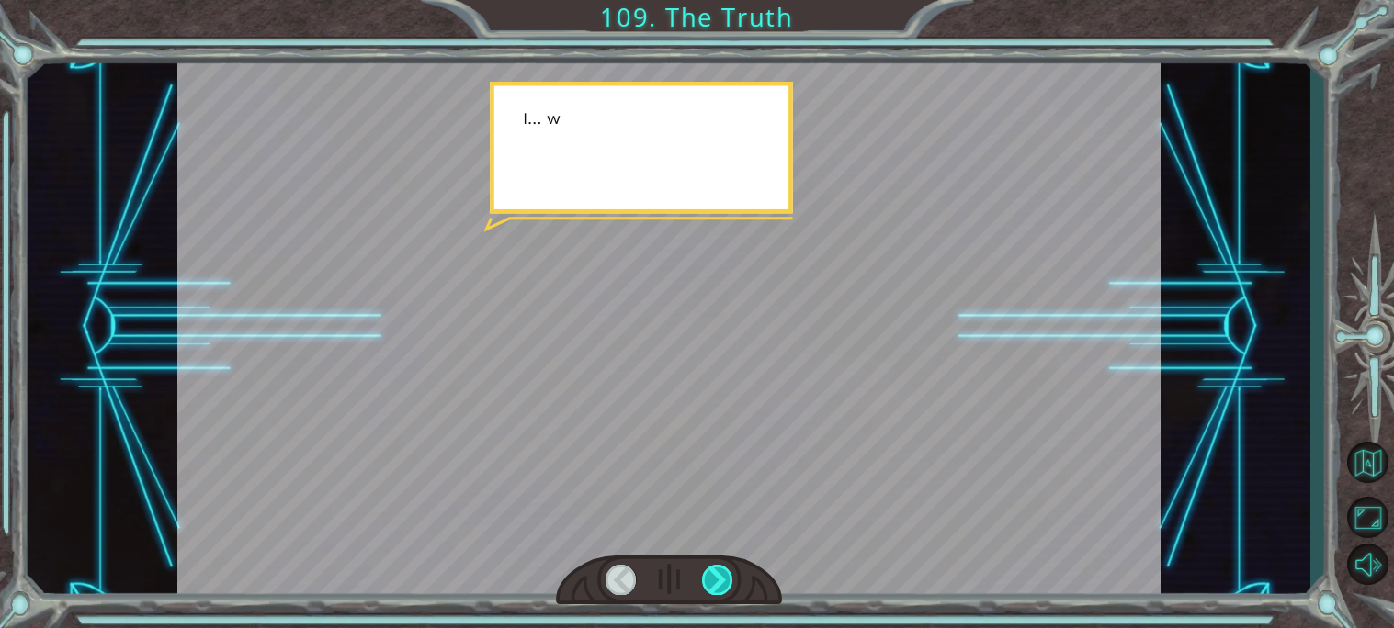
click at [720, 573] on div at bounding box center [717, 580] width 31 height 30
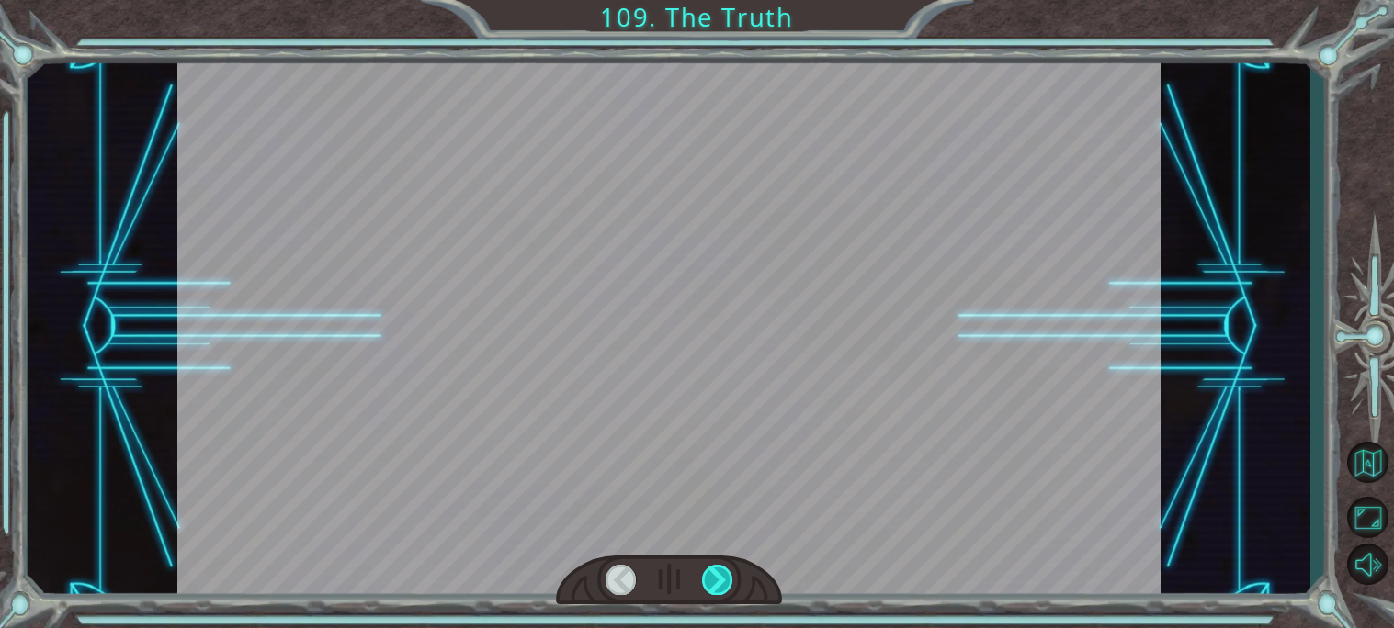
click at [720, 573] on div at bounding box center [717, 580] width 31 height 30
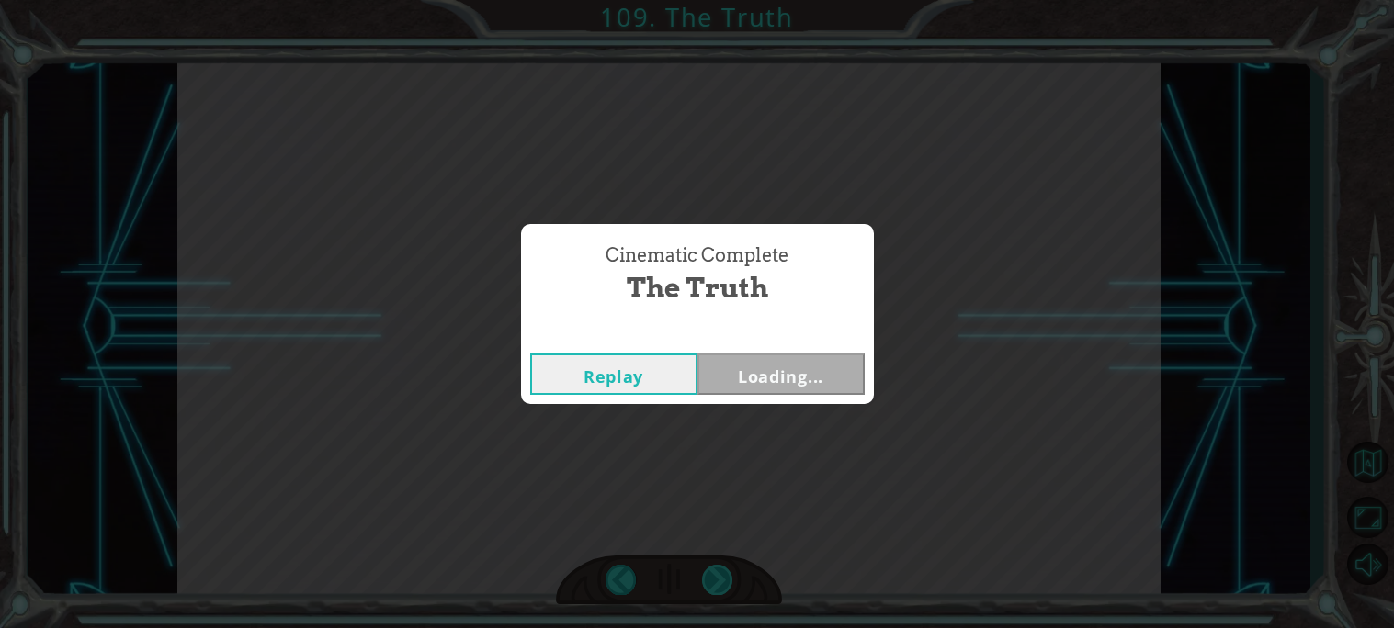
click at [720, 573] on div "Cinematic Complete The Truth Replay Loading..." at bounding box center [697, 314] width 1394 height 628
click at [761, 357] on button "Next" at bounding box center [780, 374] width 167 height 41
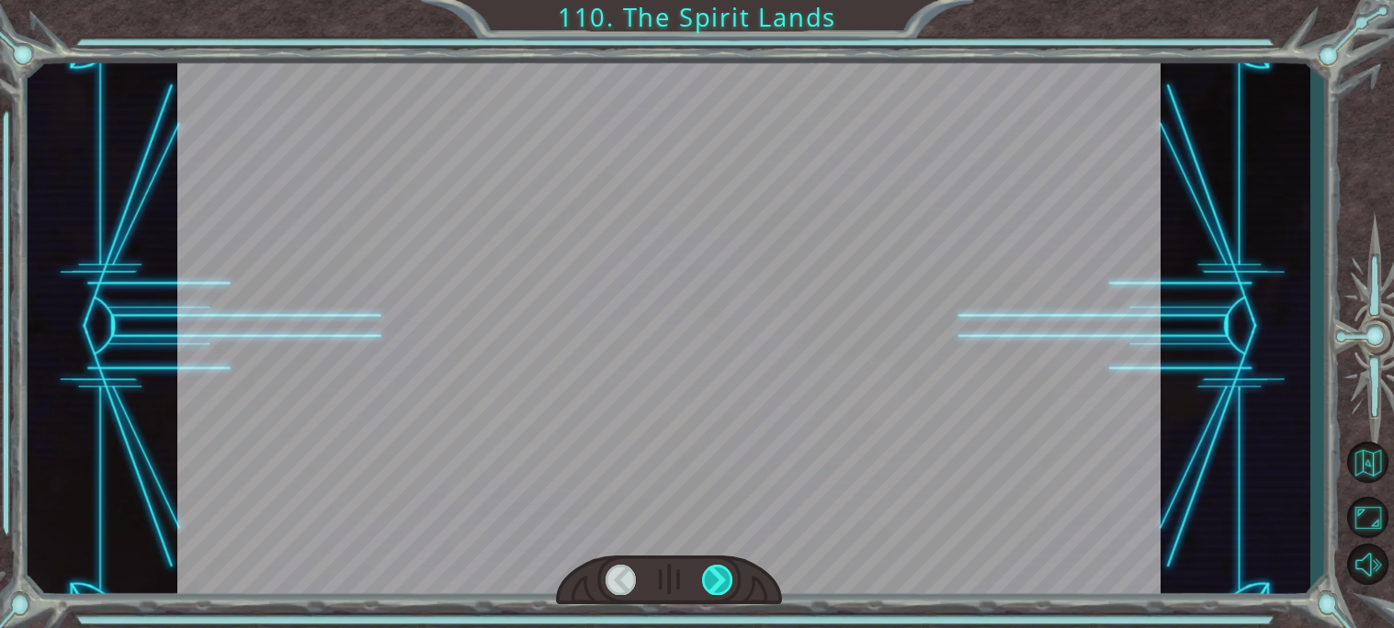
click at [732, 586] on div at bounding box center [717, 580] width 31 height 30
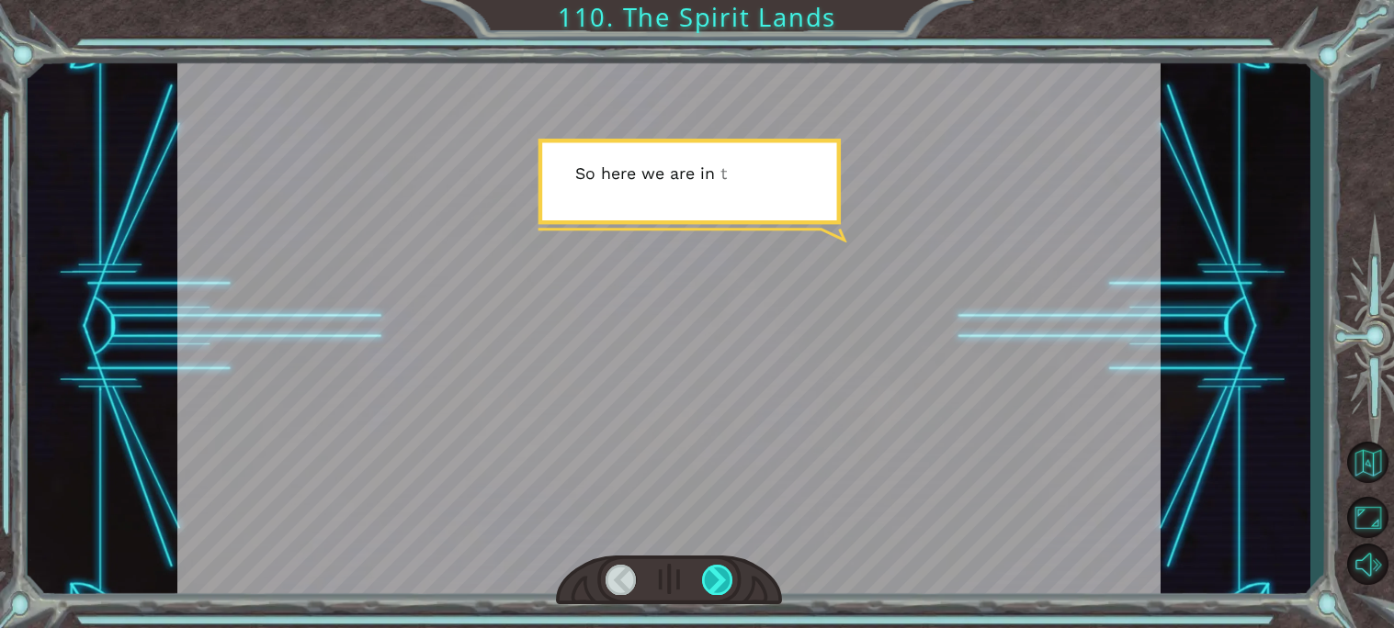
click at [732, 586] on div at bounding box center [717, 580] width 31 height 30
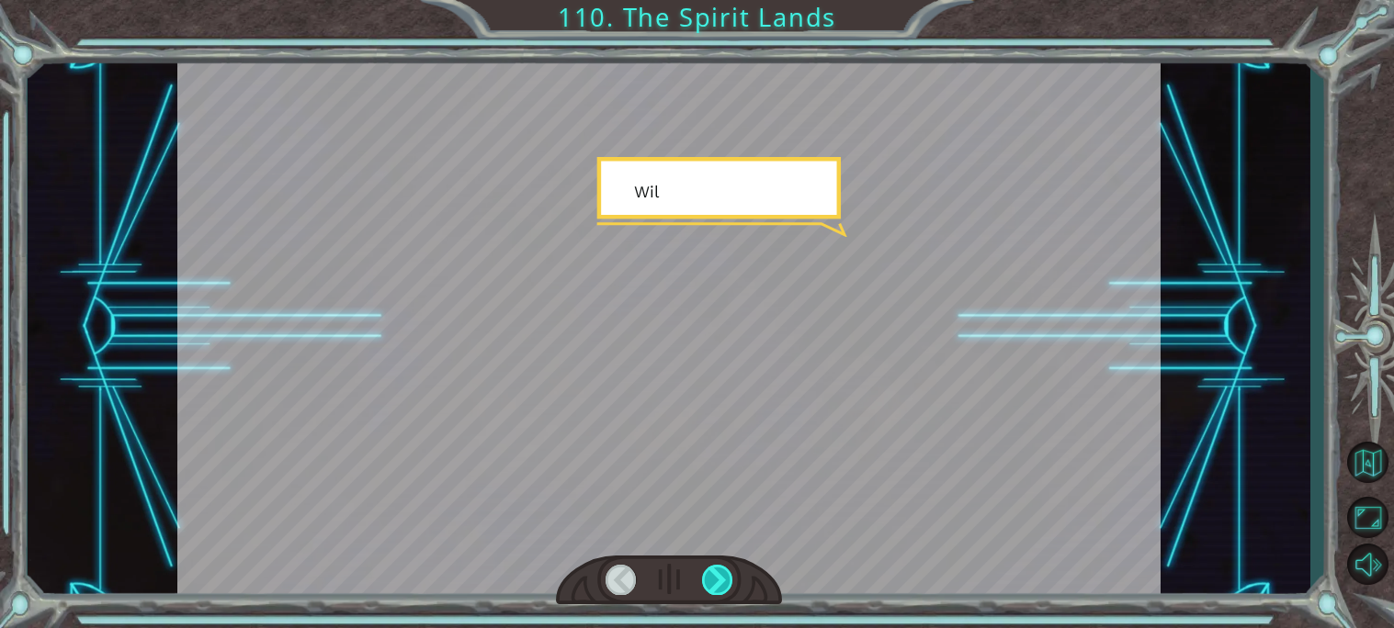
click at [729, 585] on div at bounding box center [717, 580] width 31 height 30
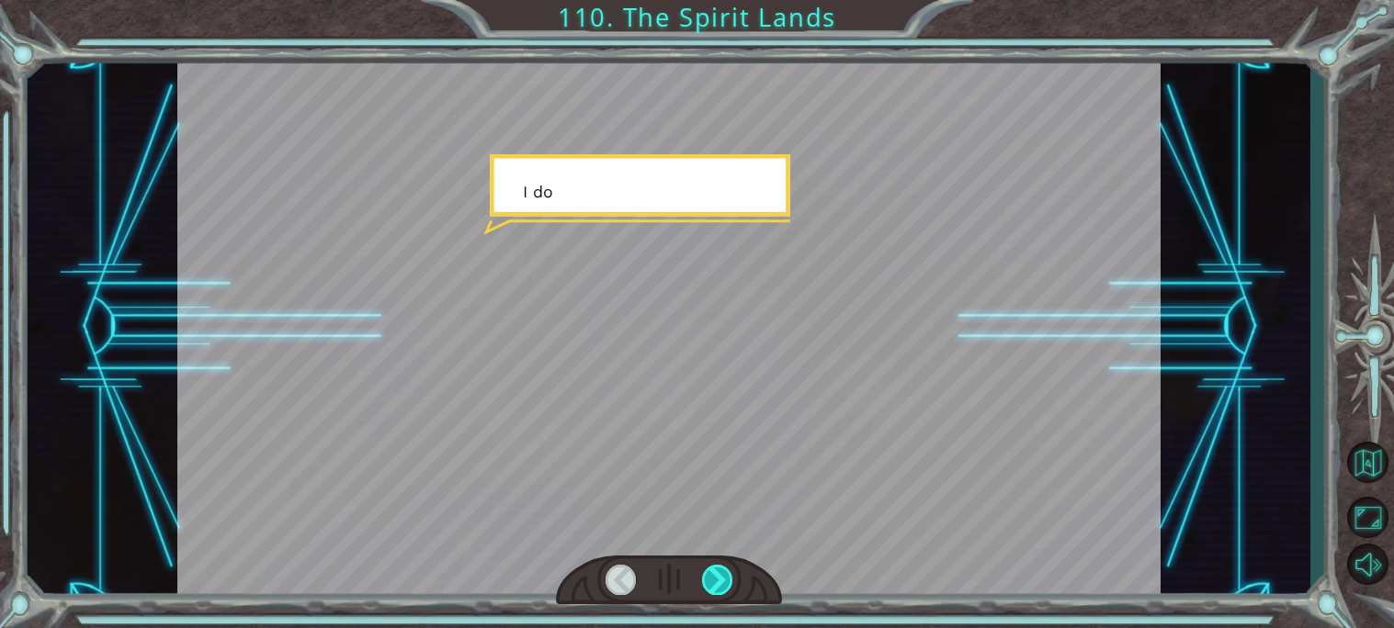
click at [729, 585] on div at bounding box center [717, 580] width 31 height 30
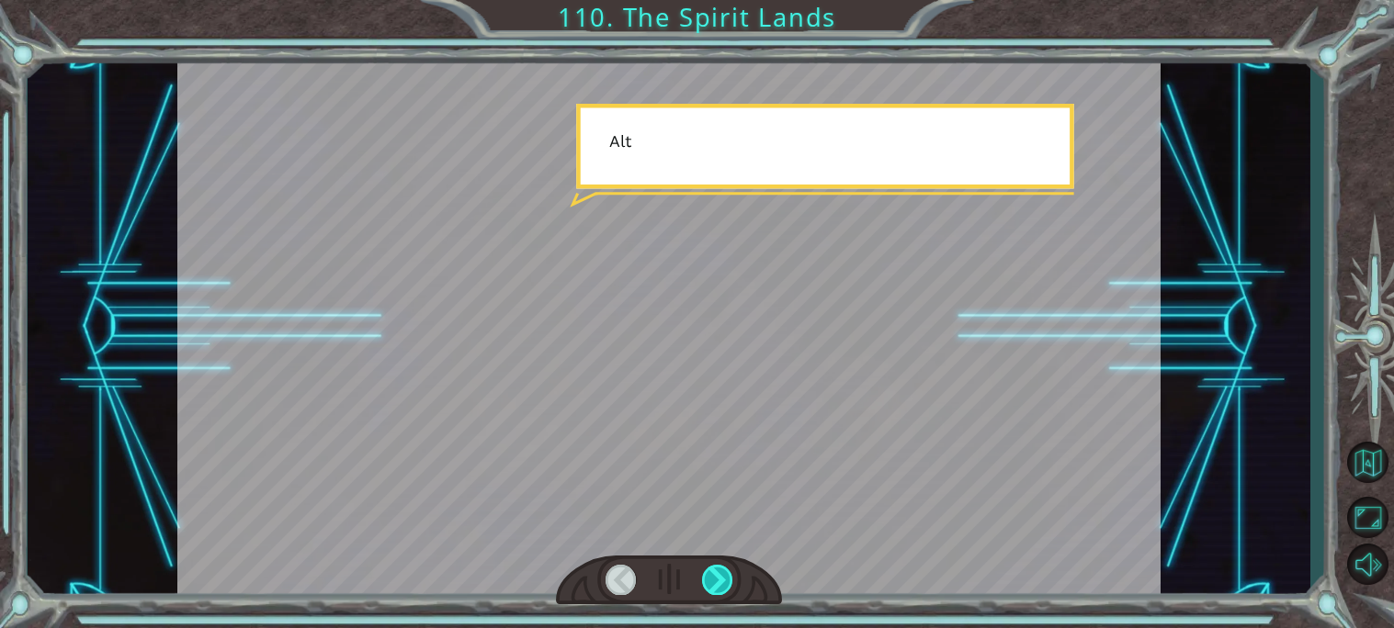
click at [729, 585] on div at bounding box center [717, 580] width 31 height 30
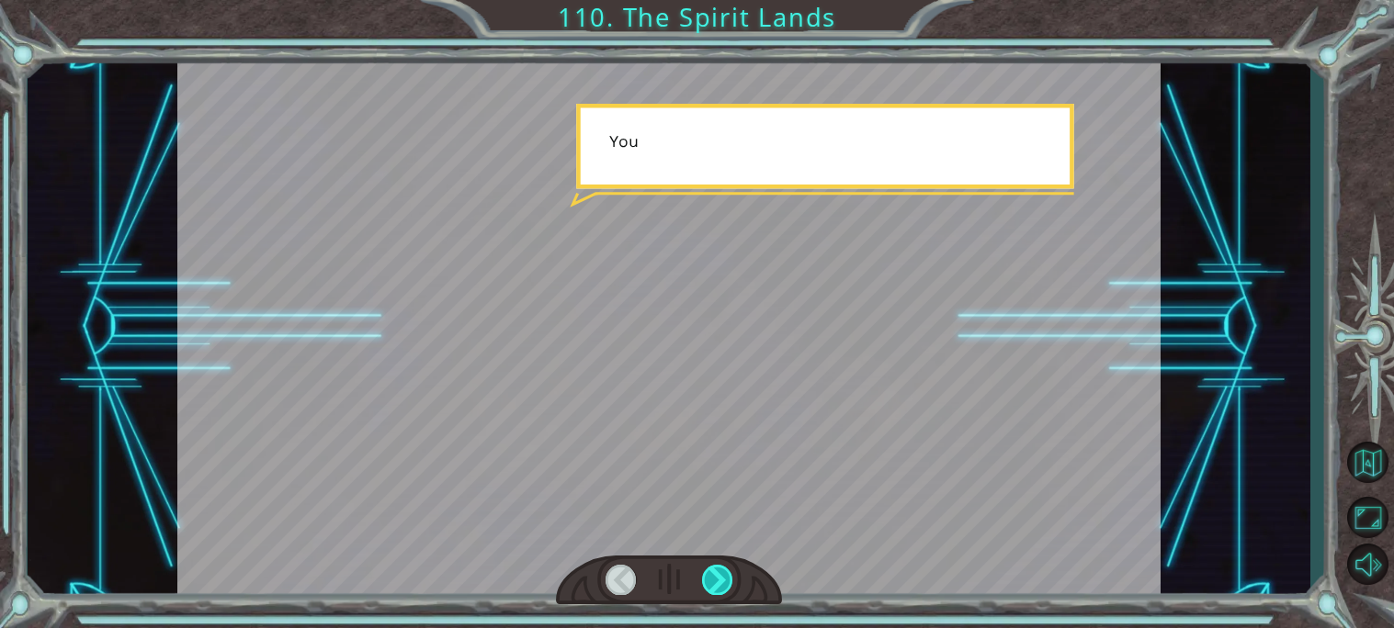
click at [729, 585] on div at bounding box center [717, 580] width 31 height 30
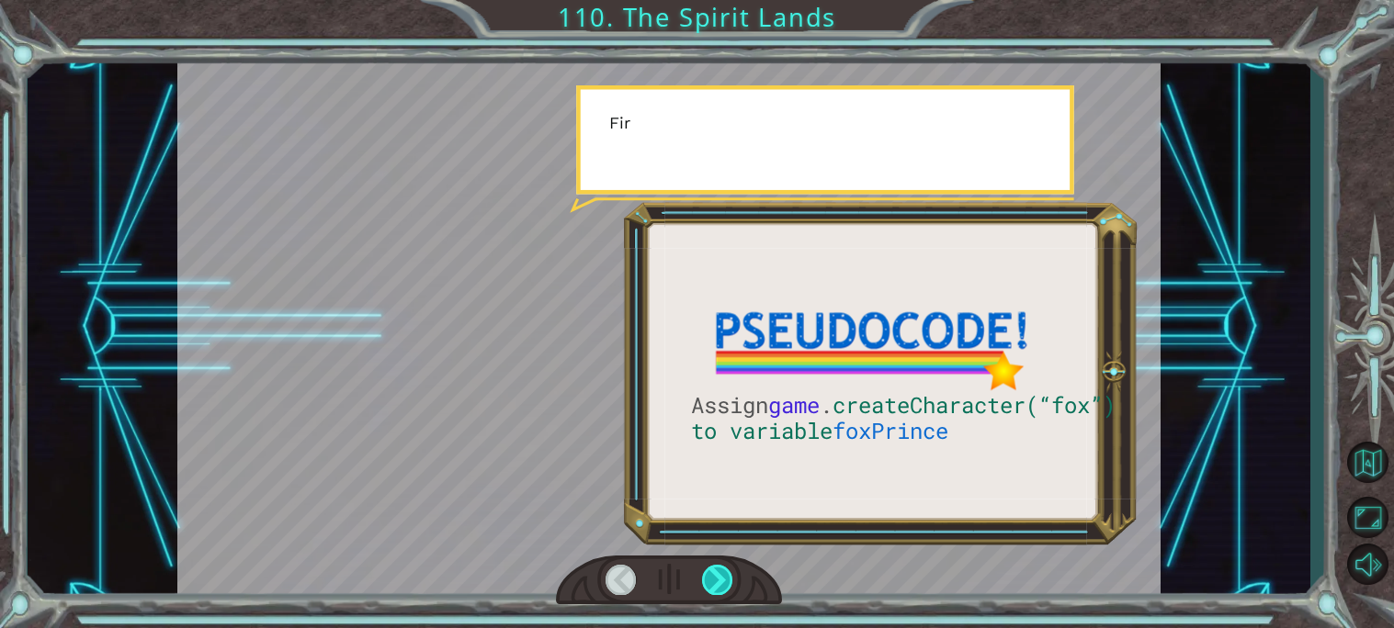
click at [729, 585] on div at bounding box center [717, 580] width 31 height 30
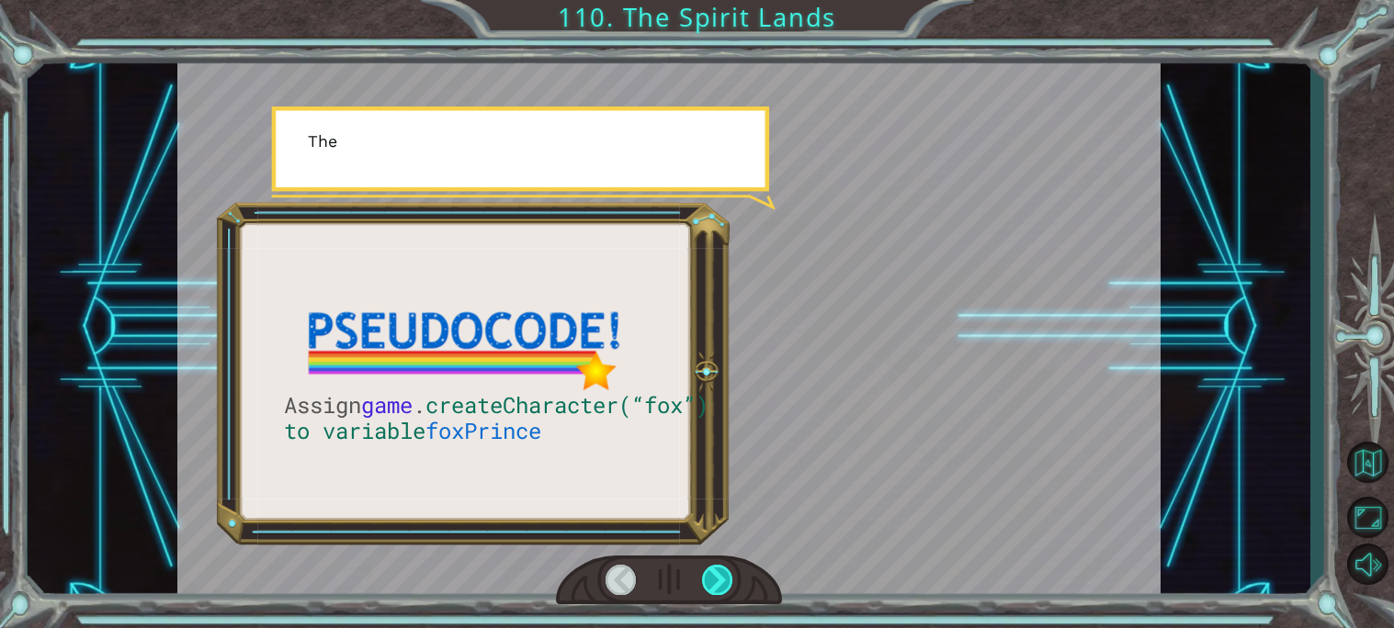
click at [729, 585] on div at bounding box center [717, 580] width 31 height 30
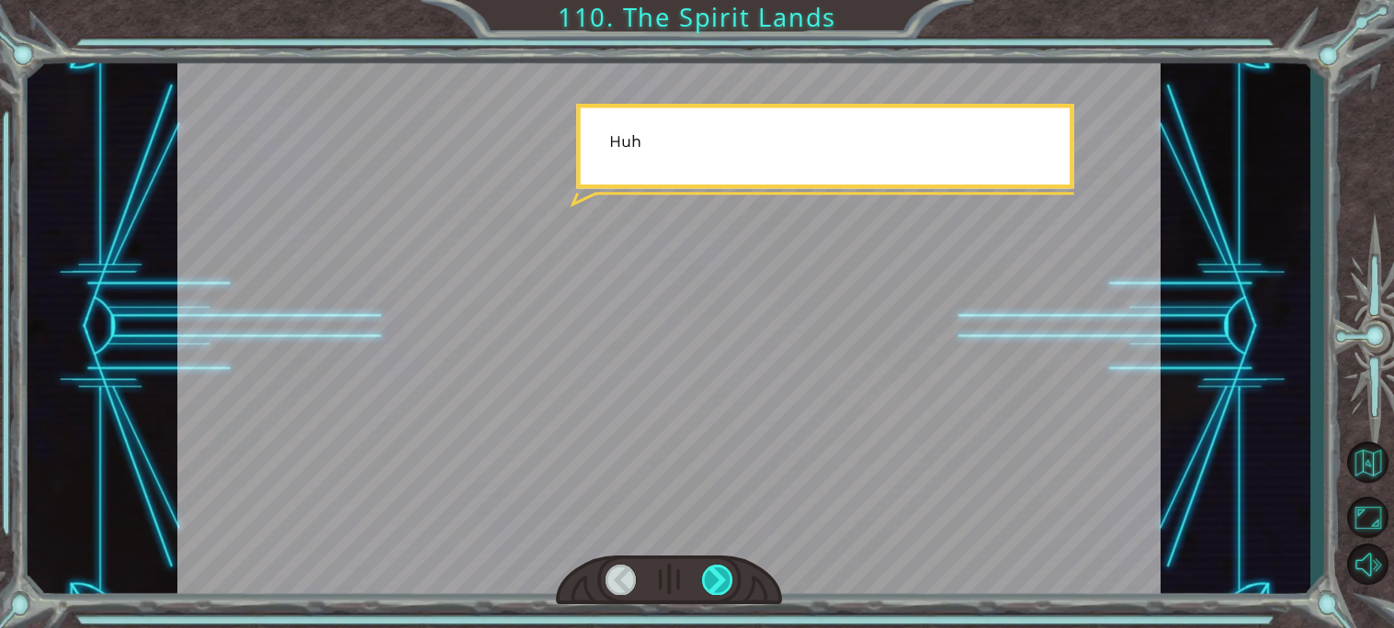
click at [729, 585] on div at bounding box center [717, 580] width 31 height 30
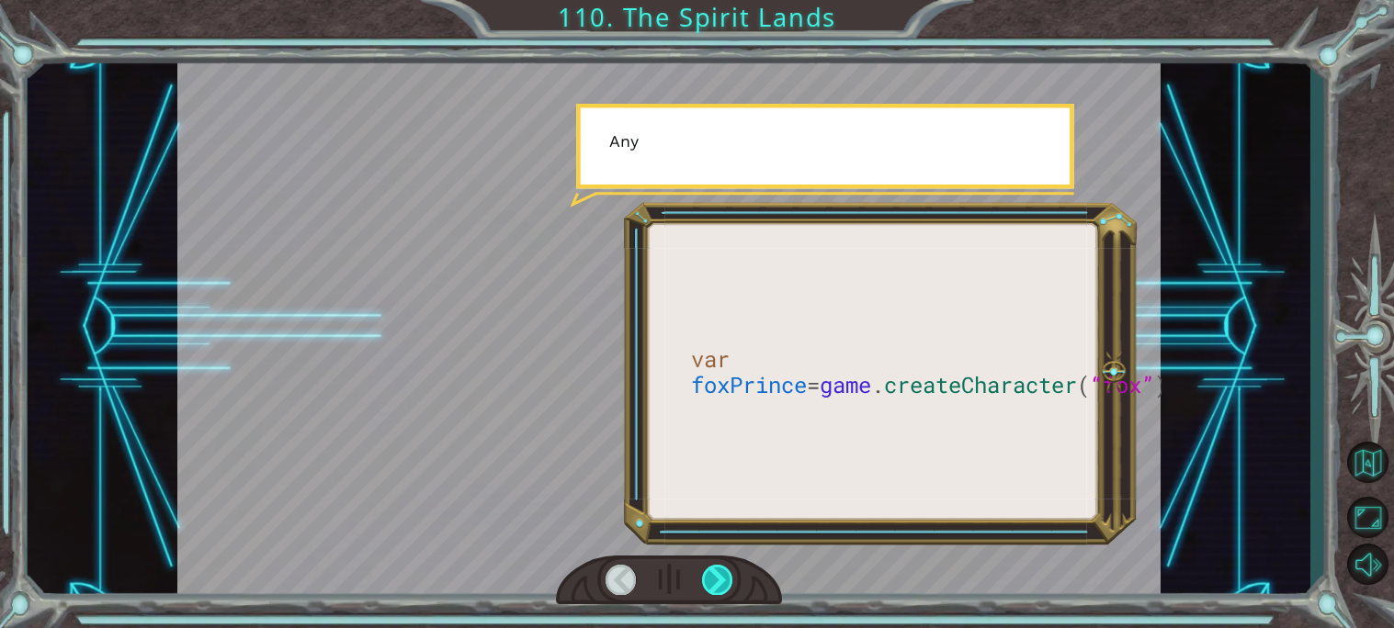
click at [729, 585] on div at bounding box center [717, 580] width 31 height 30
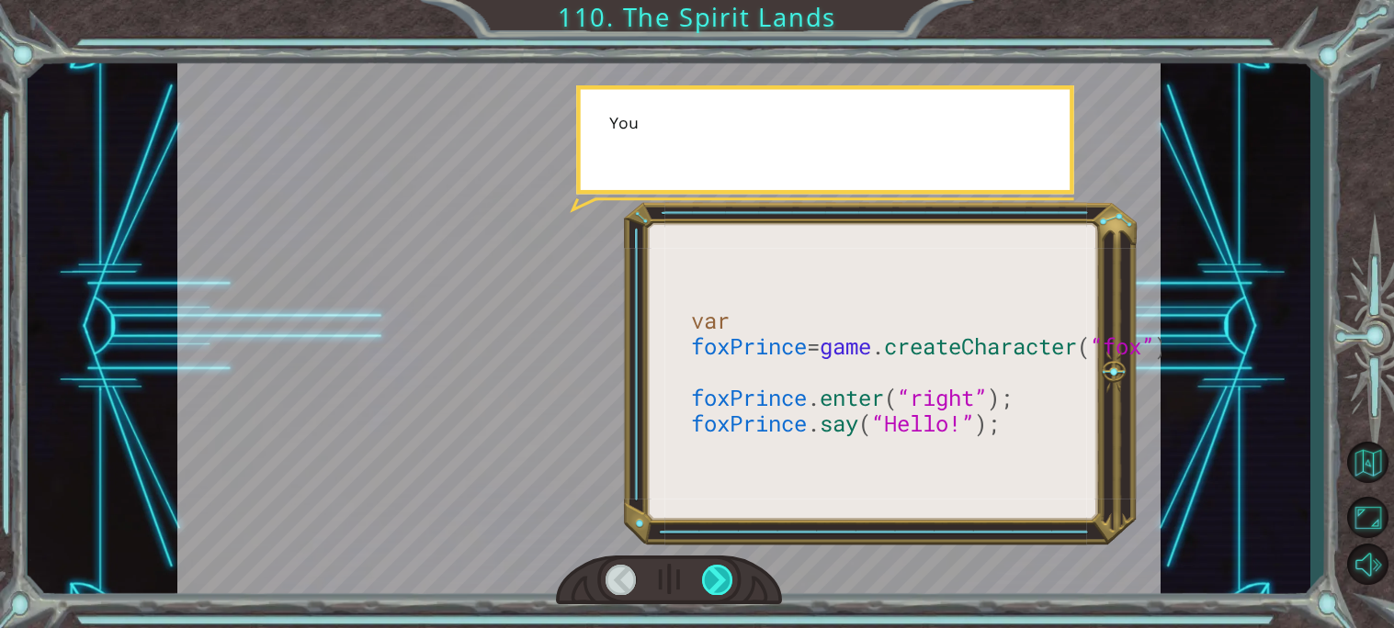
click at [729, 585] on div at bounding box center [717, 580] width 31 height 30
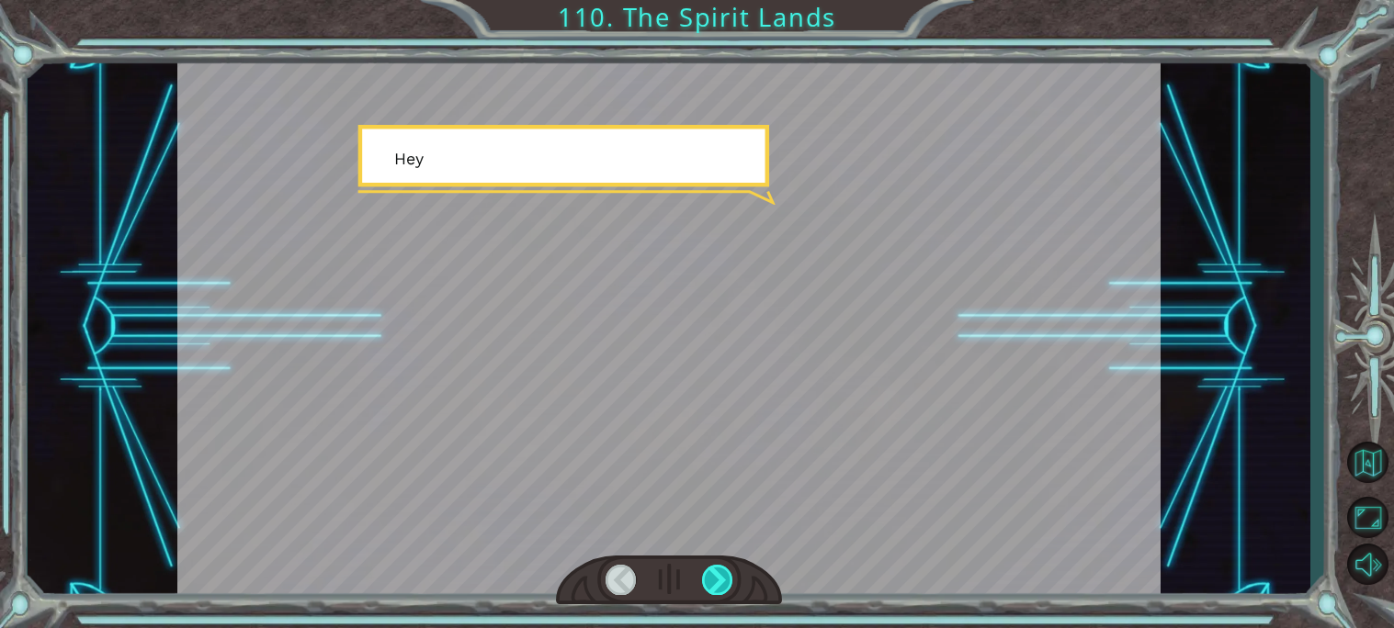
click at [729, 585] on div at bounding box center [717, 580] width 31 height 30
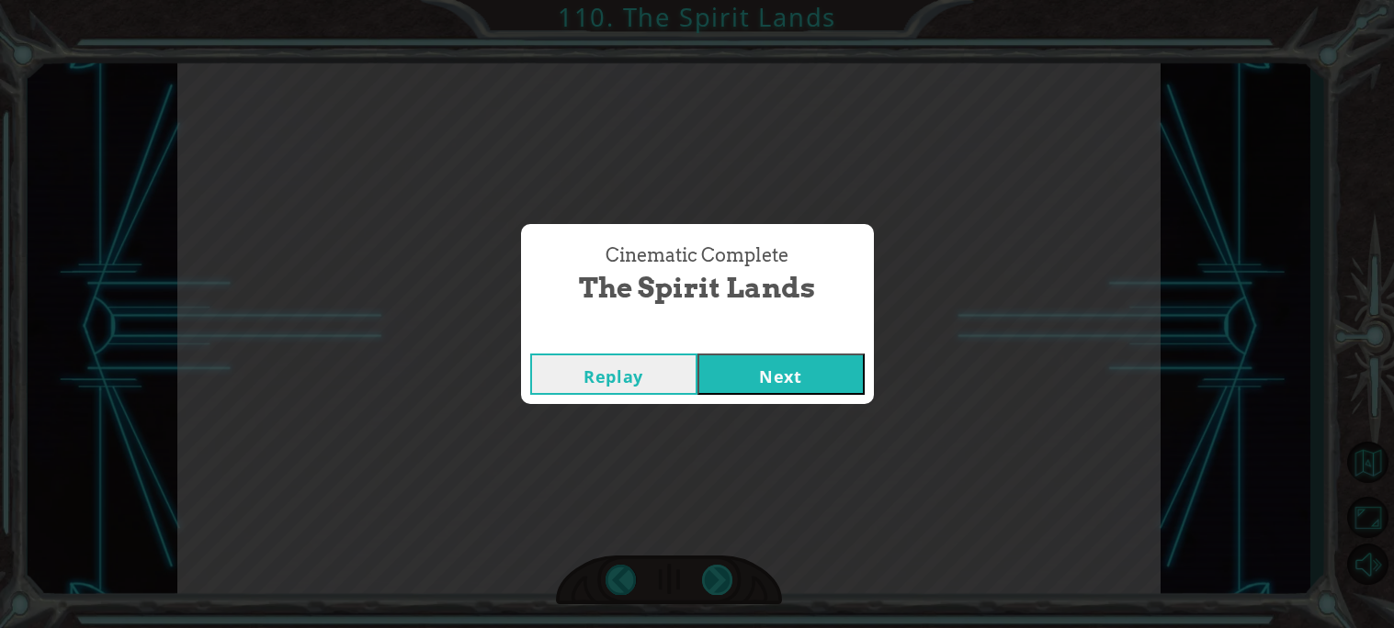
click at [729, 585] on div "Cinematic Complete The Spirit Lands Replay Next" at bounding box center [697, 314] width 1394 height 628
click at [741, 385] on button "Next" at bounding box center [780, 374] width 167 height 41
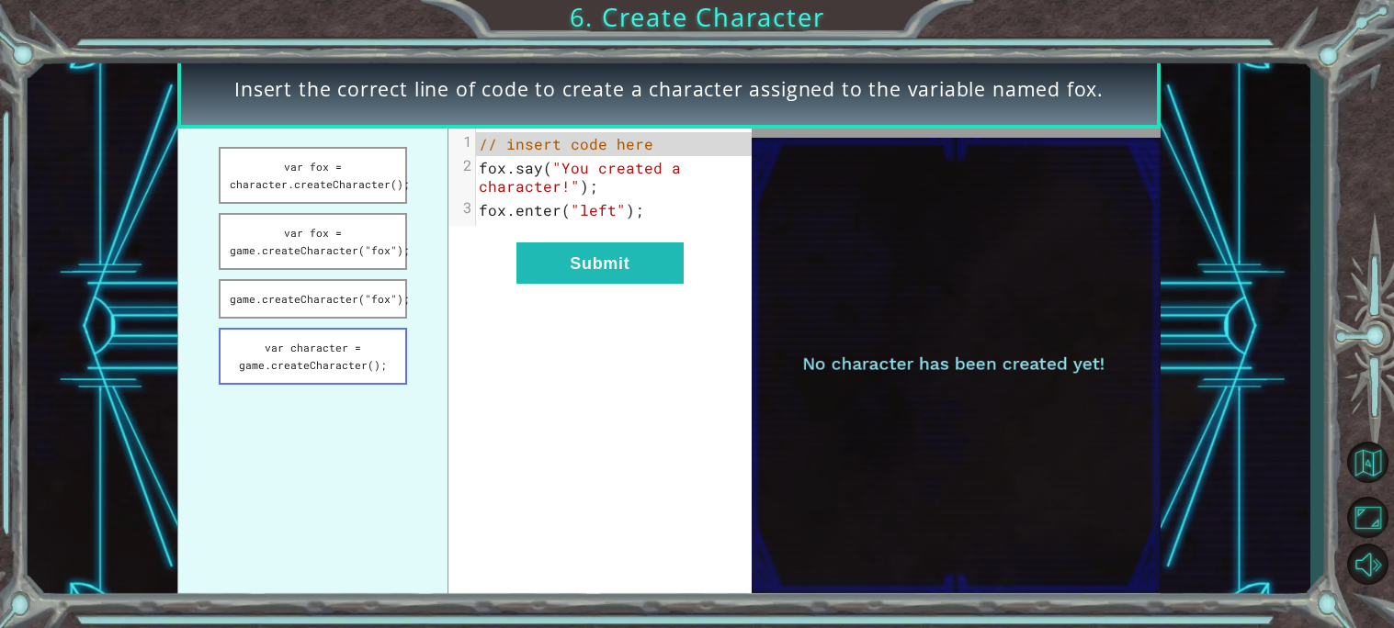
click at [367, 352] on button "var character = game.createCharacter();" at bounding box center [313, 356] width 188 height 57
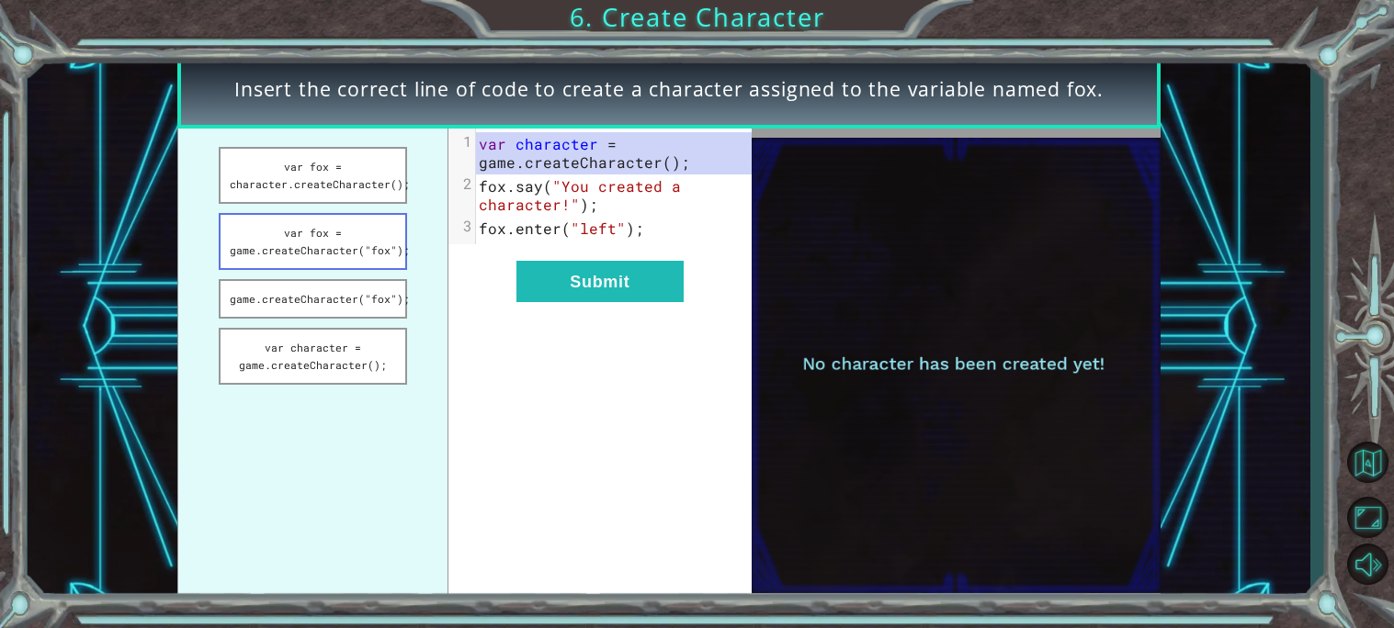
click at [333, 265] on button "var fox = game.createCharacter("fox");" at bounding box center [313, 241] width 188 height 57
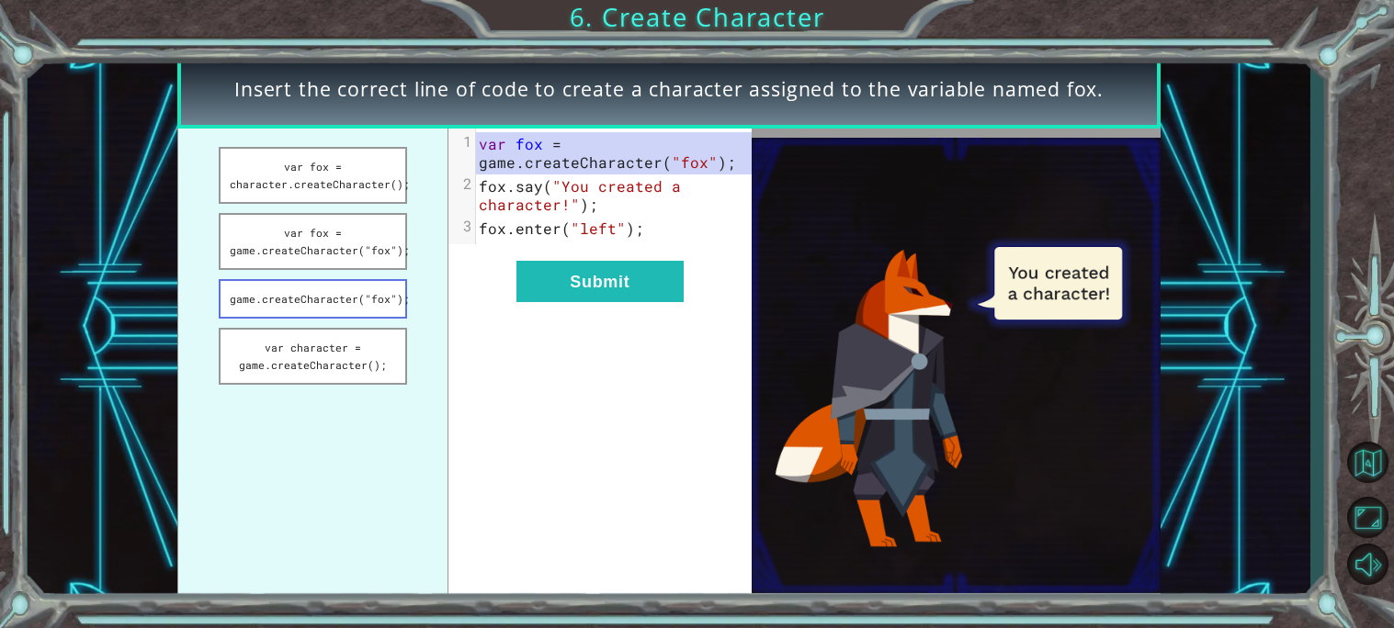
click at [332, 281] on button "game.createCharacter("fox");" at bounding box center [313, 299] width 188 height 40
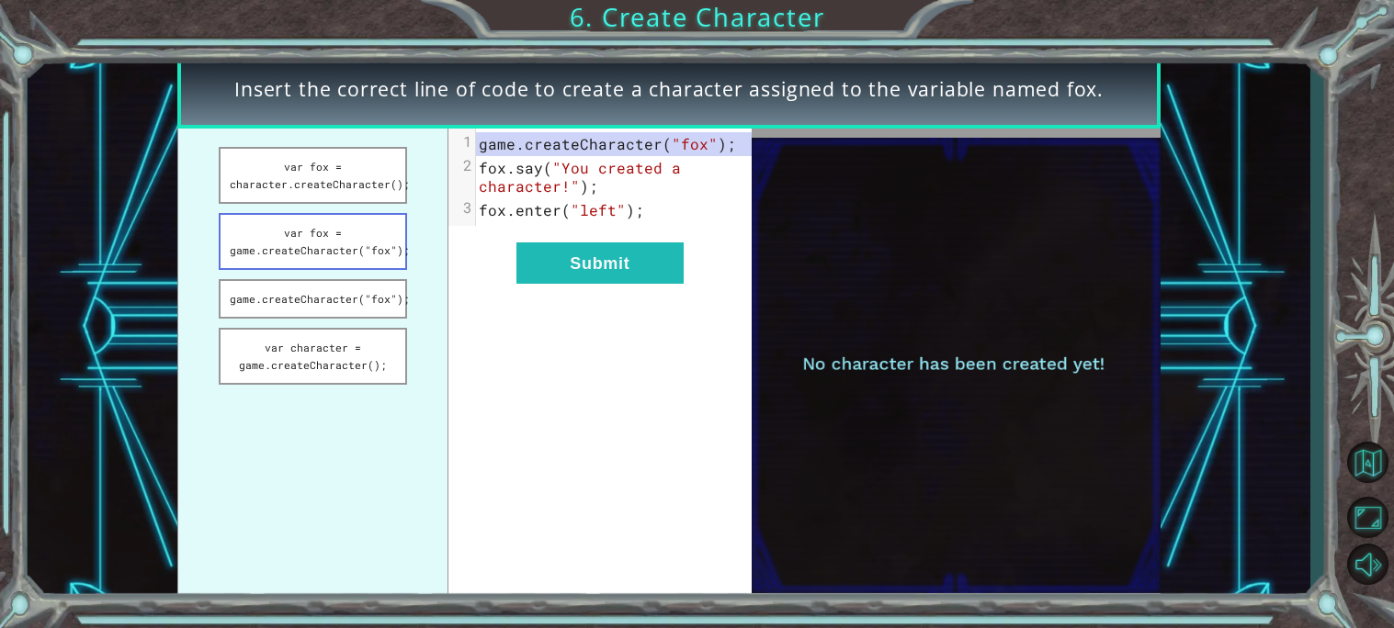
click at [340, 243] on button "var fox = game.createCharacter("fox");" at bounding box center [313, 241] width 188 height 57
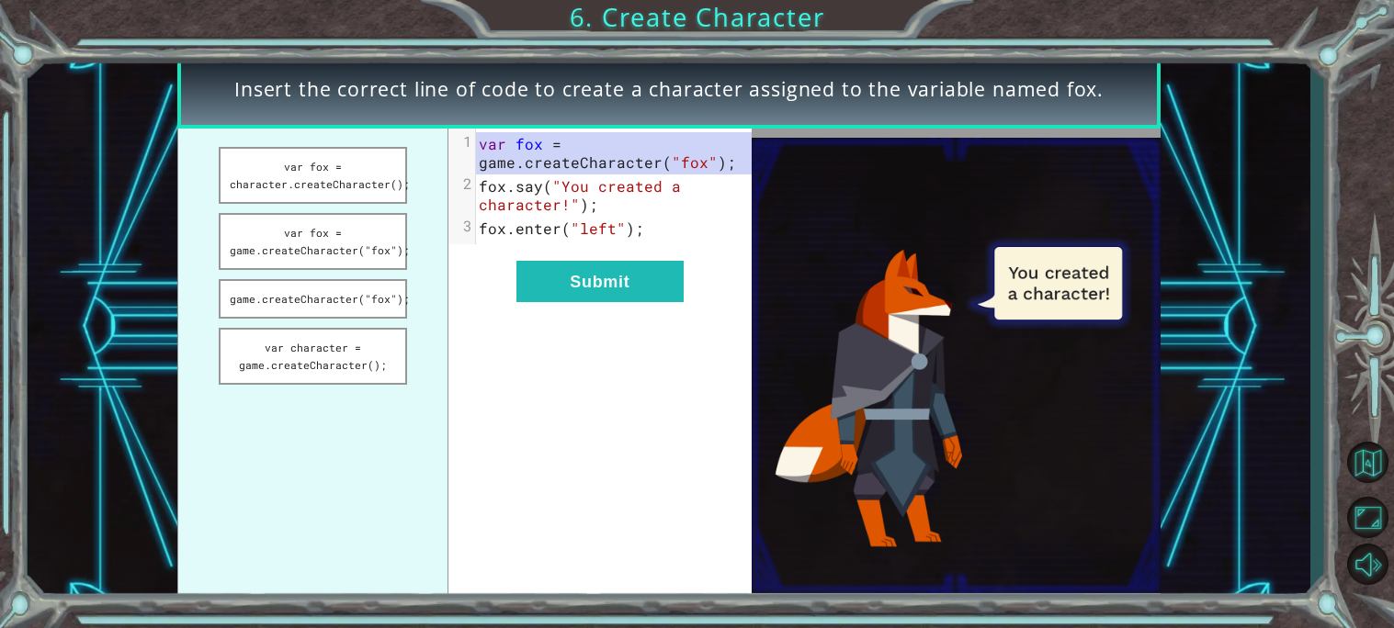
click at [551, 258] on div "xxxxxxxxxx 3 1 var fox = game . createCharacter ( "fox" ); 2 fox . say ( "You c…" at bounding box center [599, 366] width 303 height 475
click at [561, 263] on button "Submit" at bounding box center [599, 281] width 167 height 41
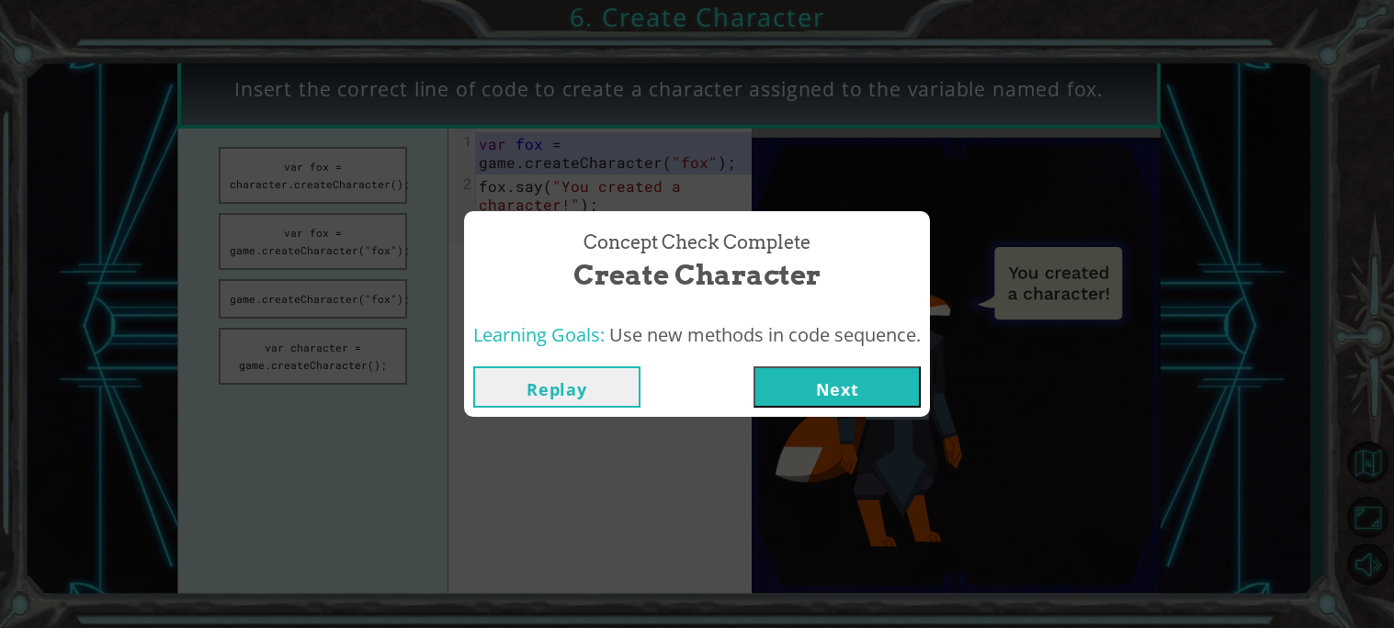
click at [846, 404] on button "Next" at bounding box center [836, 387] width 167 height 41
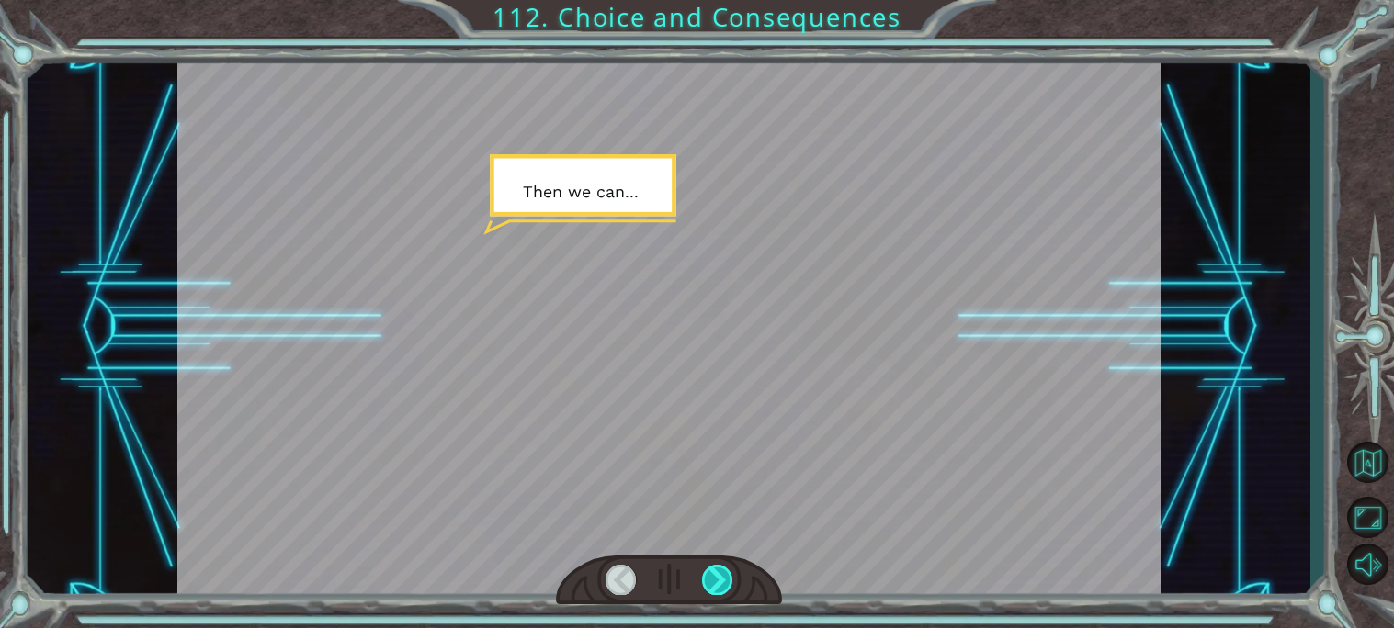
click at [732, 582] on div at bounding box center [717, 580] width 31 height 30
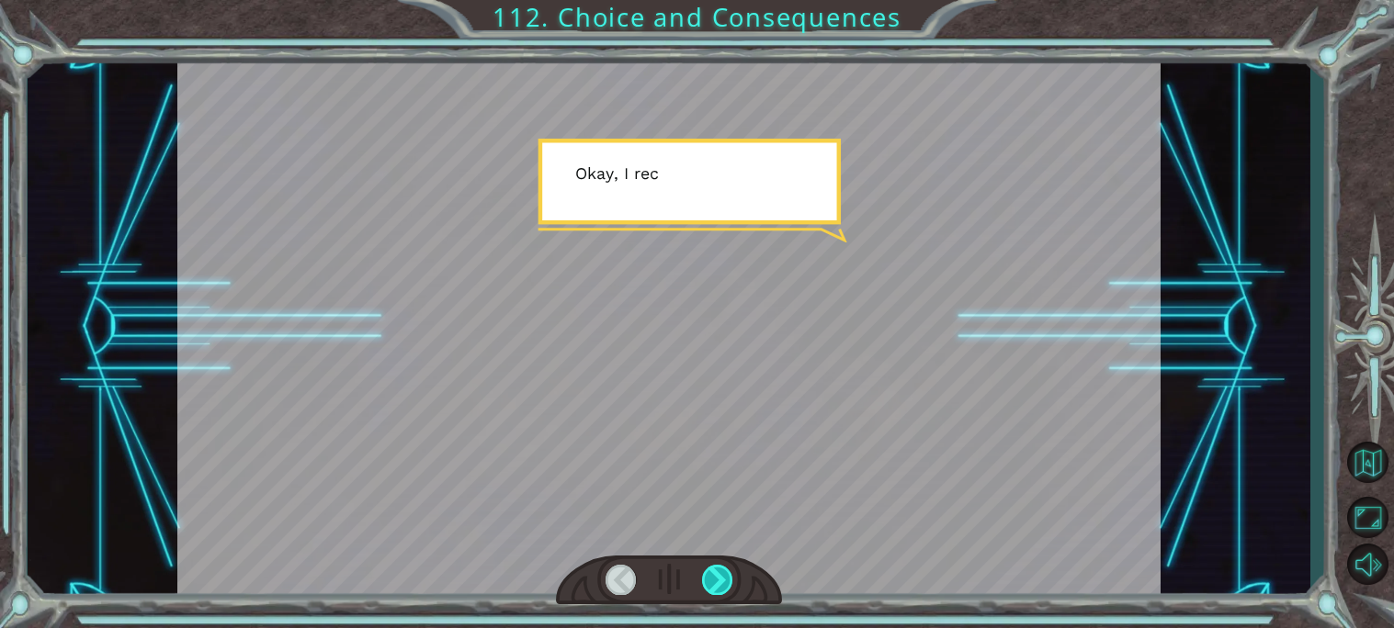
click at [729, 582] on div at bounding box center [717, 580] width 31 height 30
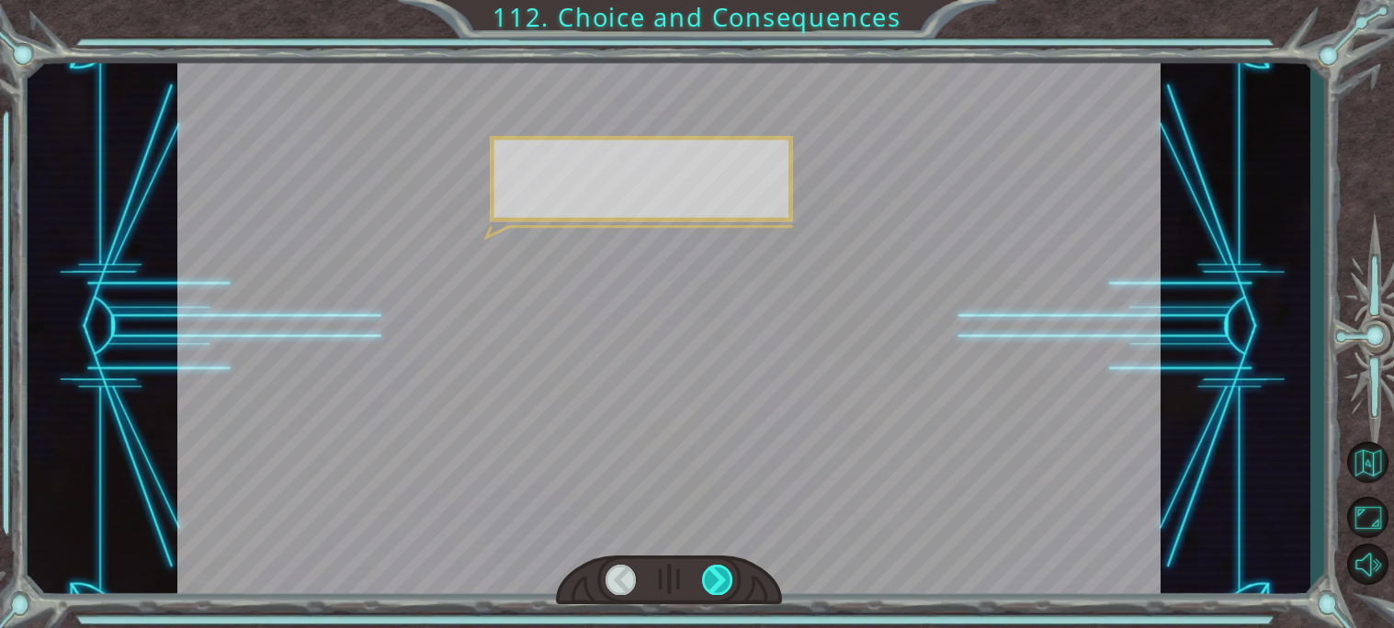
click at [729, 582] on div at bounding box center [717, 580] width 31 height 30
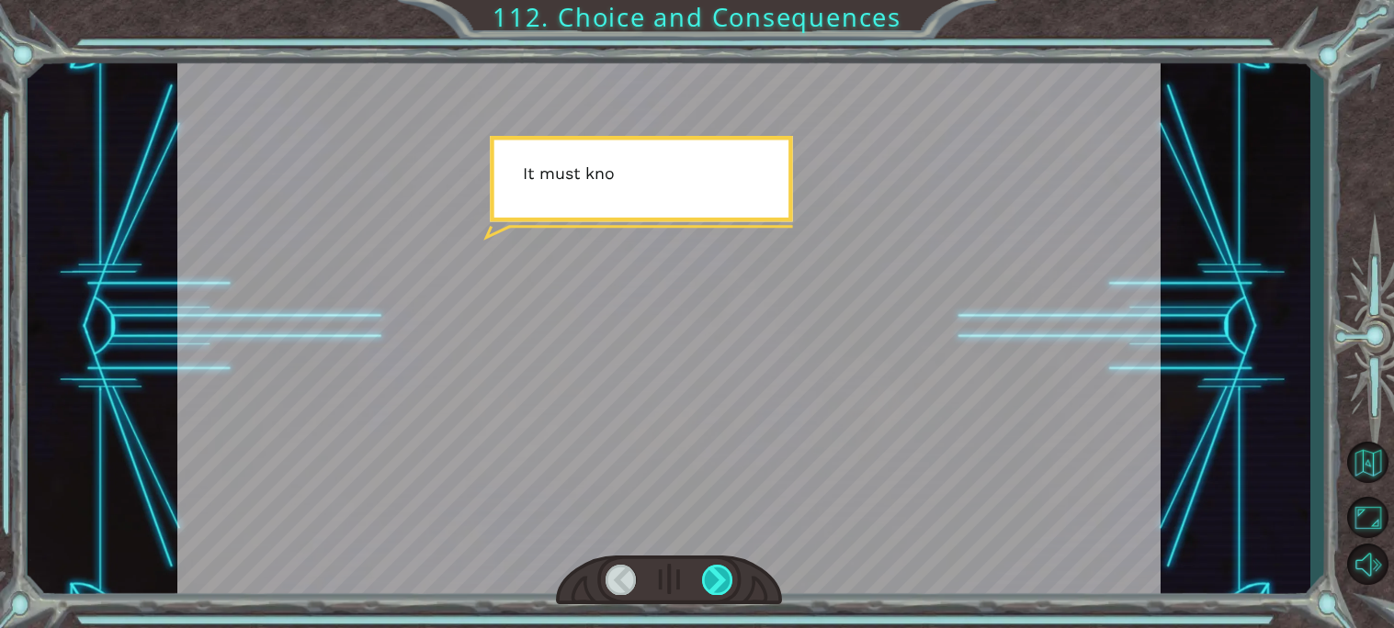
click at [729, 582] on div at bounding box center [717, 580] width 31 height 30
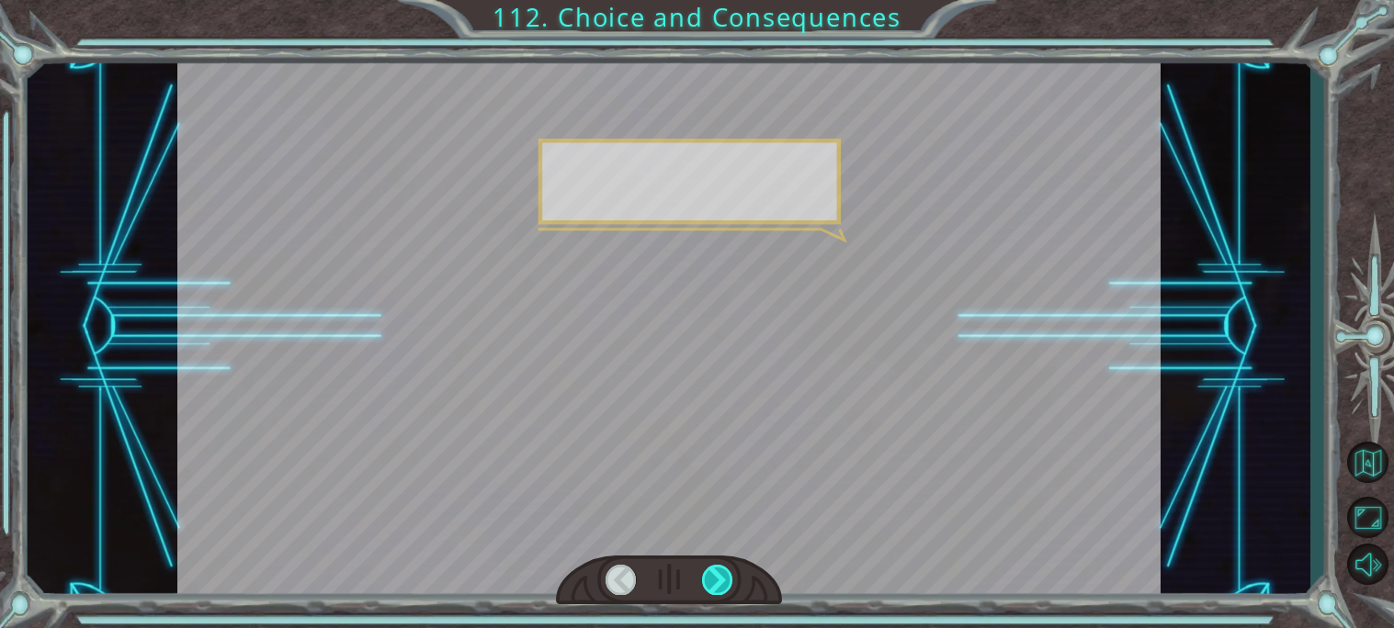
click at [729, 582] on div at bounding box center [717, 580] width 31 height 30
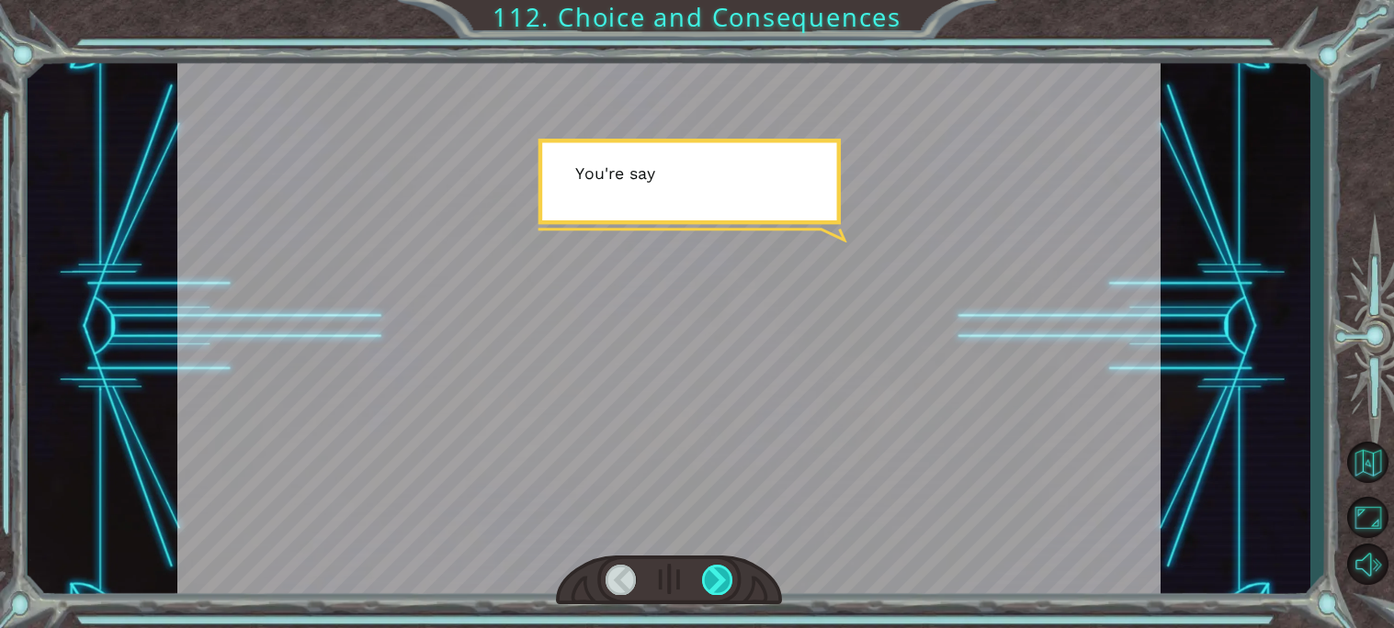
click at [729, 582] on div at bounding box center [717, 580] width 31 height 30
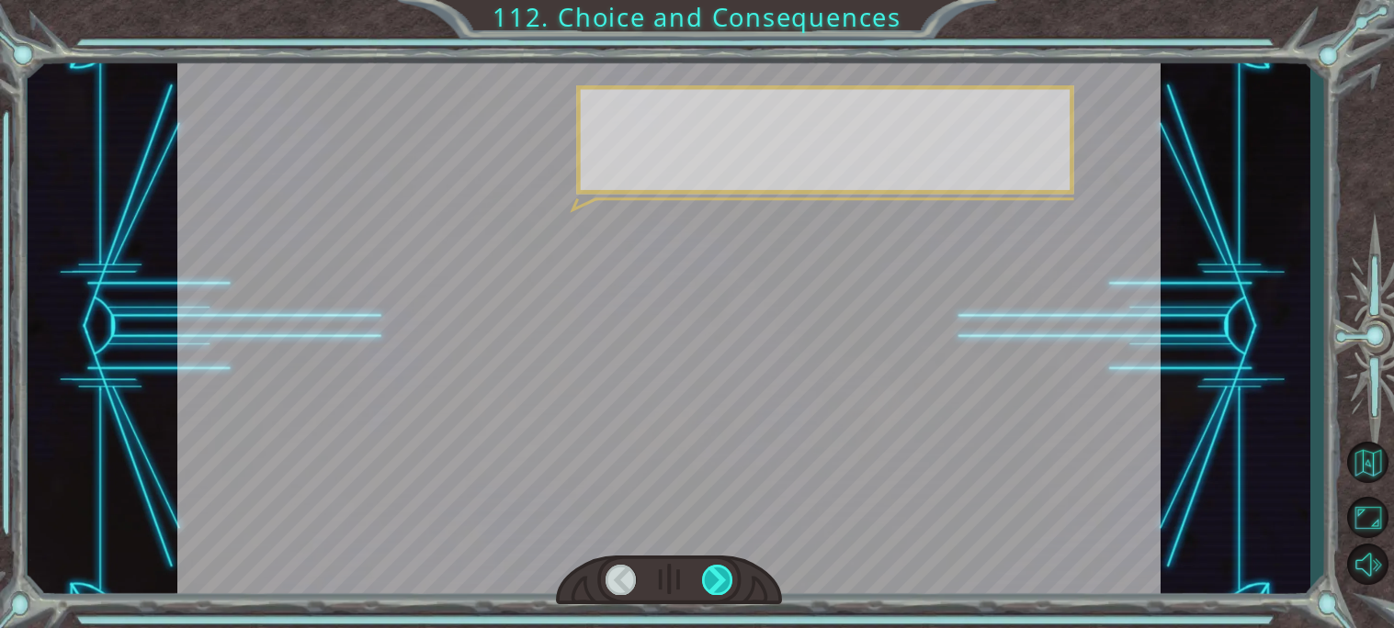
click at [729, 582] on div at bounding box center [717, 580] width 31 height 30
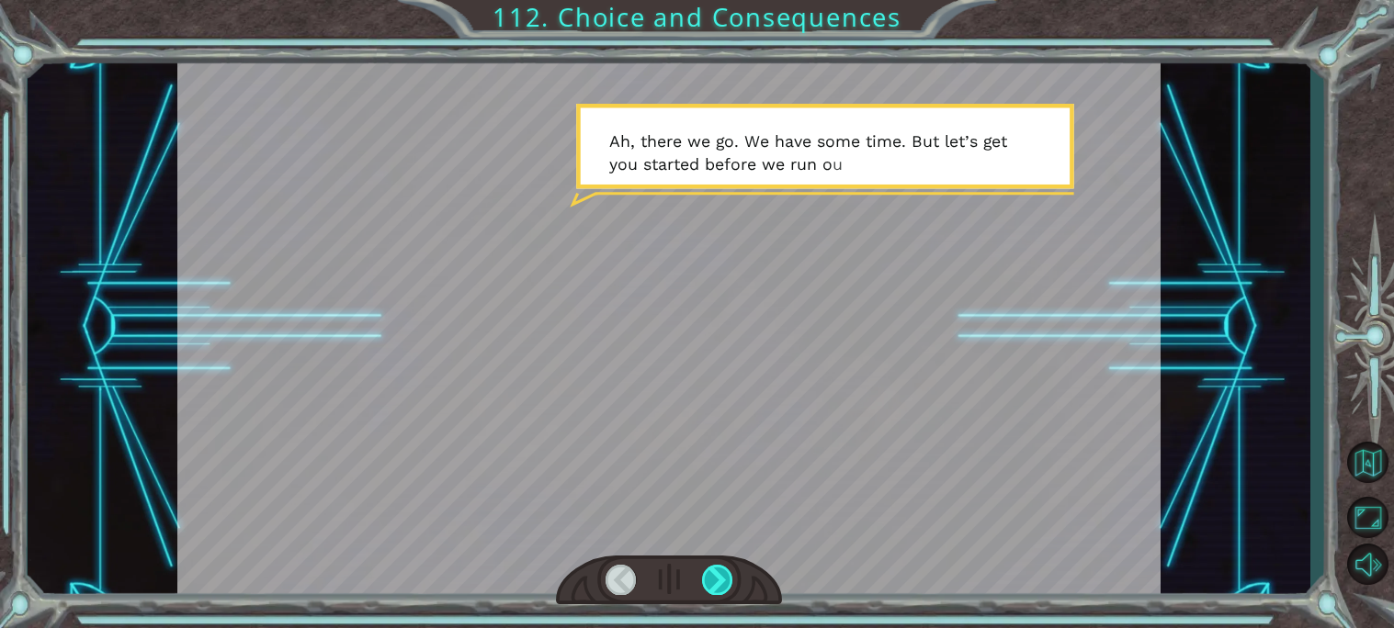
click at [710, 568] on div at bounding box center [717, 580] width 31 height 30
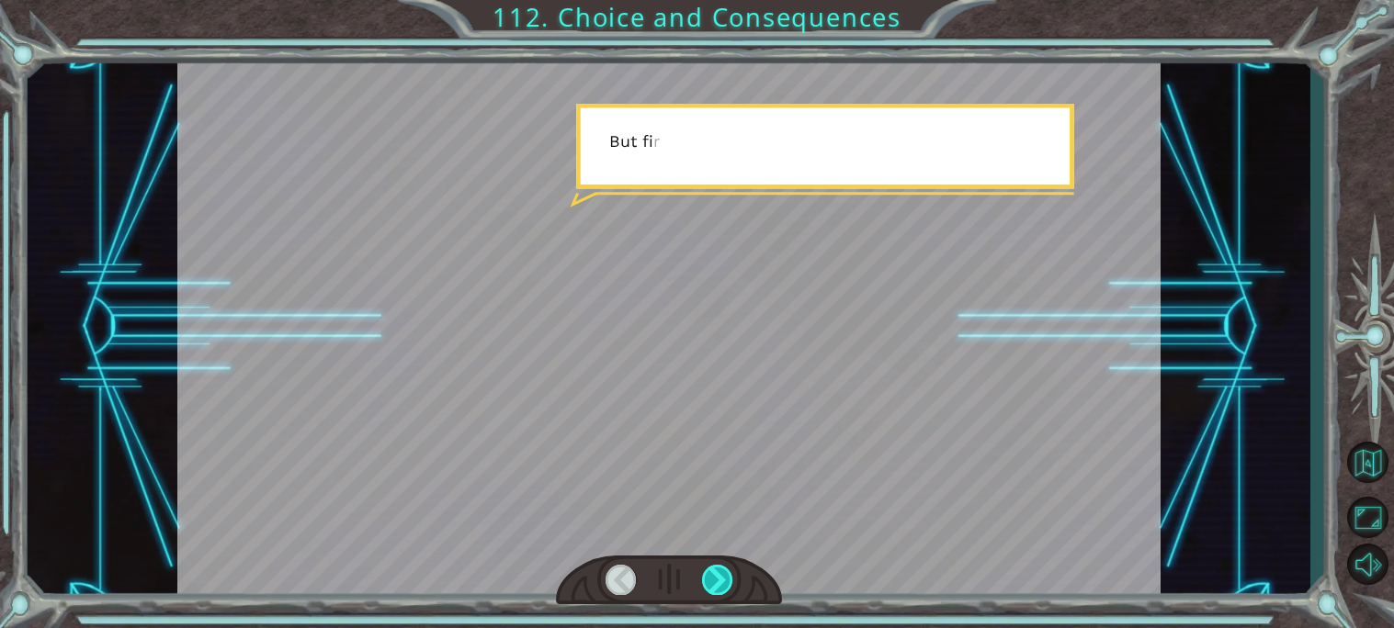
click at [710, 568] on div at bounding box center [717, 580] width 31 height 30
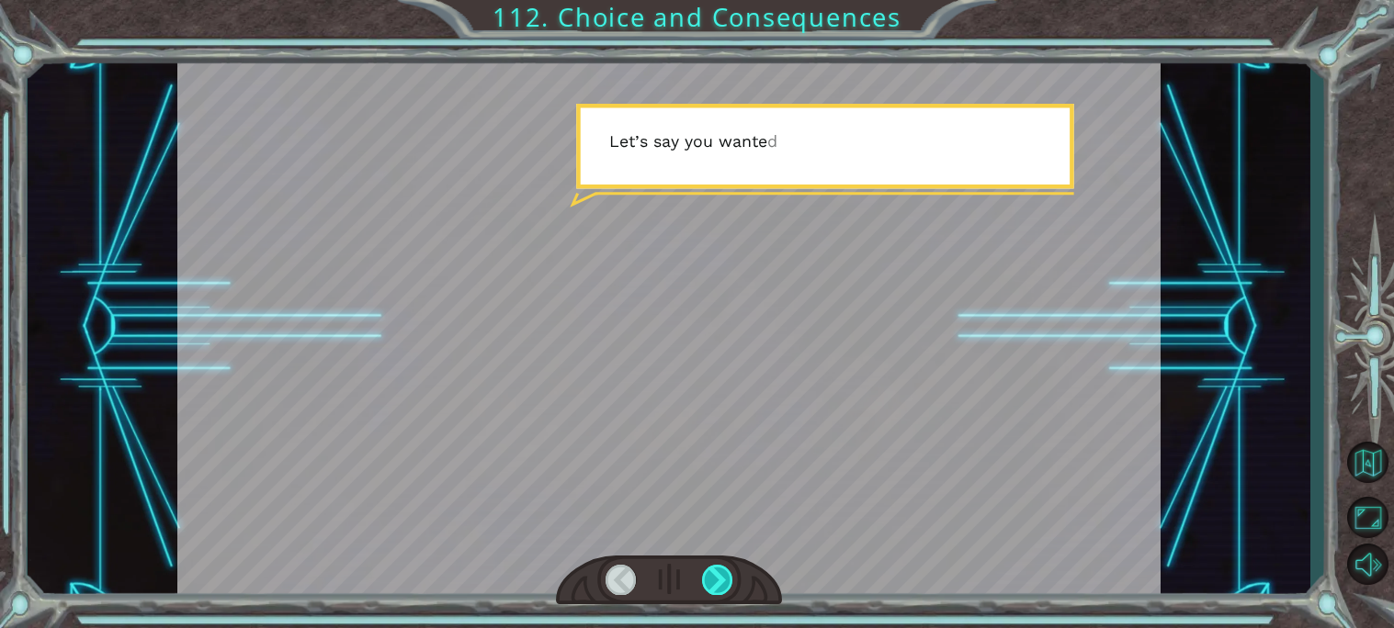
click at [710, 568] on div at bounding box center [717, 580] width 31 height 30
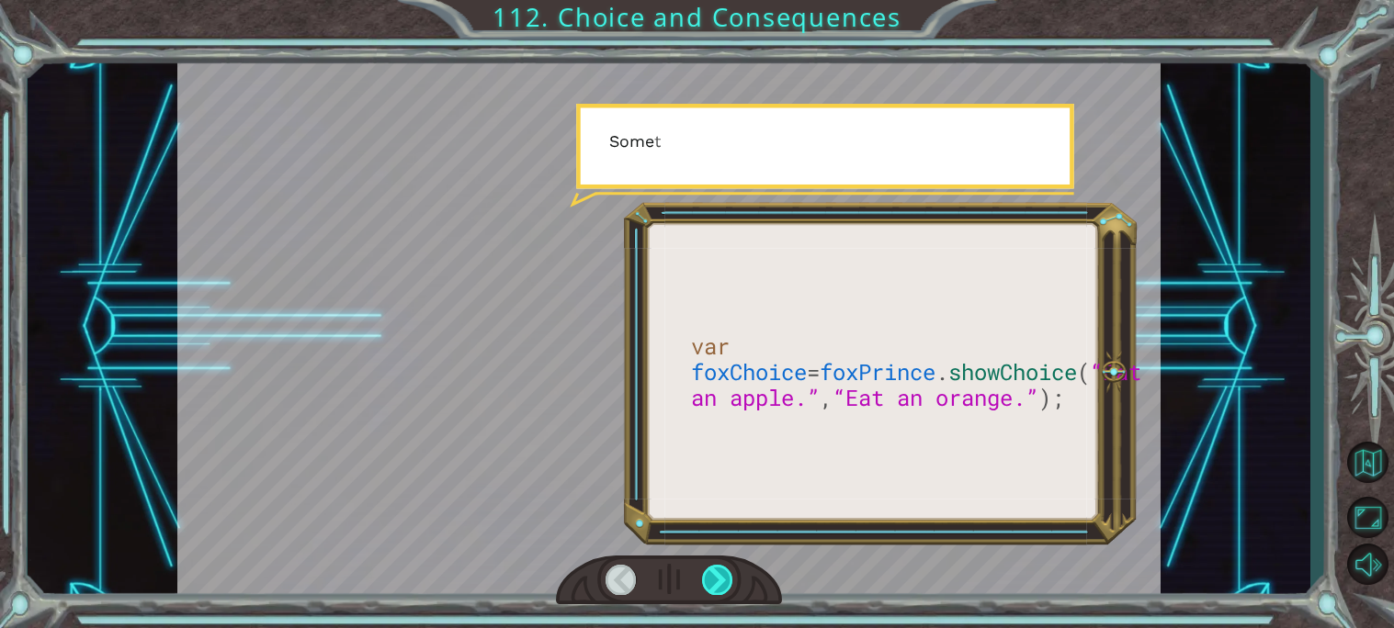
click at [710, 568] on div at bounding box center [717, 580] width 31 height 30
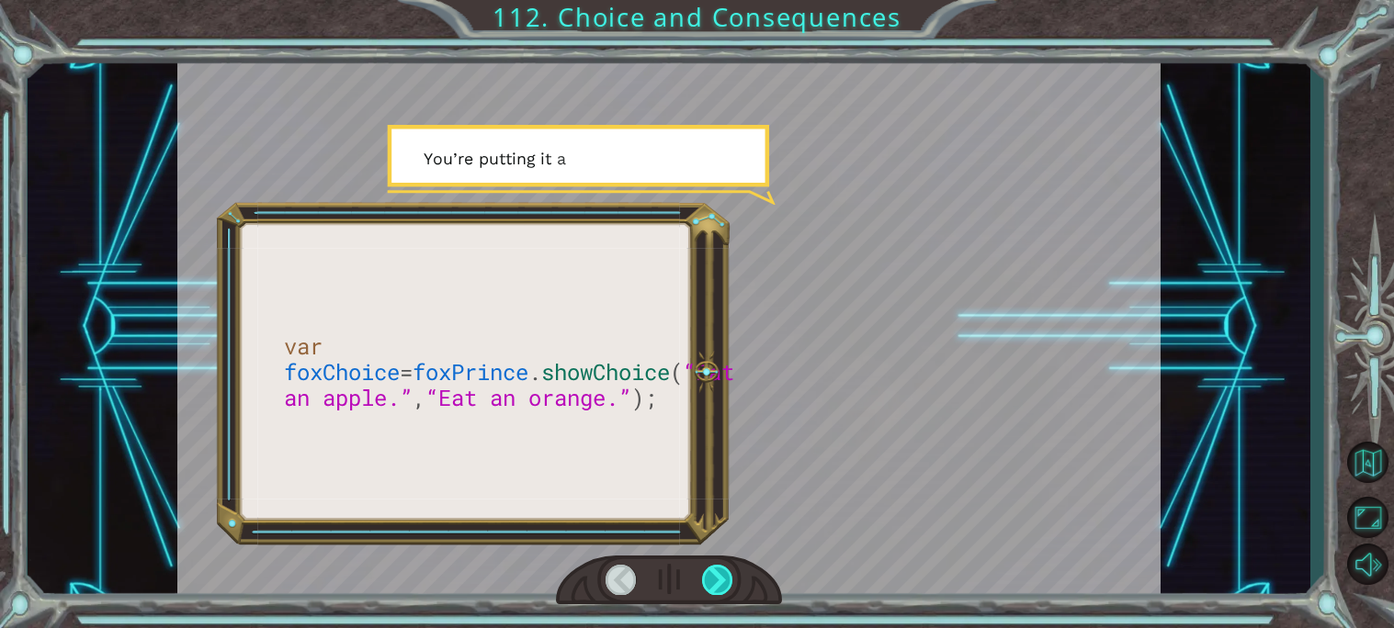
click at [710, 568] on div at bounding box center [717, 580] width 31 height 30
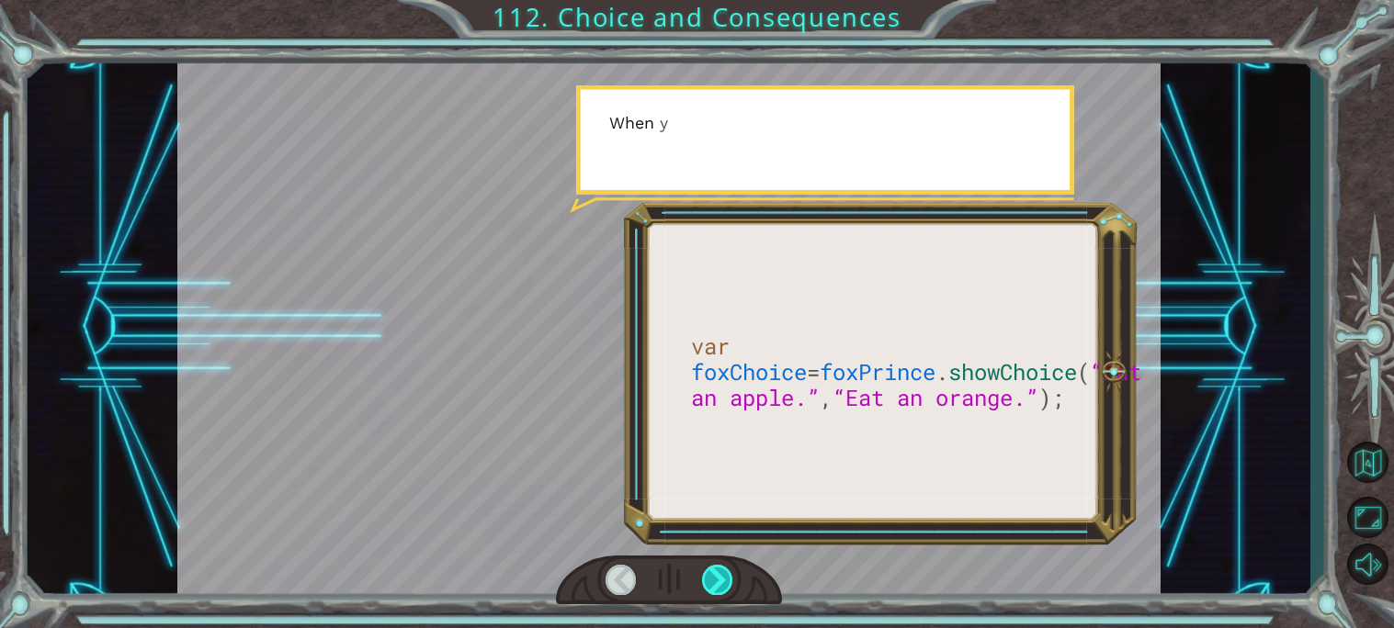
click at [710, 568] on div at bounding box center [717, 580] width 31 height 30
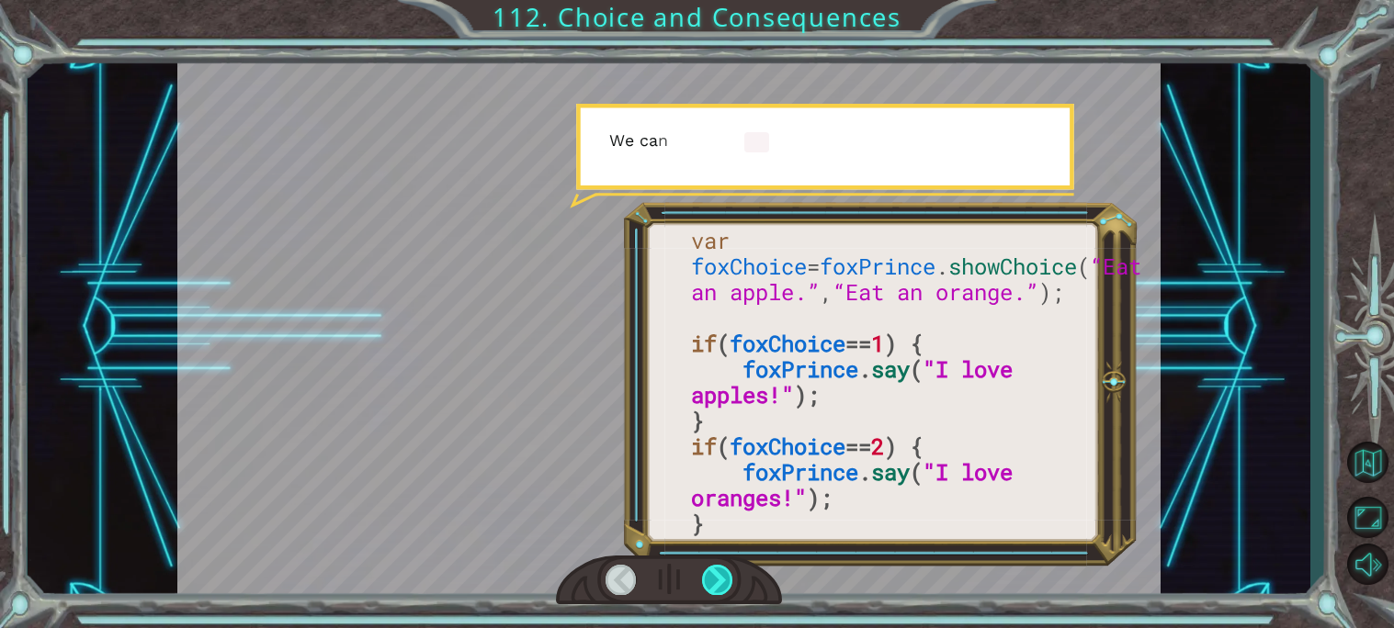
click at [710, 568] on div at bounding box center [717, 580] width 31 height 30
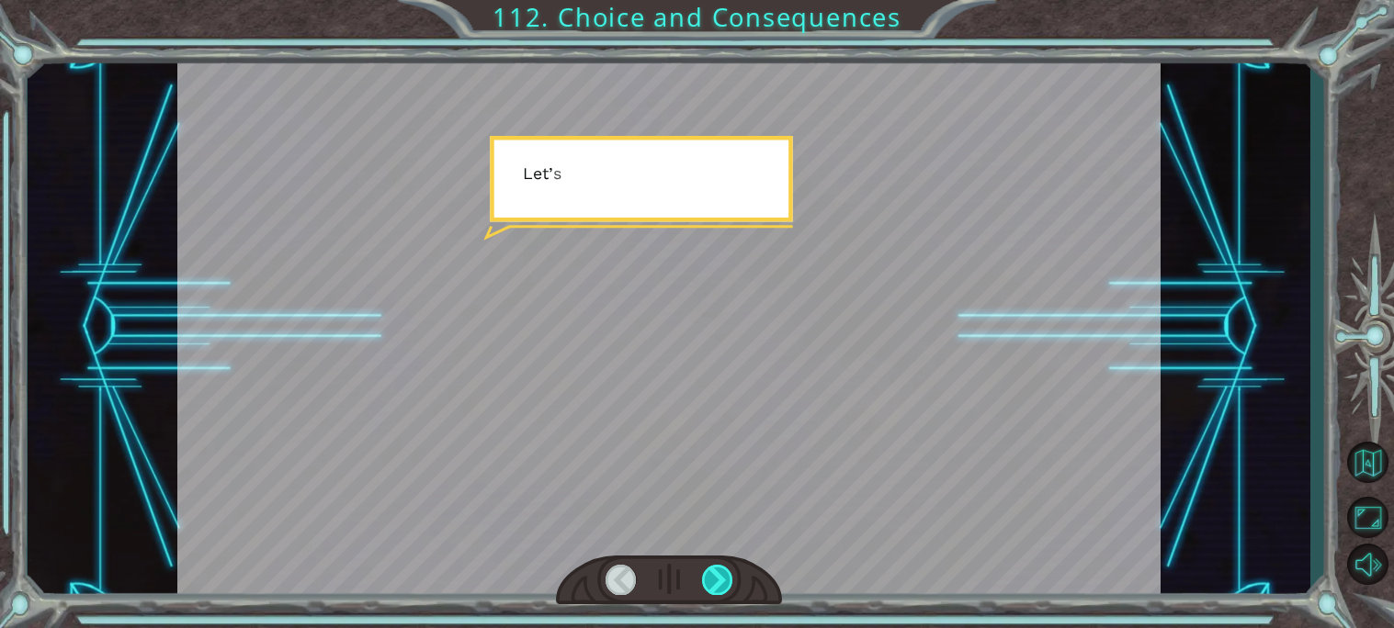
click at [710, 568] on div at bounding box center [717, 580] width 31 height 30
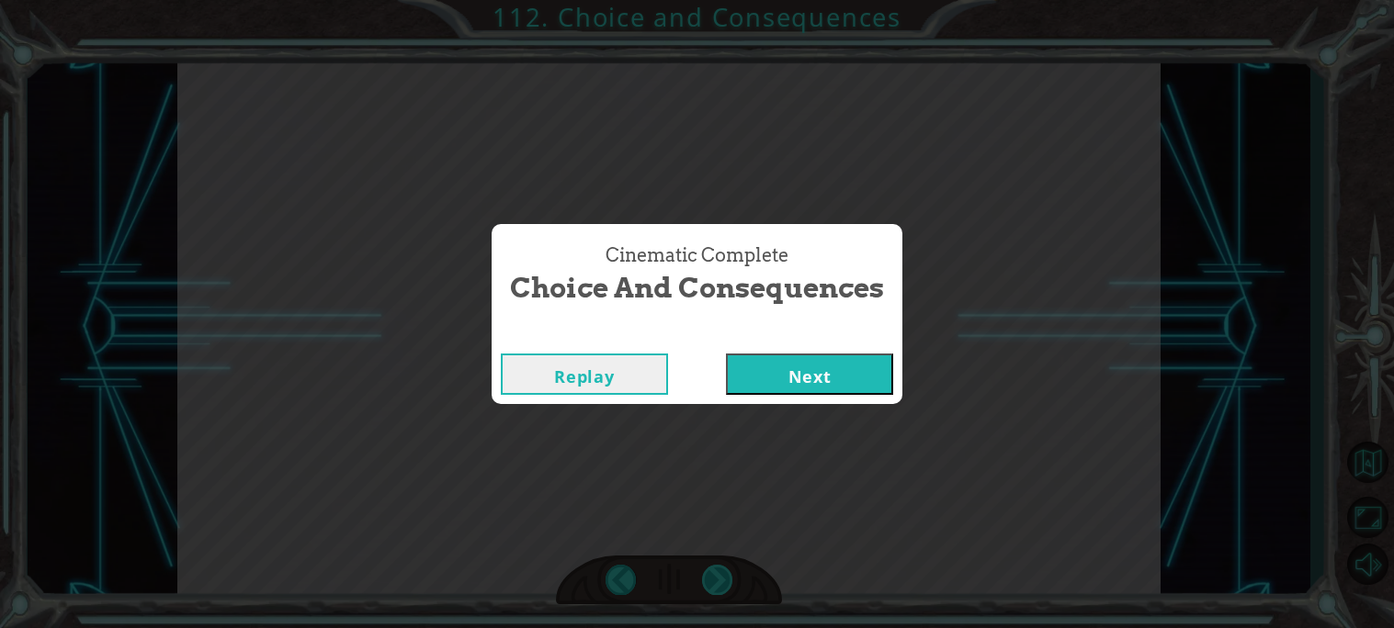
click at [710, 568] on div "Cinematic Complete Choice and Consequences Replay Next" at bounding box center [697, 314] width 1394 height 628
click at [780, 395] on div "Replay Next" at bounding box center [696, 375] width 411 height 60
click at [769, 390] on button "Next" at bounding box center [809, 374] width 167 height 41
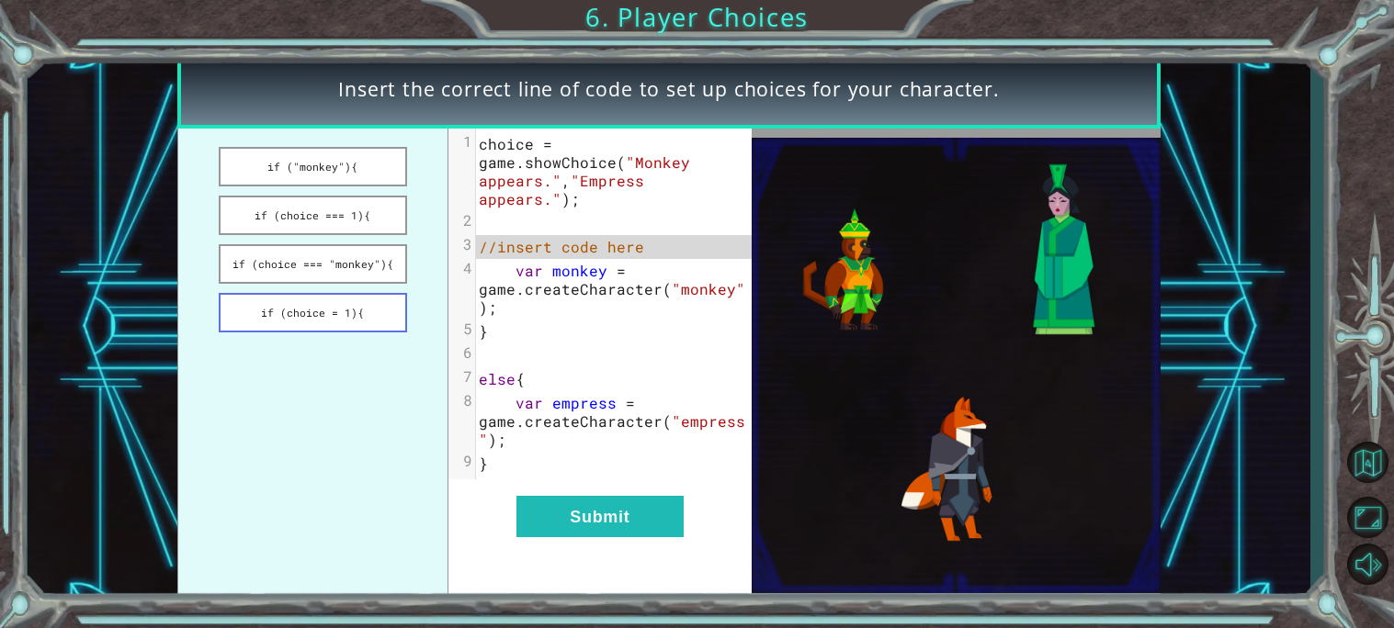
click at [344, 295] on button "if (choice = 1){" at bounding box center [313, 313] width 188 height 40
click at [339, 278] on ul "if ("monkey"){ if (choice === 1){ if (choice === "monkey"){ if (choice = 1){" at bounding box center [312, 366] width 271 height 475
click at [339, 261] on button "if (choice === "monkey"){" at bounding box center [313, 264] width 188 height 40
click at [325, 221] on button "if (choice === 1){" at bounding box center [313, 216] width 188 height 40
click at [322, 184] on ul "if ("monkey"){ if (choice === 1){ if (choice === "monkey"){ if (choice = 1){" at bounding box center [312, 366] width 271 height 475
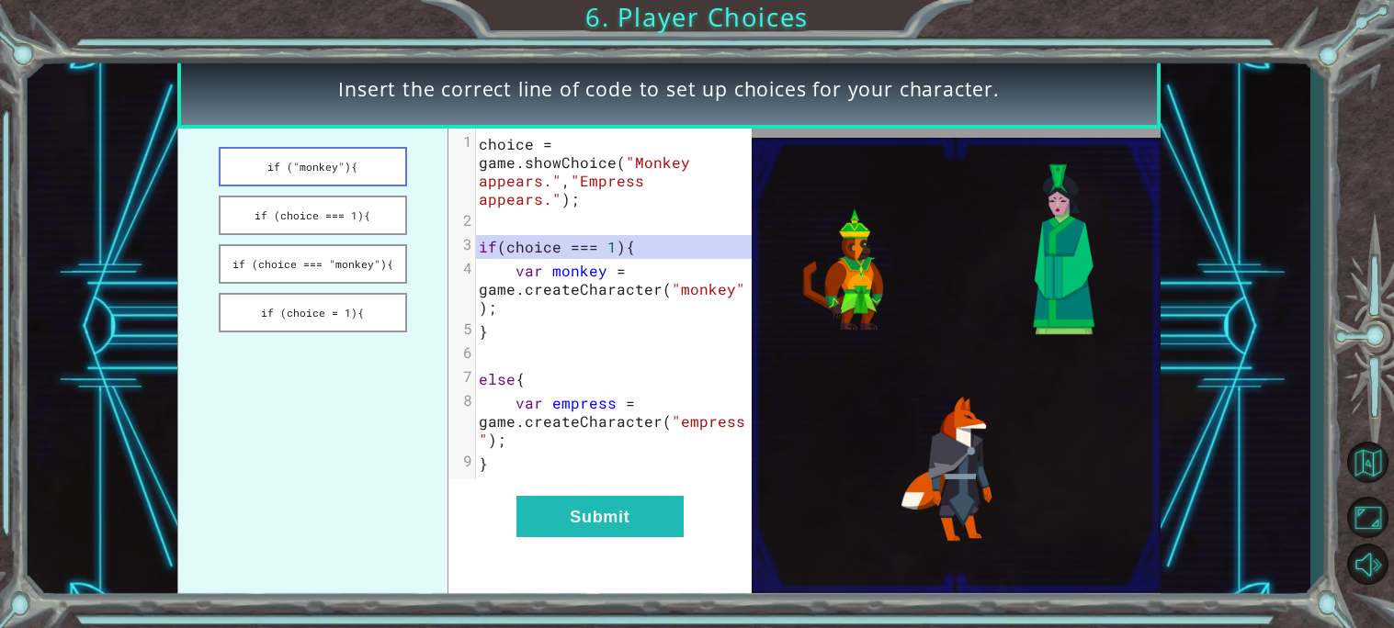
click at [323, 180] on button "if ("monkey"){" at bounding box center [313, 167] width 188 height 40
click at [528, 494] on div "xxxxxxxxxx 9 1 choice = game . showChoice ( "Monkey appears." , "Empress appear…" at bounding box center [599, 366] width 303 height 475
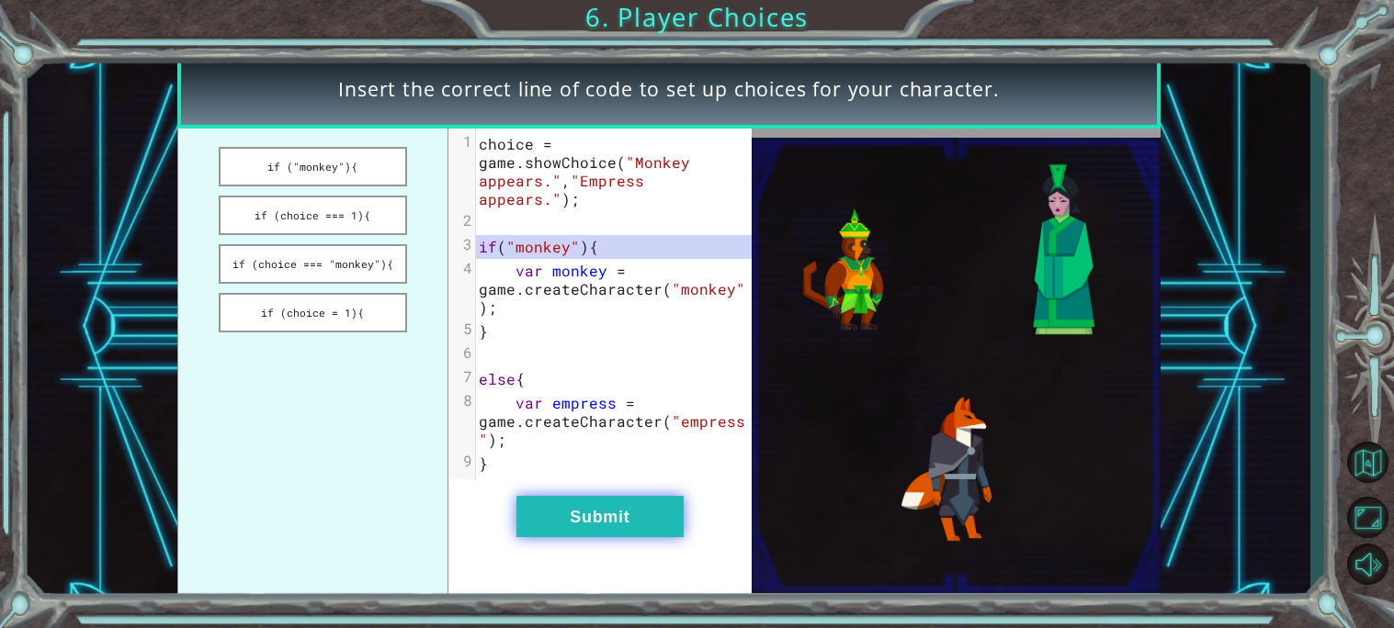
click at [538, 505] on button "Submit" at bounding box center [599, 516] width 167 height 41
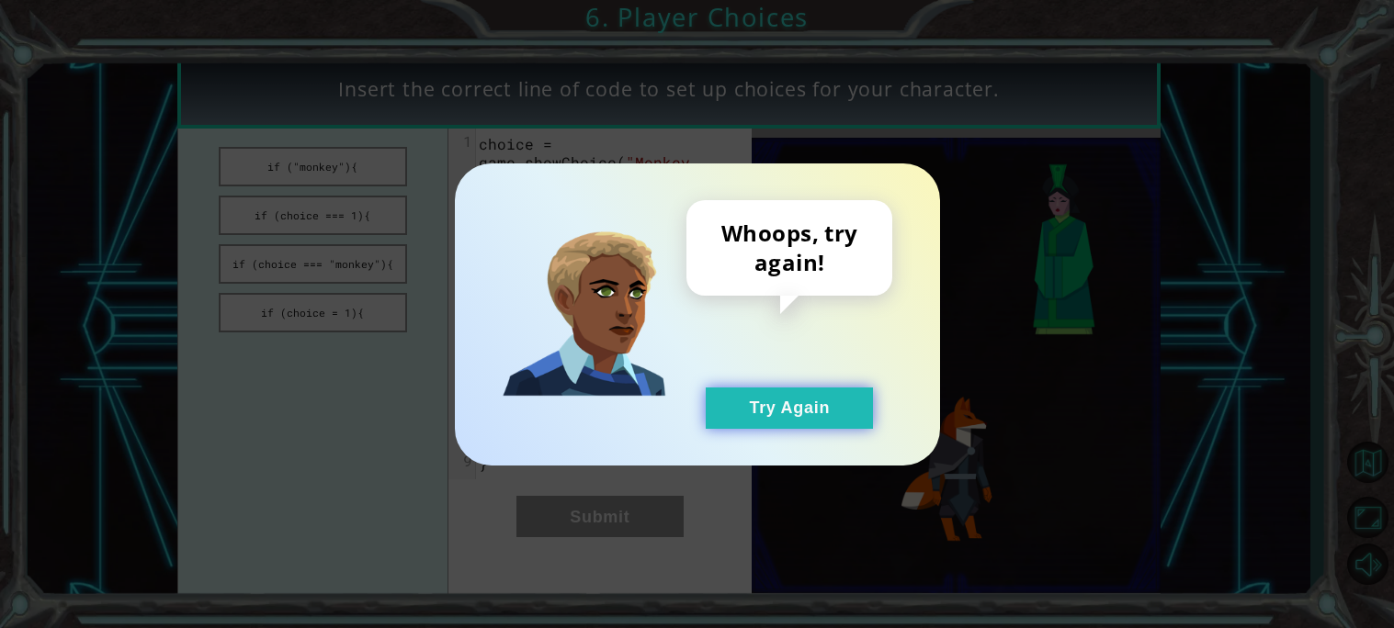
click at [768, 398] on button "Try Again" at bounding box center [789, 408] width 167 height 41
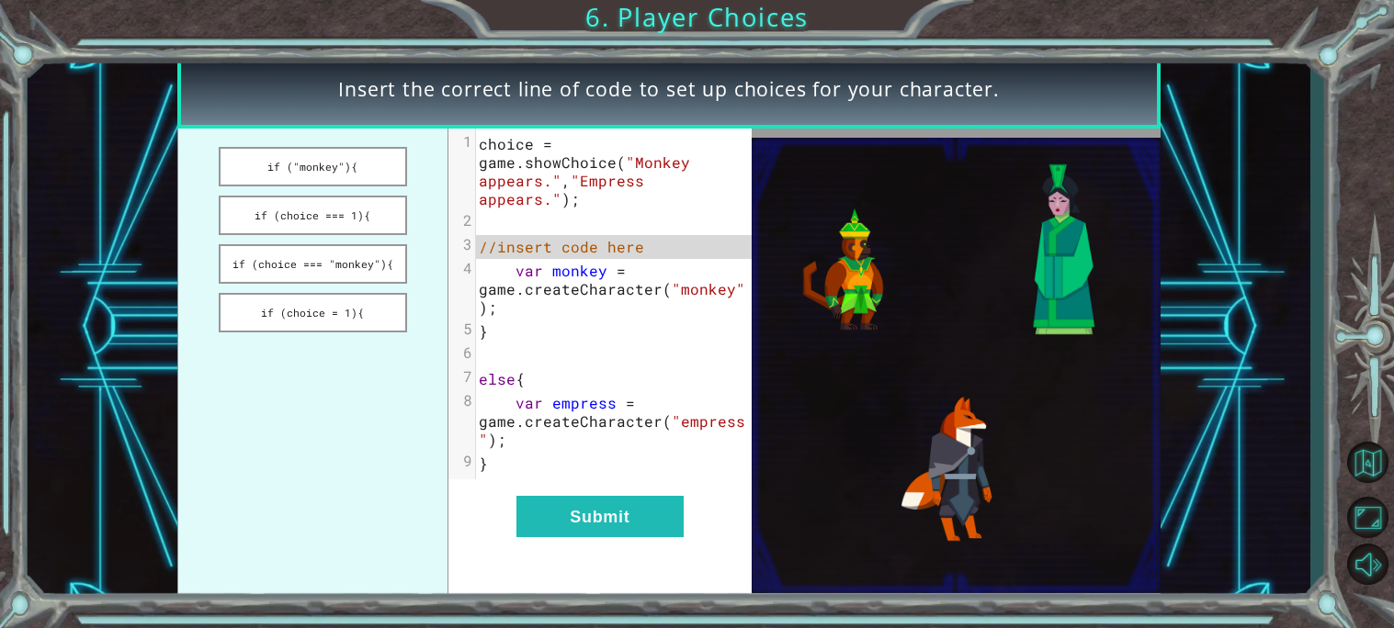
click at [321, 286] on ul "if ("monkey"){ if (choice === 1){ if (choice === "monkey"){ if (choice = 1){" at bounding box center [312, 366] width 271 height 475
click at [328, 305] on button "if (choice = 1){" at bounding box center [313, 313] width 188 height 40
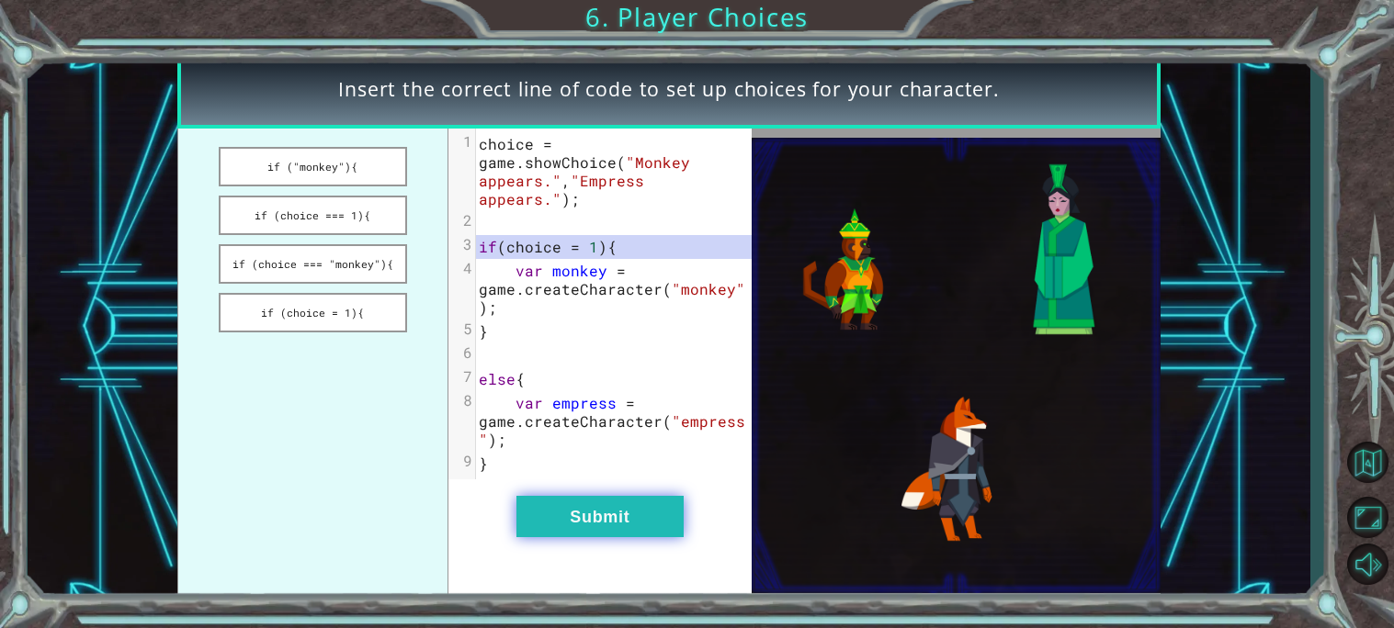
click at [551, 503] on button "Submit" at bounding box center [599, 516] width 167 height 41
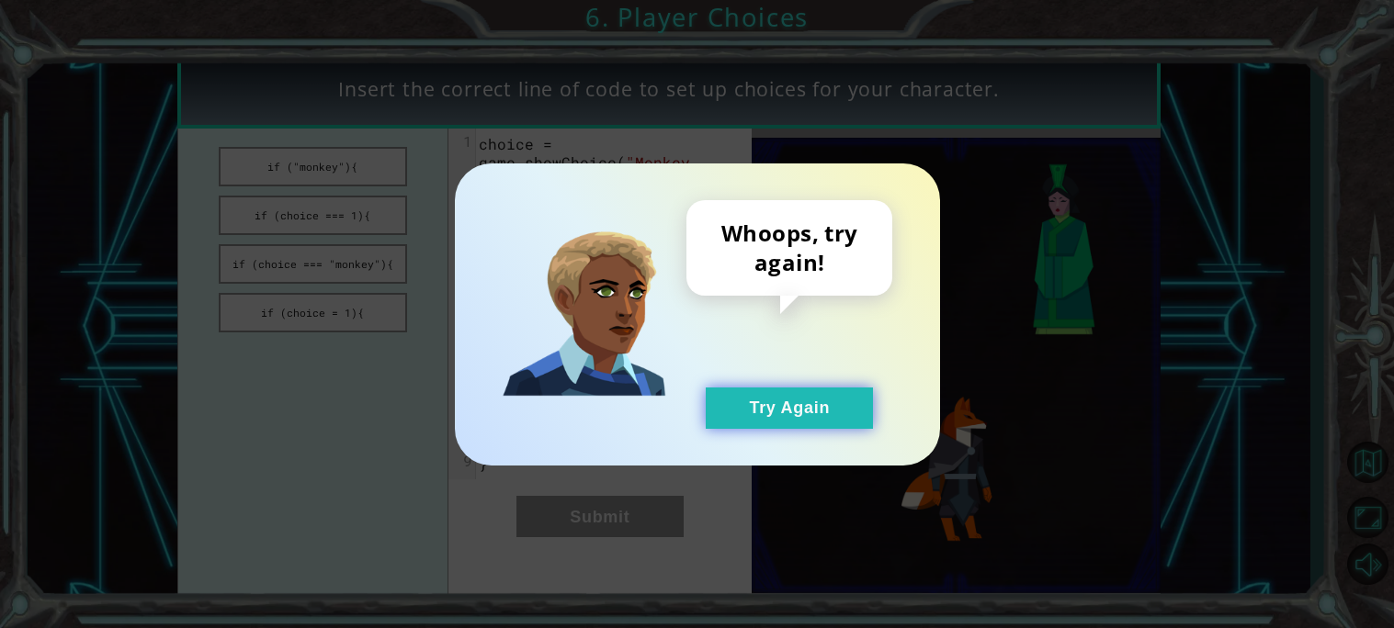
click at [774, 394] on button "Try Again" at bounding box center [789, 408] width 167 height 41
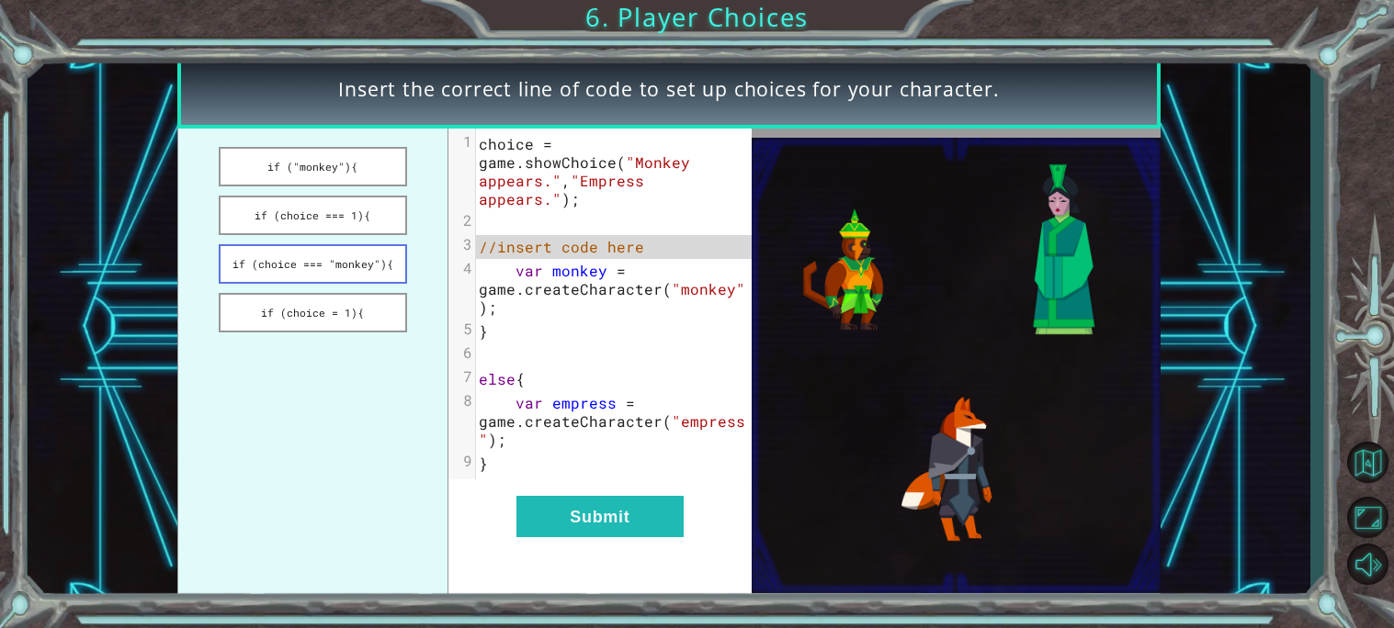
click at [340, 266] on button "if (choice === "monkey"){" at bounding box center [313, 264] width 188 height 40
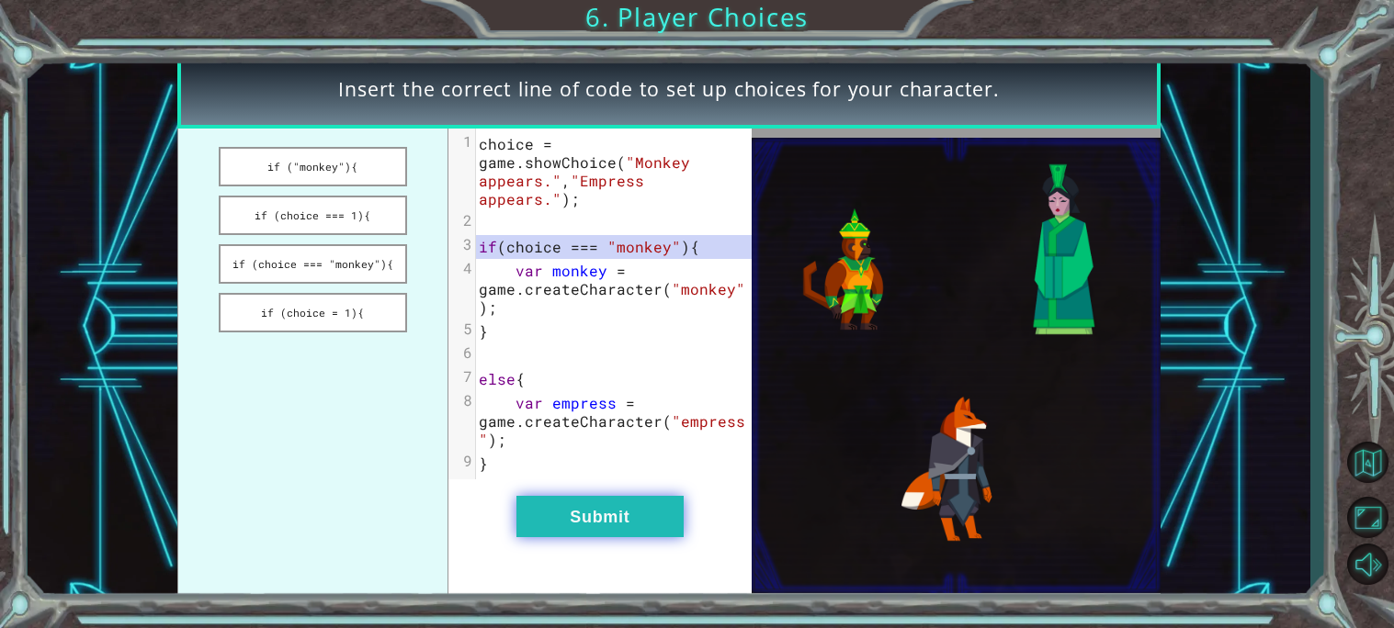
click at [573, 518] on button "Submit" at bounding box center [599, 516] width 167 height 41
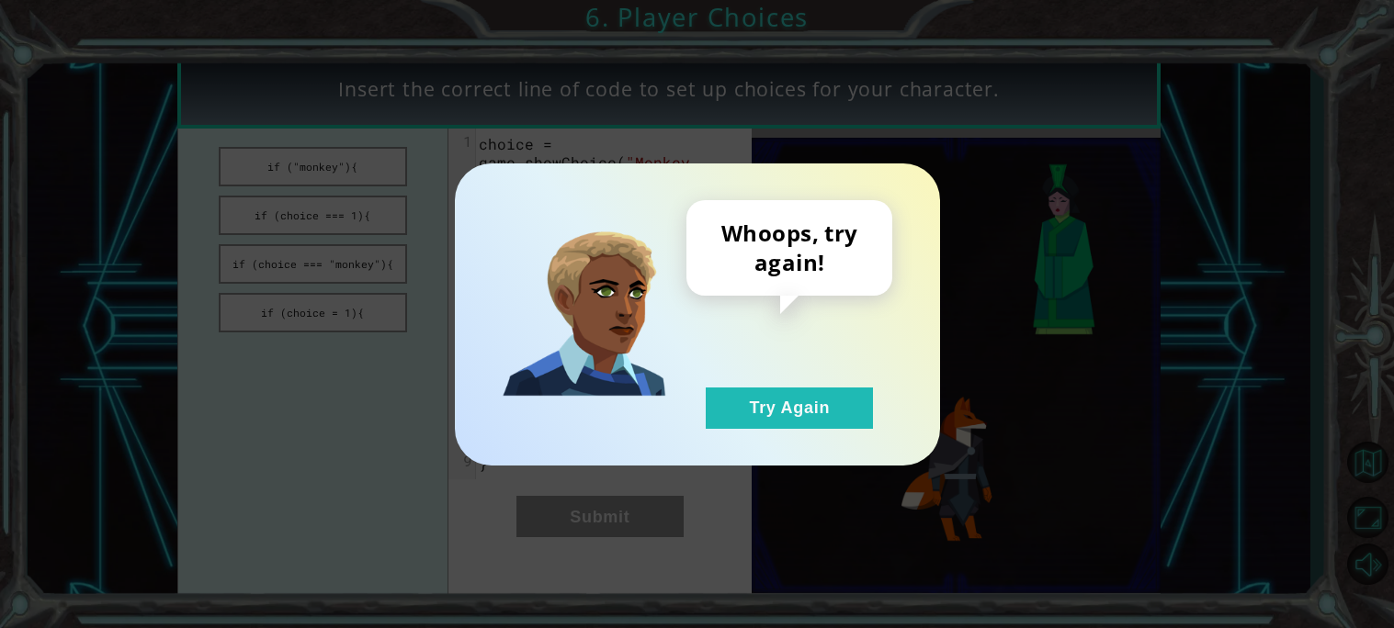
click at [814, 376] on div "Whoops, try again! Try Again" at bounding box center [789, 314] width 206 height 229
click at [795, 388] on button "Try Again" at bounding box center [789, 408] width 167 height 41
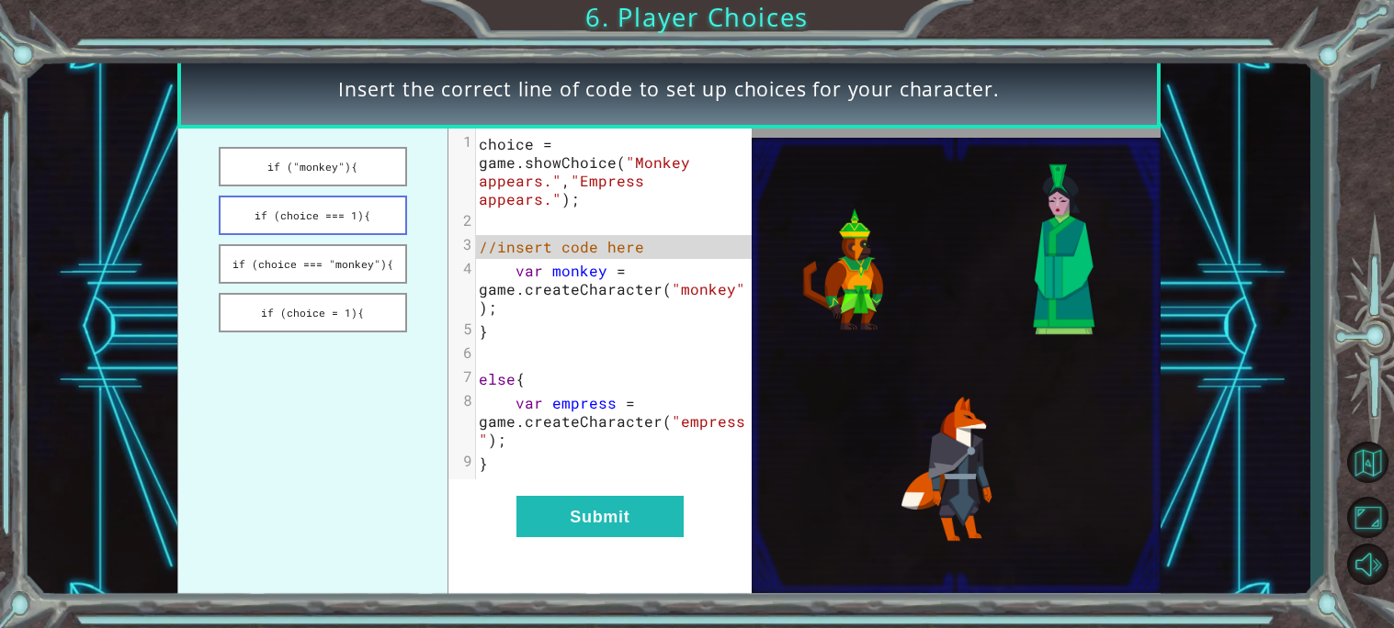
click at [316, 198] on button "if (choice === 1){" at bounding box center [313, 216] width 188 height 40
click at [619, 564] on div "xxxxxxxxxx 9 1 choice = game . showChoice ( "Monkey appears." , "Empress appear…" at bounding box center [599, 366] width 303 height 475
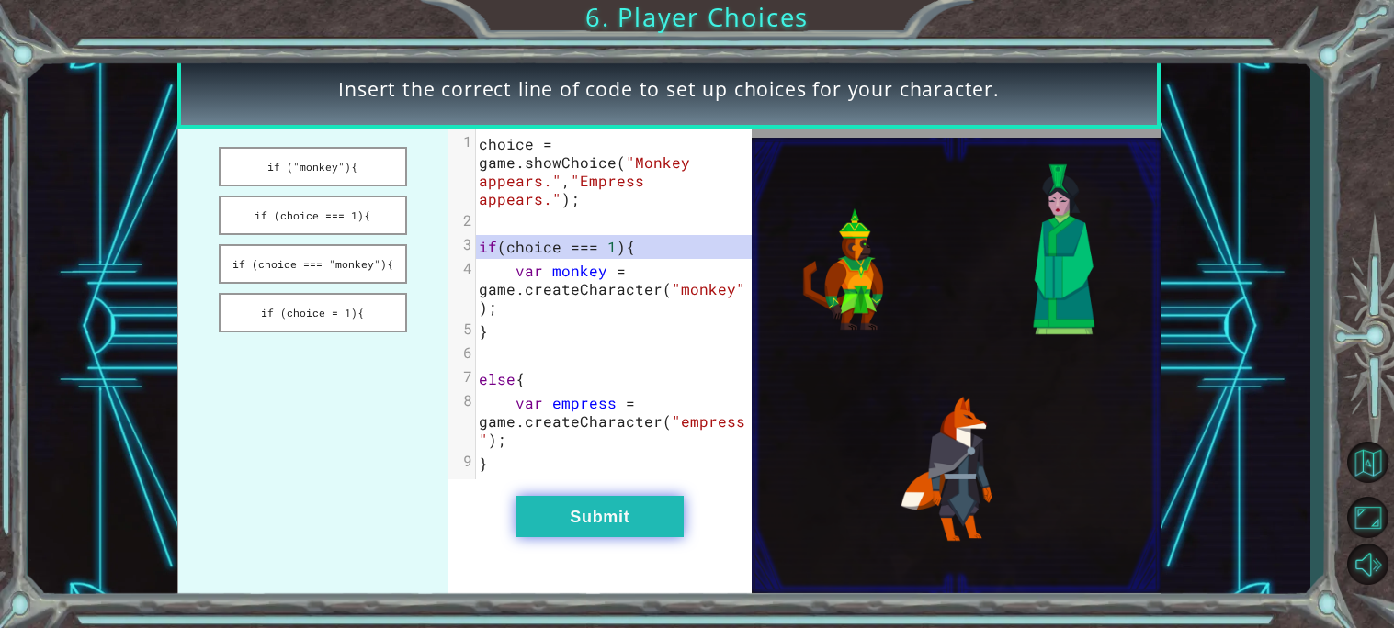
click at [597, 510] on button "Submit" at bounding box center [599, 516] width 167 height 41
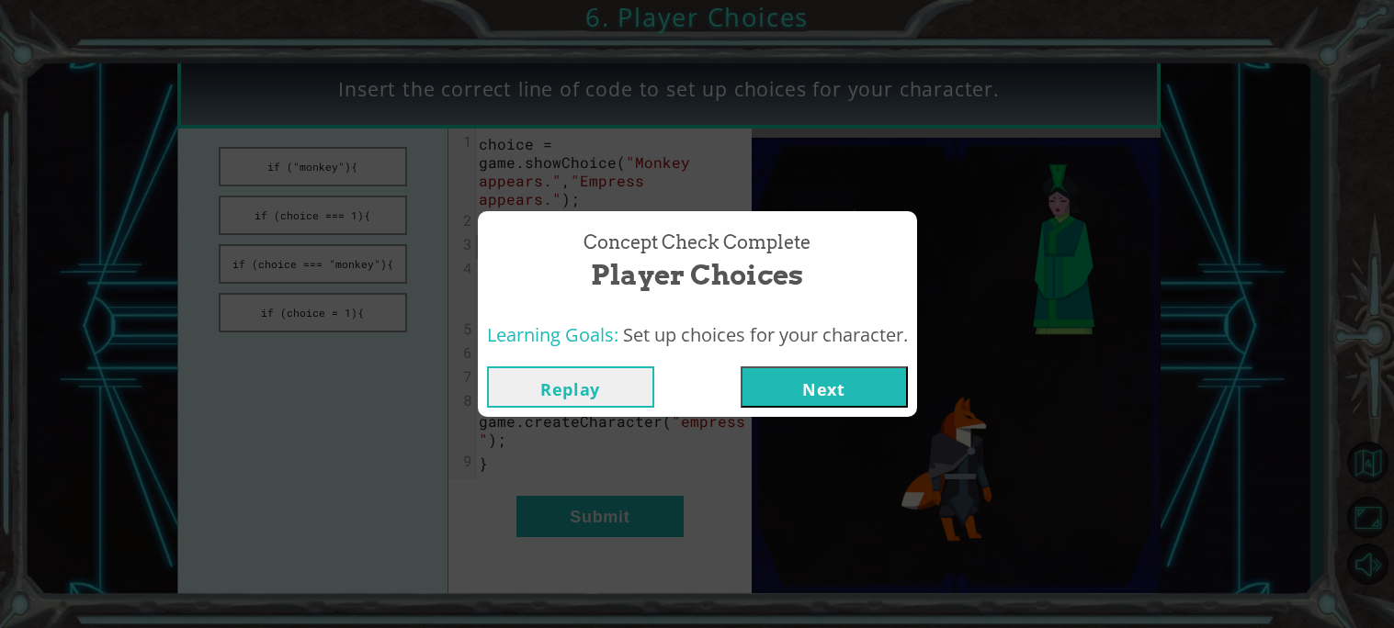
click at [854, 405] on button "Next" at bounding box center [823, 387] width 167 height 41
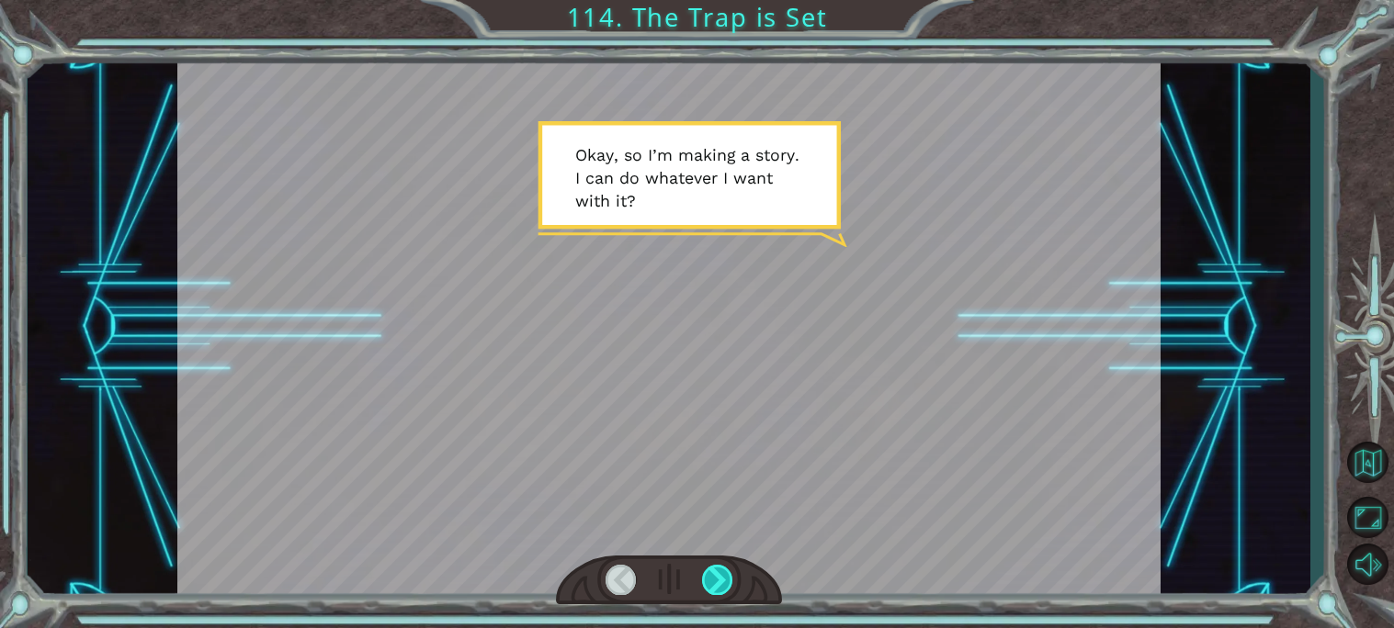
click at [712, 581] on div at bounding box center [717, 580] width 31 height 30
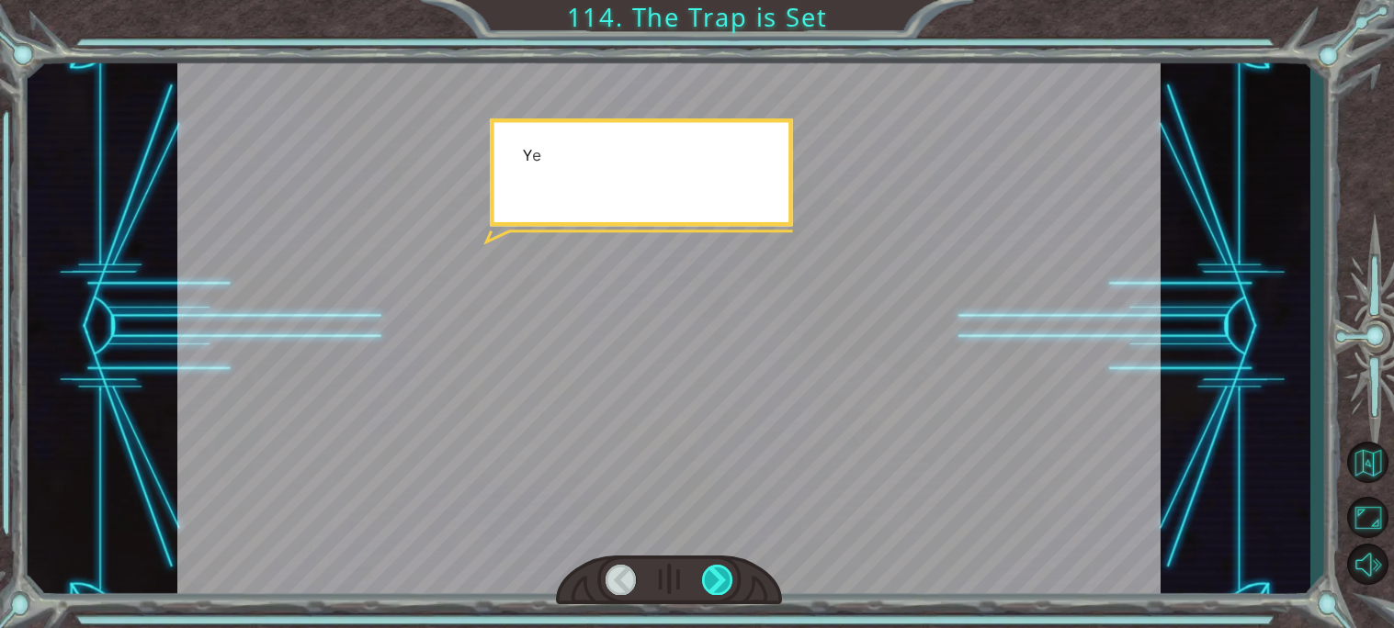
click at [712, 581] on div at bounding box center [717, 580] width 31 height 30
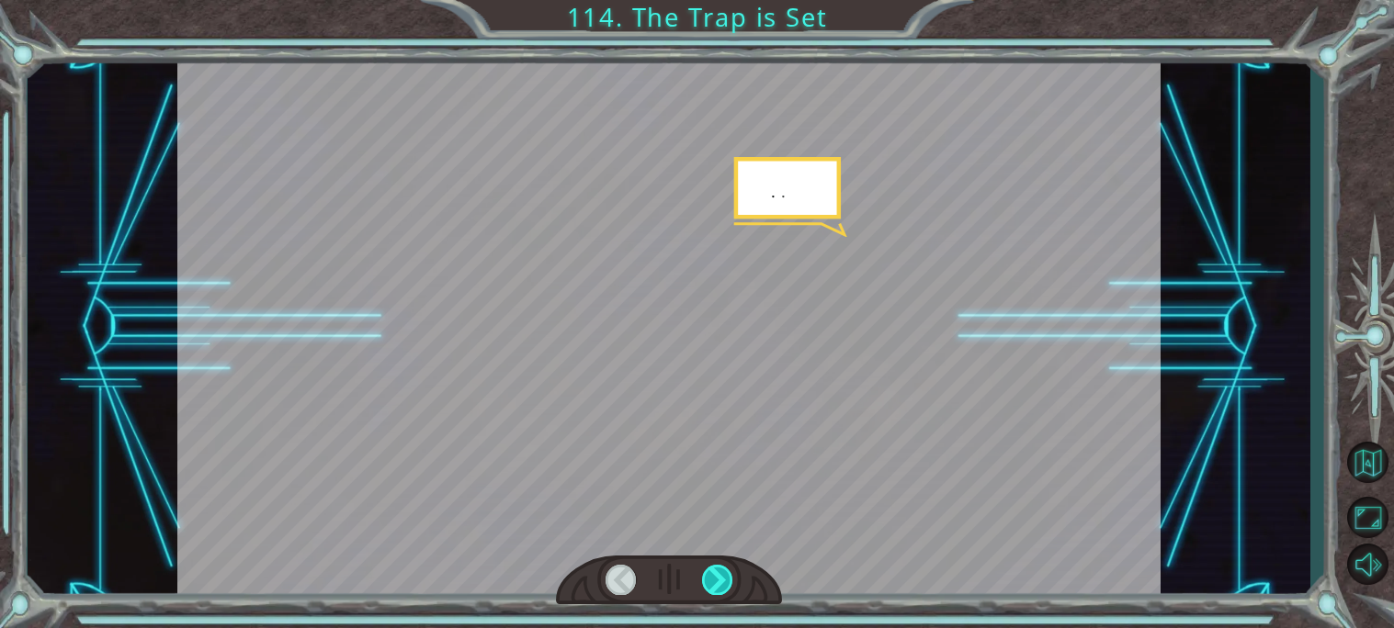
click at [712, 581] on div at bounding box center [717, 580] width 31 height 30
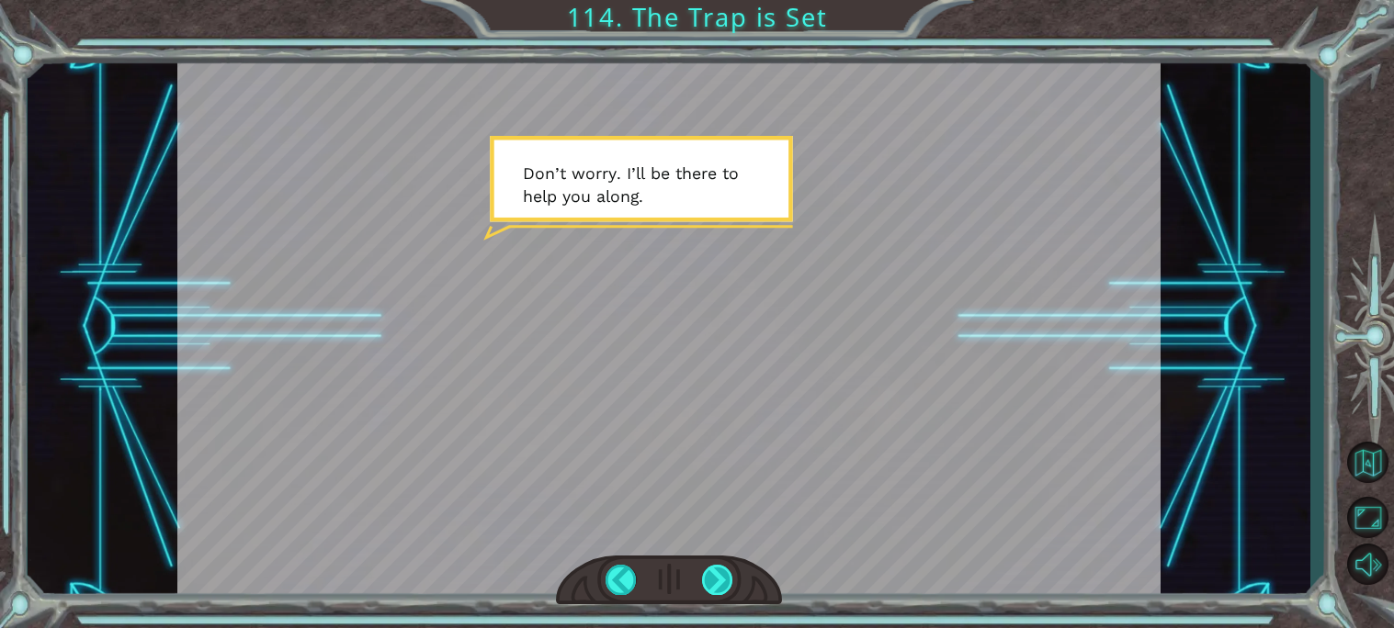
click at [712, 581] on div at bounding box center [717, 580] width 31 height 30
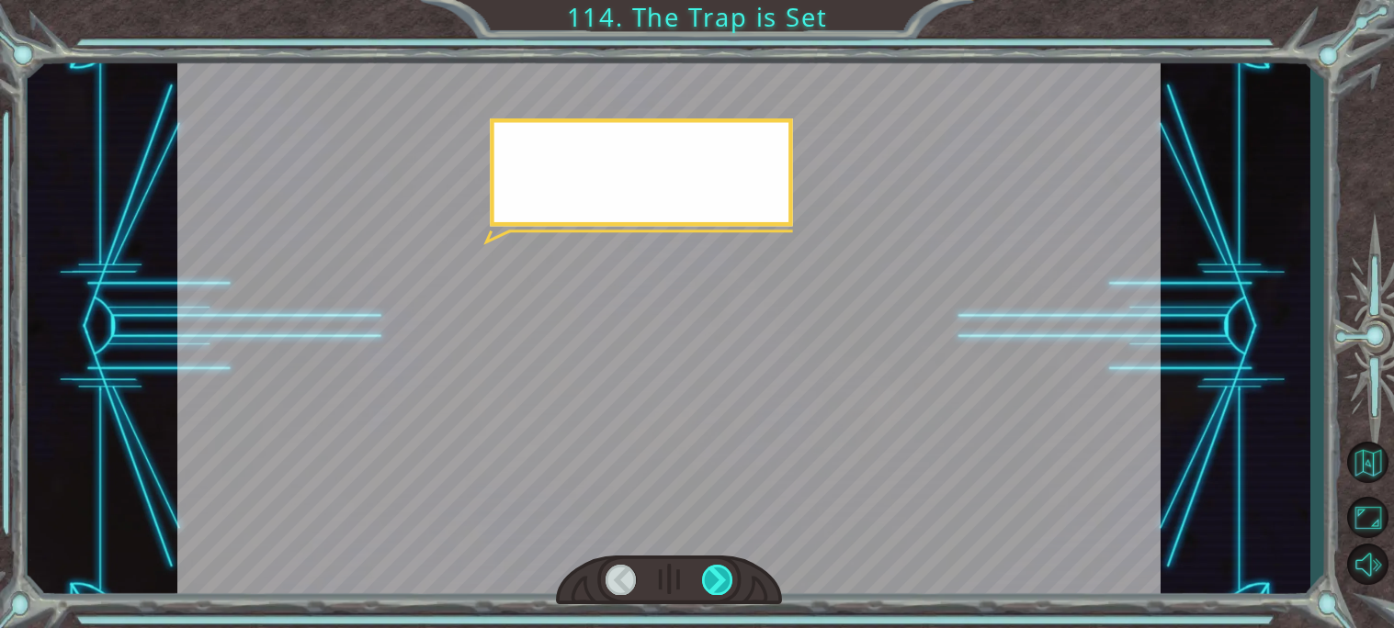
click at [712, 581] on div at bounding box center [717, 580] width 31 height 30
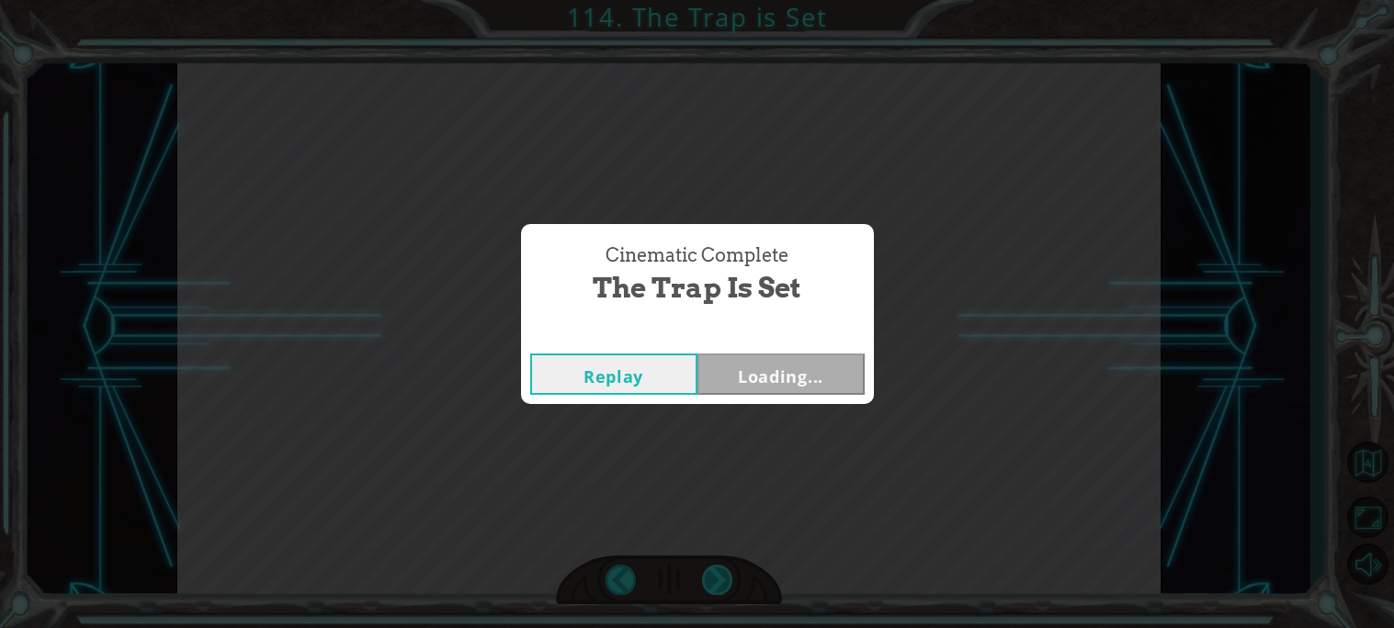
click at [712, 581] on div "Cinematic Complete The Trap is Set Replay Loading..." at bounding box center [697, 314] width 1394 height 628
click at [751, 363] on button "Next" at bounding box center [780, 374] width 167 height 41
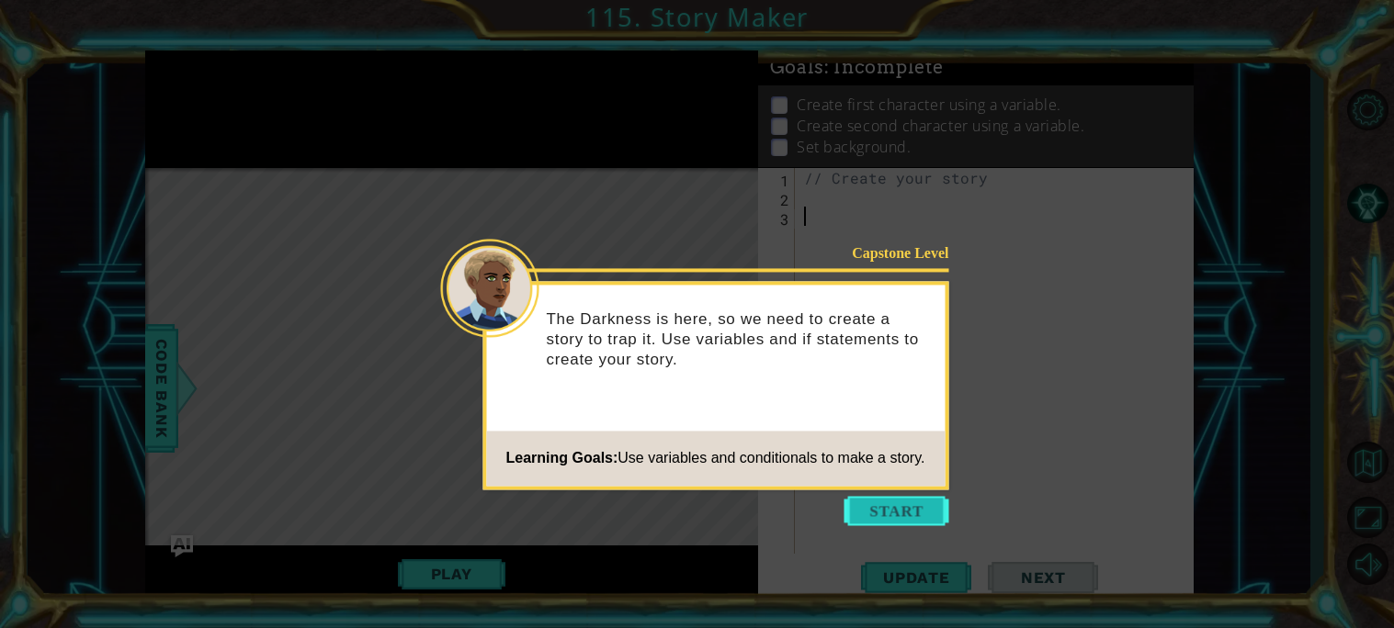
click at [912, 513] on button "Start" at bounding box center [896, 510] width 105 height 29
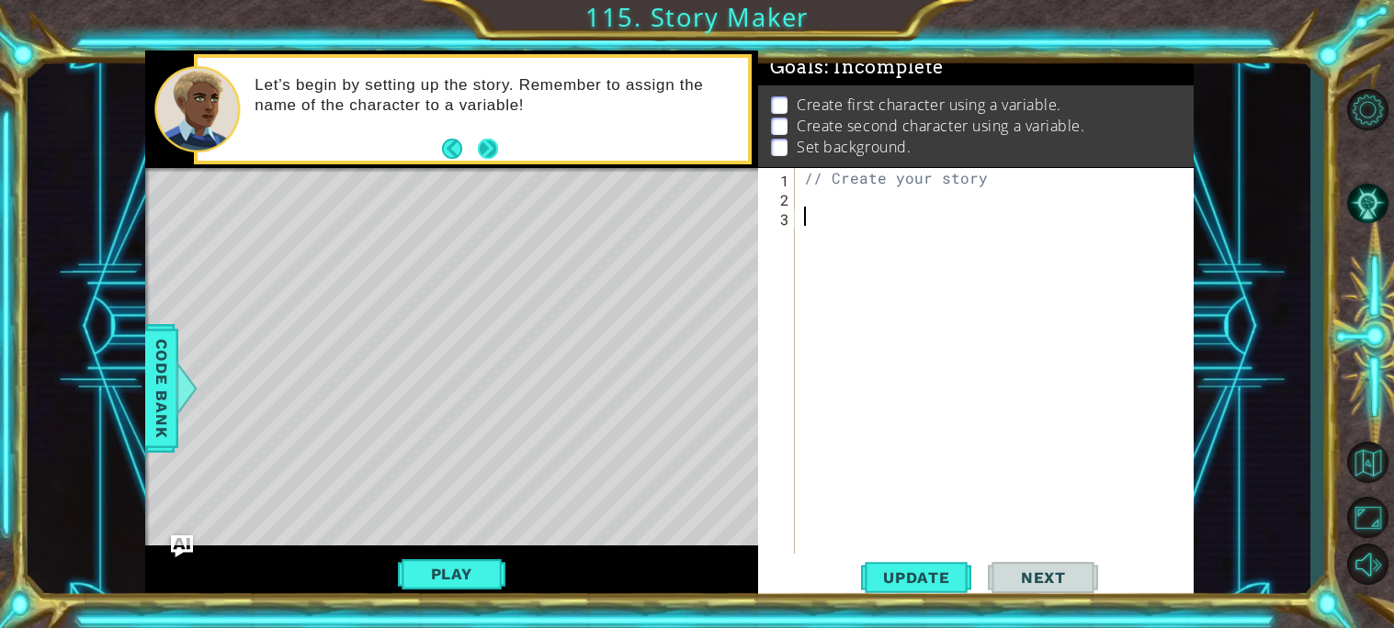
click at [488, 141] on button "Next" at bounding box center [488, 148] width 20 height 20
